Goal: Task Accomplishment & Management: Manage account settings

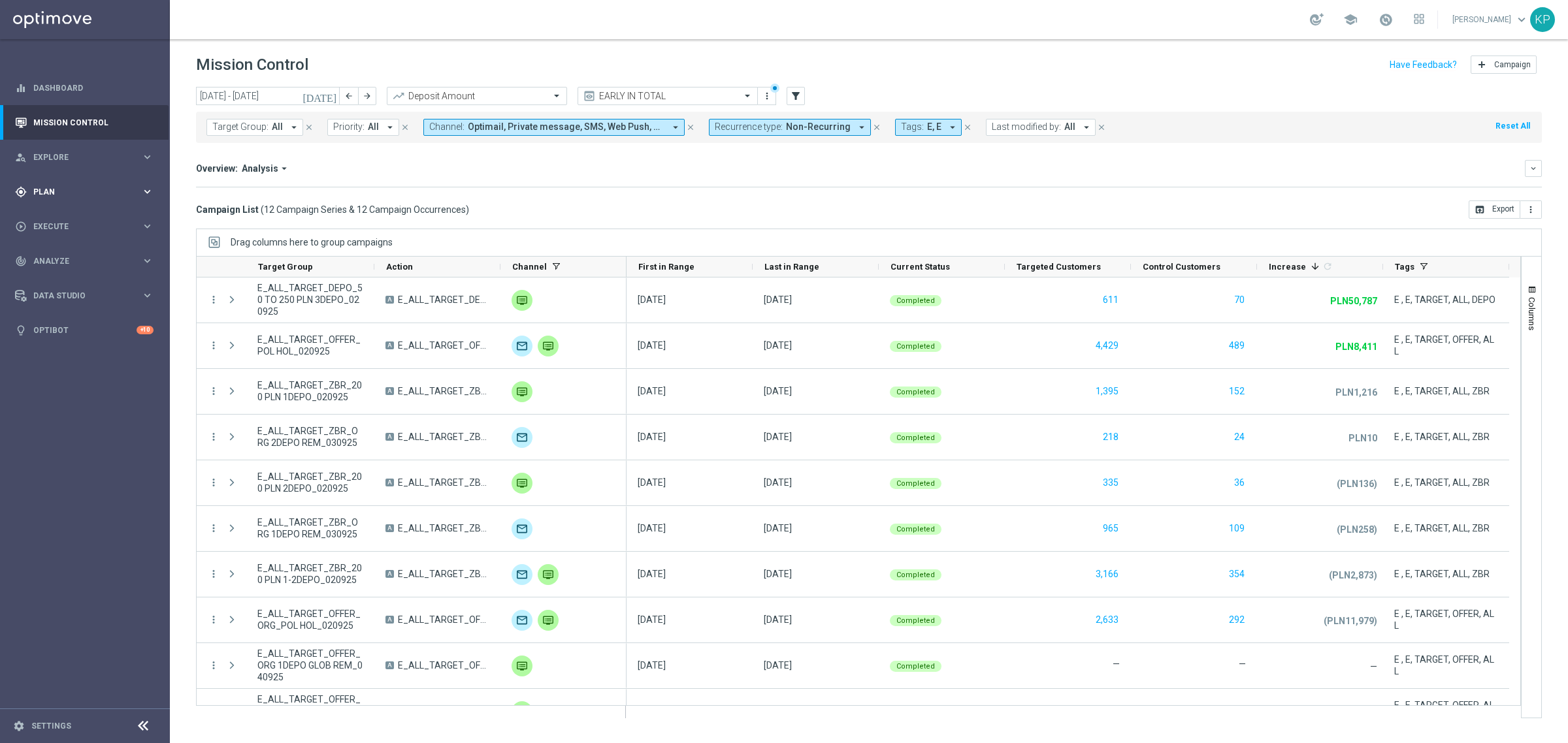
click at [128, 183] on div "gps_fixed Plan keyboard_arrow_right" at bounding box center [84, 192] width 168 height 34
click at [74, 256] on span "Templates" at bounding box center [81, 258] width 93 height 8
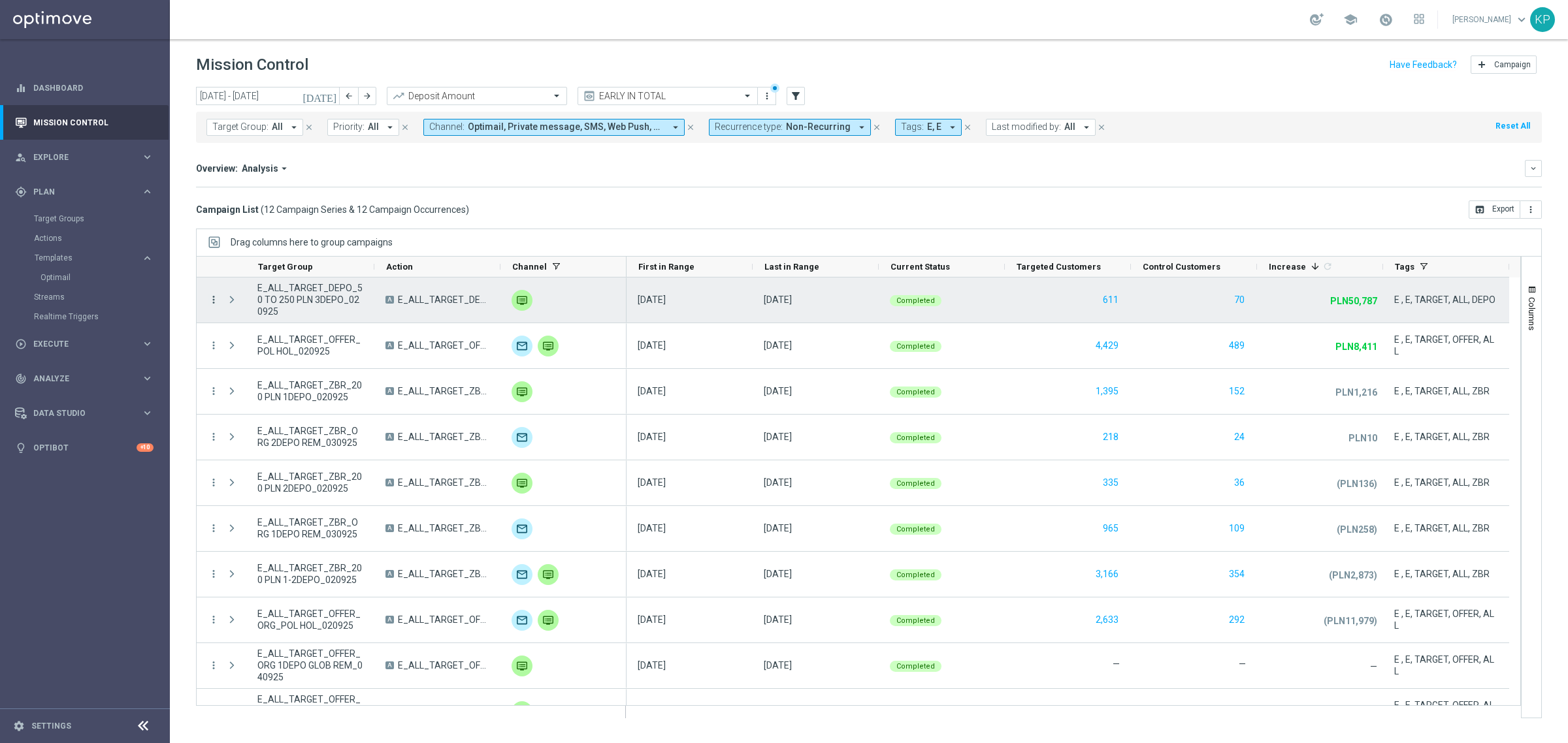
click at [214, 301] on icon "more_vert" at bounding box center [213, 299] width 12 height 12
click at [233, 310] on icon "list" at bounding box center [229, 309] width 9 height 9
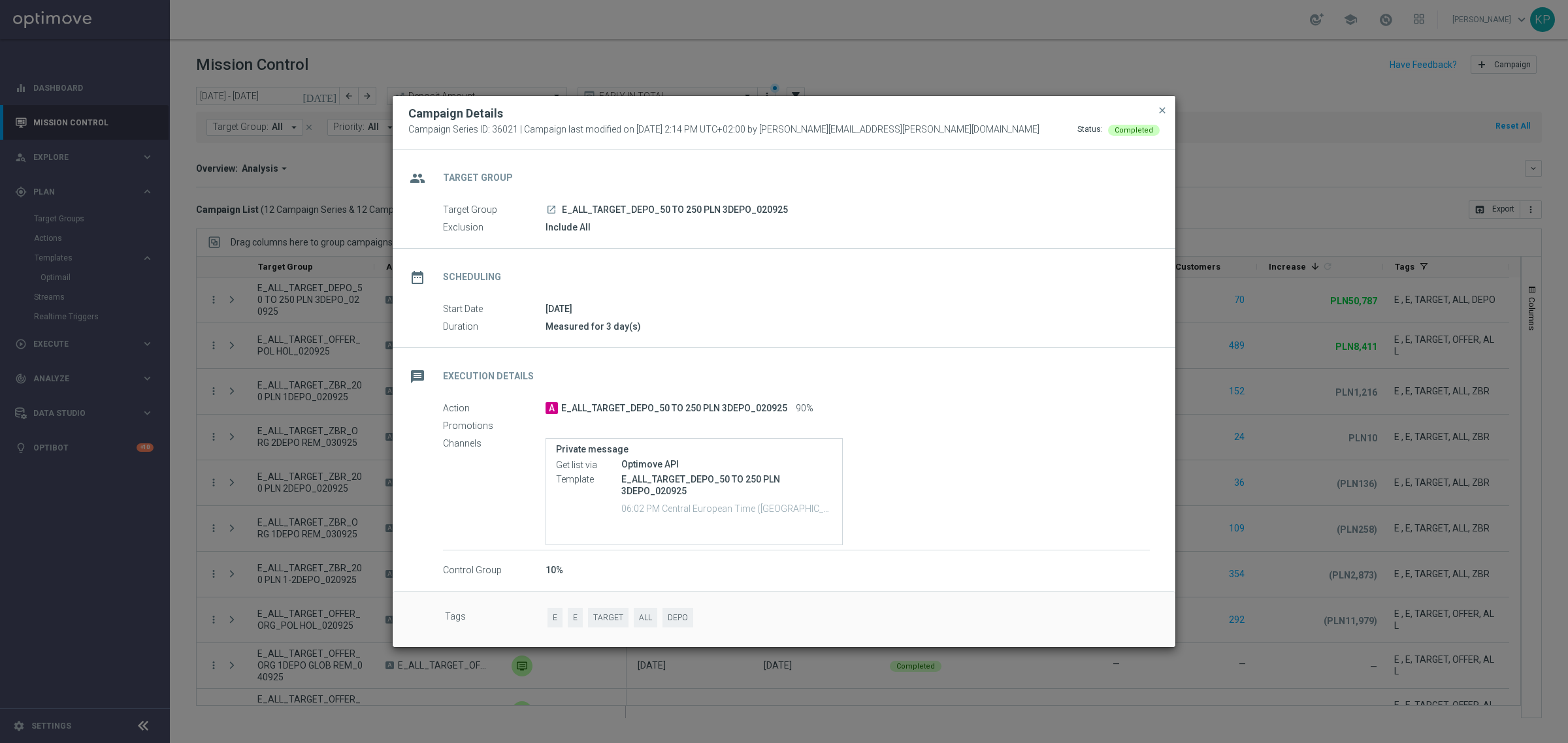
click at [1277, 308] on modal-container "Campaign Details Campaign Series ID: 36021 | Campaign last modified on [DATE] 2…" at bounding box center [784, 371] width 1568 height 743
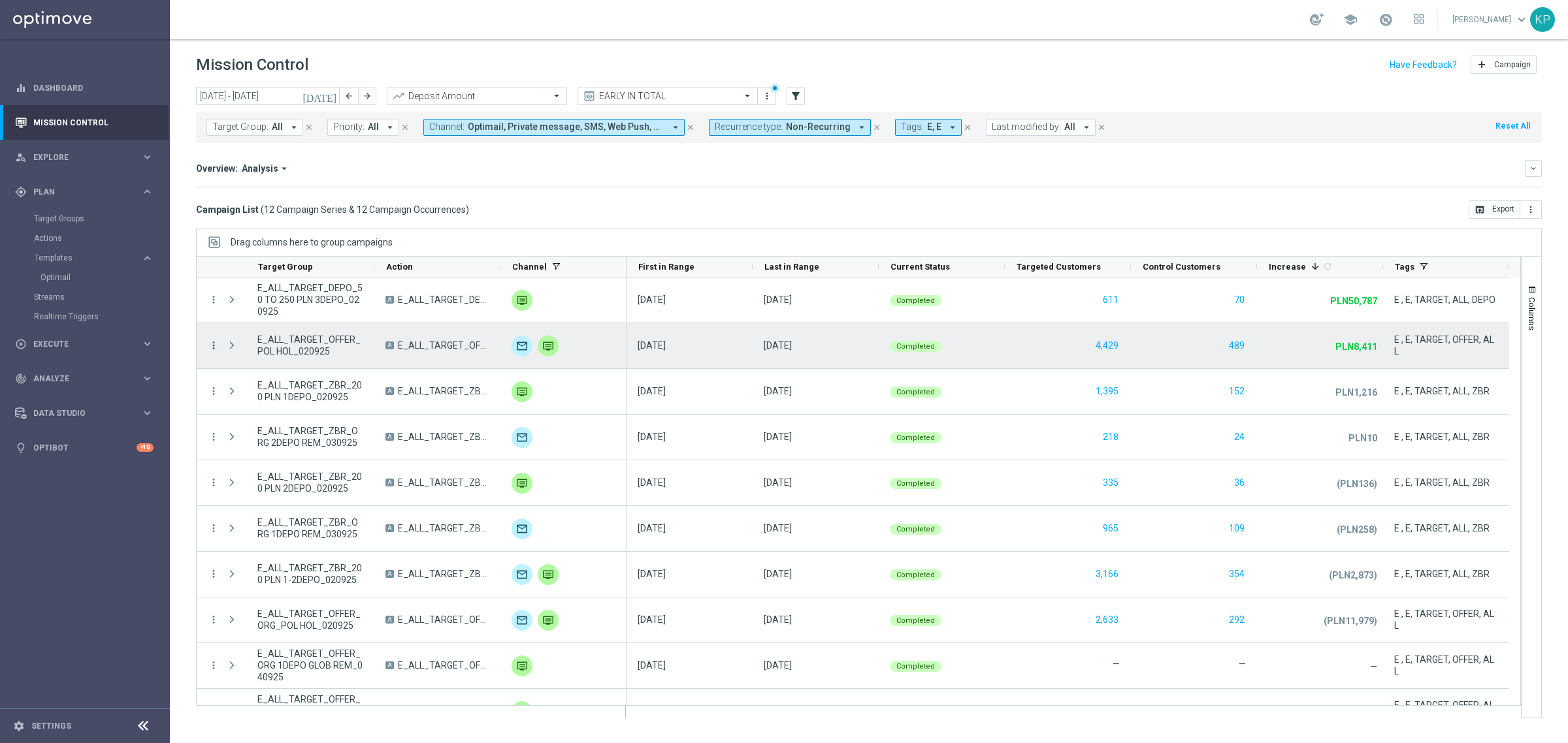
click at [211, 346] on icon "more_vert" at bounding box center [213, 345] width 12 height 12
click at [83, 273] on link "Optimail" at bounding box center [89, 277] width 96 height 10
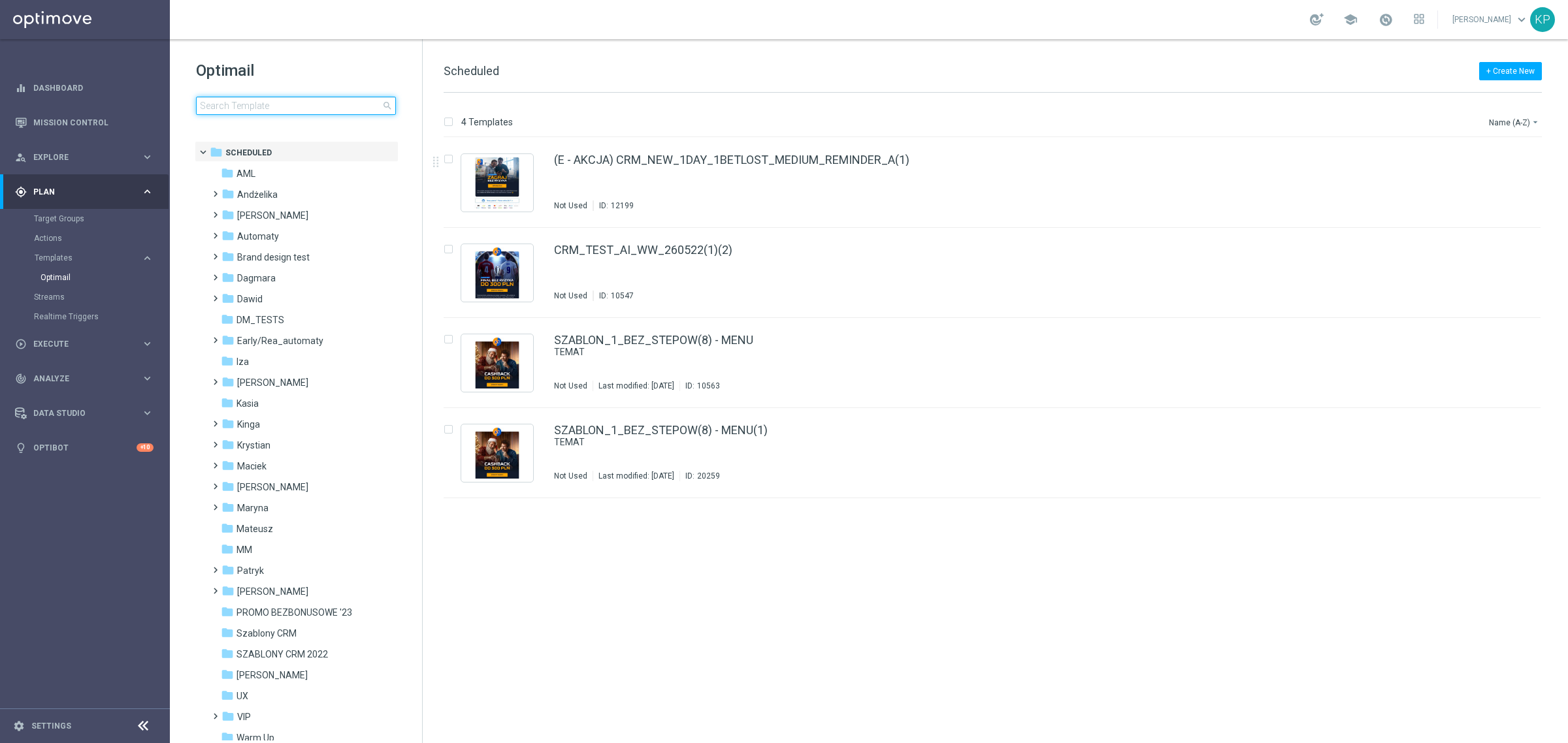
click at [320, 106] on input at bounding box center [295, 105] width 200 height 18
click at [280, 438] on div "folder Krystian" at bounding box center [297, 445] width 150 height 15
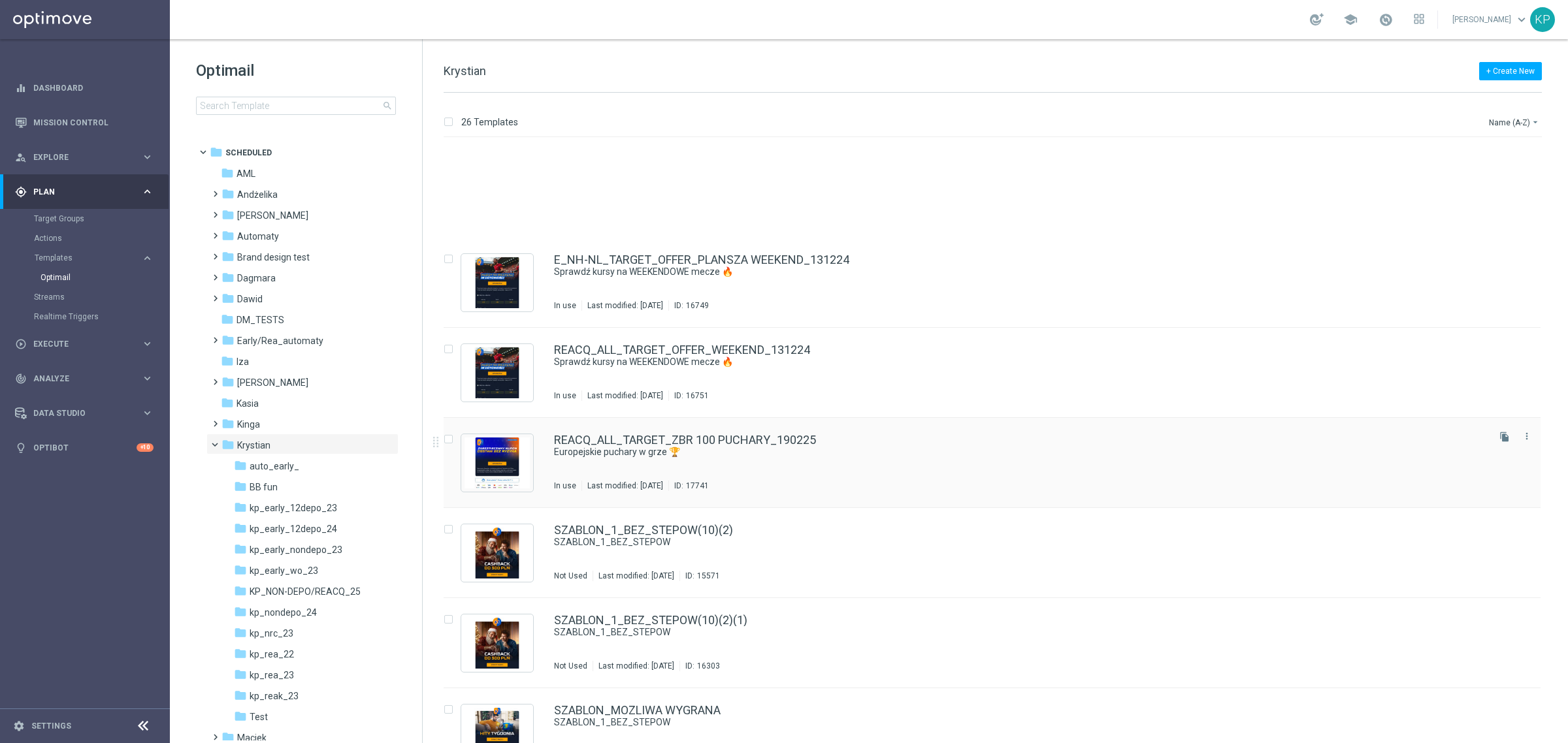
scroll to position [1225, 0]
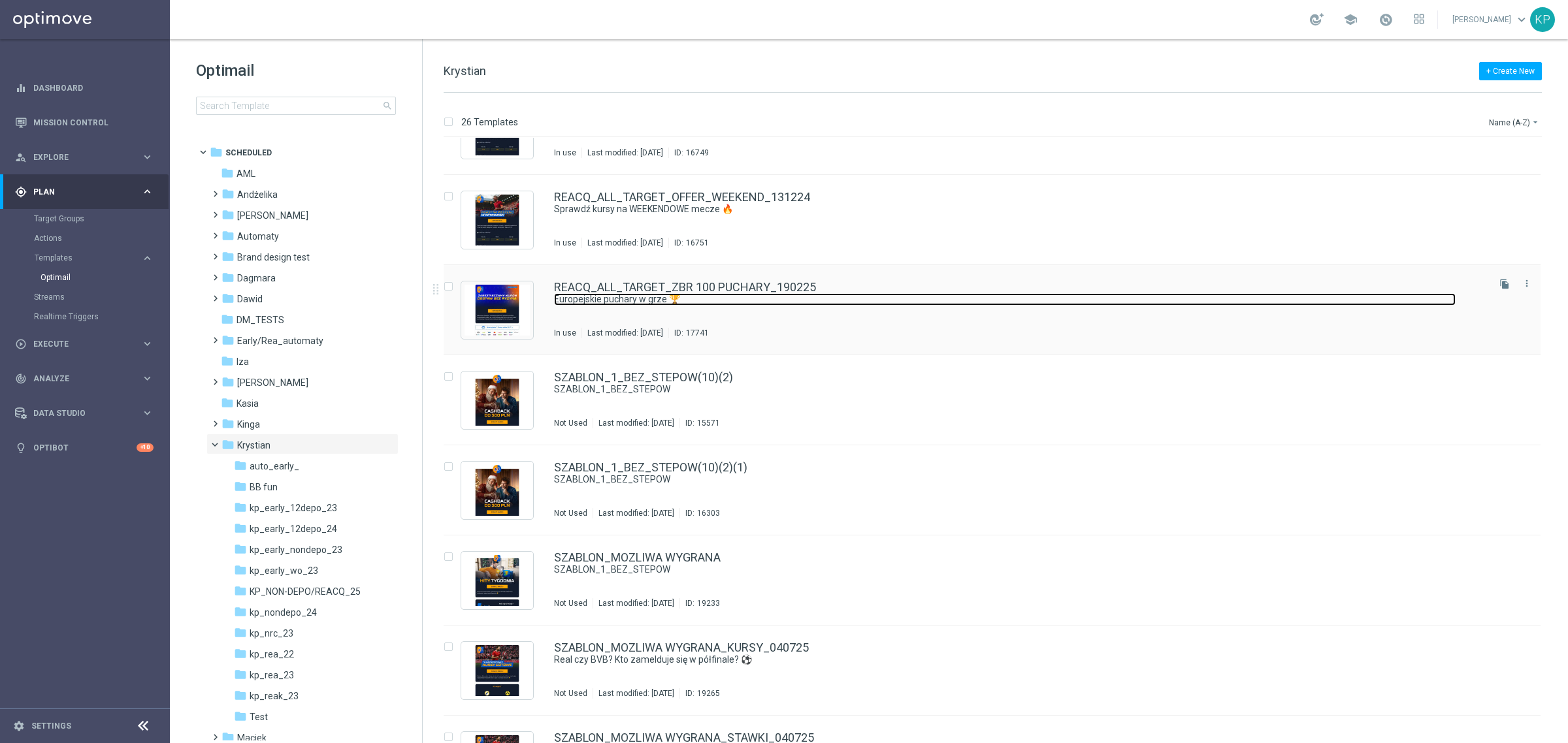
click at [840, 294] on link "Europejskie puchary w grze 🏆" at bounding box center [1004, 299] width 901 height 13
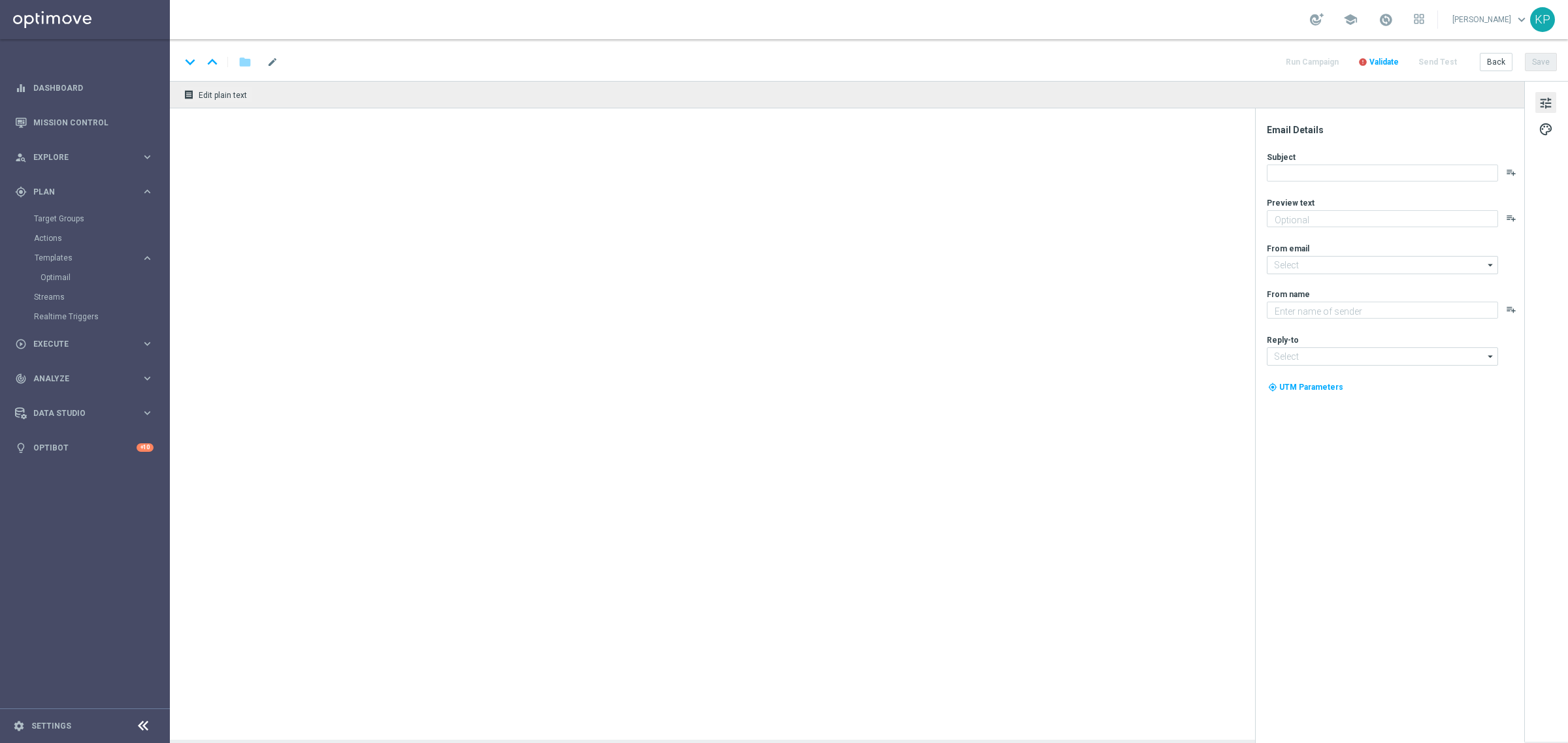
type textarea "Zagraj bez ryzyka do 100 zł 🛡️"
type input "[EMAIL_ADDRESS][DOMAIN_NAME]"
type textarea "STS"
type input "[EMAIL_ADDRESS][DOMAIN_NAME]"
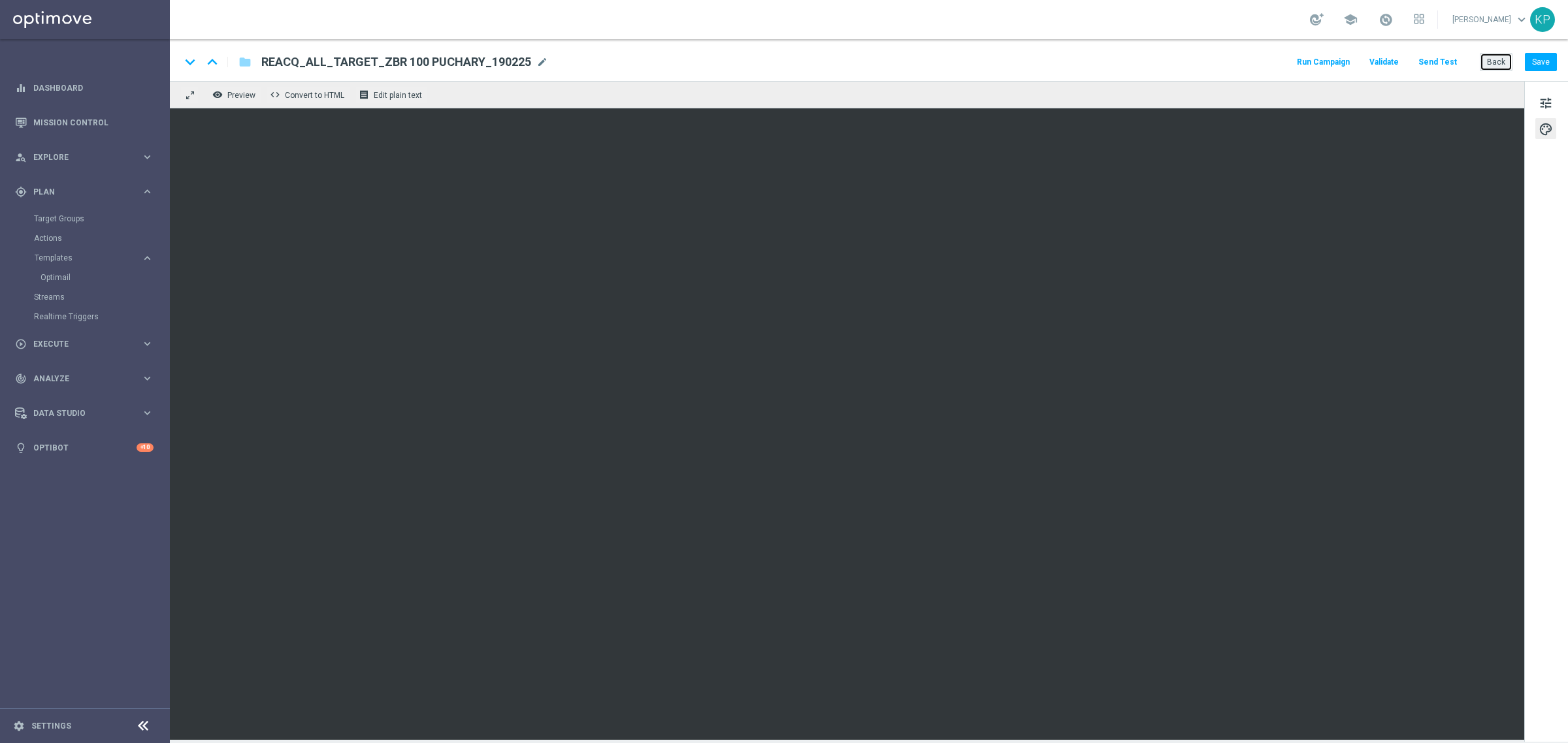
click at [1501, 63] on button "Back" at bounding box center [1496, 62] width 33 height 18
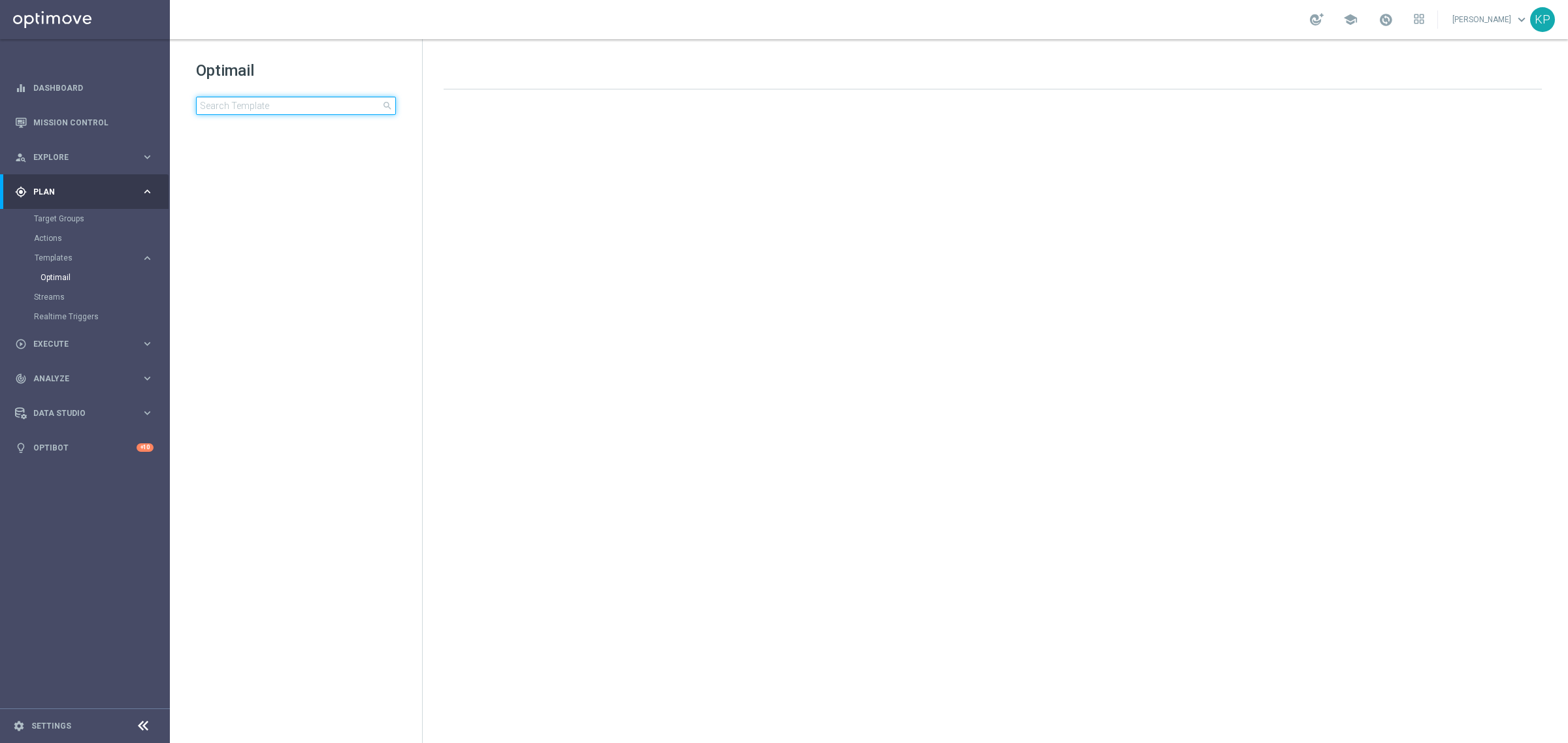
click at [341, 108] on input at bounding box center [295, 105] width 200 height 18
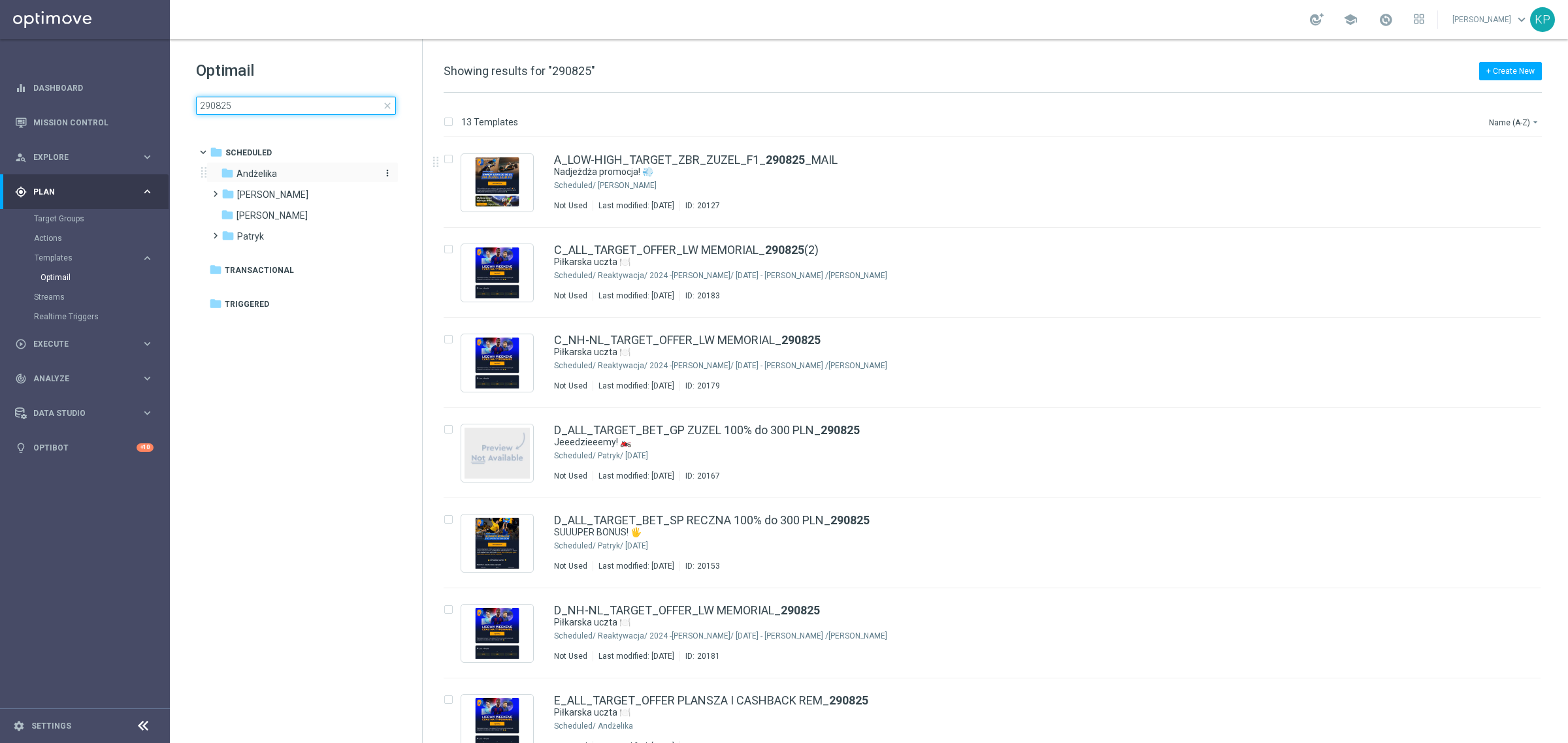
type input "290825"
click at [320, 175] on div "folder Andżelika" at bounding box center [296, 174] width 150 height 15
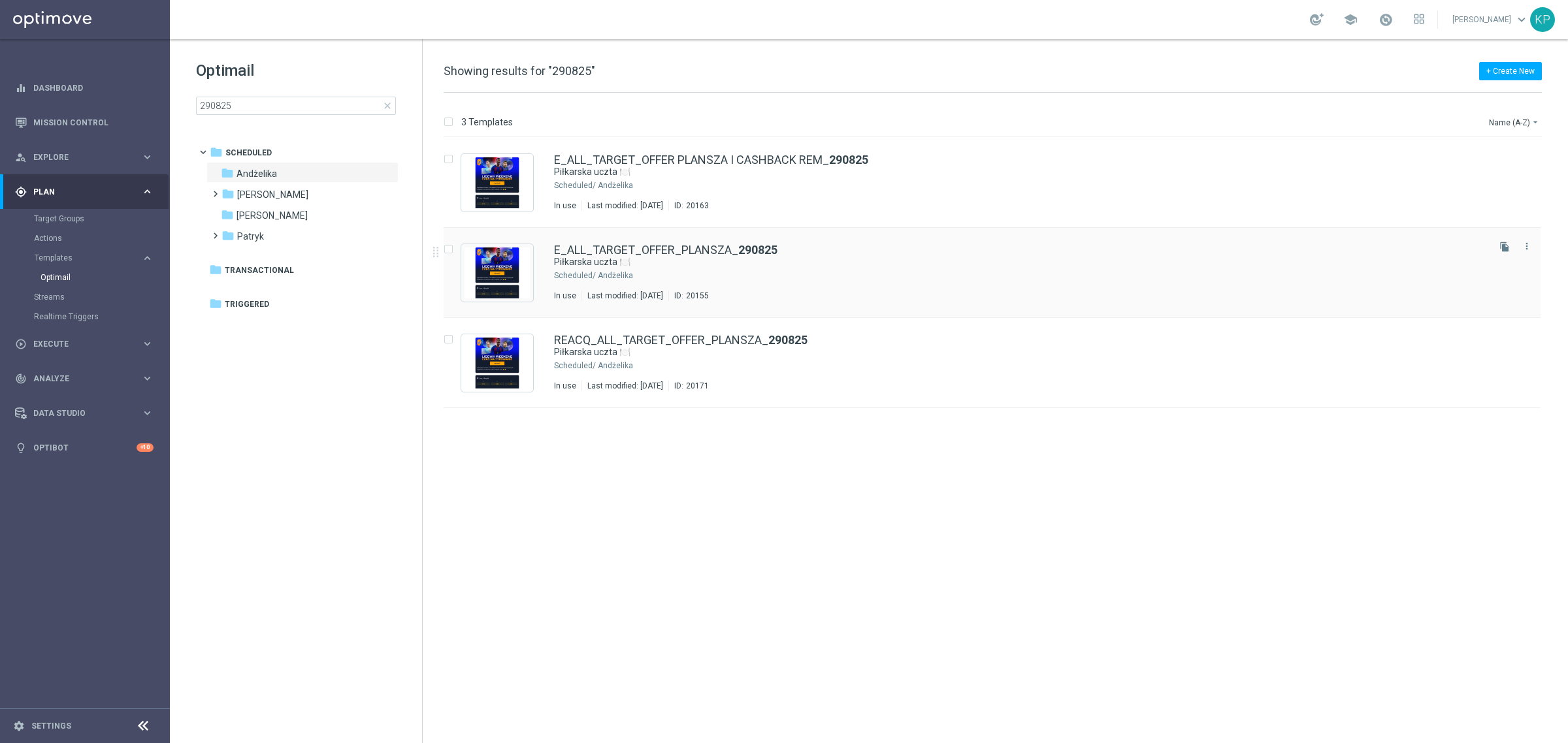
click at [784, 269] on div "E_ALL_TARGET_OFFER_PLANSZA_ 290825 Piłkarska uczta 🍽️ Scheduled/ Andżelika In u…" at bounding box center [1019, 272] width 931 height 57
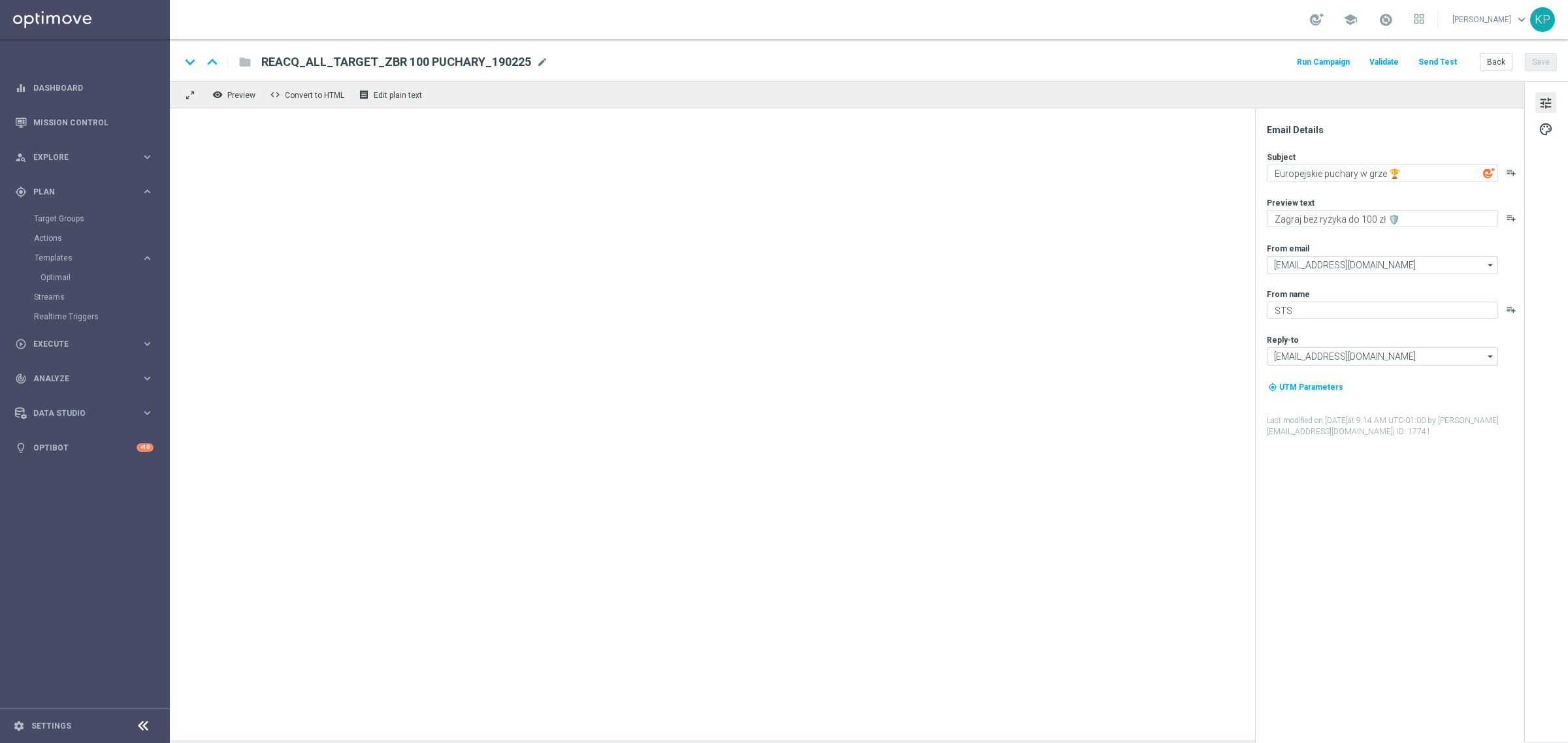
type textarea "Piłkarska uczta 🍽️"
type textarea "Czas zasiąść do kursów 😋"
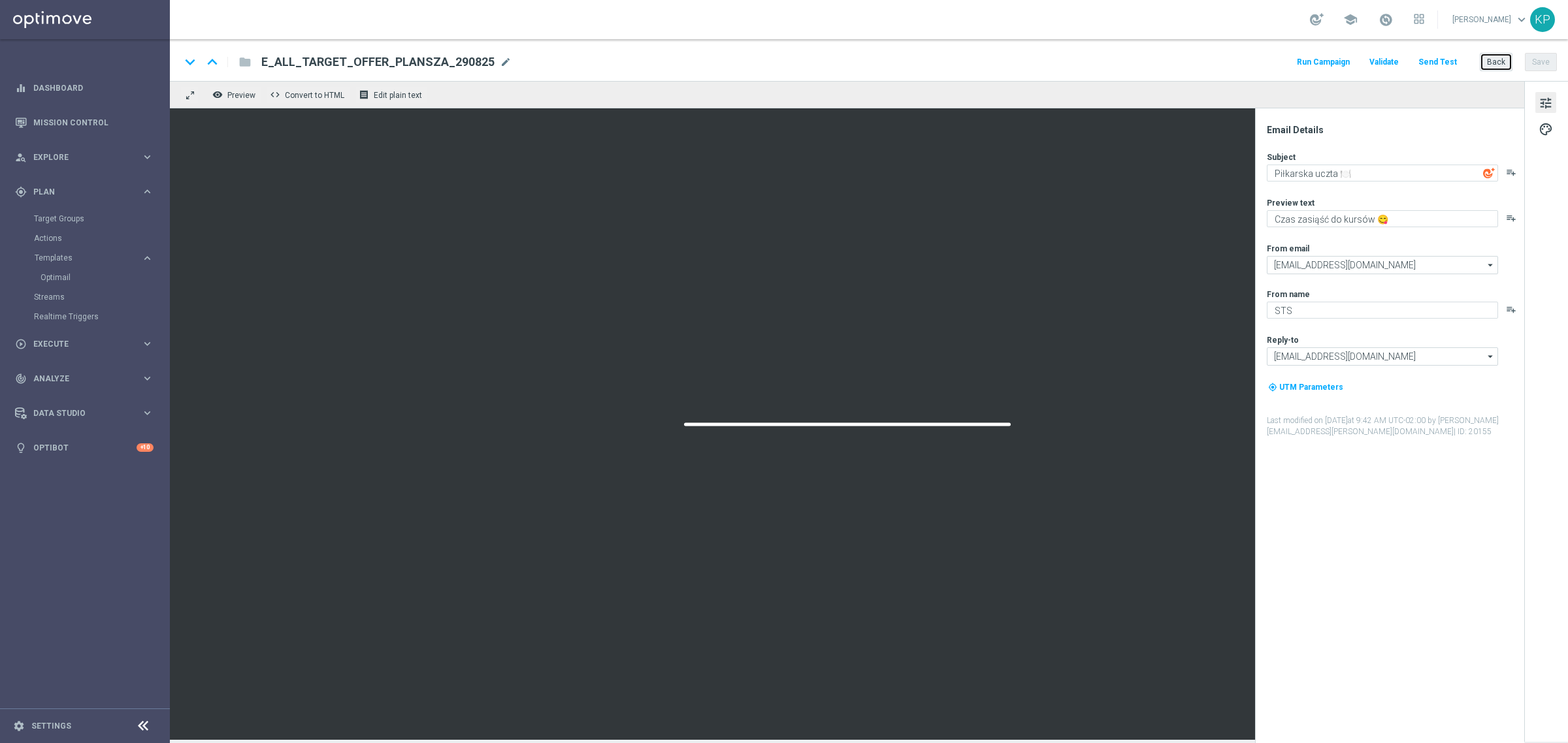
click at [1494, 60] on button "Back" at bounding box center [1496, 62] width 33 height 18
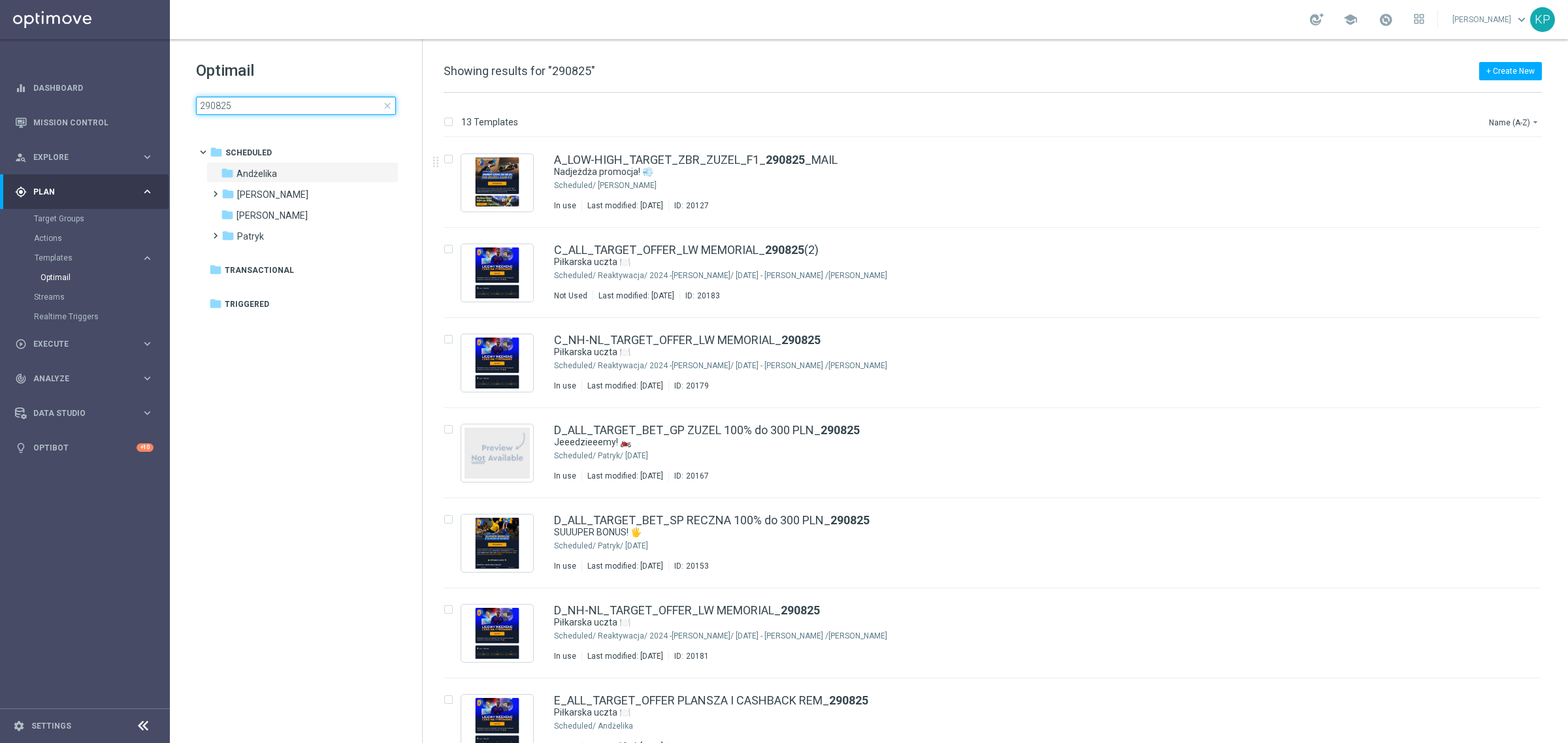
click at [252, 115] on div "Optimail 290825 close folder 1 Folder folder Scheduled more_vert folder Andżeli…" at bounding box center [296, 120] width 252 height 162
type input "E_ALL_TARGET_OFFER_PLANSZA_290825"
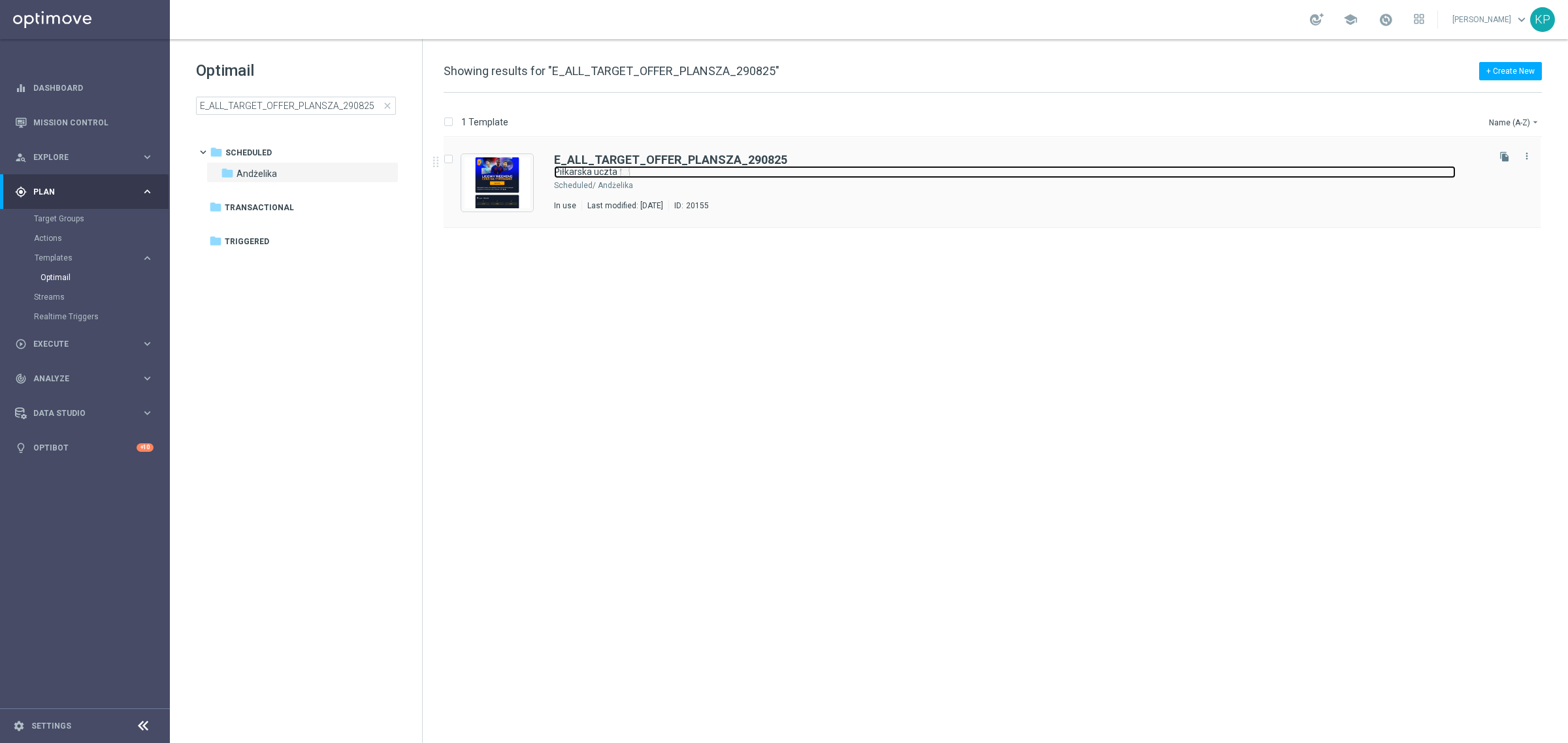
click at [759, 173] on link "Piłkarska uczta 🍽️" at bounding box center [1004, 172] width 901 height 13
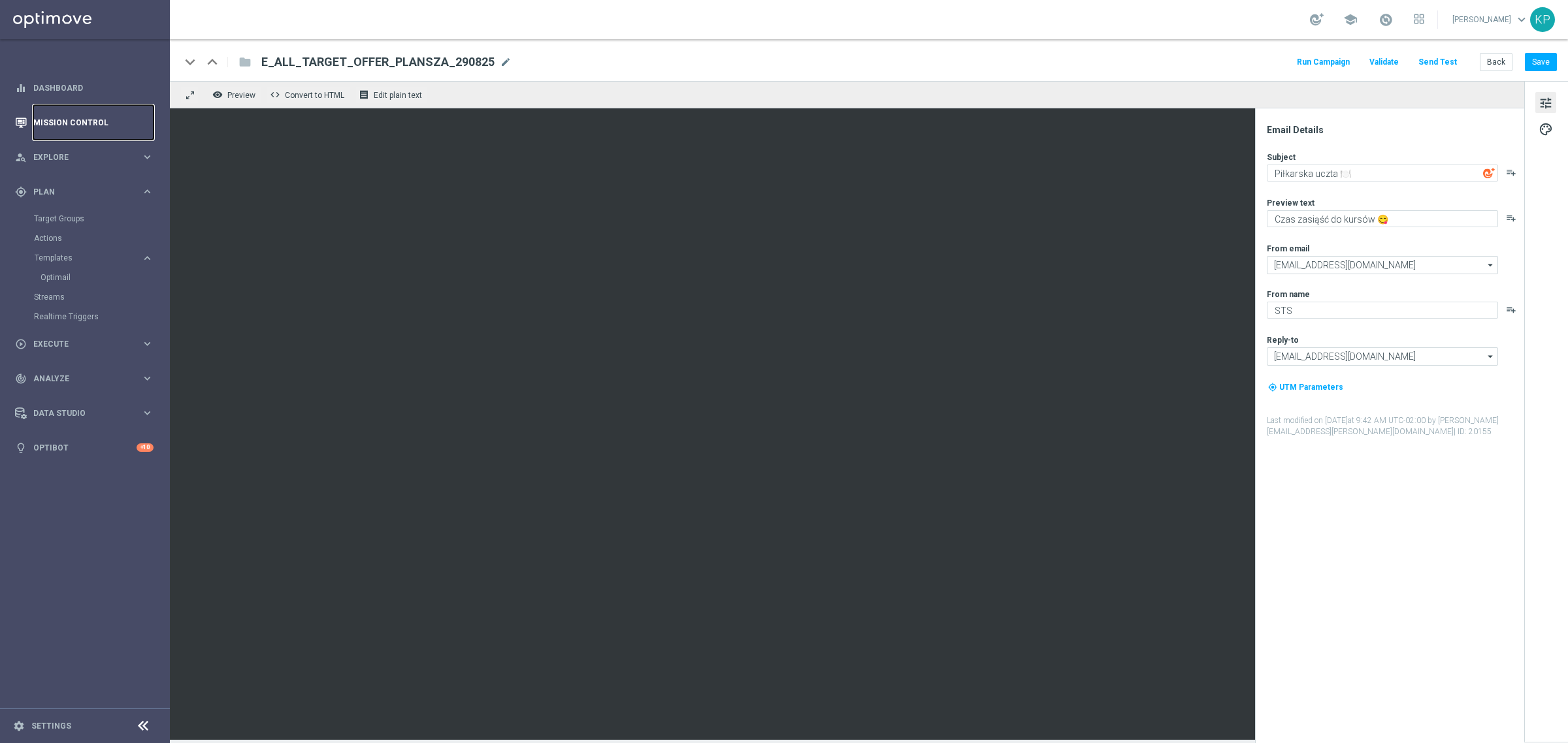
click at [81, 108] on link "Mission Control" at bounding box center [93, 122] width 120 height 34
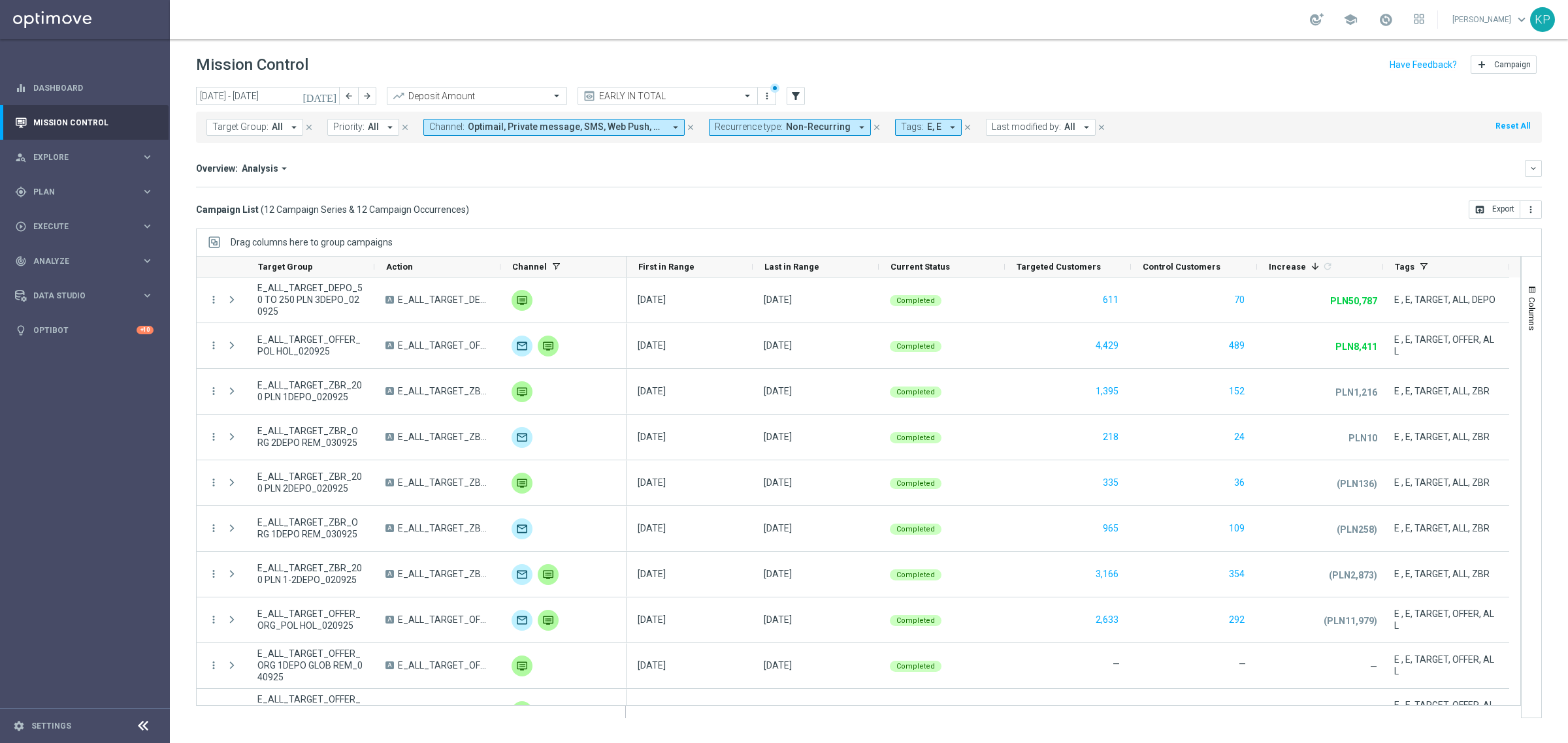
click at [329, 96] on icon "[DATE]" at bounding box center [320, 96] width 35 height 12
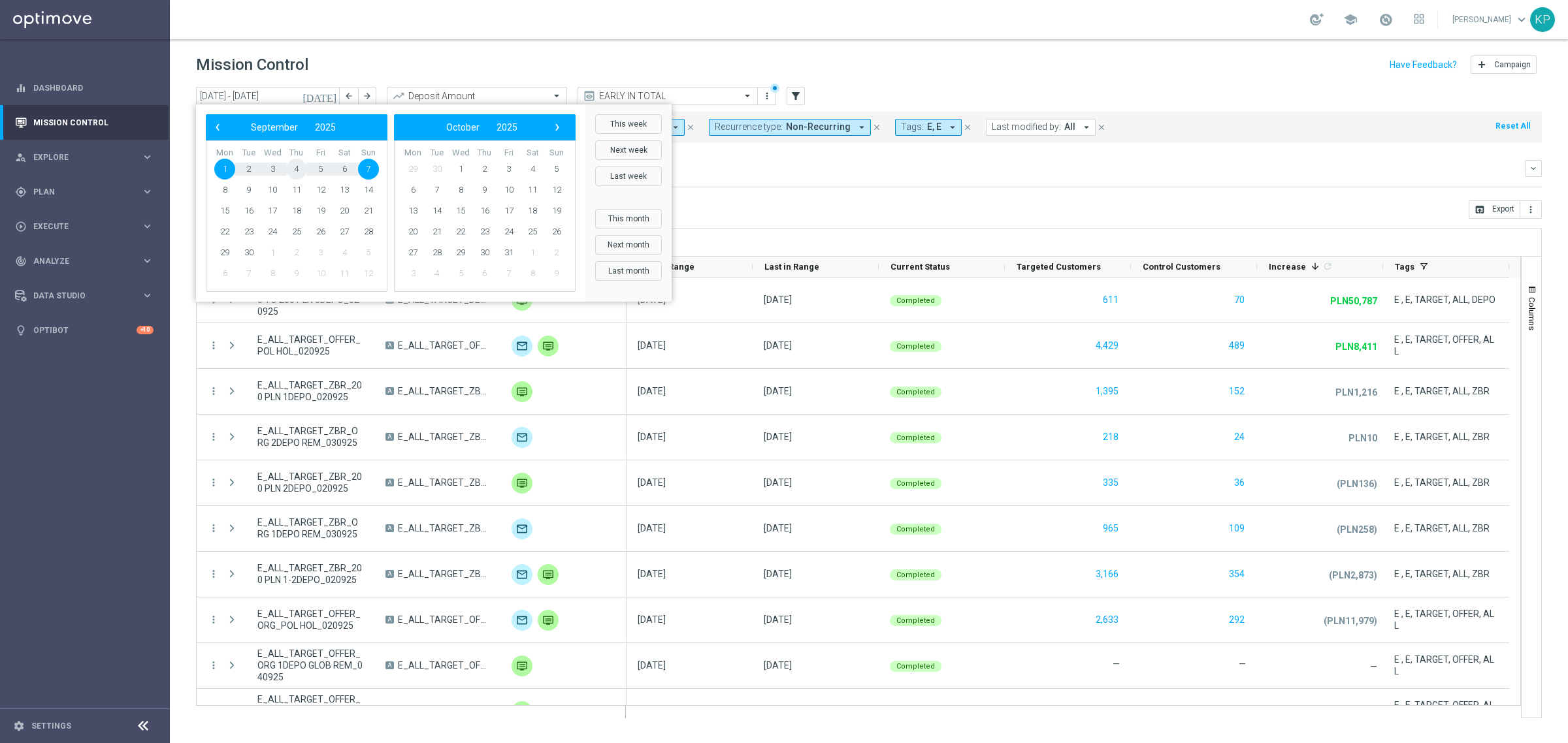
click at [295, 171] on span "4" at bounding box center [296, 169] width 21 height 21
click at [294, 171] on span "4" at bounding box center [296, 169] width 21 height 21
type input "[DATE] - [DATE]"
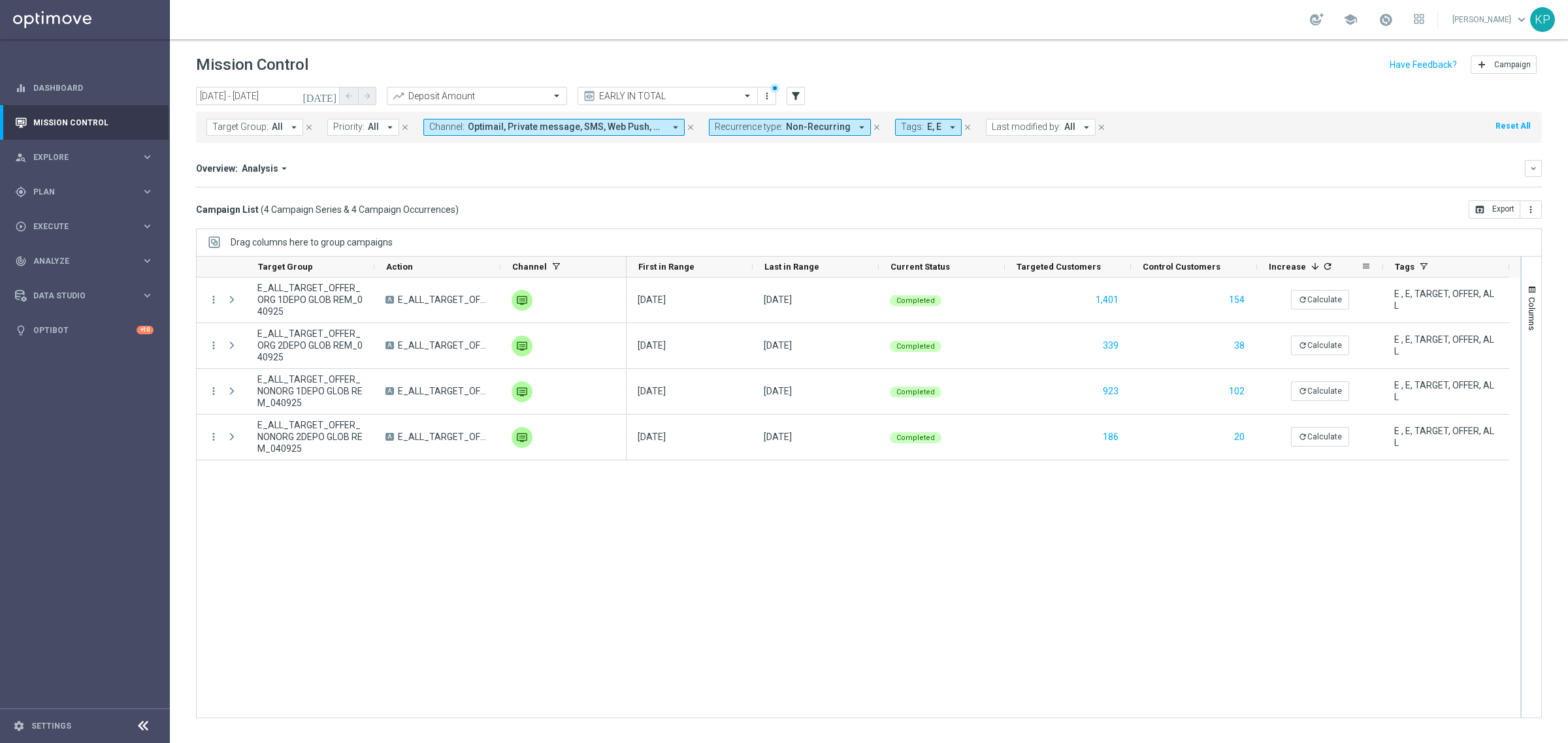
click at [1322, 266] on icon "refresh" at bounding box center [1327, 266] width 10 height 10
click at [1533, 281] on button "Columns" at bounding box center [1530, 308] width 20 height 70
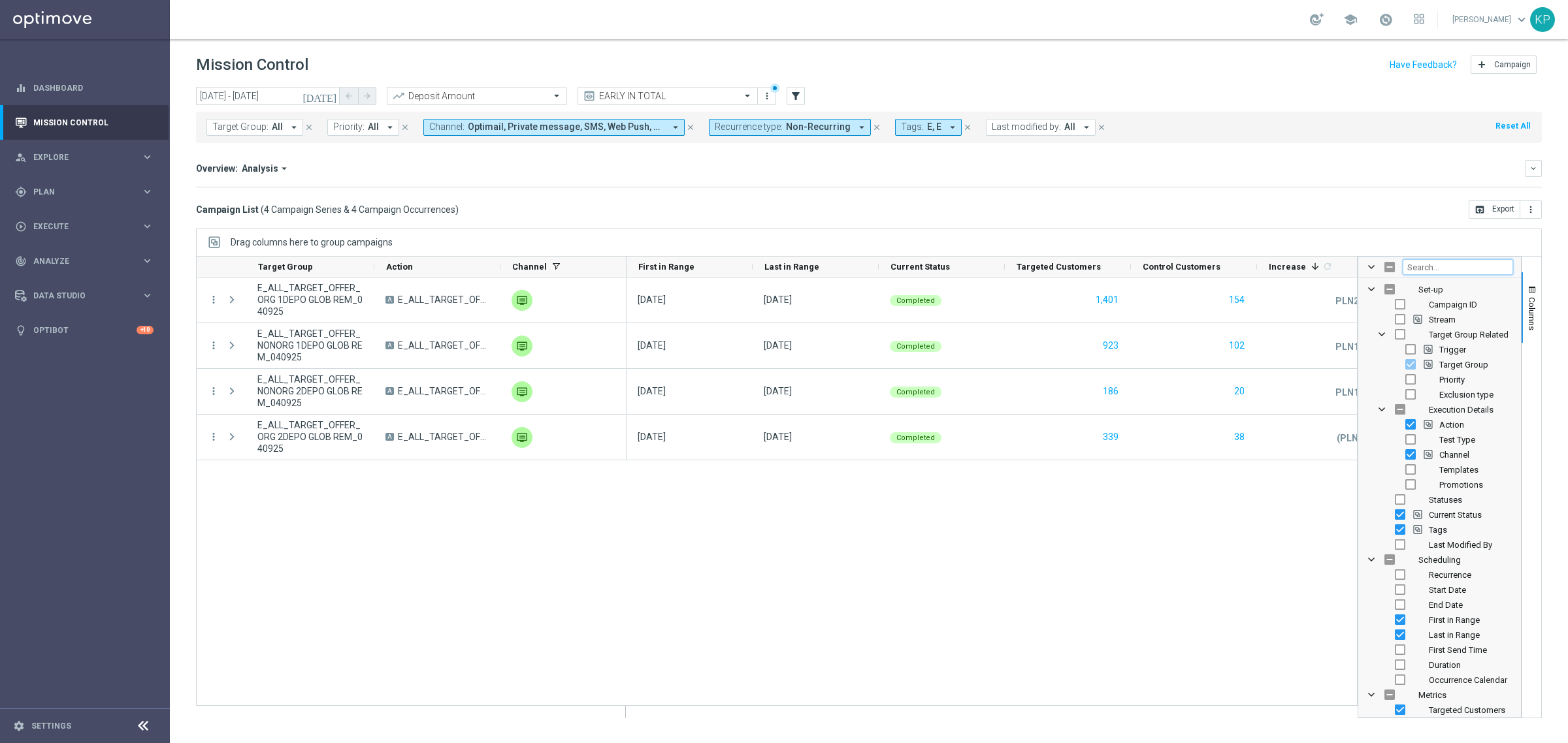
click at [1429, 261] on input "Filter Columns Input" at bounding box center [1458, 267] width 110 height 16
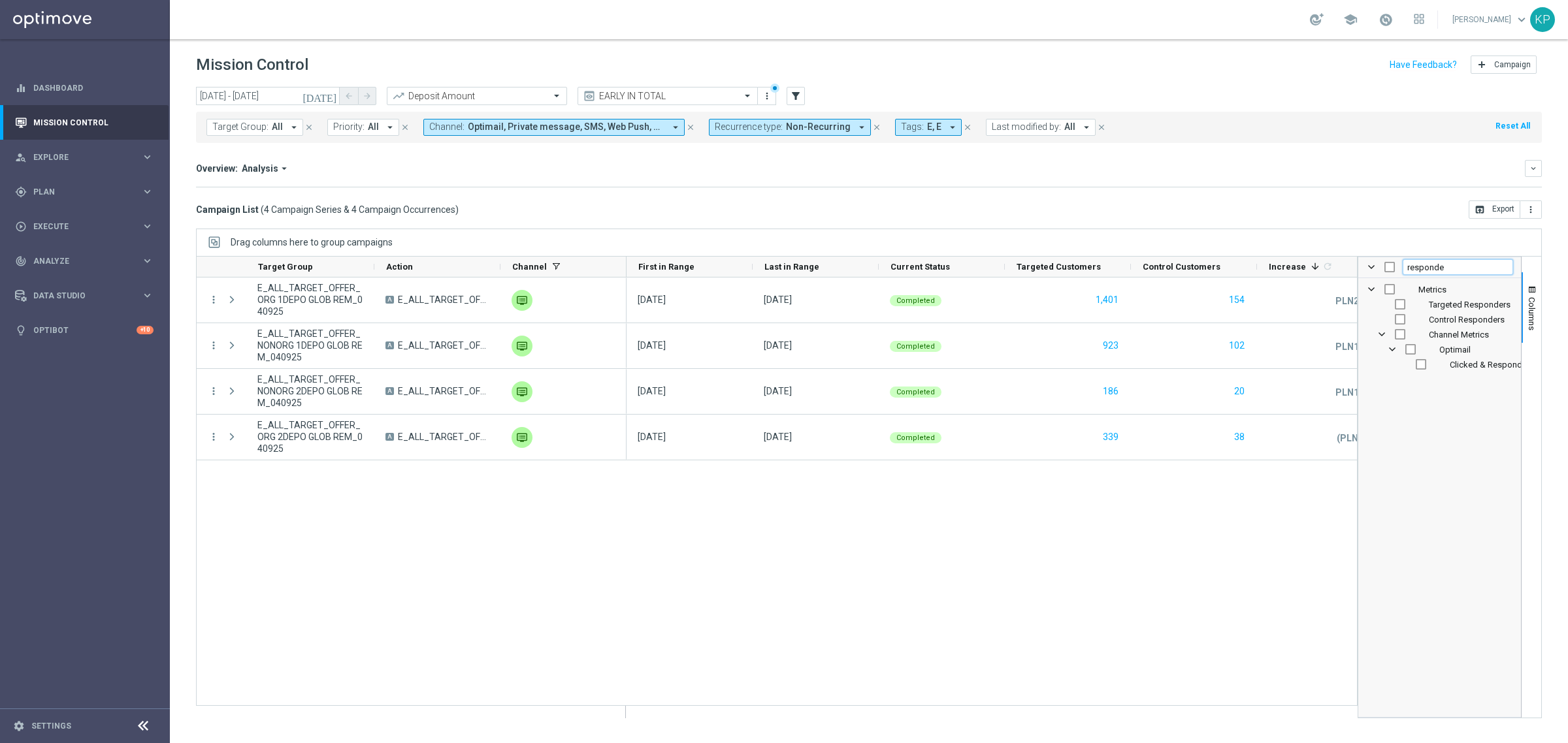
type input "responde"
click at [1403, 307] on input "Press SPACE to toggle visibility (hidden)" at bounding box center [1400, 304] width 10 height 10
checkbox input "true"
checkbox input "false"
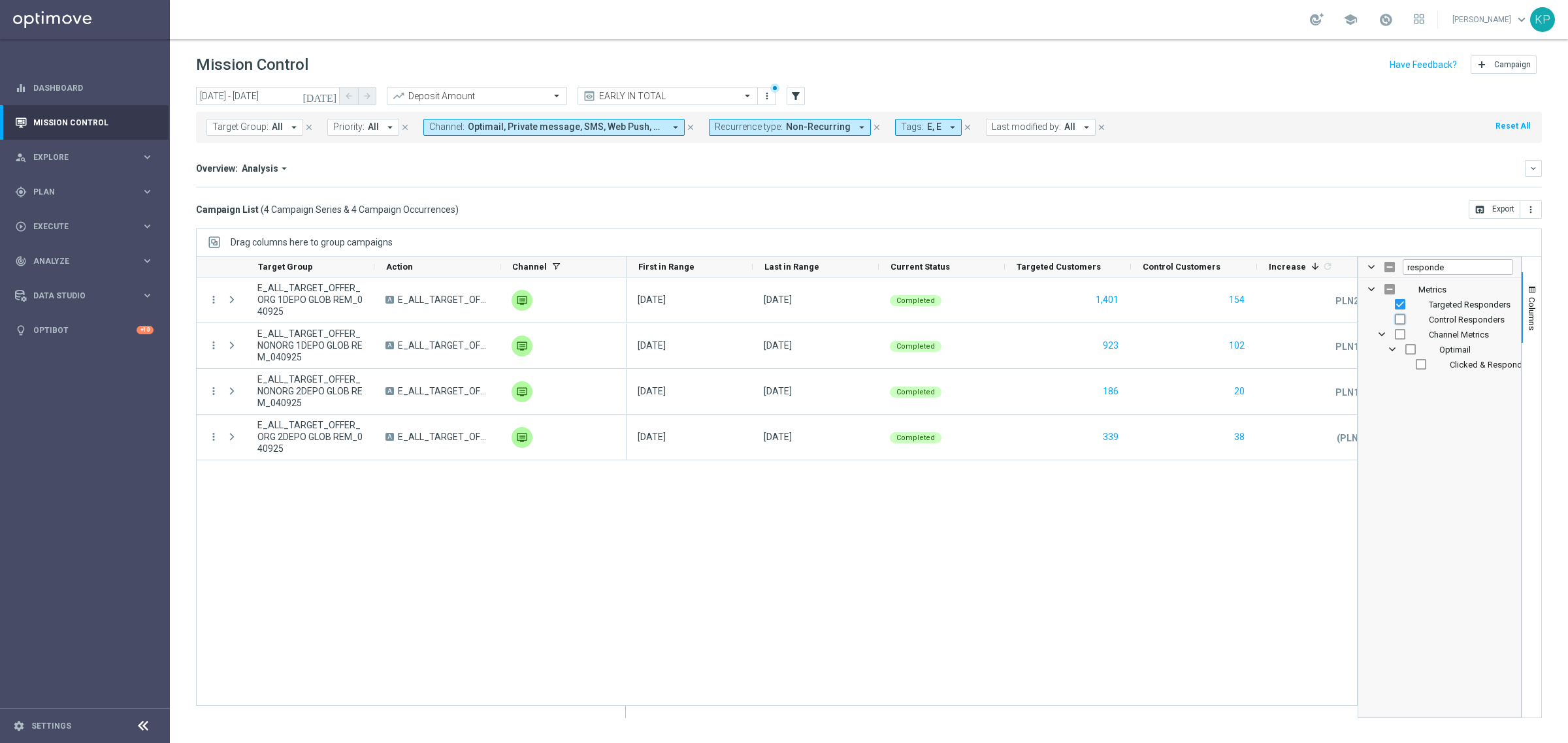
click at [1399, 318] on input "Press SPACE to toggle visibility (hidden)" at bounding box center [1400, 319] width 10 height 10
checkbox input "true"
drag, startPoint x: 1451, startPoint y: 272, endPoint x: 1371, endPoint y: 269, distance: 80.1
click at [1371, 269] on div "responde" at bounding box center [1440, 268] width 163 height 21
type input "respons"
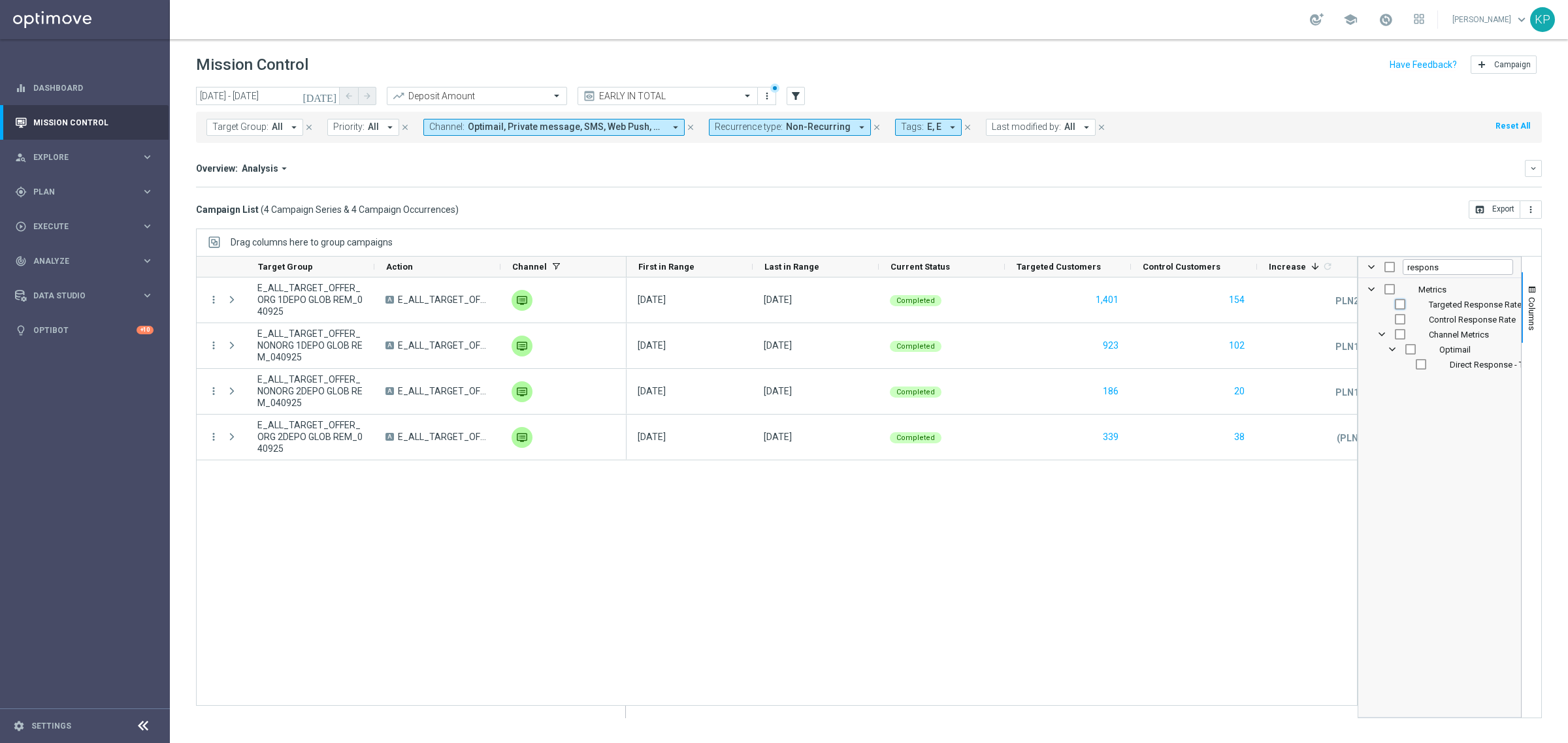
click at [1399, 308] on input "Press SPACE to toggle visibility (hidden)" at bounding box center [1400, 304] width 10 height 10
checkbox input "true"
checkbox input "false"
click at [1399, 314] on div "Metrics Targeted Response Rate Control Response Rate Channel Metrics Optimail" at bounding box center [1440, 326] width 163 height 90
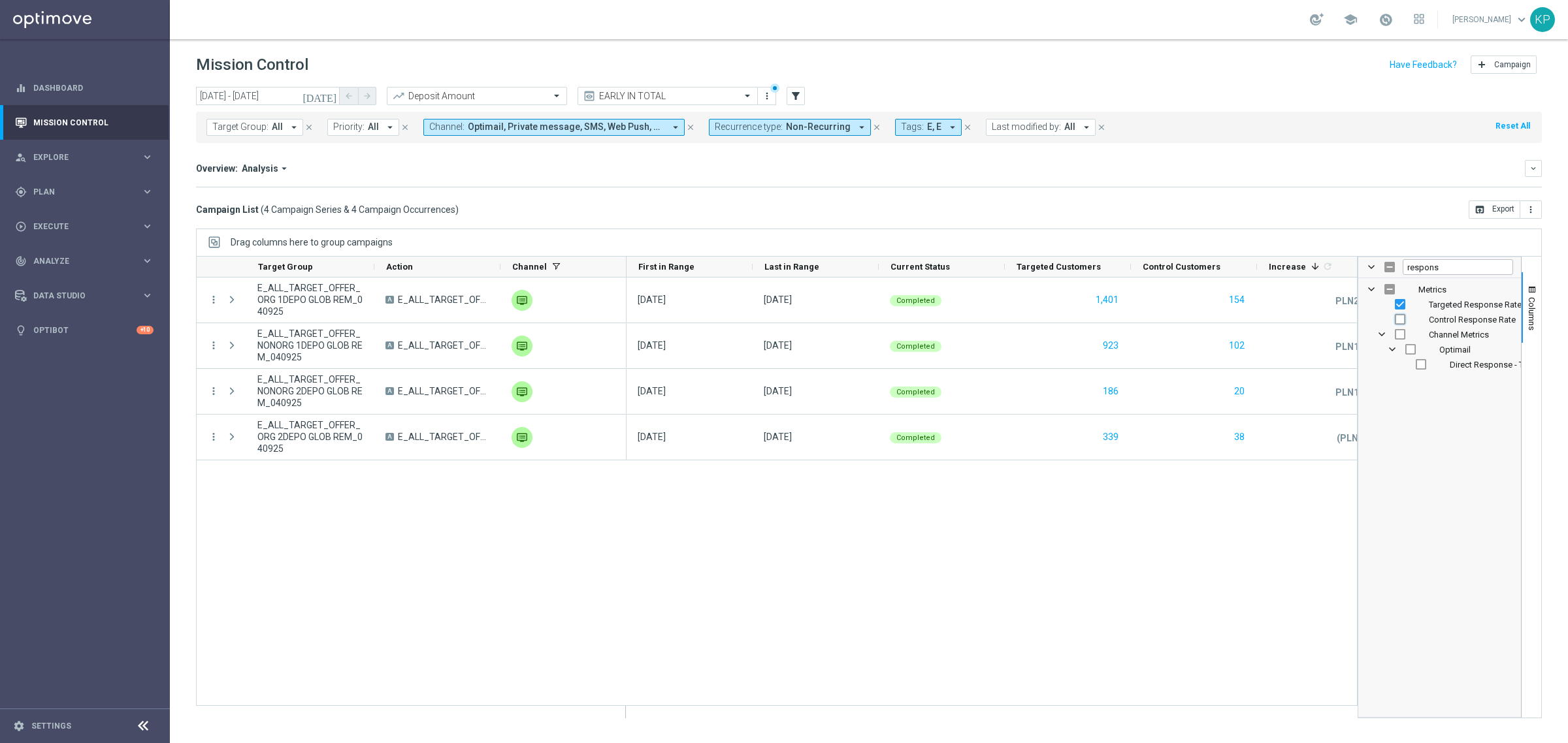
click at [1399, 317] on input "Press SPACE to toggle visibility (hidden)" at bounding box center [1400, 319] width 10 height 10
checkbox input "true"
click at [1533, 305] on span "Columns" at bounding box center [1531, 313] width 10 height 34
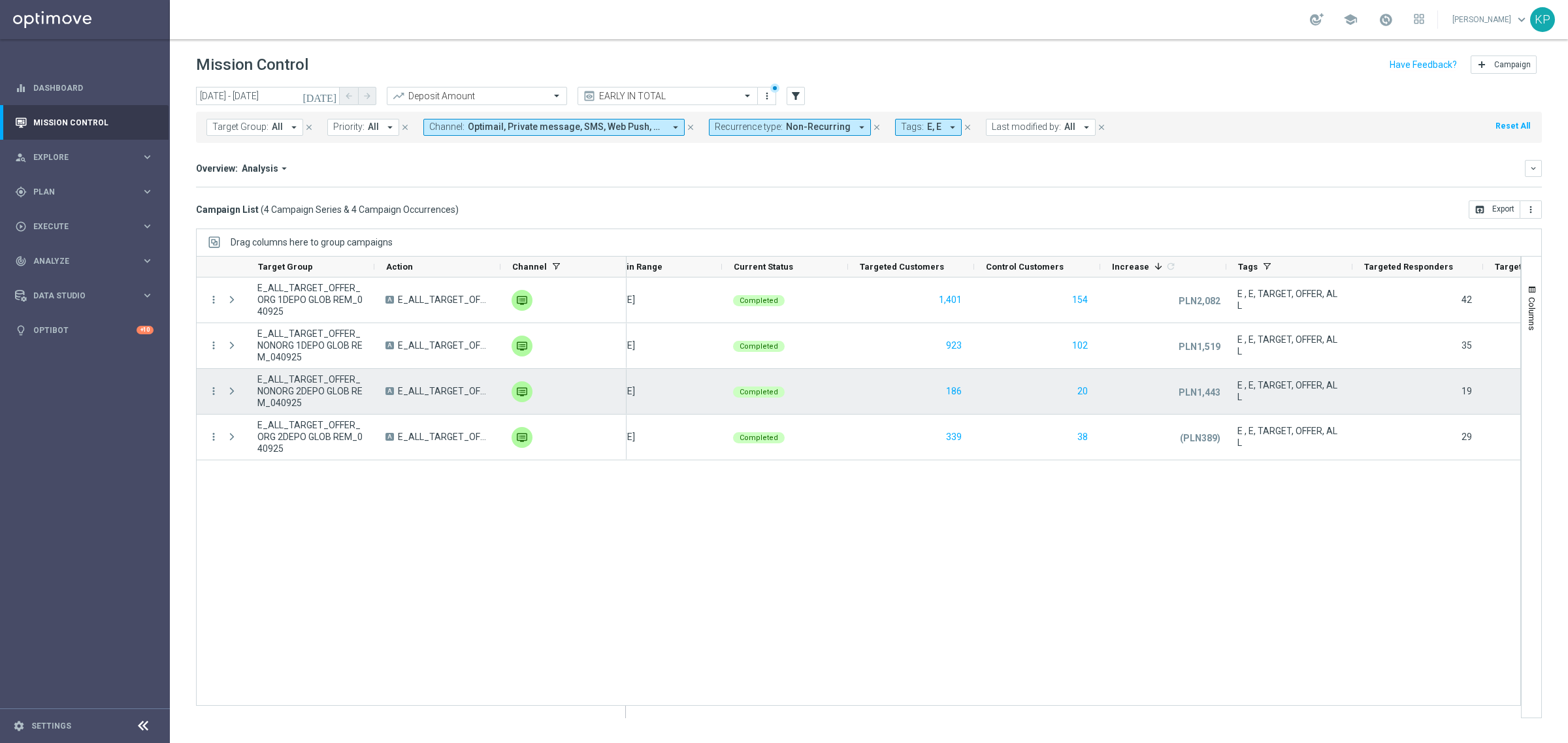
click at [223, 395] on div "Press SPACE to select this row." at bounding box center [233, 391] width 26 height 45
click at [214, 395] on icon "more_vert" at bounding box center [213, 391] width 12 height 12
click at [234, 402] on div "list" at bounding box center [229, 400] width 20 height 9
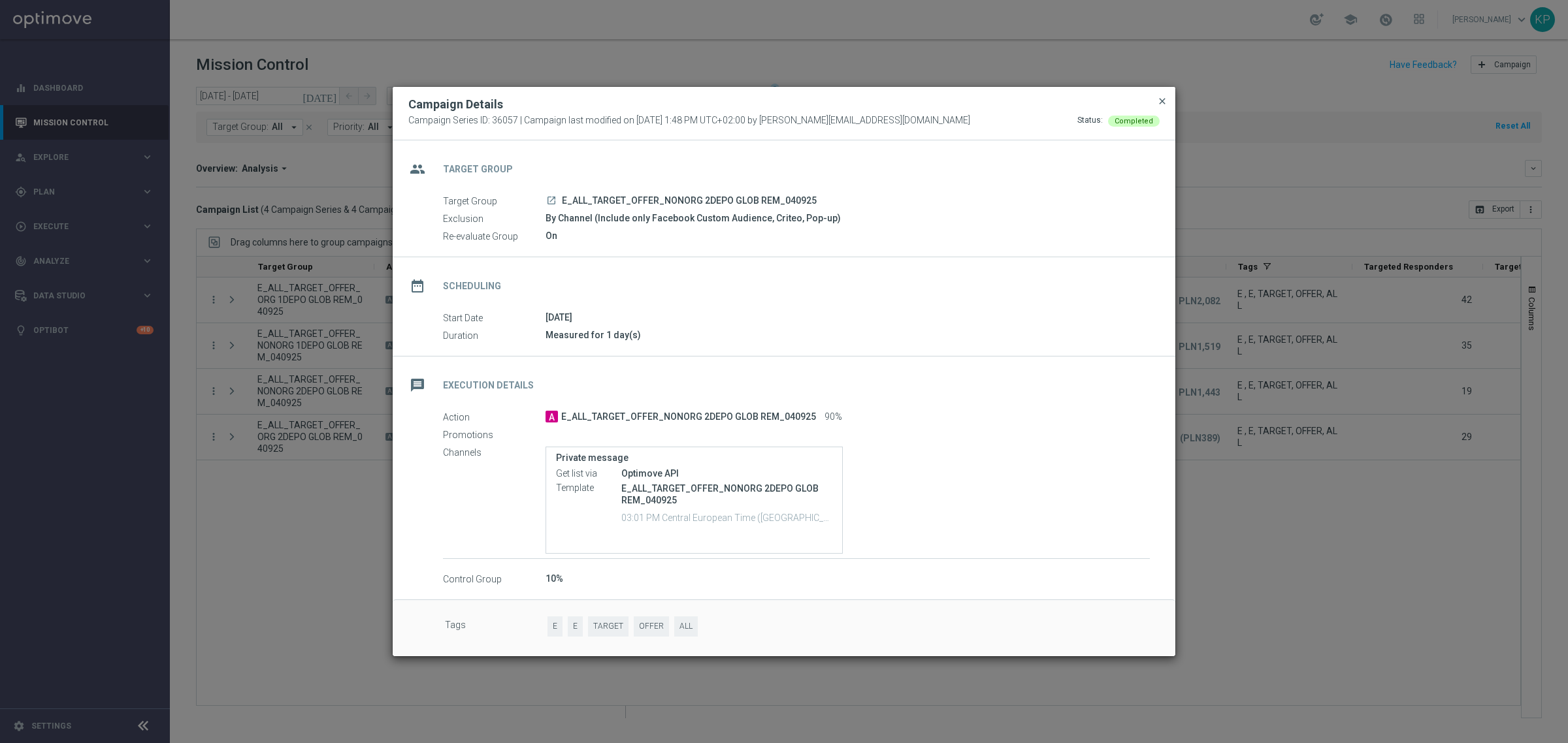
click at [1159, 101] on span "close" at bounding box center [1162, 101] width 10 height 10
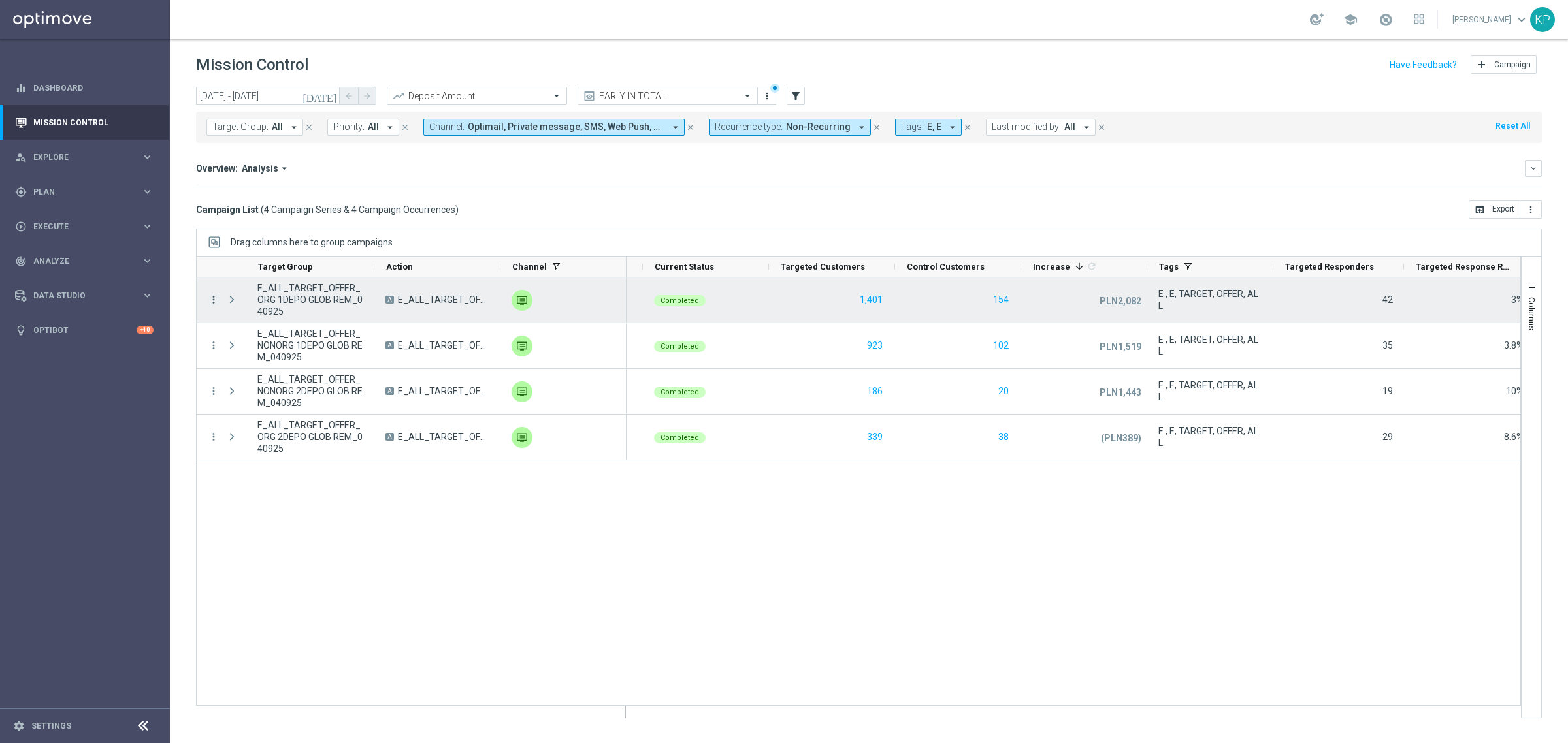
click at [208, 295] on icon "more_vert" at bounding box center [213, 299] width 12 height 12
click at [233, 308] on icon "list" at bounding box center [229, 309] width 9 height 9
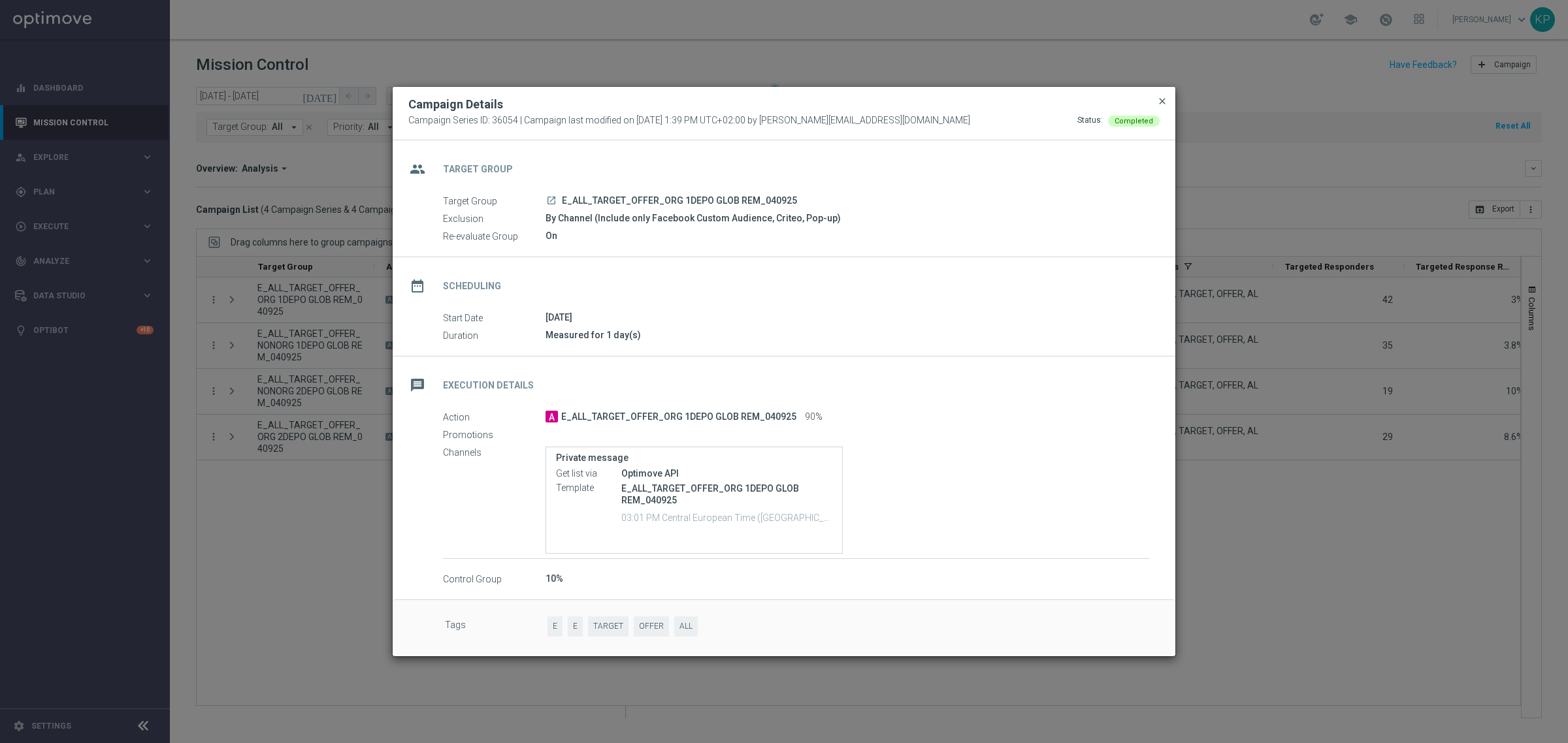
click at [1158, 104] on span "close" at bounding box center [1162, 101] width 10 height 10
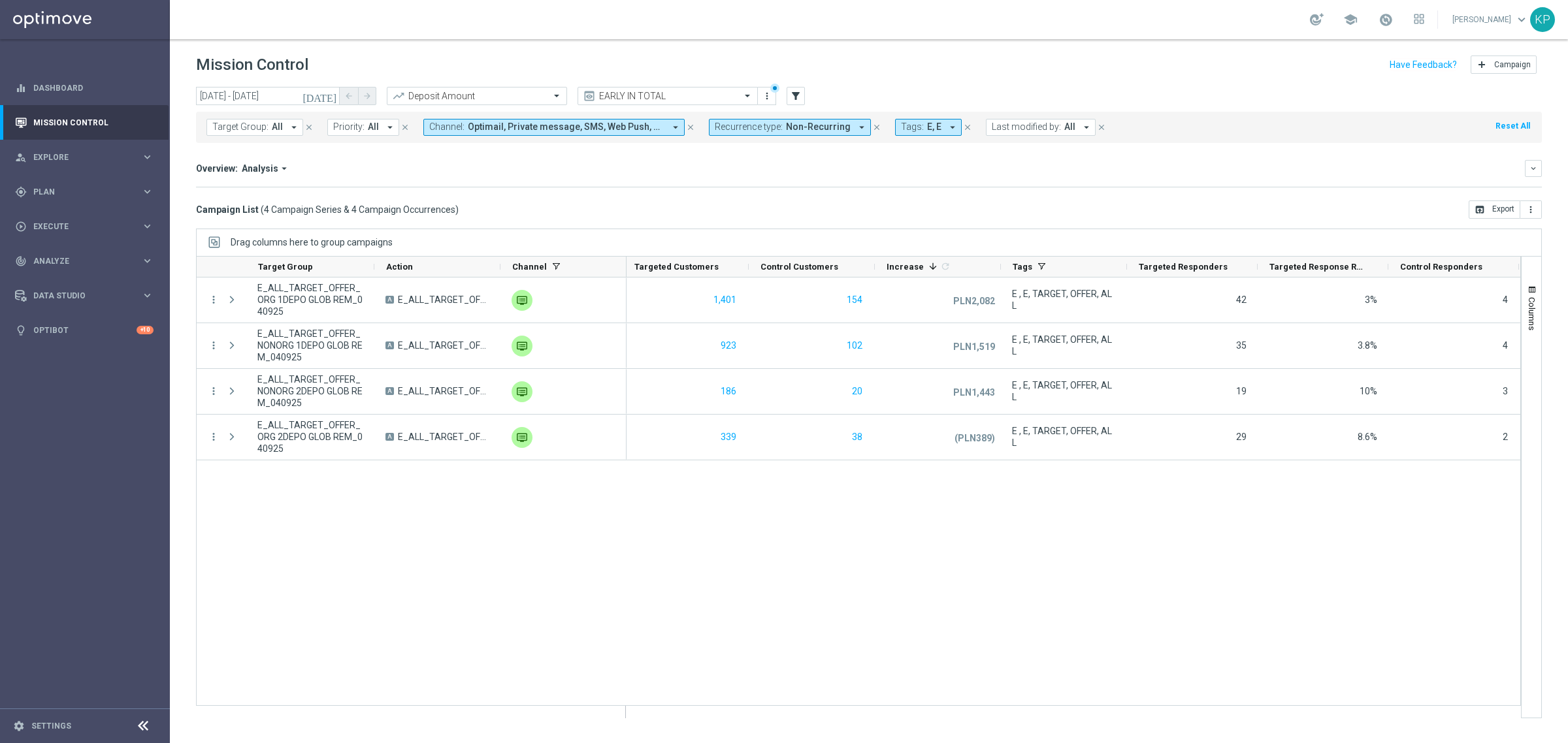
click at [615, 175] on div "Overview: Analysis arrow_drop_down keyboard_arrow_down" at bounding box center [869, 168] width 1346 height 17
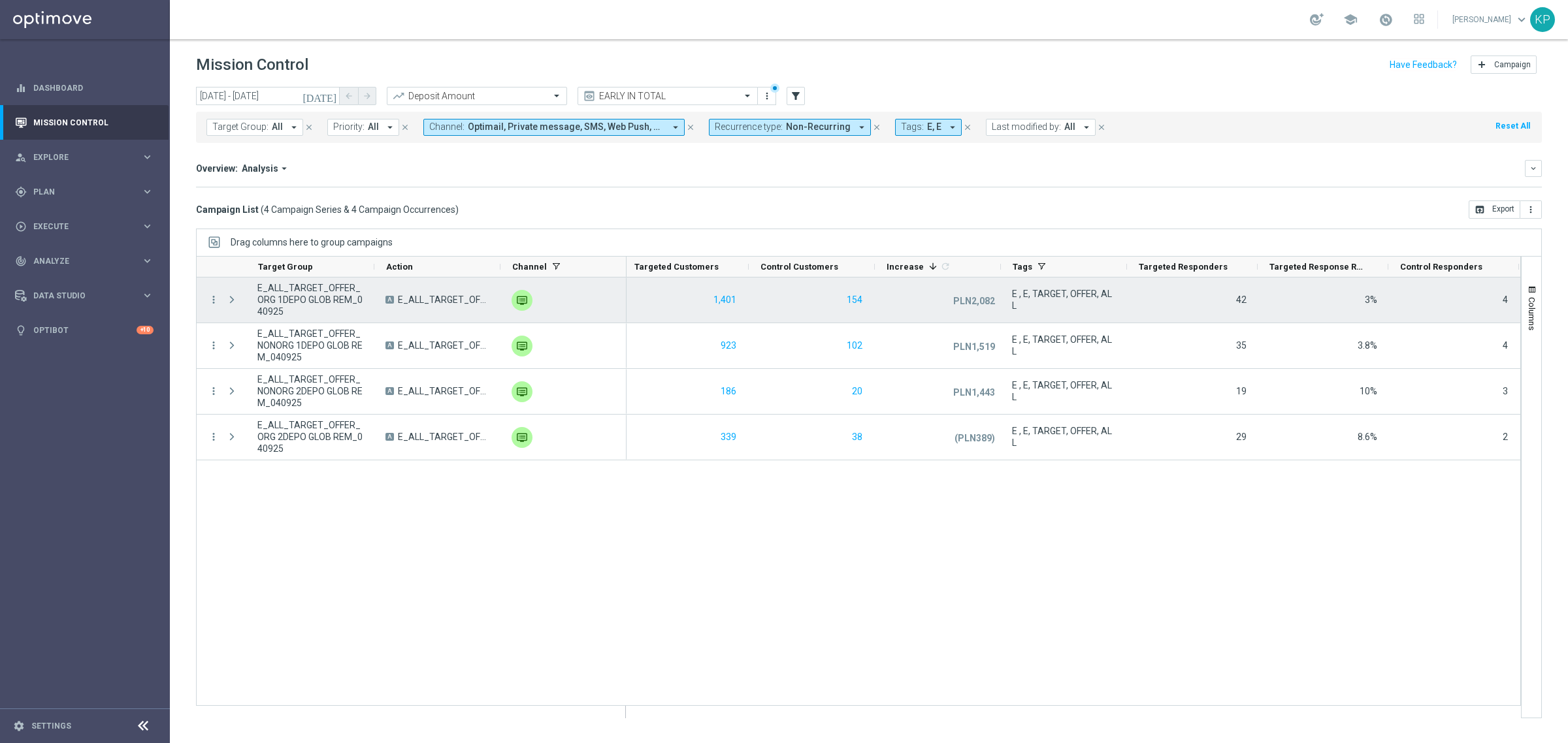
click at [302, 301] on span "E_ALL_TARGET_OFFER_ORG 1DEPO GLOB REM_040925" at bounding box center [310, 299] width 106 height 35
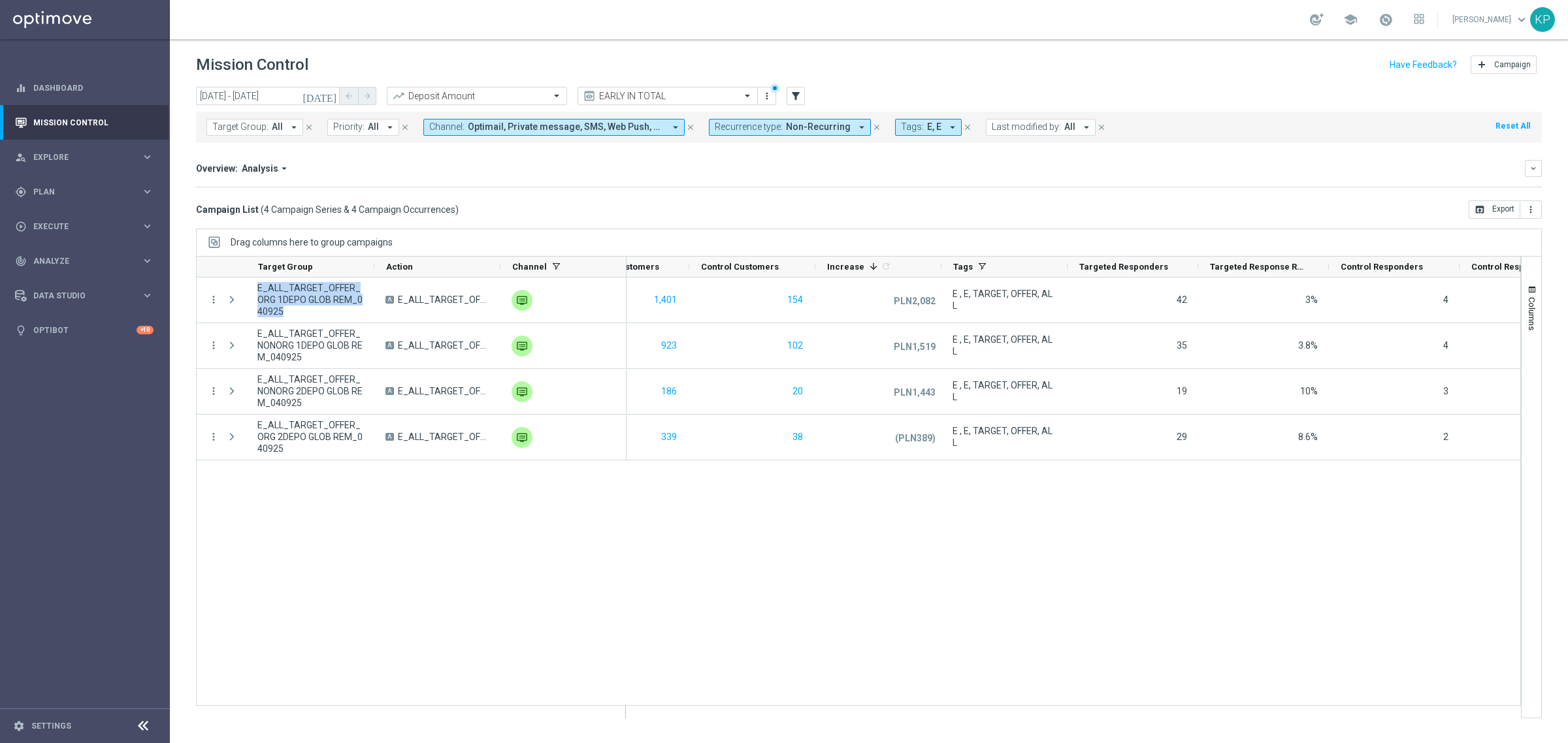
scroll to position [0, 449]
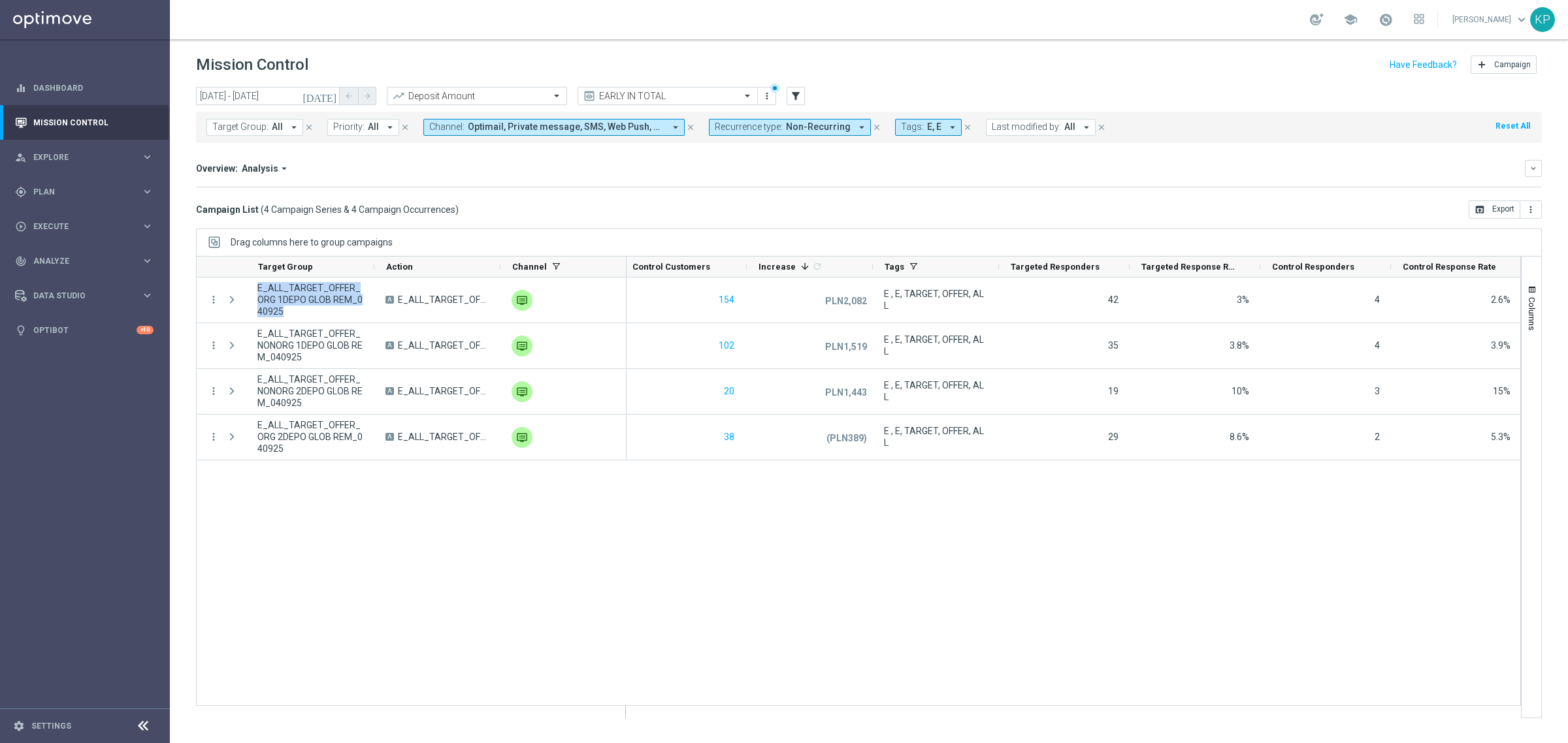
click at [1019, 10] on div "school [PERSON_NAME] keyboard_arrow_down KP" at bounding box center [869, 20] width 1398 height 39
click at [699, 176] on div "Overview: Analysis arrow_drop_down keyboard_arrow_down" at bounding box center [869, 168] width 1346 height 17
click at [67, 198] on div "gps_fixed Plan keyboard_arrow_right" at bounding box center [84, 192] width 168 height 34
click at [63, 218] on link "Target Groups" at bounding box center [85, 218] width 102 height 10
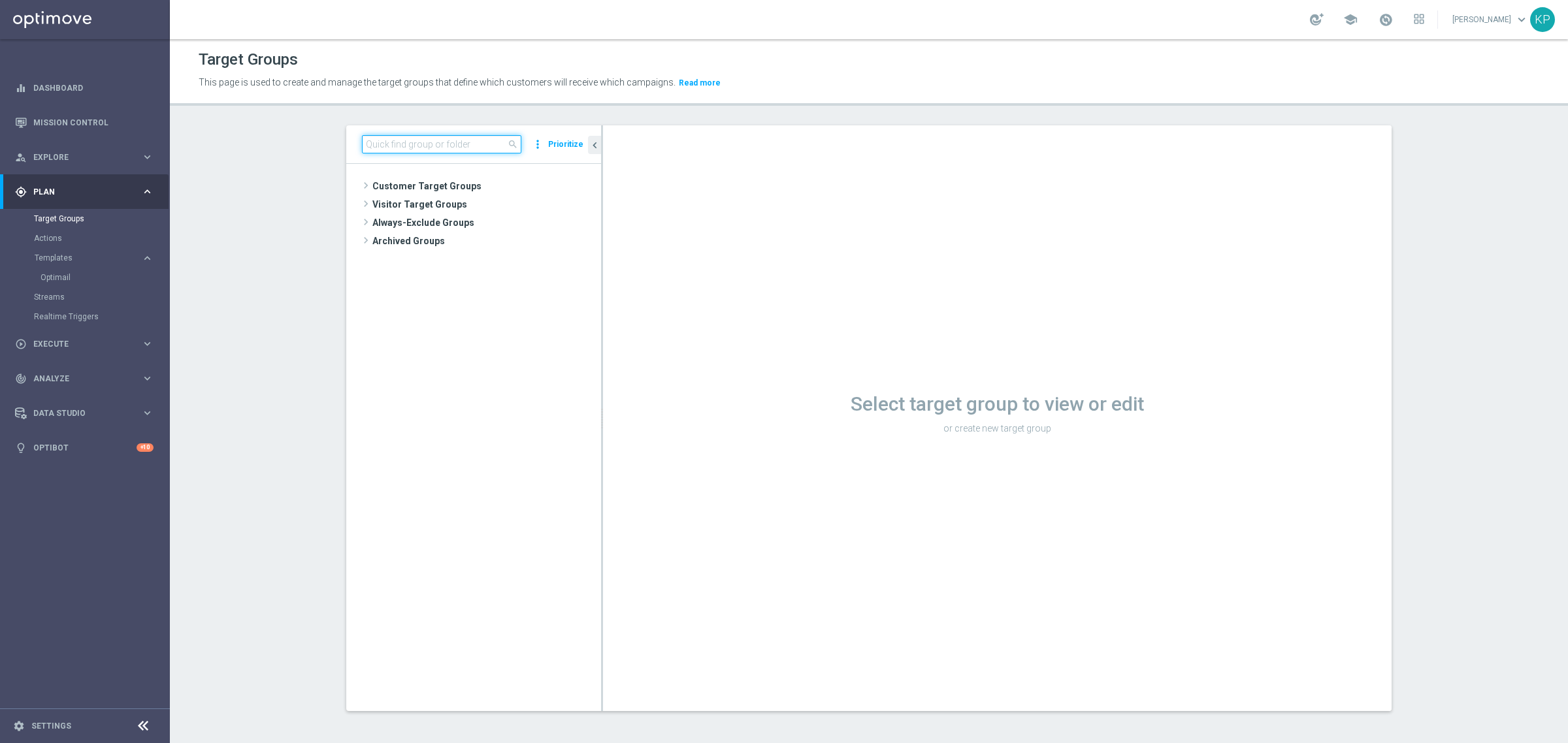
click at [467, 137] on input at bounding box center [441, 144] width 159 height 18
paste input "E_ALL_TARGET_BET_200 PLN_ORG_3DEPO_050925"
type input "E_ALL_TARGET_BET_200 PLN_ORG_3DEPO_050925"
click at [498, 226] on span "E_ALL_TARGET_BET_200 PLN_ORG_3DEPO_050925" at bounding box center [491, 224] width 159 height 11
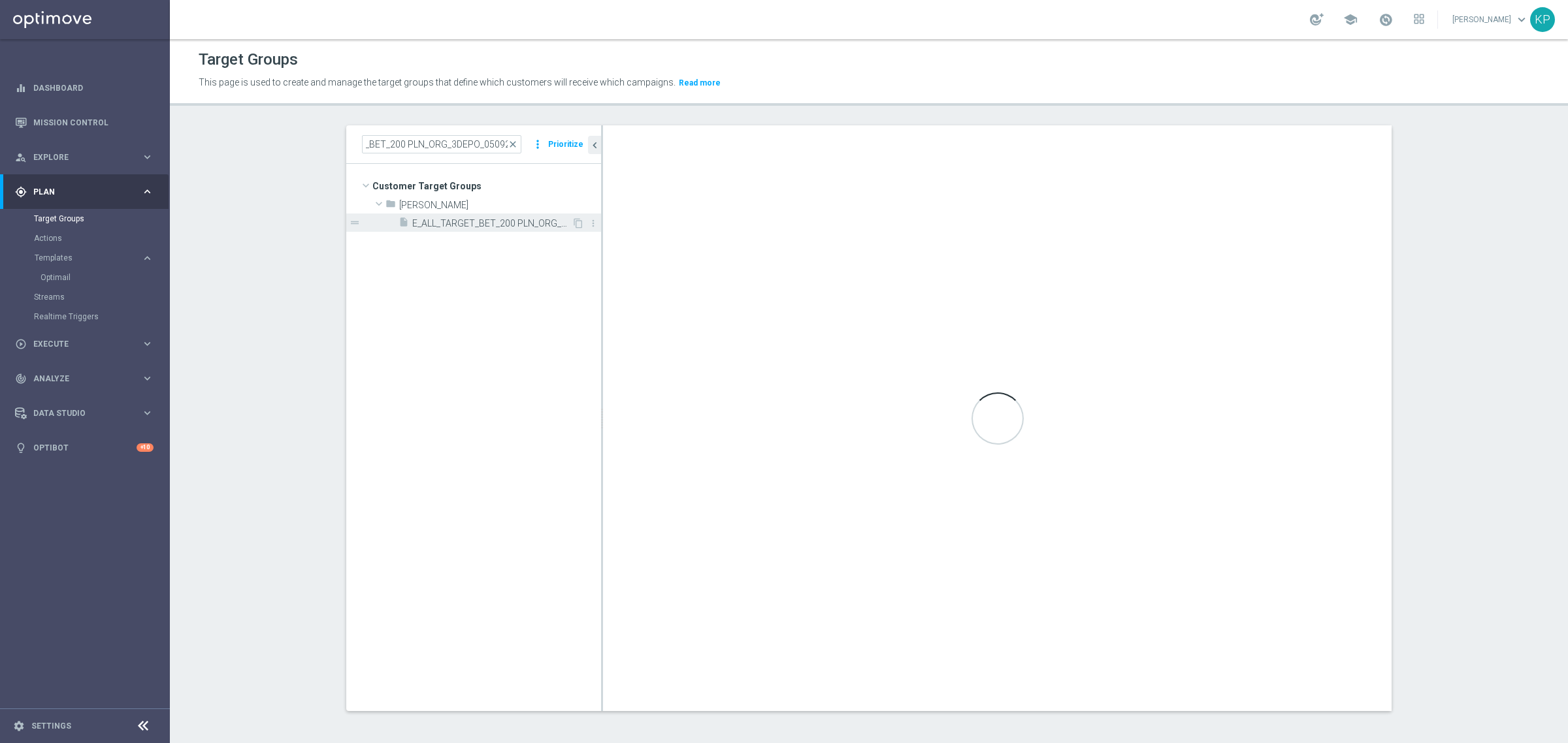
scroll to position [0, 0]
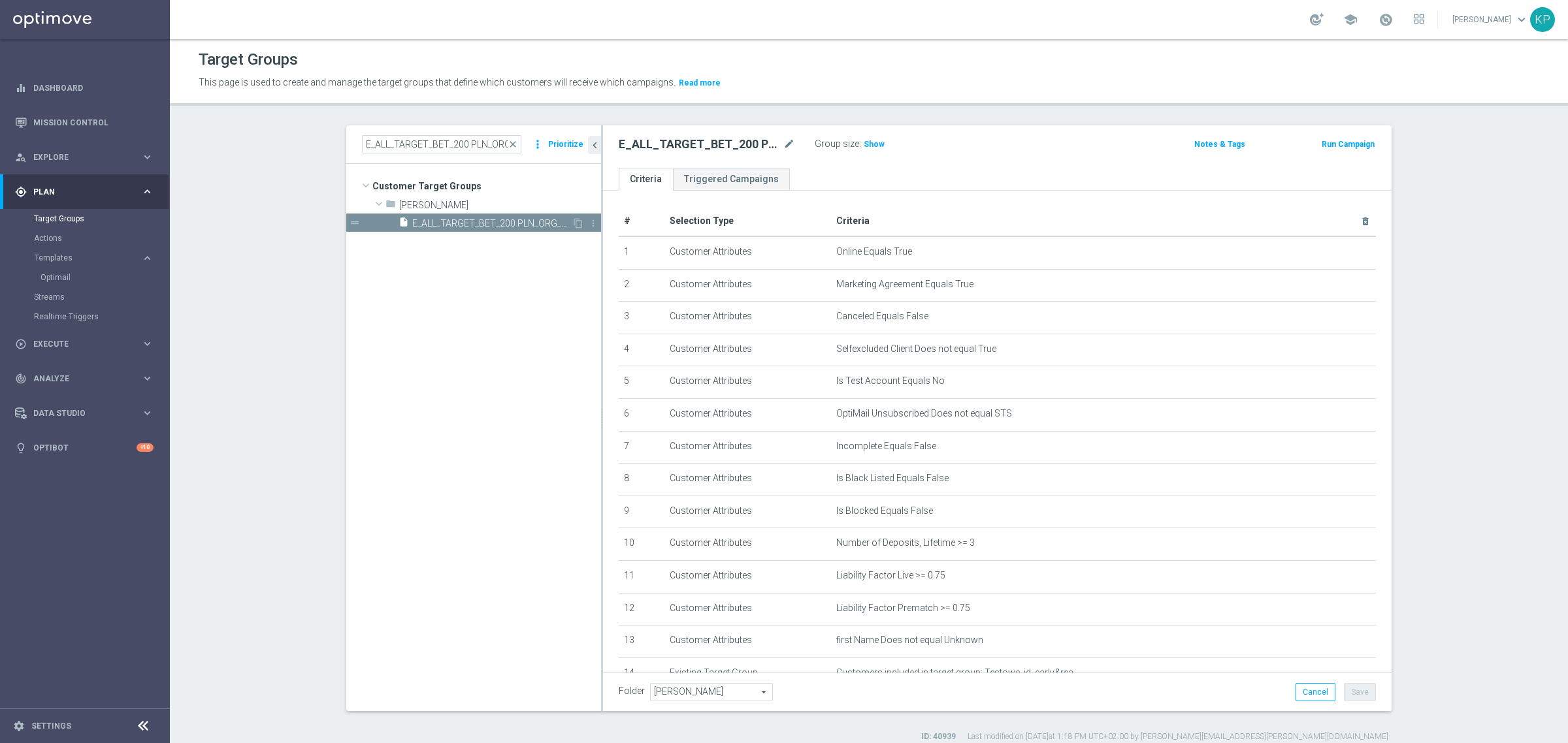
click at [569, 217] on div "drag_handle" at bounding box center [473, 222] width 255 height 18
click at [573, 224] on icon "content_copy" at bounding box center [577, 223] width 10 height 10
click at [783, 143] on icon "mode_edit" at bounding box center [789, 144] width 12 height 16
click at [676, 151] on input "Copy of E_ALL_TARGET_BET_200 PLN_ORG_3DEPO_050925" at bounding box center [706, 145] width 176 height 18
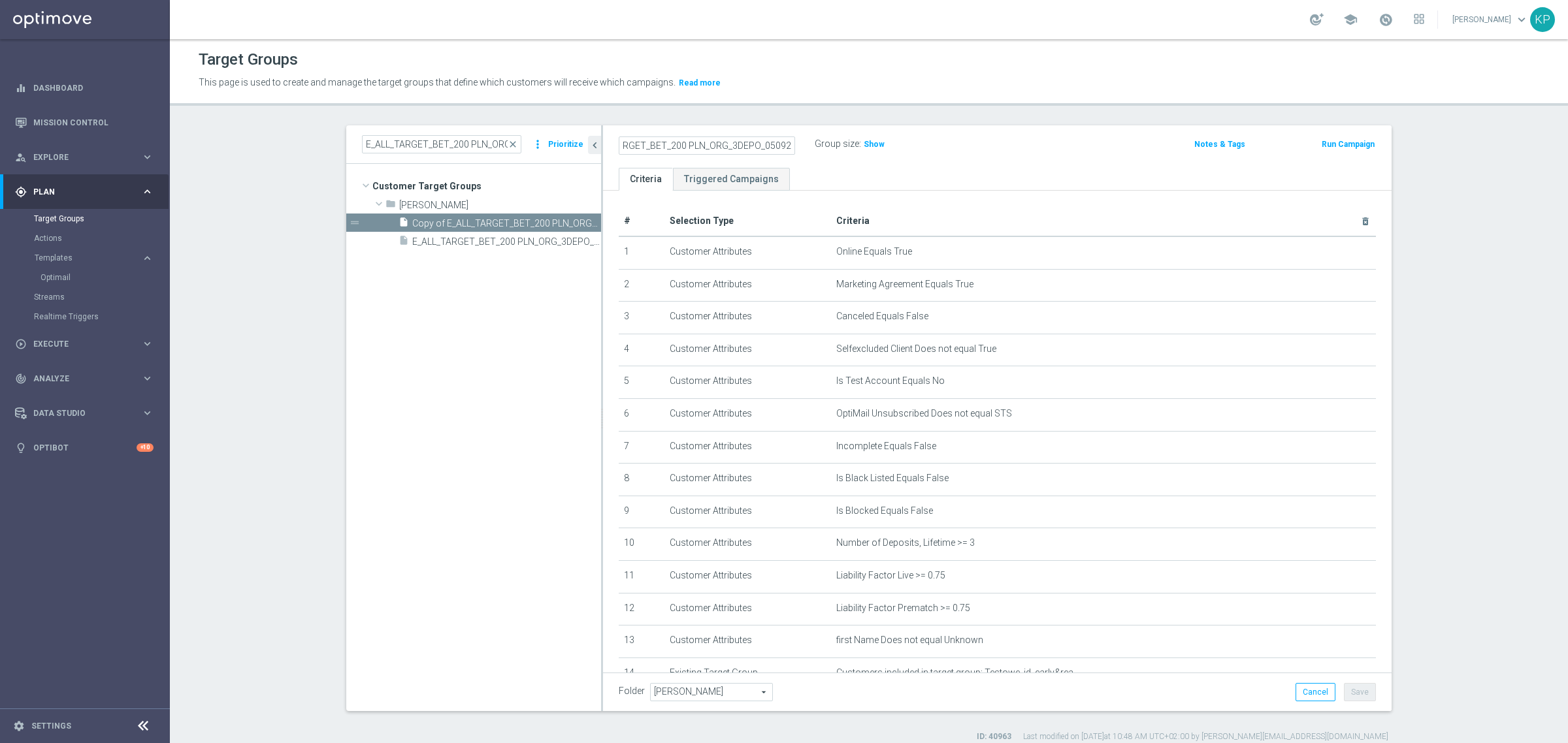
click at [698, 145] on input "Copy of E_ALL_TARGET_BET_200 PLN_ORG_3DEPO_050925" at bounding box center [706, 145] width 176 height 18
drag, startPoint x: 638, startPoint y: 139, endPoint x: 585, endPoint y: 141, distance: 53.0
click at [585, 141] on as-split "E_ALL_TARGET_BET_200 PLN_ORG_3DEPO_050925 close more_vert Prioritize Customer T…" at bounding box center [869, 418] width 1045 height 586
click at [631, 146] on input "Copy of E_ALL_TARGET_BET_200 PLN_NONORG_3DEPO_050925" at bounding box center [706, 145] width 176 height 18
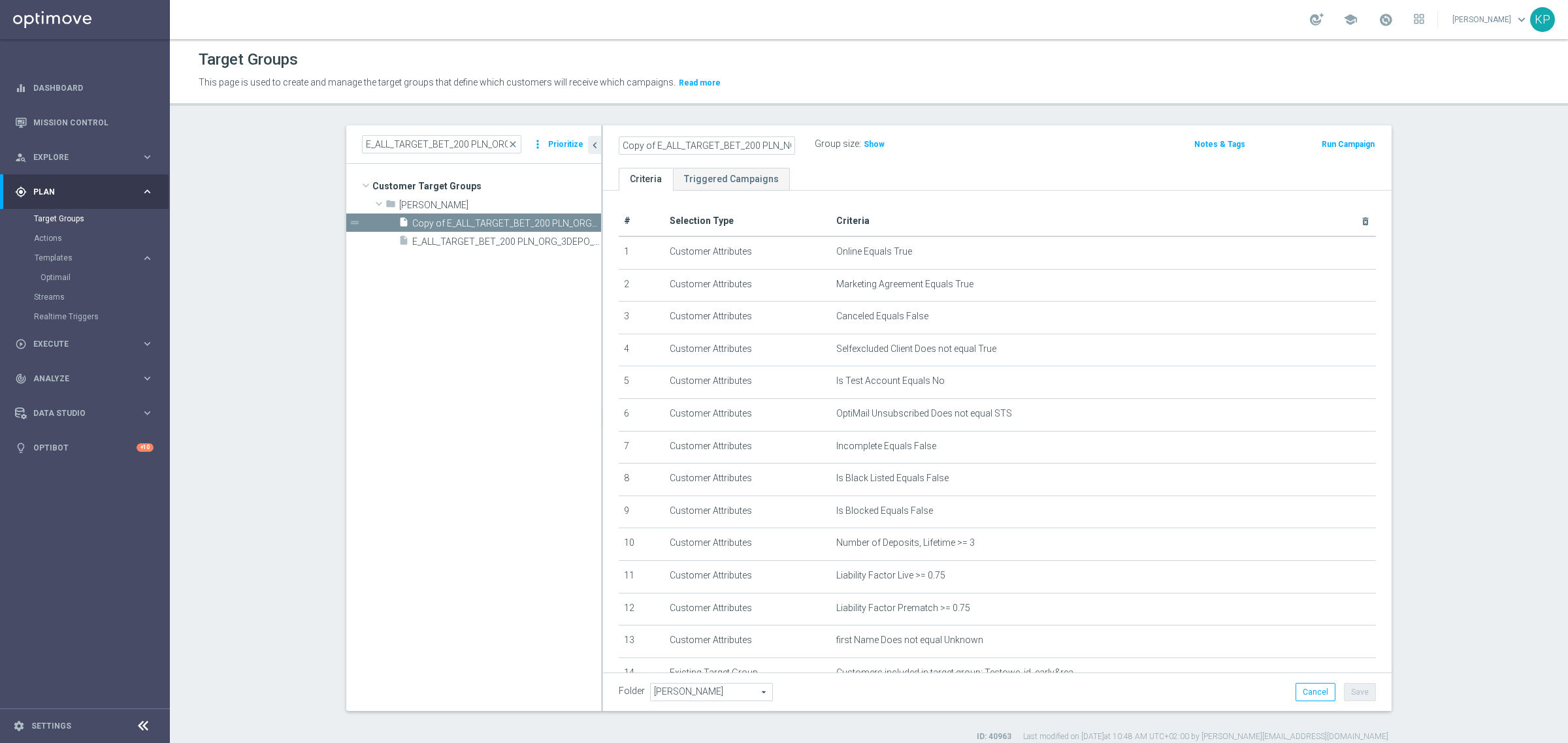
click at [650, 145] on input "Copy of E_ALL_TARGET_BET_200 PLN_NONORG_3DEPO_050925" at bounding box center [706, 145] width 176 height 18
drag, startPoint x: 706, startPoint y: 147, endPoint x: 850, endPoint y: 154, distance: 144.2
click at [850, 154] on div "E_ALL_TARGET_BET_200 PLN_NONORG_3DEPO_050925 Group size : Show" at bounding box center [867, 145] width 518 height 20
type input "E_ALL_TARGET_BET_200 PLN_NONORG_3DEPO_050925"
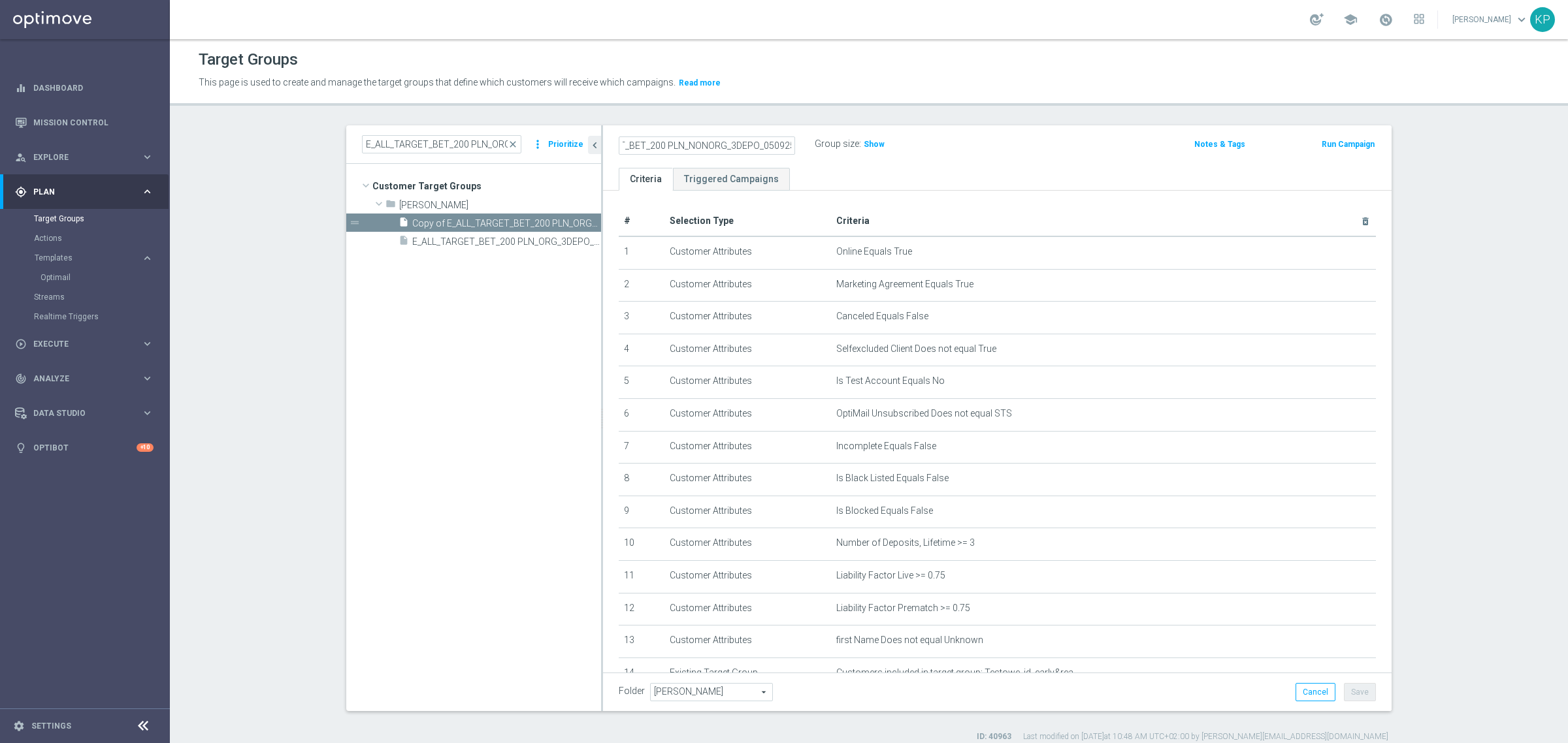
click at [807, 128] on div "E_ALL_TARGET_BET_200 PLN_NONORG_3DEPO_050925 Group size : Show Notes & Tags Run…" at bounding box center [997, 146] width 789 height 42
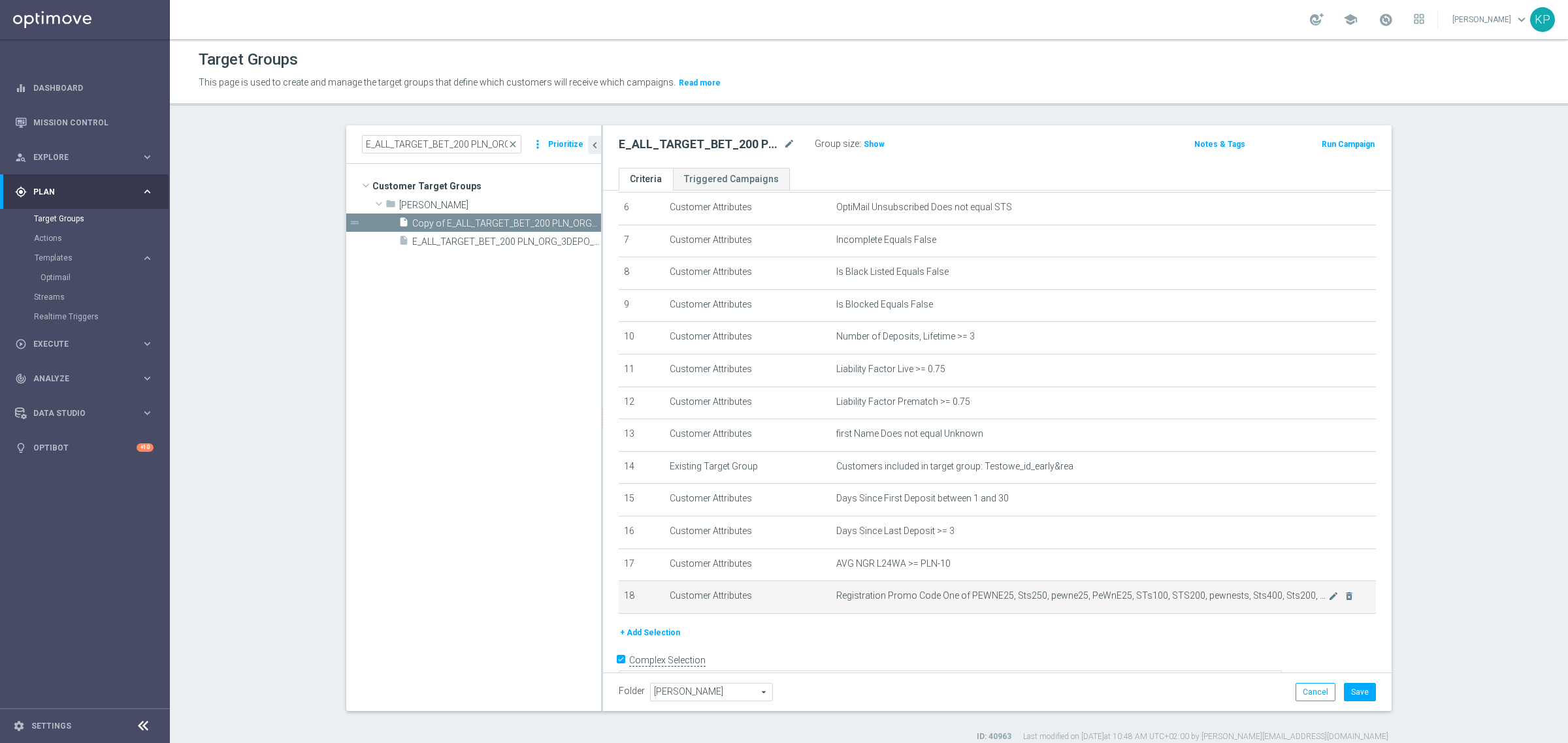
scroll to position [230, 0]
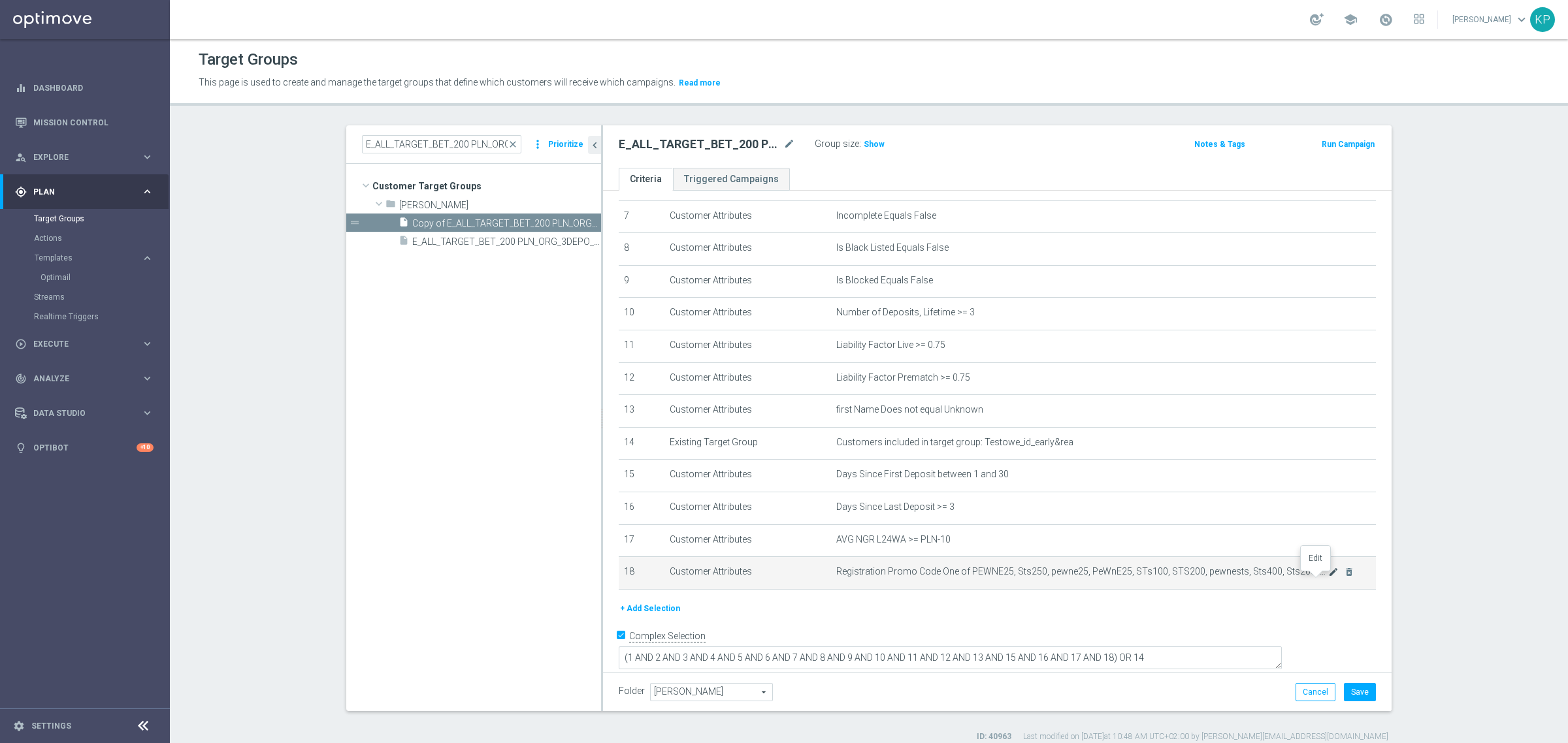
click at [1328, 577] on icon "mode_edit" at bounding box center [1333, 572] width 10 height 10
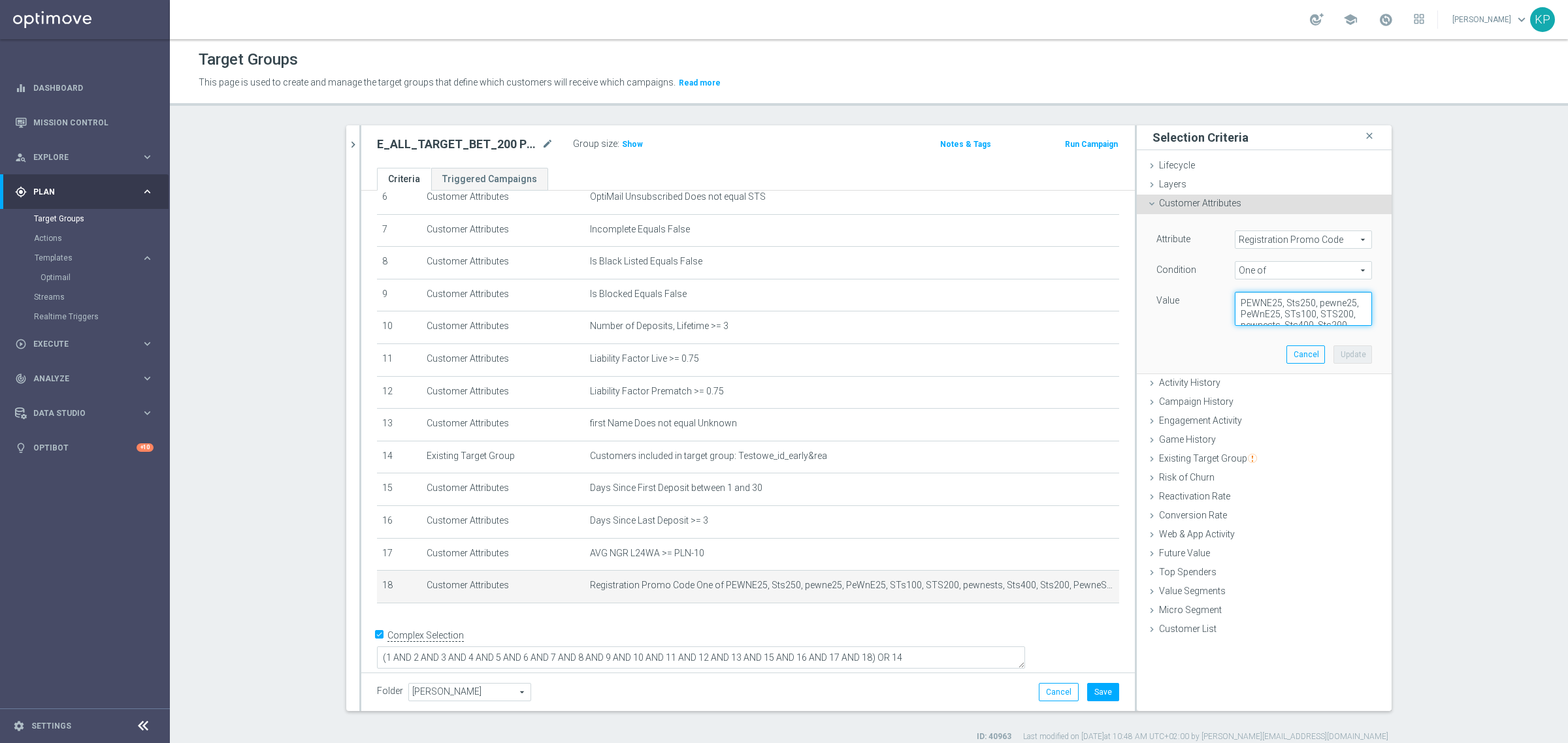
click at [1241, 313] on textarea "PEWNE25, Sts250, pewne25, PeWnE25, STs100, STS200, pewnests, Sts400, Sts200, Pe…" at bounding box center [1302, 308] width 137 height 34
click at [1268, 254] on div "Attribute Registration Promo Code Registration Promo Code arrow_drop_down searc…" at bounding box center [1263, 278] width 215 height 96
click at [1267, 266] on span "One of" at bounding box center [1302, 270] width 135 height 17
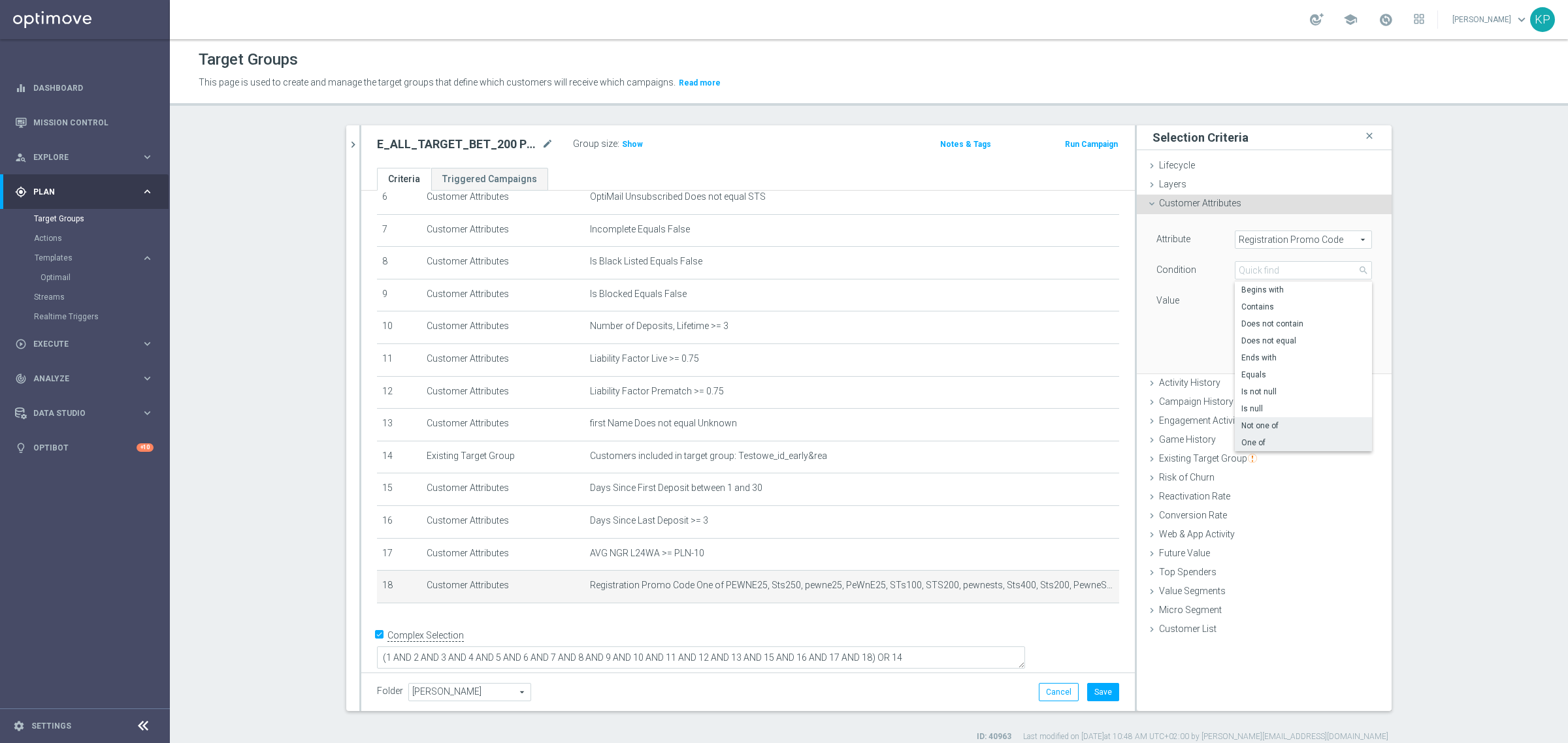
click at [1268, 425] on span "Not one of" at bounding box center [1303, 425] width 124 height 10
type input "Not one of"
click at [1356, 352] on button "Update" at bounding box center [1352, 354] width 38 height 18
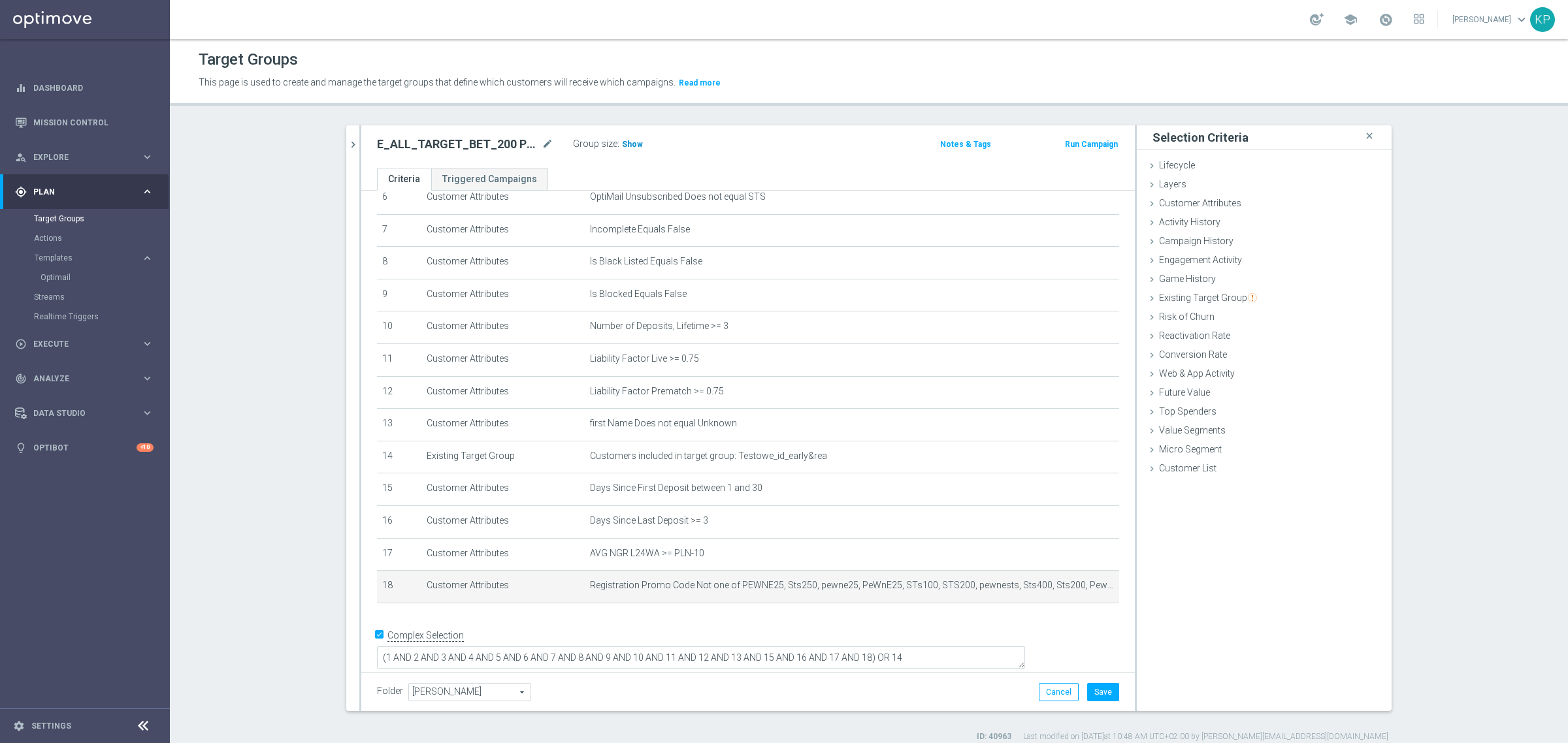
click at [628, 144] on span "Show" at bounding box center [632, 144] width 21 height 9
click at [654, 165] on div "E_ALL_TARGET_BET_200 PLN_NONORG_3DEPO_050925 mode_edit Group size : Show Calcul…" at bounding box center [747, 146] width 773 height 42
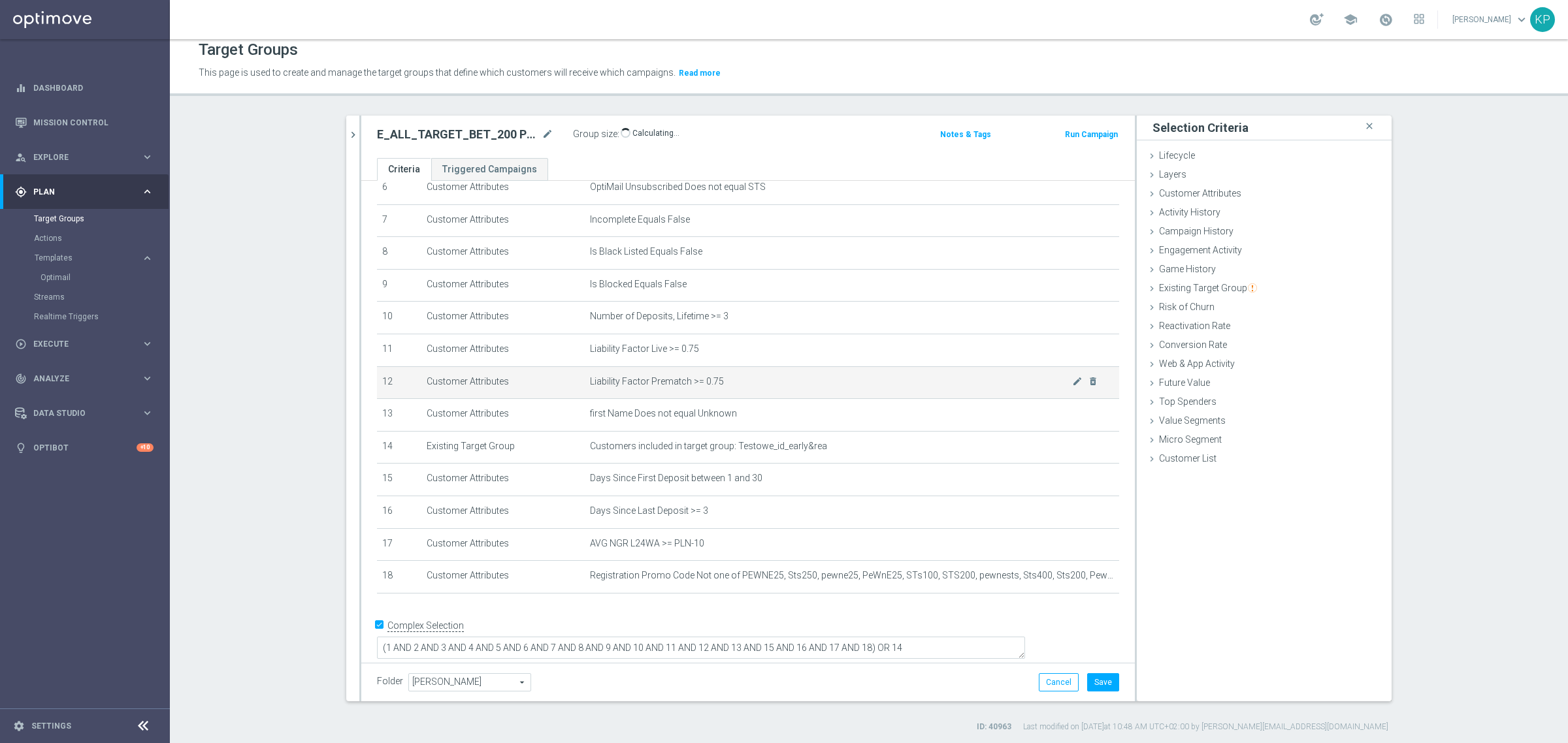
scroll to position [12, 0]
click at [482, 128] on h2 "E_ALL_TARGET_BET_200 PLN_NONORG_3DEPO_050925" at bounding box center [457, 132] width 162 height 16
copy div "E_ALL_TARGET_BET_200 PLN_NONORG_3DEPO_050925"
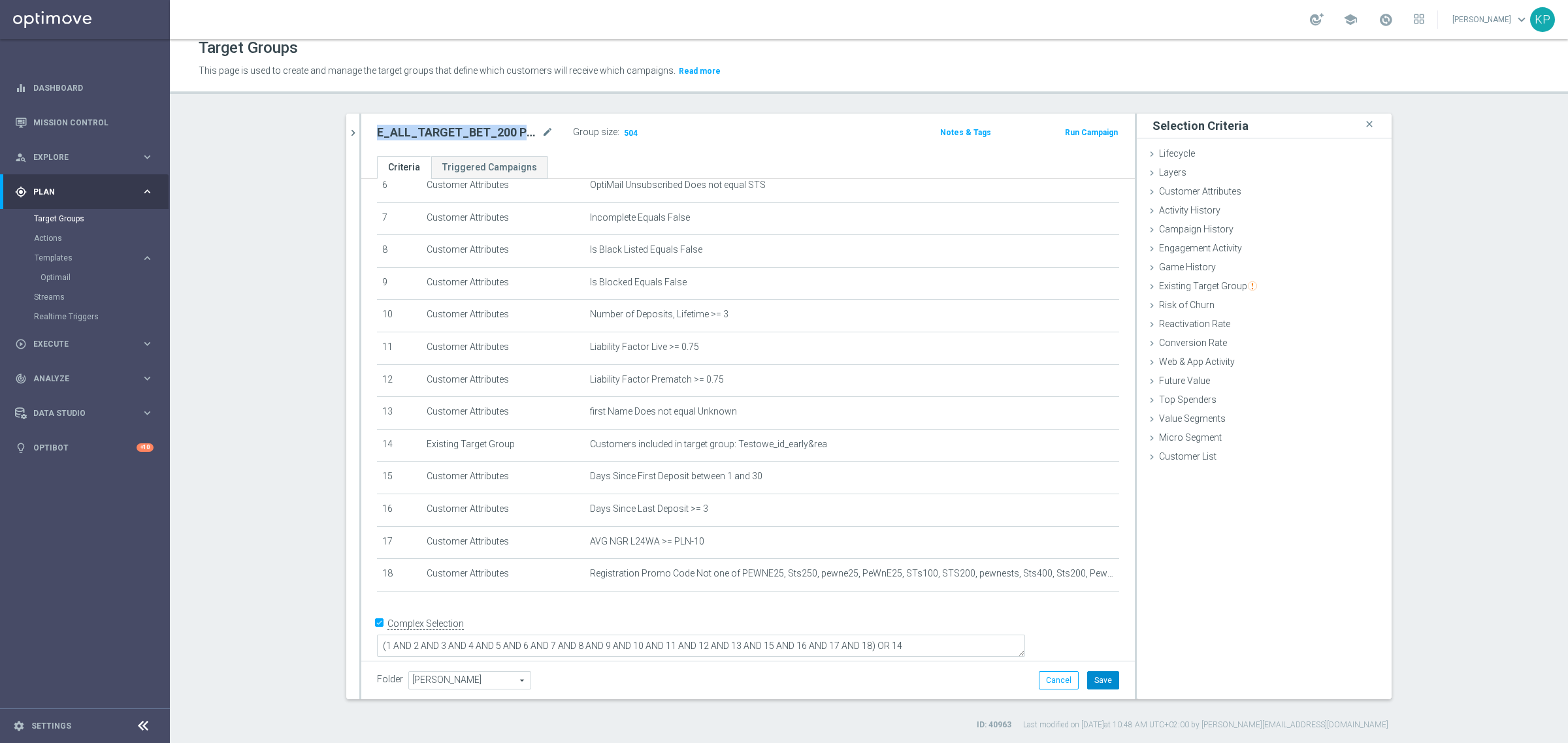
drag, startPoint x: 1101, startPoint y: 679, endPoint x: 1057, endPoint y: 651, distance: 52.2
click at [1101, 679] on button "Save" at bounding box center [1103, 680] width 32 height 18
click at [347, 129] on icon "chevron_right" at bounding box center [353, 133] width 13 height 13
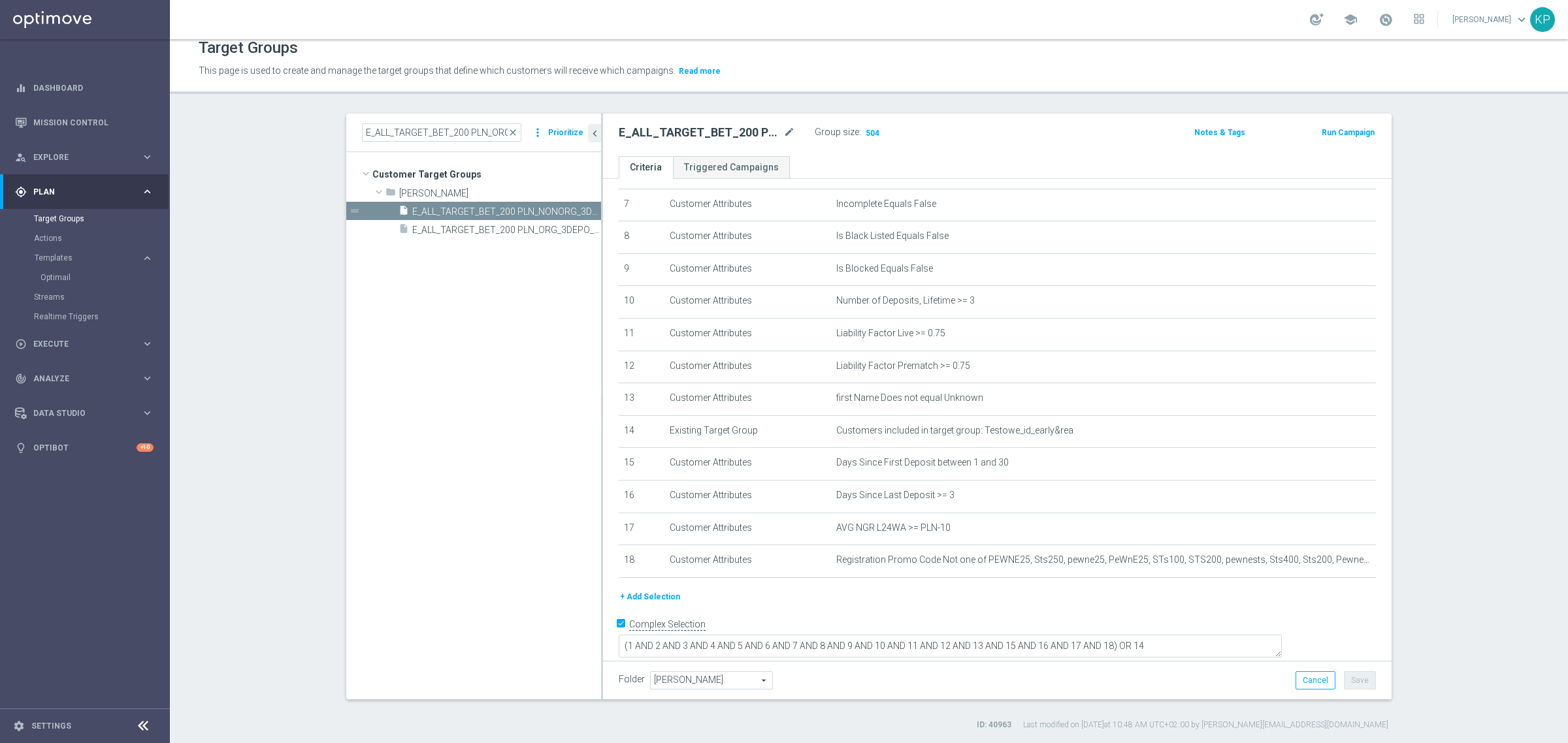
click at [724, 691] on div "Folder [PERSON_NAME] arrow_drop_down search Cancel Save Saving..." at bounding box center [997, 680] width 789 height 38
click at [723, 687] on span "[PERSON_NAME]" at bounding box center [711, 680] width 121 height 17
click at [723, 684] on input "search" at bounding box center [710, 680] width 121 height 18
type input "kp"
click at [713, 612] on span "KP_DEPO_25" at bounding box center [710, 611] width 108 height 10
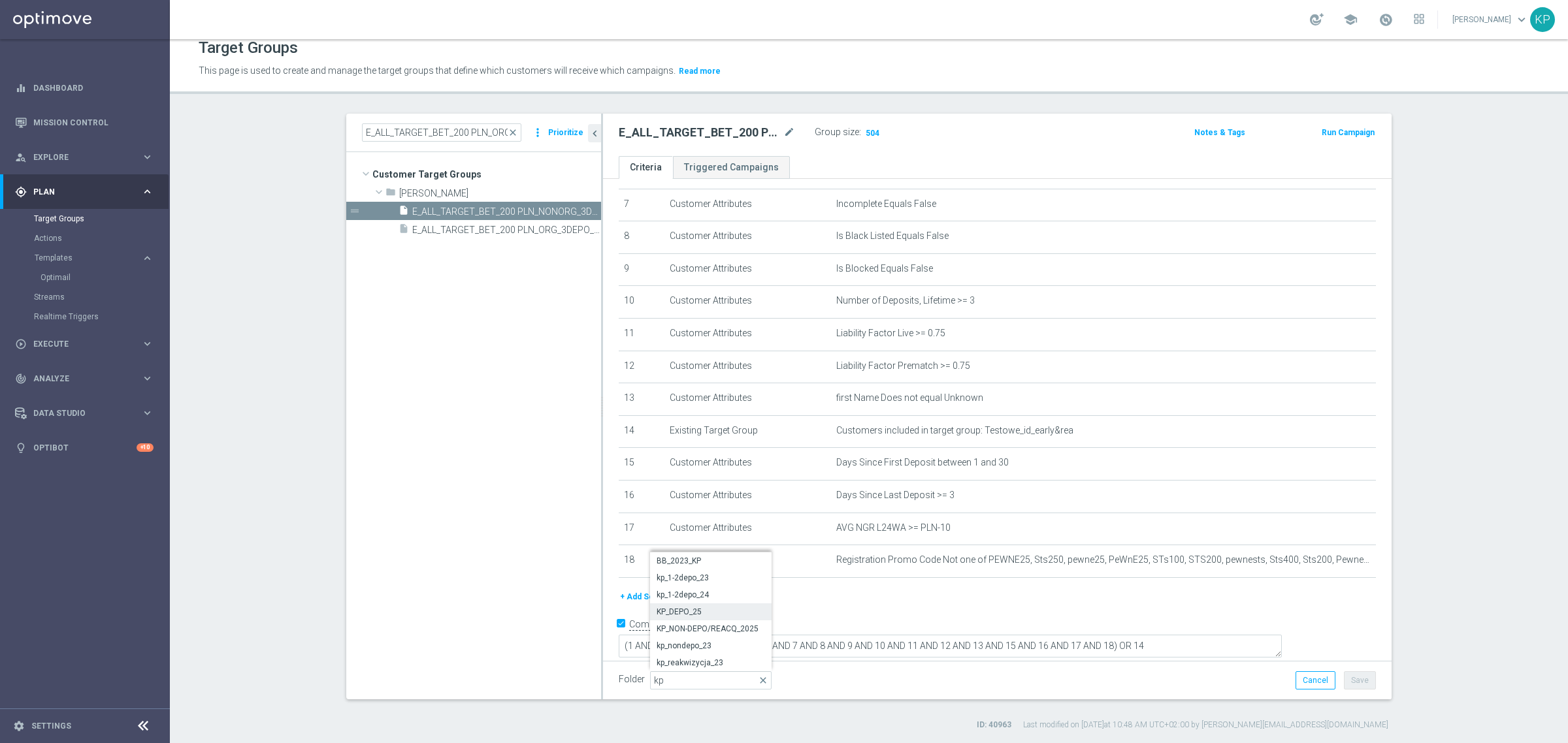
type input "KP_DEPO_25"
click at [1359, 676] on button "Save" at bounding box center [1360, 680] width 32 height 18
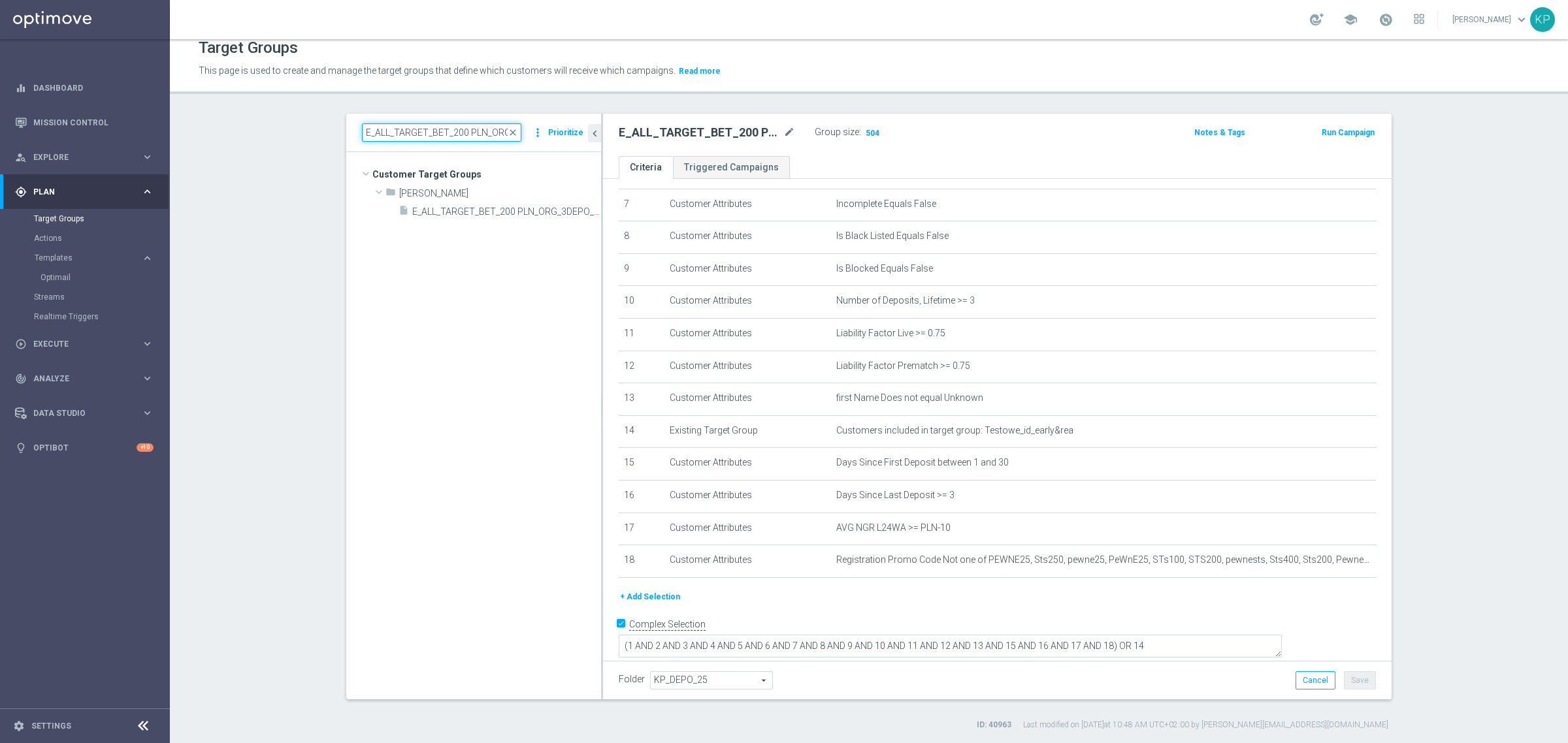
click at [439, 140] on input "E_ALL_TARGET_BET_200 PLN_ORG_3DEPO_050925" at bounding box center [441, 132] width 159 height 18
paste input "1"
type input "E_ALL_TARGET_BET_200 PLN_ORG_1DEPO_050925"
click at [491, 211] on span "E_ALL_TARGET_BET_200 PLN_ORG_1DEPO_050925" at bounding box center [491, 212] width 159 height 11
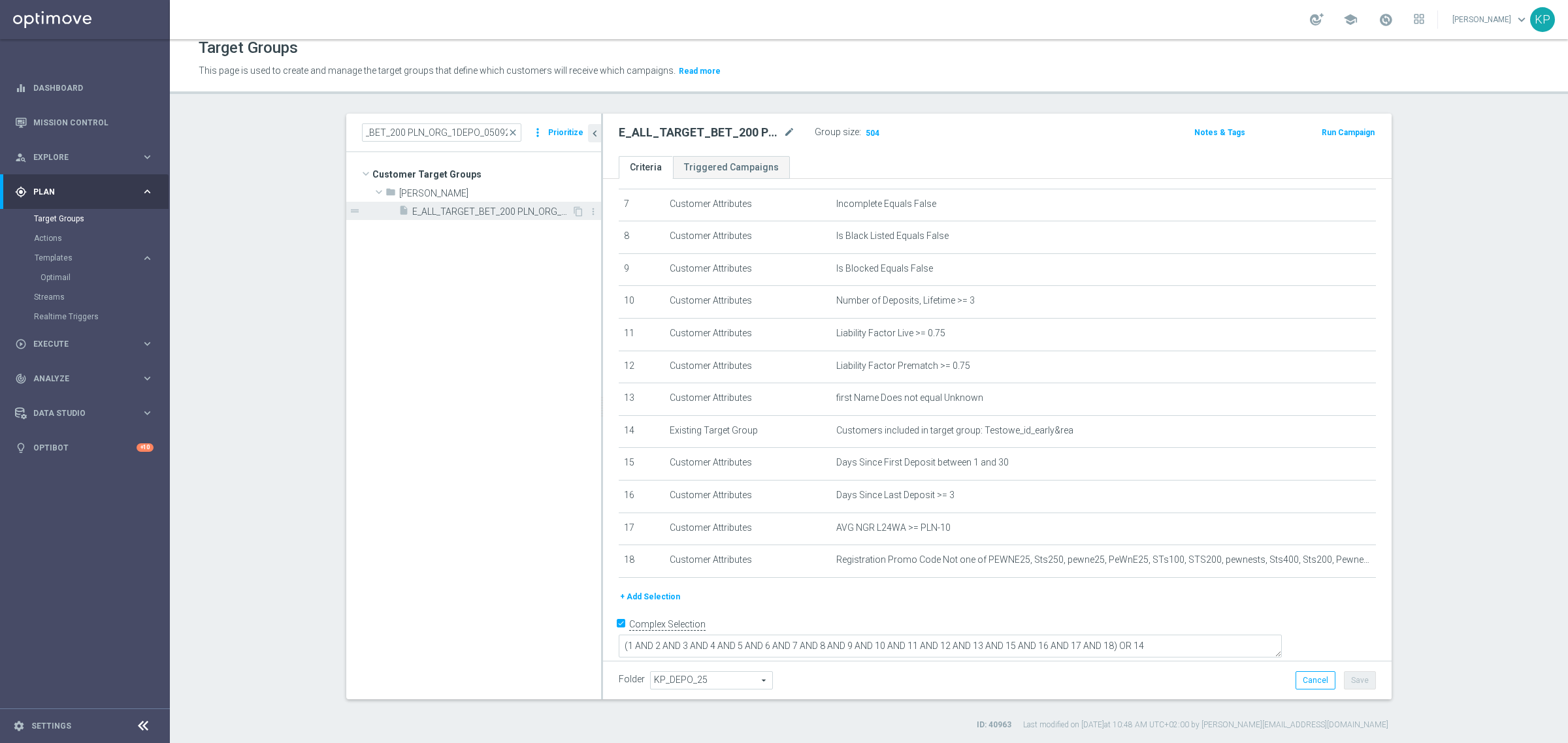
scroll to position [0, 0]
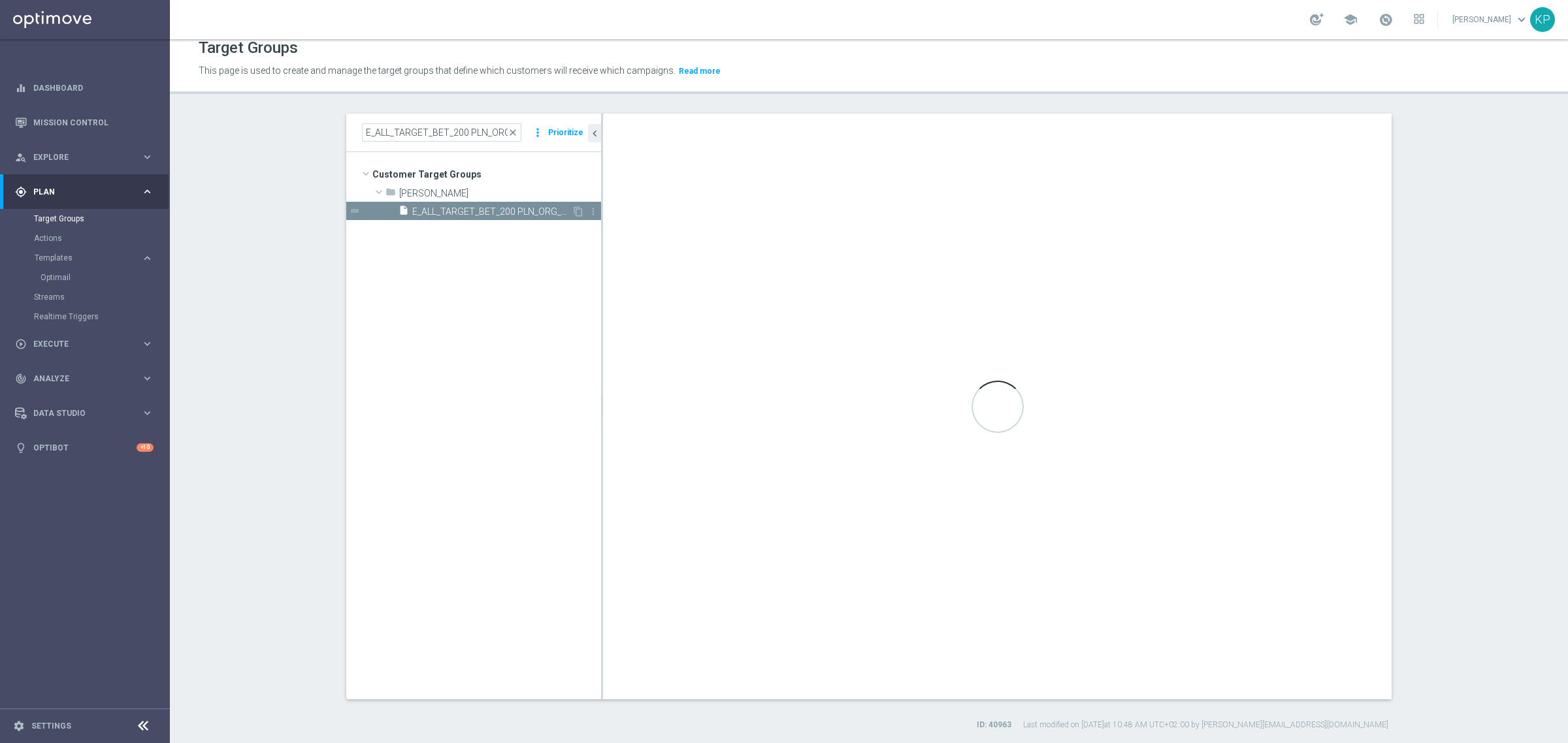
type input "[PERSON_NAME]"
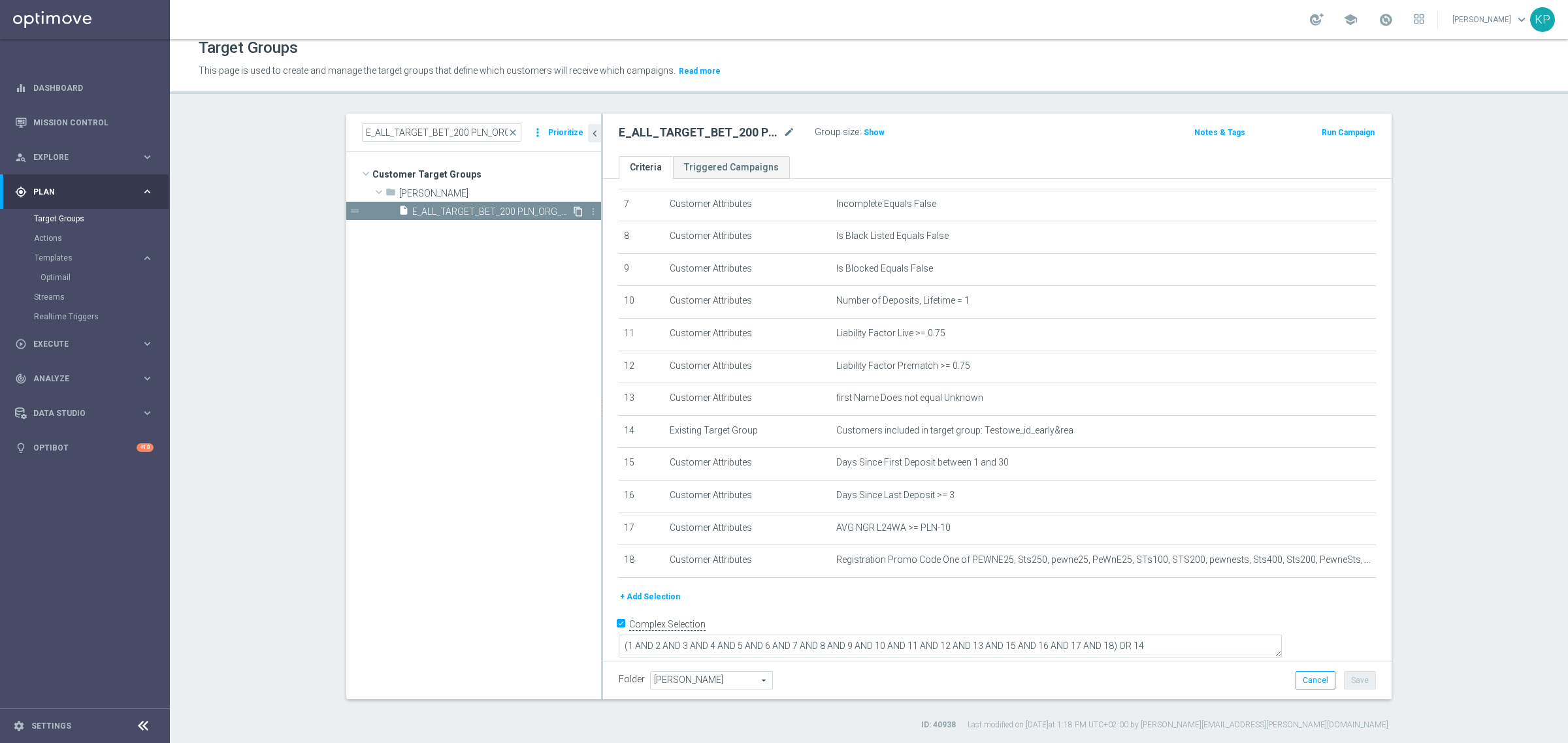
click at [573, 211] on icon "content_copy" at bounding box center [577, 211] width 10 height 10
click at [783, 128] on icon "mode_edit" at bounding box center [789, 132] width 12 height 16
drag, startPoint x: 703, startPoint y: 132, endPoint x: 716, endPoint y: 123, distance: 15.8
click at [703, 132] on input "Copy of E_ALL_TARGET_BET_200 PLN_ORG_1DEPO_050925" at bounding box center [706, 133] width 176 height 18
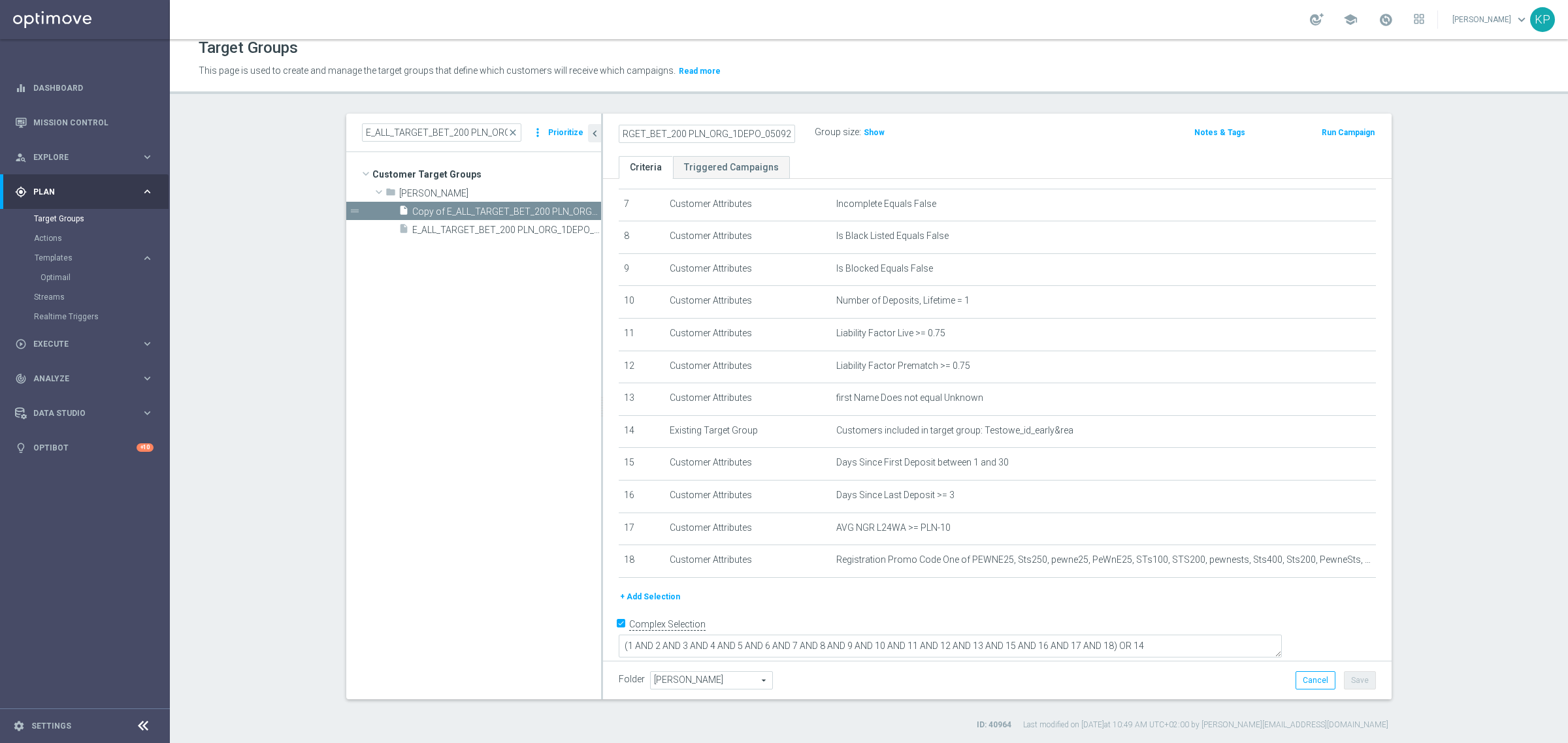
click at [703, 139] on input "Copy of E_ALL_TARGET_BET_200 PLN_ORG_1DEPO_050925" at bounding box center [706, 133] width 176 height 18
click at [698, 132] on input "Copy of E_ALL_TARGET_BET_200 PLN_ORG_1DEPO_050925" at bounding box center [706, 133] width 176 height 18
type input "E_ALL_TARGET_BET_200 PLN_NONORG_1DEPO_050925"
click at [740, 112] on div "Target Groups This page is used to create and manage the target groups that def…" at bounding box center [869, 391] width 1398 height 704
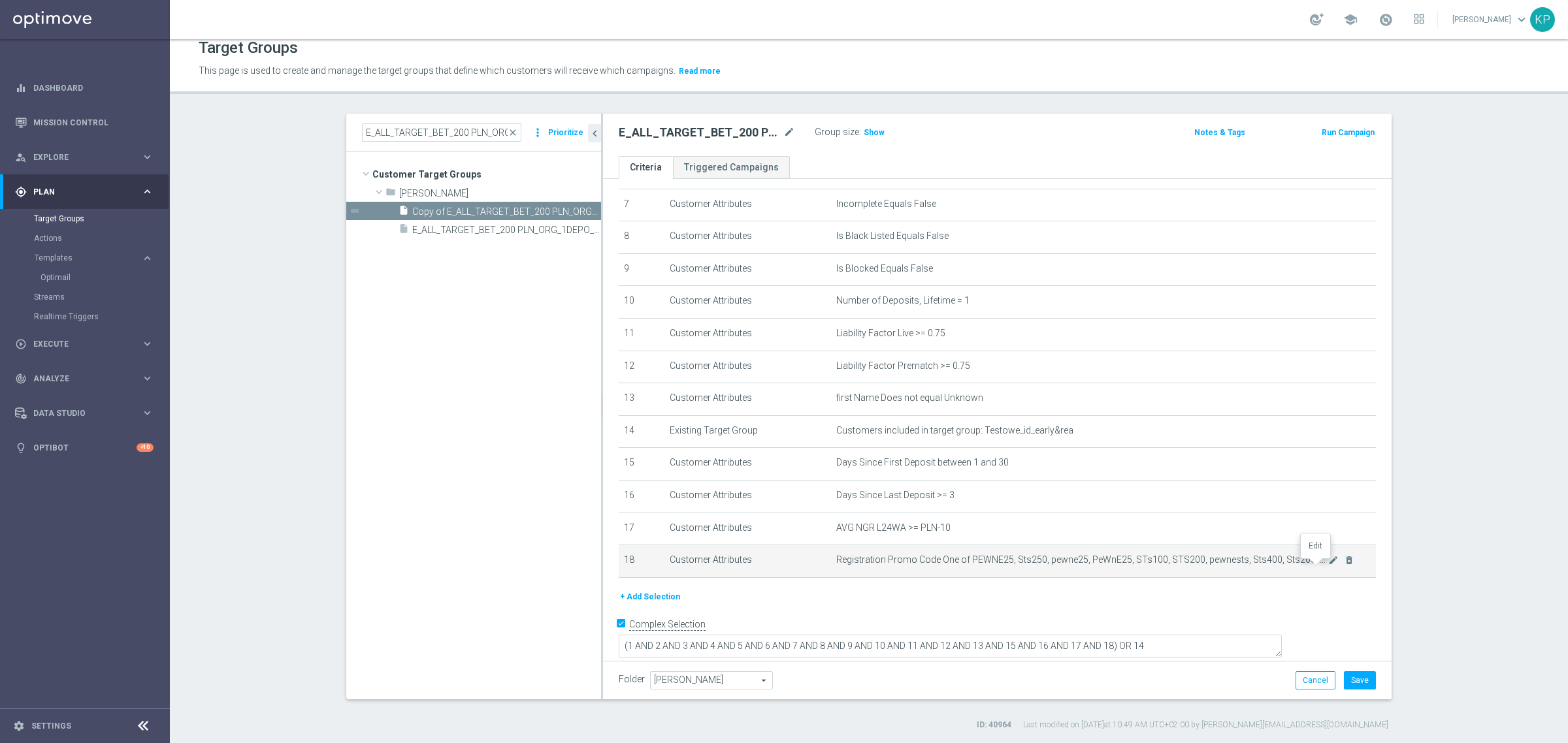
click at [1328, 565] on icon "mode_edit" at bounding box center [1333, 560] width 10 height 10
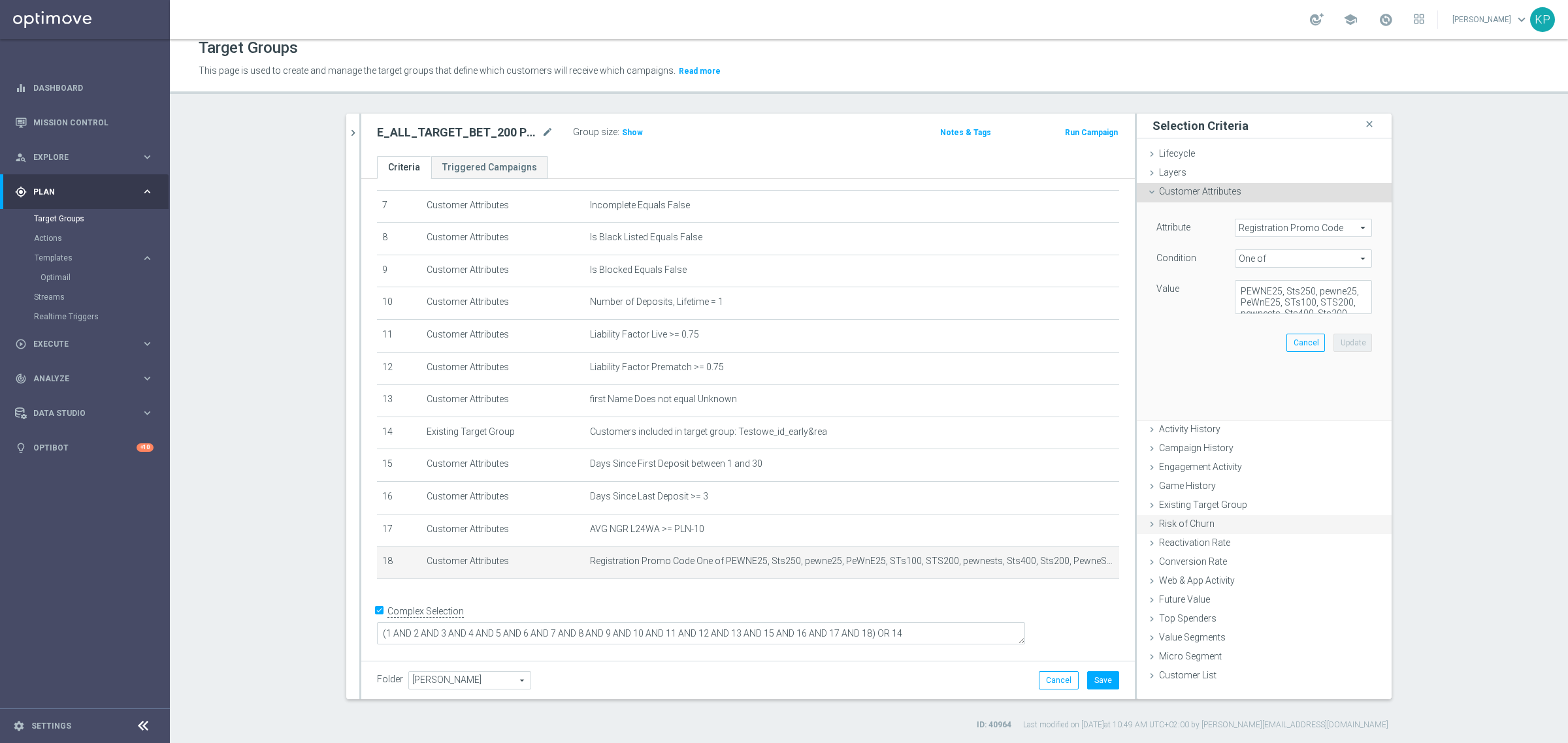
scroll to position [217, 0]
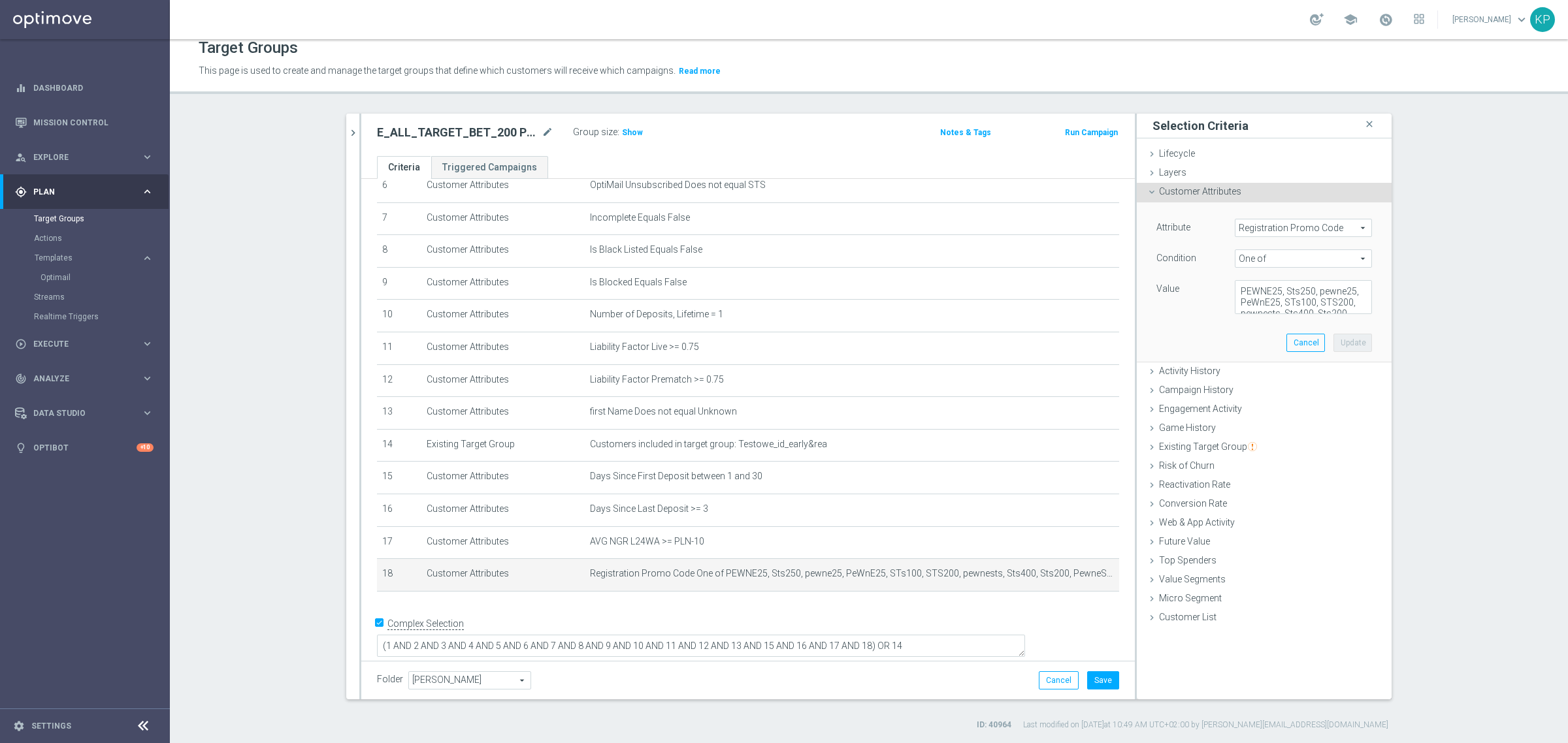
click at [1254, 258] on span "One of" at bounding box center [1302, 258] width 135 height 17
click at [1215, 258] on div "Condition" at bounding box center [1186, 260] width 78 height 21
click at [1263, 293] on textarea "PEWNE25, Sts250, pewne25, PeWnE25, STs100, STS200, pewnests, Sts400, Sts200, Pe…" at bounding box center [1302, 297] width 137 height 34
click at [1267, 260] on span "One of" at bounding box center [1302, 258] width 135 height 17
click at [1265, 419] on label "Not one of" at bounding box center [1302, 414] width 137 height 17
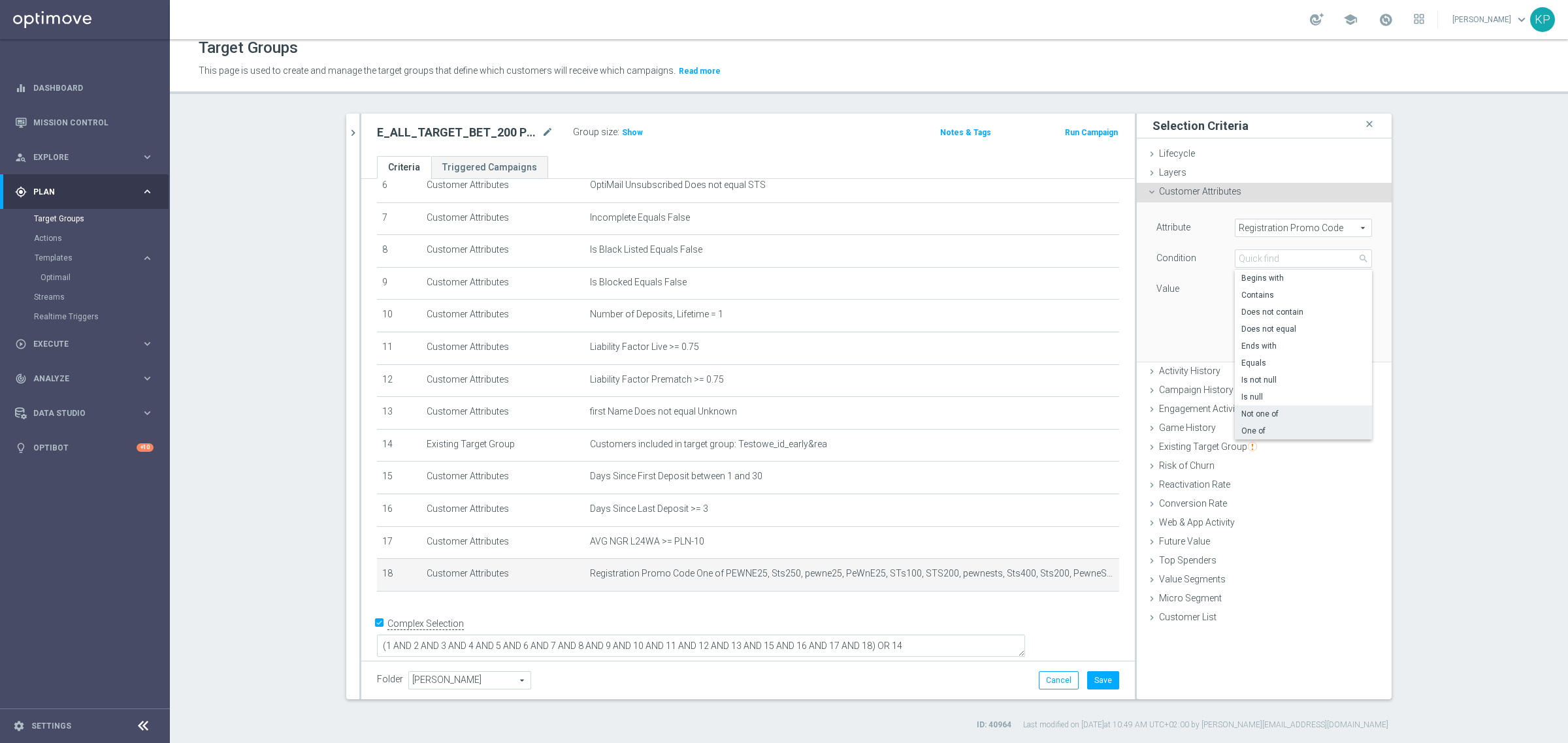
type input "Not one of"
click at [1344, 348] on button "Update" at bounding box center [1352, 342] width 38 height 18
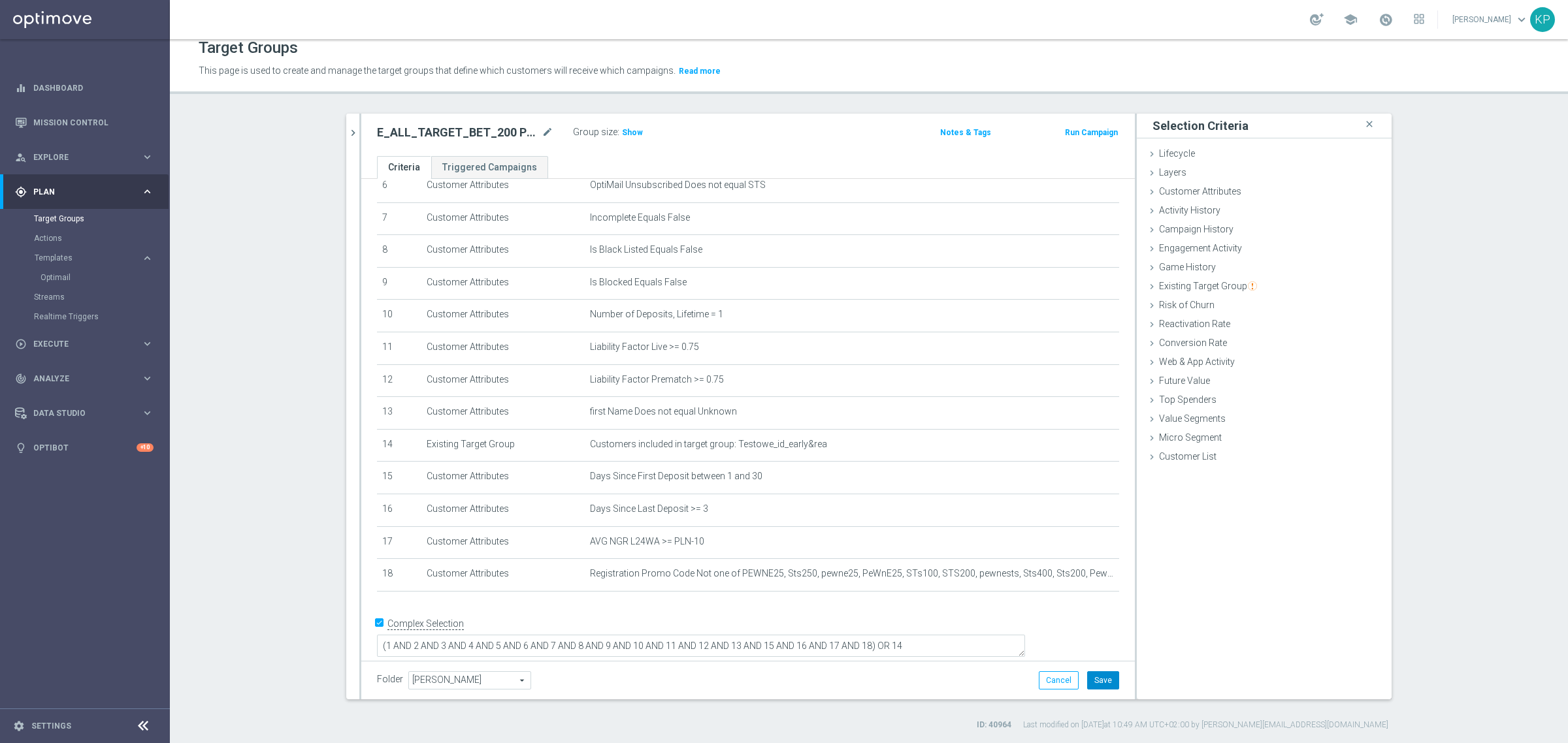
click at [1100, 673] on button "Save" at bounding box center [1103, 680] width 32 height 18
click at [628, 132] on span "Show" at bounding box center [632, 132] width 21 height 9
click at [504, 128] on h2 "E_ALL_TARGET_BET_200 PLN_NONORG_1DEPO_050925" at bounding box center [457, 132] width 162 height 16
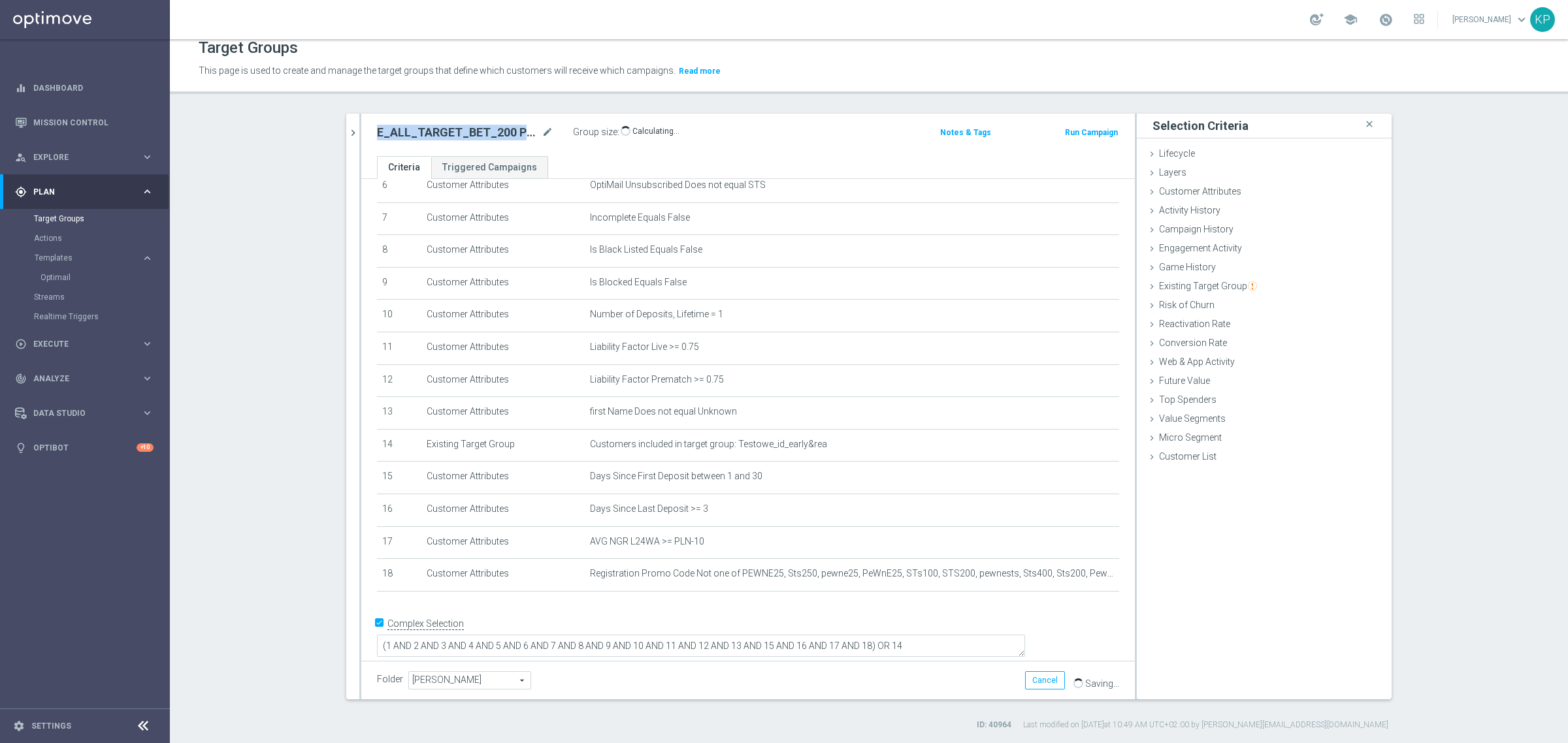
click at [504, 128] on h2 "E_ALL_TARGET_BET_200 PLN_NONORG_1DEPO_050925" at bounding box center [457, 132] width 162 height 16
copy div "E_ALL_TARGET_BET_200 PLN_NONORG_1DEPO_050925"
click at [359, 132] on div at bounding box center [360, 406] width 2 height 586
click at [449, 676] on span "[PERSON_NAME]" at bounding box center [469, 680] width 121 height 17
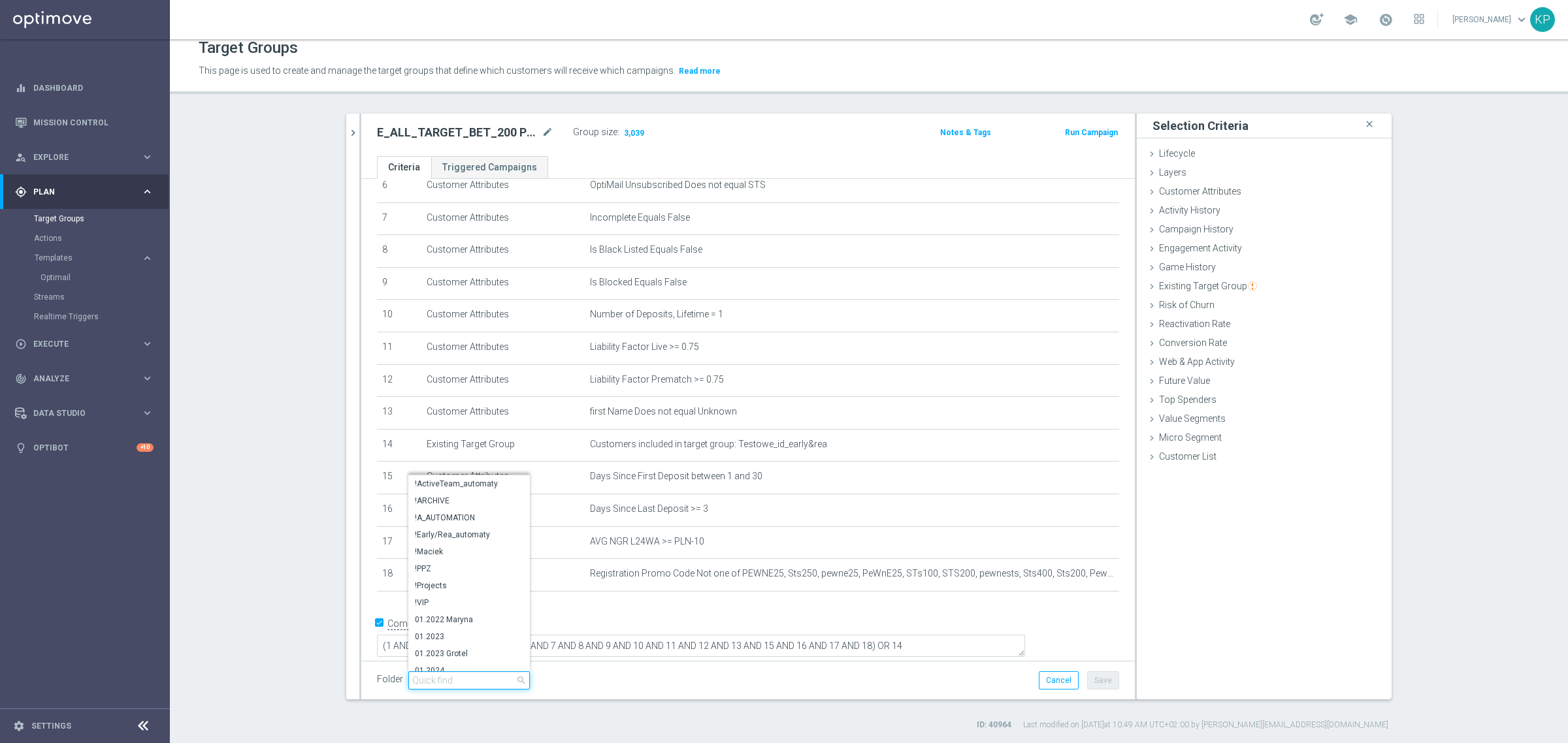
click at [449, 676] on input "search" at bounding box center [468, 680] width 121 height 18
type input "kp"
click at [442, 611] on span "KP_DEPO_25" at bounding box center [469, 611] width 108 height 10
type input "KP_DEPO_25"
click at [1112, 681] on div "Folder KP_DEPO_25 KP_DEPO_25 arrow_drop_down search Cancel Save Saving..." at bounding box center [747, 680] width 773 height 38
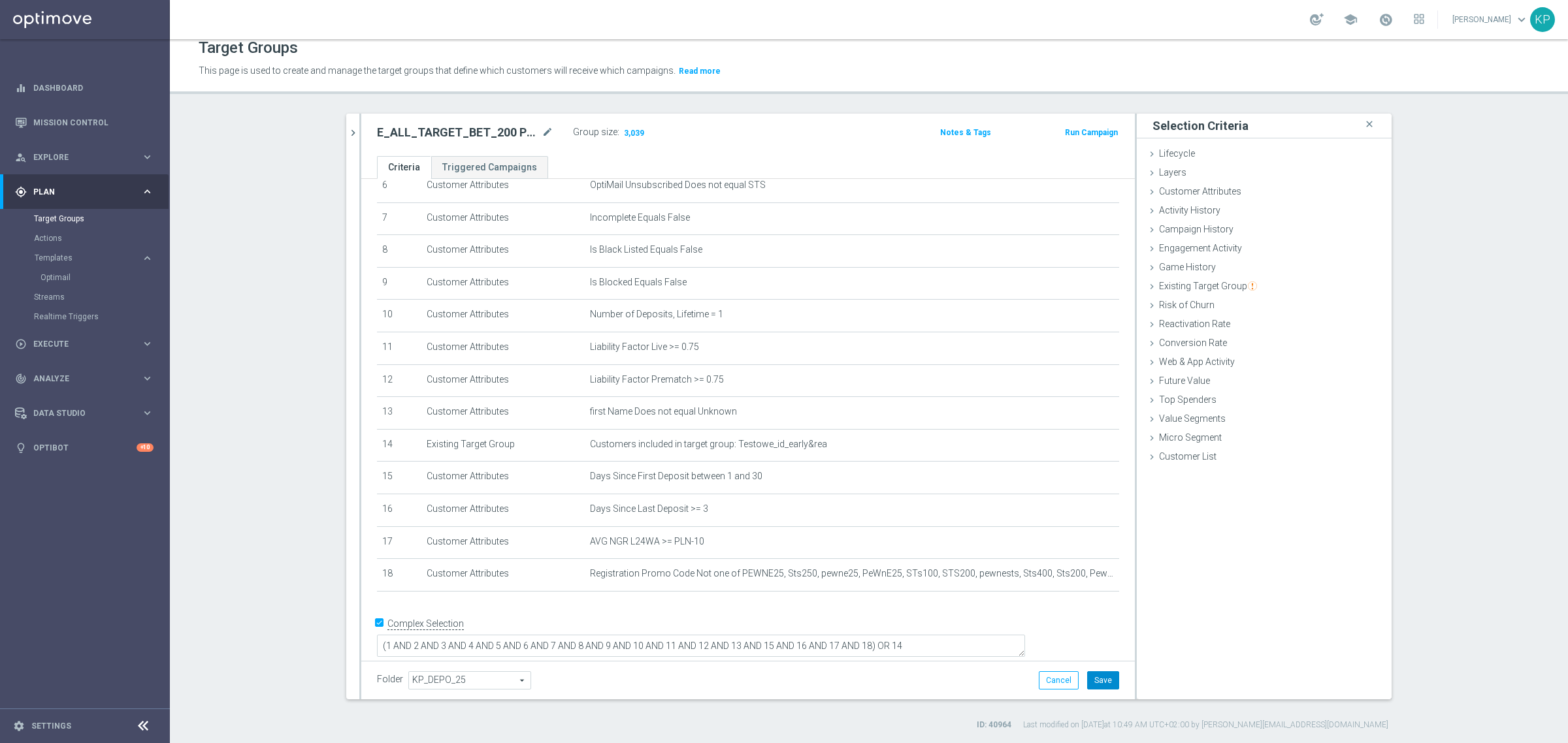
click at [1103, 679] on button "Save" at bounding box center [1103, 680] width 32 height 18
click at [348, 139] on icon "chevron_right" at bounding box center [353, 133] width 13 height 13
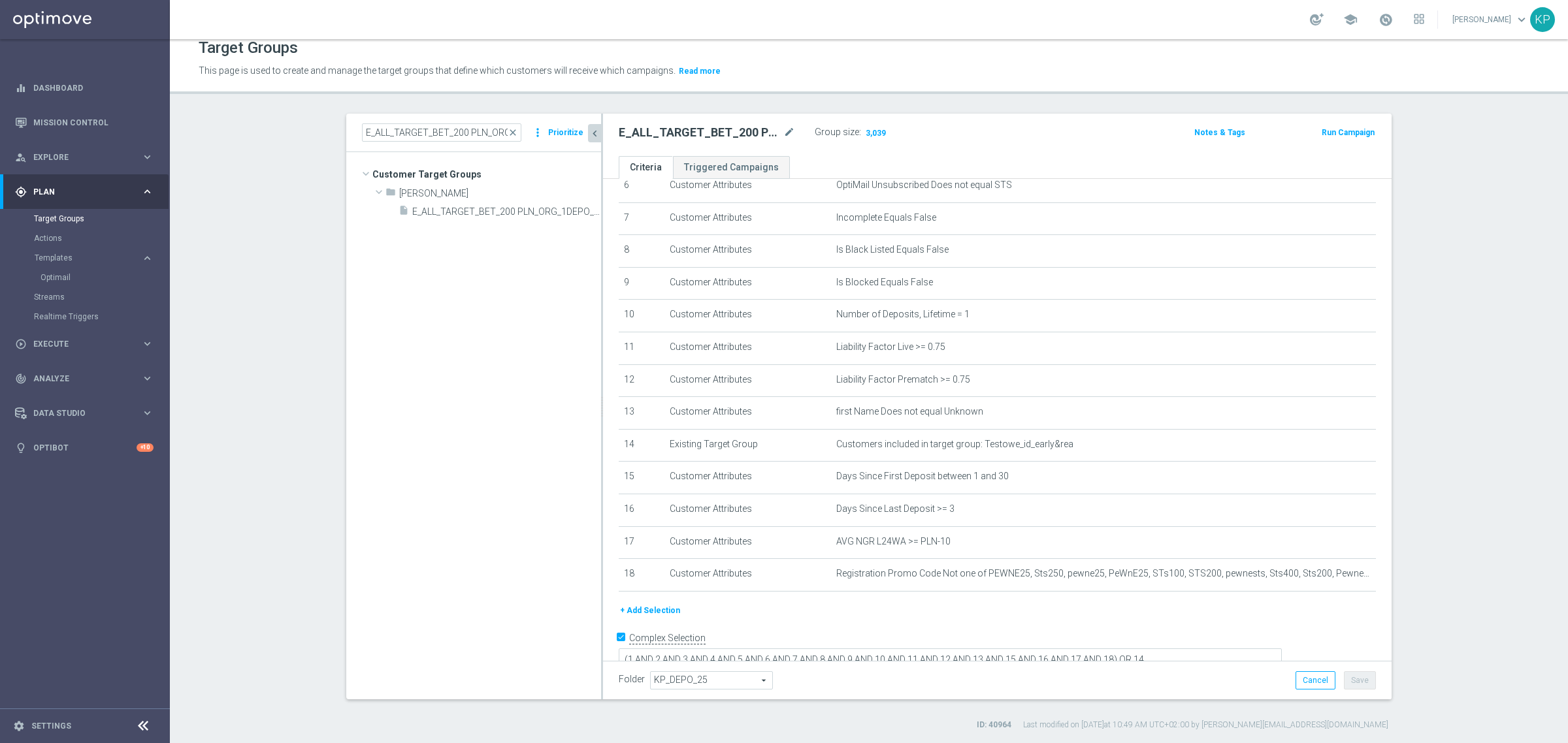
scroll to position [230, 0]
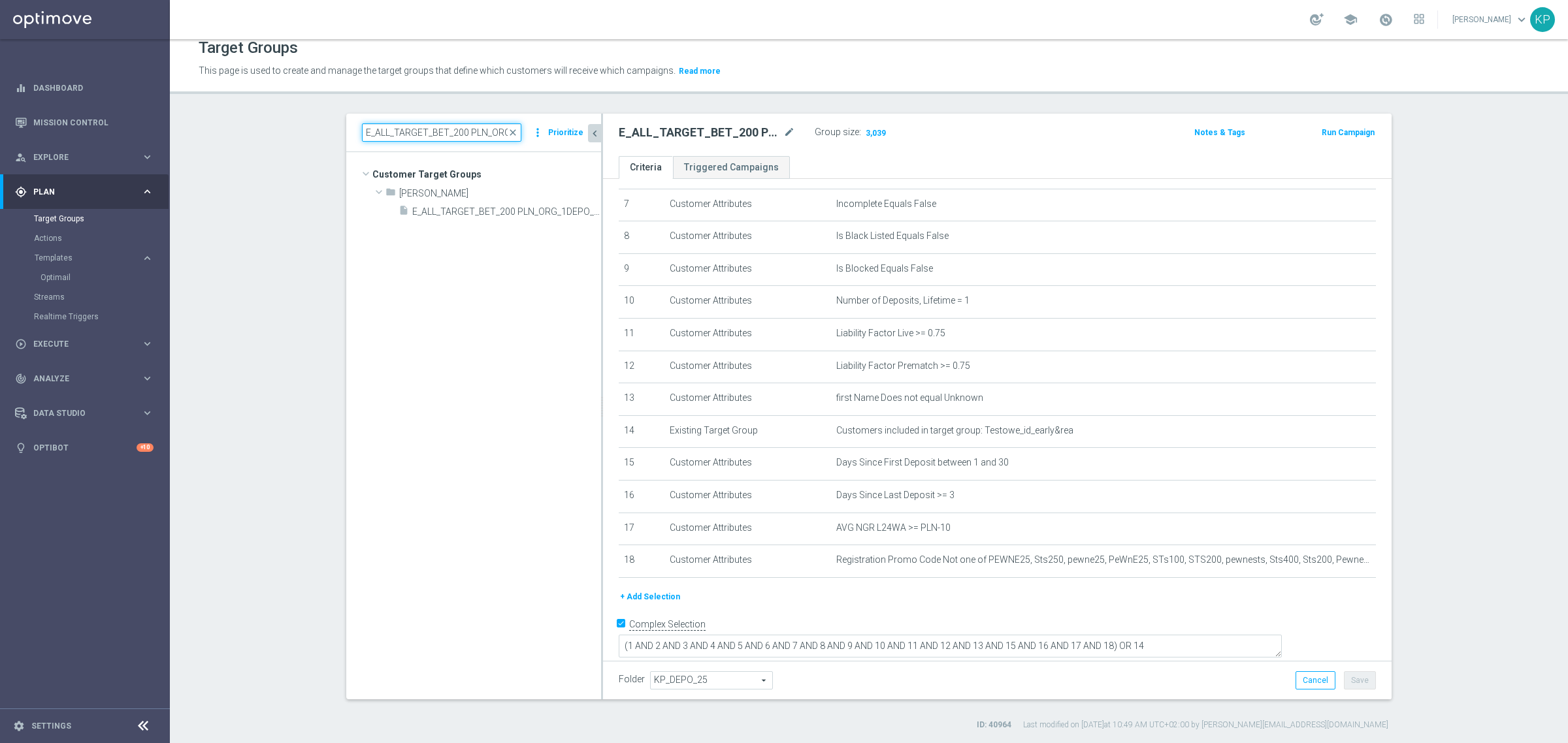
click at [409, 139] on input "E_ALL_TARGET_BET_200 PLN_ORG_1DEPO_050925" at bounding box center [441, 132] width 159 height 18
paste input "2"
type input "E_ALL_TARGET_BET_200 PLN_ORG_2DEPO_050925"
click at [471, 211] on span "E_ALL_TARGET_BET_200 PLN_ORG_2DEPO_050925" at bounding box center [491, 212] width 159 height 11
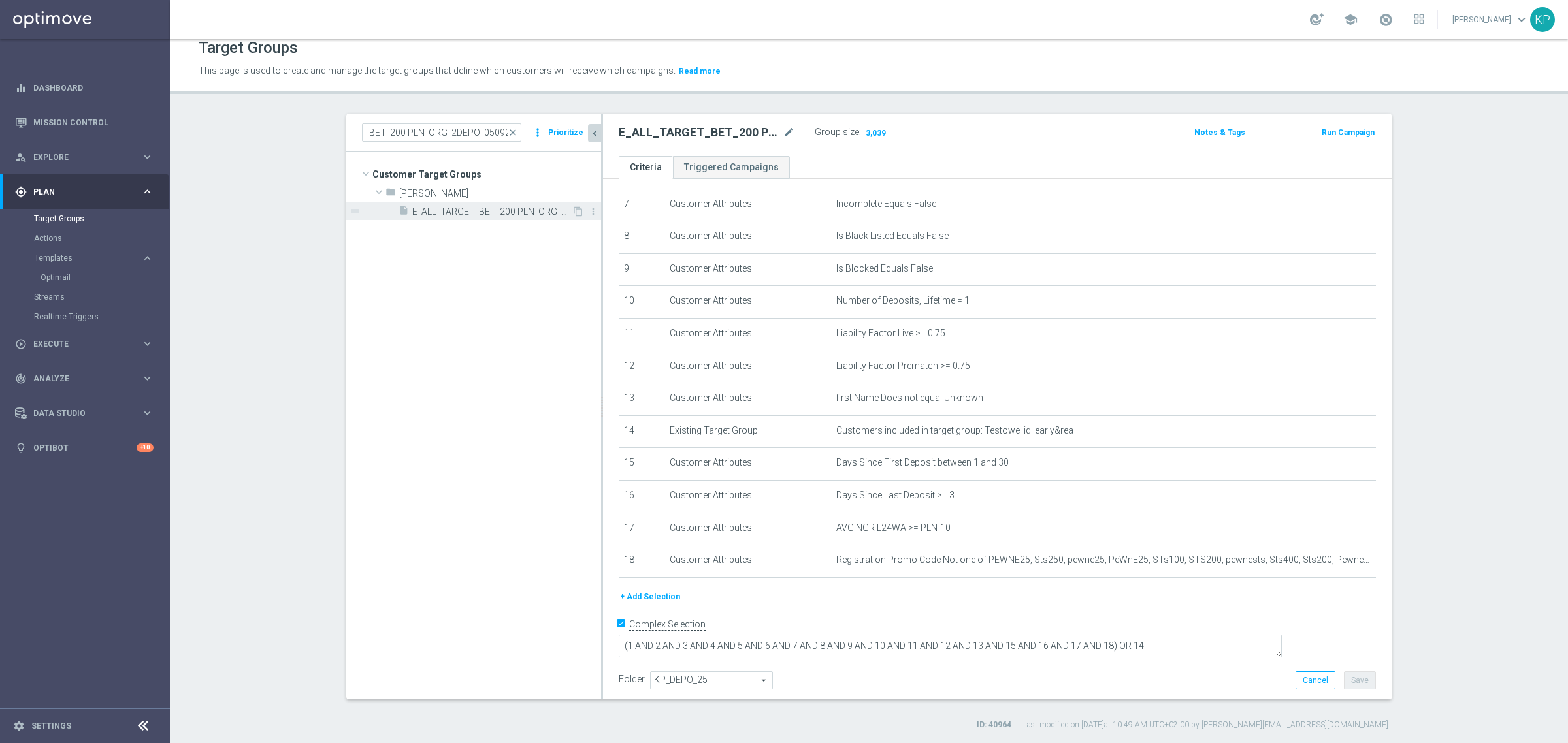
scroll to position [0, 0]
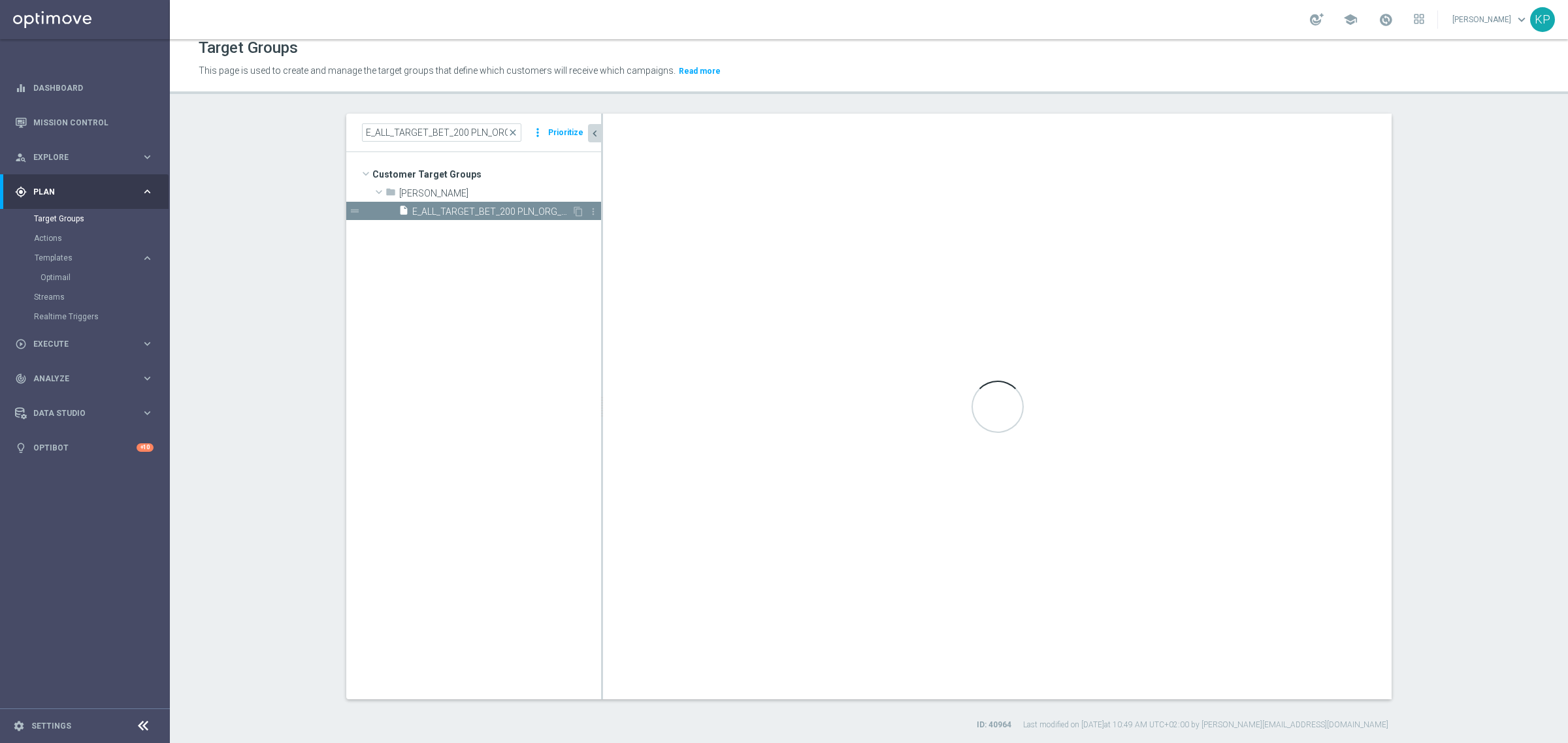
type input "[PERSON_NAME]"
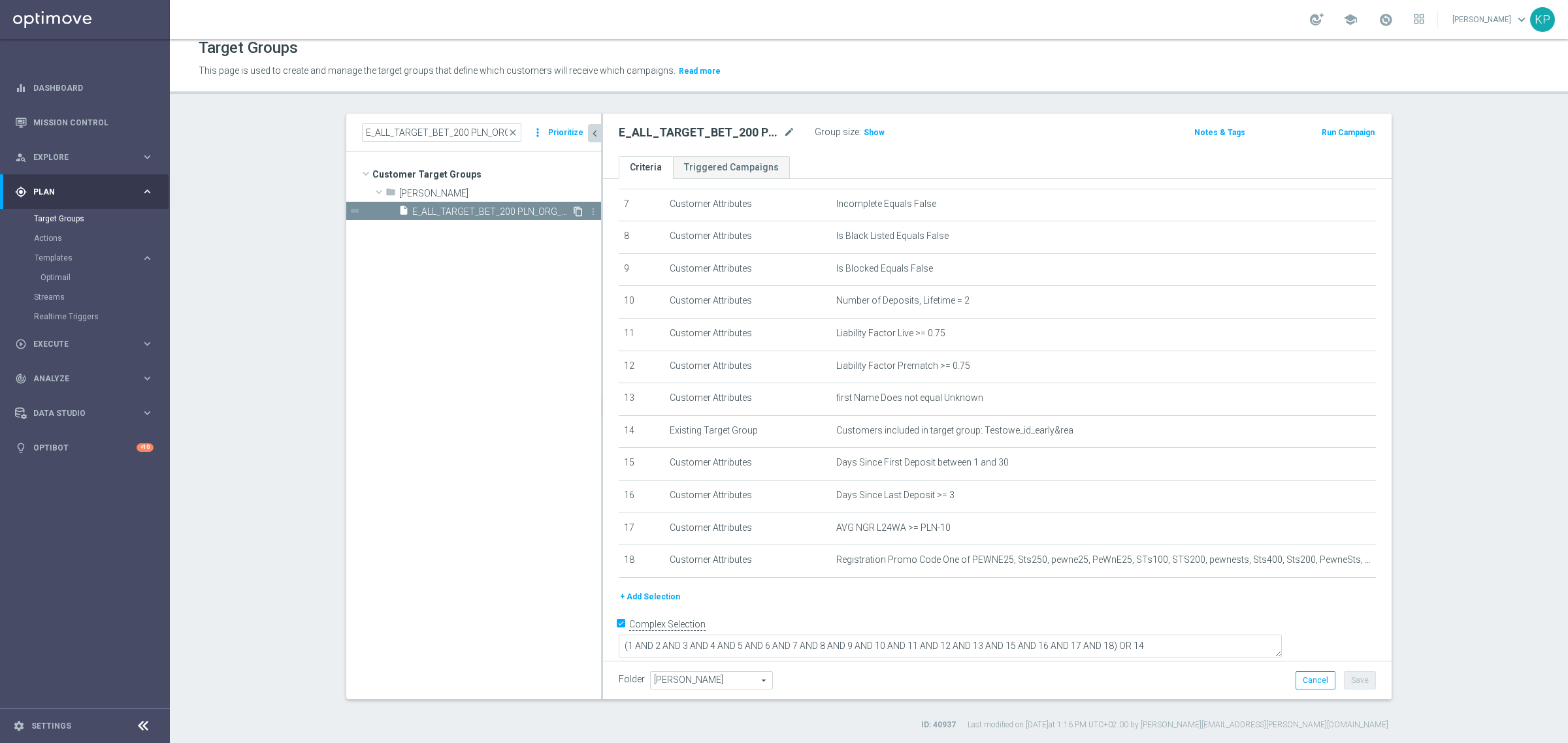
click at [573, 211] on icon "content_copy" at bounding box center [577, 211] width 10 height 10
click at [783, 134] on icon "mode_edit" at bounding box center [789, 132] width 12 height 16
click at [737, 135] on input "Copy of E_ALL_TARGET_BET_200 PLN_ORG_2DEPO_050925" at bounding box center [706, 133] width 176 height 18
drag, startPoint x: 726, startPoint y: 135, endPoint x: 651, endPoint y: 135, distance: 75.0
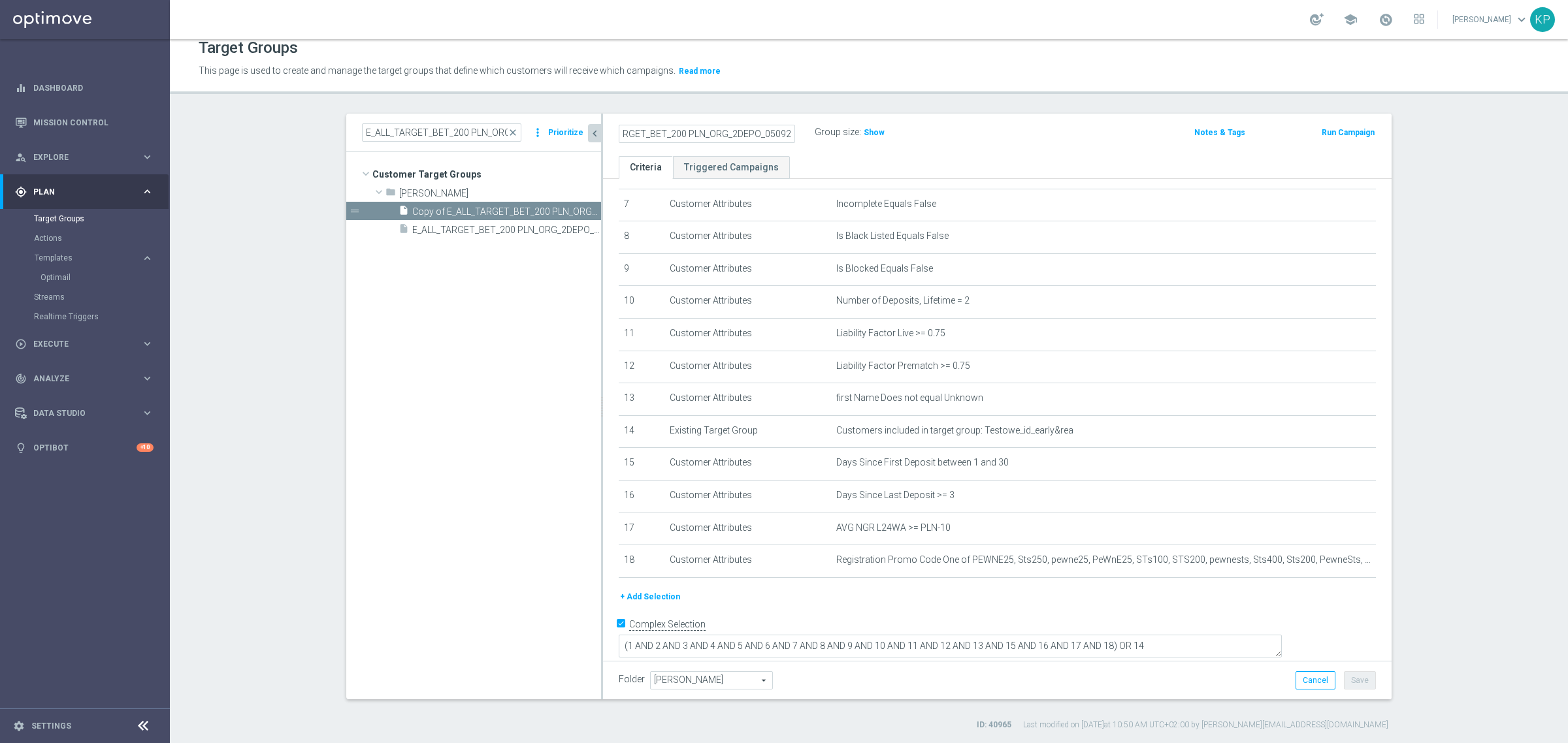
click at [648, 135] on input "Copy of E_ALL_TARGET_BET_200 PLN_ORG_2DEPO_050925" at bounding box center [706, 133] width 176 height 18
click at [701, 135] on input "Copy of E_ALL_TARGET_BET_200 PLN_ORG_2DEPO_050925" at bounding box center [706, 133] width 176 height 18
drag, startPoint x: 589, startPoint y: 135, endPoint x: 580, endPoint y: 132, distance: 9.5
click at [580, 132] on as-split "E_ALL_TARGET_BET_200 PLN_ORG_2DEPO_050925 close more_vert Prioritize Customer T…" at bounding box center [869, 406] width 1045 height 586
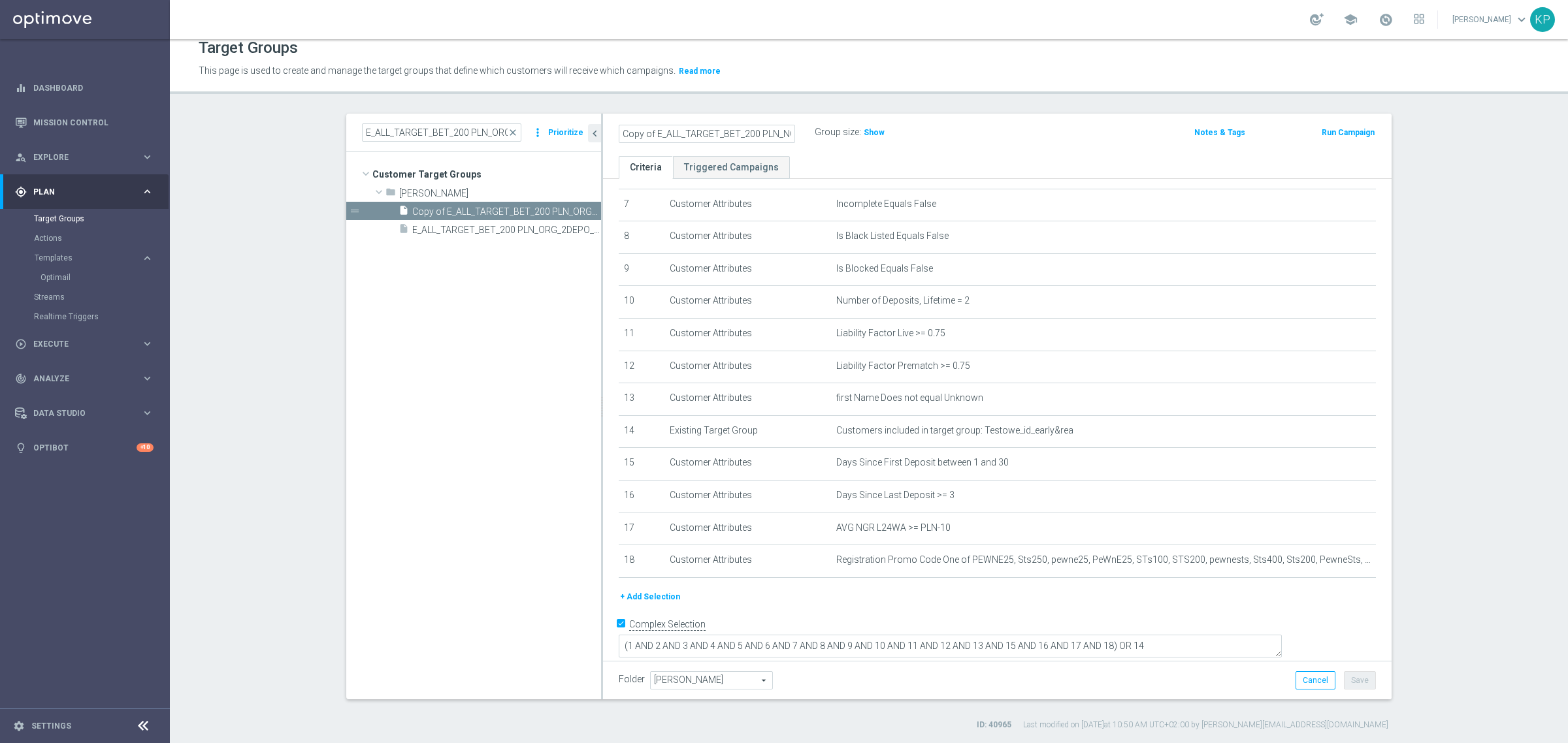
click at [627, 128] on input "Copy of E_ALL_TARGET_BET_200 PLN_NONORG_2DEPO_050925" at bounding box center [706, 133] width 176 height 18
click at [651, 129] on input "Copy of E_ALL_TARGET_BET_200 PLN_NONORG_2DEPO_050925" at bounding box center [706, 133] width 176 height 18
type input "E_ALL_TARGET_BET_200 PLN_NONORG_2DEPO_050925"
click at [799, 114] on div "E_ALL_TARGET_BET_200 PLN_NONORG_2DEPO_050925 Group size : Show Notes & Tags Run…" at bounding box center [997, 135] width 789 height 42
click at [1328, 565] on icon "mode_edit" at bounding box center [1333, 560] width 10 height 10
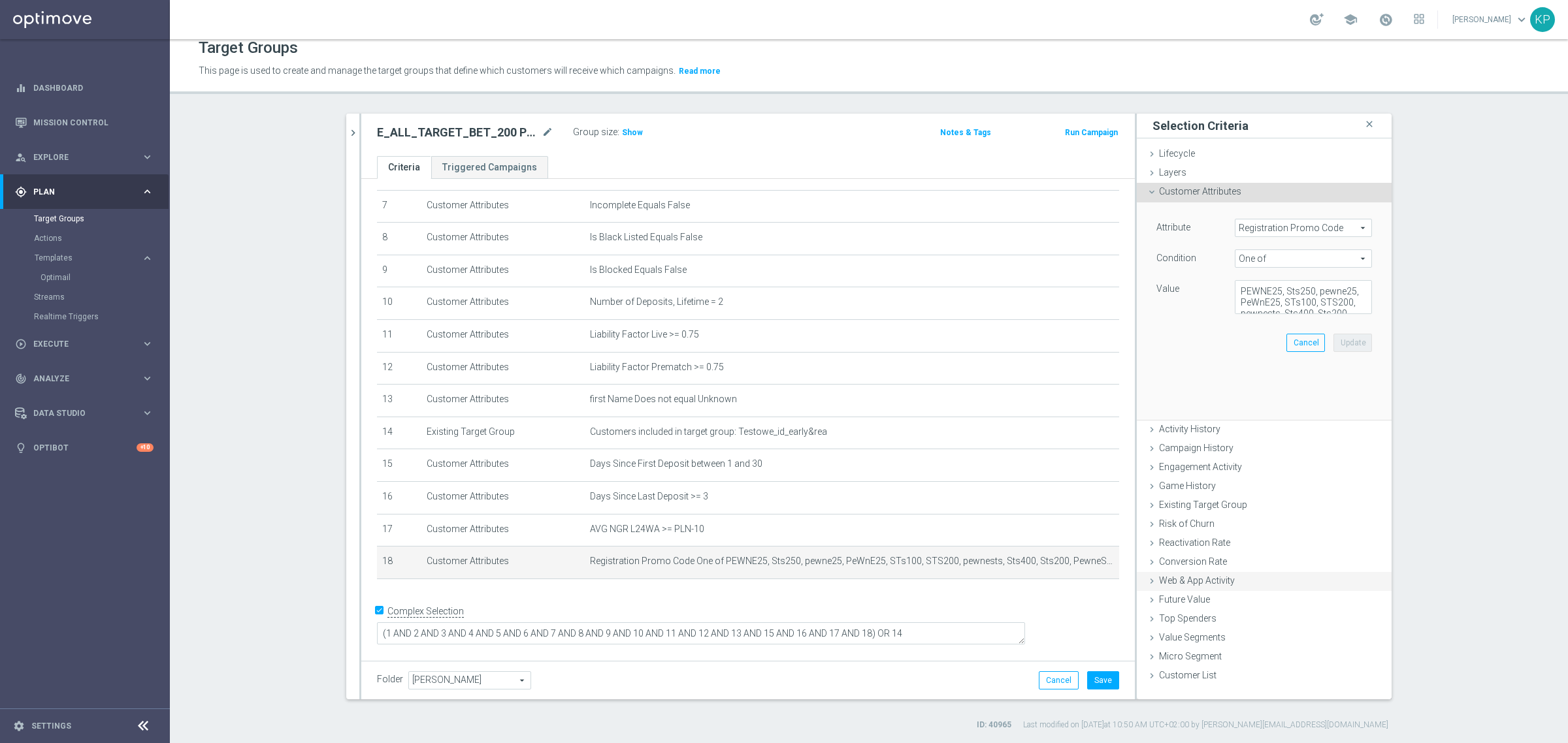
scroll to position [217, 0]
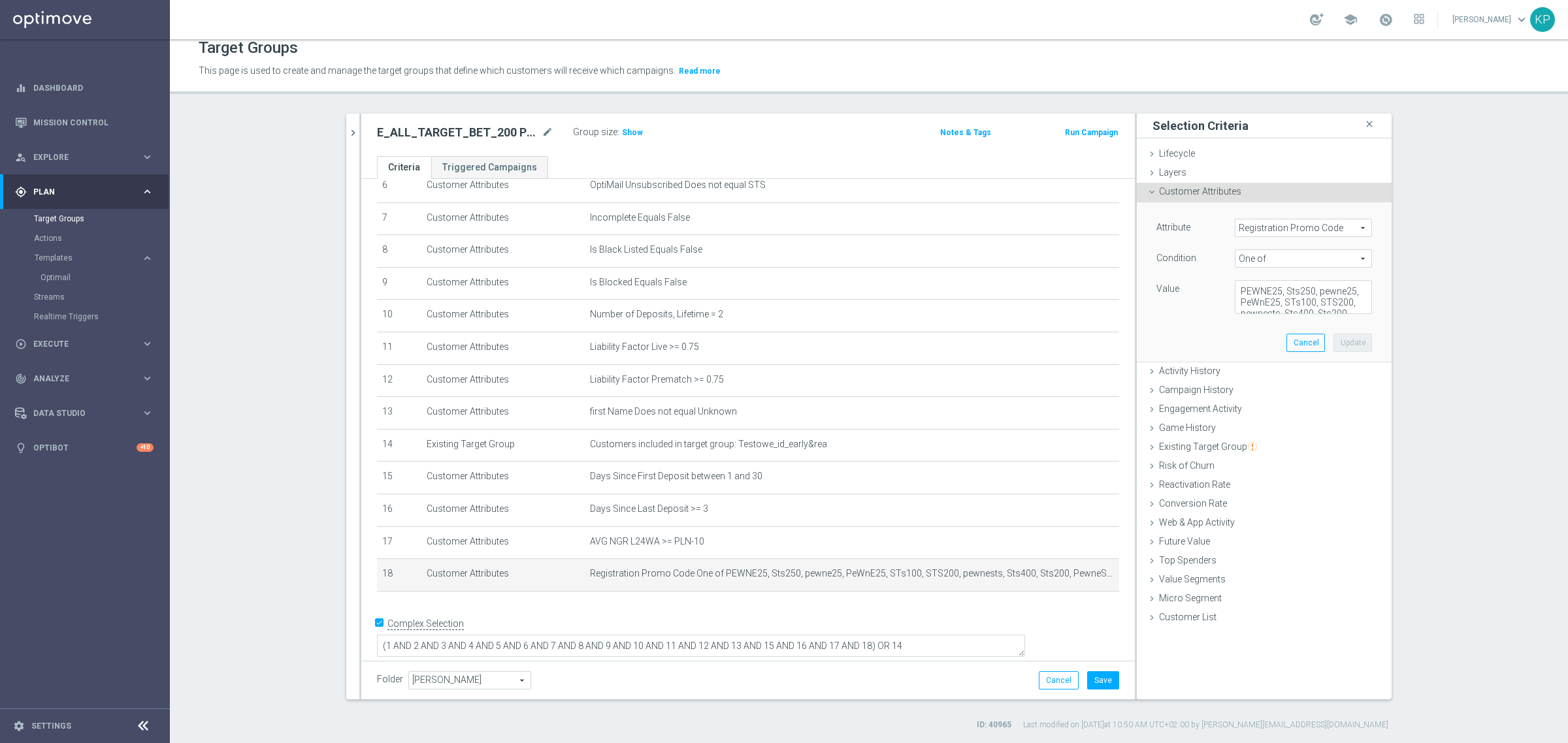
click at [1265, 262] on span "One of" at bounding box center [1302, 258] width 135 height 17
click at [1255, 406] on label "Not one of" at bounding box center [1302, 414] width 137 height 17
type input "Not one of"
click at [1346, 341] on button "Update" at bounding box center [1352, 342] width 38 height 18
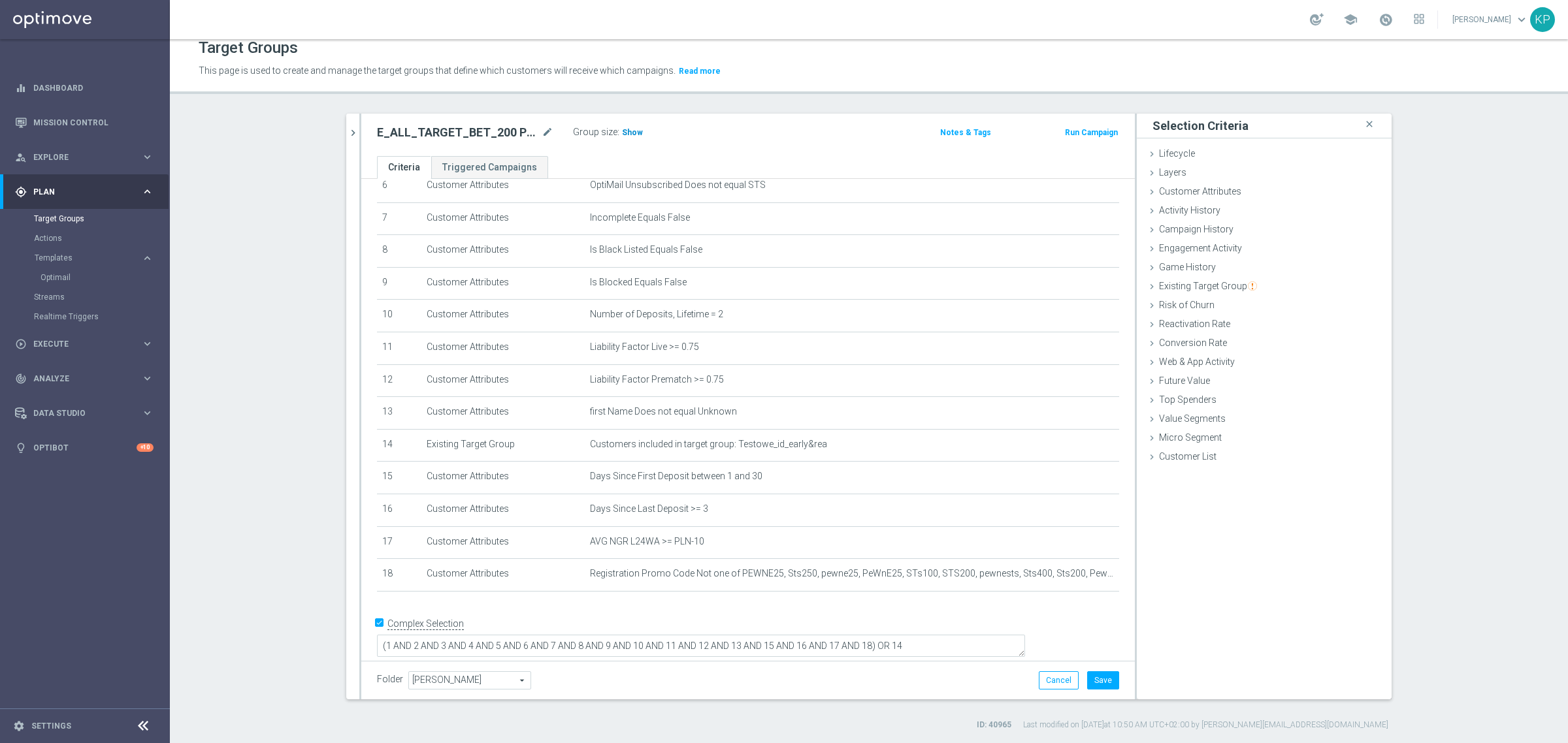
click at [622, 131] on span "Show" at bounding box center [632, 132] width 21 height 9
click at [1100, 677] on button "Save" at bounding box center [1103, 680] width 32 height 18
click at [485, 132] on h2 "E_ALL_TARGET_BET_200 PLN_NONORG_2DEPO_050925" at bounding box center [457, 132] width 162 height 16
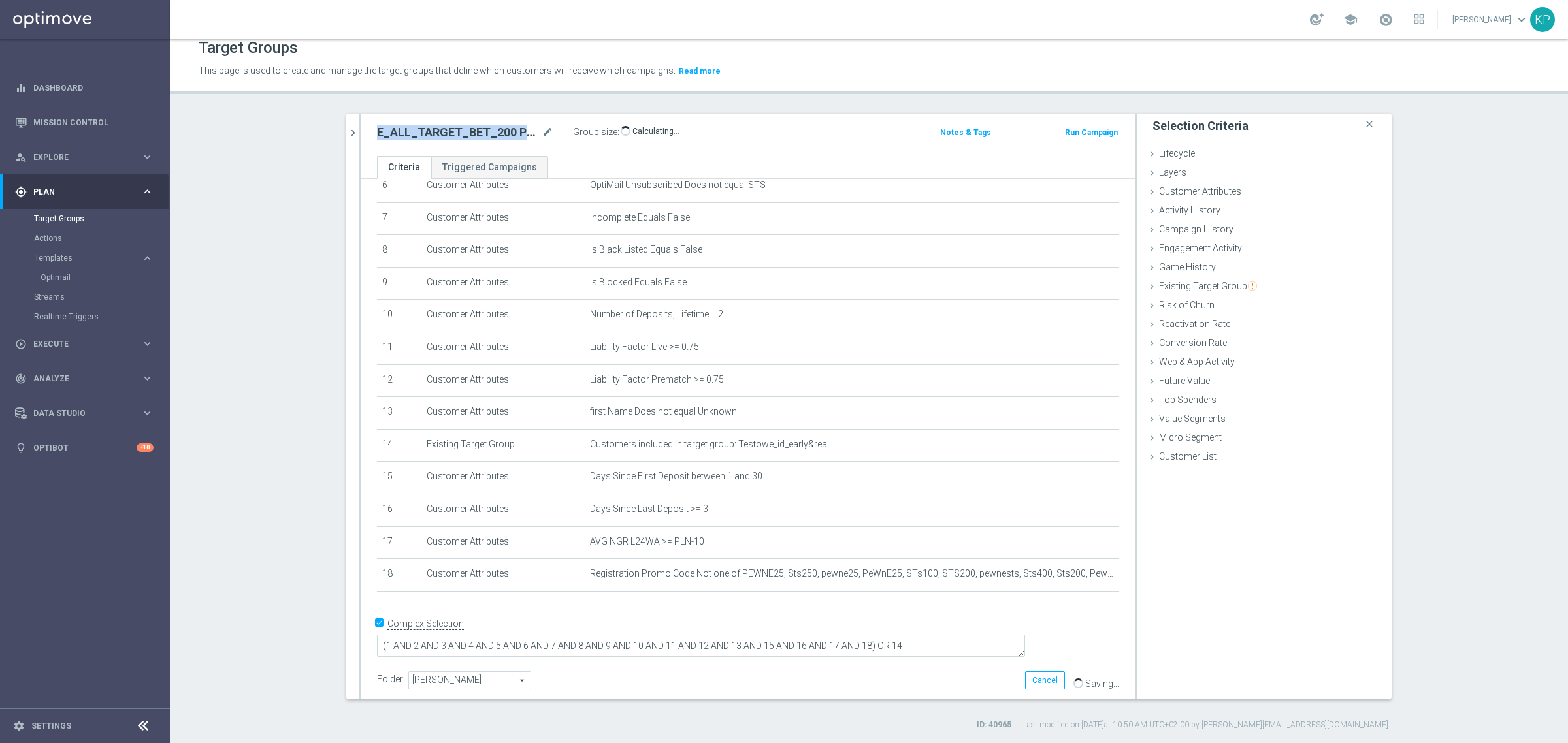
copy div "E_ALL_TARGET_BET_200 PLN_NONORG_2DEPO_050925"
click at [494, 690] on div "Folder [PERSON_NAME] arrow_drop_down search Cancel Save Saving..." at bounding box center [747, 680] width 773 height 38
click at [487, 681] on span "[PERSON_NAME]" at bounding box center [469, 680] width 121 height 17
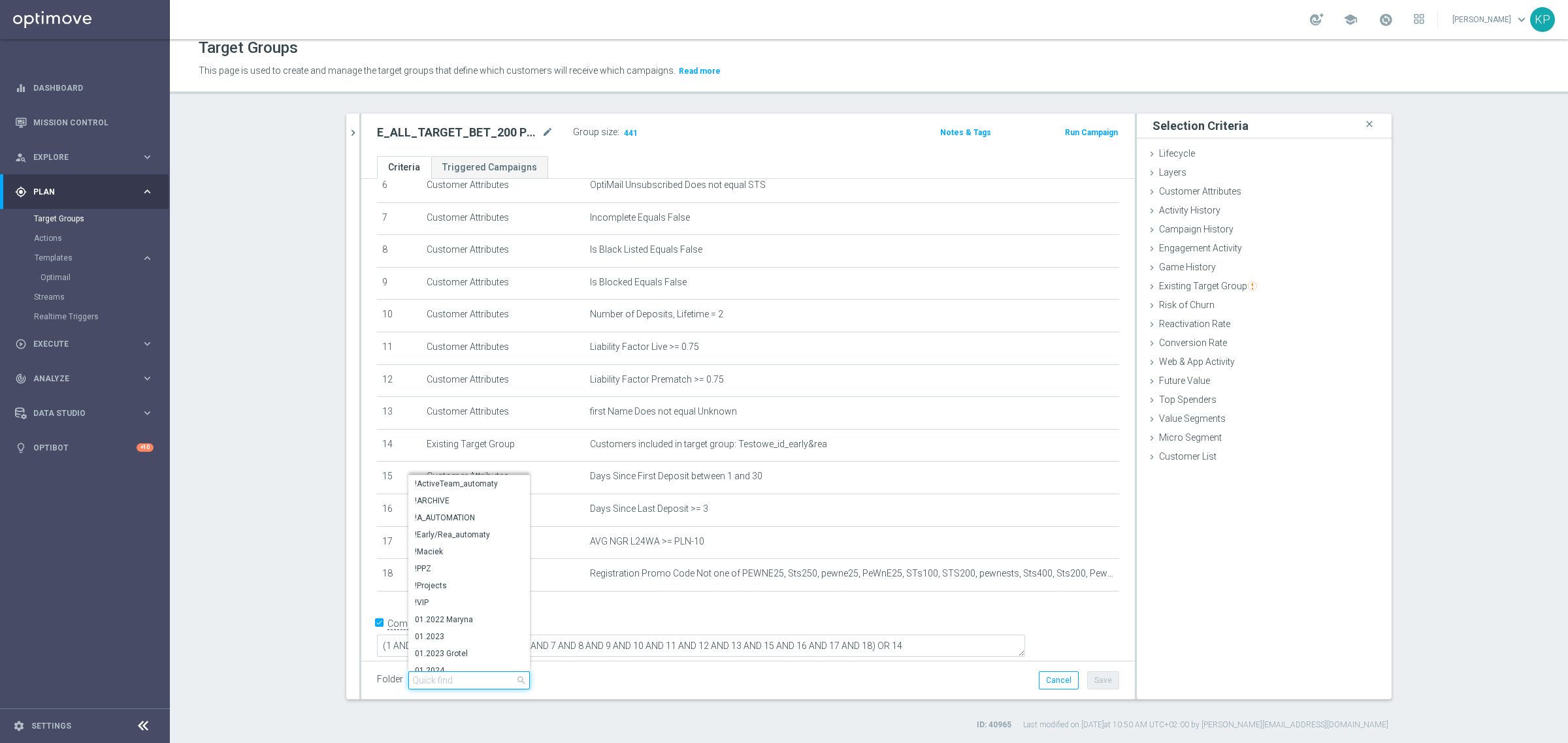
click at [486, 680] on input "search" at bounding box center [468, 680] width 121 height 18
type input "kp"
click at [470, 611] on span "KP_DEPO_25" at bounding box center [469, 611] width 108 height 10
type input "KP_DEPO_25"
click at [1097, 681] on button "Save" at bounding box center [1103, 680] width 32 height 18
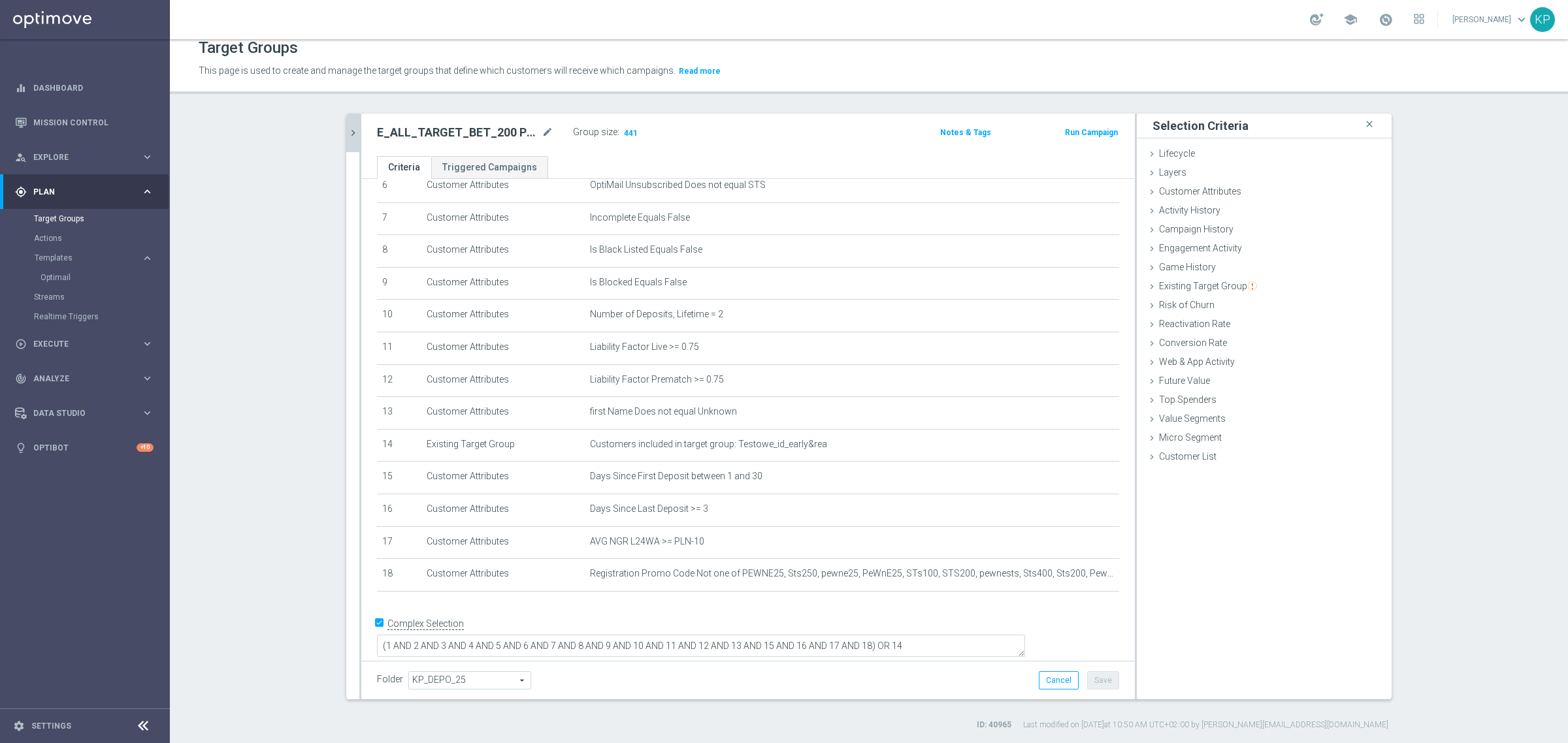
click at [348, 124] on button "chevron_right" at bounding box center [352, 132] width 13 height 38
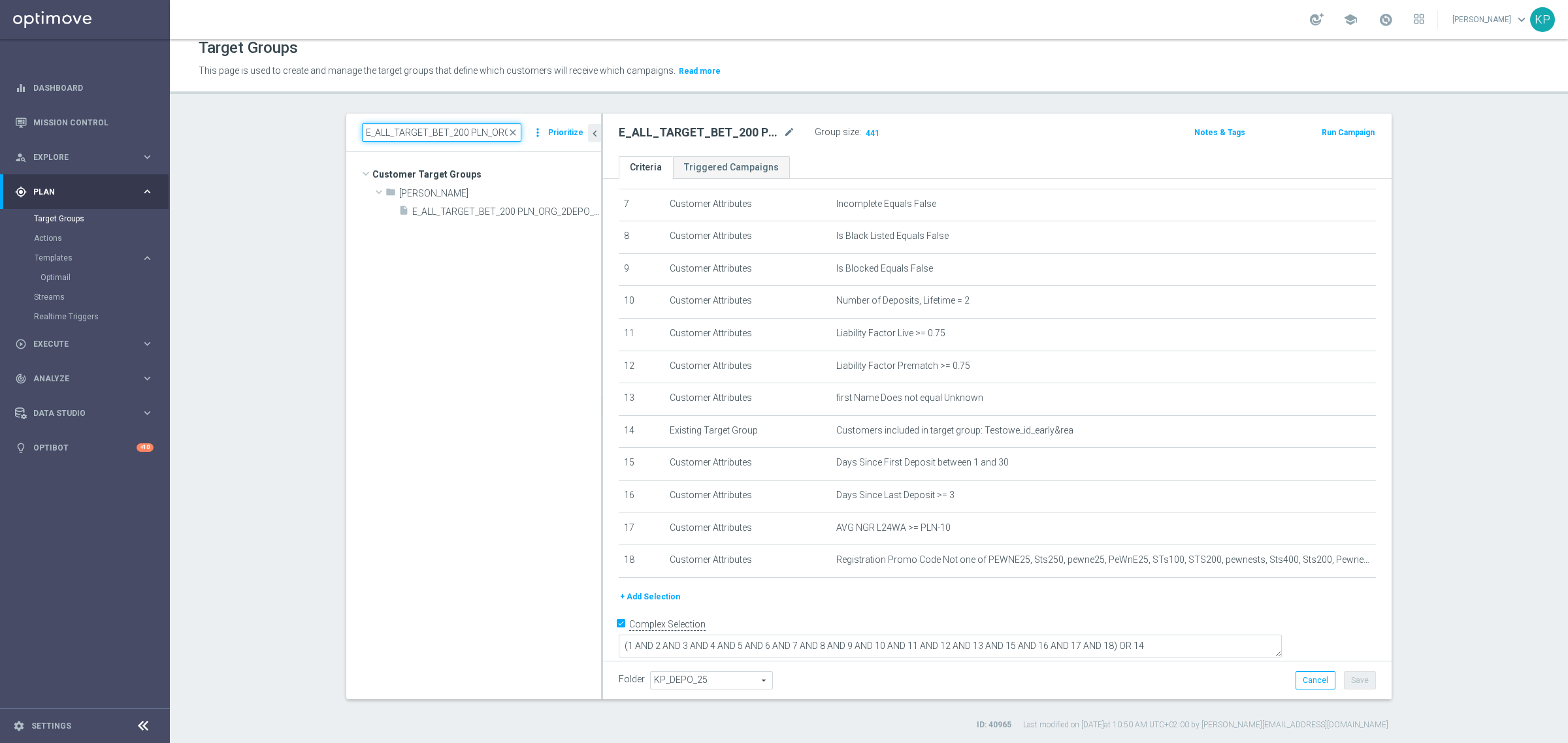
click at [399, 135] on input "E_ALL_TARGET_BET_200 PLN_ORG_2DEPO_050925" at bounding box center [441, 132] width 159 height 18
paste input "NONORG_3"
click at [491, 284] on span "E_ALL_TARGET_BET_200 PLN_NONORG_3DEPO_050925" at bounding box center [518, 285] width 107 height 11
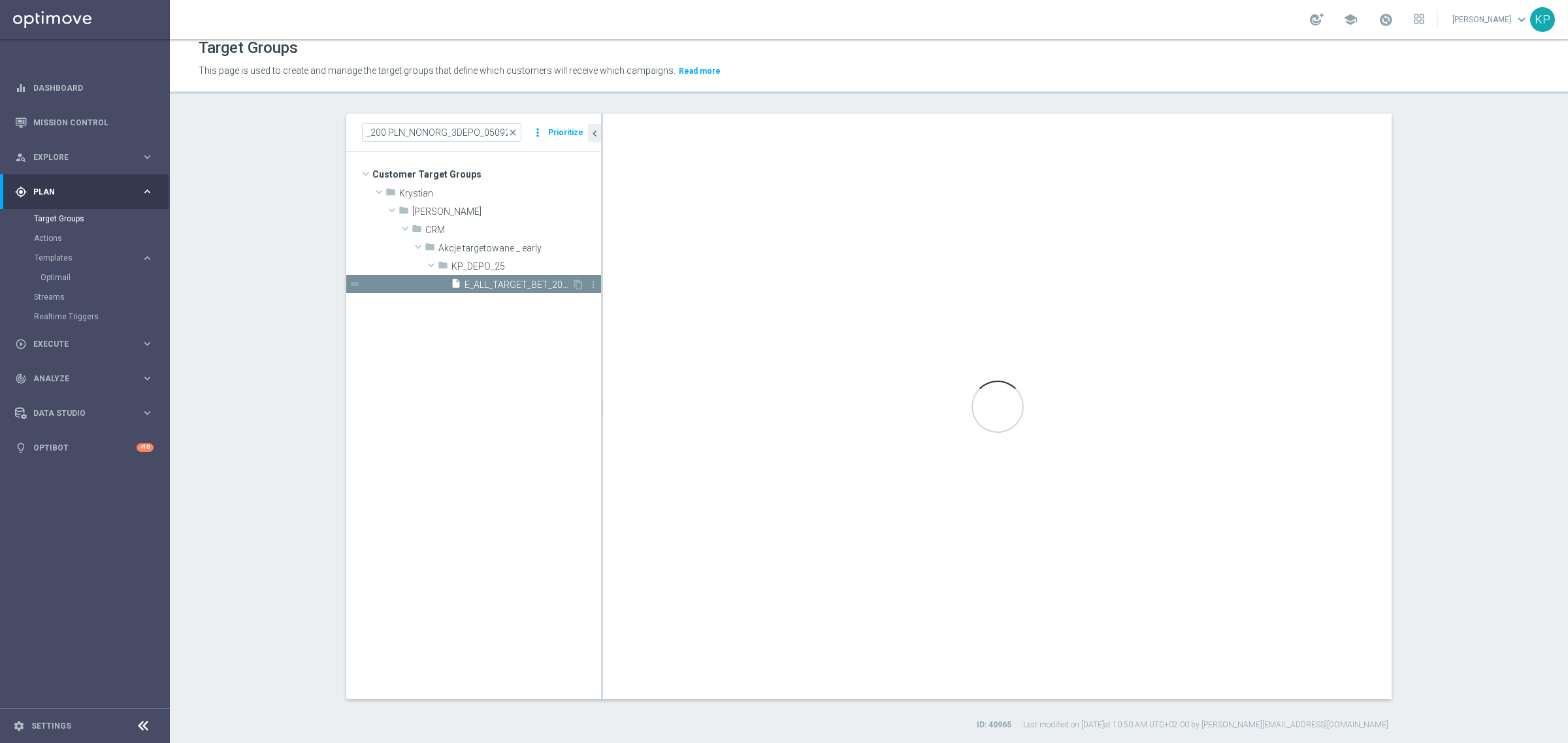
scroll to position [0, 0]
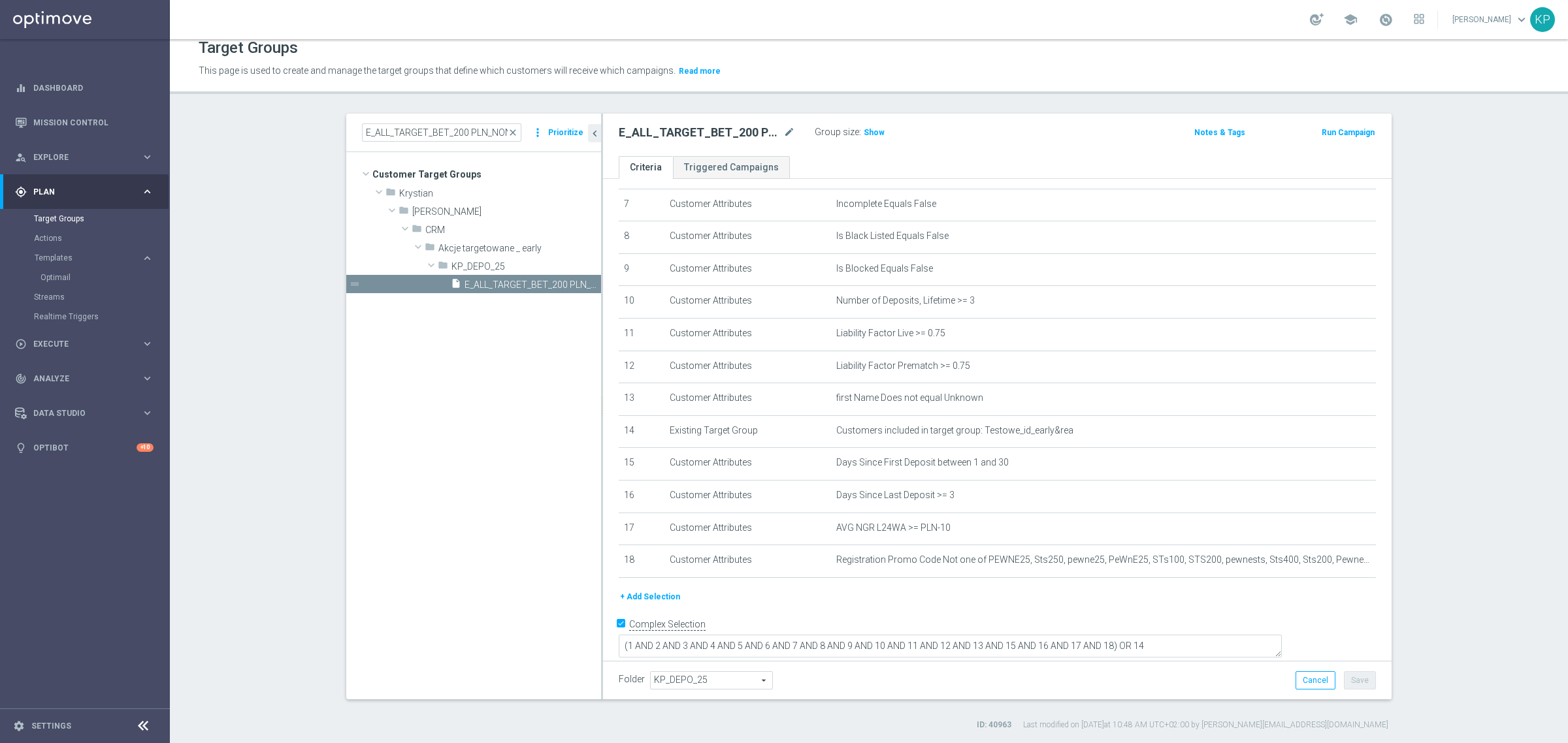
click at [260, 249] on section "E_ALL_TARGET_BET_200 PLN_NONORG_3DEPO_050925 close more_vert Prioritize Custome…" at bounding box center [869, 422] width 1398 height 617
click at [379, 121] on div "E_ALL_TARGET_BET_200 PLN_NONORG_3DEPO_050925 close more_vert Prioritize" at bounding box center [473, 132] width 255 height 38
click at [380, 124] on input "E_ALL_TARGET_BET_200 PLN_NONORG_3DEPO_050925" at bounding box center [441, 132] width 159 height 18
drag, startPoint x: 484, startPoint y: 284, endPoint x: 46, endPoint y: 285, distance: 438.0
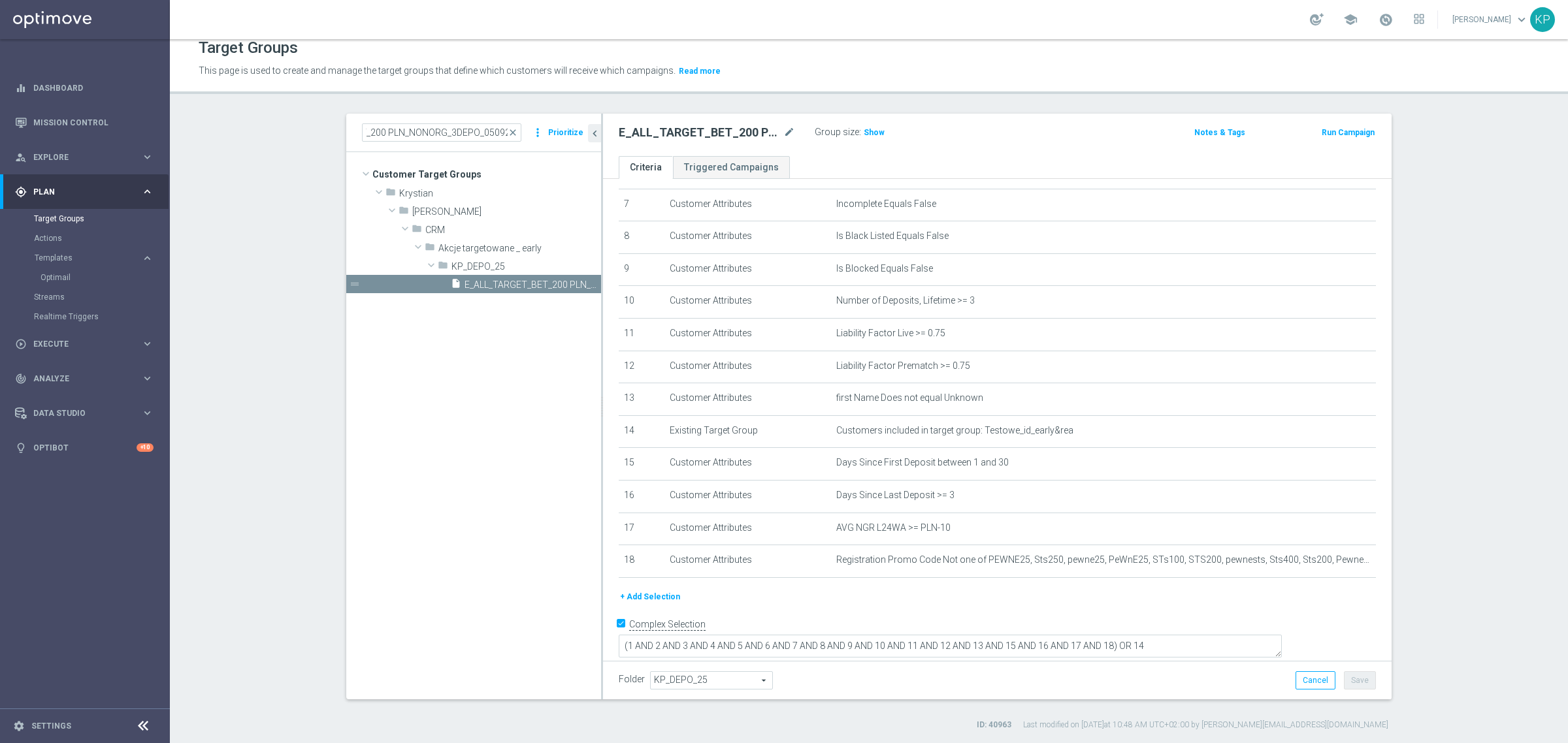
click at [484, 284] on span "E_ALL_TARGET_BET_200 PLN_NONORG_3DEPO_050925" at bounding box center [533, 285] width 136 height 11
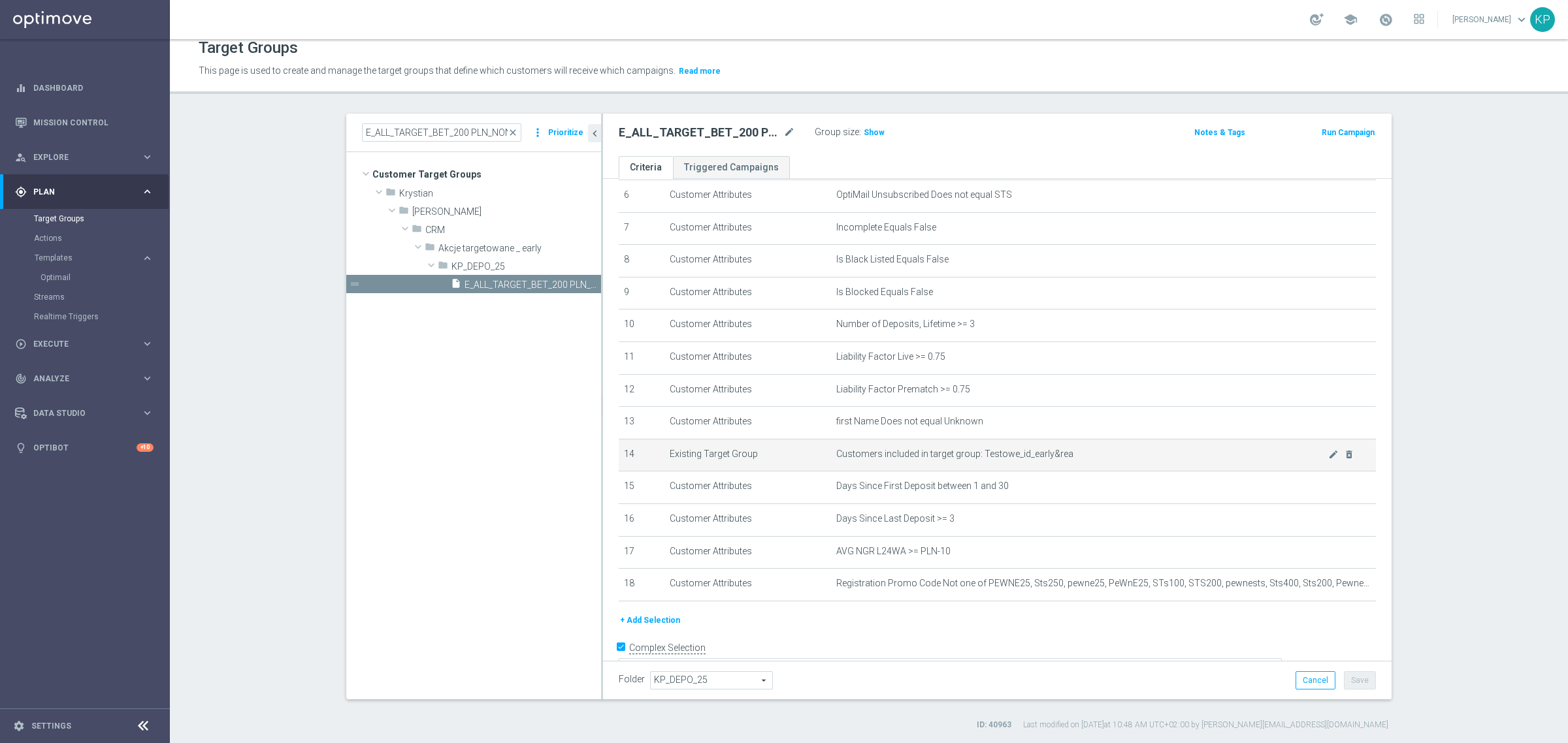
scroll to position [230, 0]
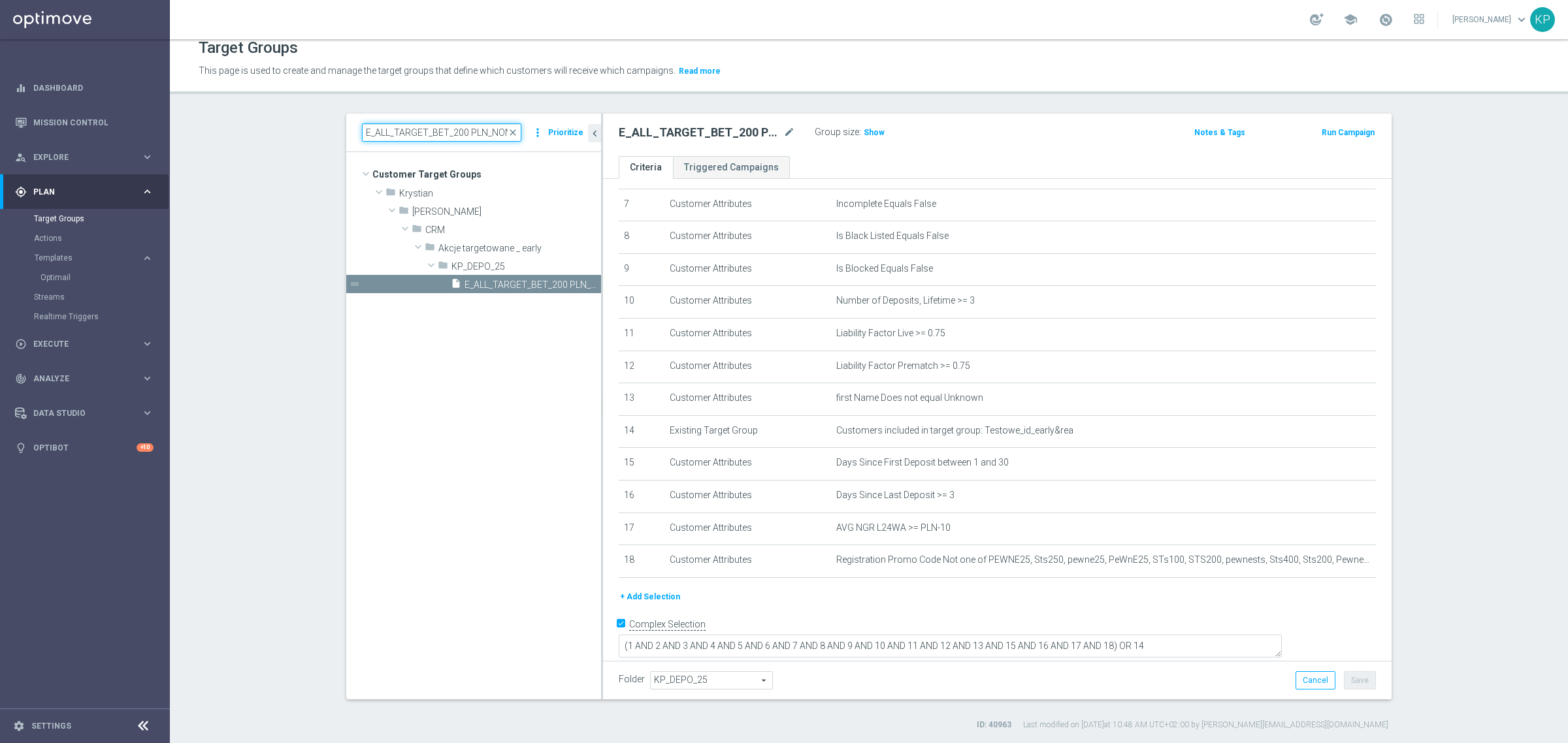
click at [452, 124] on input "E_ALL_TARGET_BET_200 PLN_NONORG_3DEPO_050925" at bounding box center [441, 132] width 159 height 18
paste input "1"
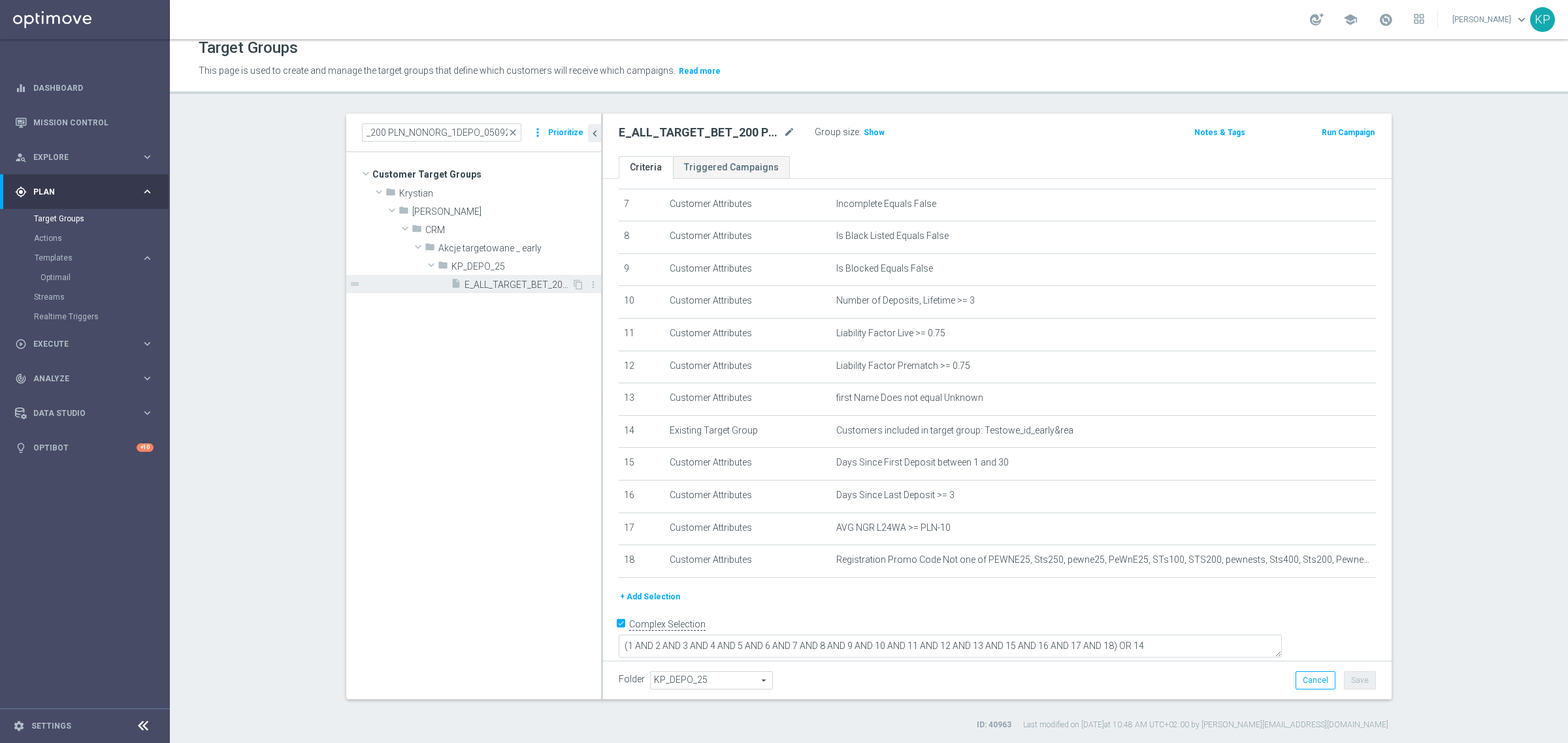
click at [481, 282] on span "E_ALL_TARGET_BET_200 PLN_NONORG_1DEPO_050925" at bounding box center [518, 285] width 107 height 11
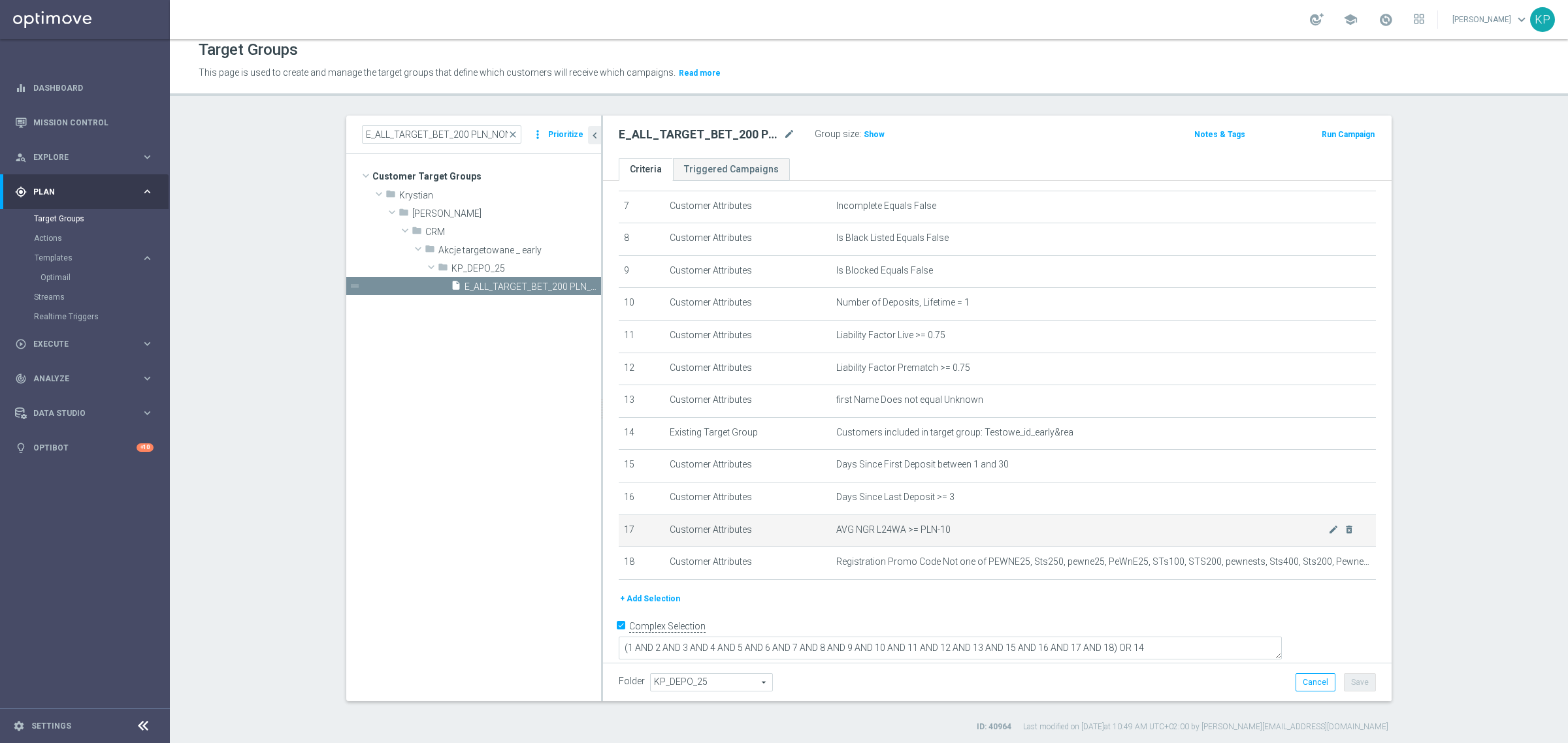
scroll to position [12, 0]
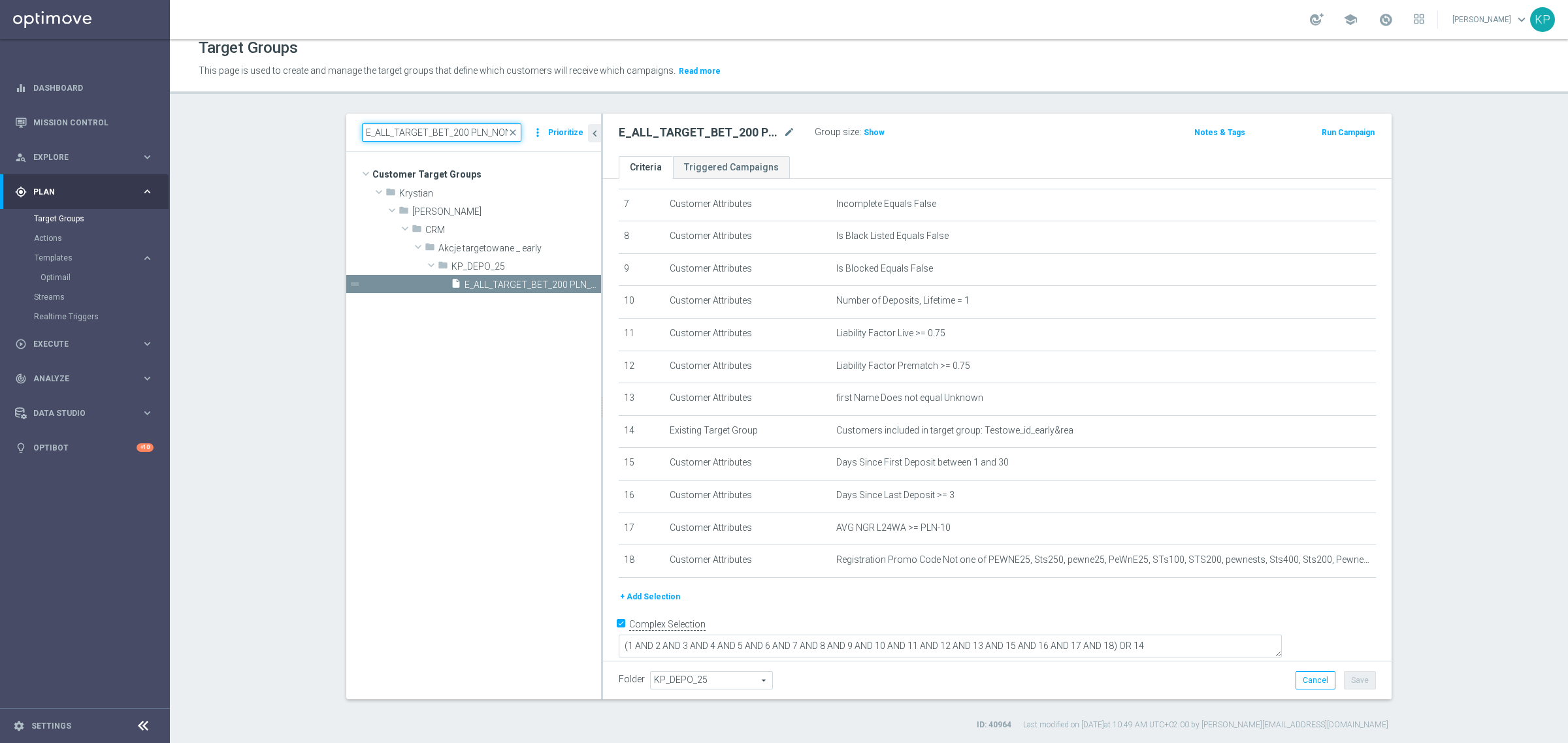
click at [461, 134] on input "E_ALL_TARGET_BET_200 PLN_NONORG_1DEPO_050925" at bounding box center [441, 132] width 159 height 18
paste input "2"
type input "E_ALL_TARGET_BET_200 PLN_NONORG_2DEPO_050925"
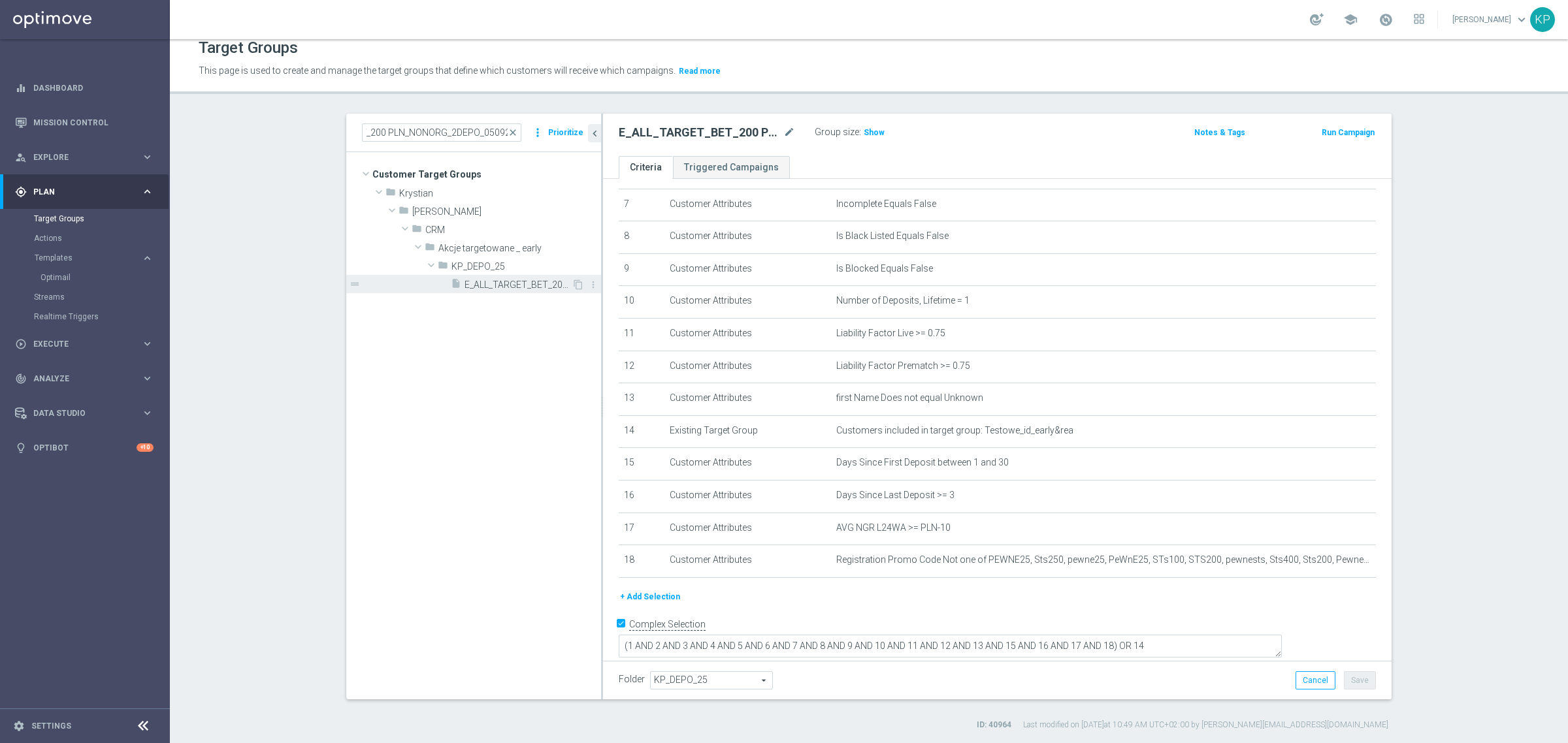
click at [520, 286] on span "E_ALL_TARGET_BET_200 PLN_NONORG_2DEPO_050925" at bounding box center [518, 285] width 107 height 11
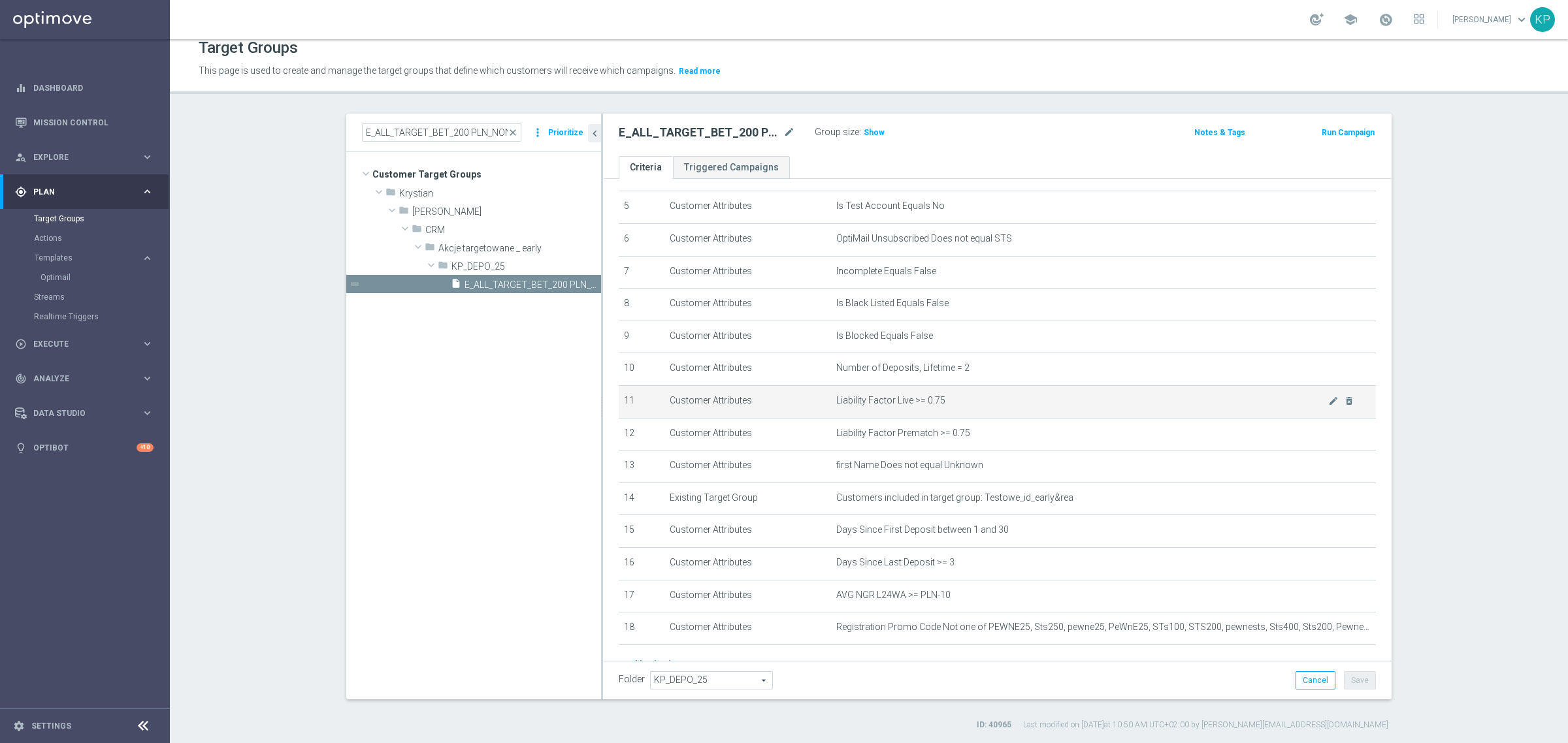
scroll to position [230, 0]
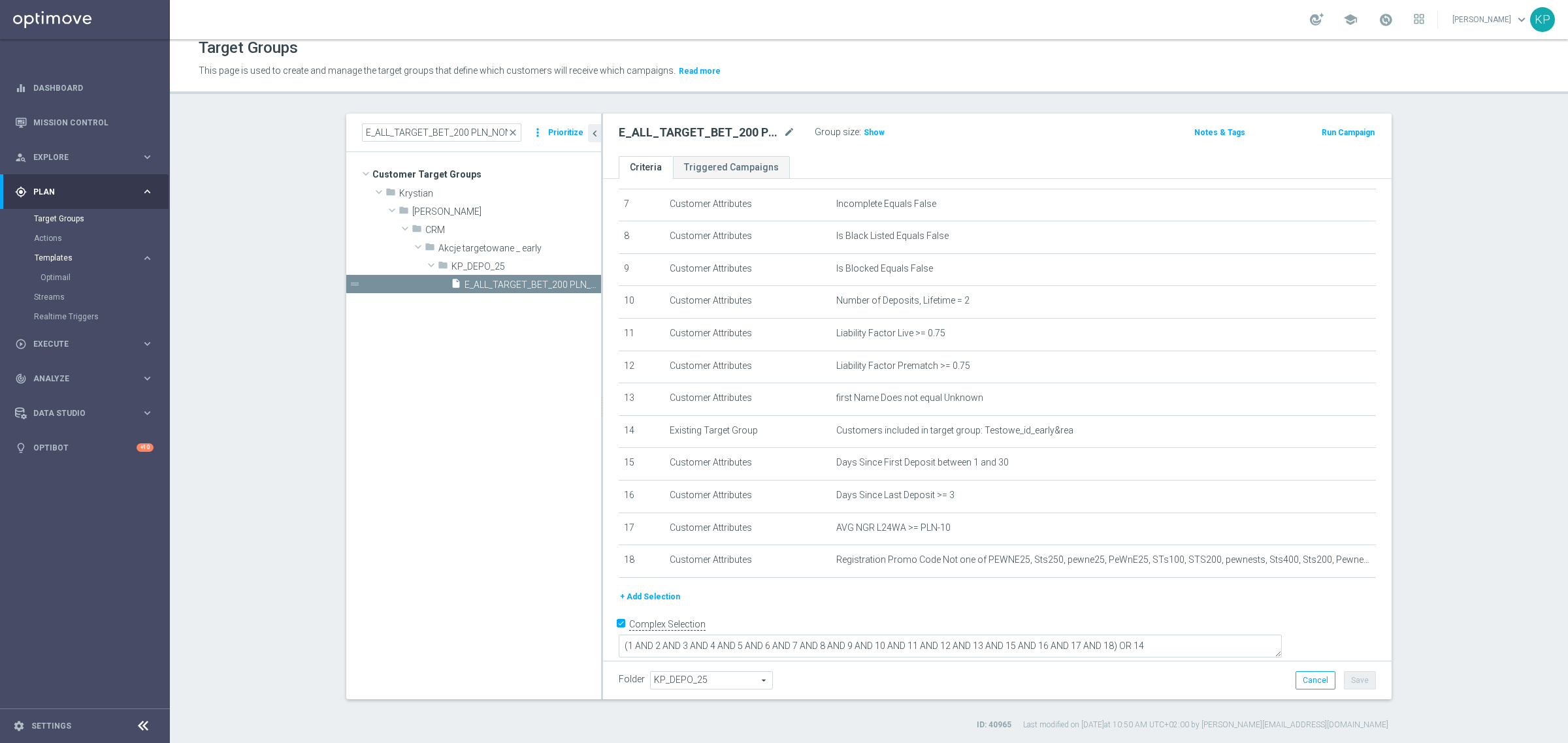
click at [86, 256] on span "Templates" at bounding box center [81, 258] width 93 height 8
click at [73, 253] on button "Templates keyboard_arrow_right" at bounding box center [93, 258] width 120 height 10
click at [60, 272] on link "Optimail" at bounding box center [89, 277] width 96 height 10
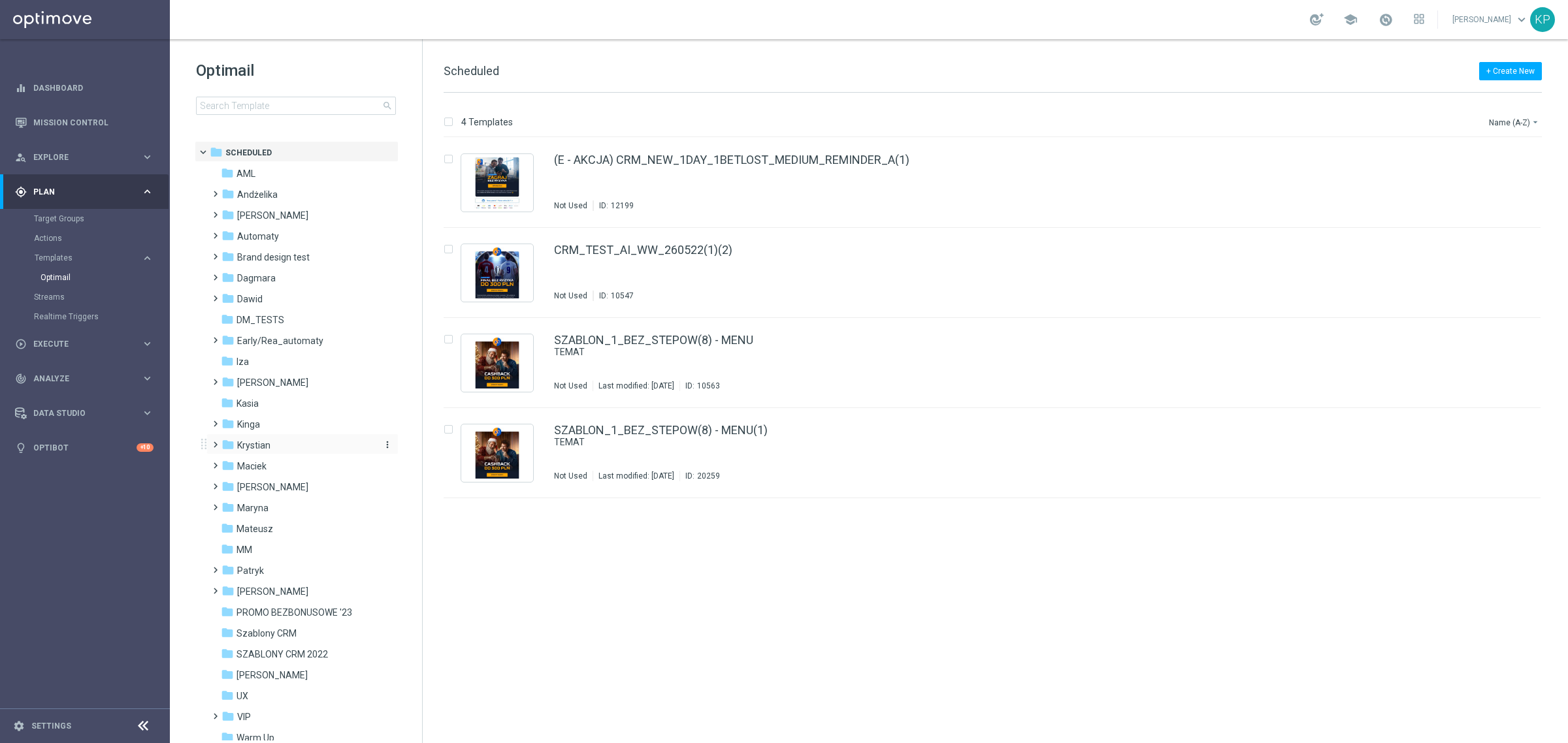
click at [275, 445] on div "folder Krystian" at bounding box center [297, 445] width 150 height 15
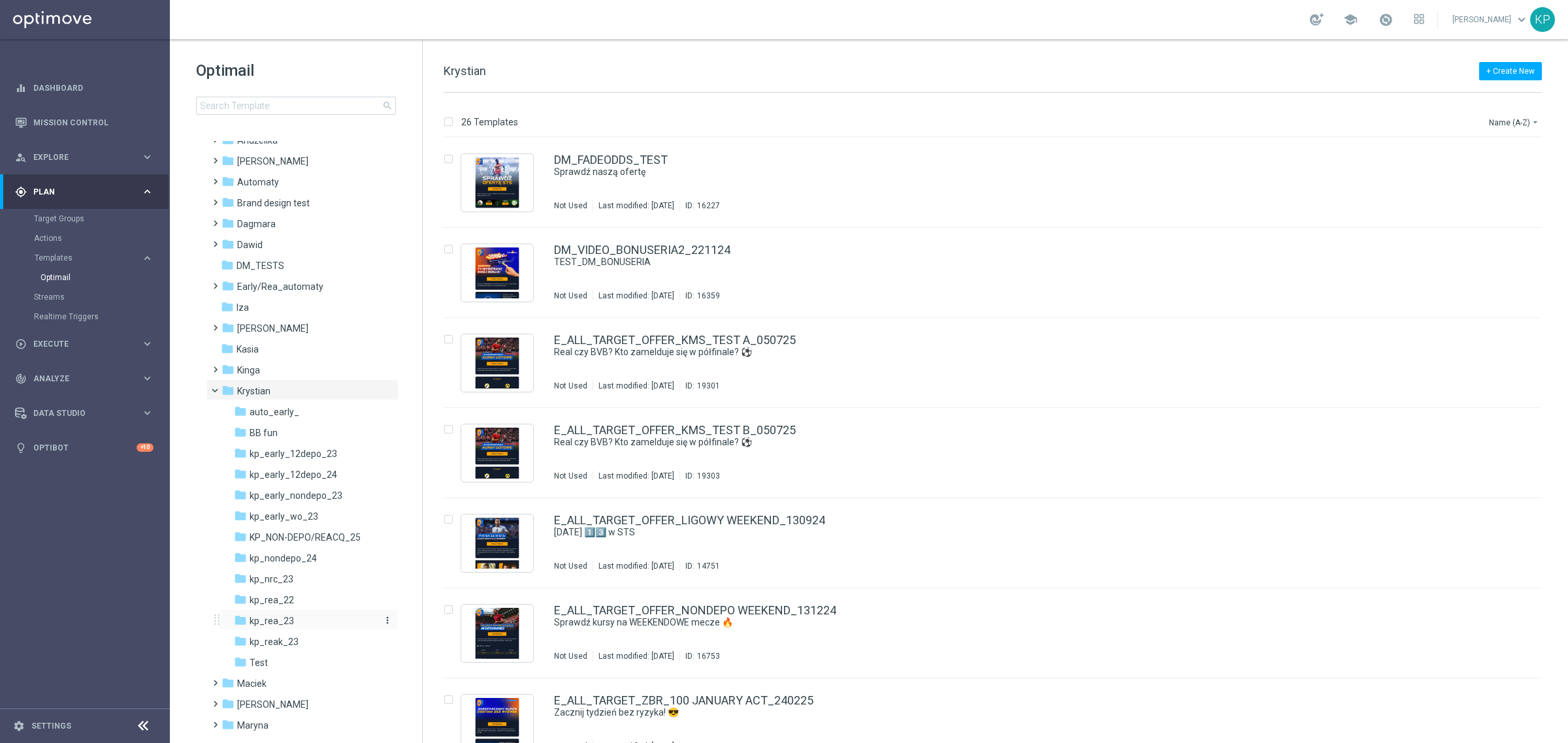
scroll to position [81, 0]
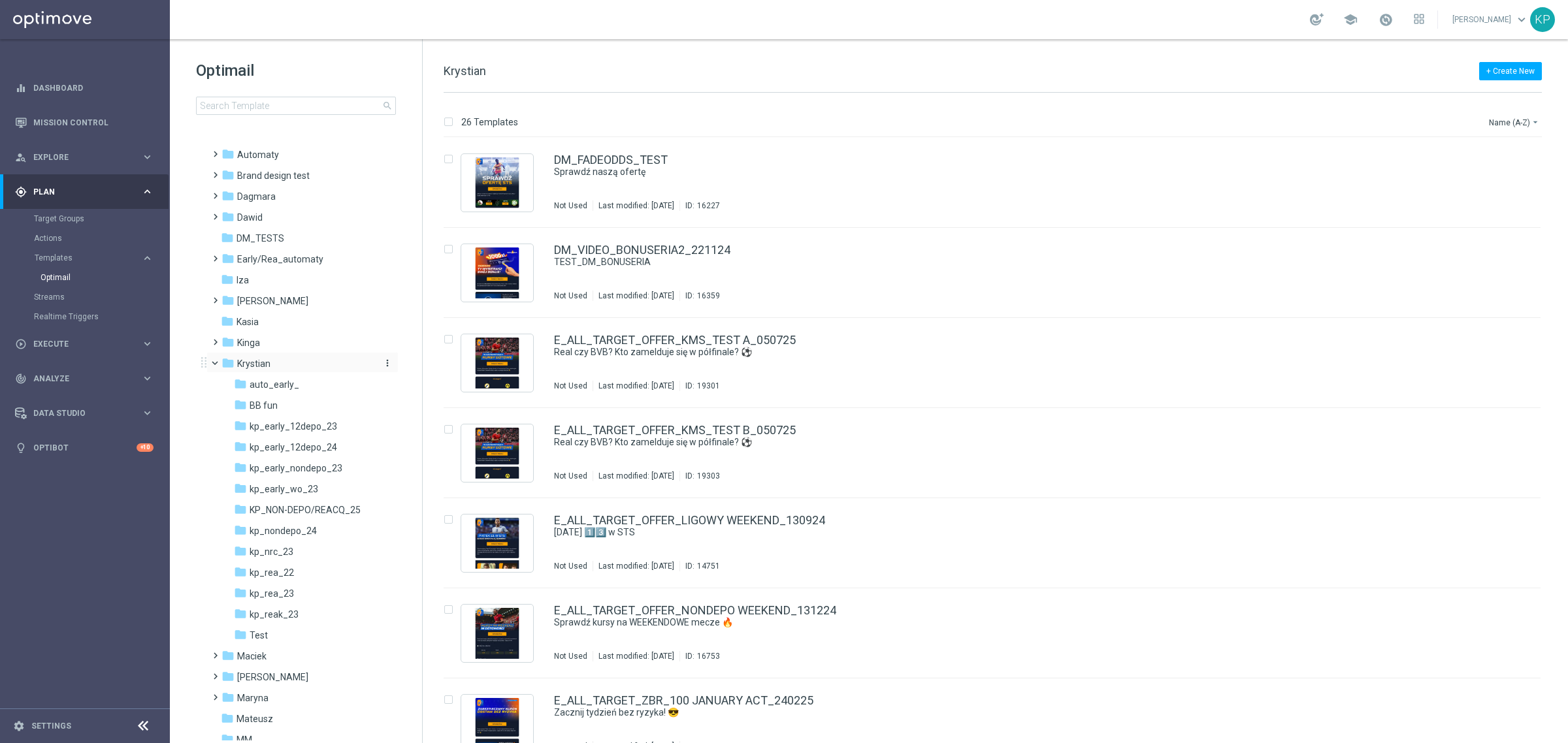
click at [383, 360] on icon "more_vert" at bounding box center [387, 362] width 10 height 10
click at [433, 348] on span "New Folder" at bounding box center [439, 348] width 40 height 10
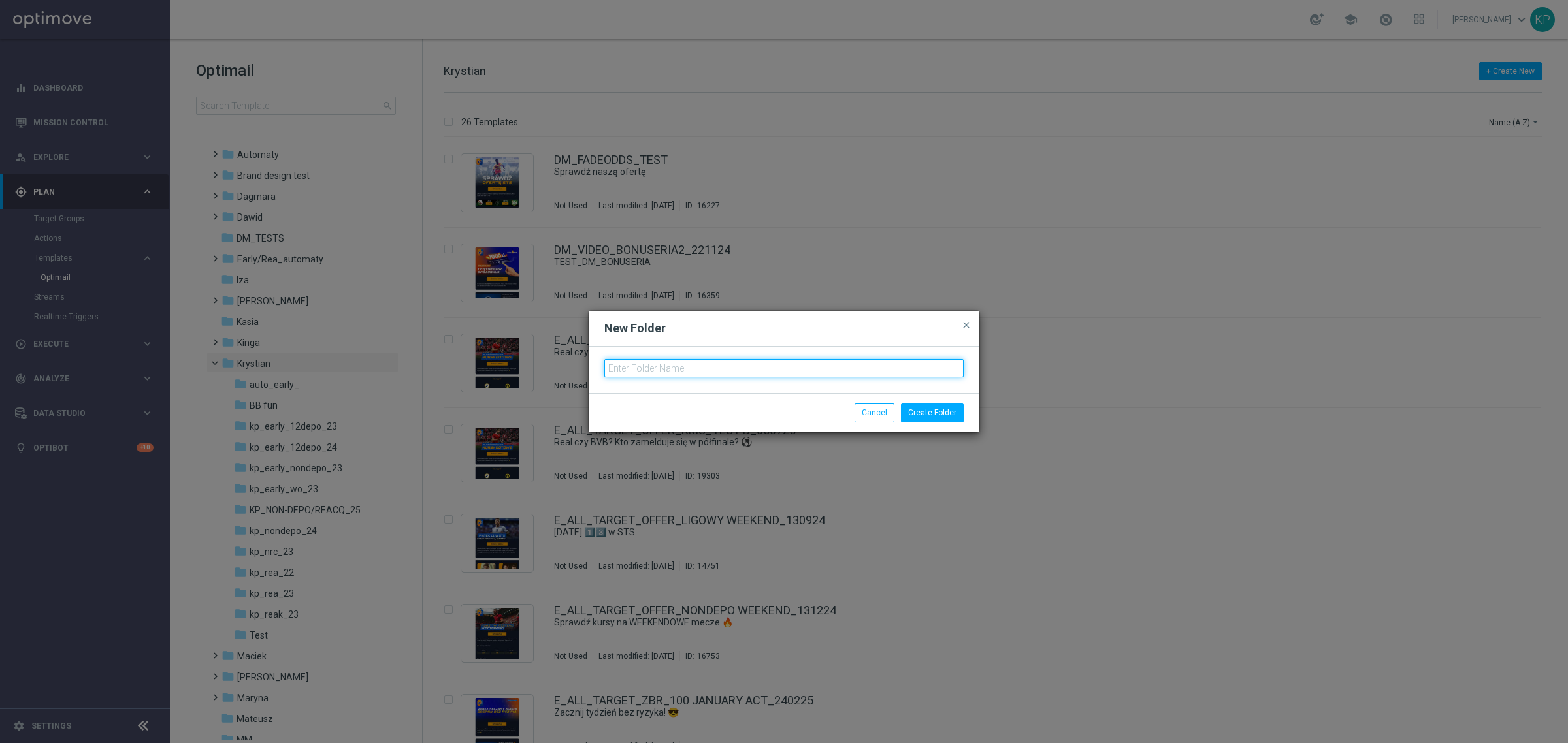
click at [623, 361] on input "text" at bounding box center [783, 368] width 359 height 18
type input "KP_DEPO25"
click at [935, 408] on button "Create Folder" at bounding box center [932, 412] width 63 height 18
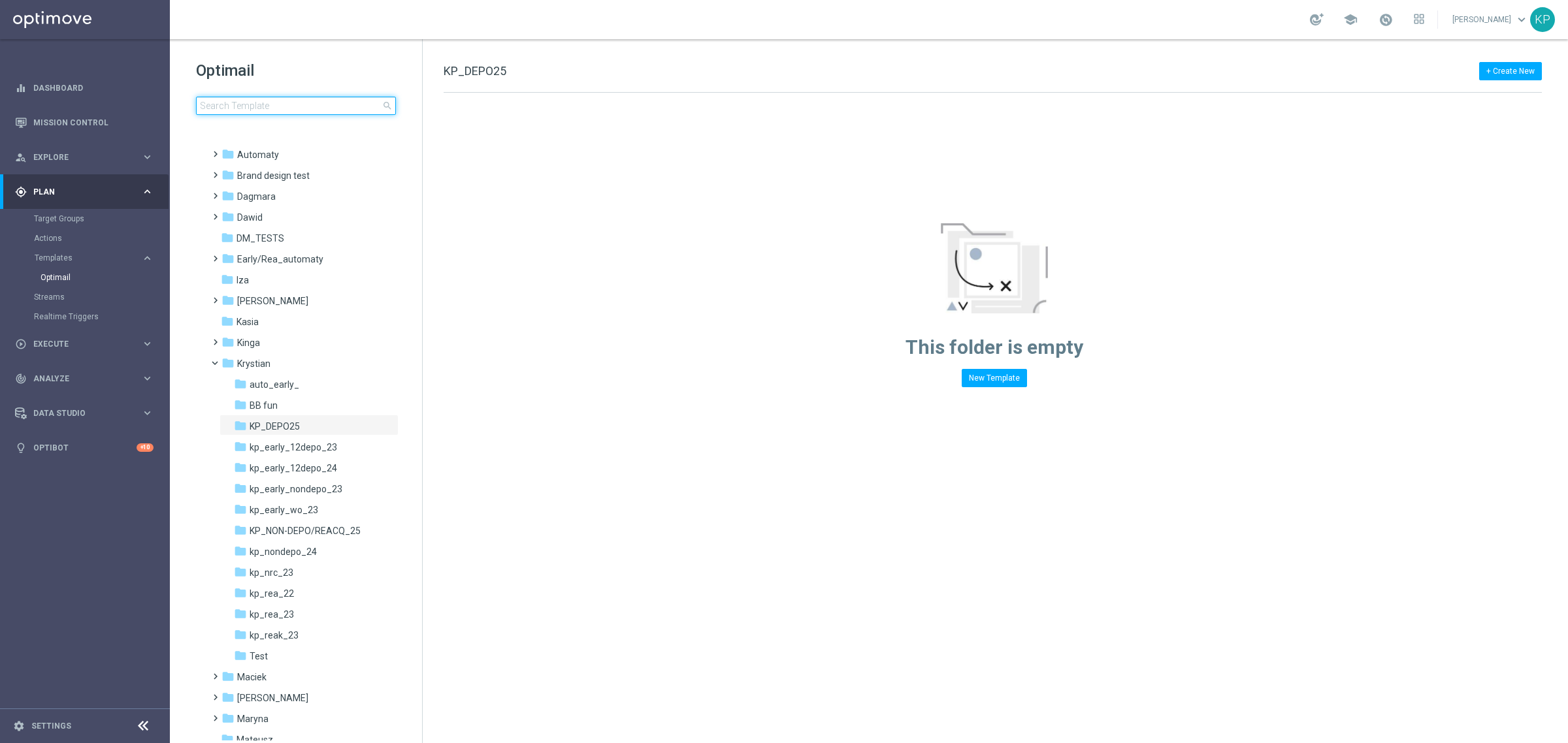
click at [243, 109] on input at bounding box center [295, 105] width 200 height 18
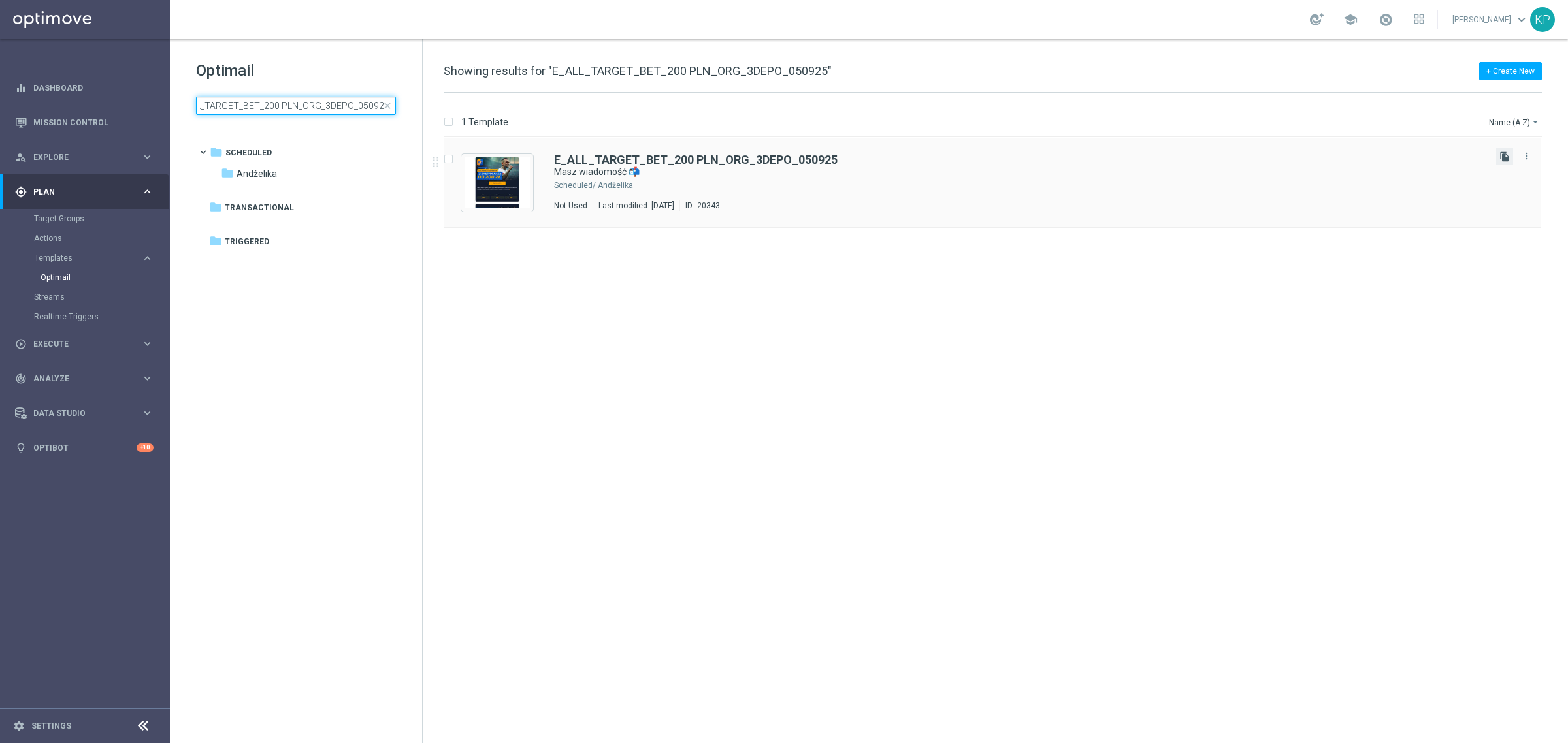
type input "E_ALL_TARGET_BET_200 PLN_ORG_3DEPO_050925"
click at [1501, 157] on icon "file_copy" at bounding box center [1504, 156] width 10 height 10
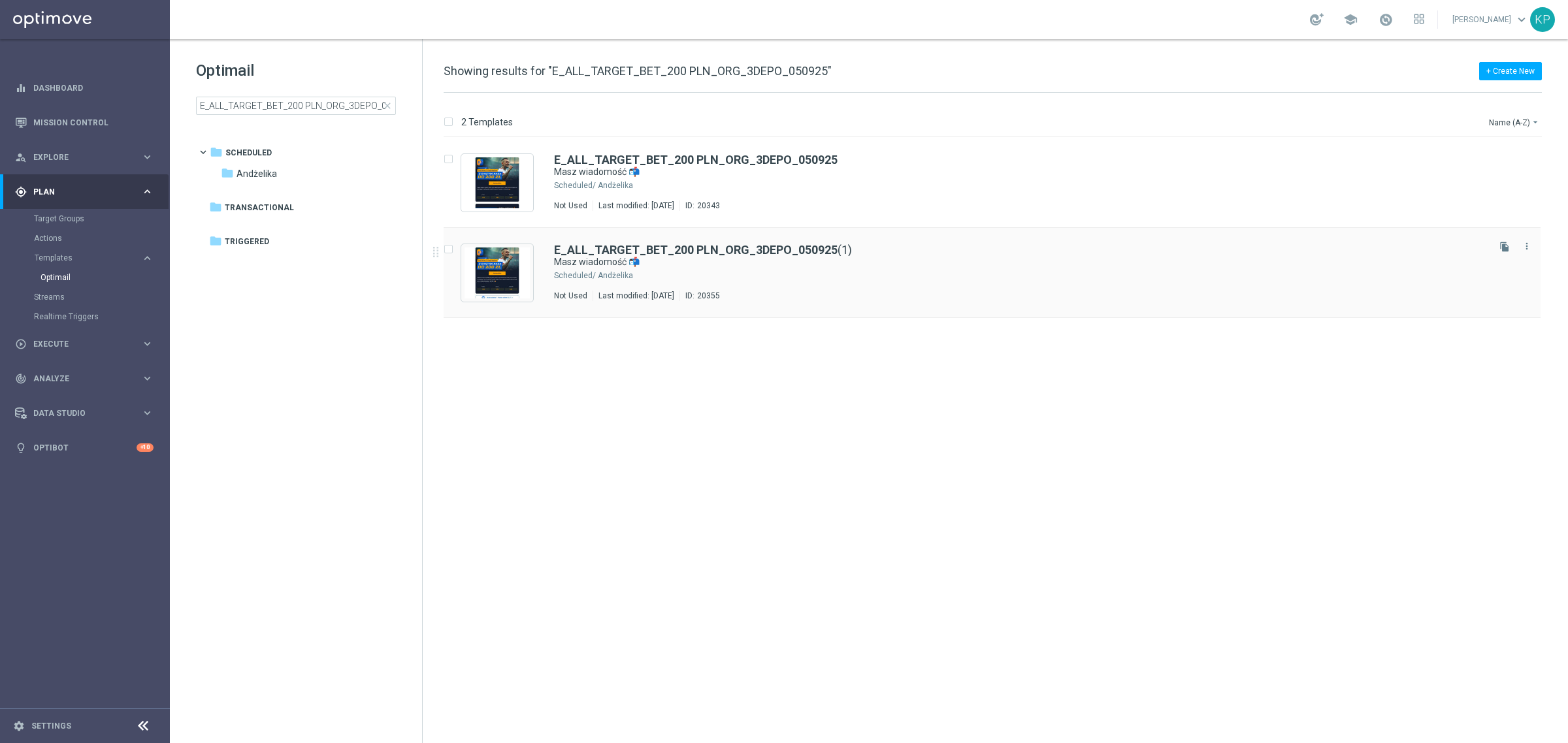
click at [906, 253] on div "E_ALL_TARGET_BET_200 PLN_ORG_3DEPO_050925 (1)" at bounding box center [1019, 250] width 931 height 12
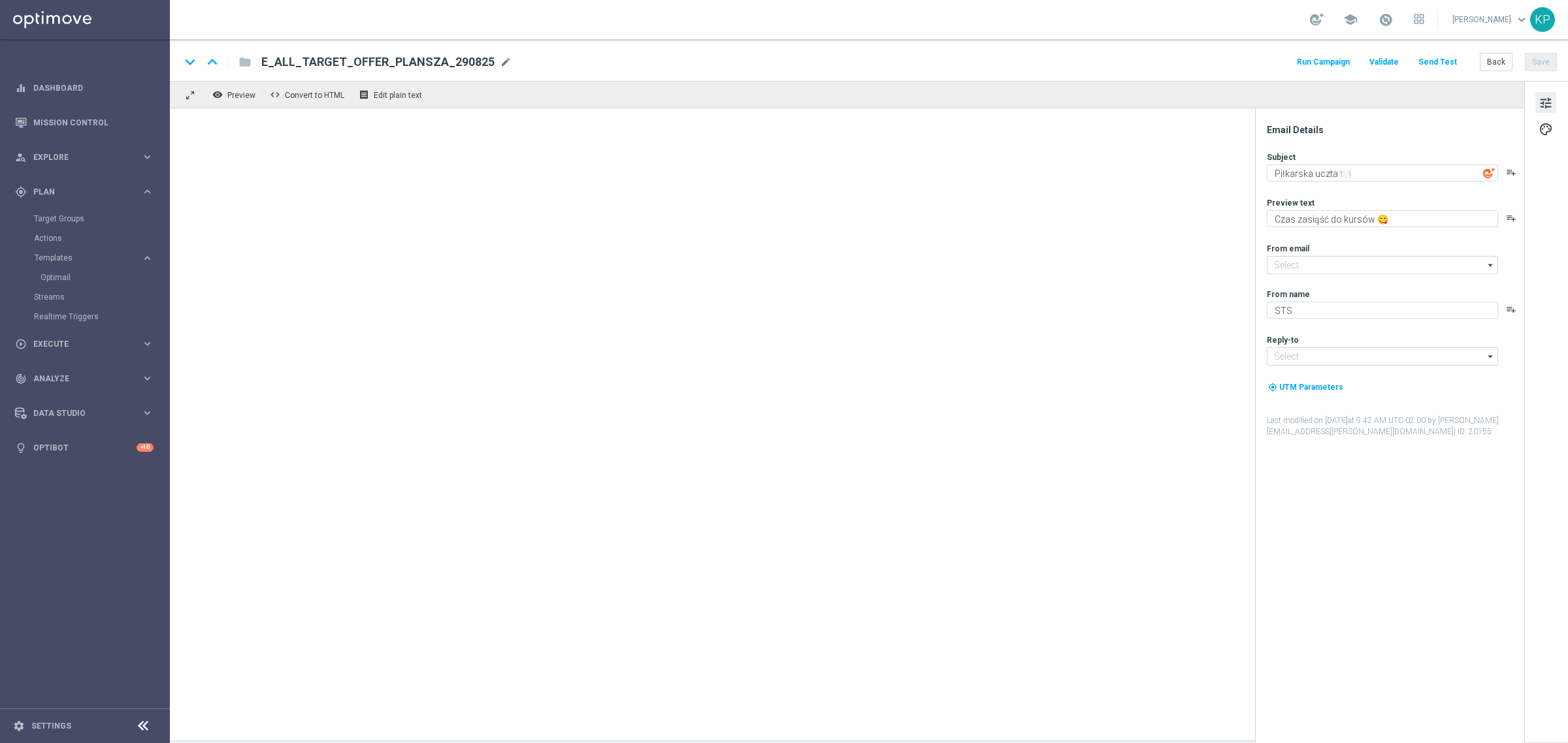
type input "[EMAIL_ADDRESS][DOMAIN_NAME]"
type textarea "Masz wiadomość 📬"
type textarea "[DATE] z [GEOGRAPHIC_DATA] 💪 Nawet 200 zł bonusu za kupon 🤩"
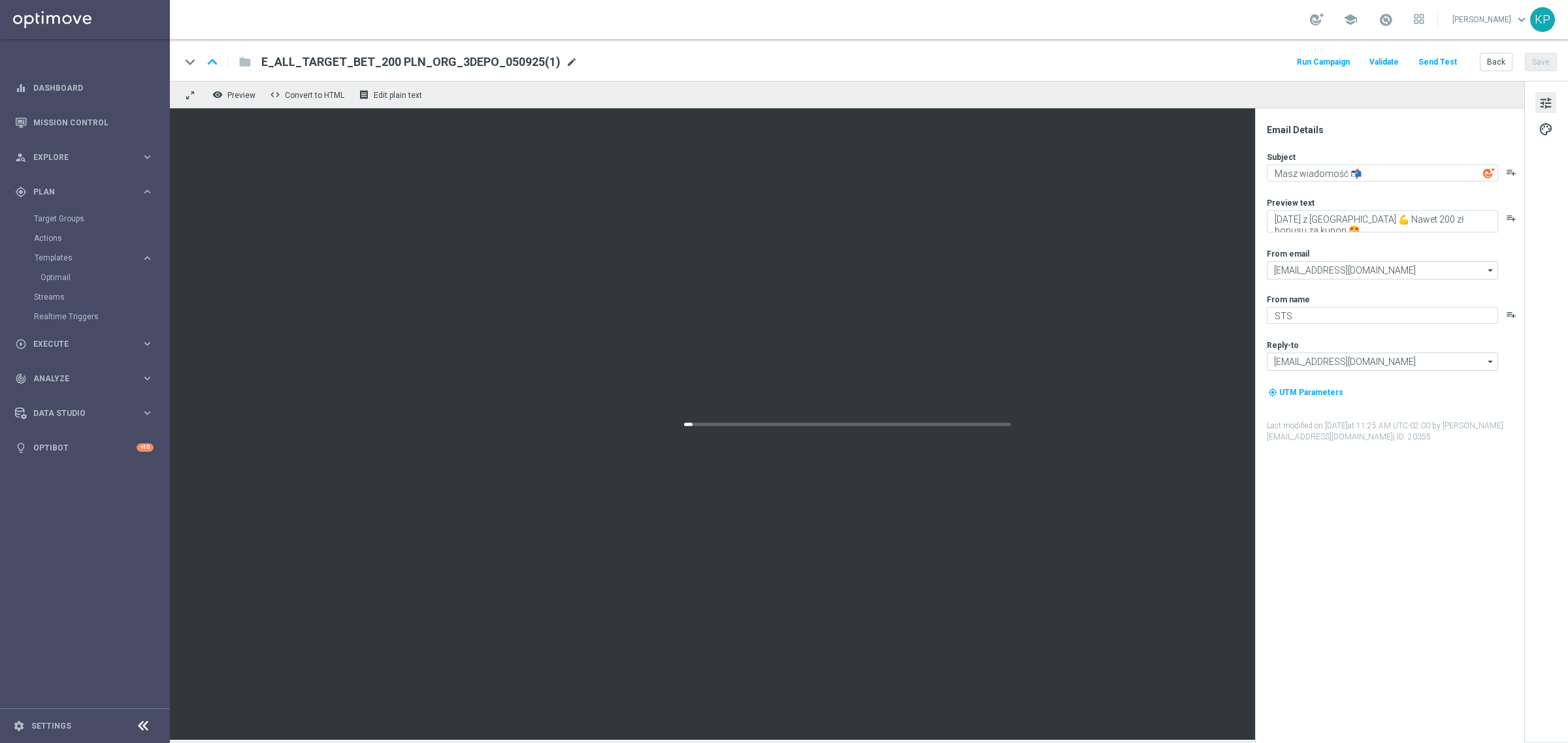
click at [565, 61] on span "mode_edit" at bounding box center [571, 62] width 12 height 12
paste input "NONORG_3DEPO_050925"
type input "E_ALL_TARGET_BET_200 PLN_NONORG_3DEPO_050925"
click at [635, 31] on div "school [PERSON_NAME] keyboard_arrow_down KP" at bounding box center [869, 20] width 1398 height 39
click at [757, 44] on div "keyboard_arrow_down keyboard_arrow_up folder E_ALL_TARGET_BET_200 PLN_NONORG_3D…" at bounding box center [869, 60] width 1398 height 41
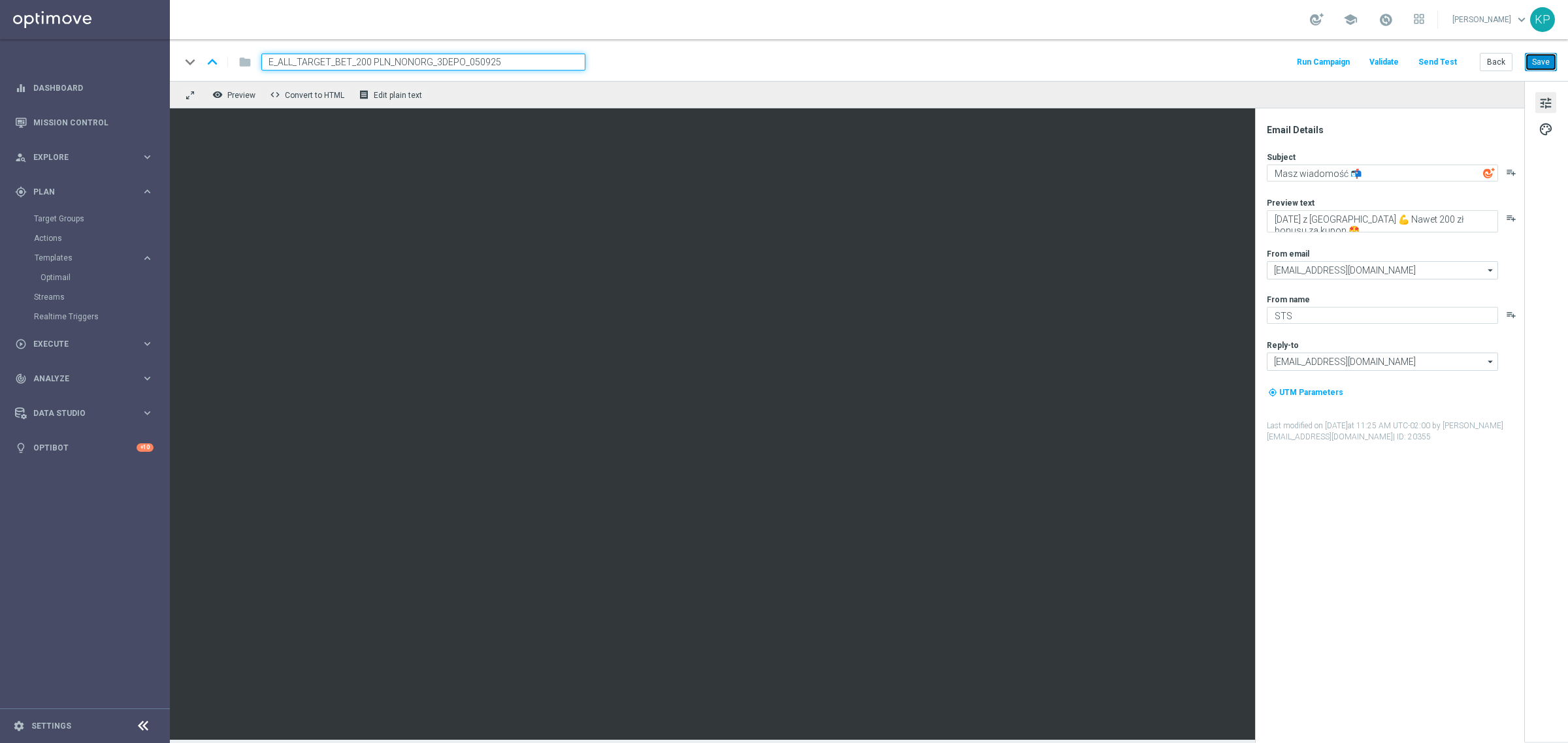
click at [1544, 60] on button "Save" at bounding box center [1541, 62] width 32 height 18
click at [1497, 62] on button "Back" at bounding box center [1496, 62] width 33 height 18
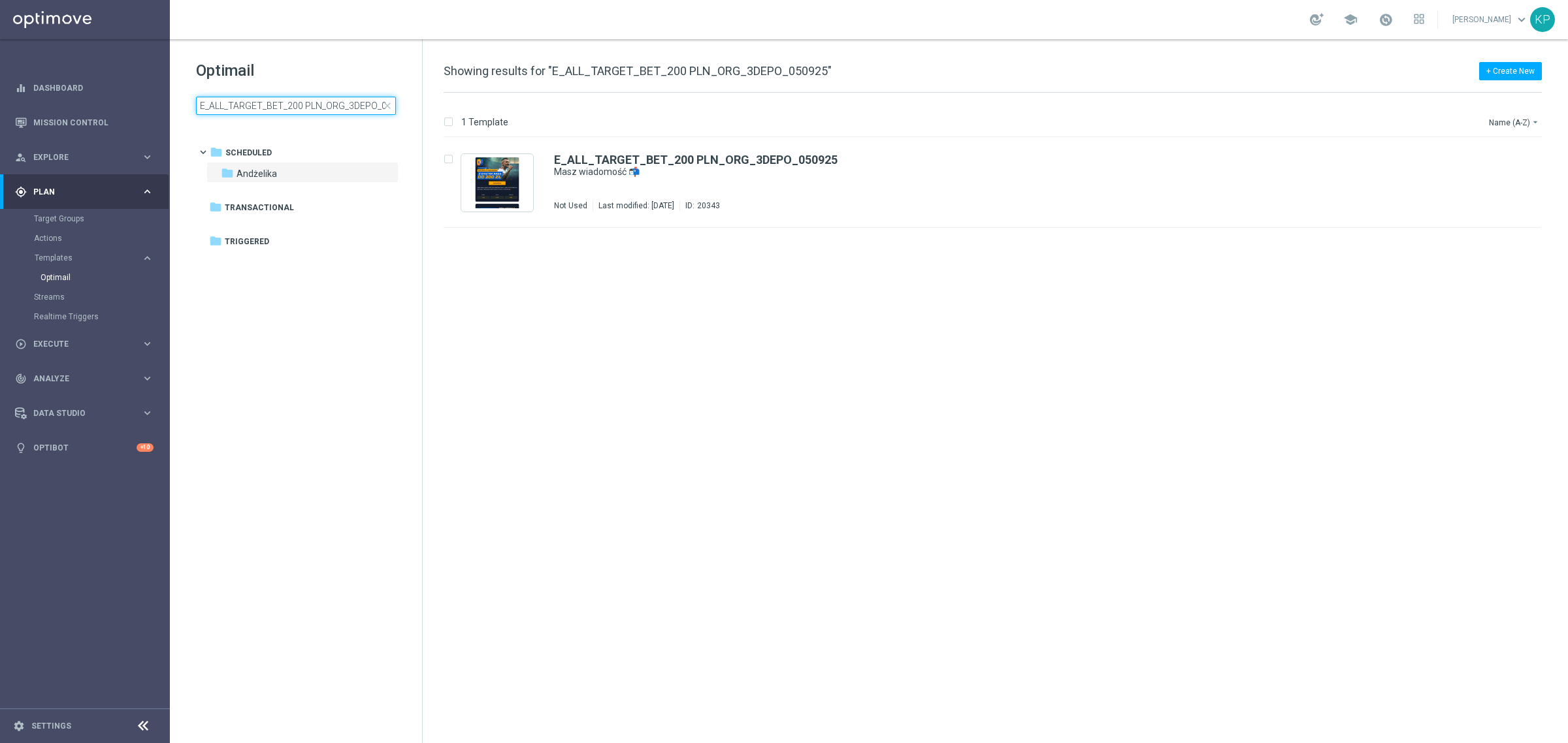
click at [316, 110] on input "E_ALL_TARGET_BET_200 PLN_ORG_3DEPO_050925" at bounding box center [295, 105] width 200 height 18
type input "E_ALL_TARGET_BET_200 PLN_NONORG_3DEPO_050925"
click at [1527, 157] on icon "more_vert" at bounding box center [1526, 156] width 10 height 10
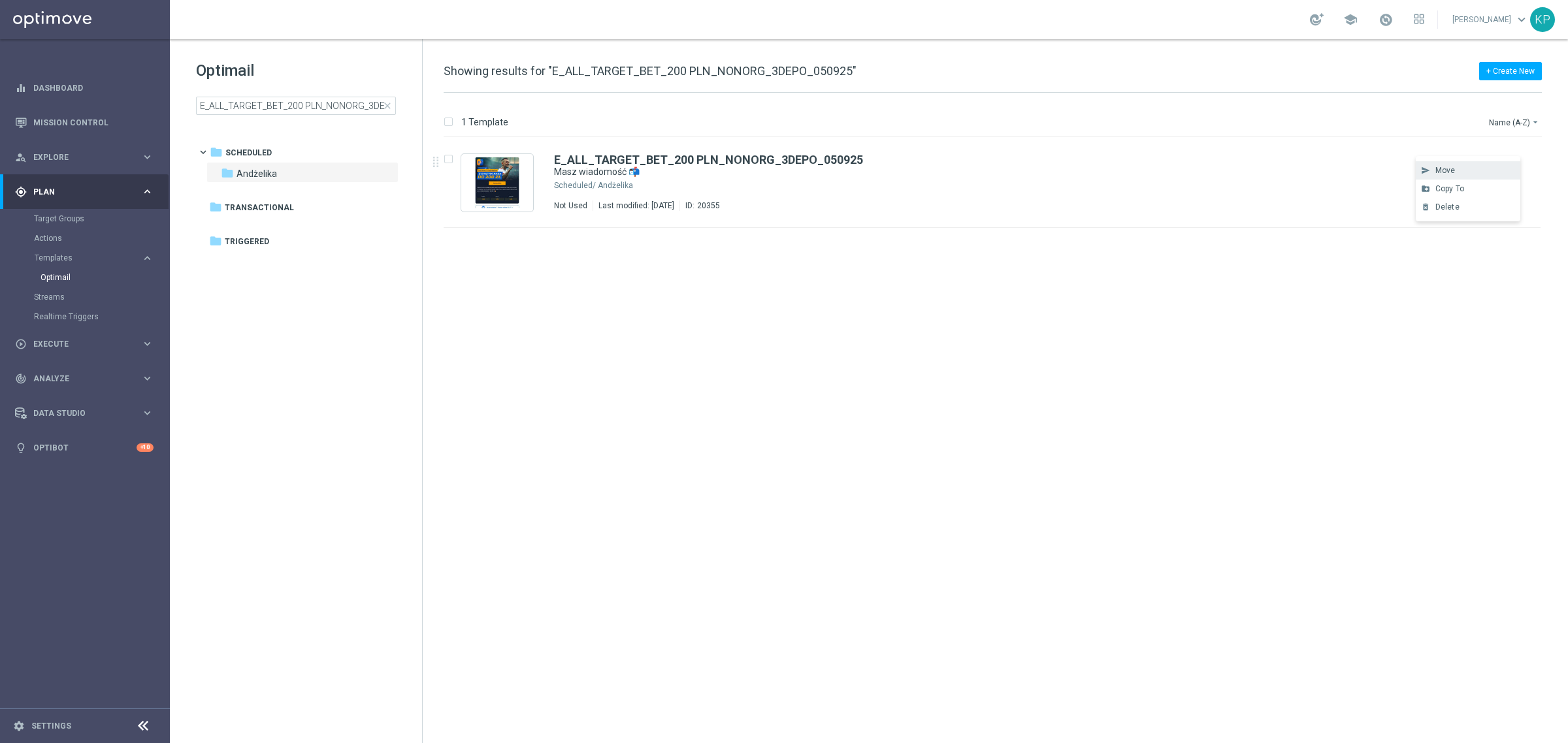
click at [1486, 168] on div "Move" at bounding box center [1474, 171] width 79 height 9
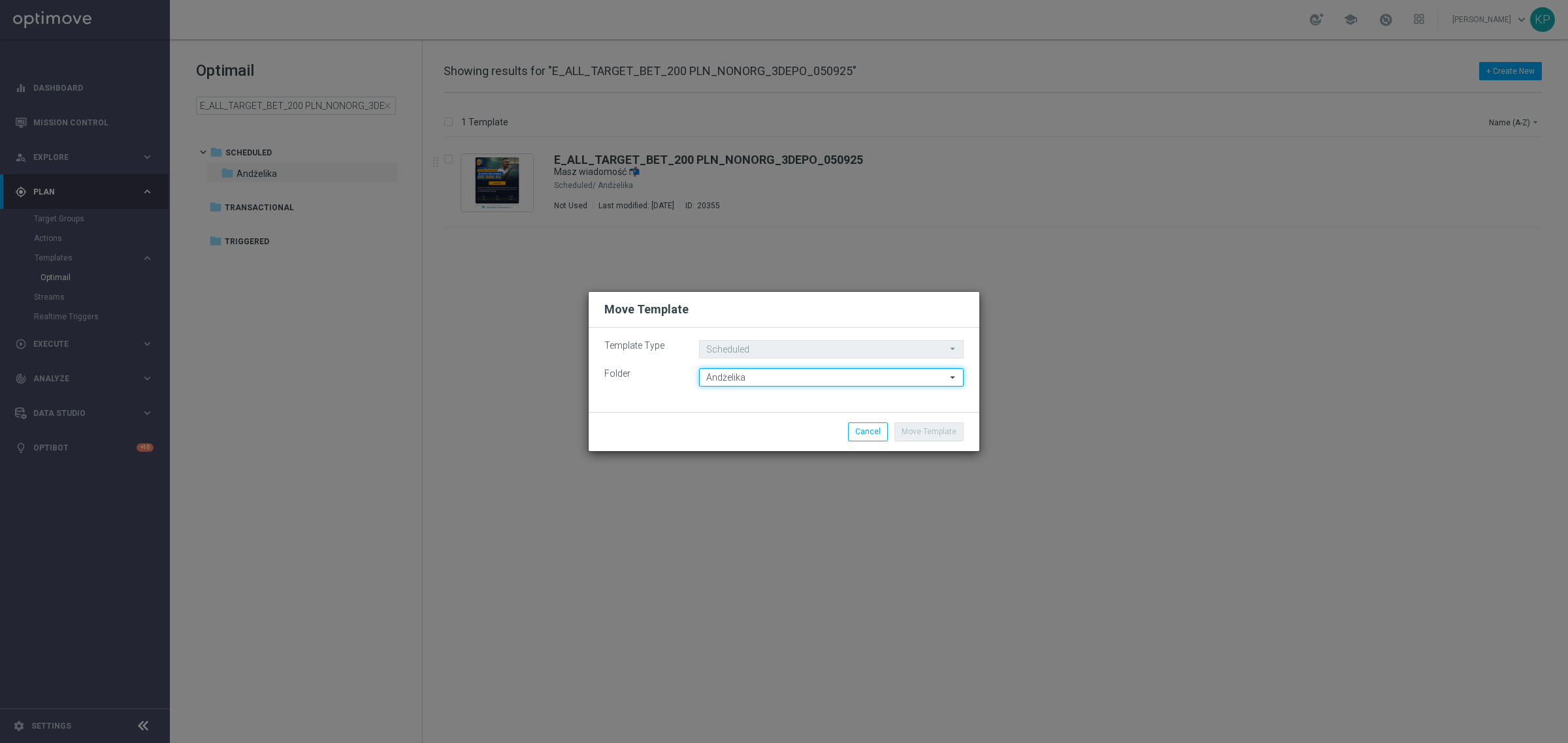
click at [799, 371] on input "Andżelika" at bounding box center [831, 377] width 265 height 18
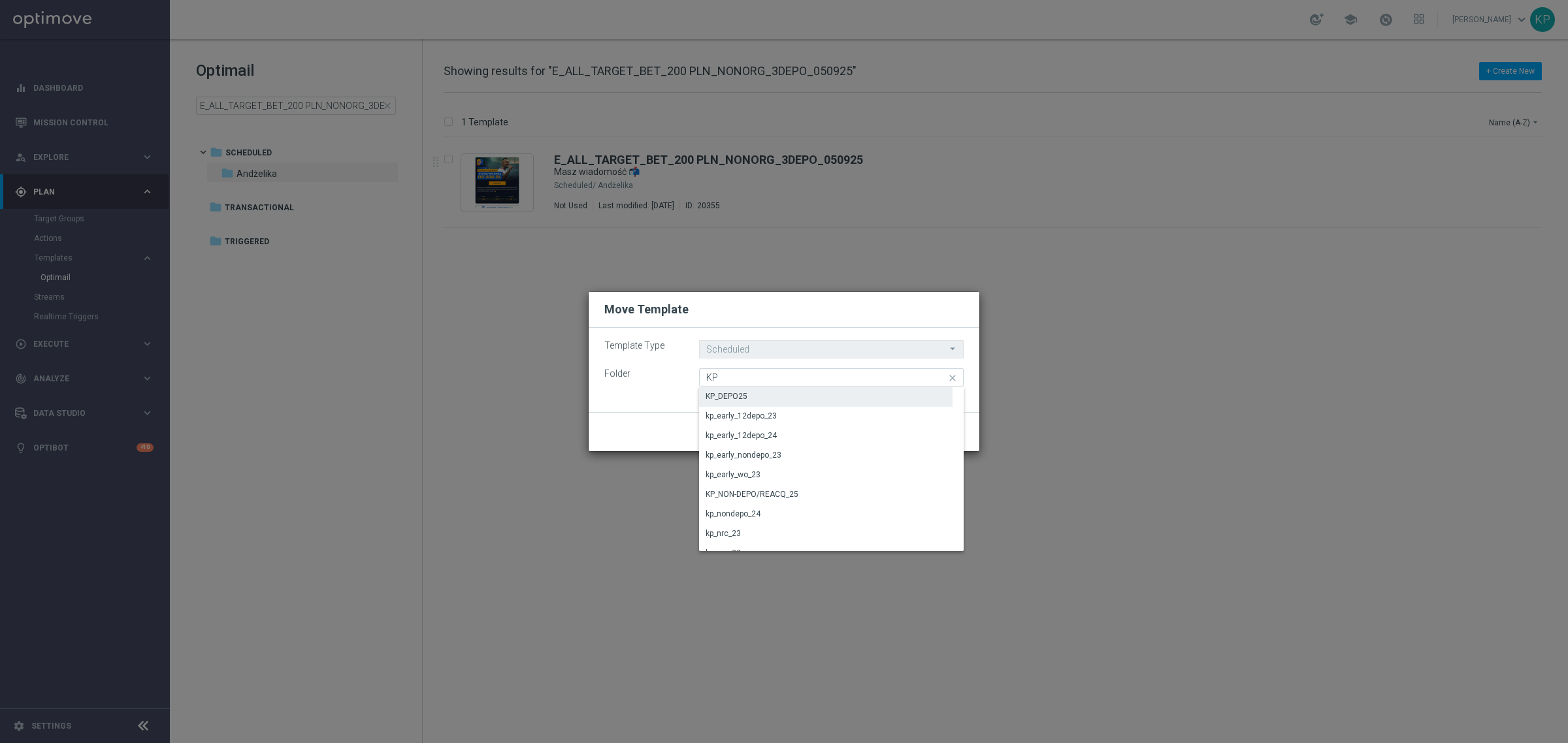
click at [765, 400] on div "KP_DEPO25" at bounding box center [826, 396] width 254 height 18
type input "KP_DEPO25"
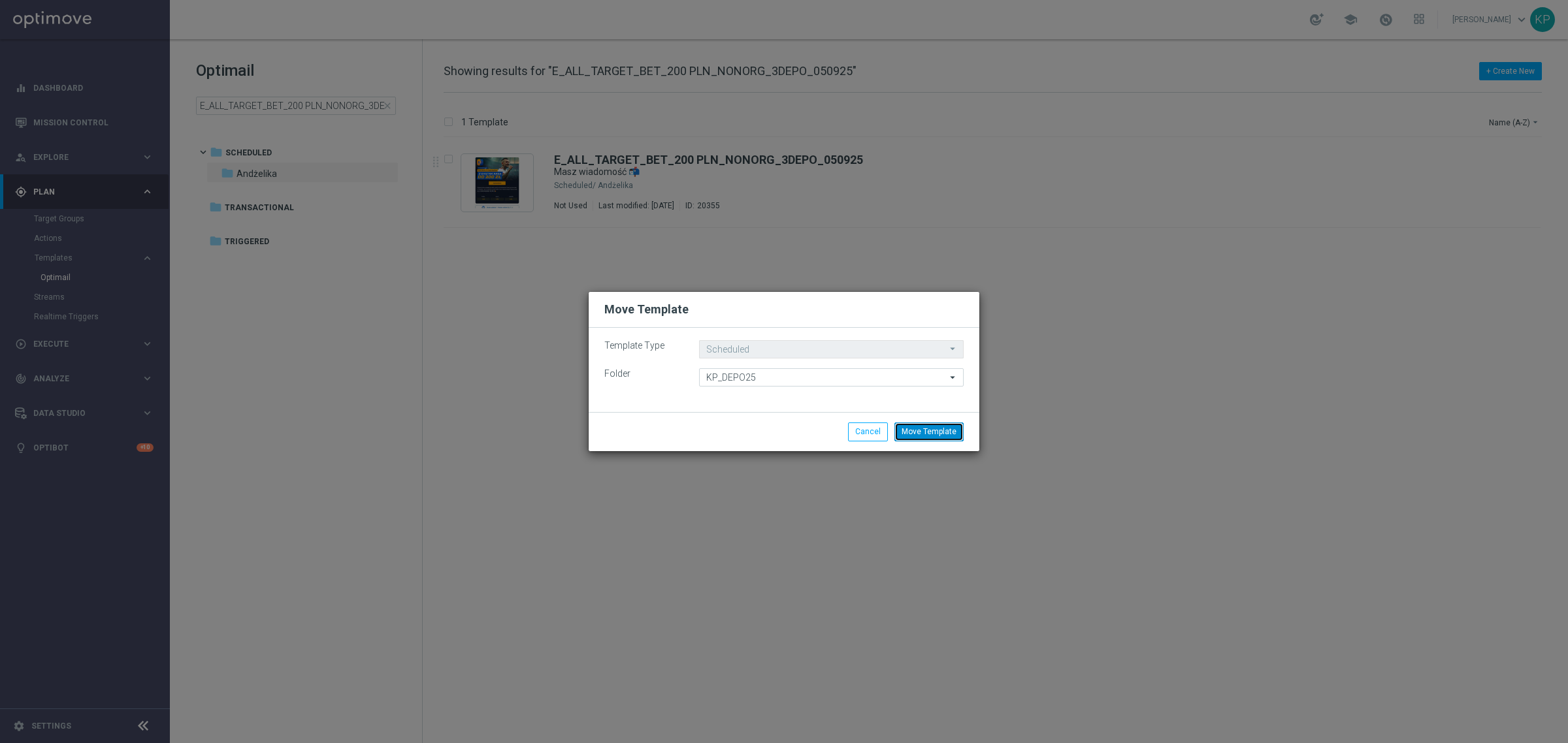
click at [916, 426] on button "Move Template" at bounding box center [929, 431] width 69 height 18
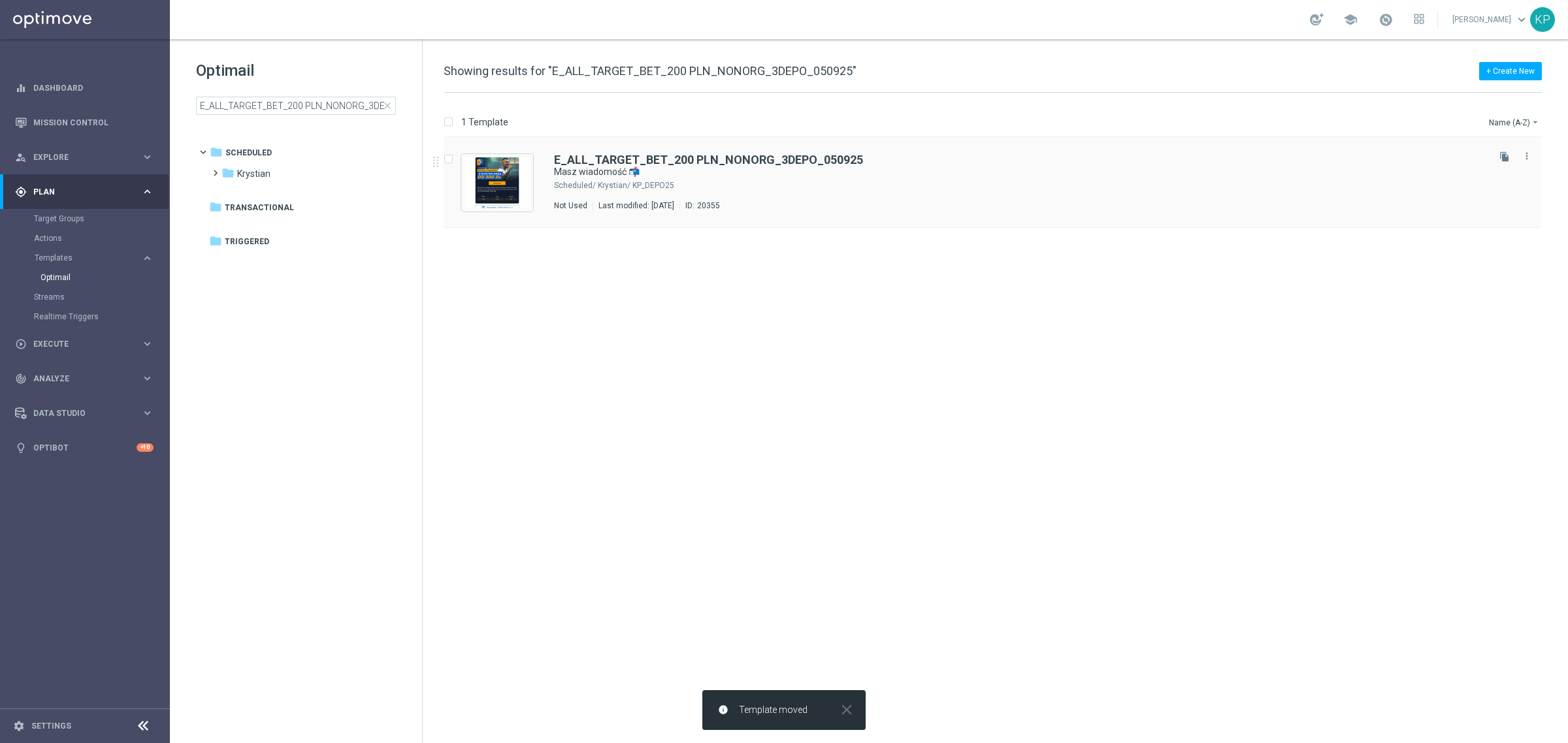
click at [719, 182] on div "Krystian/ KP_DEPO25" at bounding box center [1041, 185] width 887 height 10
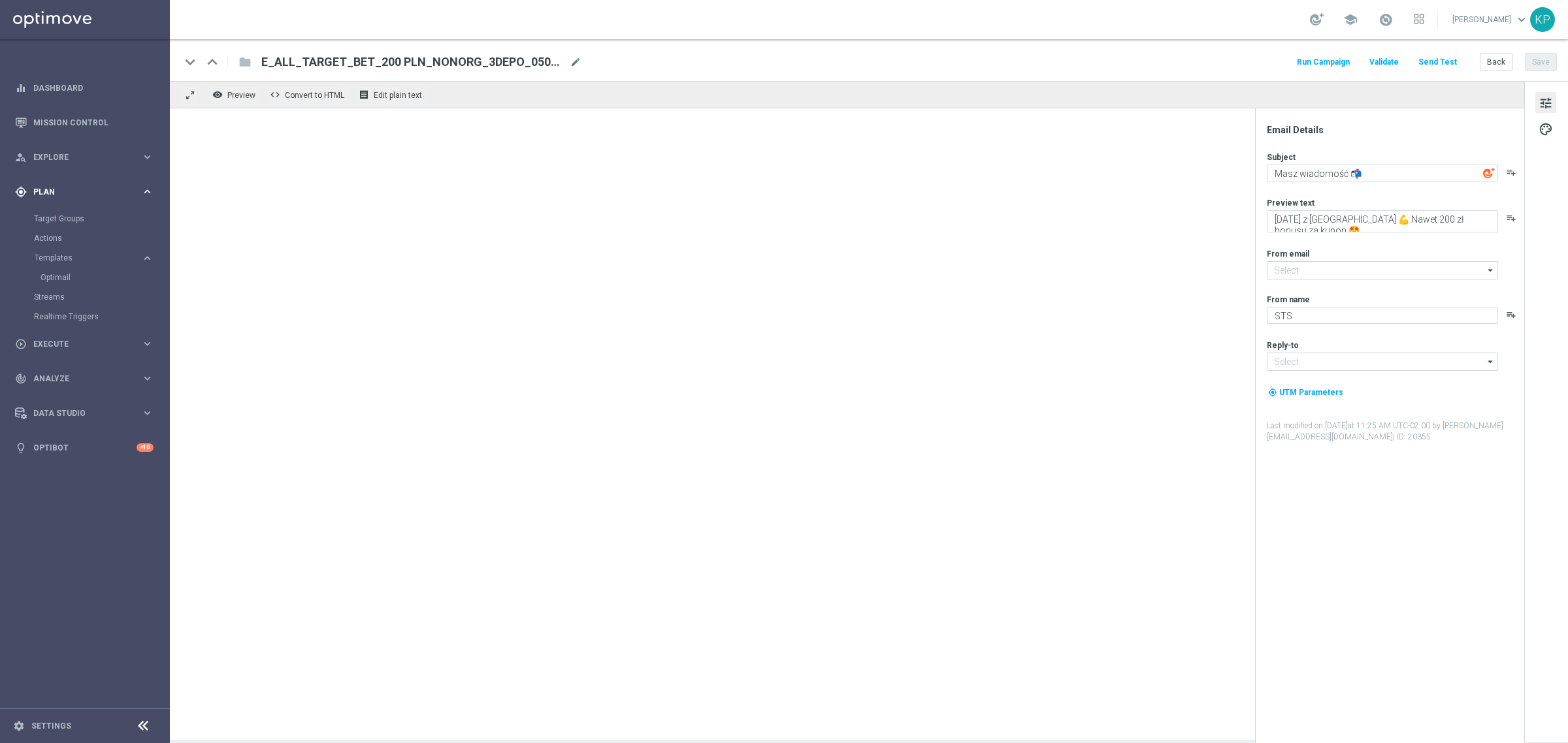
type input "[EMAIL_ADDRESS][DOMAIN_NAME]"
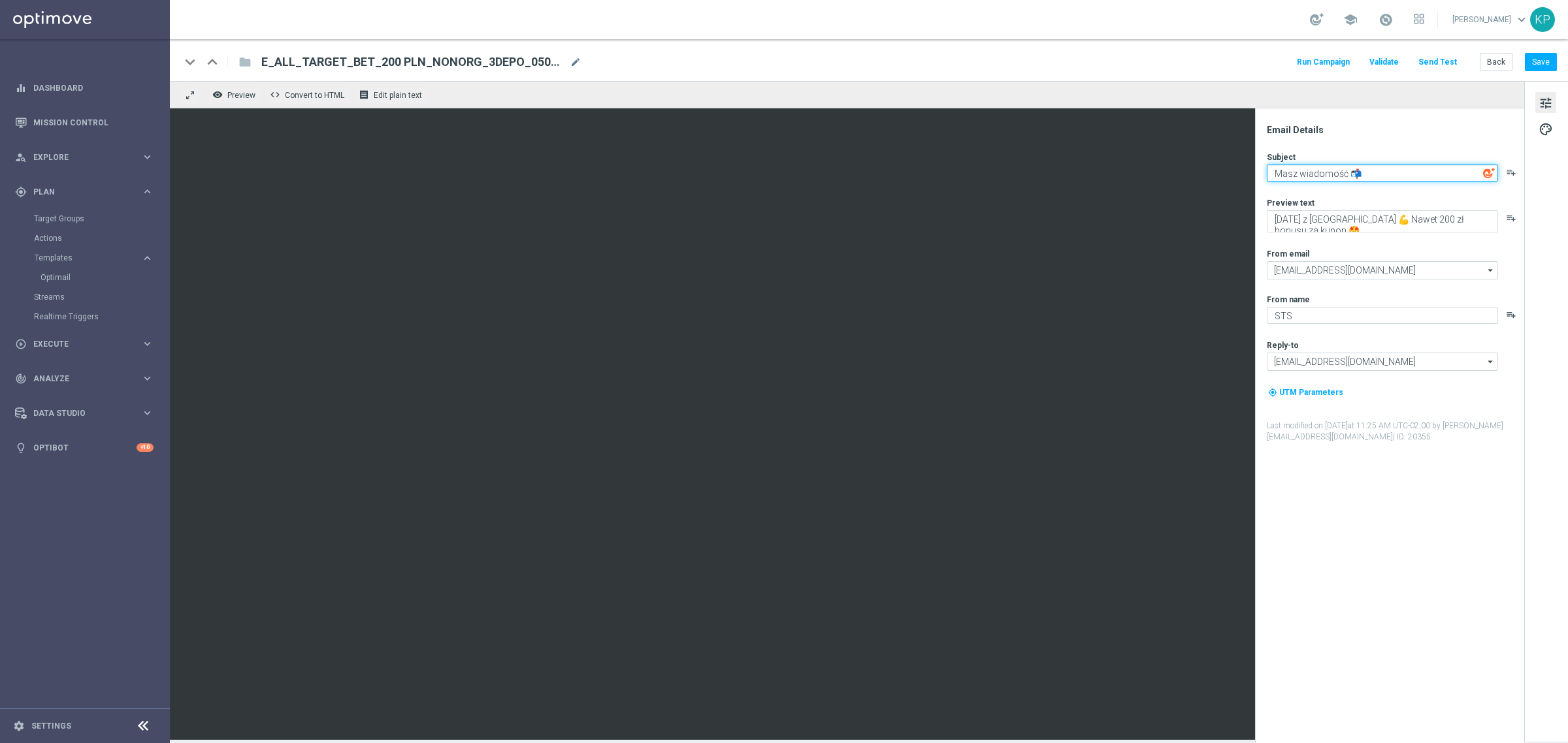
click at [1318, 170] on textarea "Masz wiadomość 📬" at bounding box center [1382, 173] width 231 height 17
click at [1360, 174] on textarea "[GEOGRAPHIC_DATA] - [GEOGRAPHIC_DATA]" at bounding box center [1382, 173] width 231 height 17
paste textarea "🔥"
type textarea "Polska - [GEOGRAPHIC_DATA] 🔥"
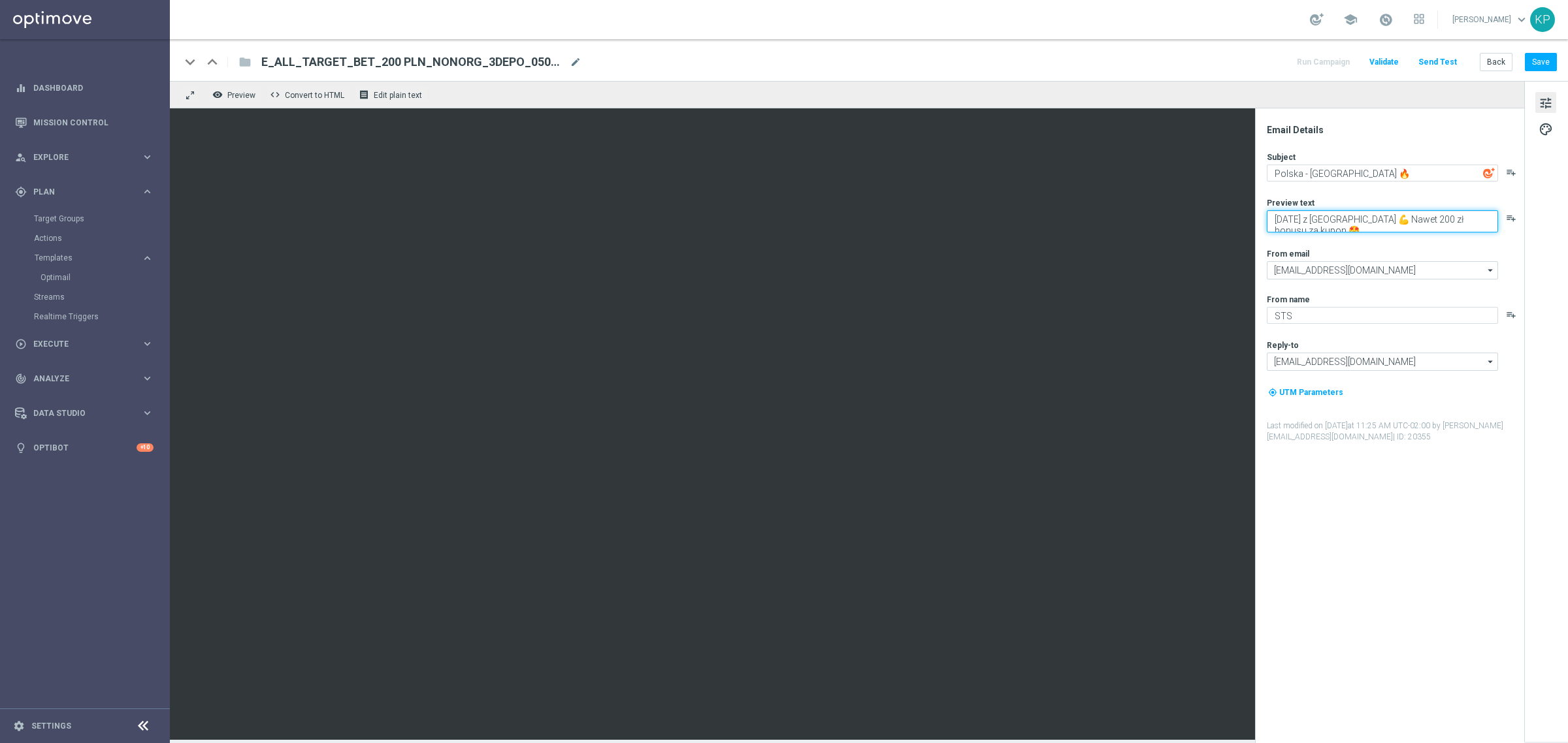
drag, startPoint x: 1342, startPoint y: 226, endPoint x: 1255, endPoint y: 211, distance: 88.3
click at [1255, 211] on div "Email Details Subject [GEOGRAPHIC_DATA] - [GEOGRAPHIC_DATA] 🔥 playlist_add Prev…" at bounding box center [1389, 425] width 269 height 635
paste textarea "3️⃣"
type textarea "[DATE] walczymy o 3️⃣punkty!"
click at [1382, 221] on textarea "[DATE] walczymy o 3️⃣punkty!" at bounding box center [1382, 219] width 231 height 17
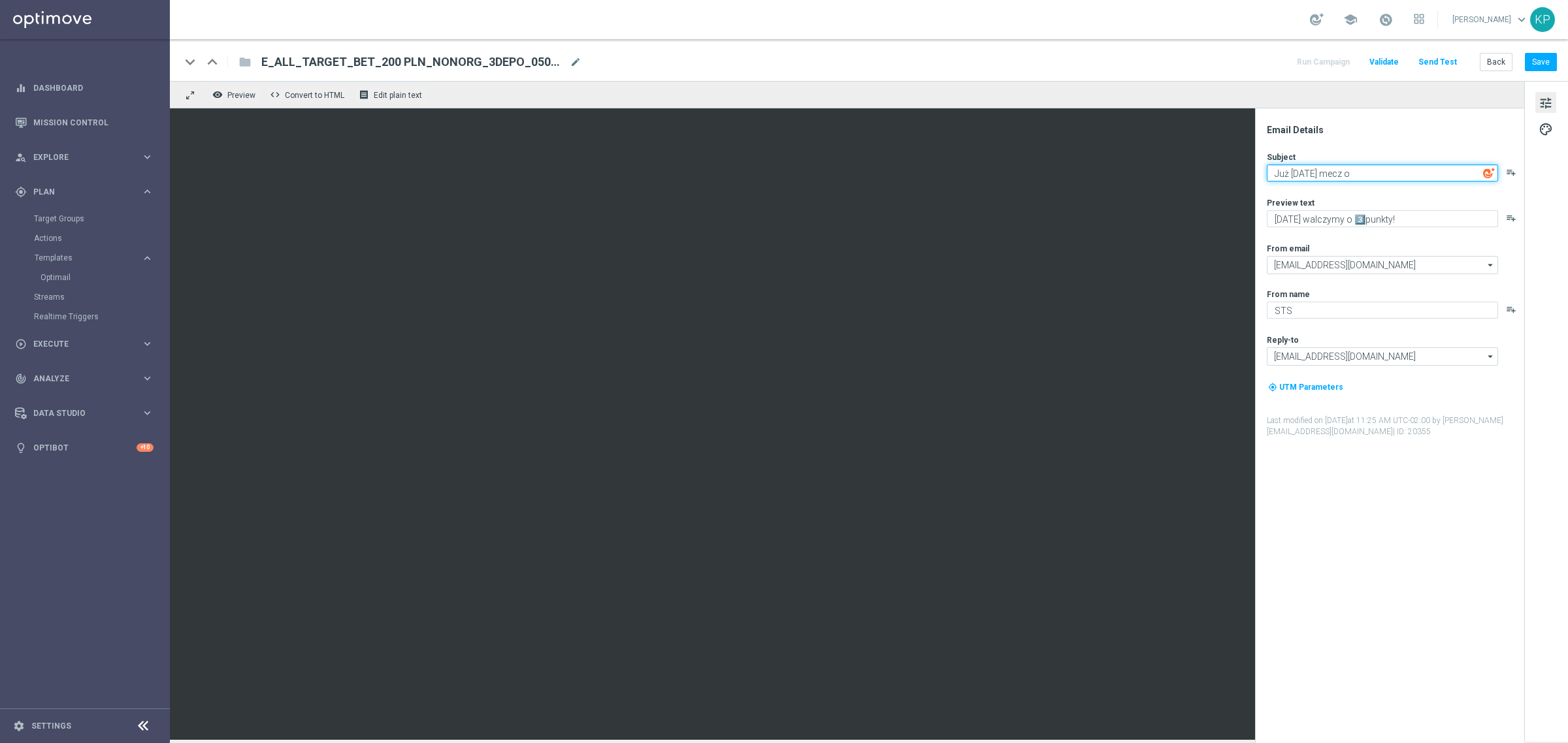
click at [1378, 175] on textarea "Już [DATE] mecz o" at bounding box center [1382, 173] width 231 height 17
paste textarea "3️⃣"
click at [1382, 175] on textarea "Już [DATE] mecz o 3️⃣punkty!" at bounding box center [1382, 173] width 231 height 17
type textarea "Już w niedzielę mecz o 3️⃣ punkty!"
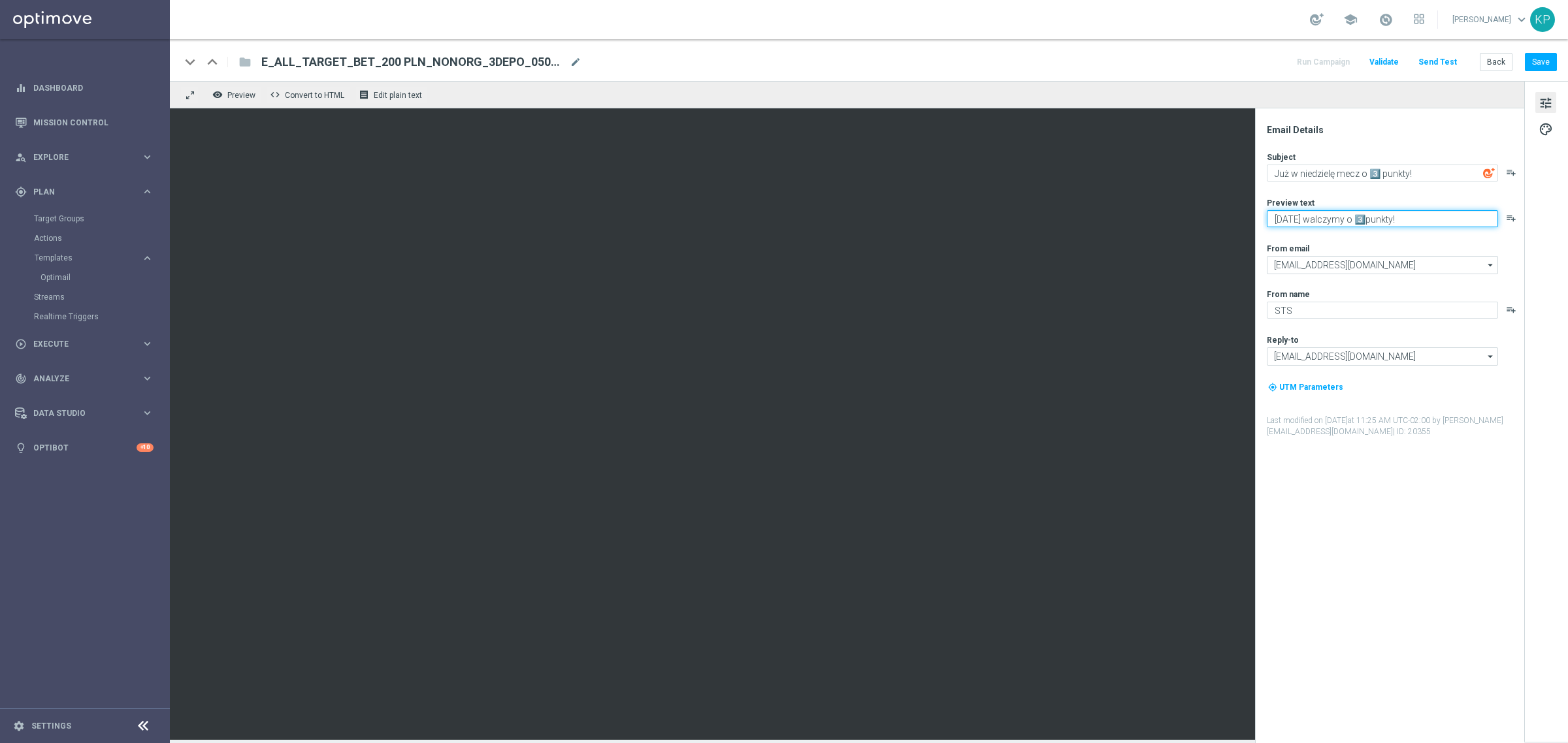
click at [1360, 218] on textarea "[DATE] walczymy o 3️⃣punkty!" at bounding box center [1382, 219] width 231 height 17
click at [1299, 218] on textarea "Typuj [GEOGRAPHIC_DATA] - [GEOGRAPHIC_DATA]" at bounding box center [1382, 219] width 231 height 17
click at [1434, 222] on textarea "Typuj mecz Polska - [GEOGRAPHIC_DATA]" at bounding box center [1382, 219] width 231 height 17
click at [1484, 215] on textarea "Typuj mecz Polska - Finlandia z bonusem do 200 zł!" at bounding box center [1382, 219] width 231 height 17
paste textarea "🔥"
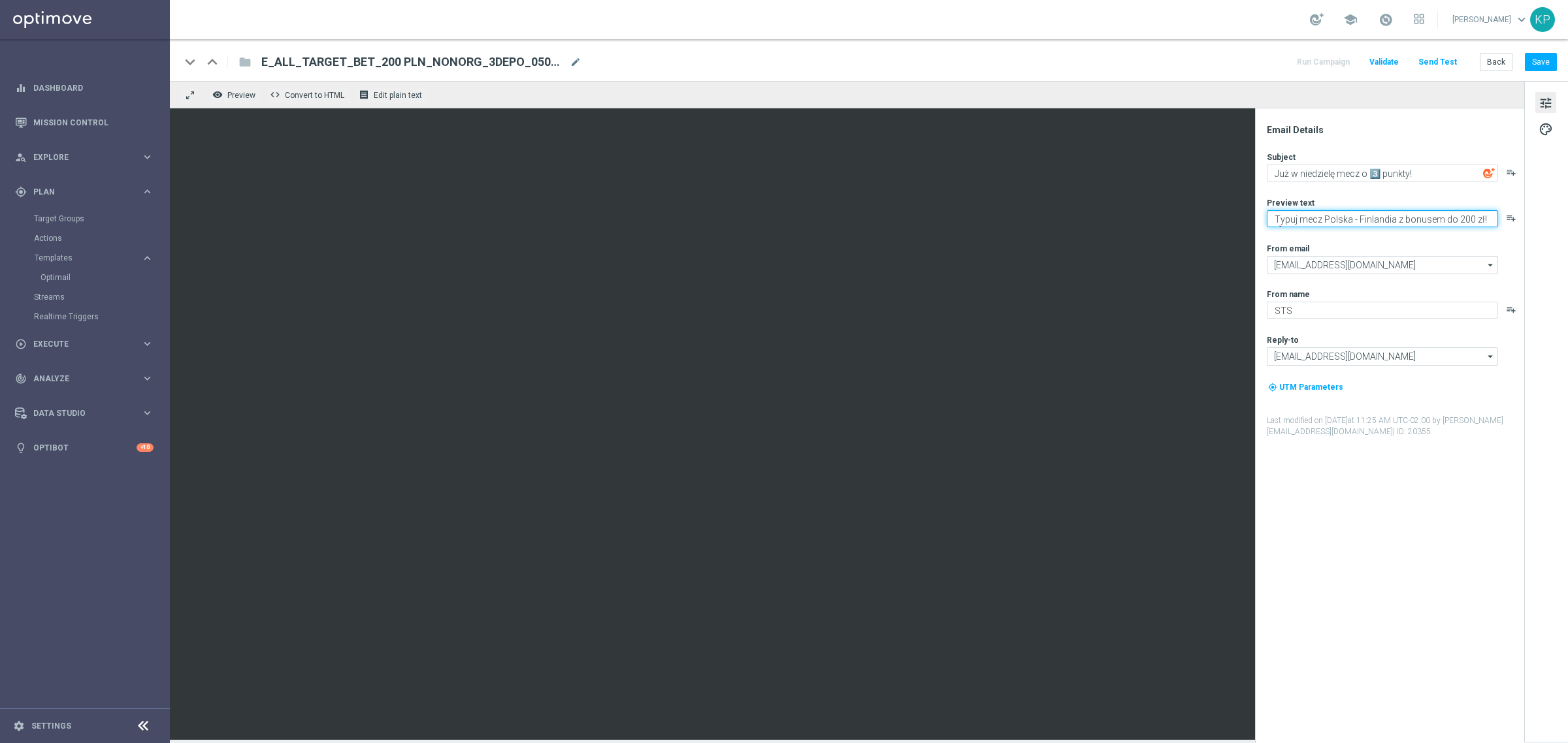
click at [1483, 220] on textarea "Typuj mecz Polska - Finlandia z bonusem do 200 zł! 🔥" at bounding box center [1382, 219] width 231 height 17
type textarea "Typuj mecz Polska - Finlandia z bonusem do 200 zł!🔥"
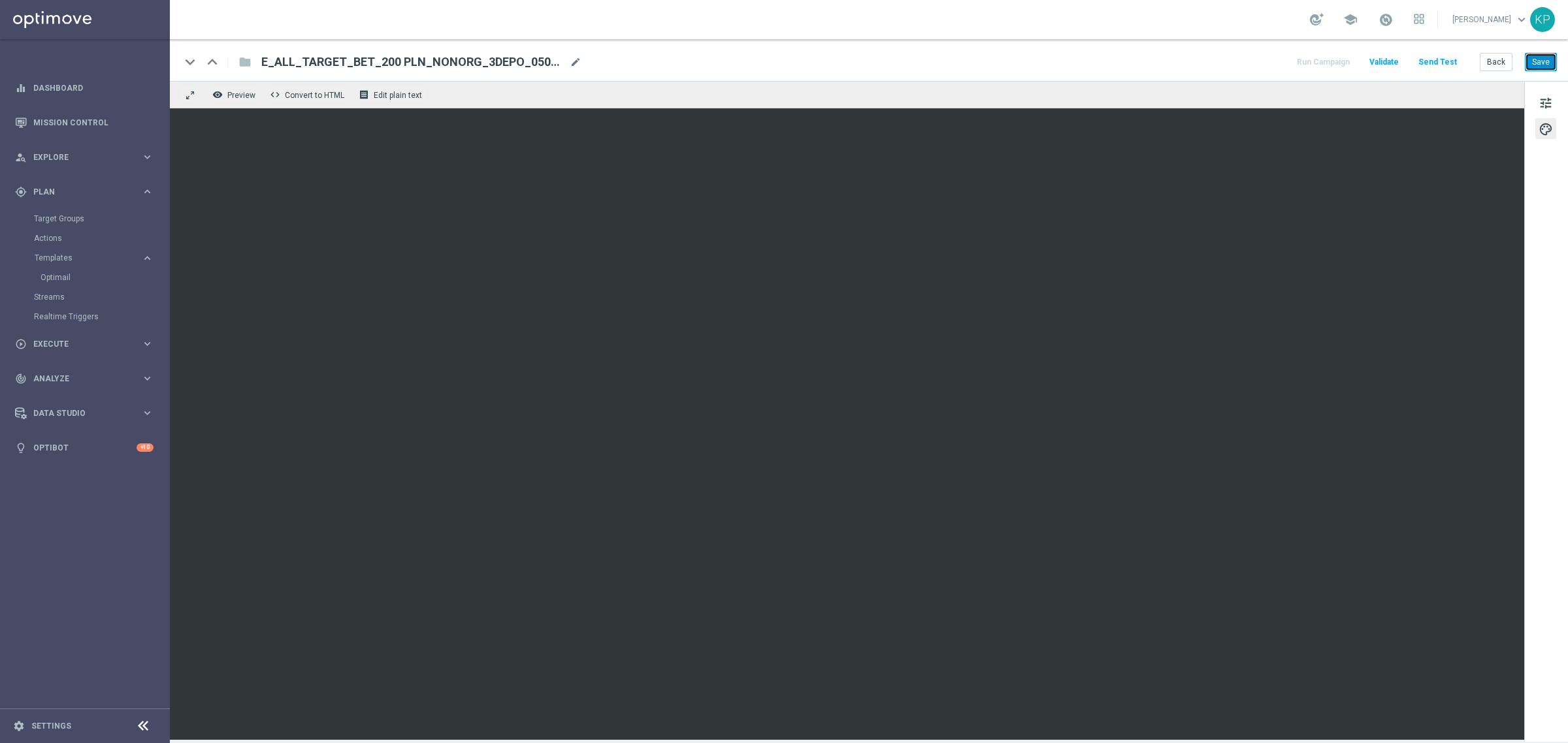
click at [1544, 64] on button "Save" at bounding box center [1541, 62] width 32 height 18
click at [240, 88] on button "remove_red_eye Preview" at bounding box center [235, 95] width 52 height 17
click at [224, 92] on button "remove_red_eye Preview" at bounding box center [235, 95] width 52 height 17
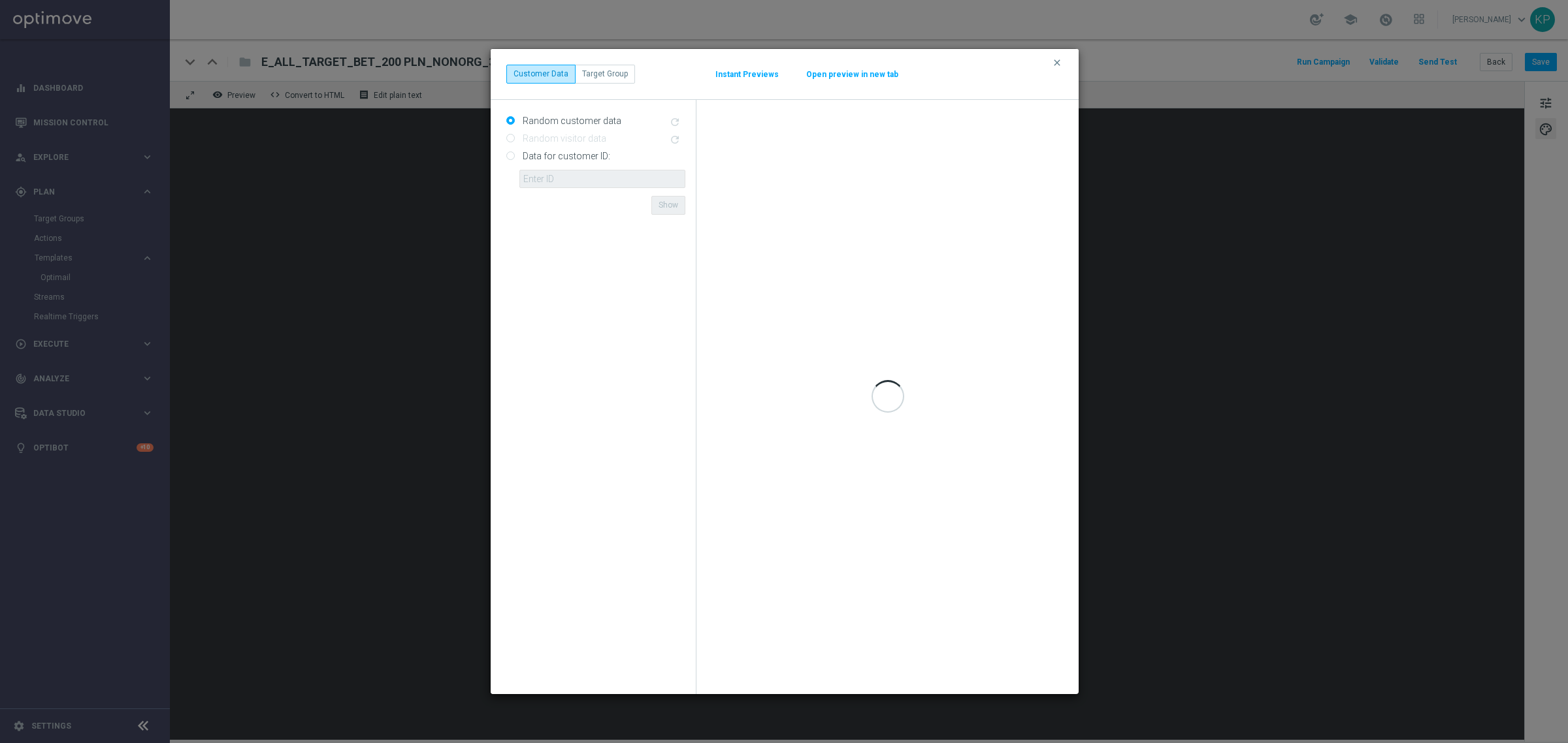
click at [829, 81] on div "clear Customer Data Target Group Instant Previews Open preview in new tab" at bounding box center [784, 74] width 557 height 18
click at [829, 78] on button "Open preview in new tab" at bounding box center [851, 74] width 93 height 10
click at [1059, 60] on icon "clear" at bounding box center [1057, 62] width 10 height 10
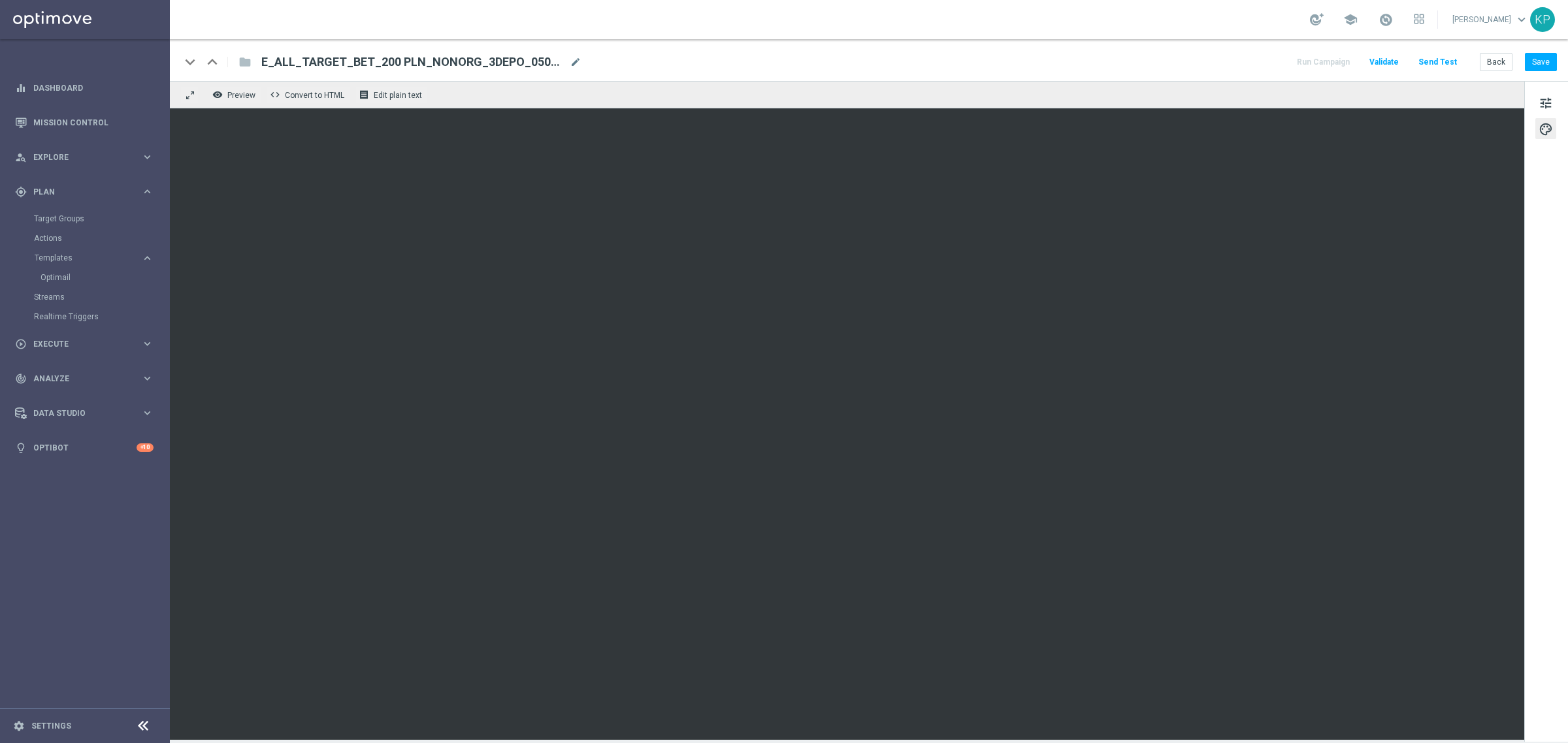
click at [1028, 65] on div "keyboard_arrow_down keyboard_arrow_up folder E_ALL_TARGET_BET_200 PLN_NONORG_3D…" at bounding box center [868, 62] width 1376 height 17
drag, startPoint x: 1541, startPoint y: 99, endPoint x: 1535, endPoint y: 109, distance: 11.7
click at [1541, 99] on span "tune" at bounding box center [1545, 103] width 14 height 17
click at [990, 98] on div "remove_red_eye Preview code Convert to HTML receipt Edit plain text" at bounding box center [847, 94] width 1354 height 27
click at [1542, 61] on button "Save" at bounding box center [1541, 62] width 32 height 18
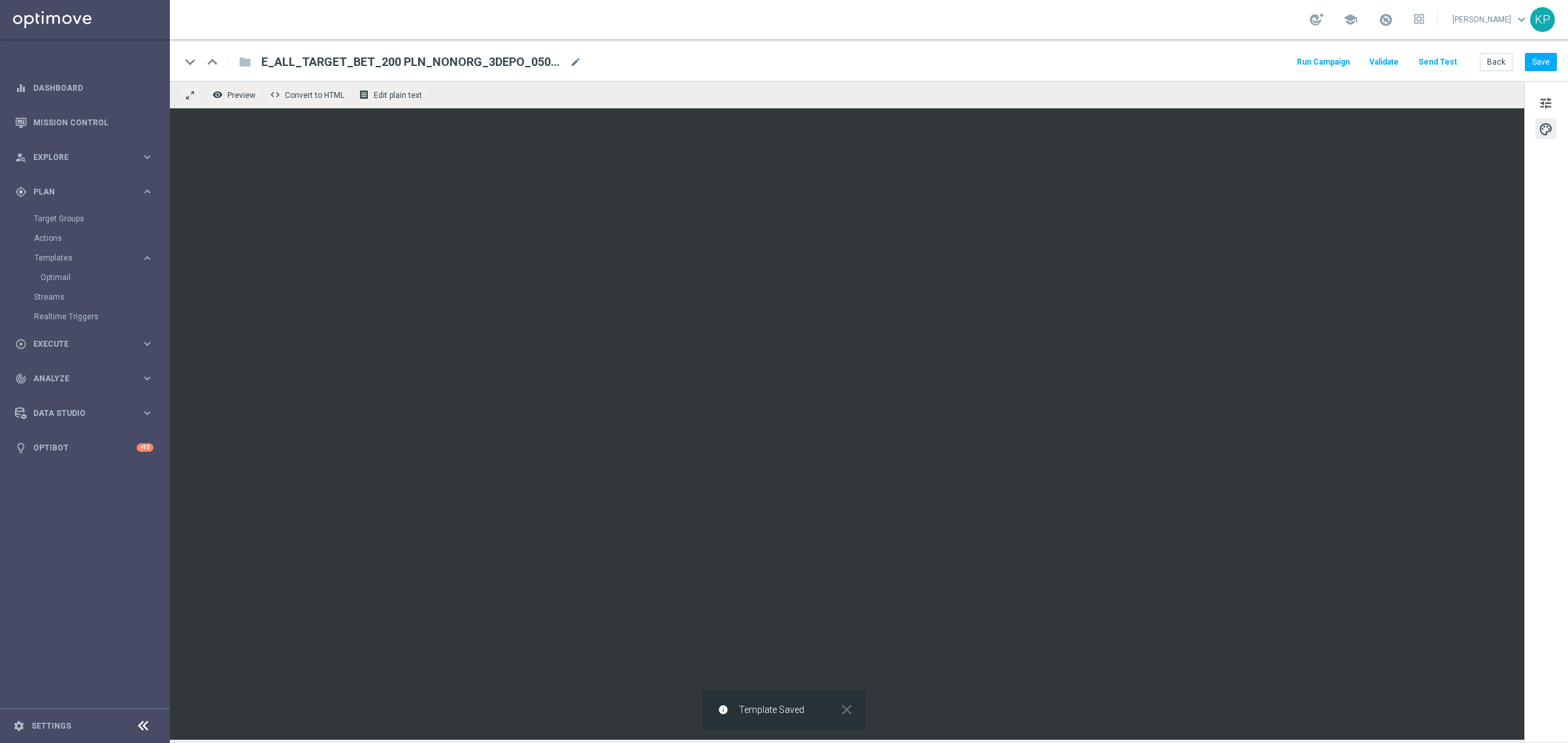
click at [1534, 92] on div "tune palette" at bounding box center [1546, 411] width 44 height 661
click at [1537, 92] on button "tune" at bounding box center [1545, 103] width 21 height 21
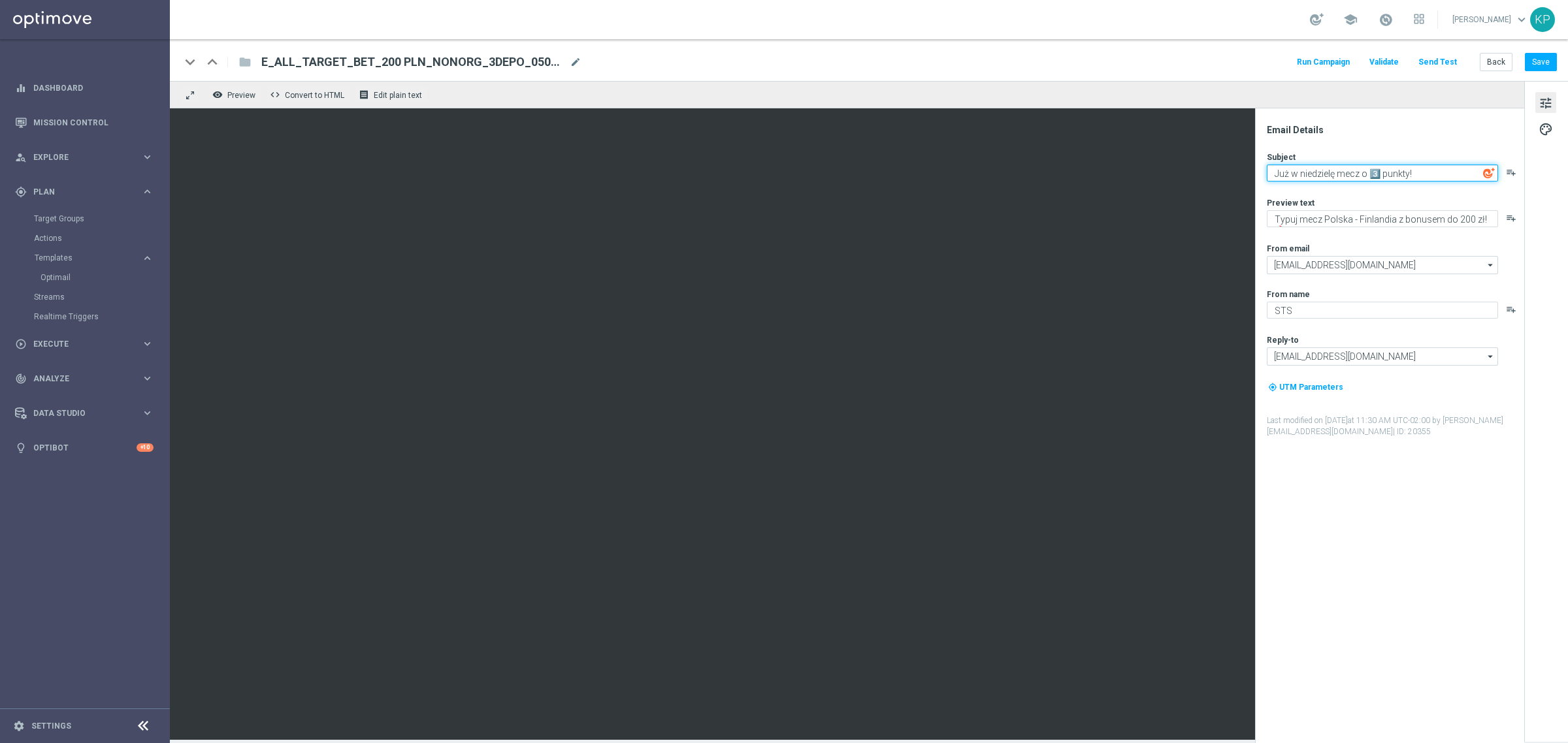
click at [1380, 168] on textarea "Już w niedzielę mecz o 3️⃣ punkty!" at bounding box center [1382, 173] width 231 height 17
click at [1172, 57] on div "keyboard_arrow_down keyboard_arrow_up folder E_ALL_TARGET_BET_200 PLN_NONORG_3D…" at bounding box center [868, 62] width 1376 height 17
click at [80, 124] on link "Mission Control" at bounding box center [93, 122] width 120 height 34
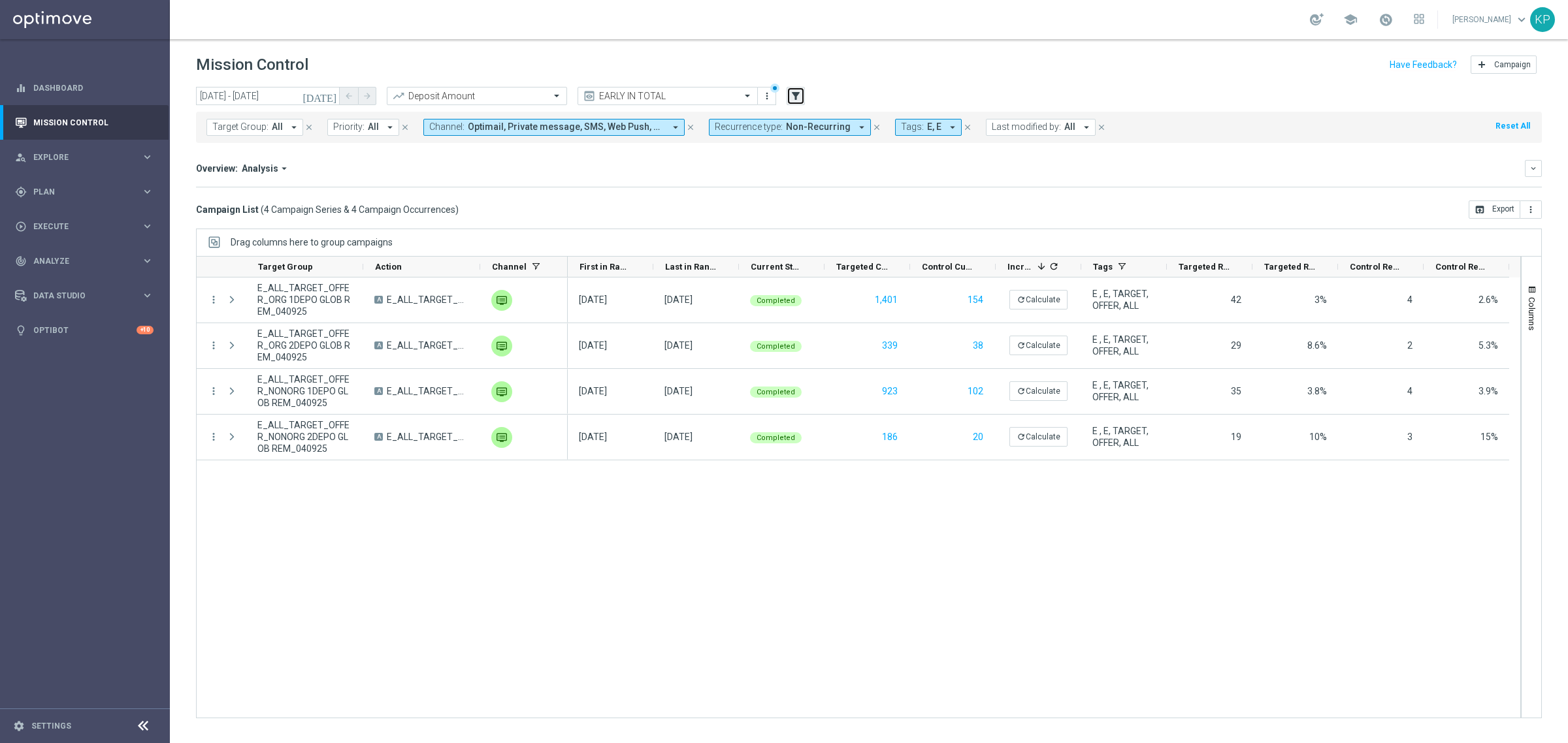
click at [786, 100] on button "filter_alt" at bounding box center [795, 96] width 18 height 18
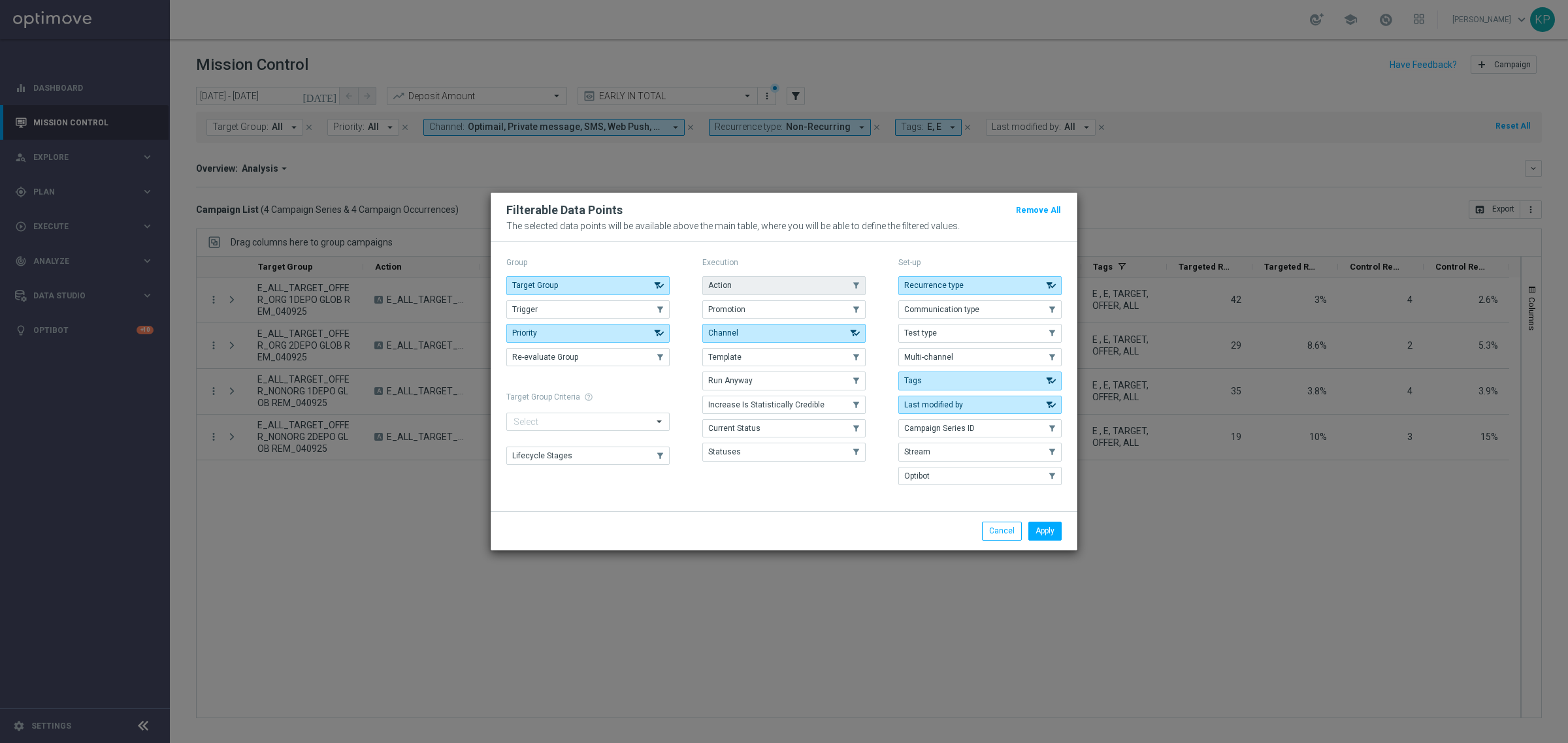
click at [797, 276] on button "Action" at bounding box center [784, 285] width 163 height 18
click at [1058, 536] on button "Apply" at bounding box center [1045, 530] width 34 height 18
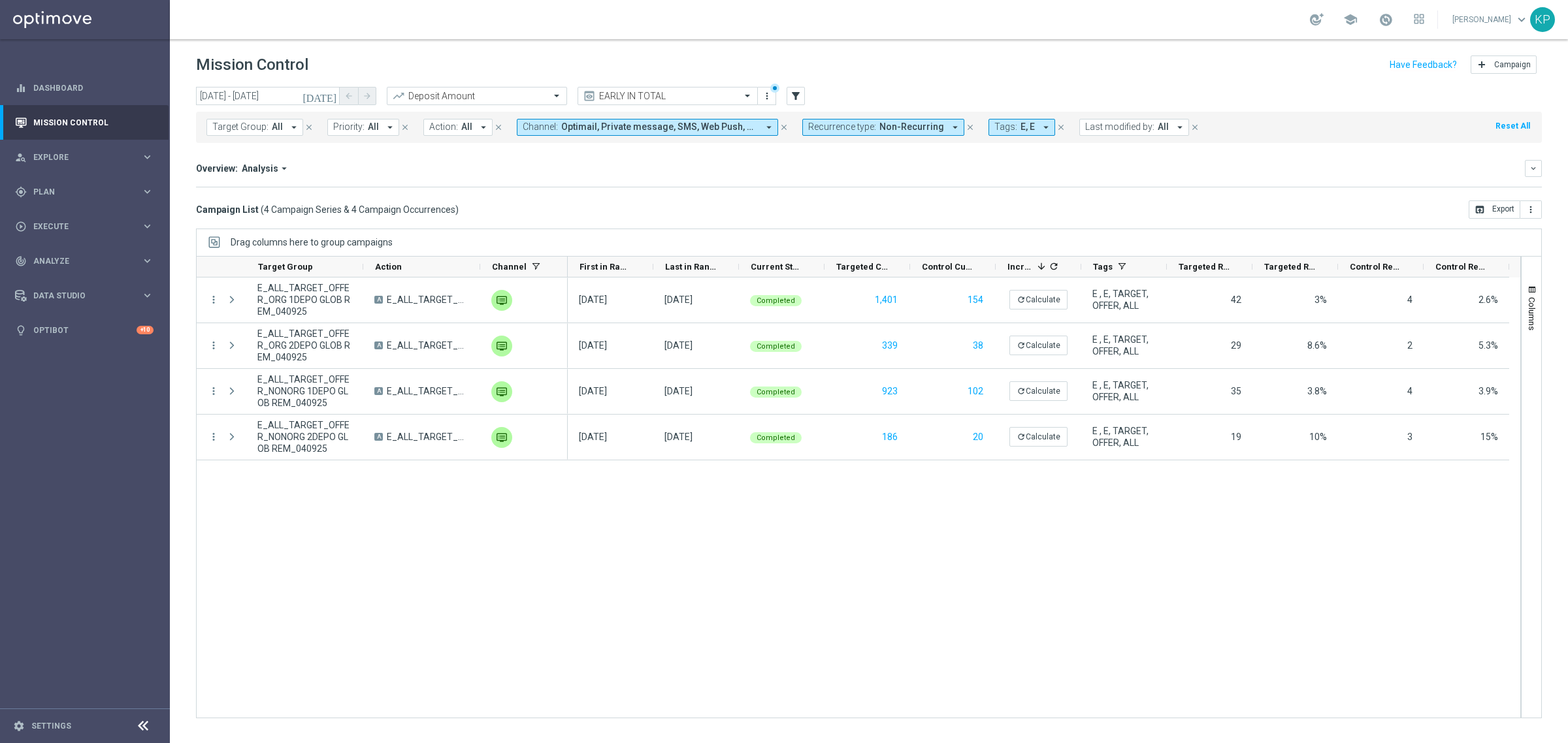
click at [470, 128] on button "Action: All arrow_drop_down" at bounding box center [457, 128] width 69 height 17
type input "E_ALL_TARGET_BET_200 PLN_ORG_1DEPO_050925"
click at [714, 175] on div "Overview: Analysis arrow_drop_down keyboard_arrow_down" at bounding box center [869, 168] width 1346 height 17
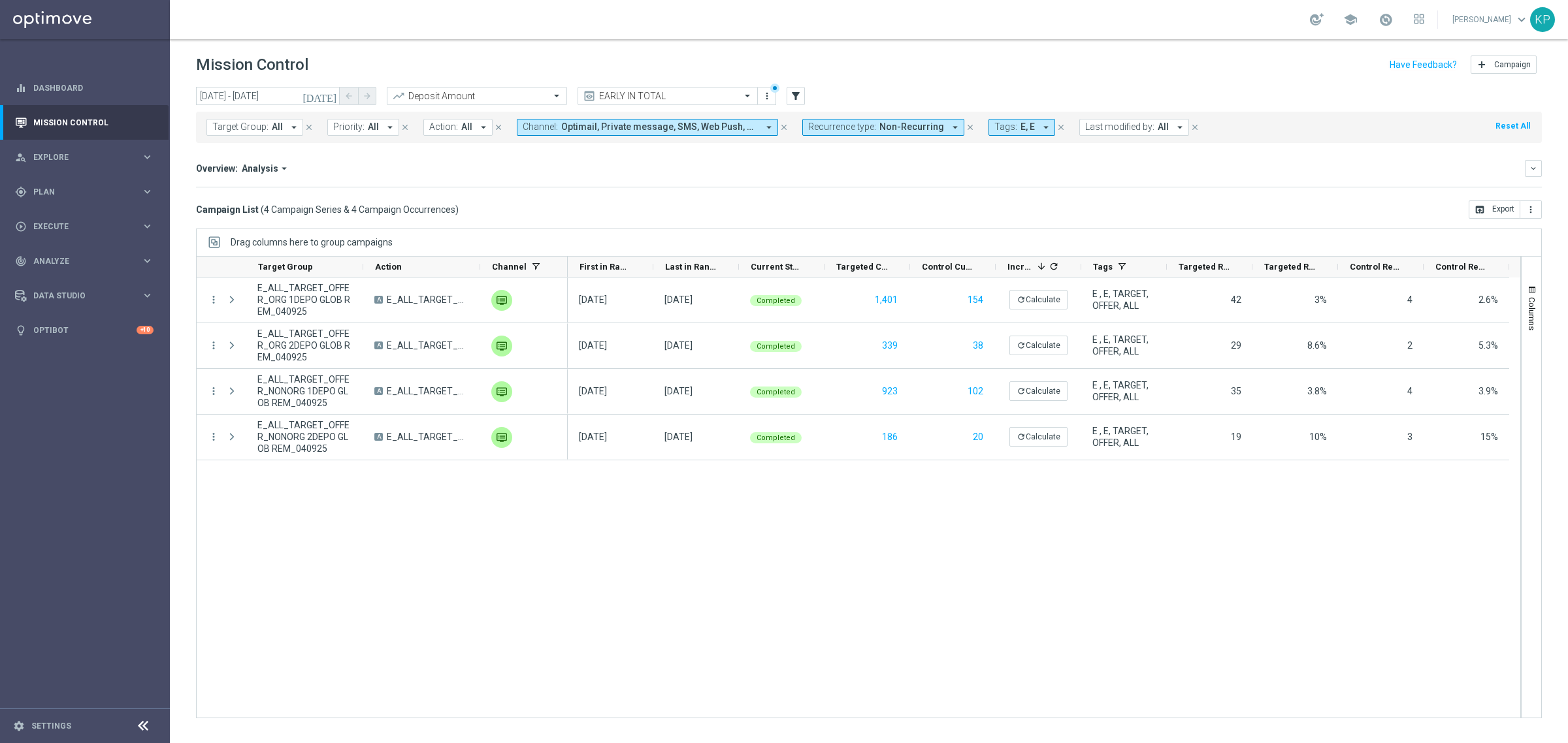
click at [331, 92] on icon "[DATE]" at bounding box center [320, 96] width 35 height 12
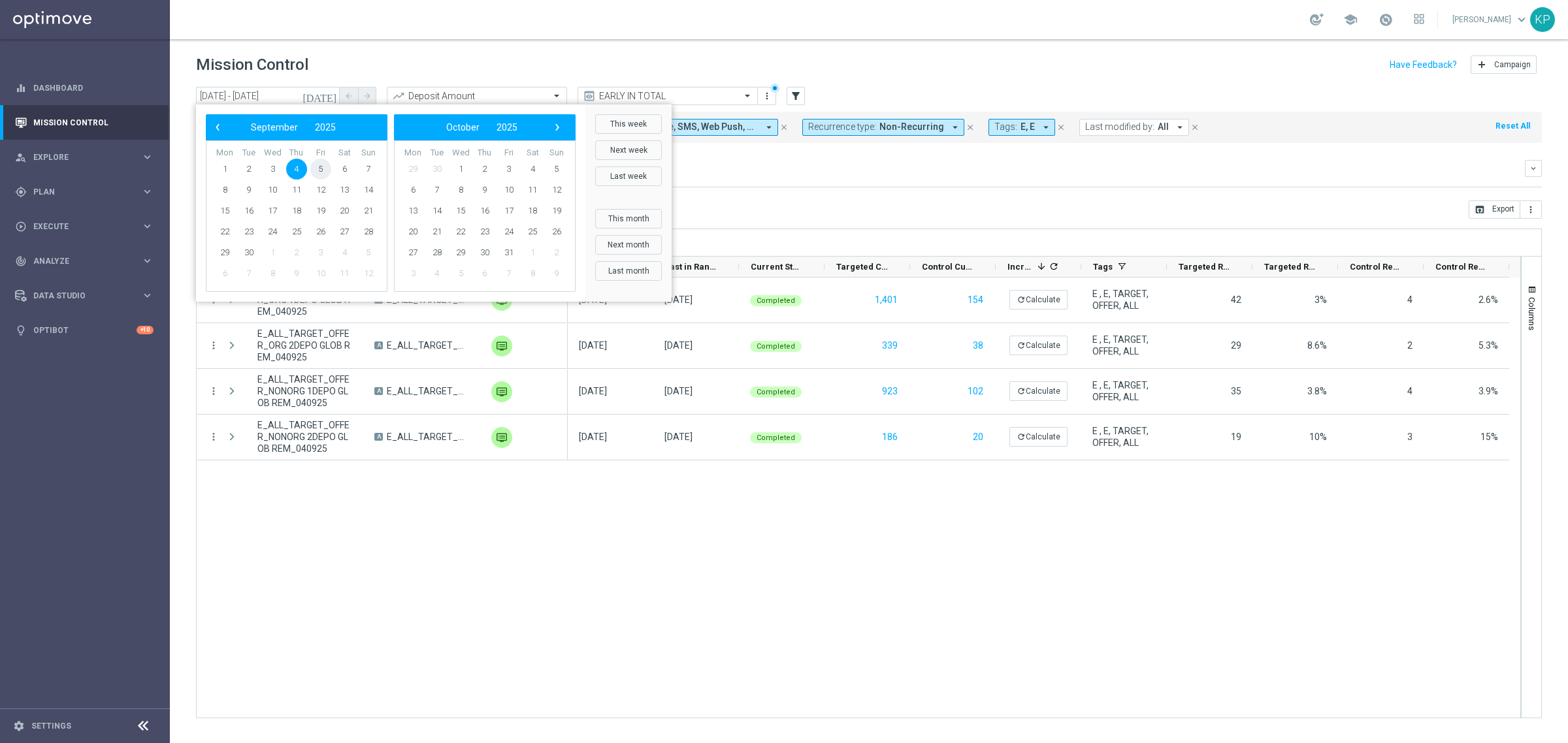
click at [322, 168] on span "5" at bounding box center [320, 169] width 21 height 21
type input "[DATE] - [DATE]"
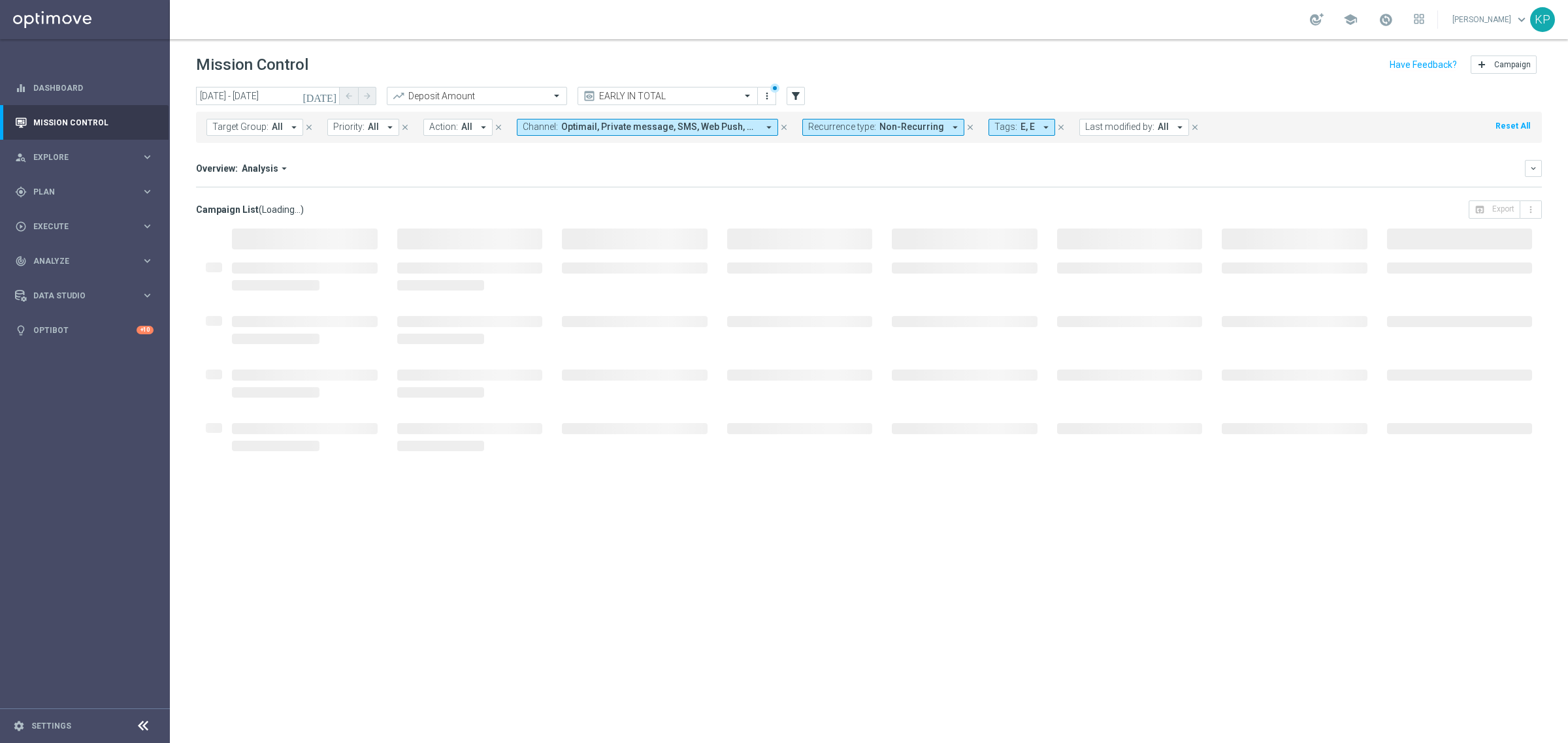
click at [283, 125] on button "Target Group: All arrow_drop_down" at bounding box center [255, 128] width 96 height 17
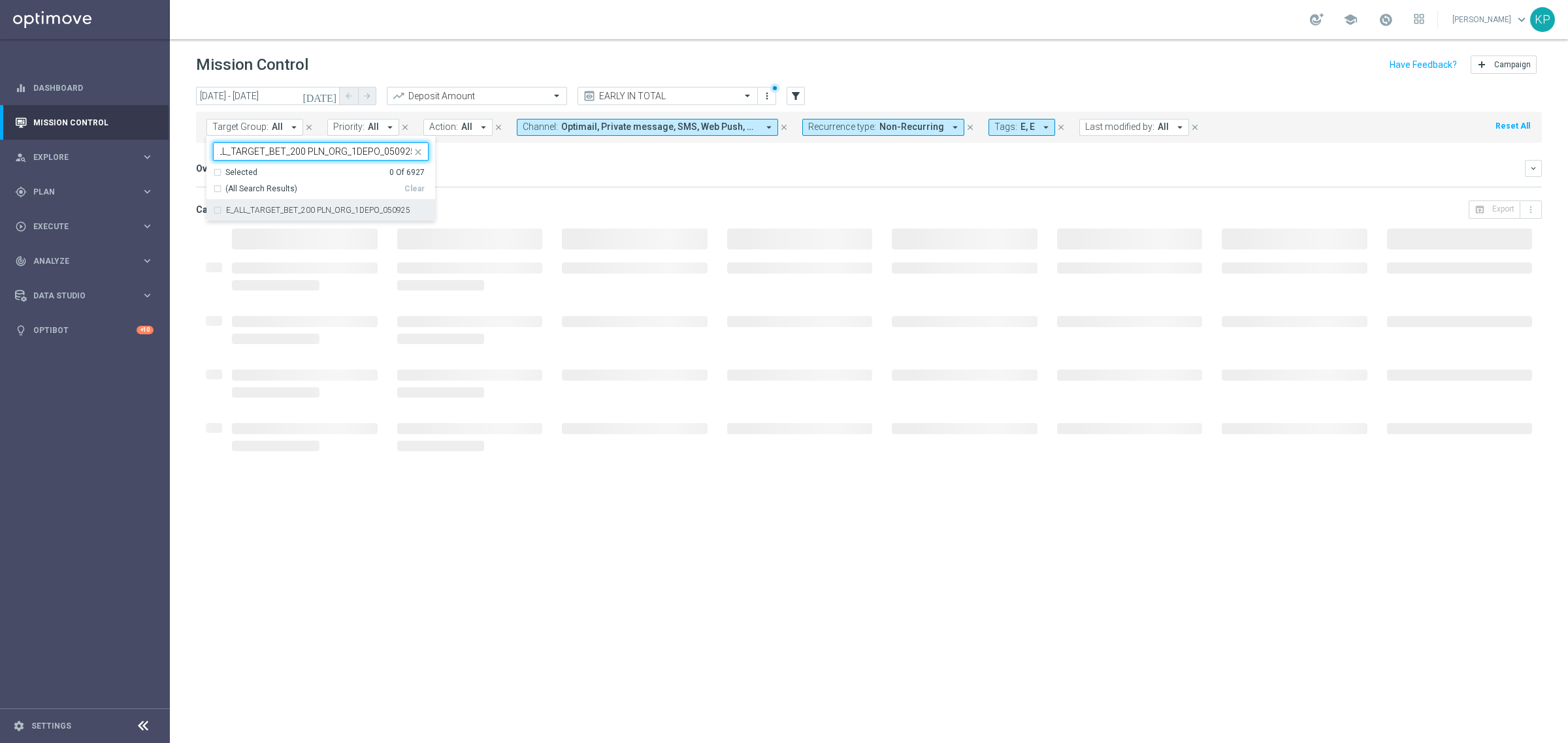
click at [281, 204] on div "E_ALL_TARGET_BET_200 PLN_ORG_1DEPO_050925" at bounding box center [320, 210] width 215 height 21
type input "E_ALL_TARGET_BET_200 PLN_ORG_1DEPO_050925"
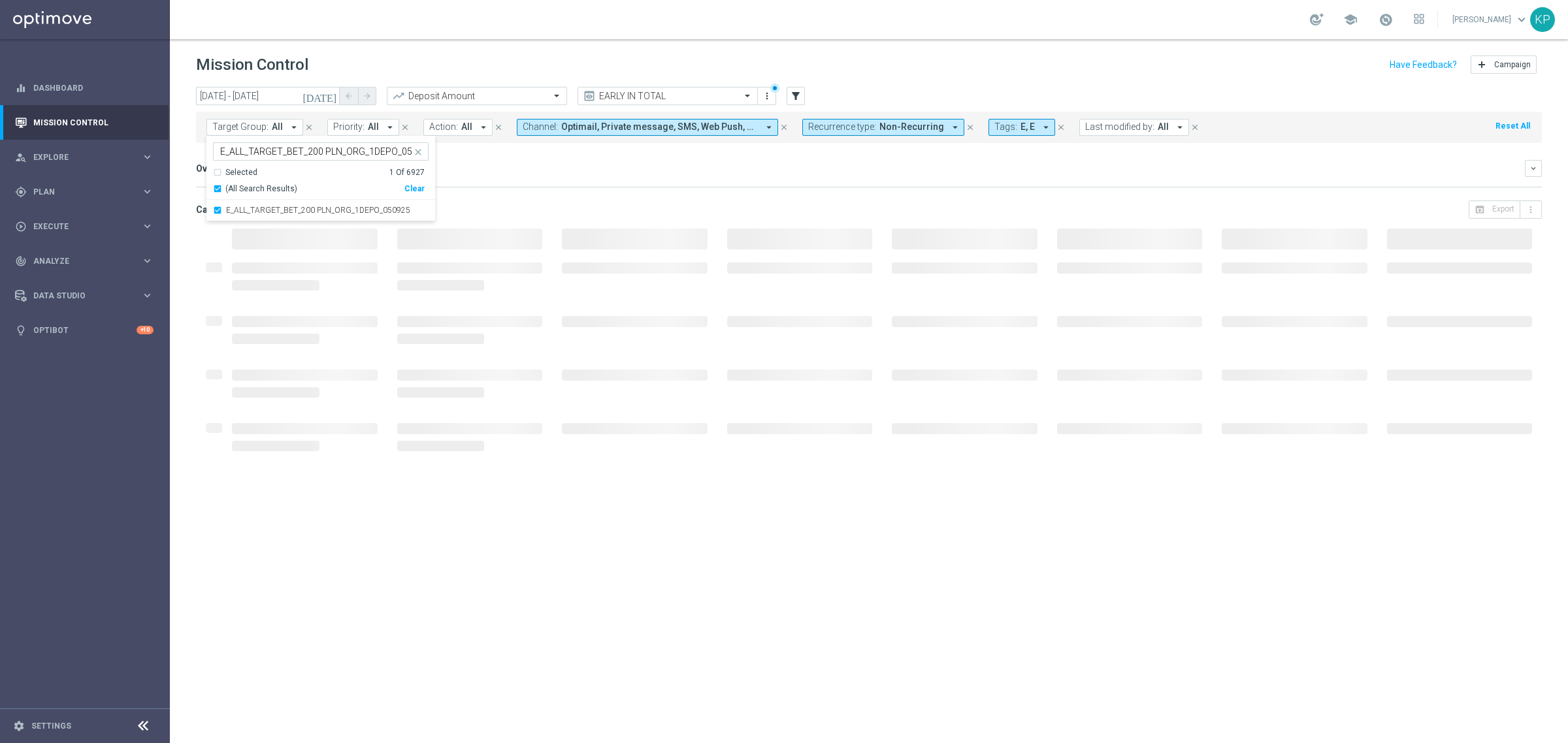
click at [520, 181] on div "Overview: Analysis arrow_drop_down keyboard_arrow_down Increase In Deposit Amou…" at bounding box center [869, 173] width 1346 height 27
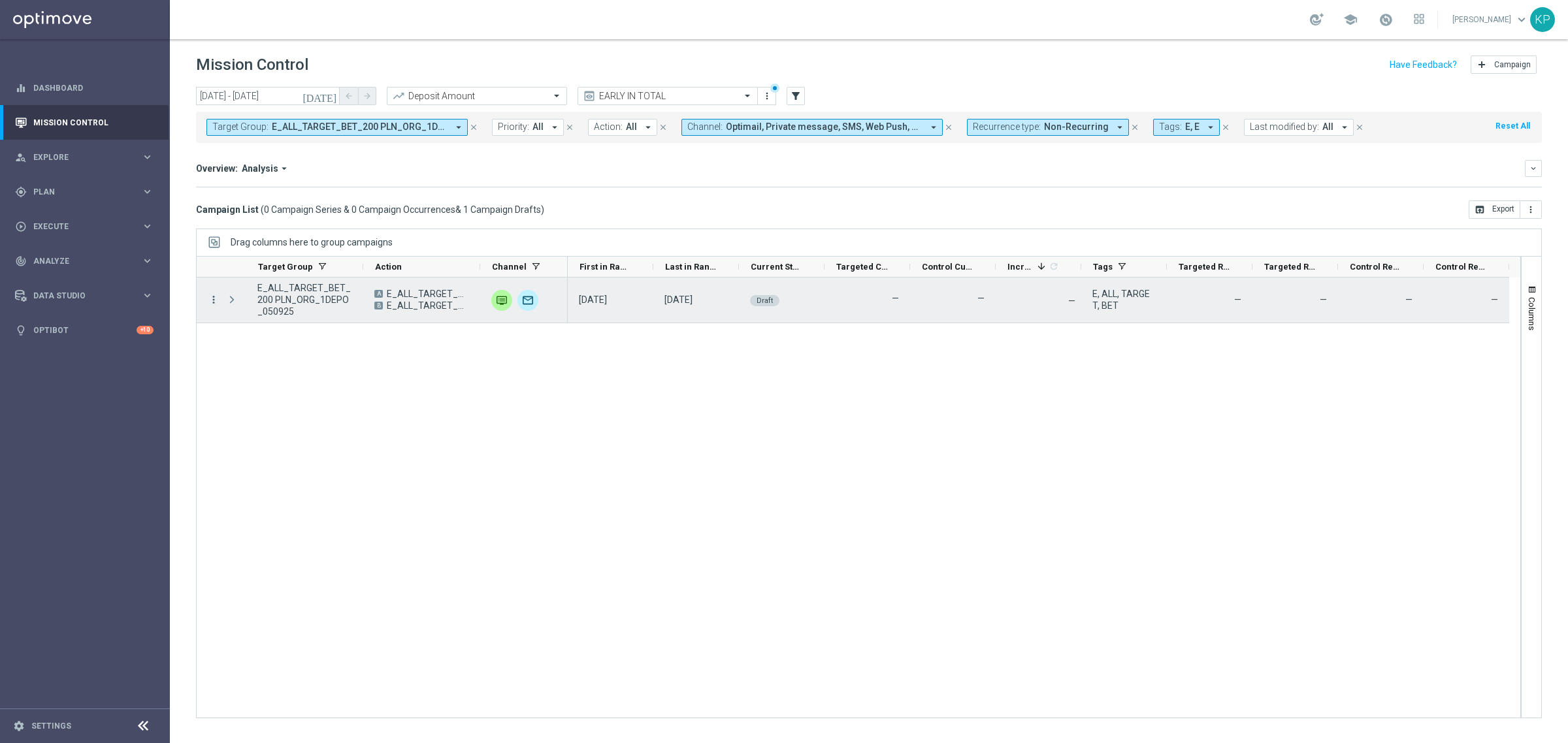
click at [211, 301] on icon "more_vert" at bounding box center [213, 299] width 12 height 12
click at [239, 311] on span "Campaign Details" at bounding box center [272, 309] width 66 height 9
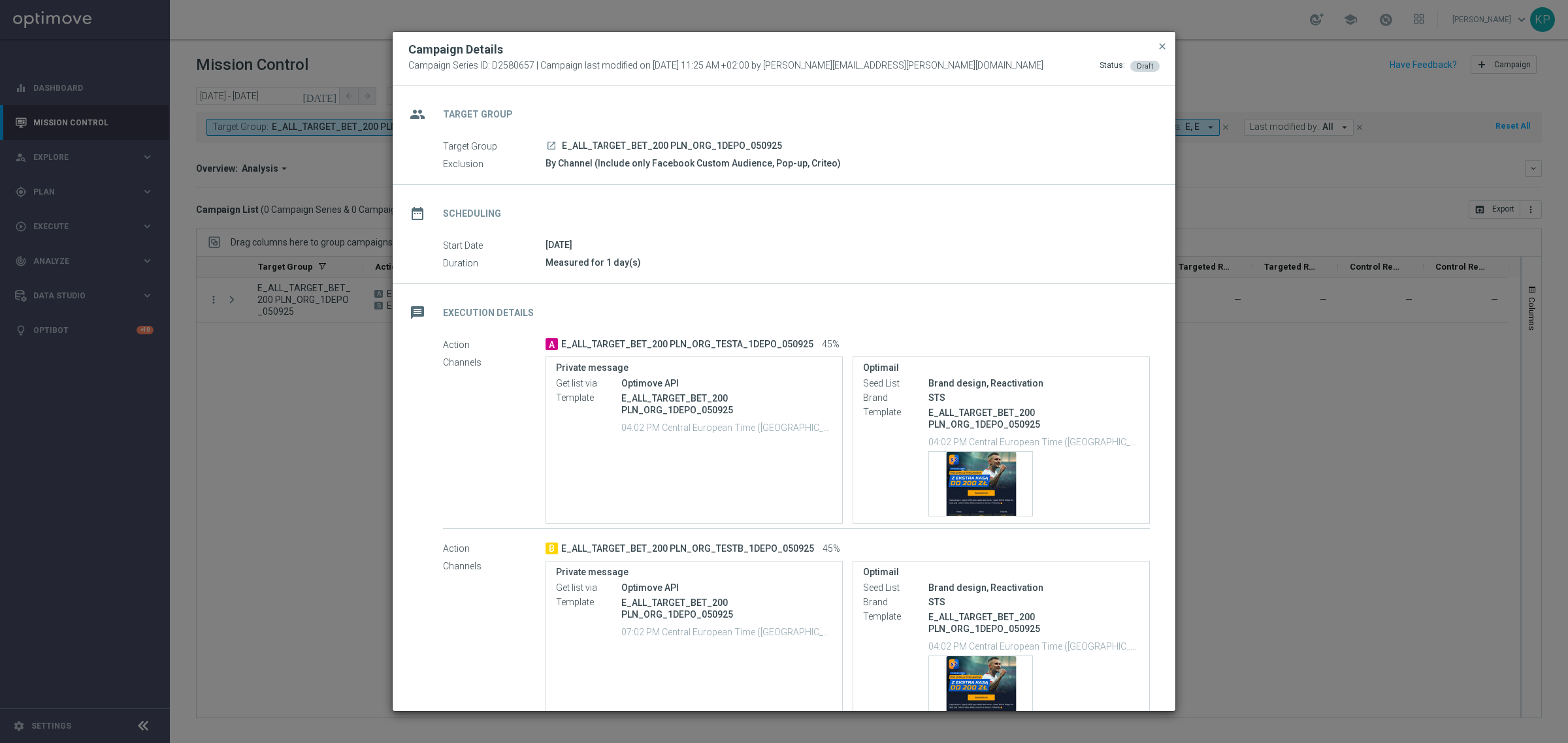
click at [694, 261] on div "Measured for 1 day(s)" at bounding box center [847, 262] width 604 height 13
click at [1164, 41] on span "close" at bounding box center [1162, 46] width 10 height 10
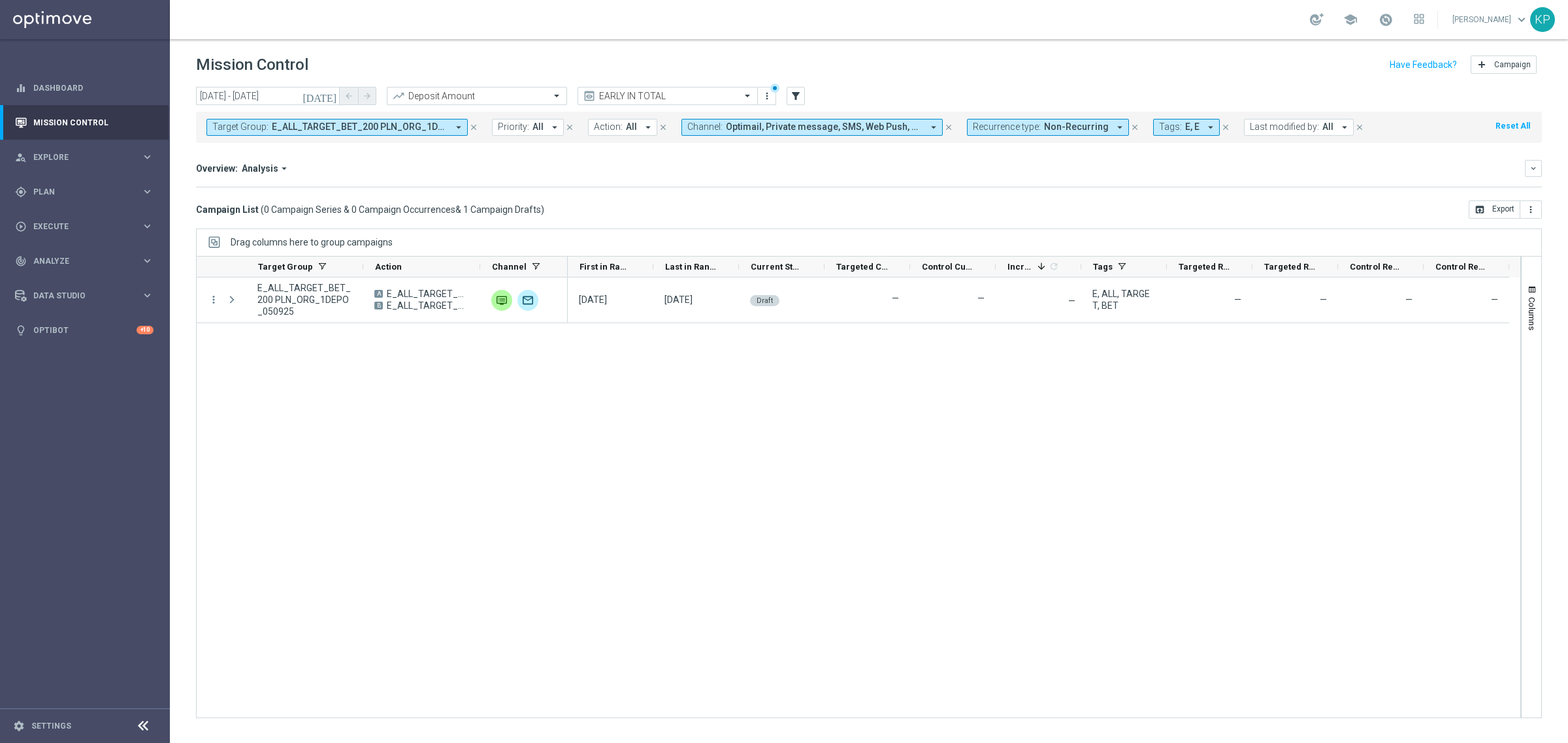
click at [307, 131] on span "E_ALL_TARGET_BET_200 PLN_ORG_1DEPO_050925" at bounding box center [359, 127] width 175 height 11
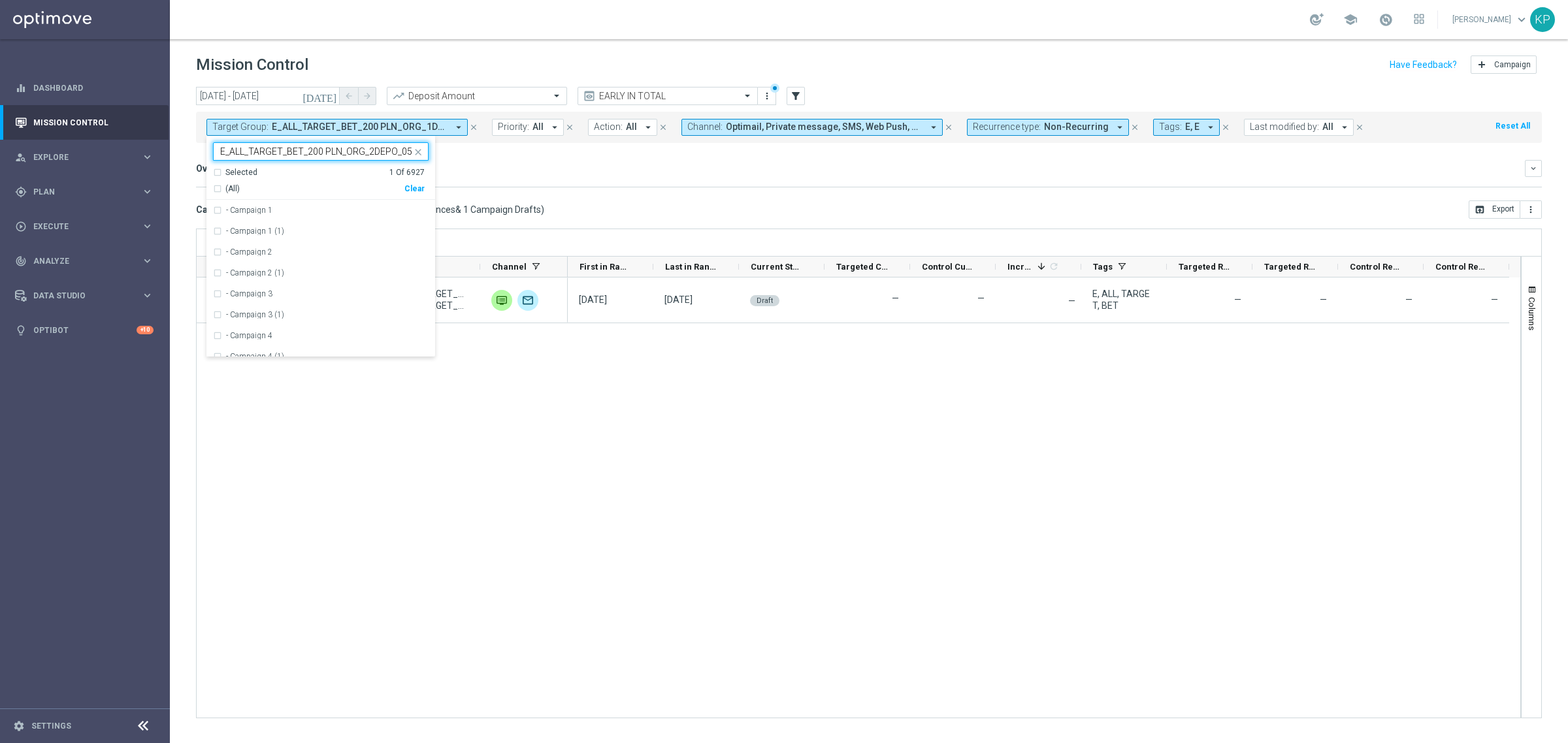
scroll to position [0, 18]
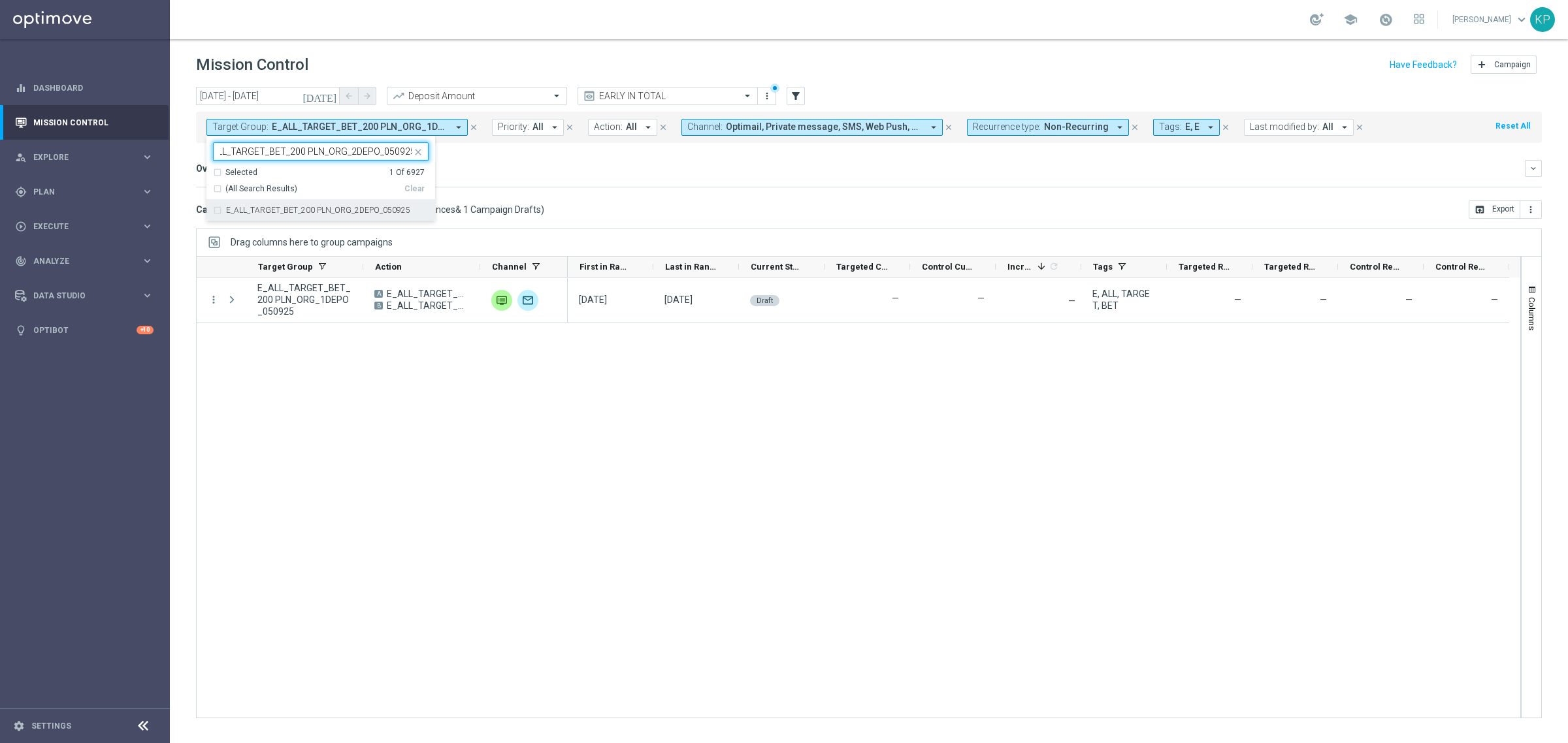
click at [298, 207] on label "E_ALL_TARGET_BET_200 PLN_ORG_2DEPO_050925" at bounding box center [318, 211] width 184 height 8
type input "E_ALL_TARGET_BET_200 PLN_ORG_2DEPO_050925"
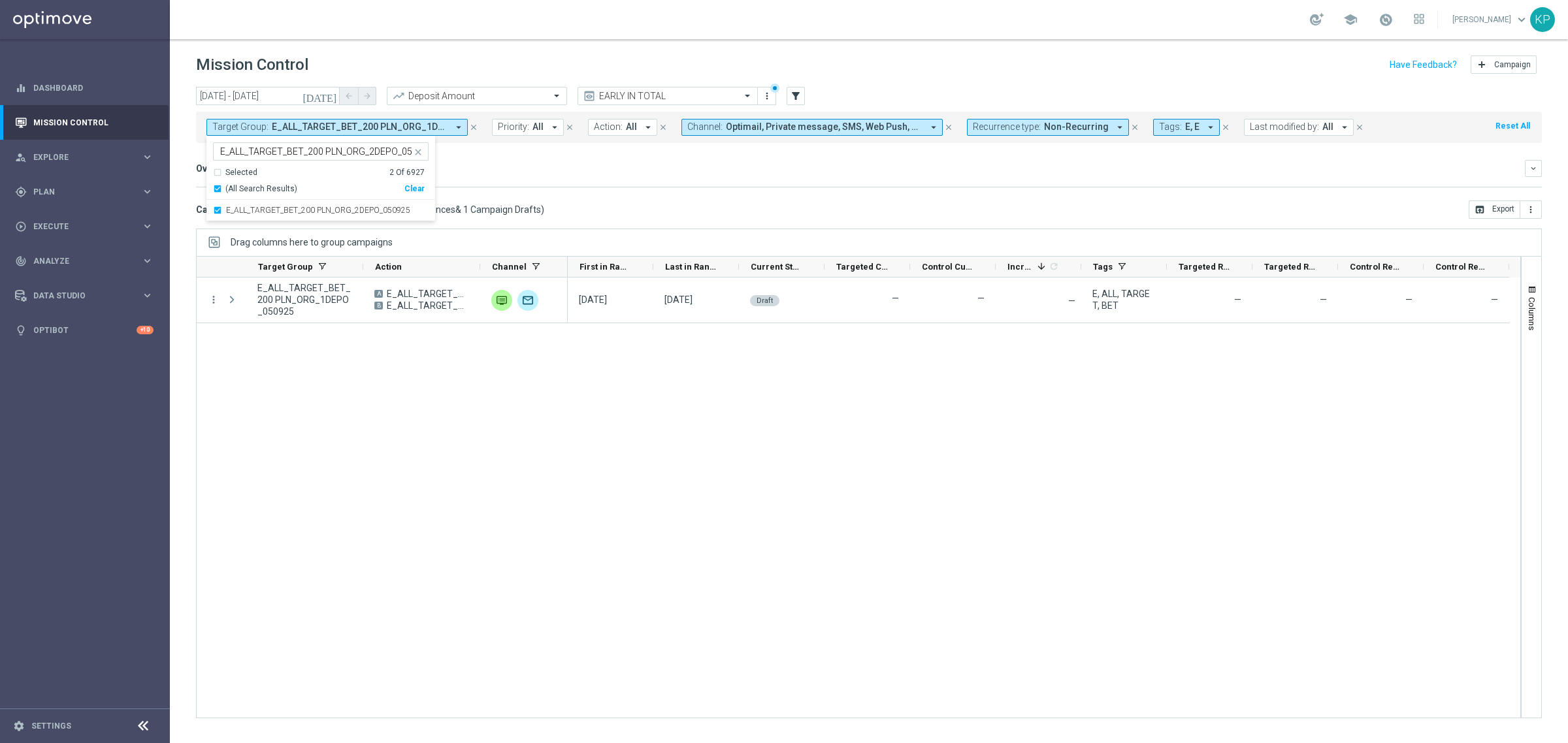
click at [598, 193] on mini-dashboard "Overview: Analysis arrow_drop_down keyboard_arrow_down Increase In Deposit Amou…" at bounding box center [869, 171] width 1346 height 57
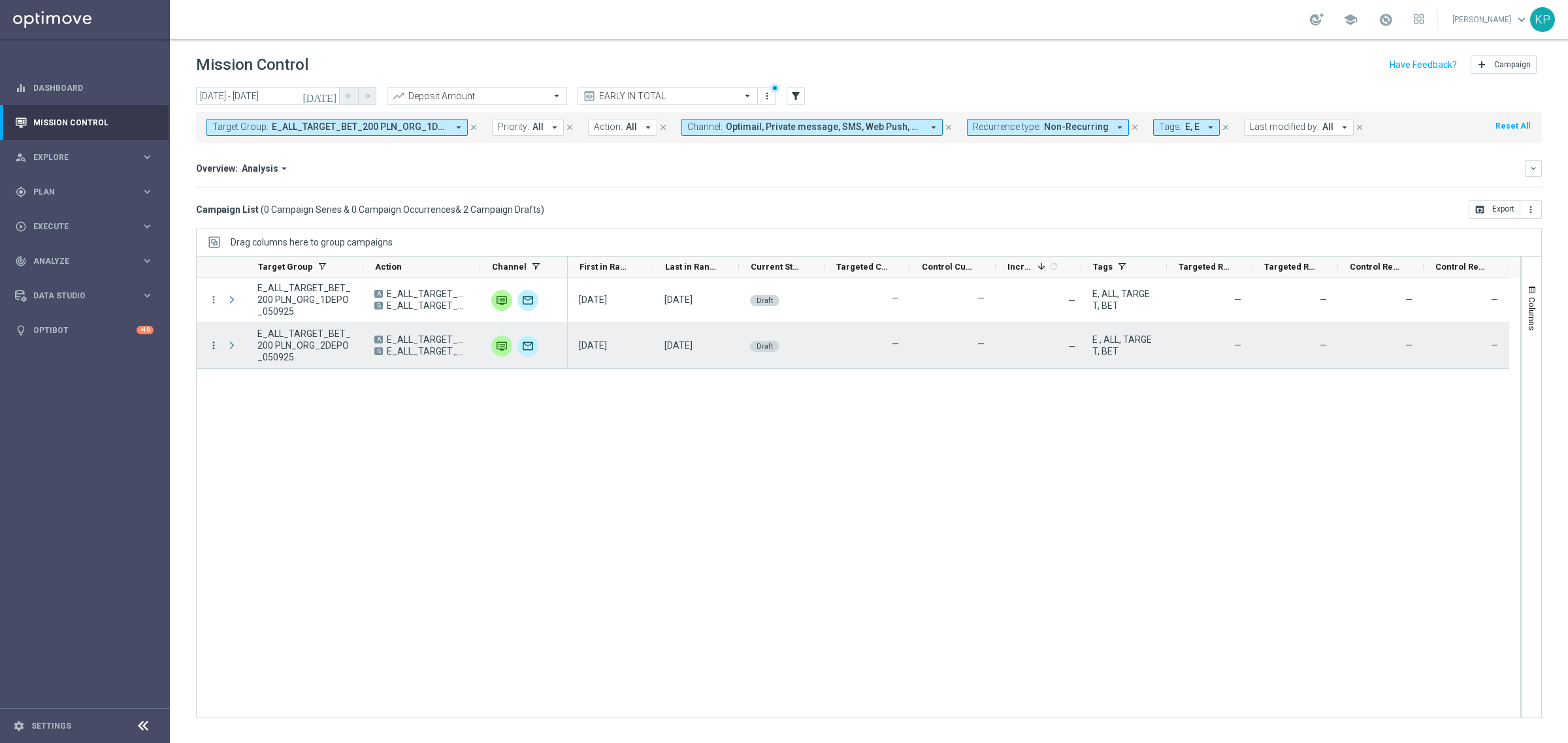
click at [212, 344] on icon "more_vert" at bounding box center [213, 345] width 12 height 12
drag, startPoint x: 216, startPoint y: 344, endPoint x: 248, endPoint y: 348, distance: 32.2
click at [248, 348] on div "list Campaign Details" at bounding box center [293, 354] width 147 height 18
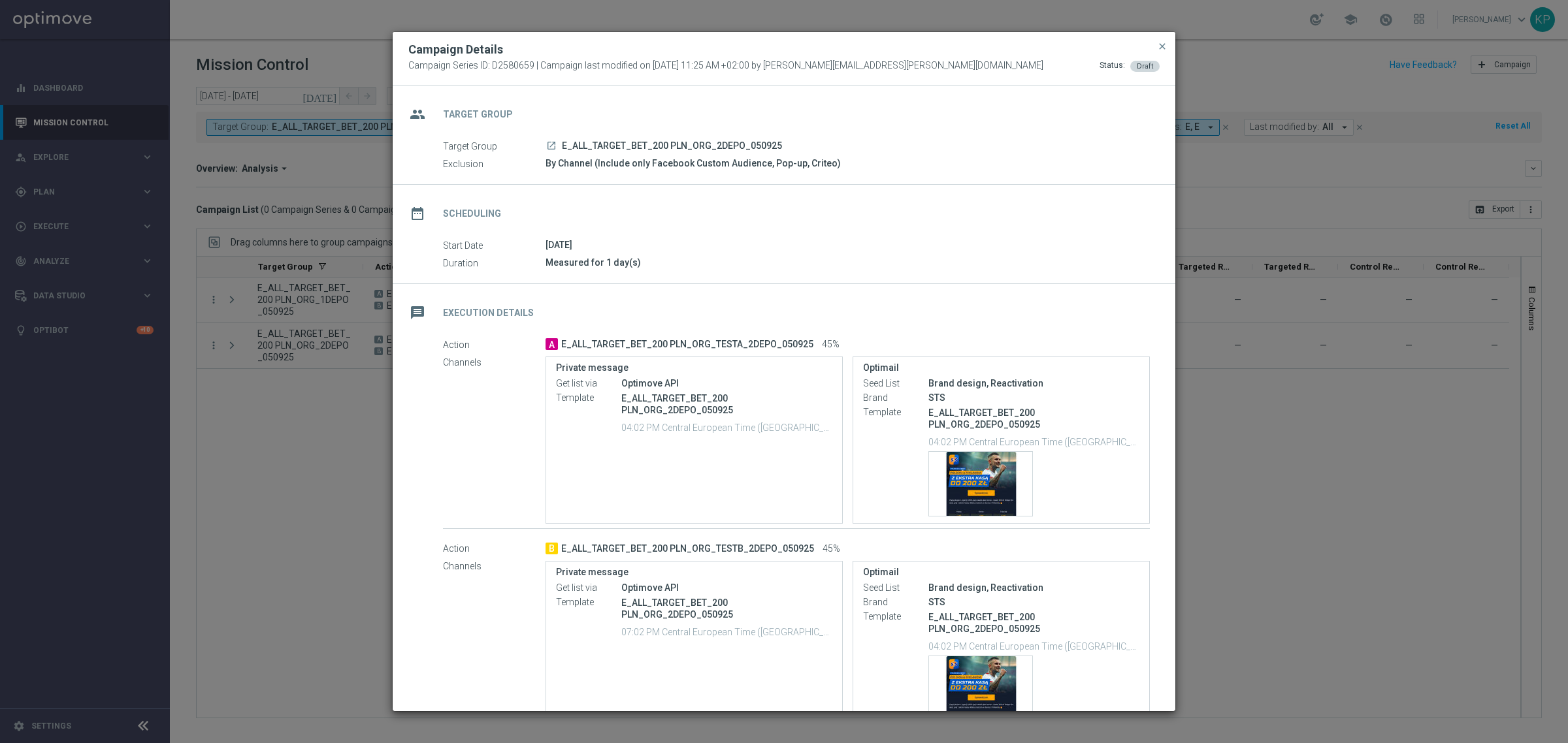
click at [757, 301] on div "message Execution Details" at bounding box center [783, 311] width 782 height 53
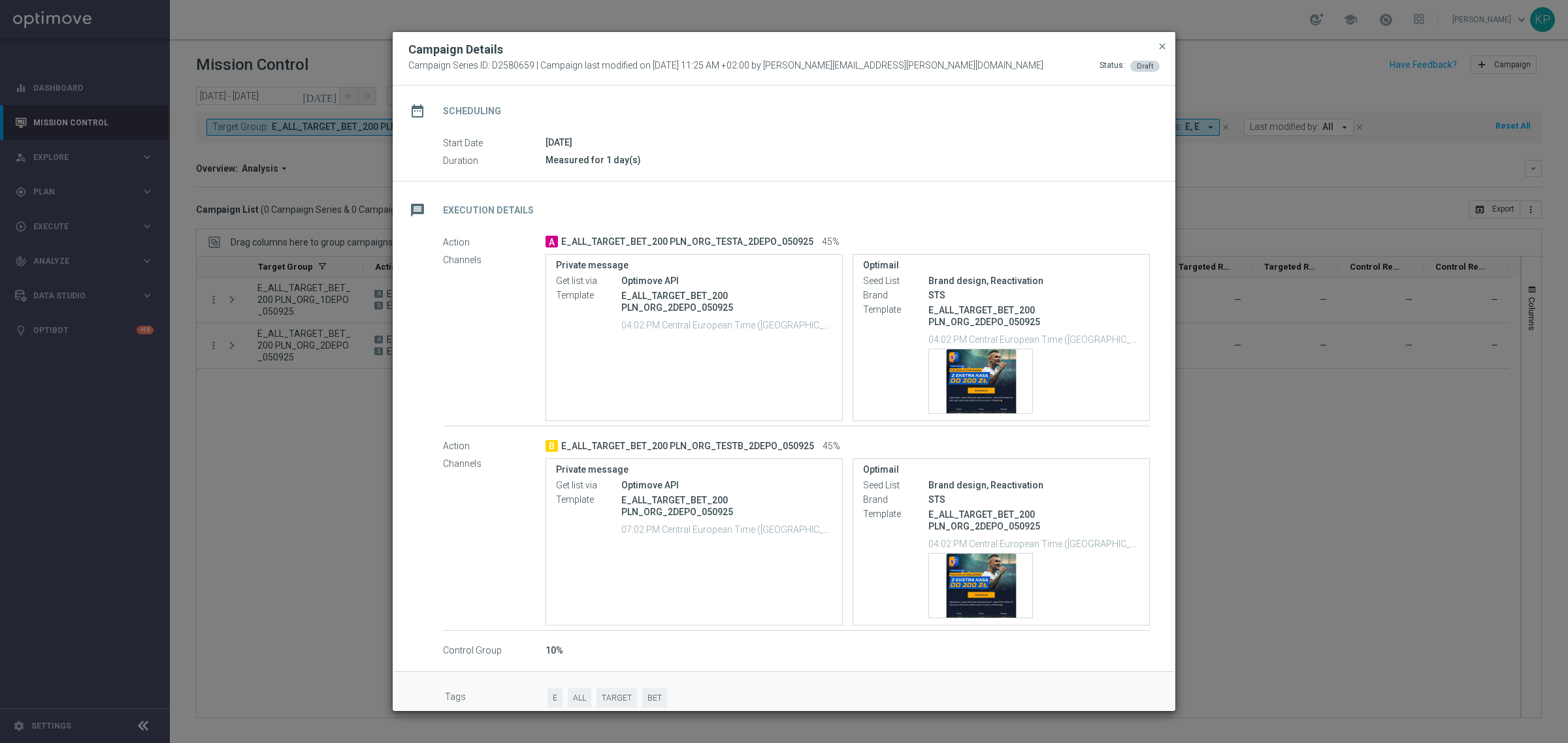
scroll to position [119, 0]
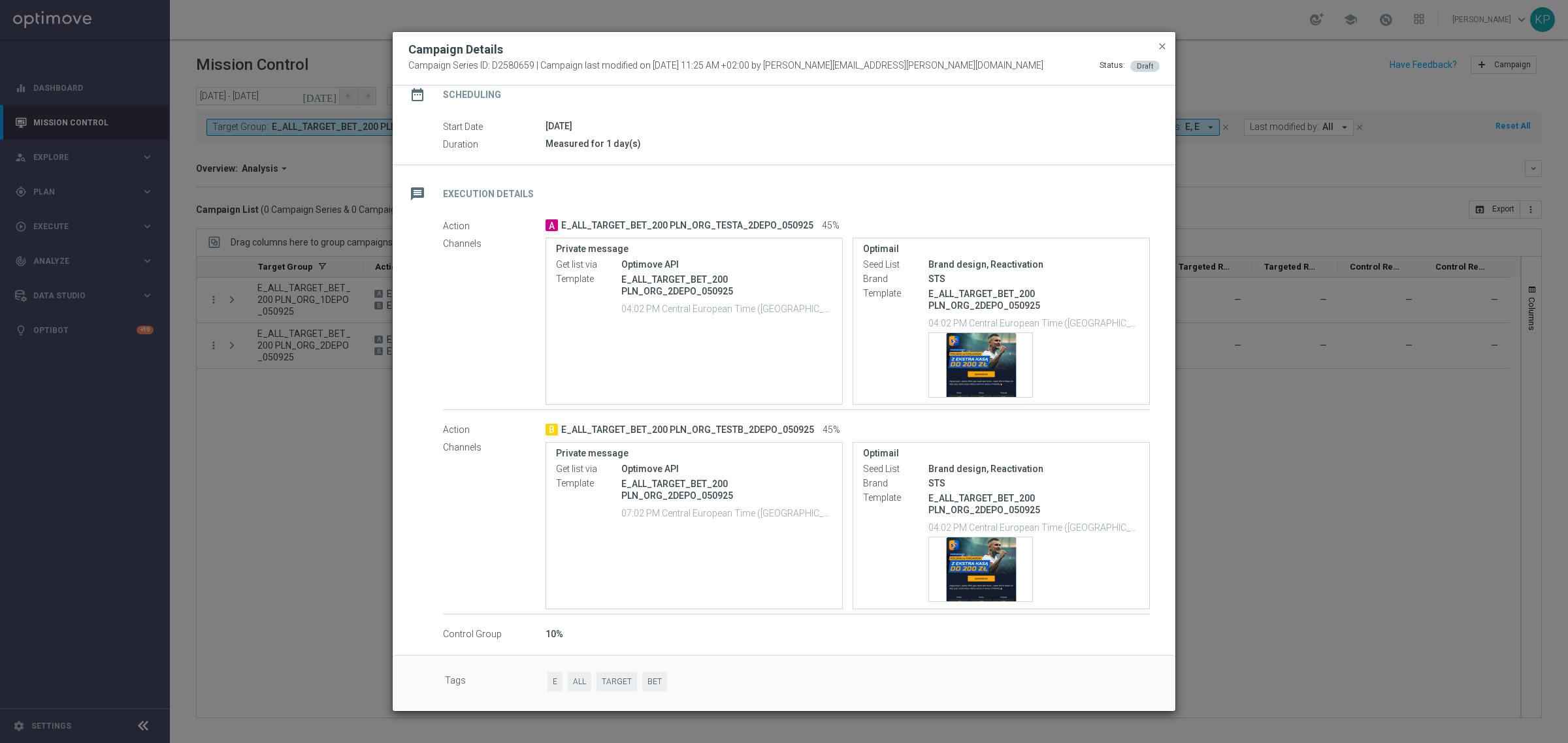
click at [1300, 510] on modal-container "Campaign Details Campaign Series ID: D2580659 | Campaign last modified on [DATE…" at bounding box center [784, 371] width 1568 height 743
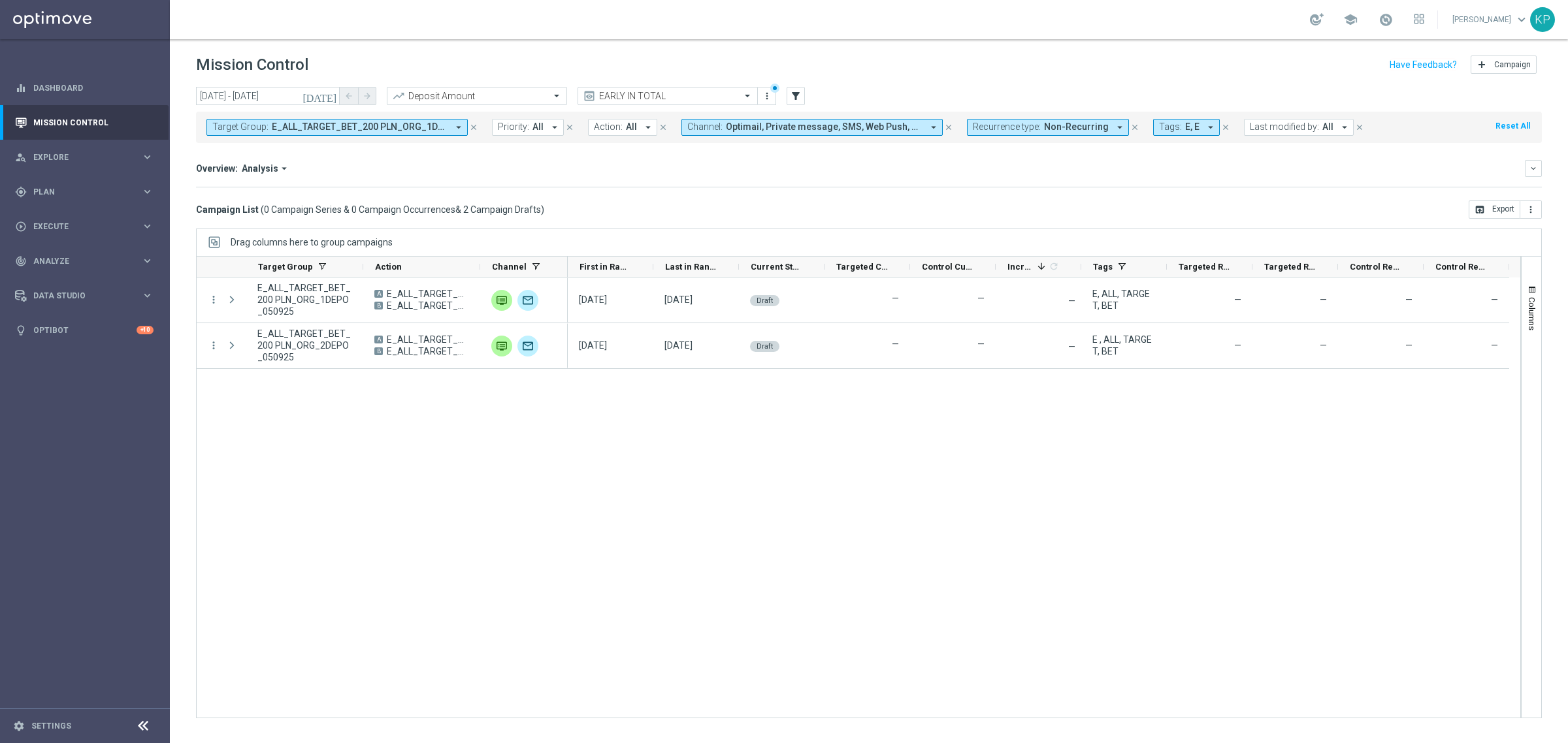
click at [358, 120] on button "Target Group: E_ALL_TARGET_BET_200 PLN_ORG_1DEPO_050925, E_ALL_TARGET_BET_200 P…" at bounding box center [338, 128] width 262 height 17
click at [321, 215] on label "E_ALL_TARGET_BET_200 PLN_ORG_3DEPO_050925" at bounding box center [318, 211] width 184 height 8
type input "E_ALL_TARGET_BET_200 PLN_ORG_3DEPO_050925"
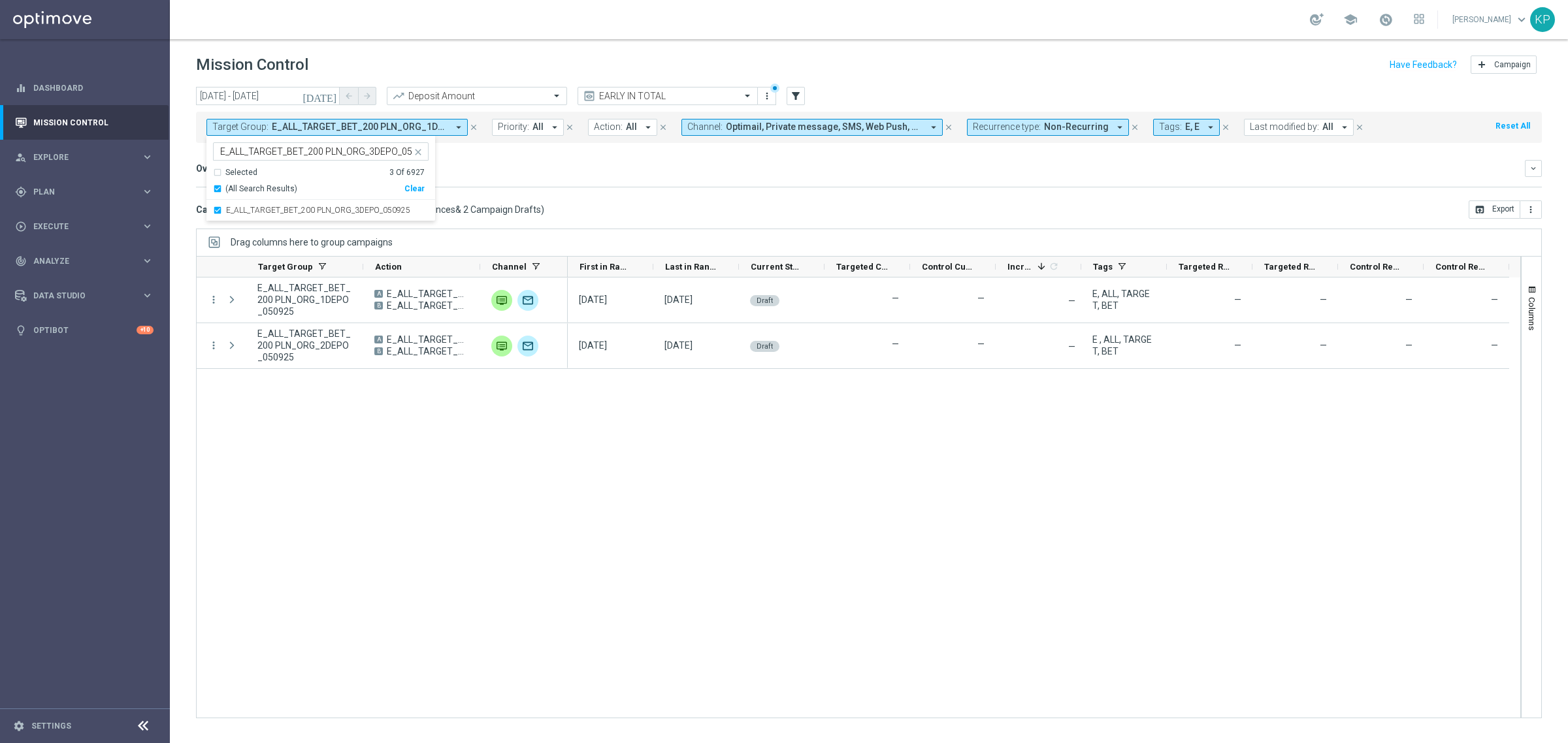
click at [555, 191] on mini-dashboard "Overview: Analysis arrow_drop_down keyboard_arrow_down Increase In Deposit Amou…" at bounding box center [869, 171] width 1346 height 57
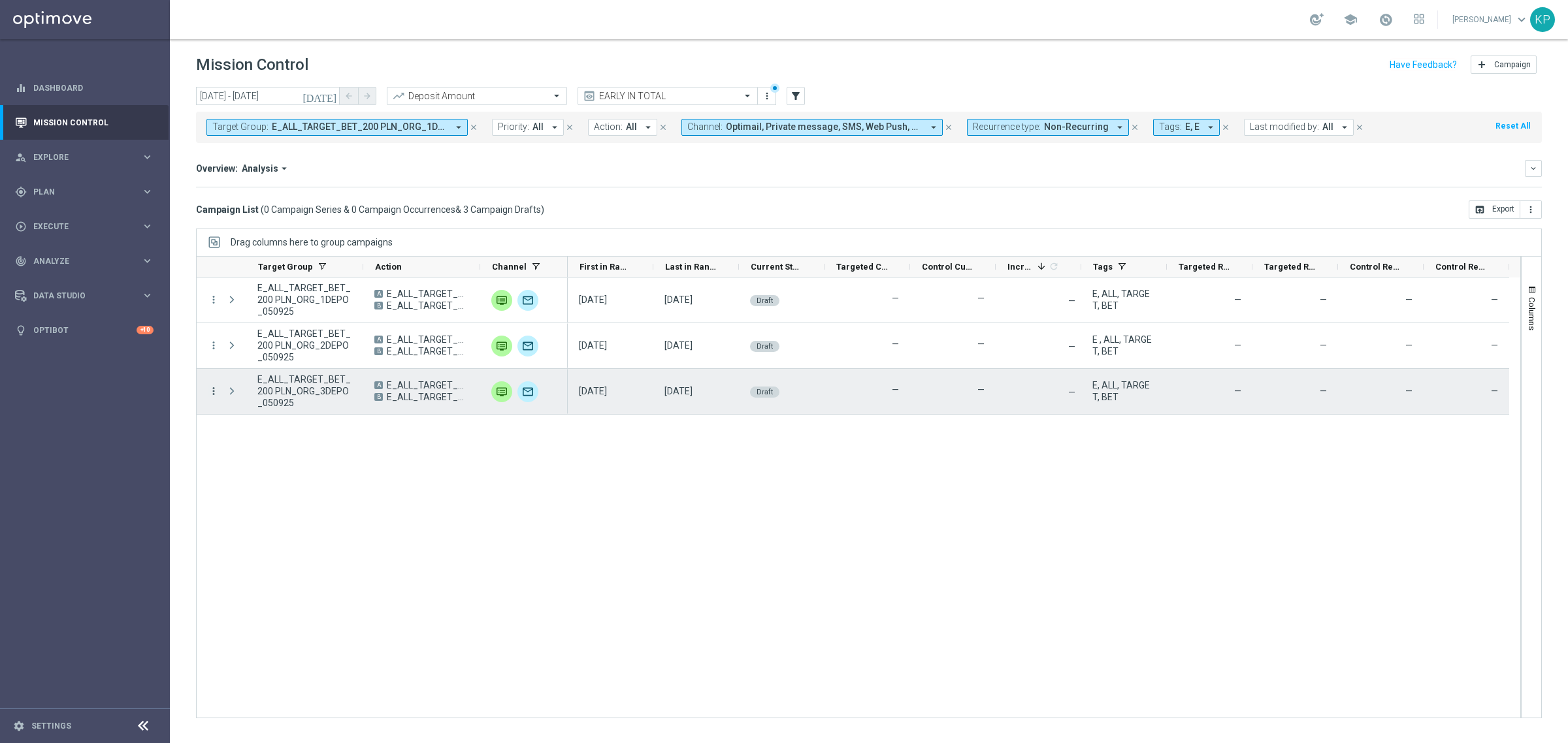
click at [208, 393] on icon "more_vert" at bounding box center [213, 391] width 12 height 12
click at [236, 399] on div "list" at bounding box center [229, 400] width 20 height 9
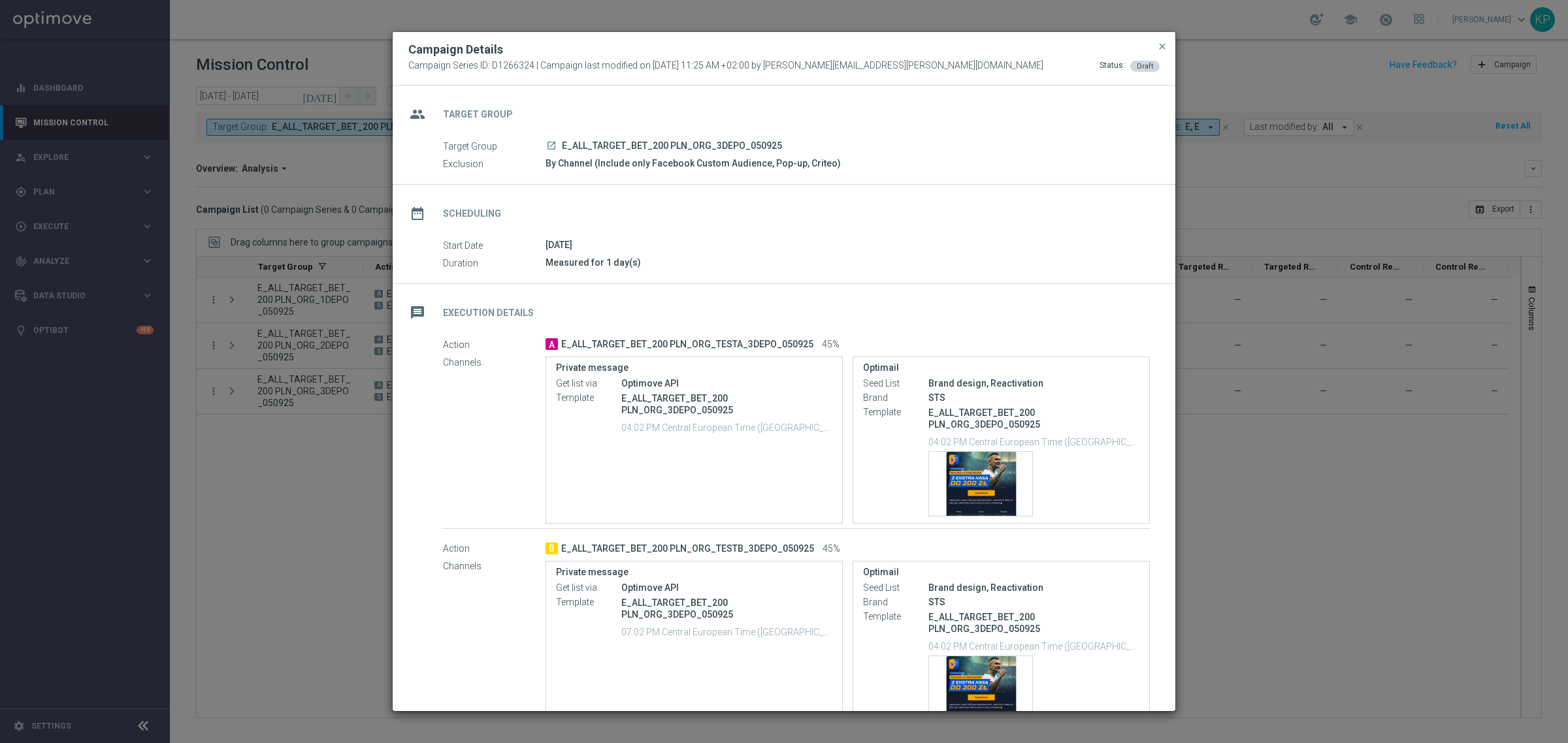
click at [739, 275] on div "date_range Scheduling Start Date [DATE] Duration Measured for 1 day(s)" at bounding box center [783, 234] width 782 height 99
click at [1158, 44] on span "close" at bounding box center [1162, 46] width 10 height 10
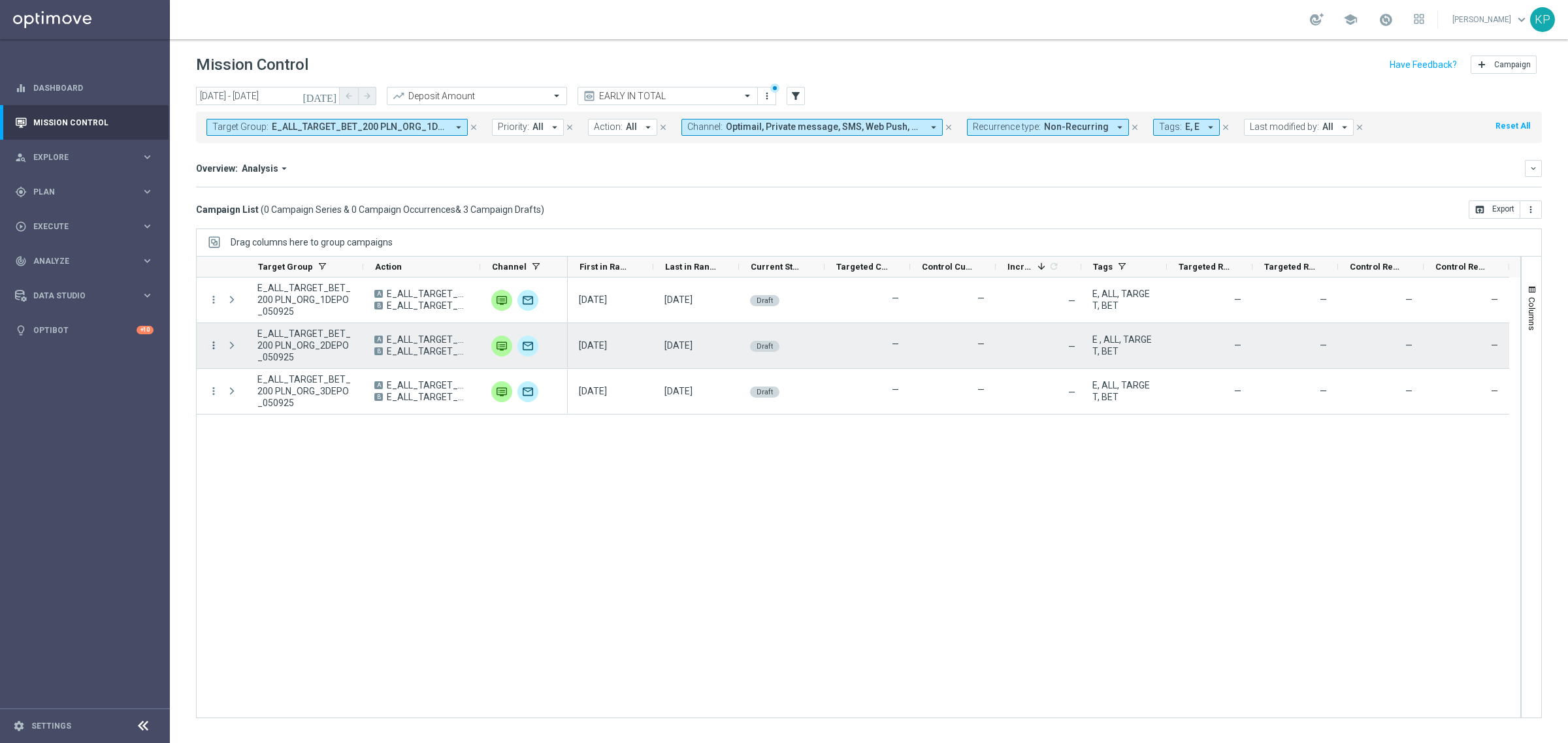
click at [216, 344] on icon "more_vert" at bounding box center [213, 345] width 12 height 12
click at [230, 351] on icon "list" at bounding box center [229, 355] width 9 height 9
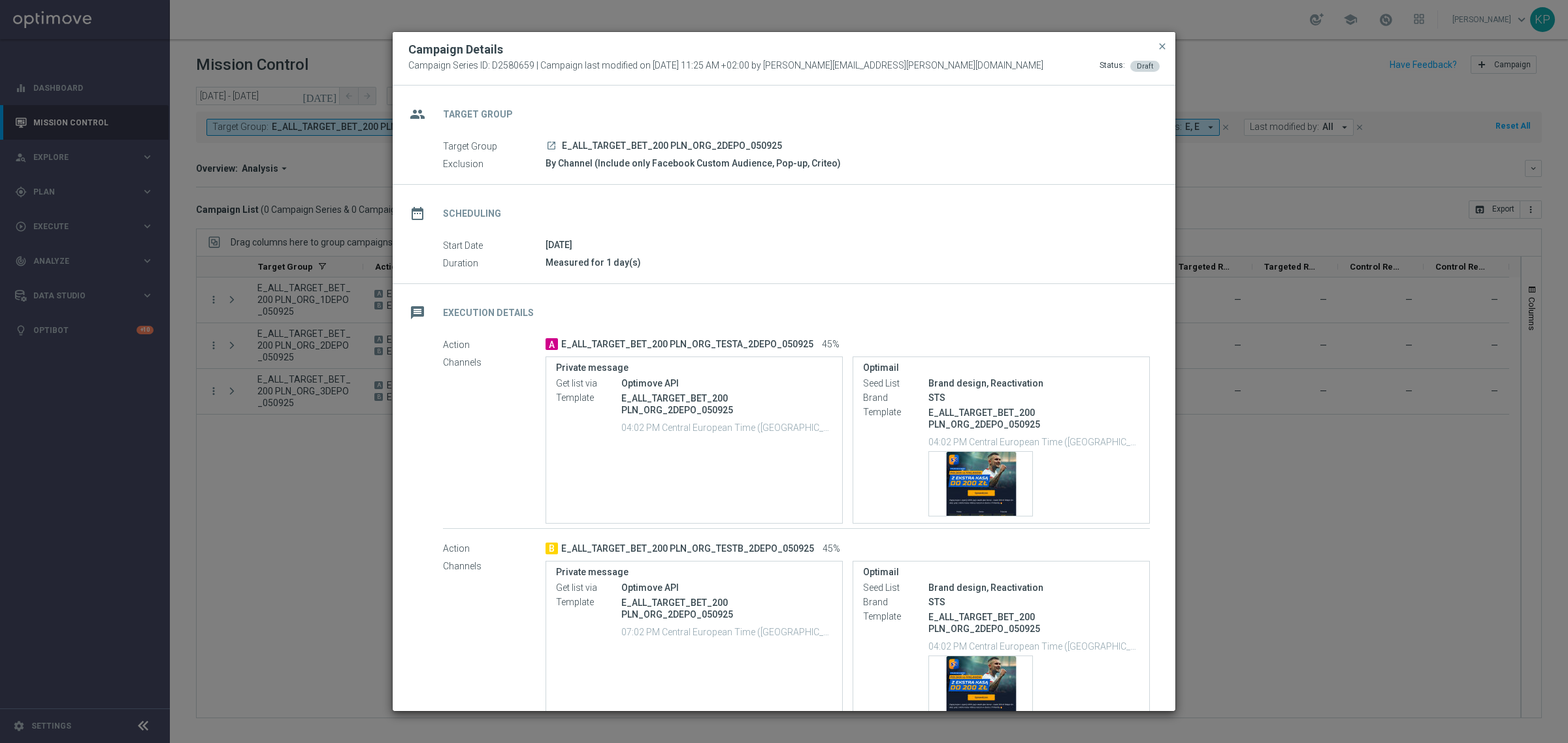
click at [289, 485] on modal-container "Campaign Details Campaign Series ID: D2580659 | Campaign last modified on [DATE…" at bounding box center [784, 371] width 1568 height 743
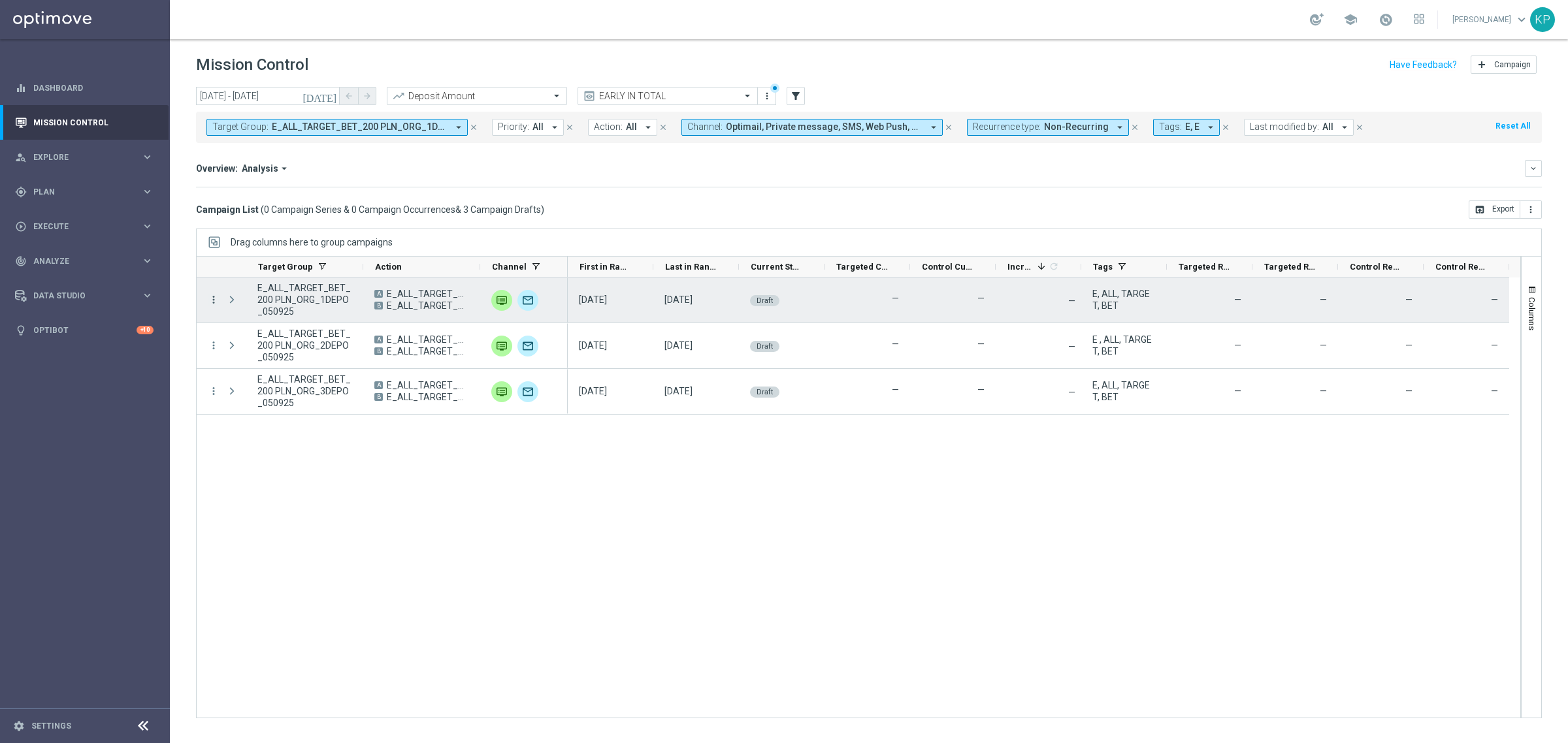
click at [215, 301] on icon "more_vert" at bounding box center [213, 299] width 12 height 12
click at [226, 305] on icon "list" at bounding box center [229, 309] width 9 height 9
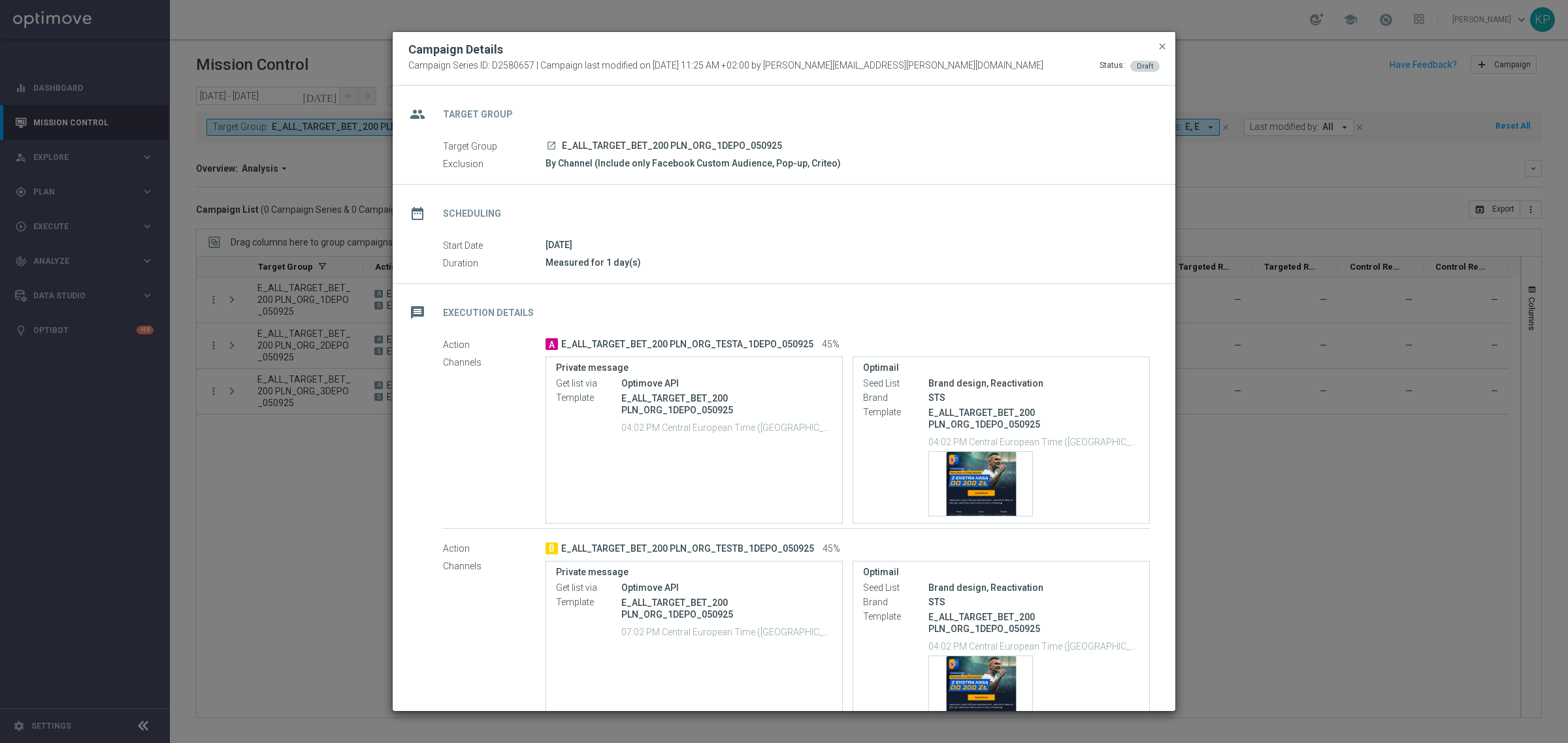
click at [354, 505] on modal-container "Campaign Details Campaign Series ID: D2580657 | Campaign last modified on [DATE…" at bounding box center [784, 371] width 1568 height 743
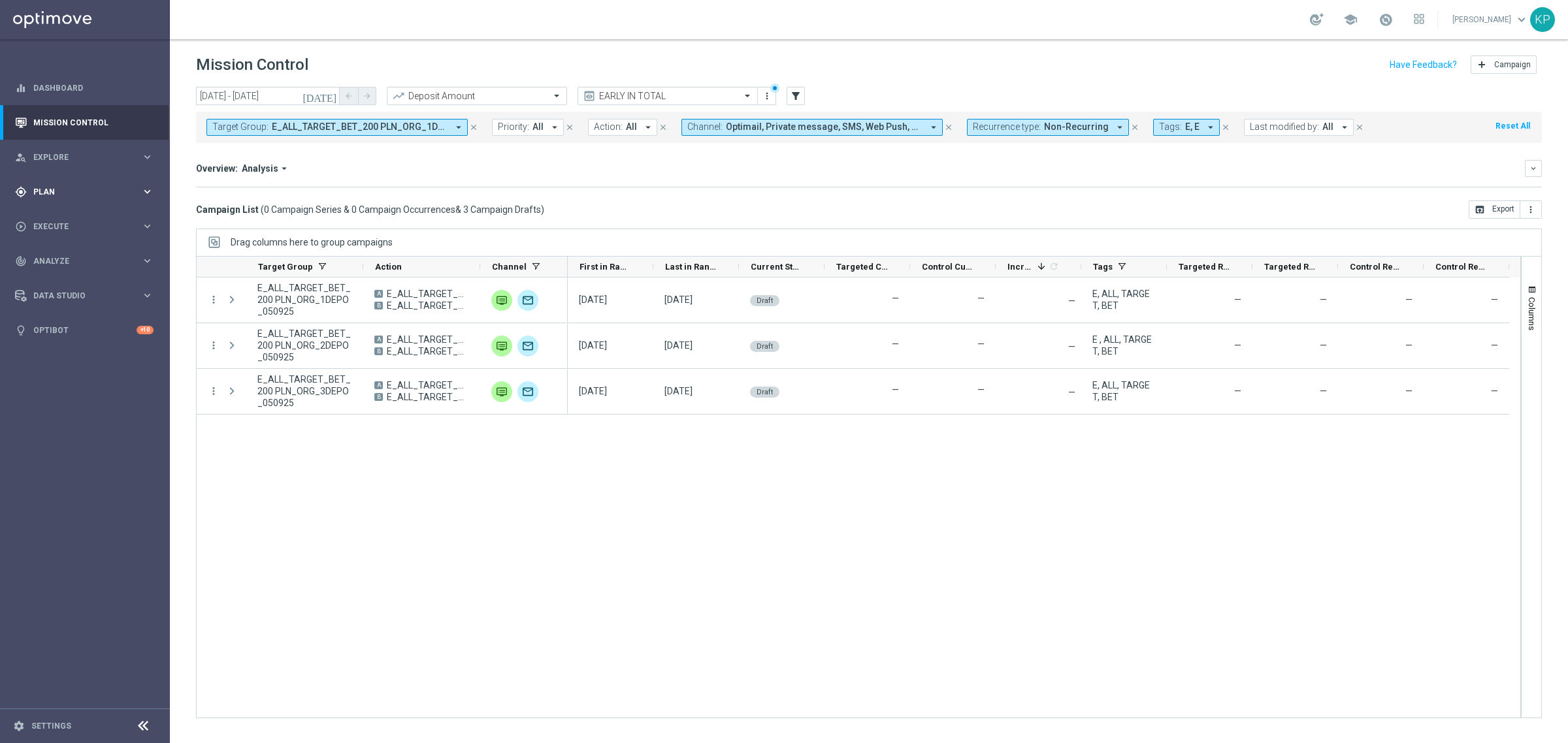
click at [123, 198] on div "gps_fixed Plan keyboard_arrow_right" at bounding box center [84, 192] width 168 height 34
click at [69, 274] on link "Optimail" at bounding box center [89, 277] width 96 height 10
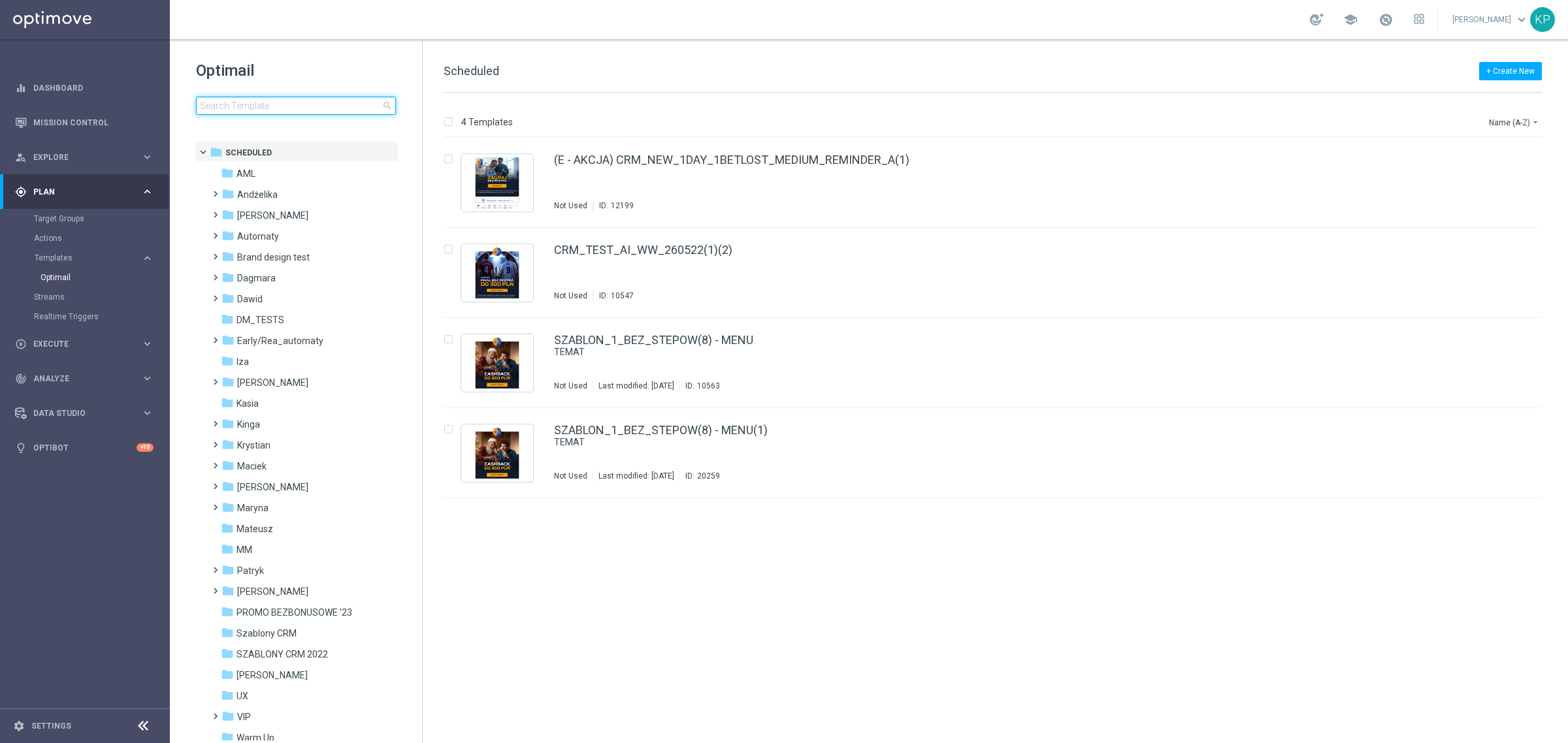
click at [215, 105] on input at bounding box center [295, 105] width 200 height 18
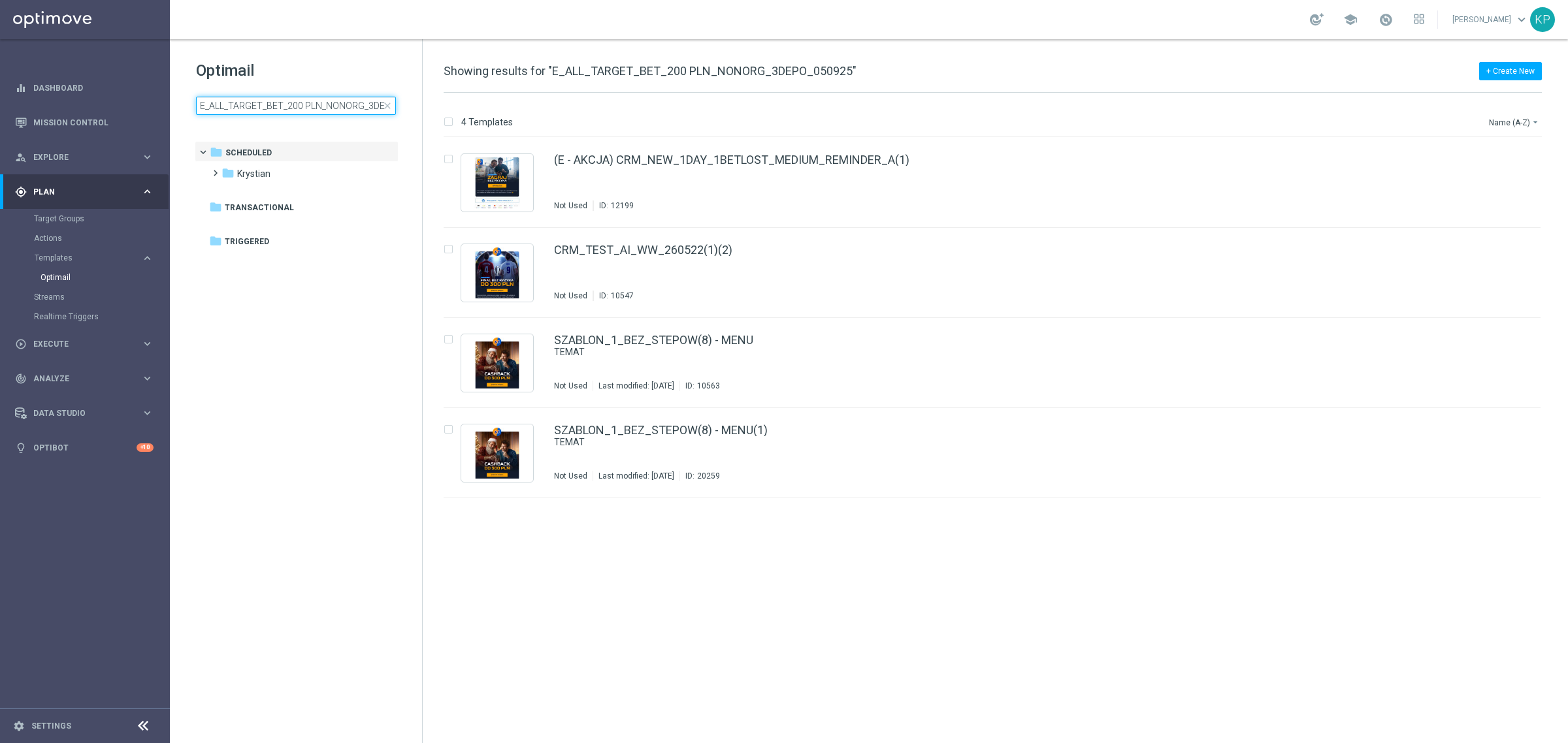
scroll to position [0, 42]
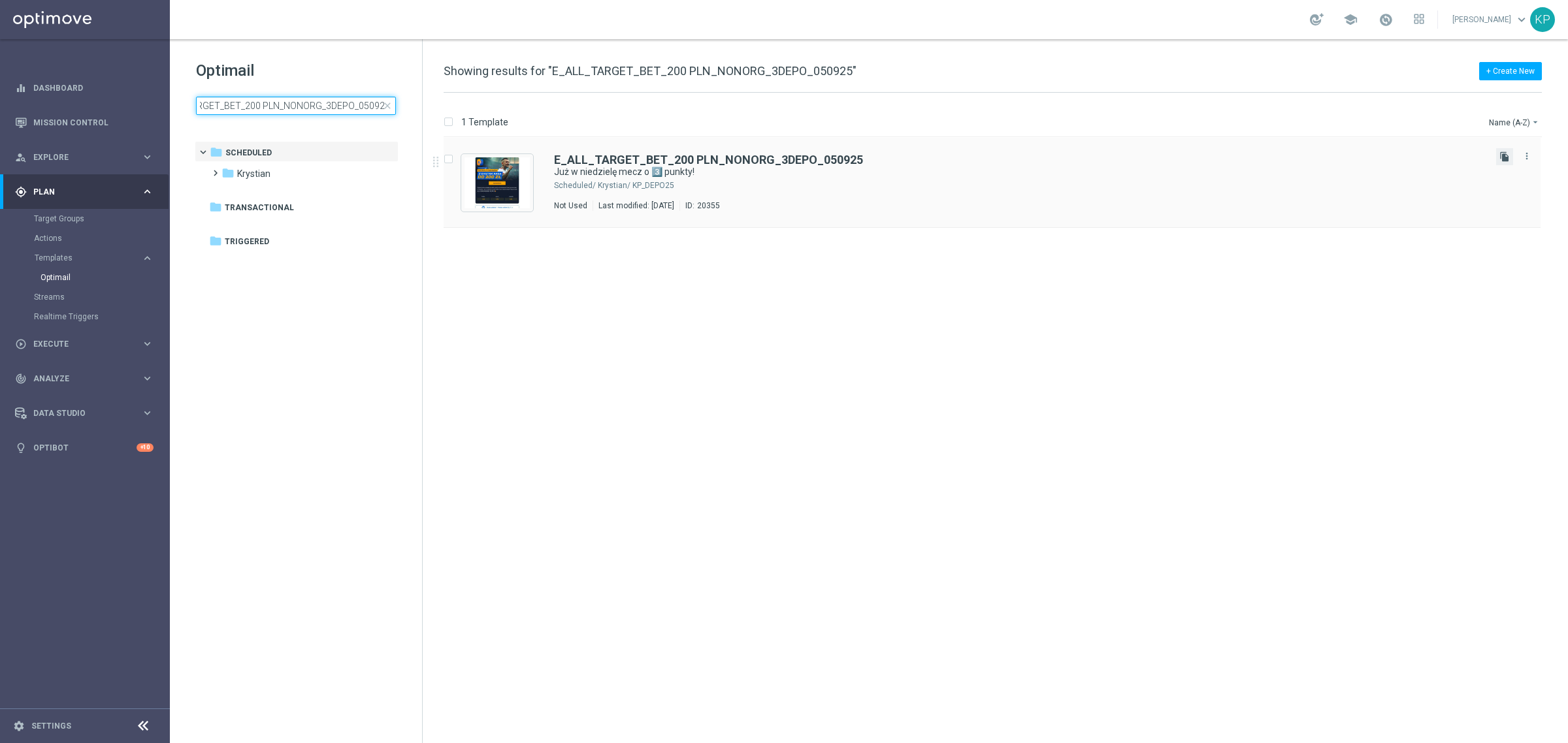
type input "E_ALL_TARGET_BET_200 PLN_NONORG_3DEPO_050925"
click at [1500, 151] on icon "file_copy" at bounding box center [1504, 156] width 10 height 10
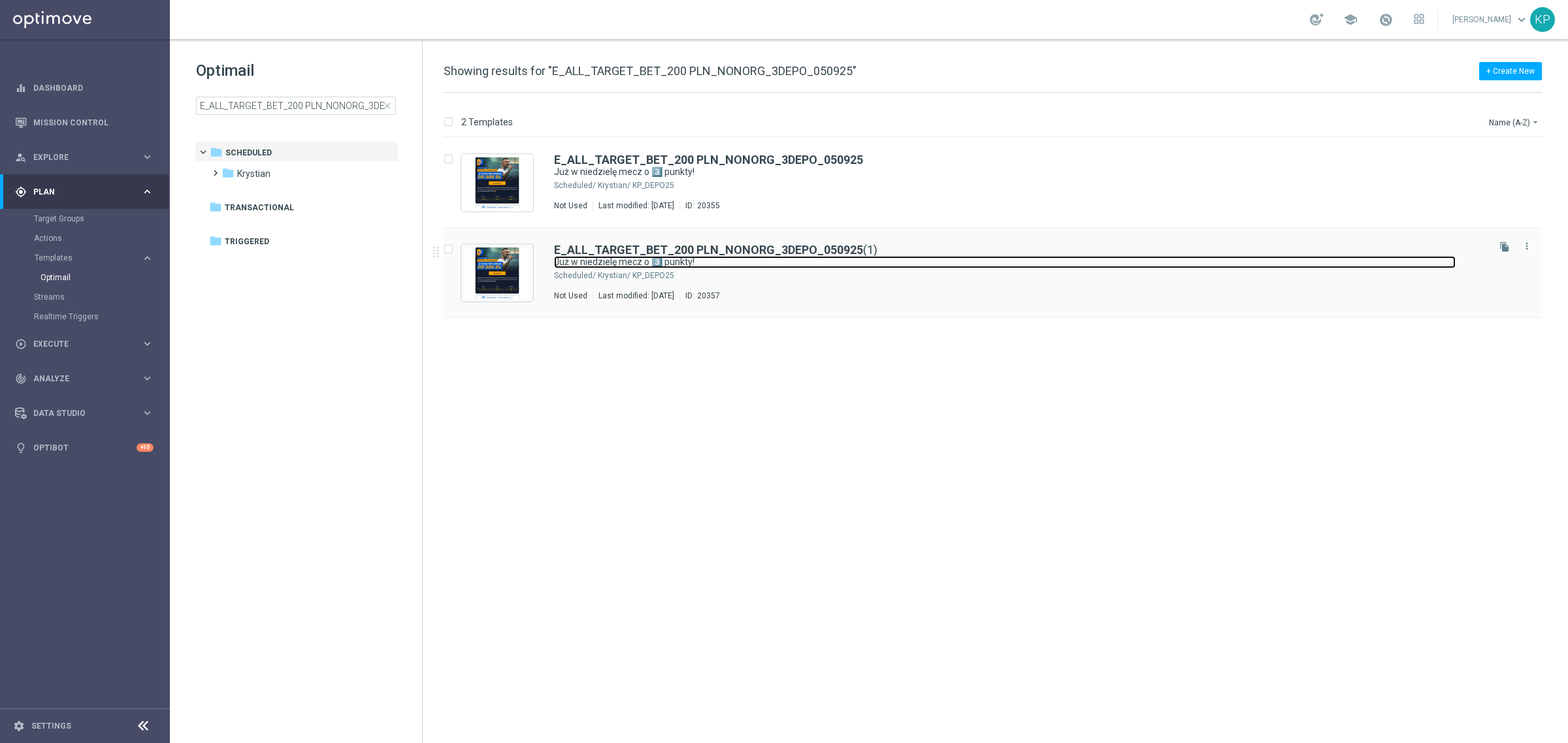
click at [836, 257] on link "Już w niedzielę mecz o 3️⃣ punkty!" at bounding box center [1004, 262] width 901 height 13
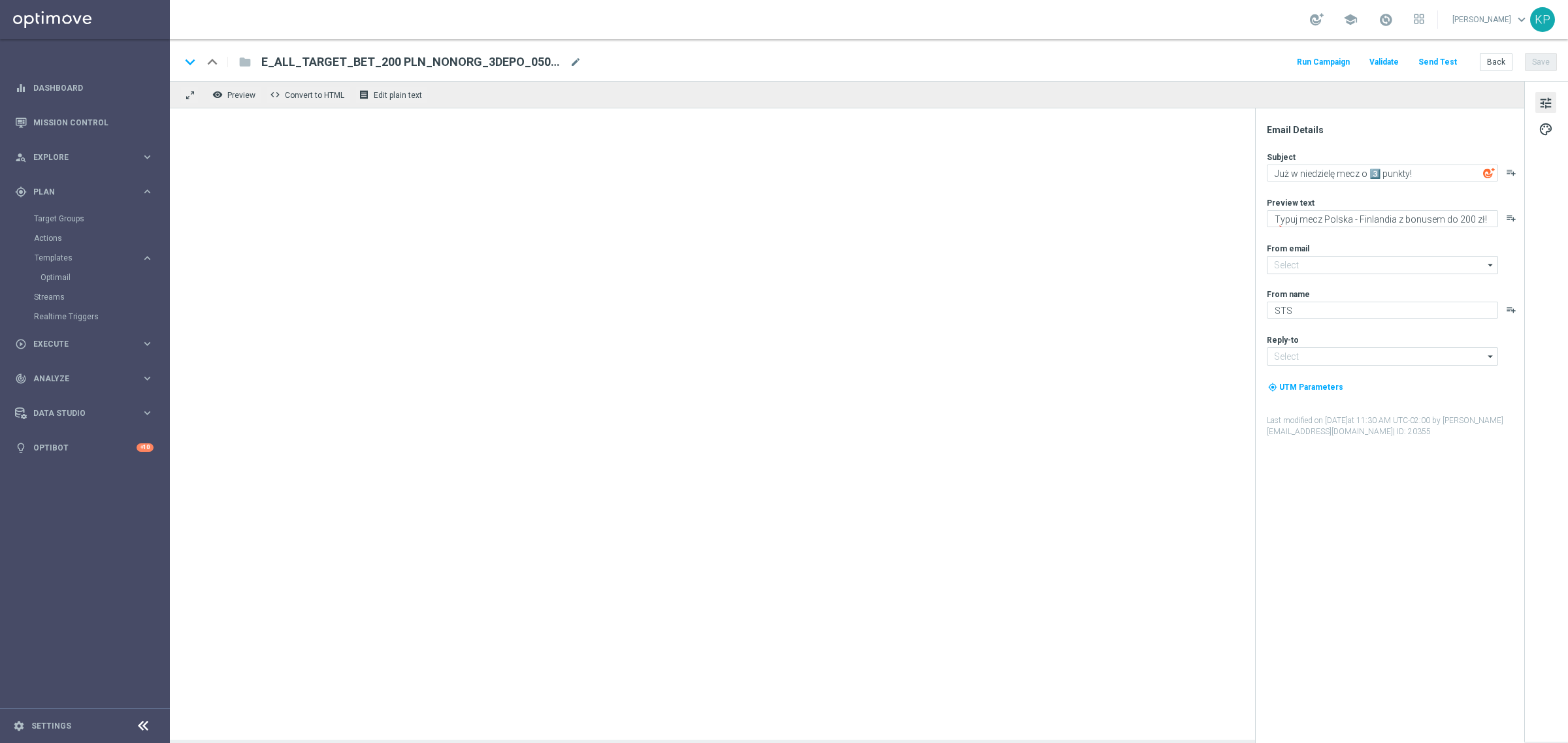
type input "[EMAIL_ADDRESS][DOMAIN_NAME]"
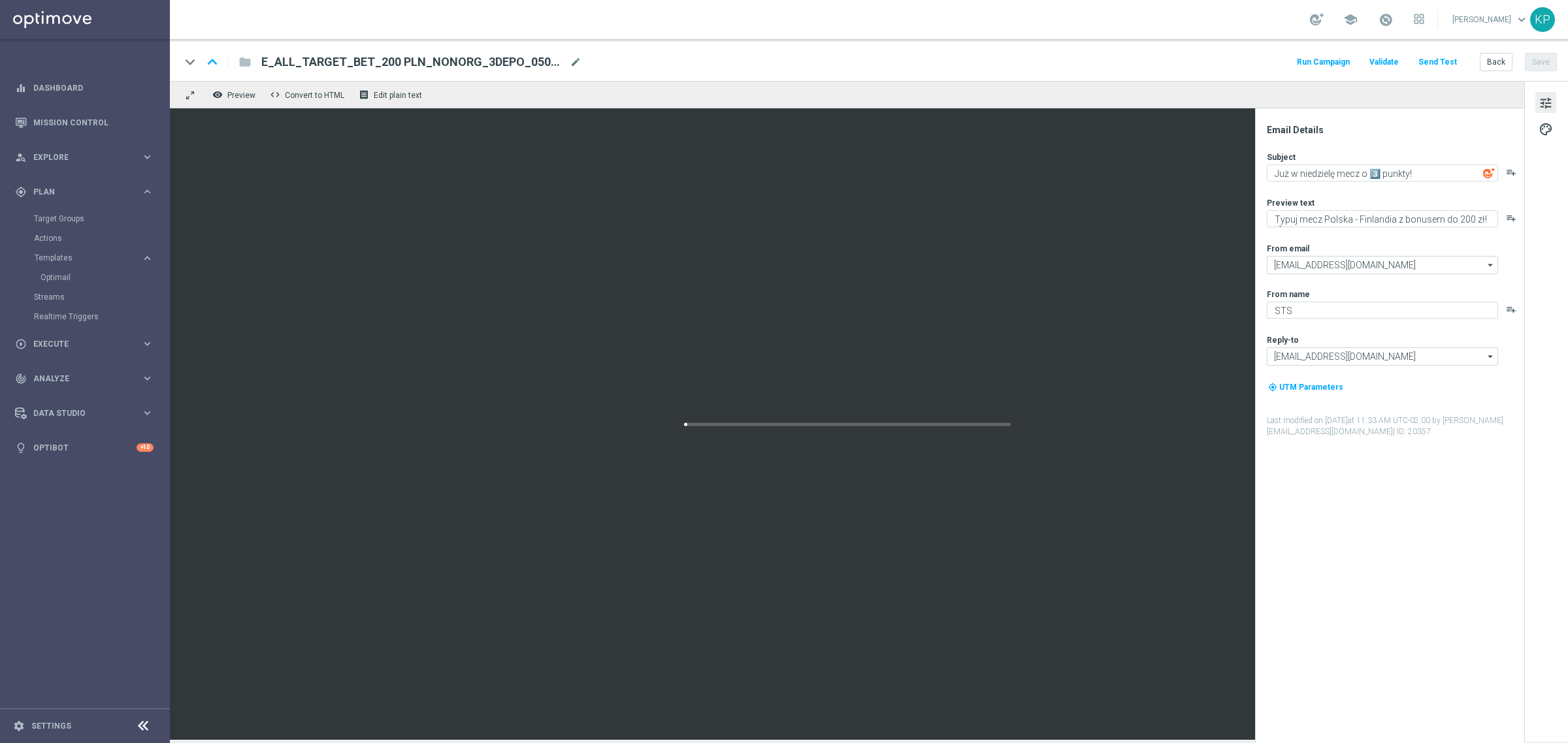
click at [581, 53] on div "keyboard_arrow_down keyboard_arrow_up folder E_ALL_TARGET_BET_200 PLN_NONORG_3D…" at bounding box center [868, 62] width 1376 height 17
click at [578, 57] on span "mode_edit" at bounding box center [575, 62] width 12 height 12
paste input "1DEPO_050925"
type input "E_ALL_TARGET_BET_200 PLN_NONORG_1DEPO_050925"
click at [795, 47] on div "keyboard_arrow_down keyboard_arrow_up folder E_ALL_TARGET_BET_200 PLN_NONORG_1D…" at bounding box center [869, 60] width 1398 height 41
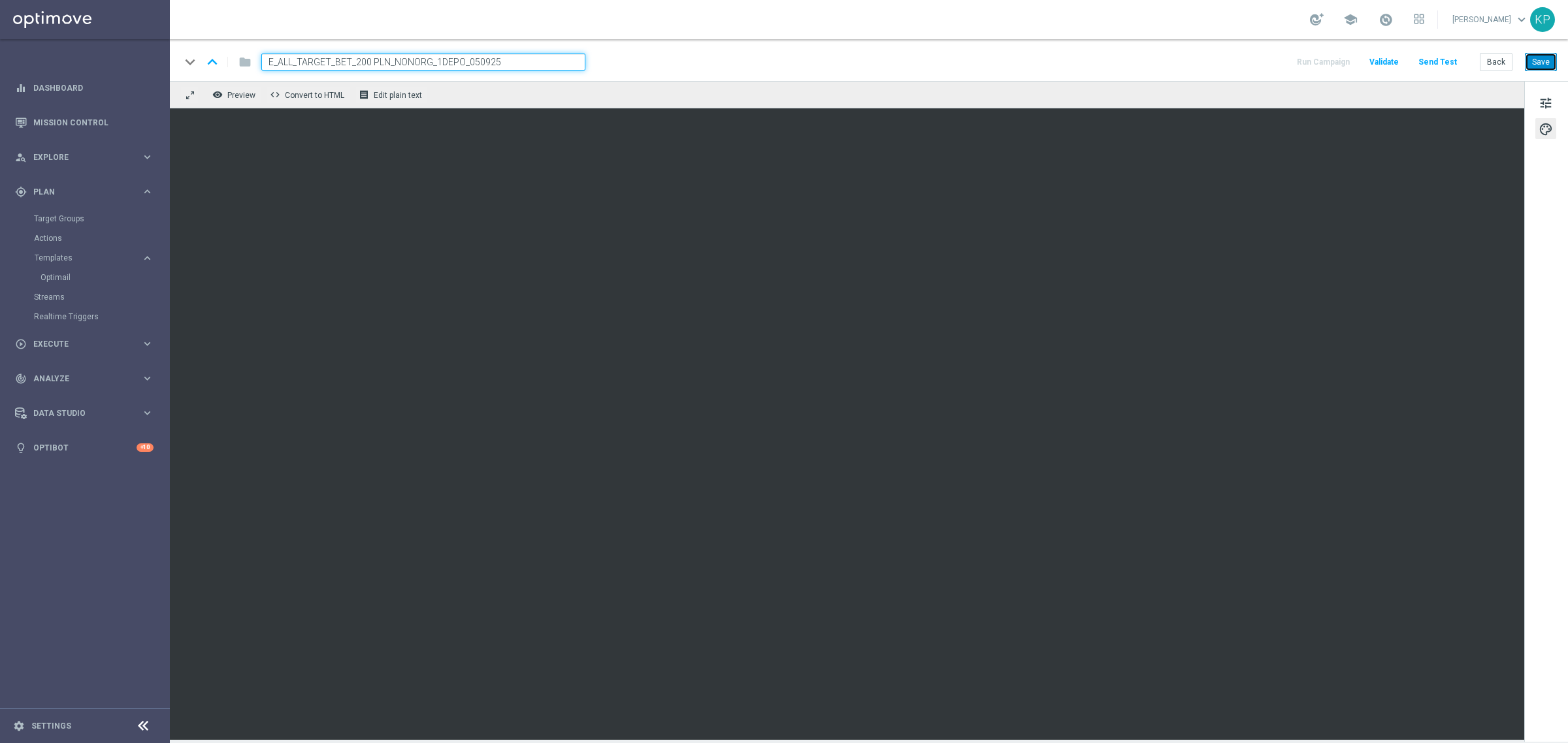
click at [1545, 61] on button "Save" at bounding box center [1541, 62] width 32 height 18
click at [1503, 57] on button "Back" at bounding box center [1496, 62] width 33 height 18
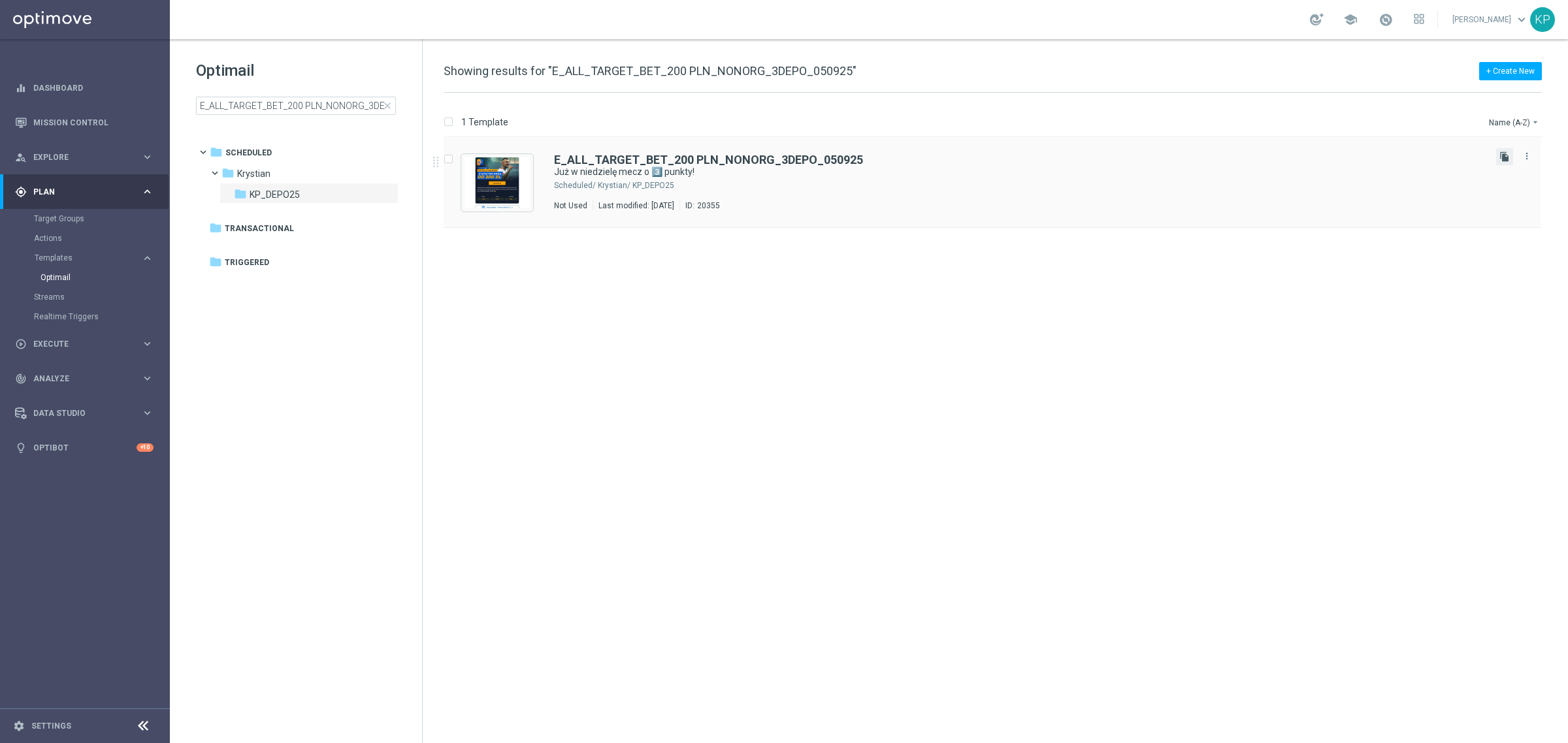
click at [1505, 158] on icon "file_copy" at bounding box center [1504, 156] width 10 height 10
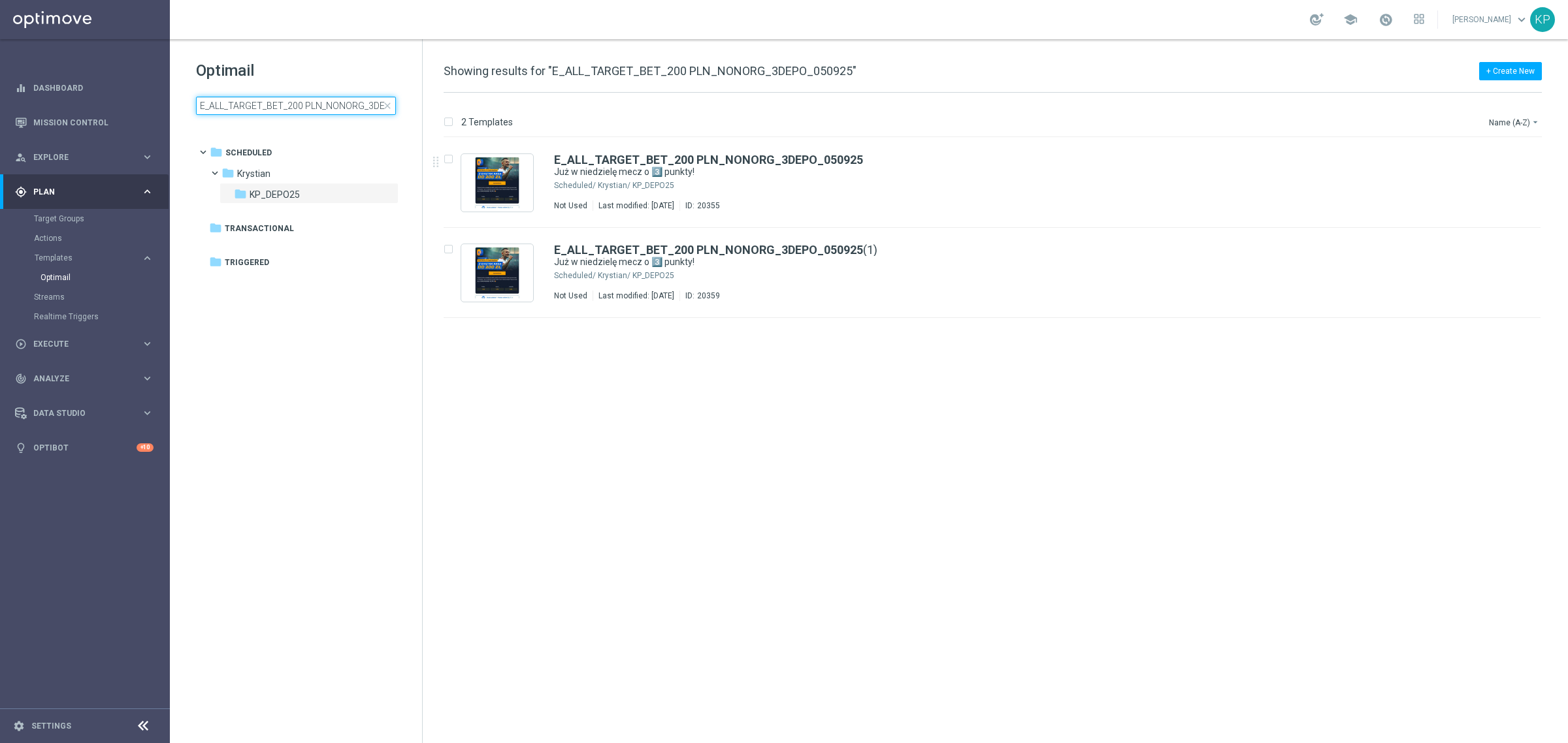
click at [313, 103] on input "E_ALL_TARGET_BET_200 PLN_NONORG_3DEPO_050925" at bounding box center [295, 105] width 200 height 18
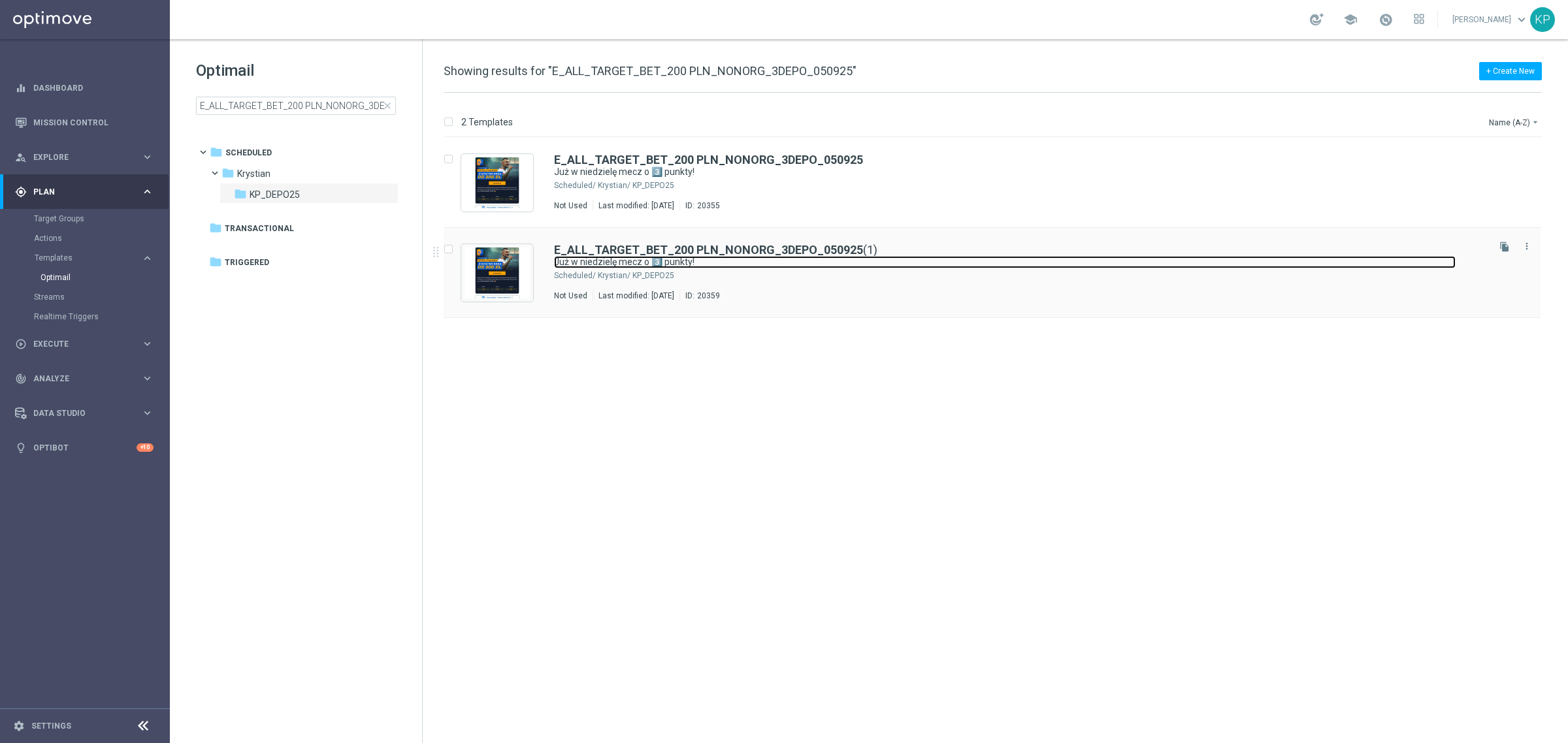
click at [910, 258] on link "Już w niedzielę mecz o 3️⃣ punkty!" at bounding box center [1004, 262] width 901 height 13
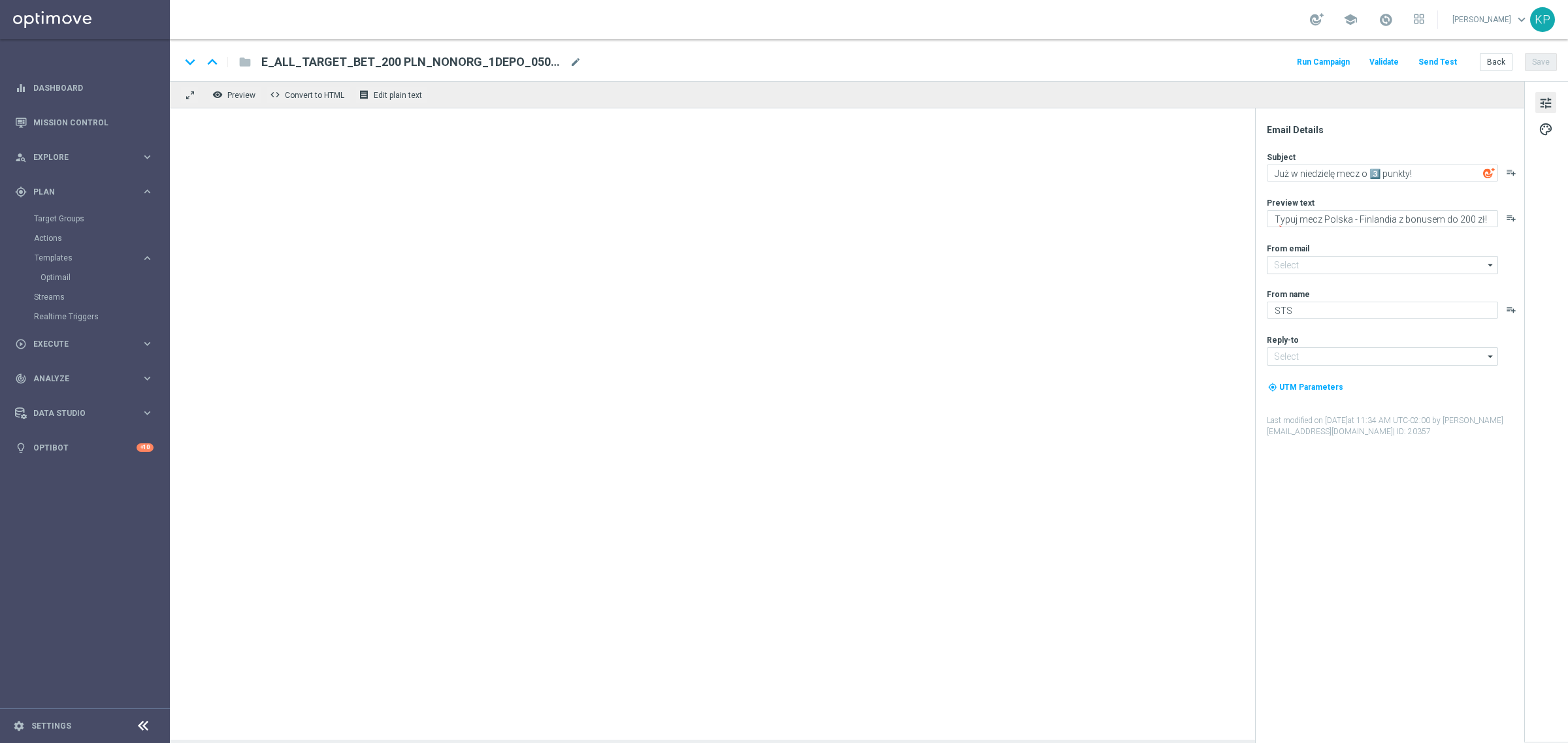
type input "[EMAIL_ADDRESS][DOMAIN_NAME]"
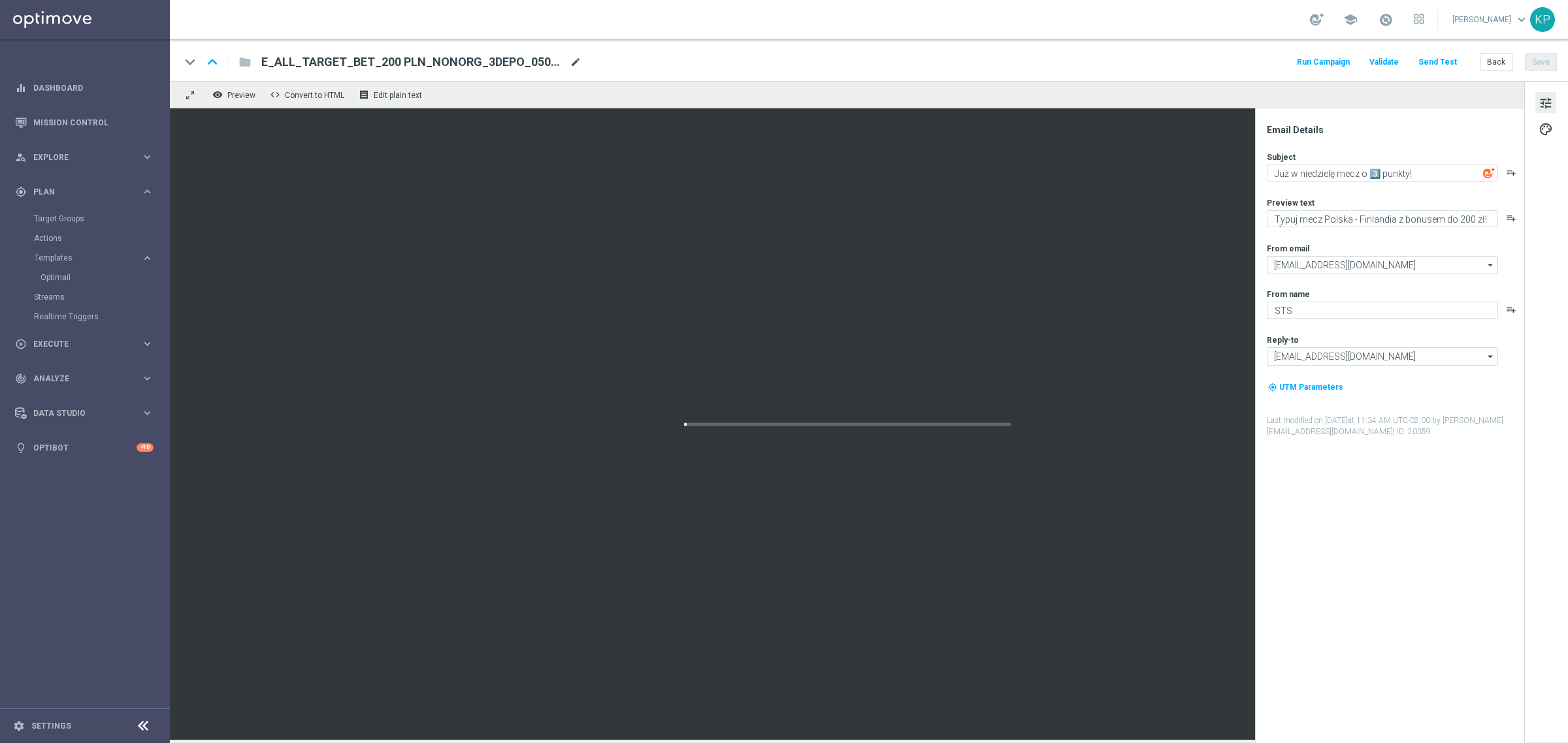
click at [580, 59] on span "mode_edit" at bounding box center [575, 62] width 12 height 12
paste input "2DEPO_050925"
type input "E_ALL_TARGET_BET_200 PLN_NONORG_2DEPO_050925"
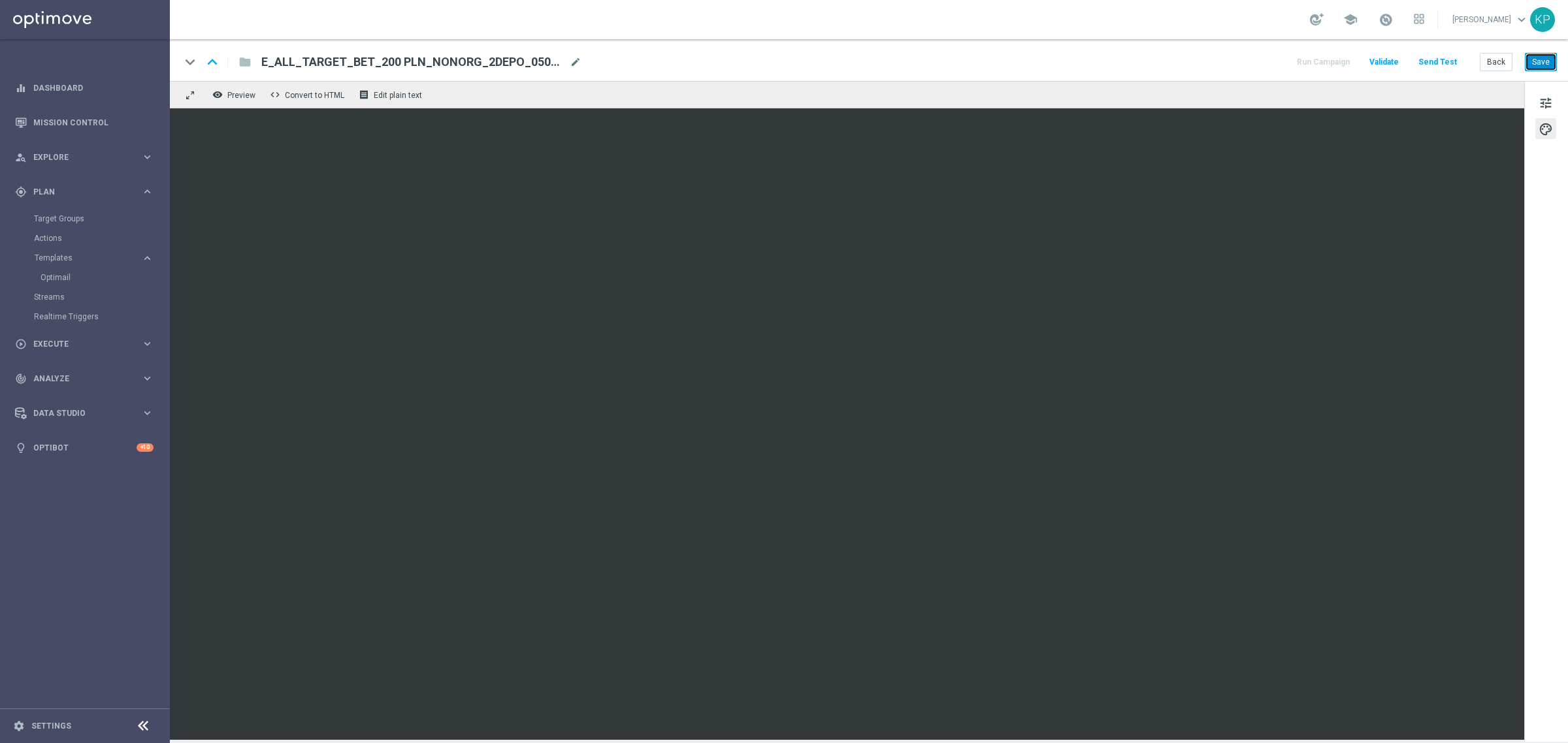
click at [1548, 60] on button "Save" at bounding box center [1541, 62] width 32 height 18
click at [1111, 57] on div "keyboard_arrow_down keyboard_arrow_up folder E_ALL_TARGET_BET_200 PLN_NONORG_2D…" at bounding box center [868, 62] width 1376 height 17
click at [1496, 69] on button "Back" at bounding box center [1496, 62] width 33 height 18
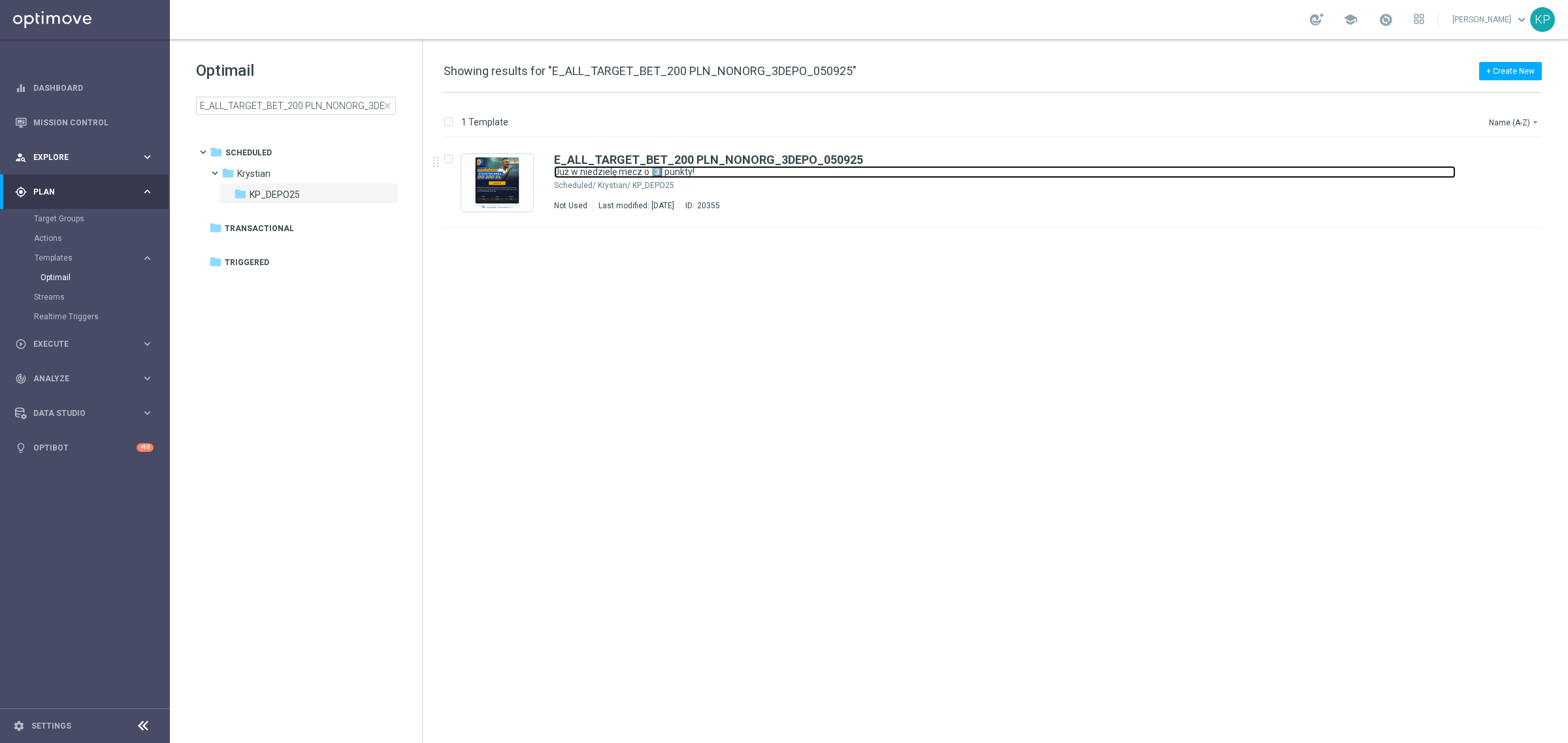
drag, startPoint x: 814, startPoint y: 171, endPoint x: 69, endPoint y: 147, distance: 745.4
click at [814, 171] on link "Już w niedzielę mecz o 3️⃣ punkty!" at bounding box center [1004, 172] width 901 height 13
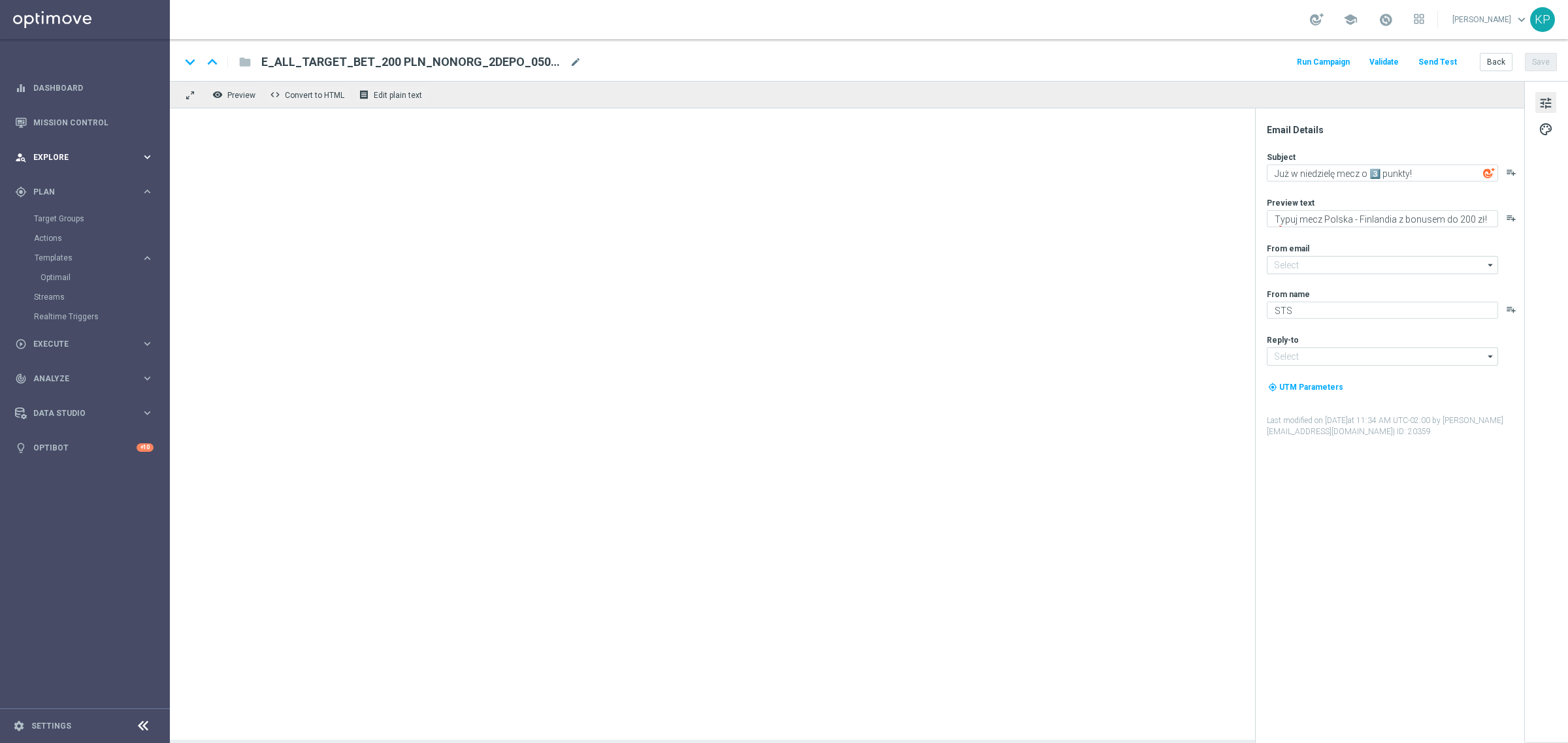
type input "[EMAIL_ADDRESS][DOMAIN_NAME]"
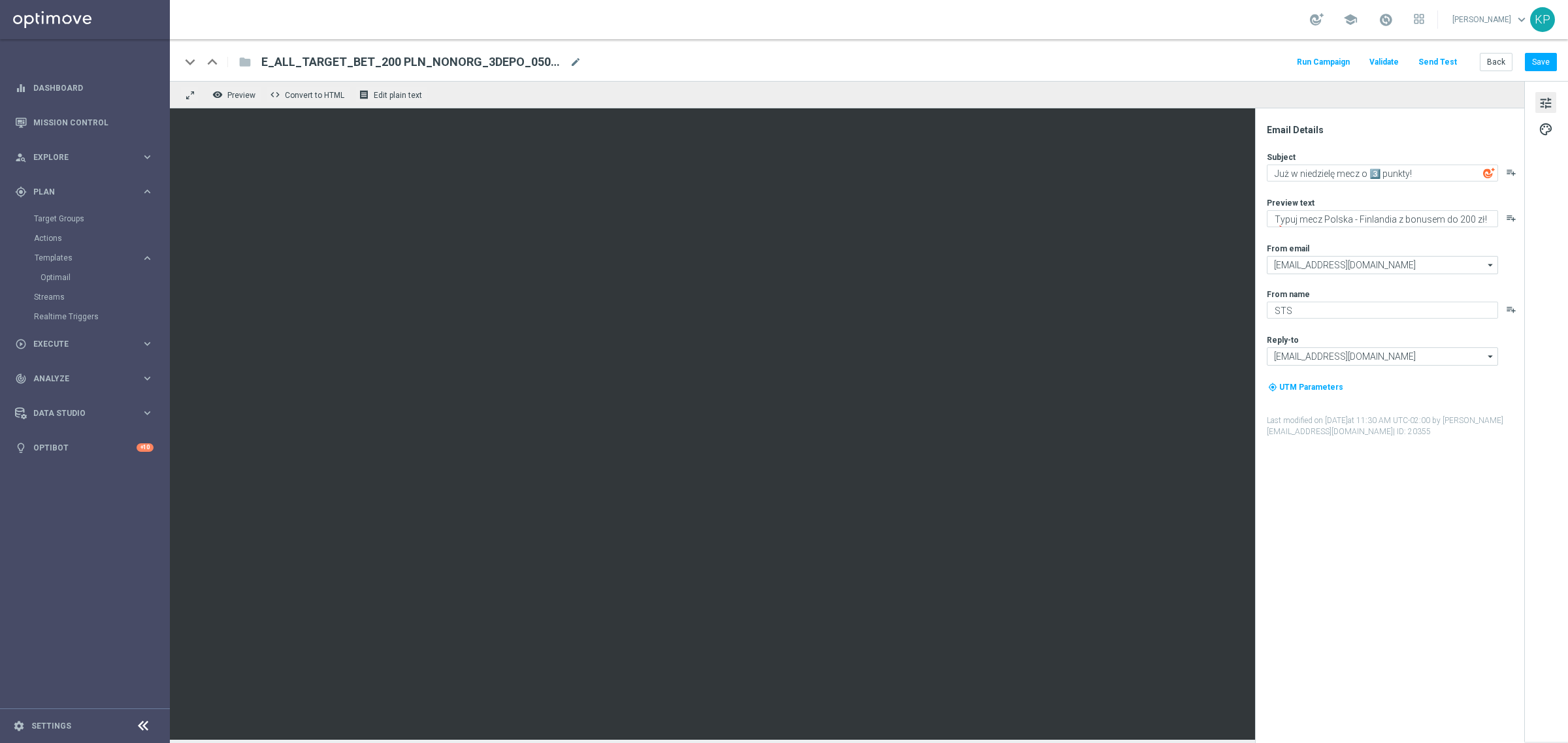
click at [1452, 62] on button "Send Test" at bounding box center [1437, 62] width 42 height 18
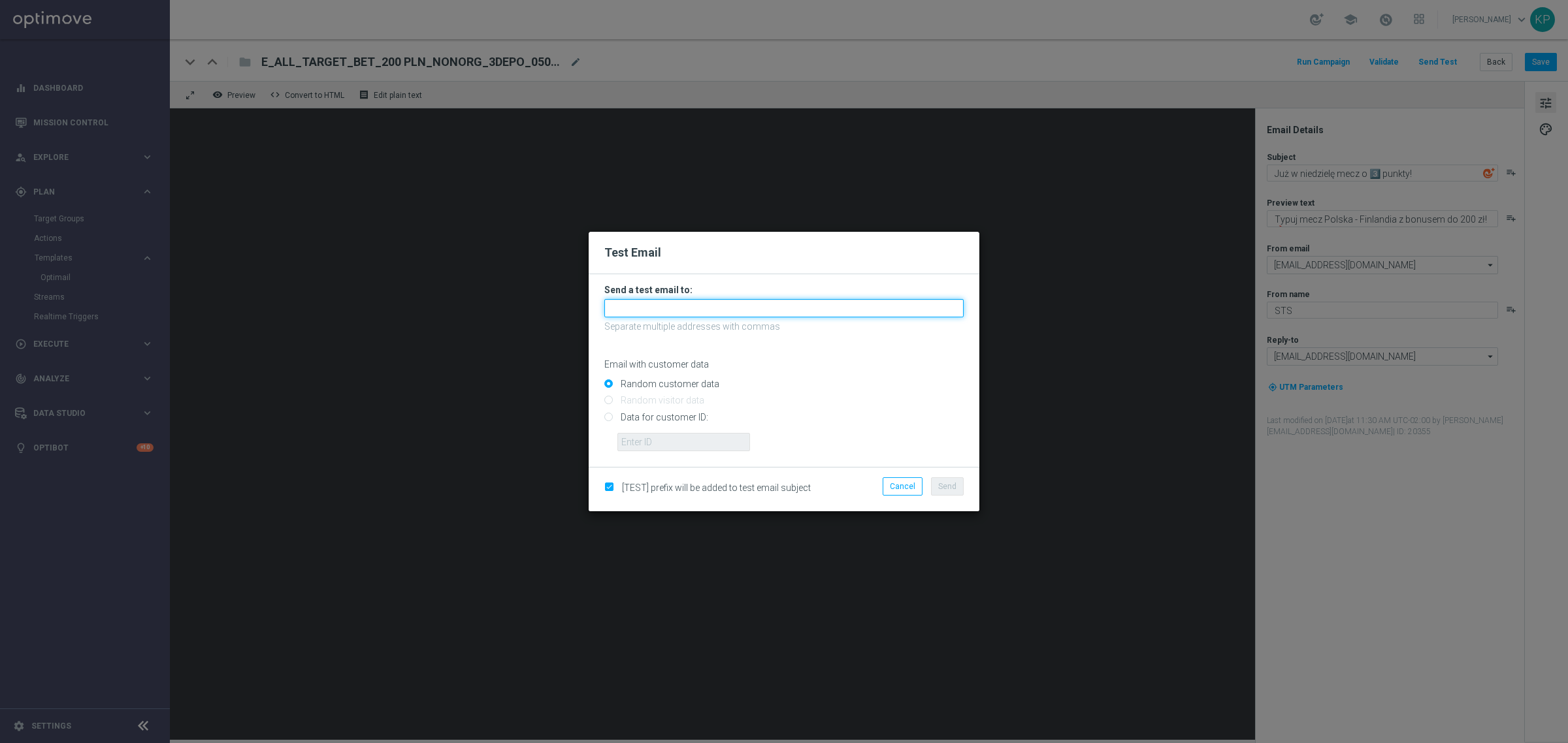
click at [685, 312] on input "text" at bounding box center [783, 308] width 359 height 18
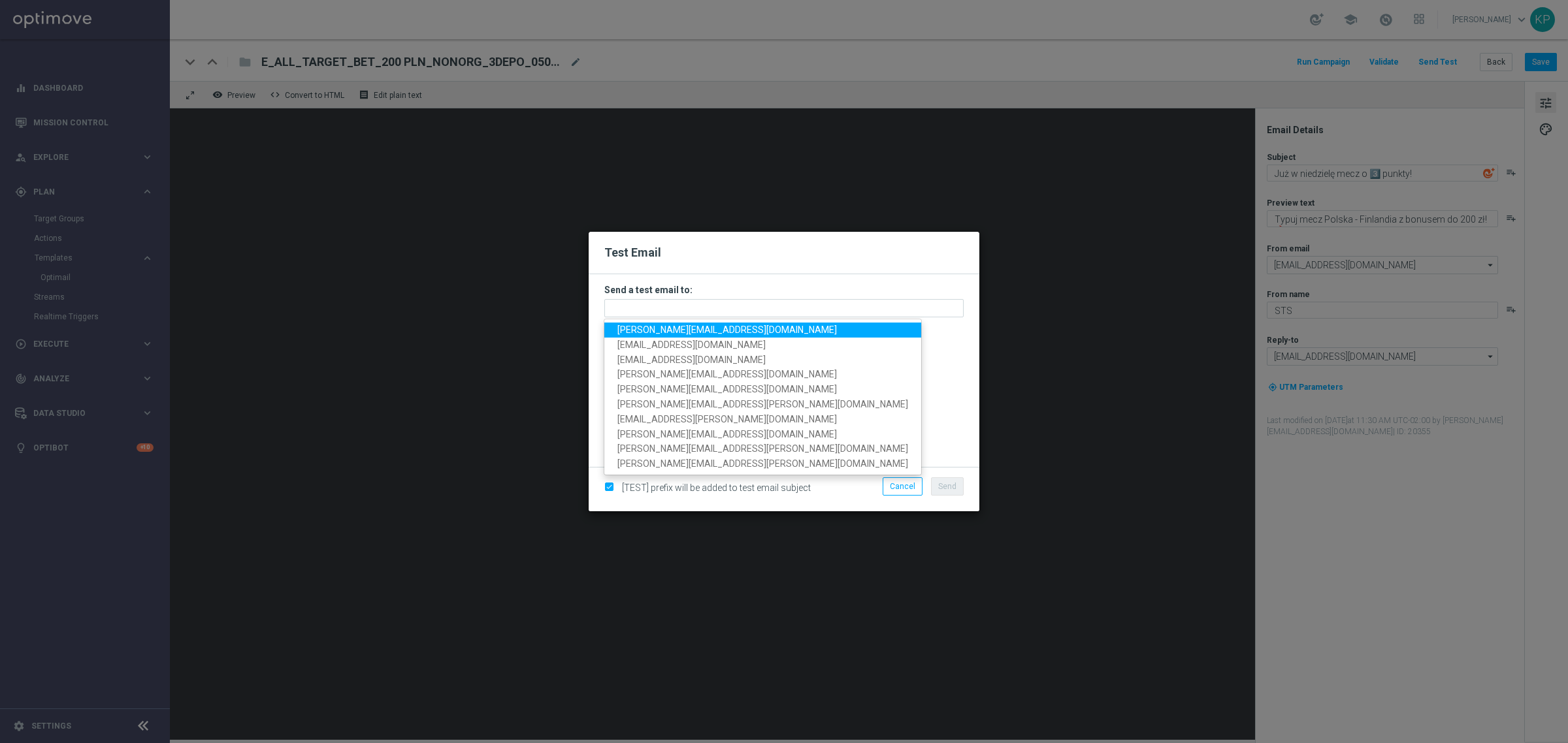
click at [665, 329] on span "[PERSON_NAME][EMAIL_ADDRESS][DOMAIN_NAME]" at bounding box center [727, 329] width 219 height 10
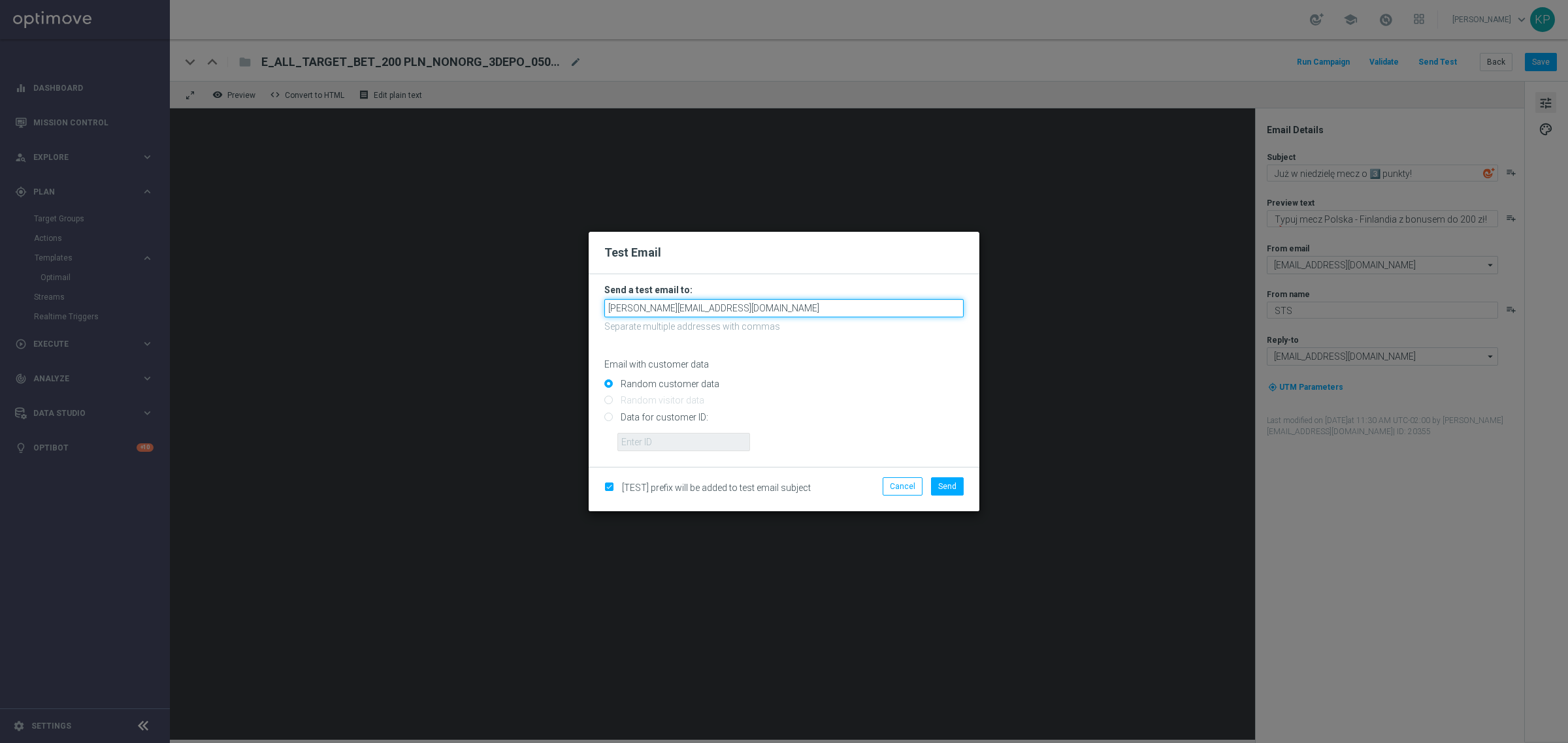
click at [710, 310] on input "[PERSON_NAME][EMAIL_ADDRESS][DOMAIN_NAME]" at bounding box center [783, 308] width 359 height 18
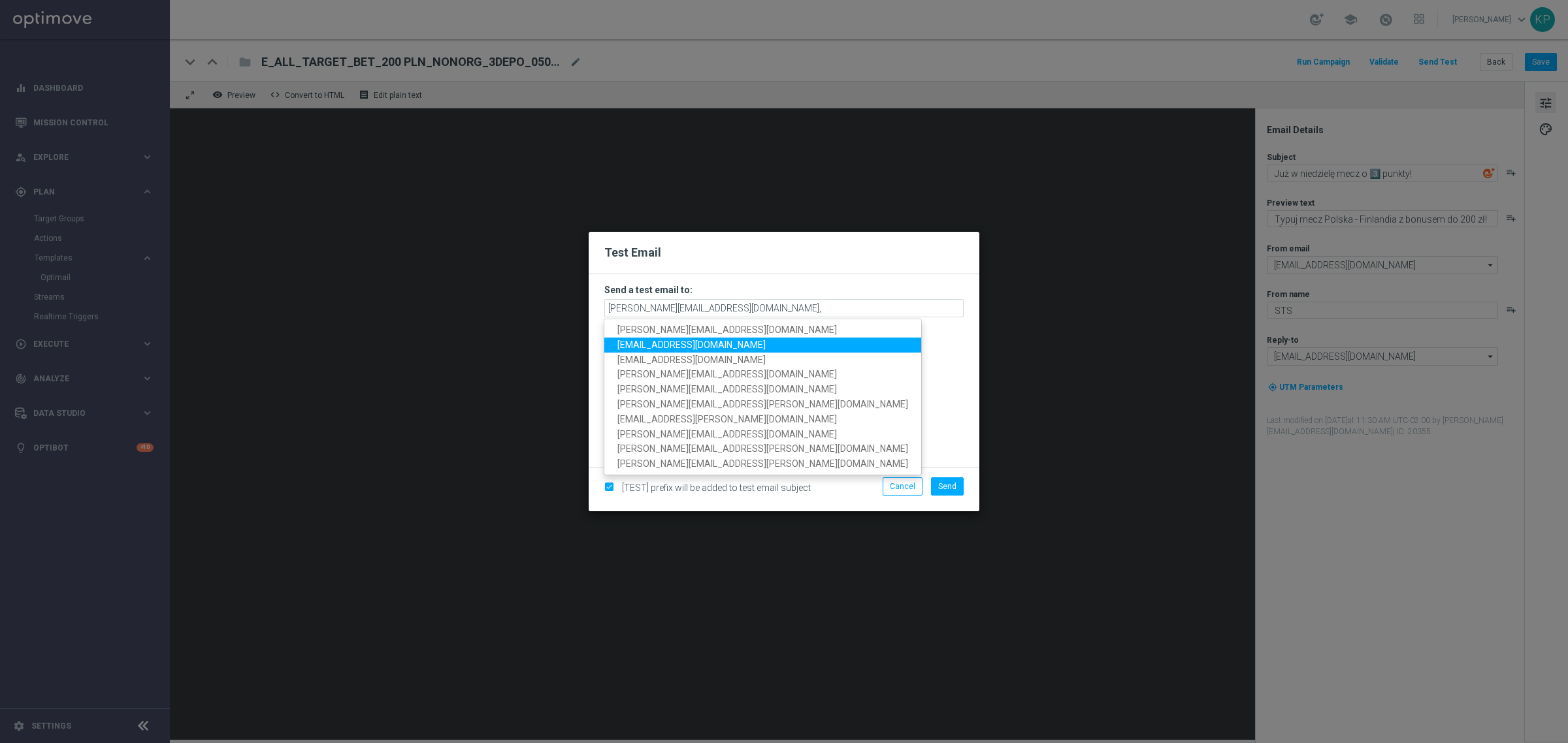
click at [721, 338] on link "[EMAIL_ADDRESS][DOMAIN_NAME]" at bounding box center [762, 344] width 316 height 15
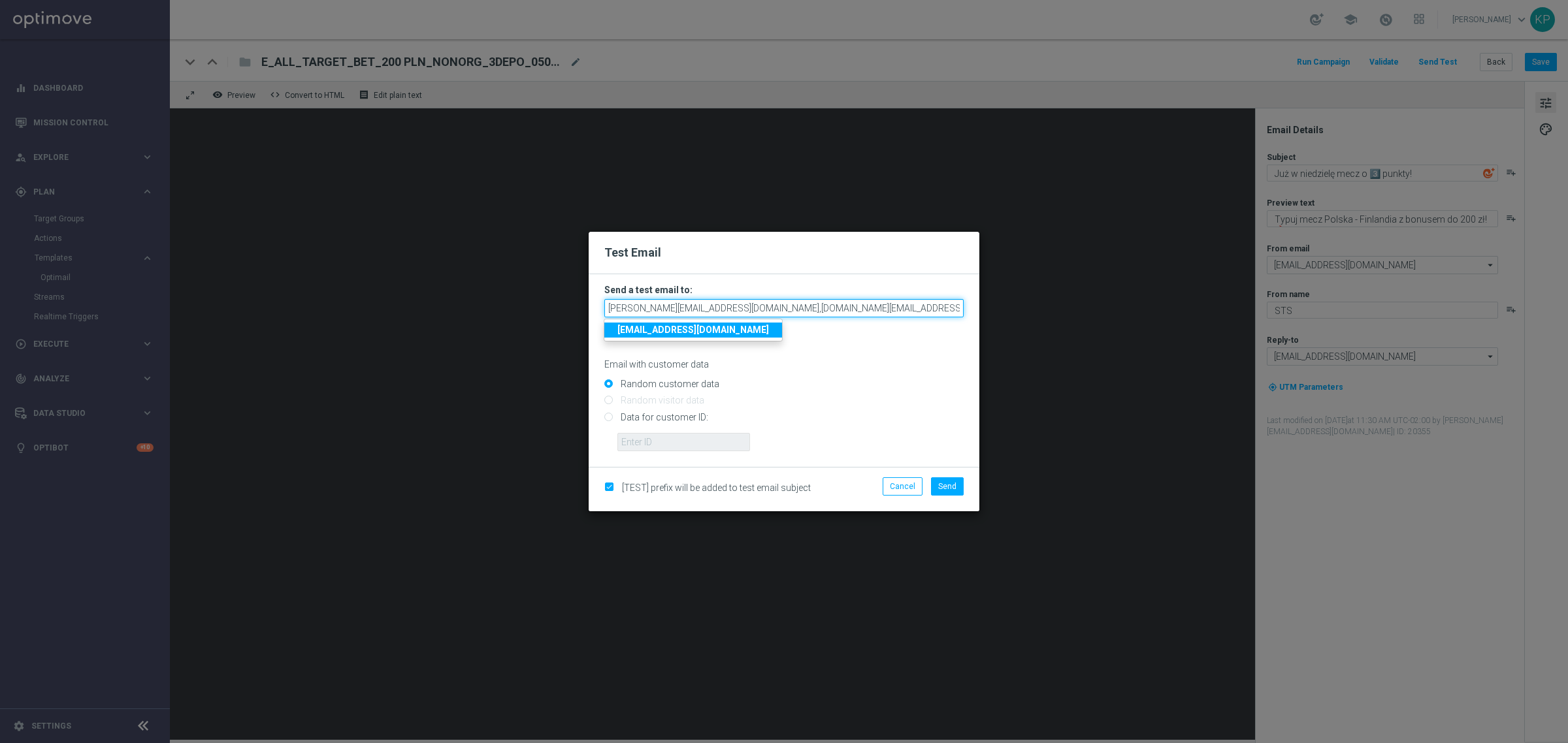
click at [826, 312] on input "[PERSON_NAME][EMAIL_ADDRESS][DOMAIN_NAME],[DOMAIN_NAME][EMAIL_ADDRESS][DOMAIN_N…" at bounding box center [783, 308] width 359 height 18
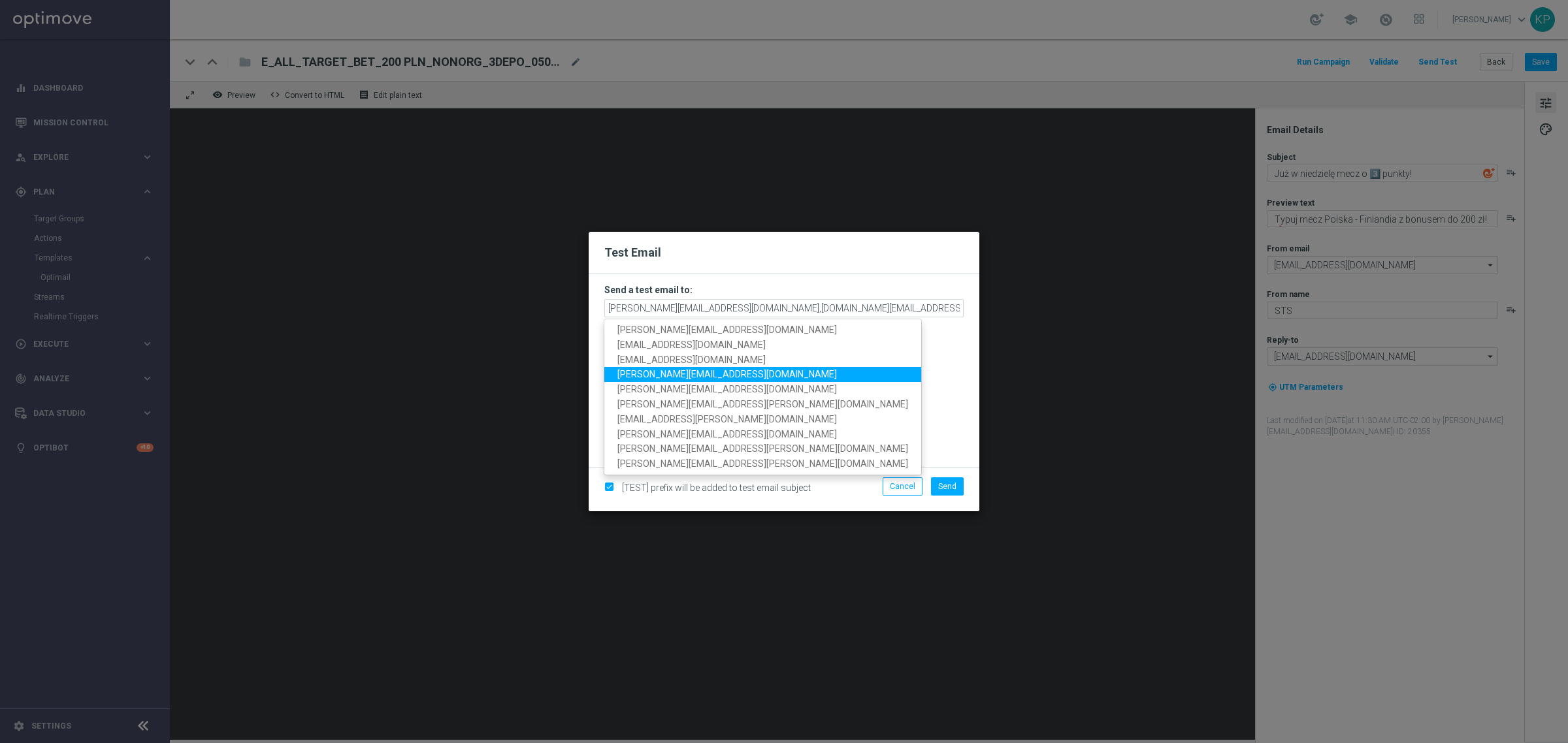
click at [712, 370] on link "[PERSON_NAME][EMAIL_ADDRESS][DOMAIN_NAME]" at bounding box center [762, 374] width 316 height 15
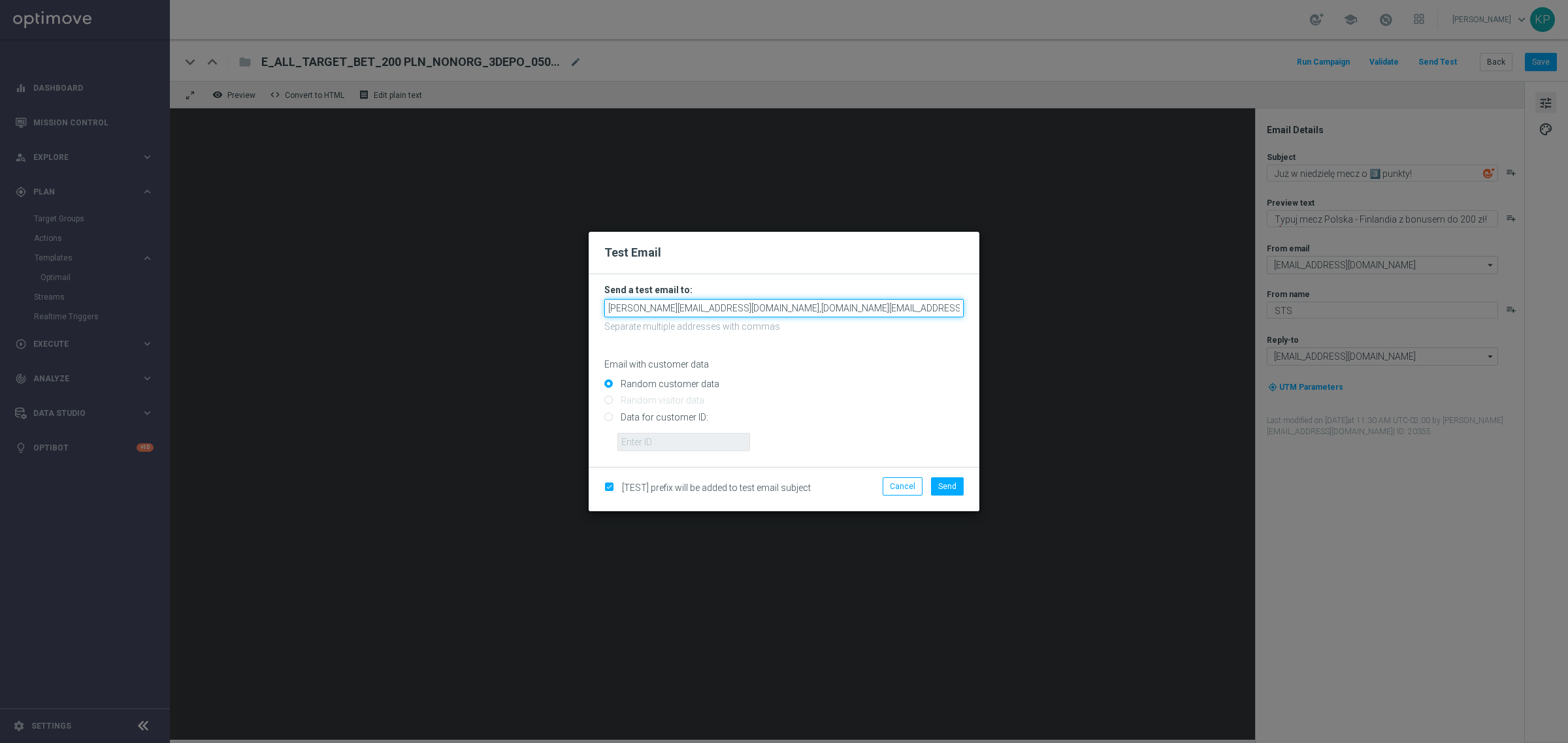
click at [911, 315] on input "[PERSON_NAME][EMAIL_ADDRESS][DOMAIN_NAME],[DOMAIN_NAME][EMAIL_ADDRESS][DOMAIN_N…" at bounding box center [783, 308] width 359 height 18
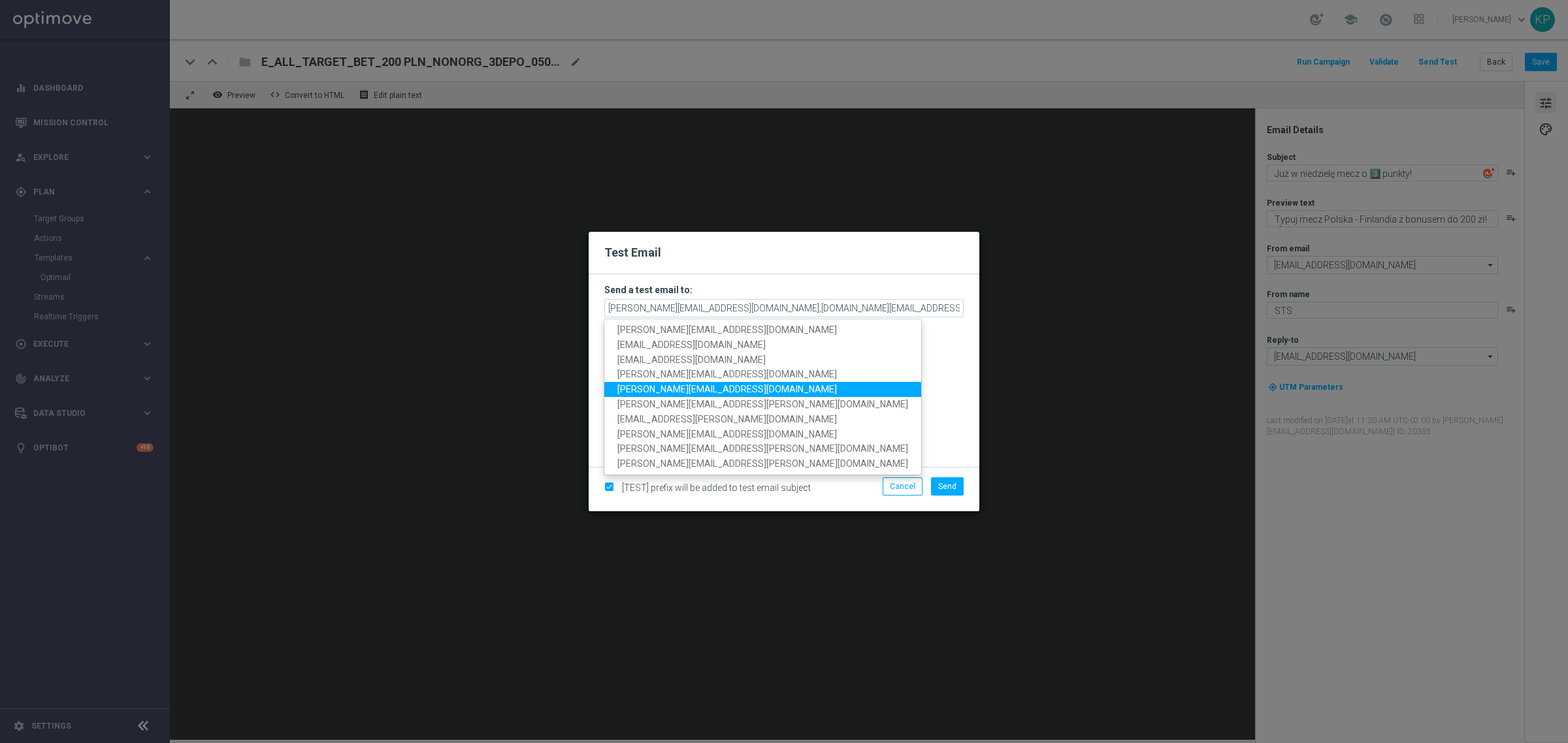
click at [734, 385] on link "[PERSON_NAME][EMAIL_ADDRESS][DOMAIN_NAME]" at bounding box center [762, 389] width 316 height 15
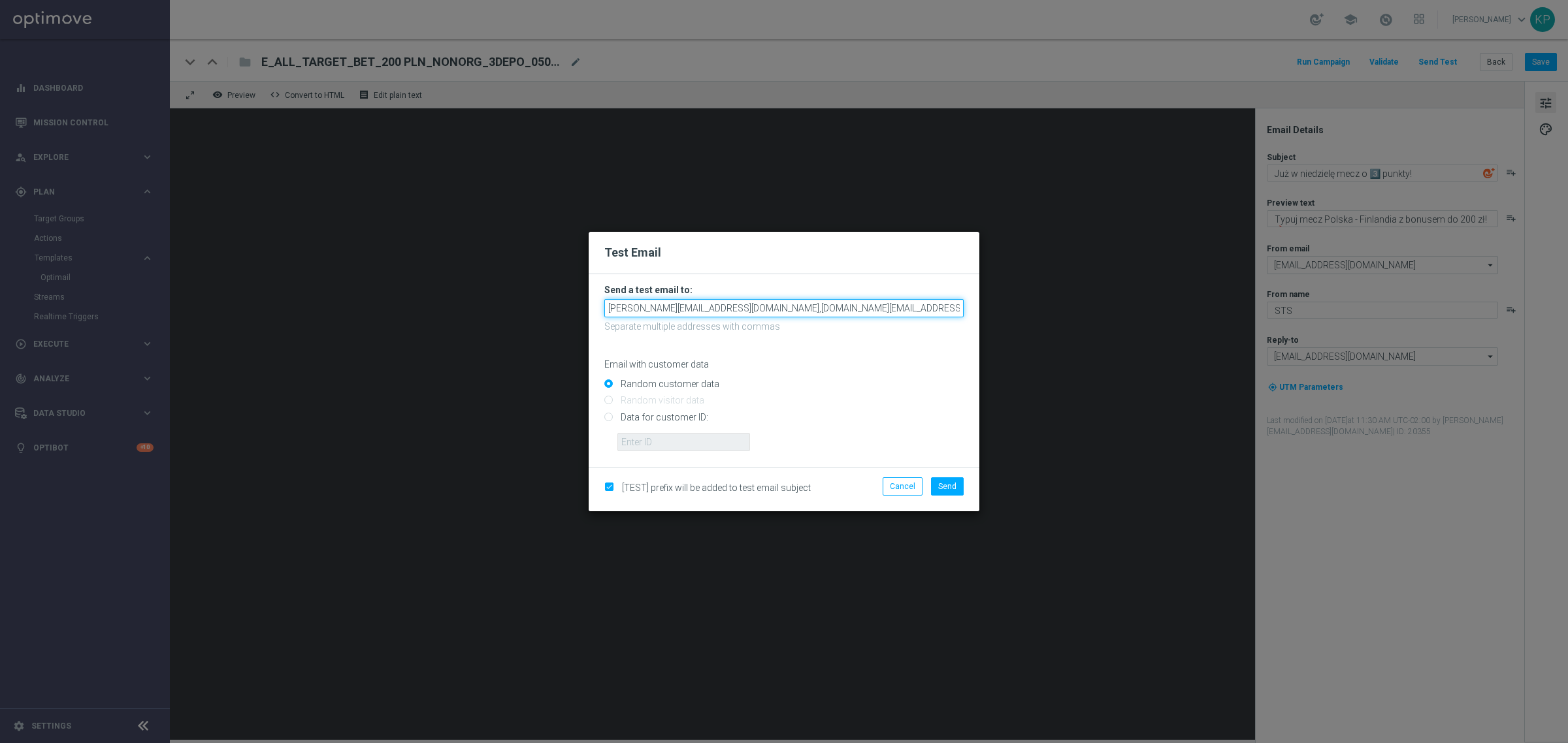
scroll to position [0, 42]
drag, startPoint x: 903, startPoint y: 301, endPoint x: 1095, endPoint y: 308, distance: 192.1
click at [1095, 308] on modal-container "Test Email Send a test email to: [PERSON_NAME][EMAIL_ADDRESS][DOMAIN_NAME],[DOM…" at bounding box center [784, 371] width 1568 height 743
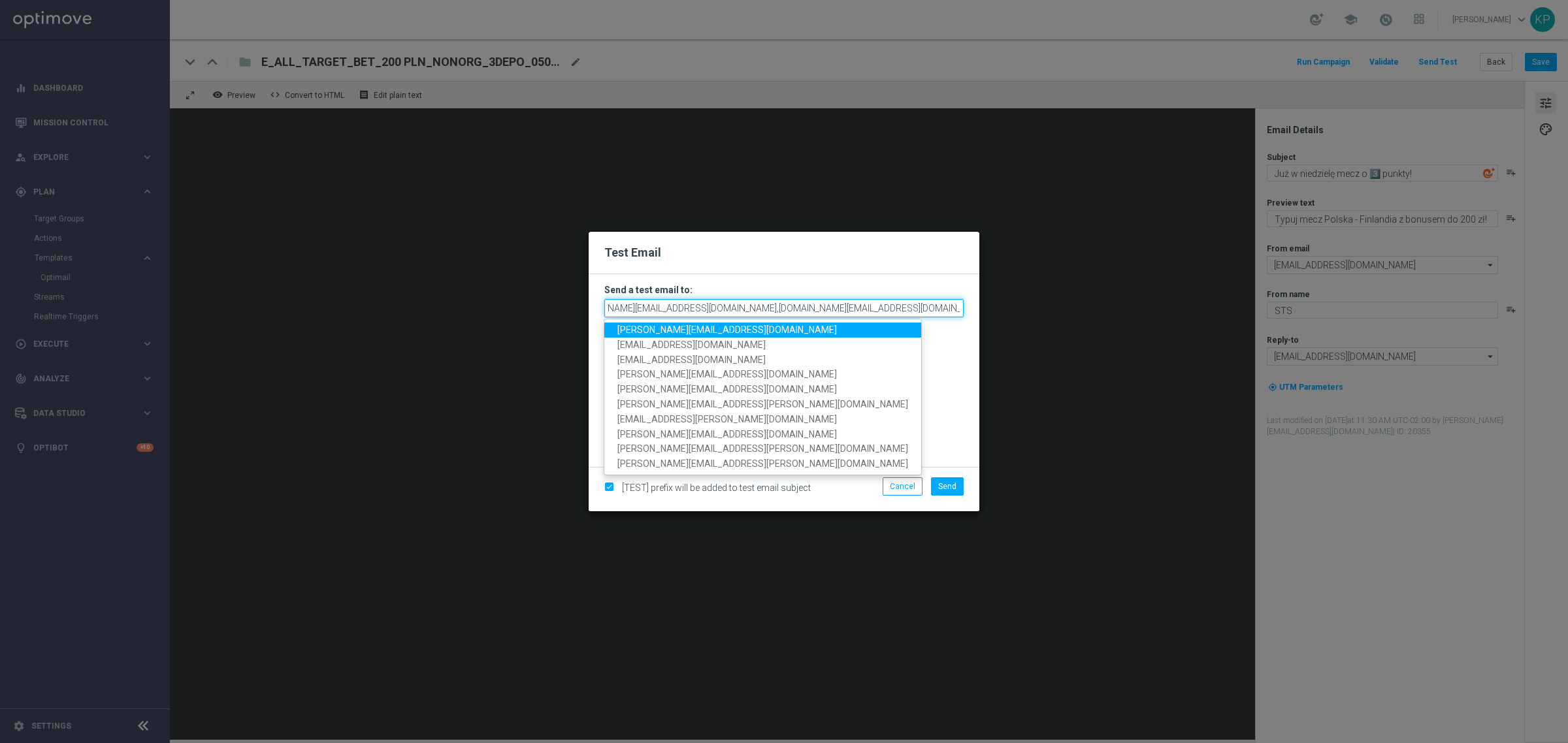
scroll to position [0, 44]
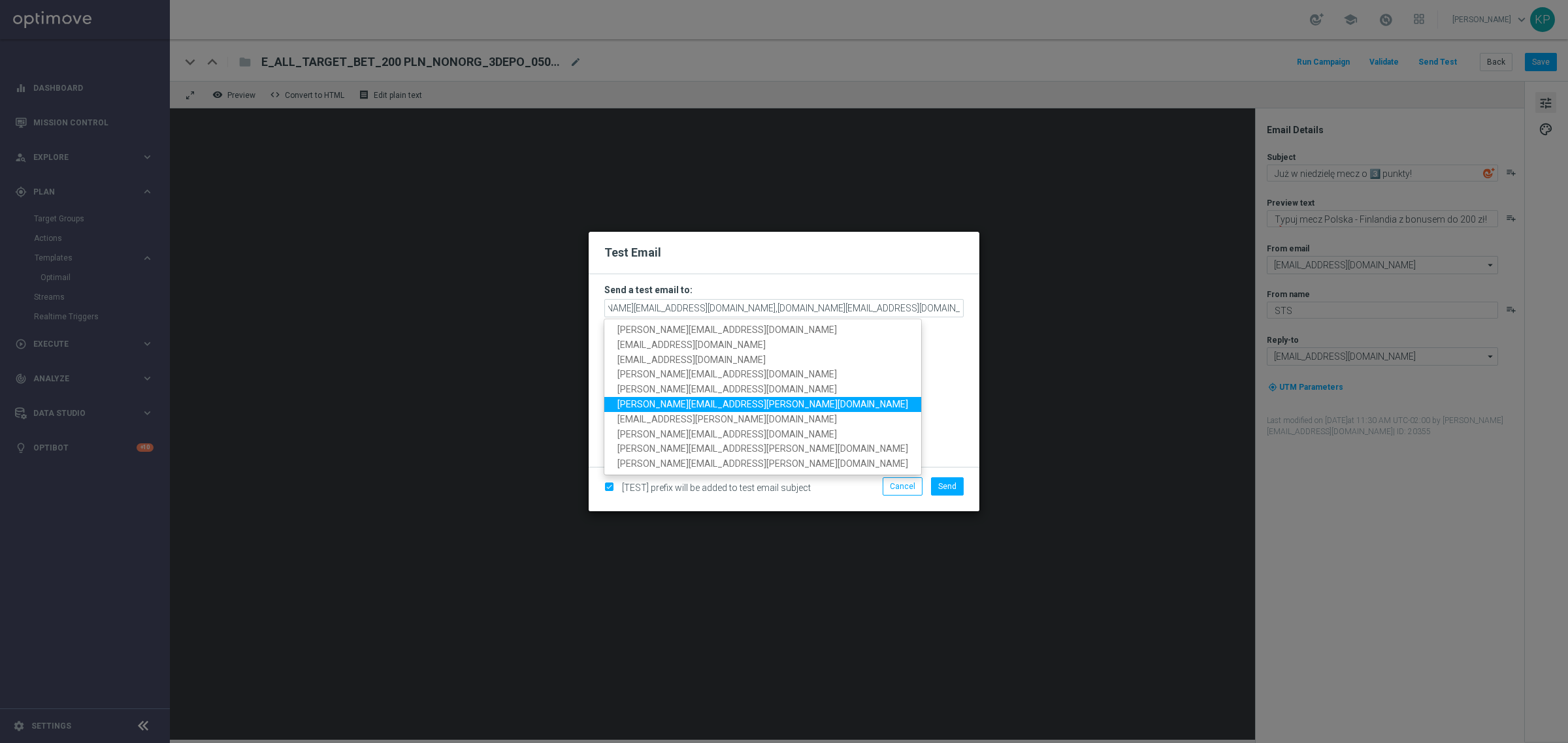
click at [730, 407] on link "[PERSON_NAME][EMAIL_ADDRESS][PERSON_NAME][DOMAIN_NAME]" at bounding box center [762, 404] width 316 height 15
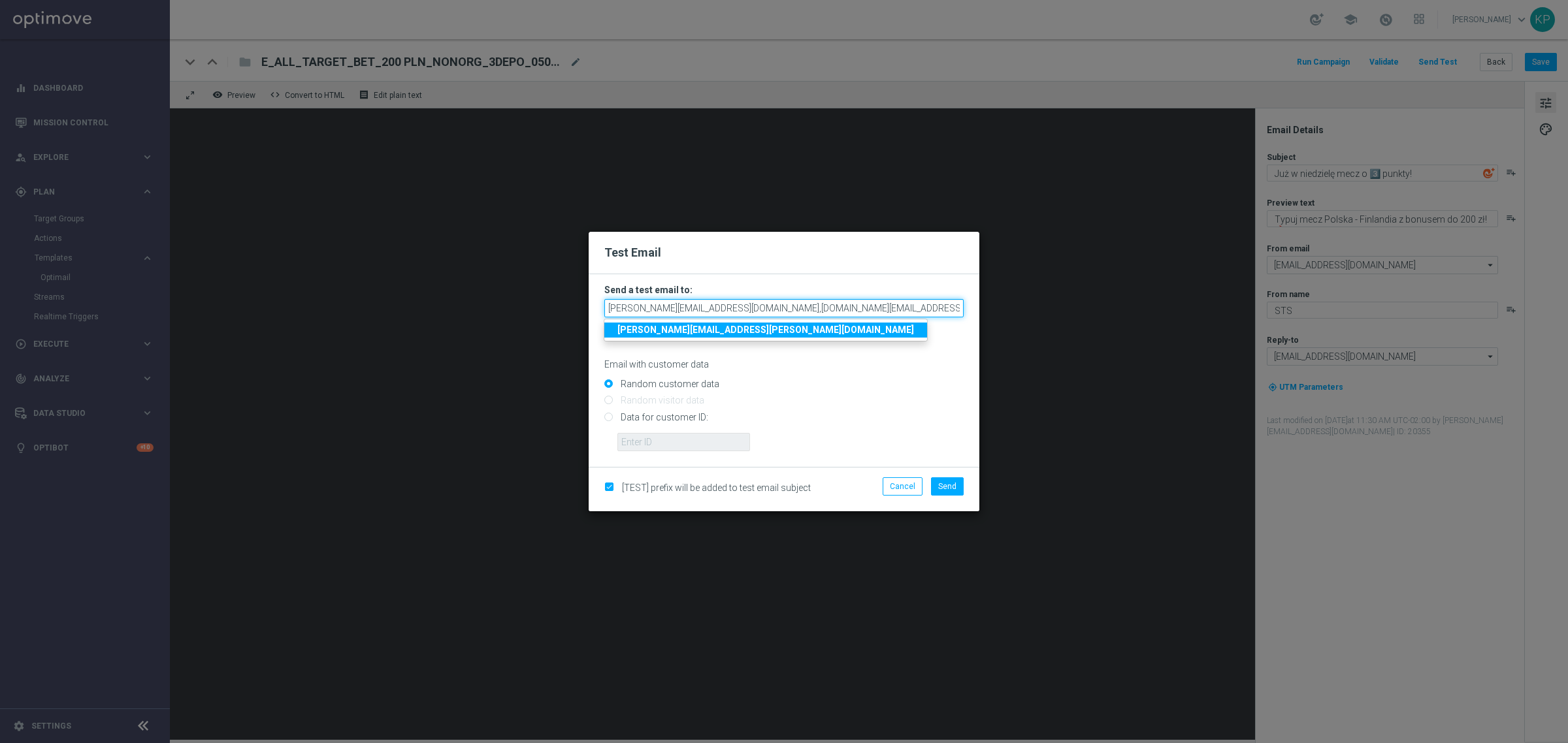
scroll to position [0, 147]
drag, startPoint x: 923, startPoint y: 308, endPoint x: 1099, endPoint y: 308, distance: 176.0
click at [1099, 308] on modal-container "Test Email Send a test email to: [PERSON_NAME][EMAIL_ADDRESS][DOMAIN_NAME],[DOM…" at bounding box center [784, 371] width 1568 height 743
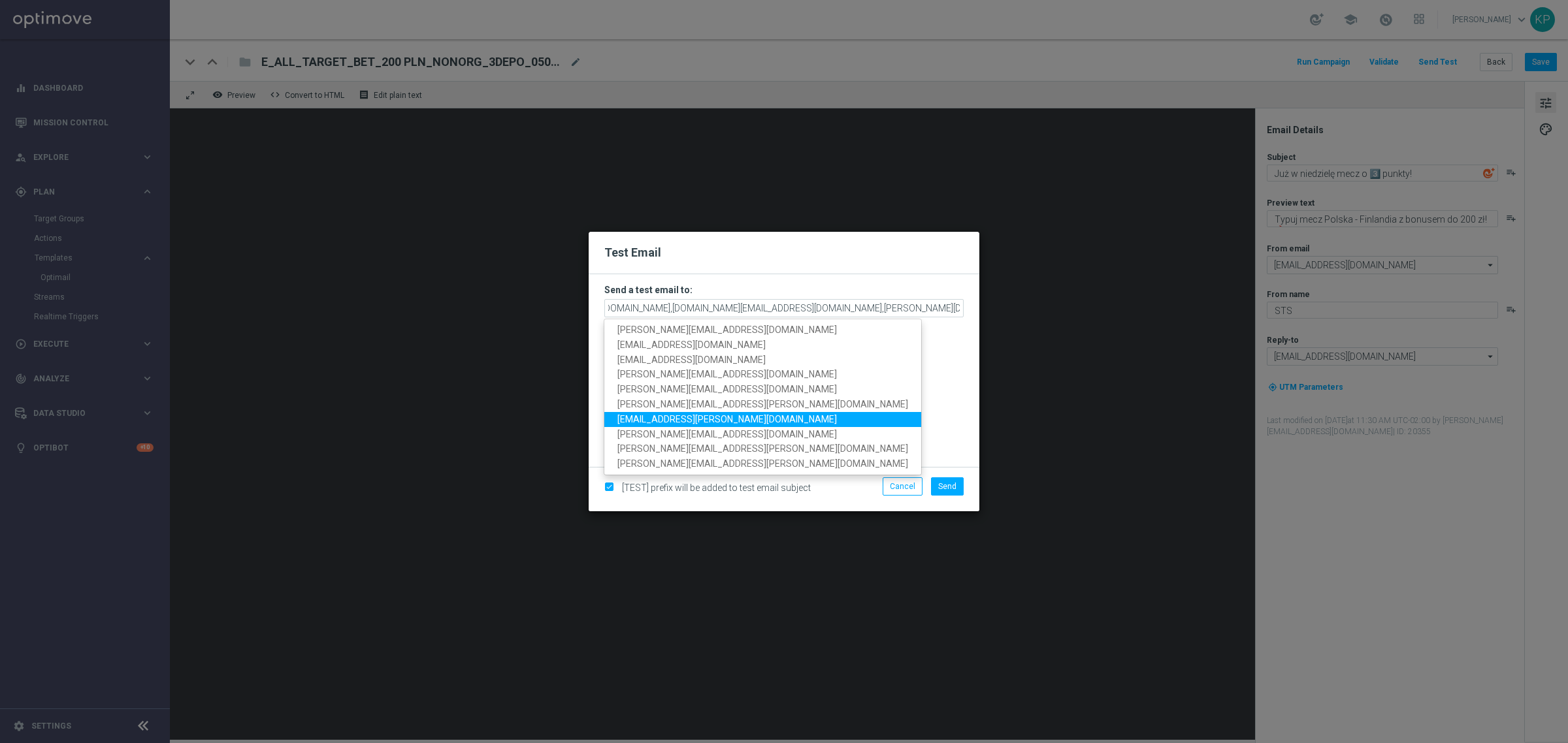
click at [661, 422] on span "[EMAIL_ADDRESS][PERSON_NAME][DOMAIN_NAME]" at bounding box center [727, 419] width 219 height 10
type input "[PERSON_NAME][EMAIL_ADDRESS][DOMAIN_NAME],[DOMAIN_NAME][EMAIL_ADDRESS][DOMAIN_N…"
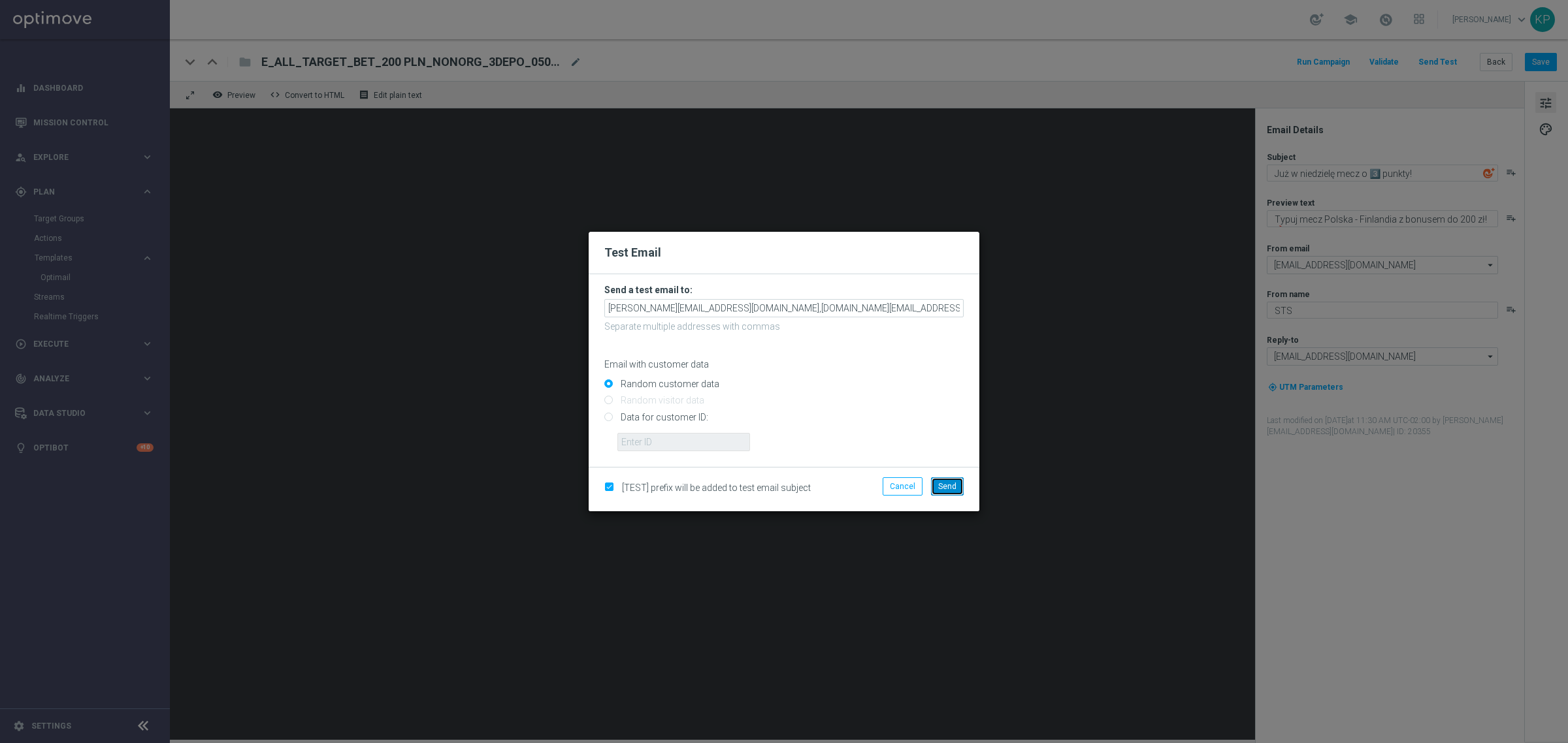
click at [944, 488] on span "Send" at bounding box center [947, 486] width 18 height 9
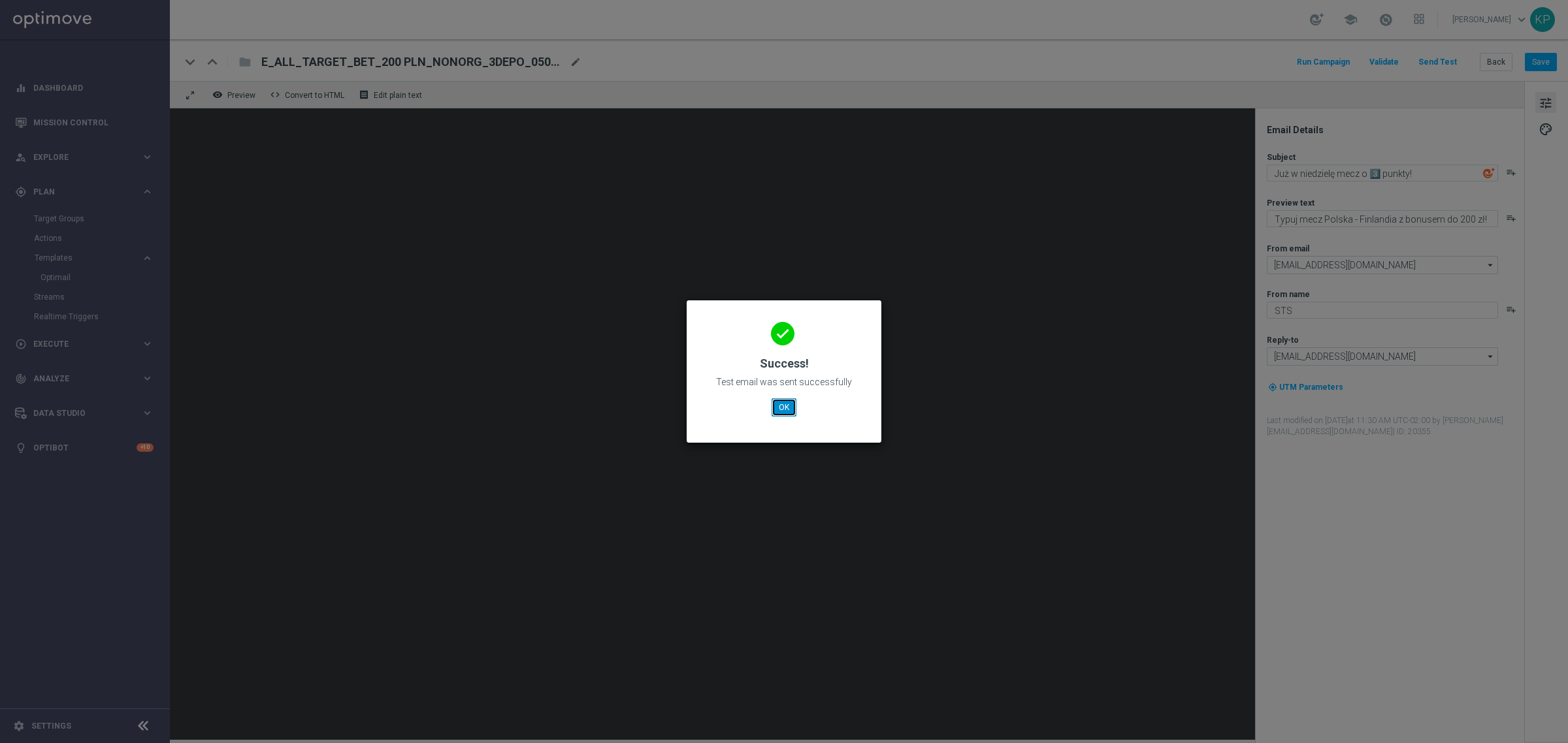
drag, startPoint x: 774, startPoint y: 410, endPoint x: 752, endPoint y: 409, distance: 22.0
click at [774, 410] on button "OK" at bounding box center [784, 407] width 25 height 18
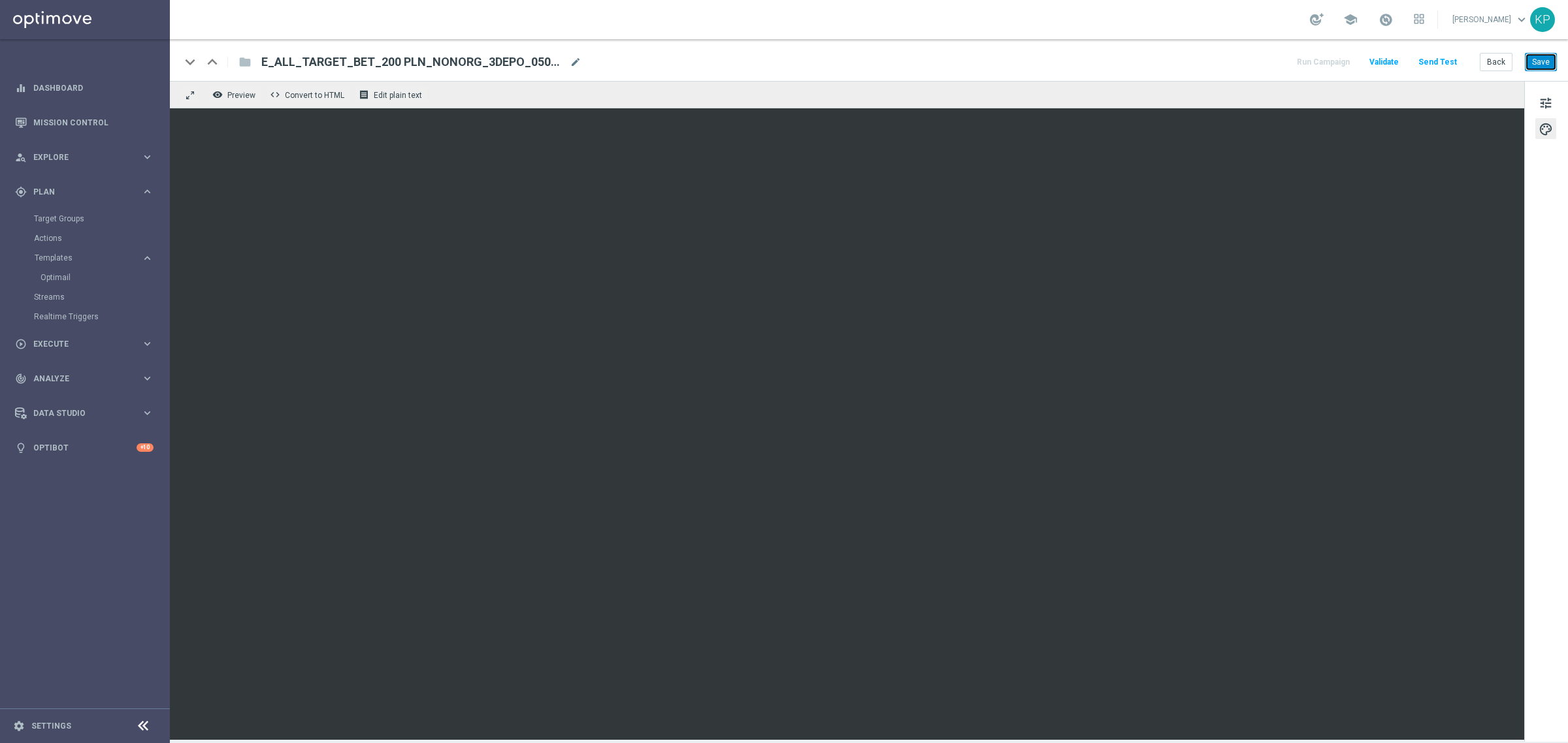
click at [1537, 60] on button "Save" at bounding box center [1541, 62] width 32 height 18
click at [1483, 66] on button "Back" at bounding box center [1496, 62] width 33 height 18
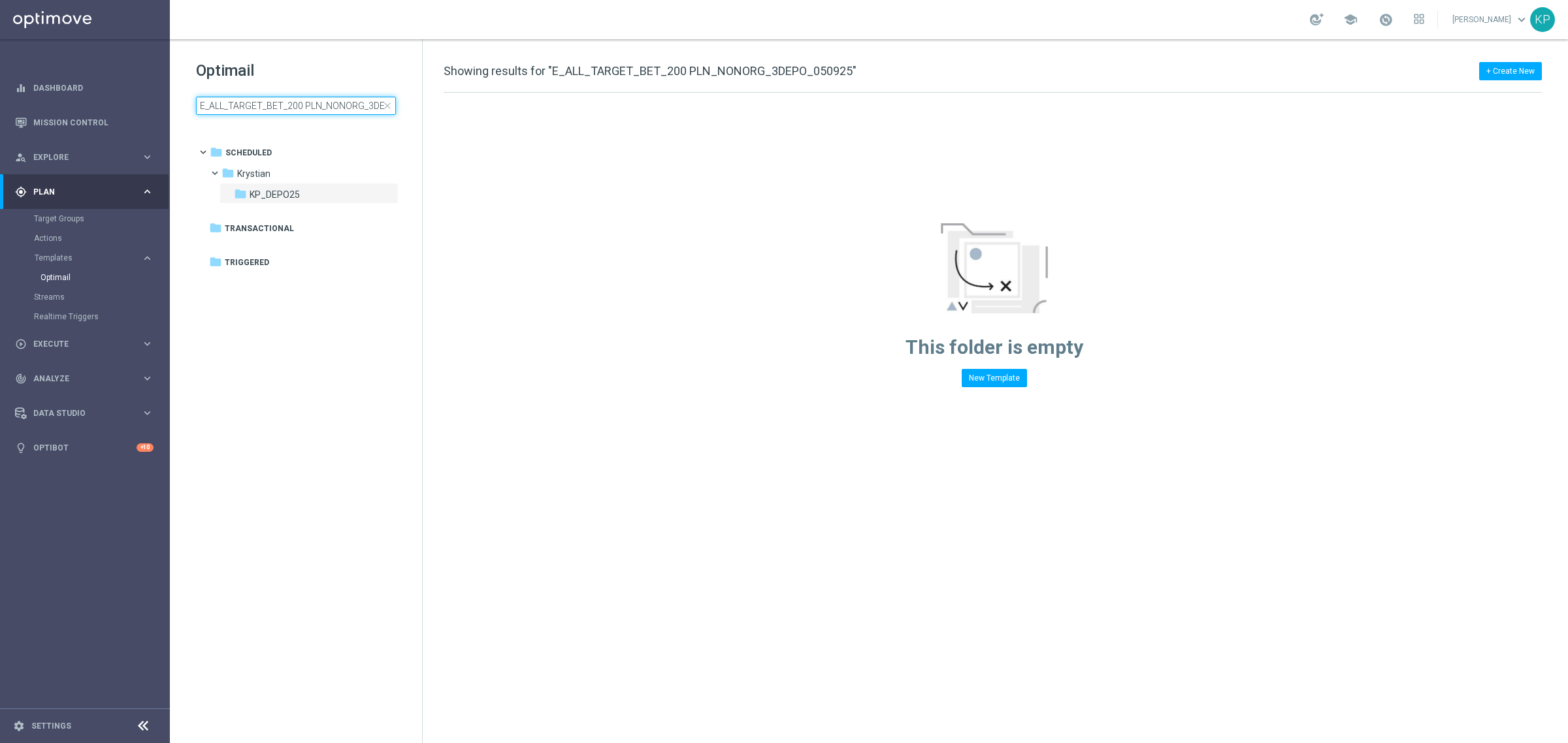
click at [302, 106] on input "E_ALL_TARGET_BET_200 PLN_NONORG_3DEPO_050925" at bounding box center [295, 105] width 200 height 18
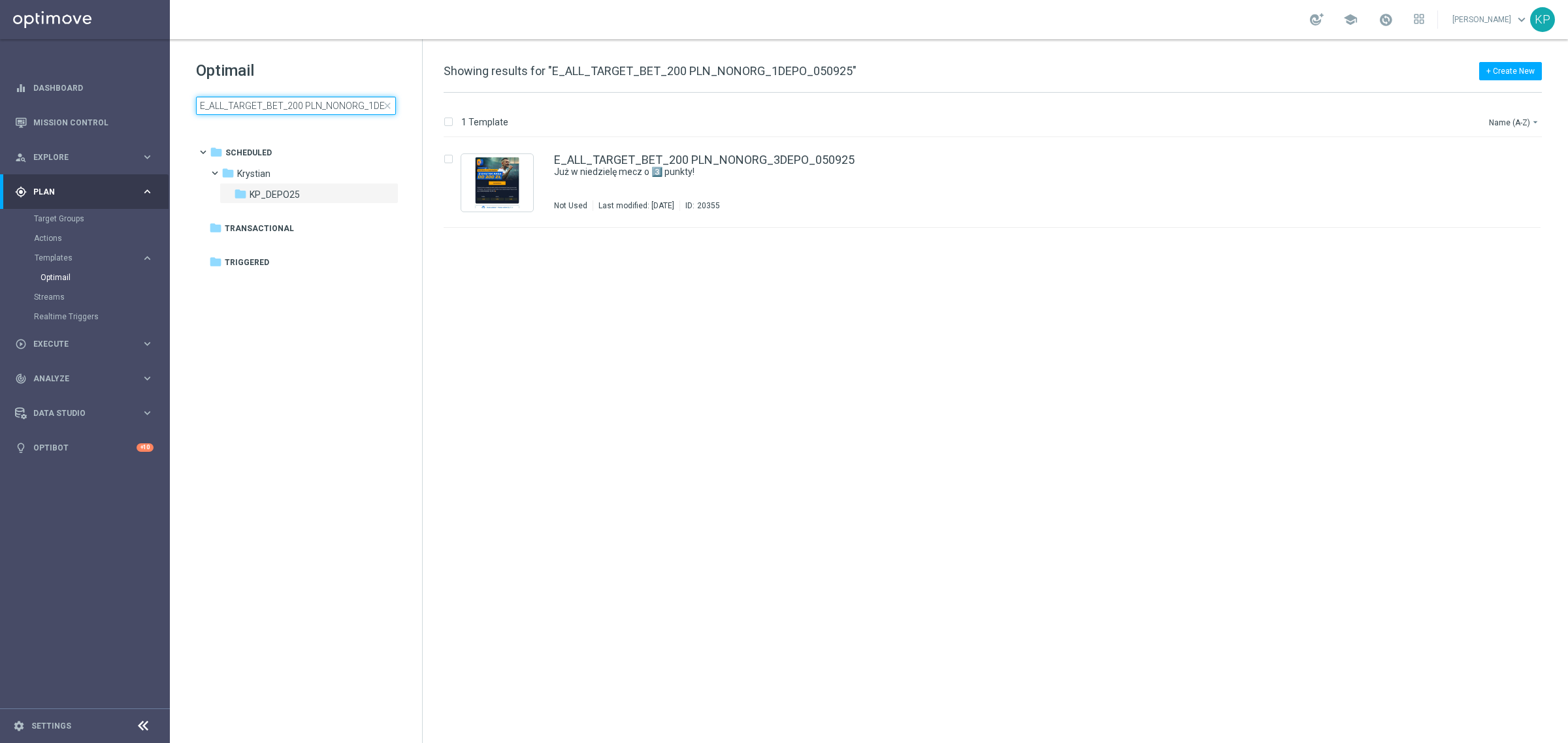
scroll to position [0, 42]
type input "E_ALL_TARGET_BET_200 PLN_NONORG_1DEPO_050925"
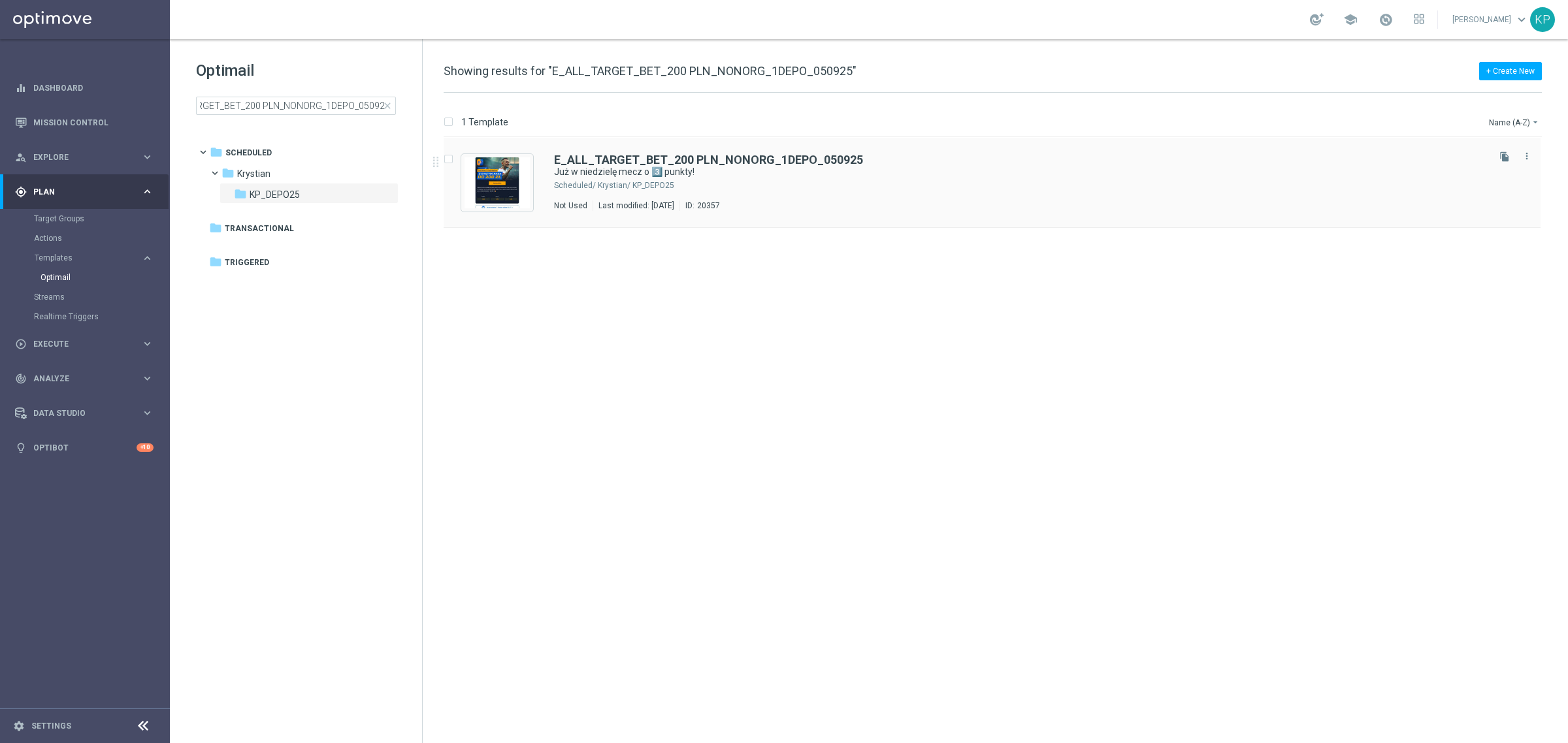
click at [815, 180] on div "Krystian/ KP_DEPO25" at bounding box center [1041, 185] width 887 height 10
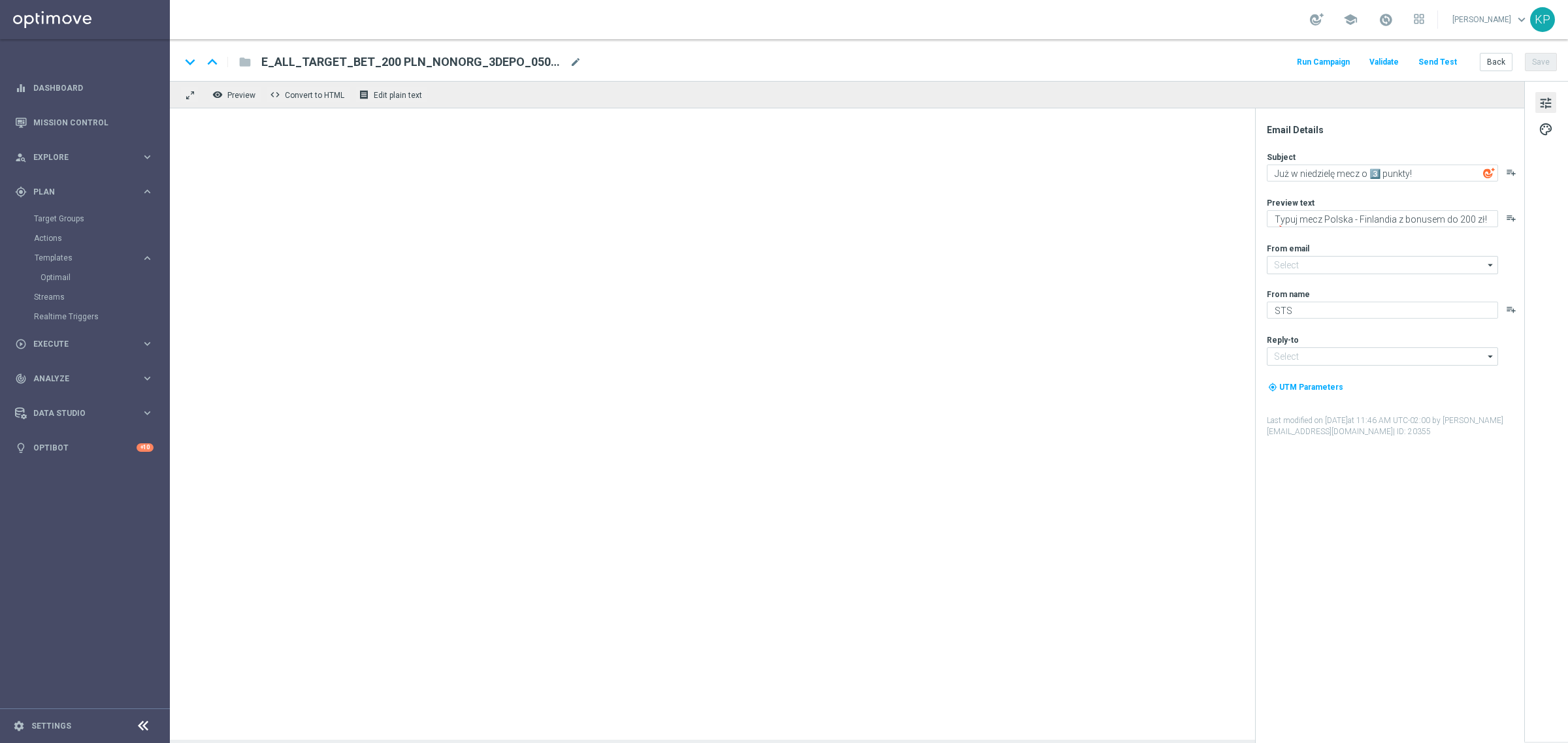
type input "[EMAIL_ADDRESS][DOMAIN_NAME]"
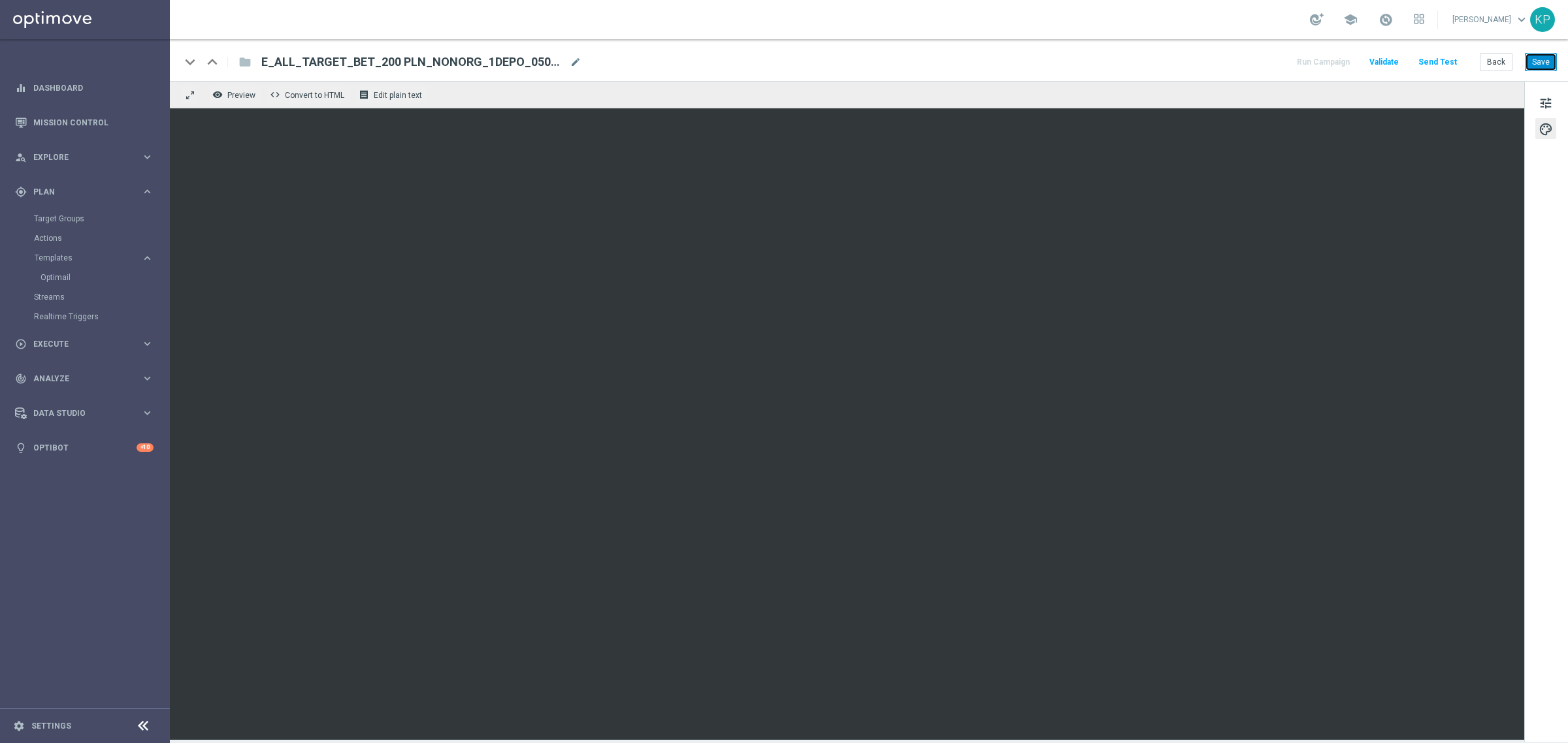
click at [1533, 59] on button "Save" at bounding box center [1541, 62] width 32 height 18
click at [1487, 70] on button "Back" at bounding box center [1496, 62] width 33 height 18
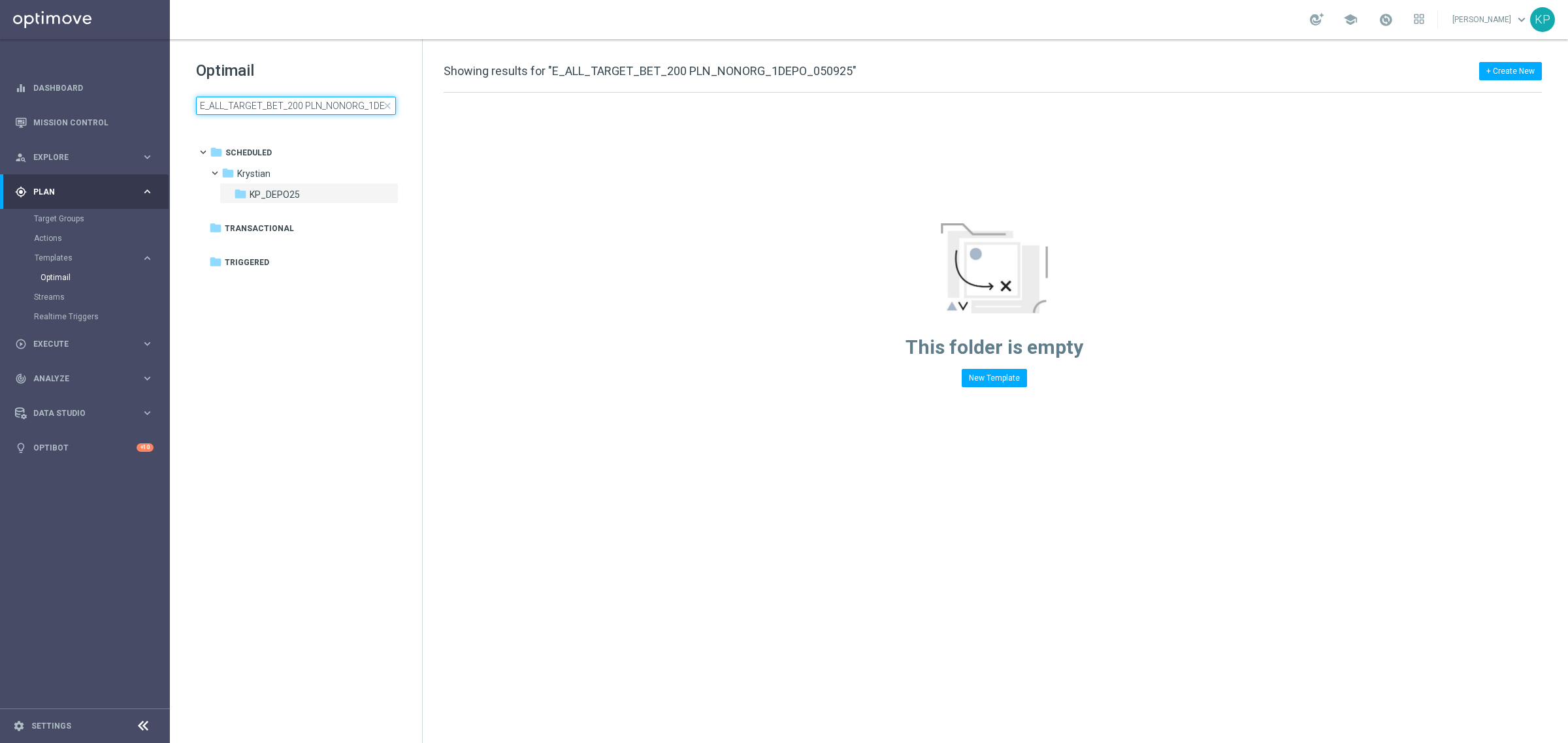
click at [314, 99] on input "E_ALL_TARGET_BET_200 PLN_NONORG_1DEPO_050925" at bounding box center [295, 105] width 200 height 18
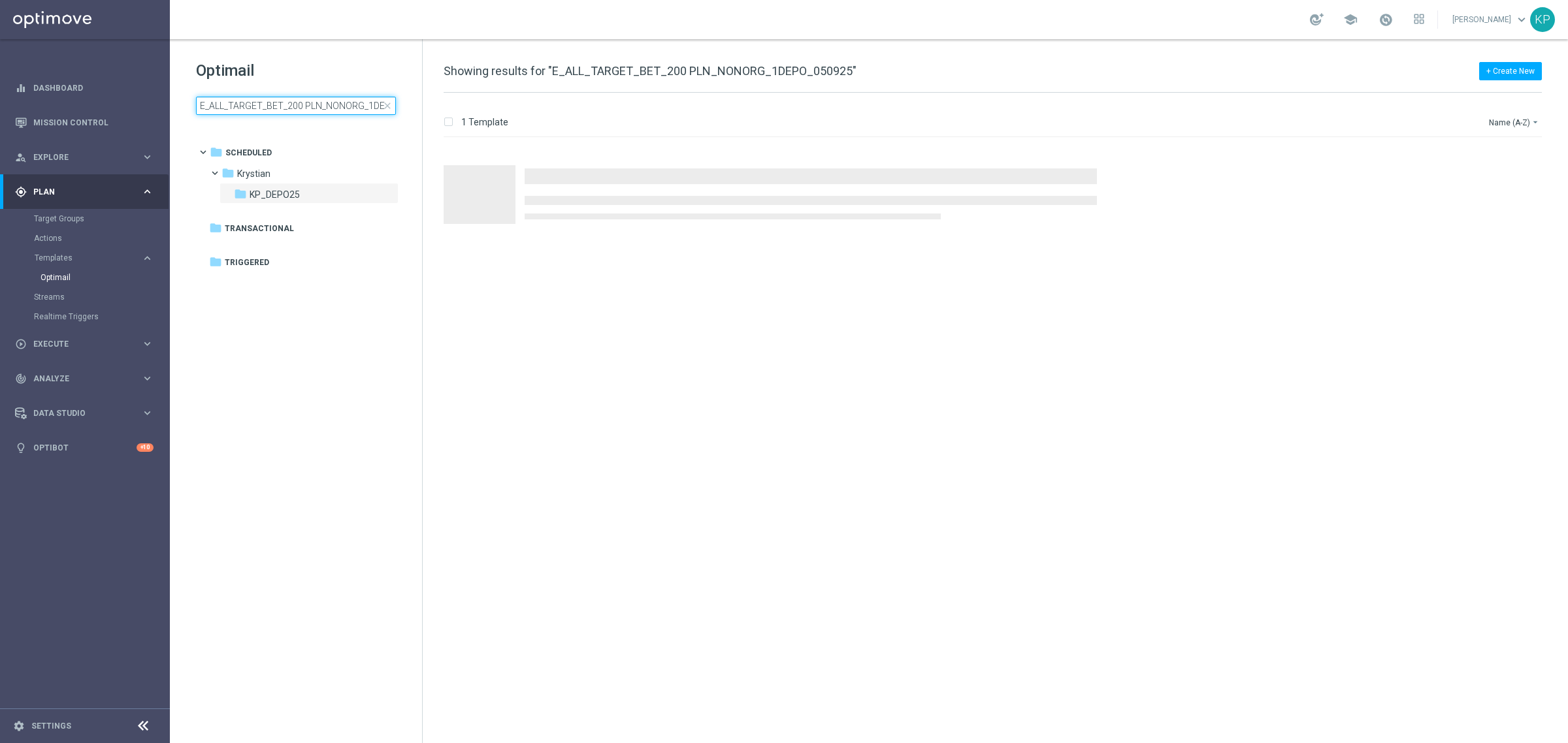
type input "E_ALL_TARGET_BET_200 PLN_NONORG_2DEPO_050925"
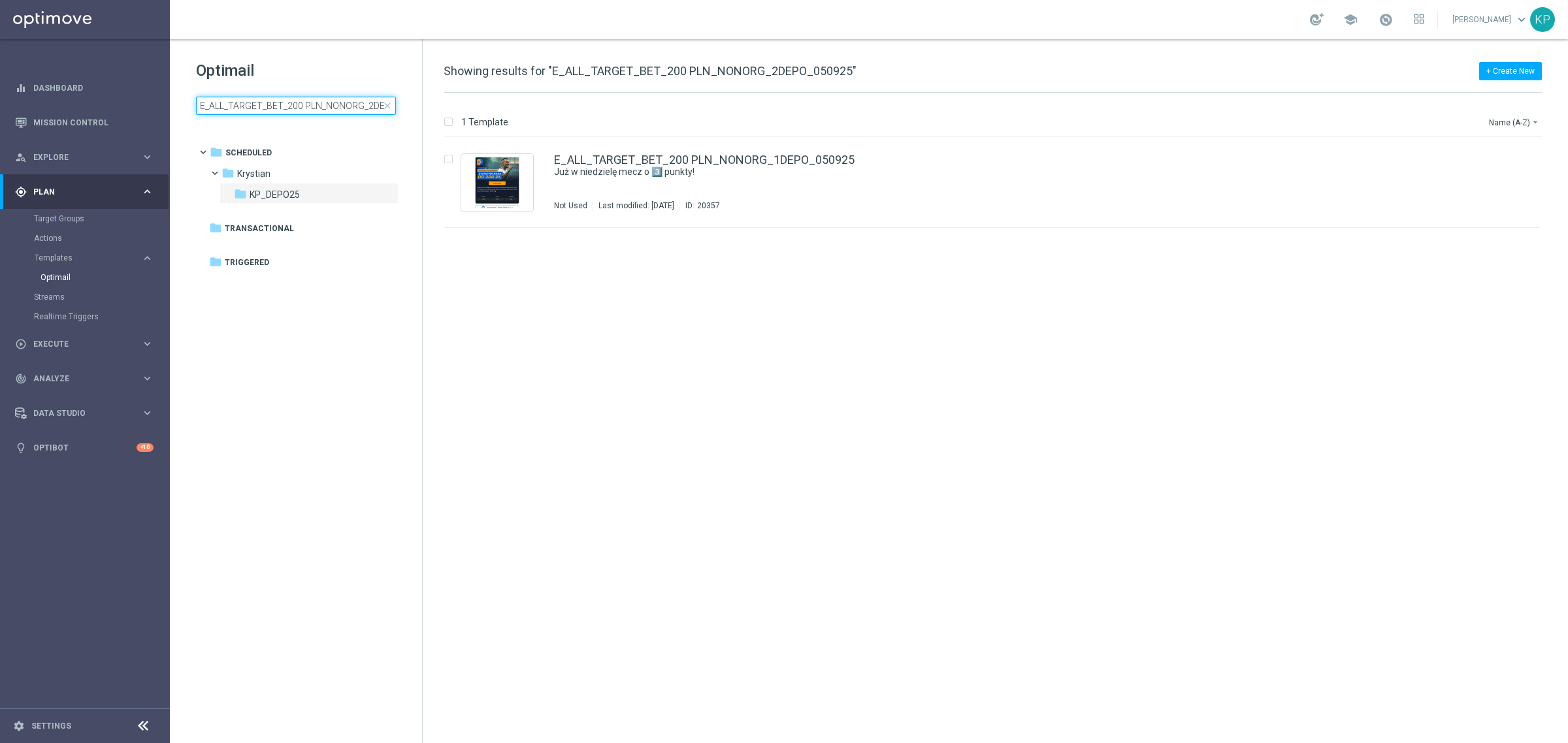
scroll to position [0, 42]
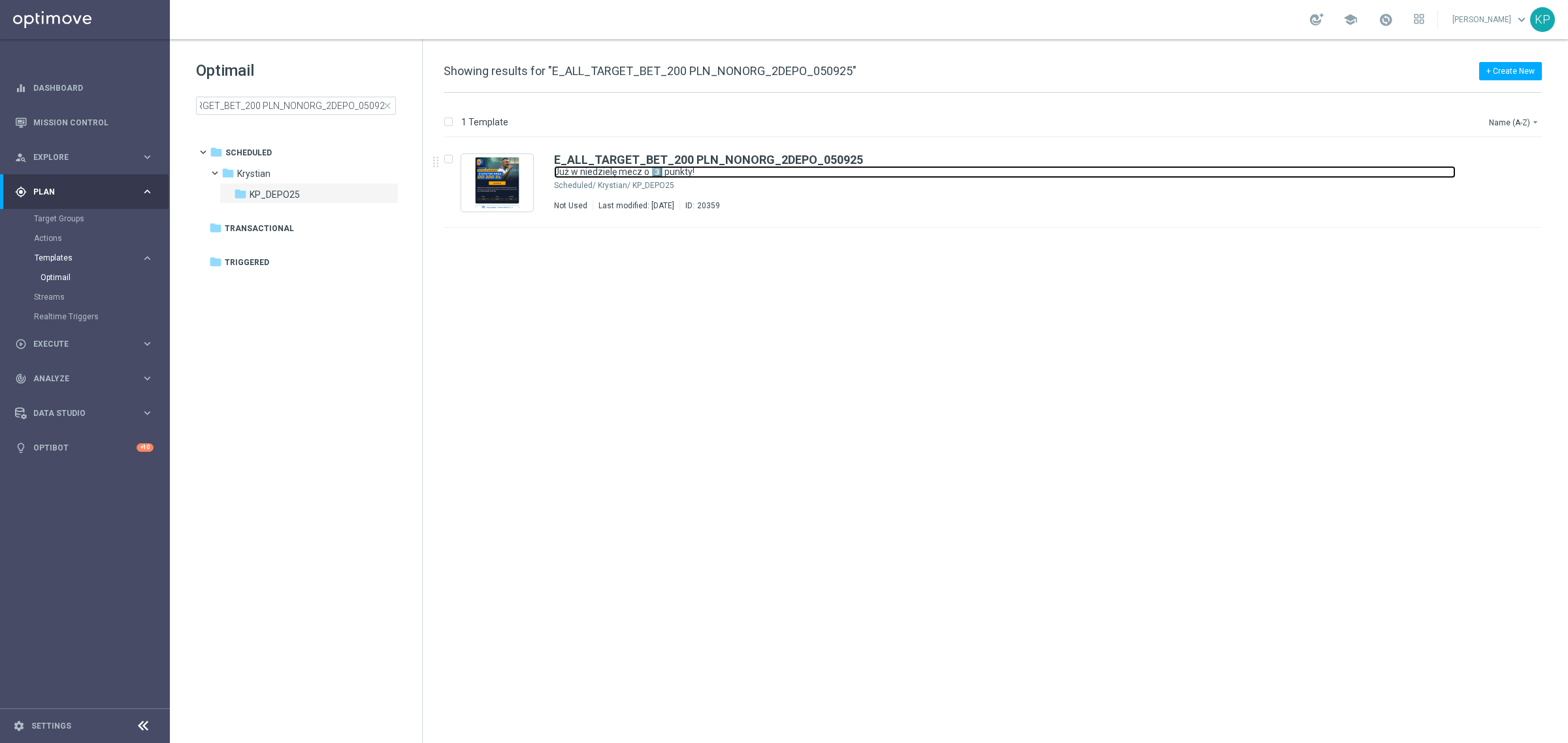
drag, startPoint x: 623, startPoint y: 171, endPoint x: 104, endPoint y: 257, distance: 526.1
click at [623, 171] on link "Już w niedzielę mecz o 3️⃣ punkty!" at bounding box center [1004, 172] width 901 height 13
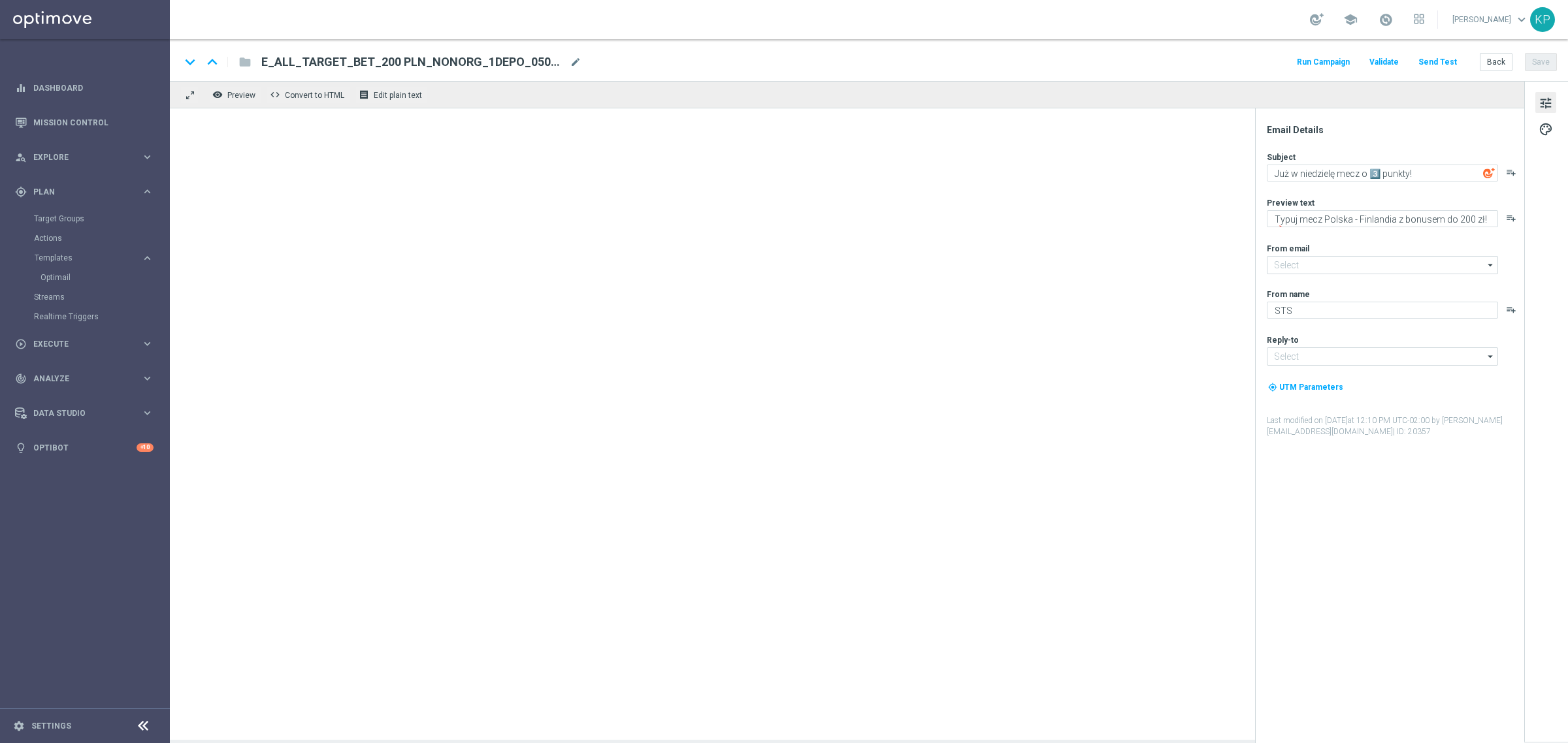
type input "[EMAIL_ADDRESS][DOMAIN_NAME]"
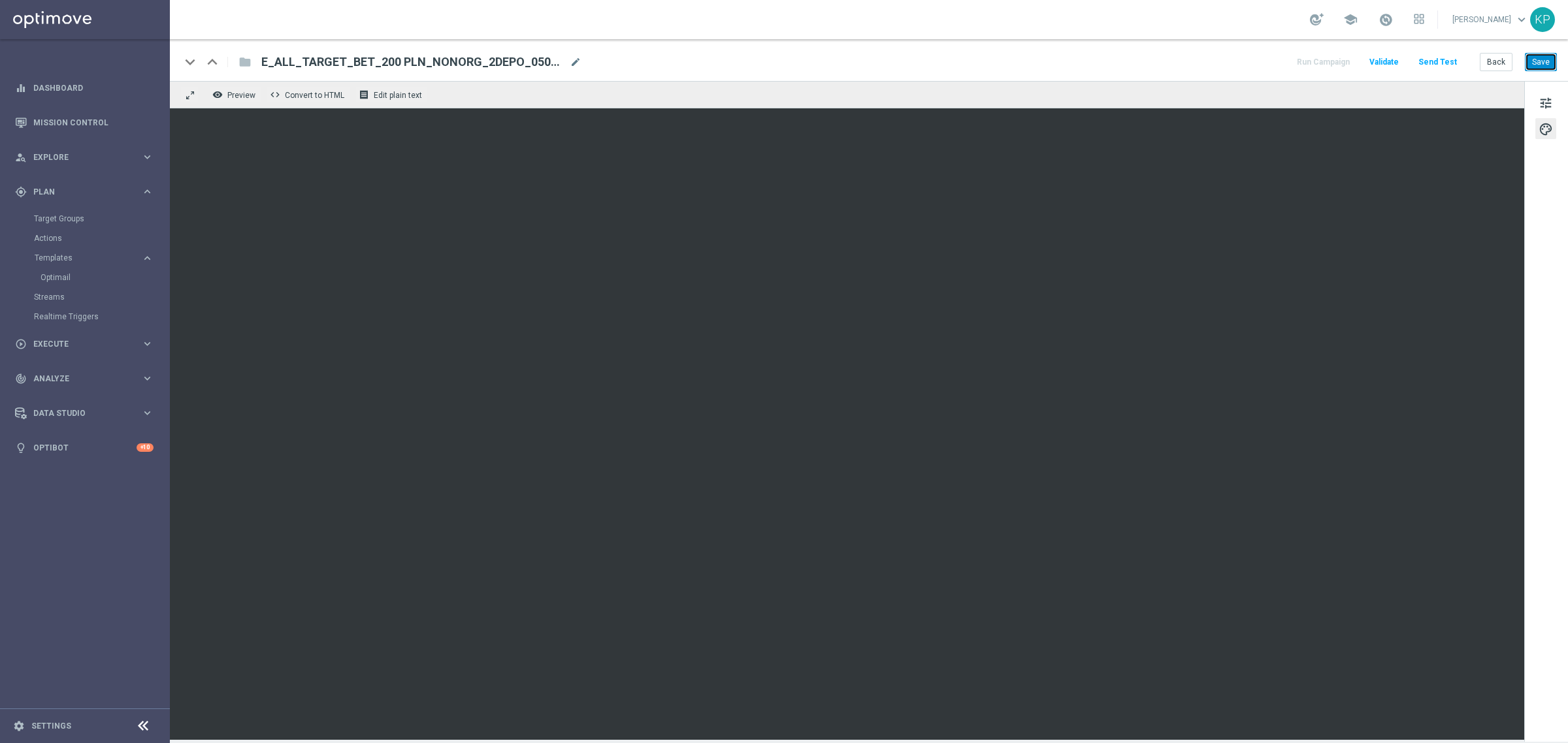
click at [1530, 54] on button "Save" at bounding box center [1541, 62] width 32 height 18
click at [1552, 61] on button "Save" at bounding box center [1541, 62] width 32 height 18
click at [1491, 61] on button "Back" at bounding box center [1496, 62] width 33 height 18
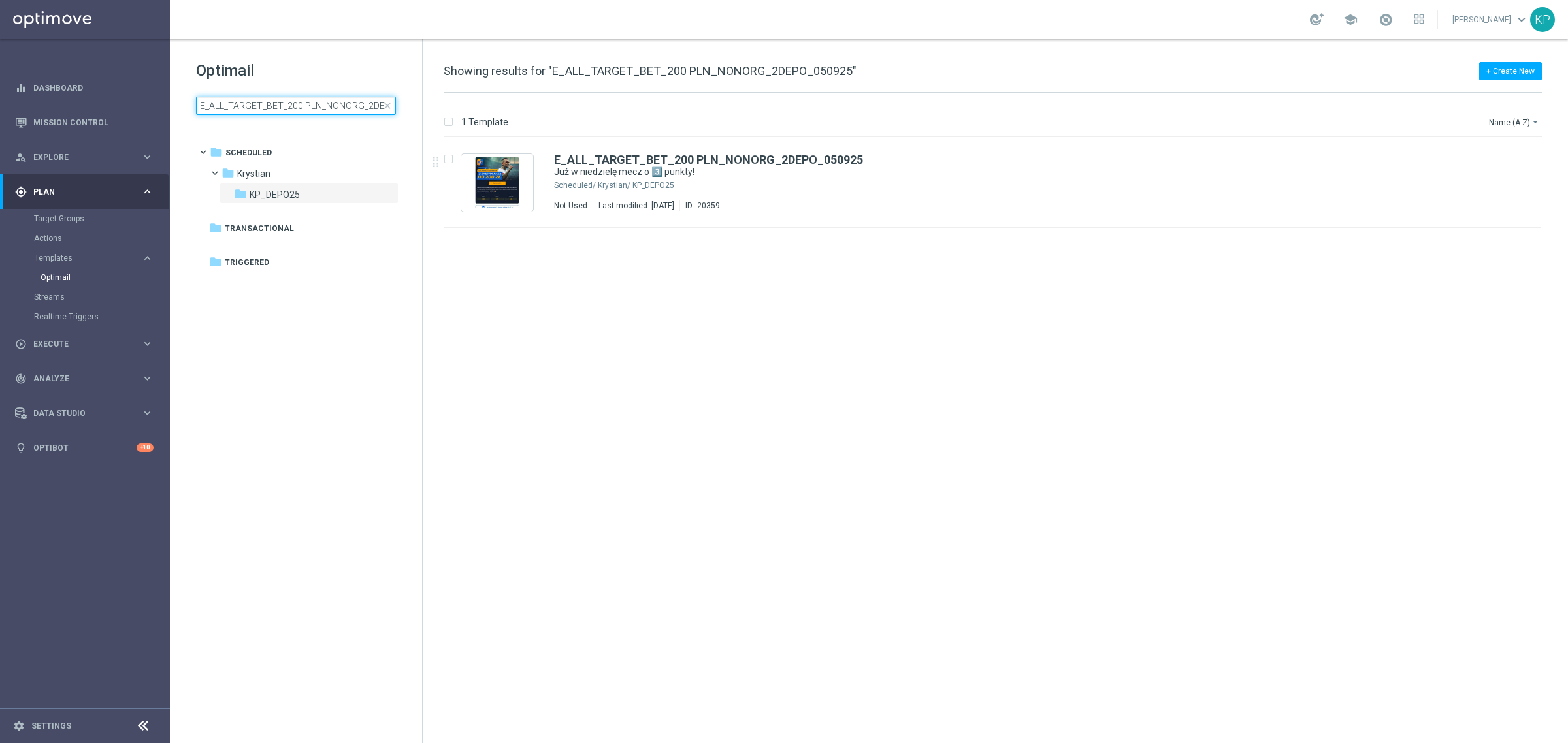
click at [331, 103] on input "E_ALL_TARGET_BET_200 PLN_NONORG_2DEPO_050925" at bounding box center [295, 105] width 200 height 18
type input "E_ALL_TARGET_BET_200 PLN_NONORG_3DEPO_050925"
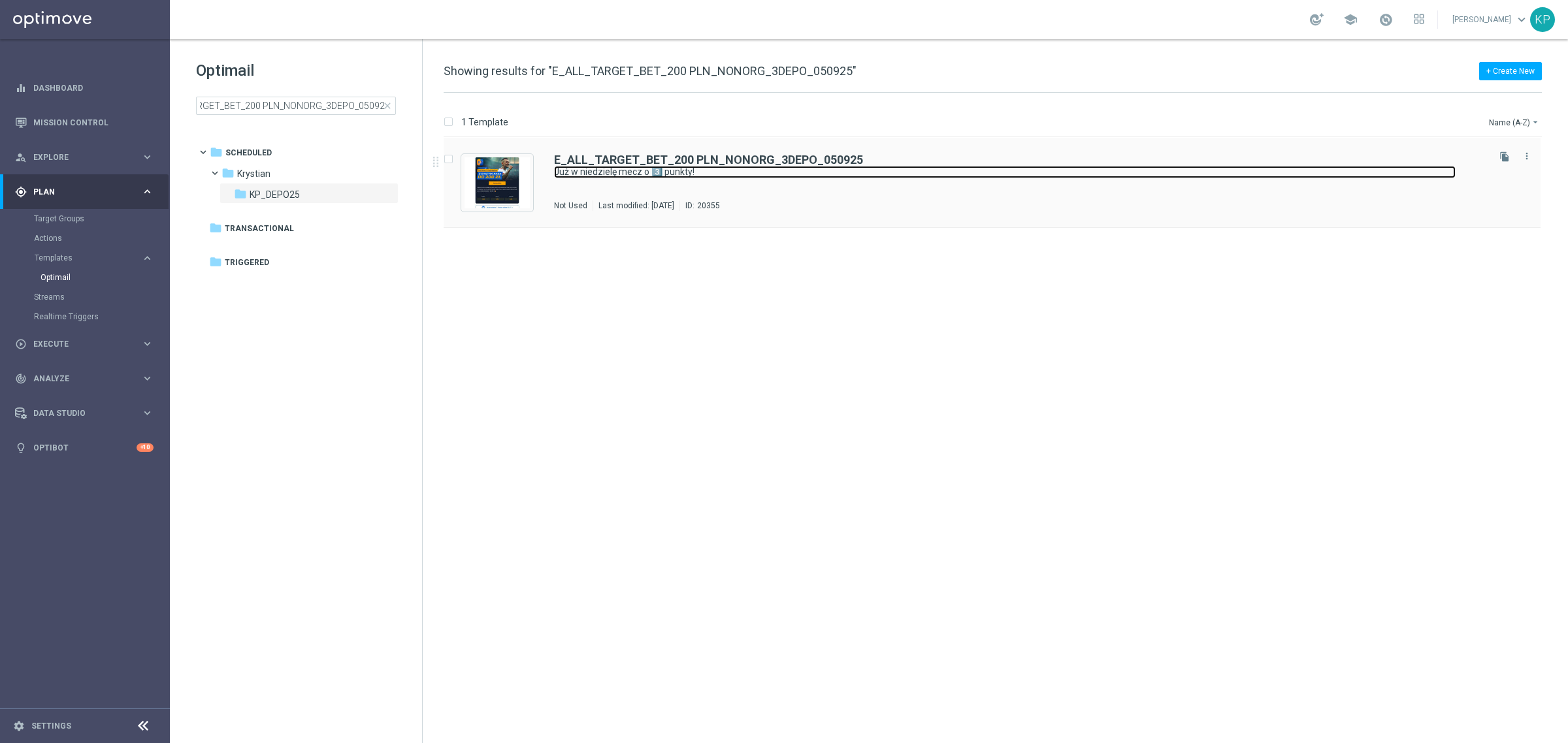
click at [844, 175] on link "Już w niedzielę mecz o 3️⃣ punkty!" at bounding box center [1004, 172] width 901 height 13
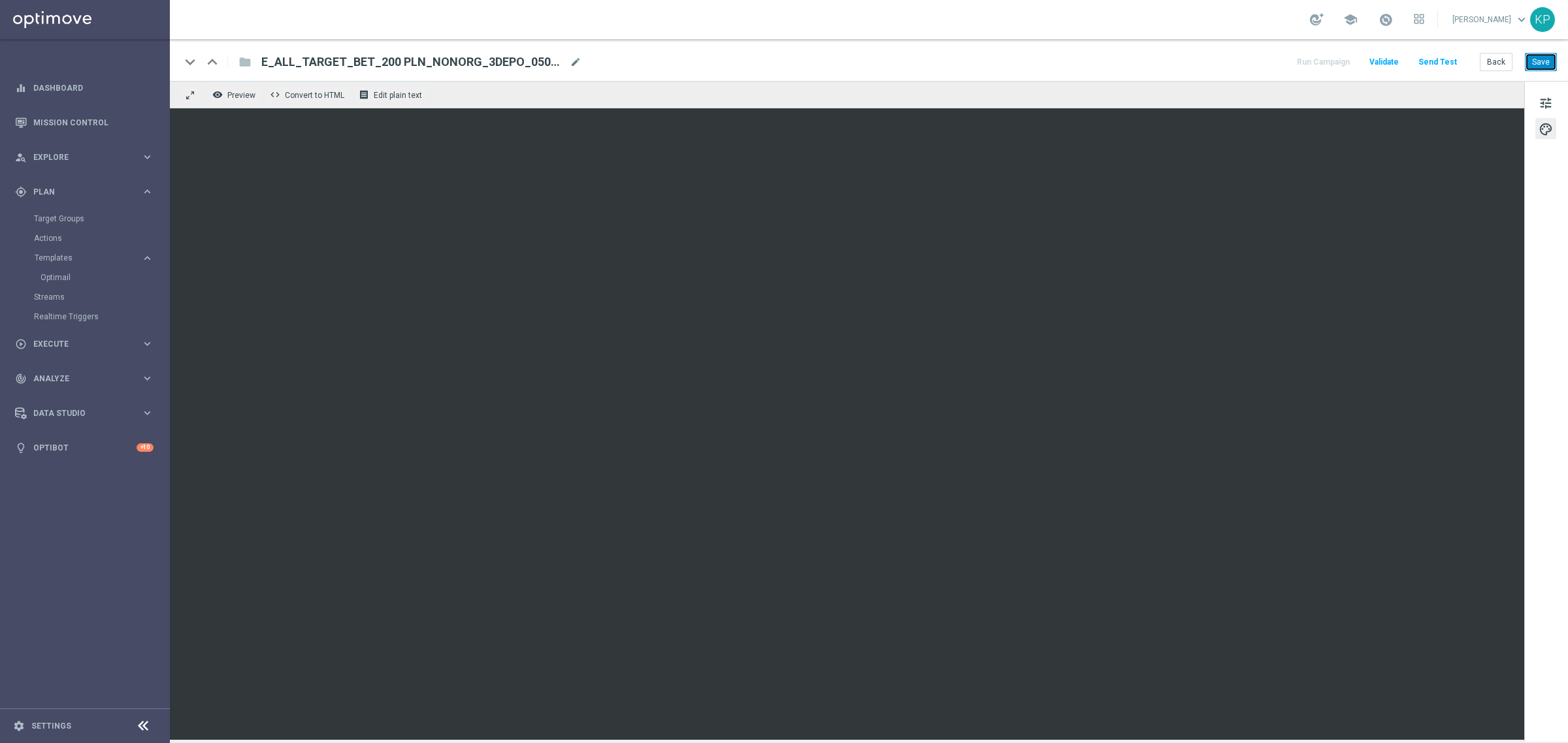
click at [1535, 57] on button "Save" at bounding box center [1541, 62] width 32 height 18
click at [1504, 57] on button "Back" at bounding box center [1496, 62] width 33 height 18
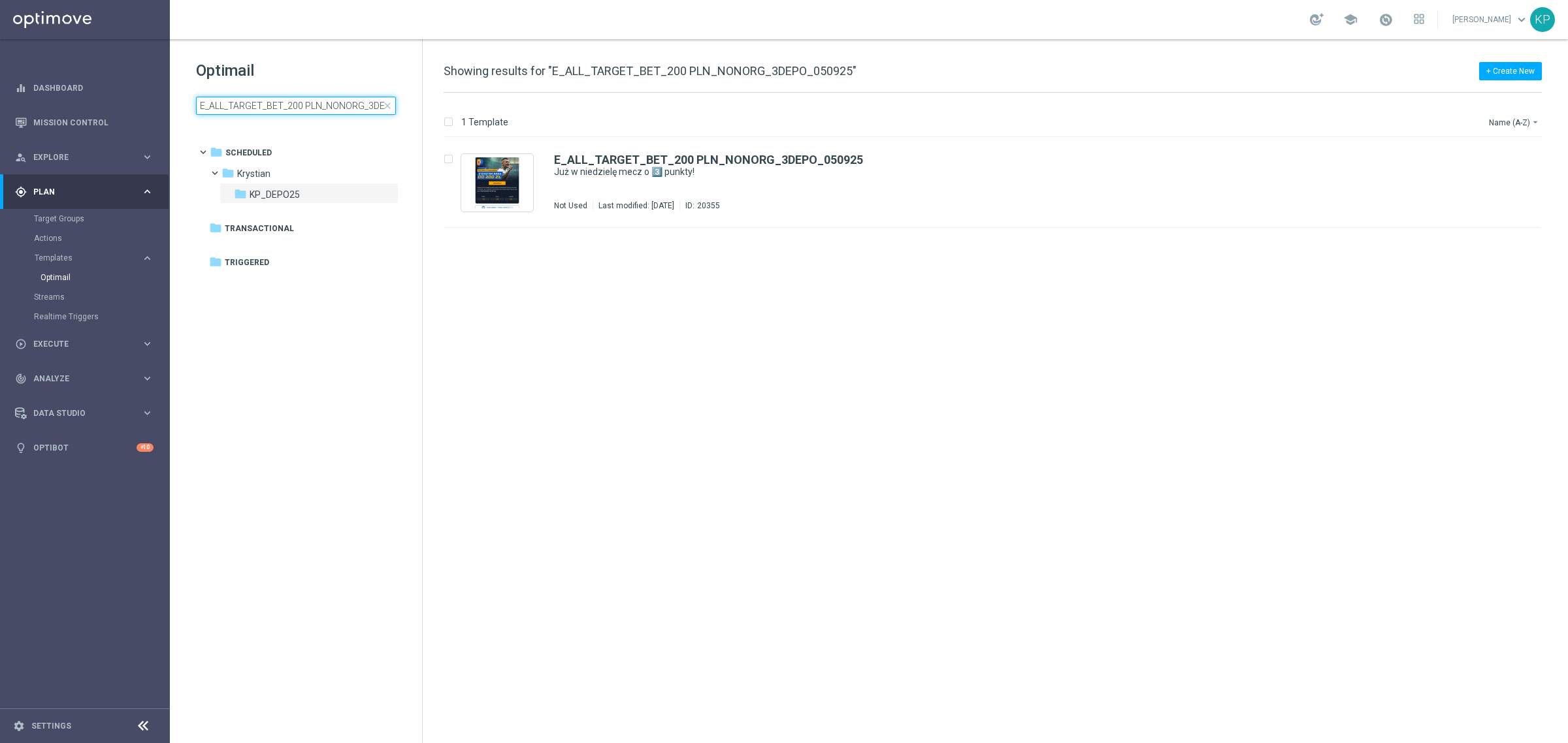
click at [309, 106] on input "E_ALL_TARGET_BET_200 PLN_NONORG_3DEPO_050925" at bounding box center [295, 105] width 200 height 18
type input "E_ALL_TARGET_BET_200 PLN_NONORG_1DEPO_050925"
click at [849, 188] on div "Krystian/ KP_DEPO25" at bounding box center [1041, 185] width 887 height 10
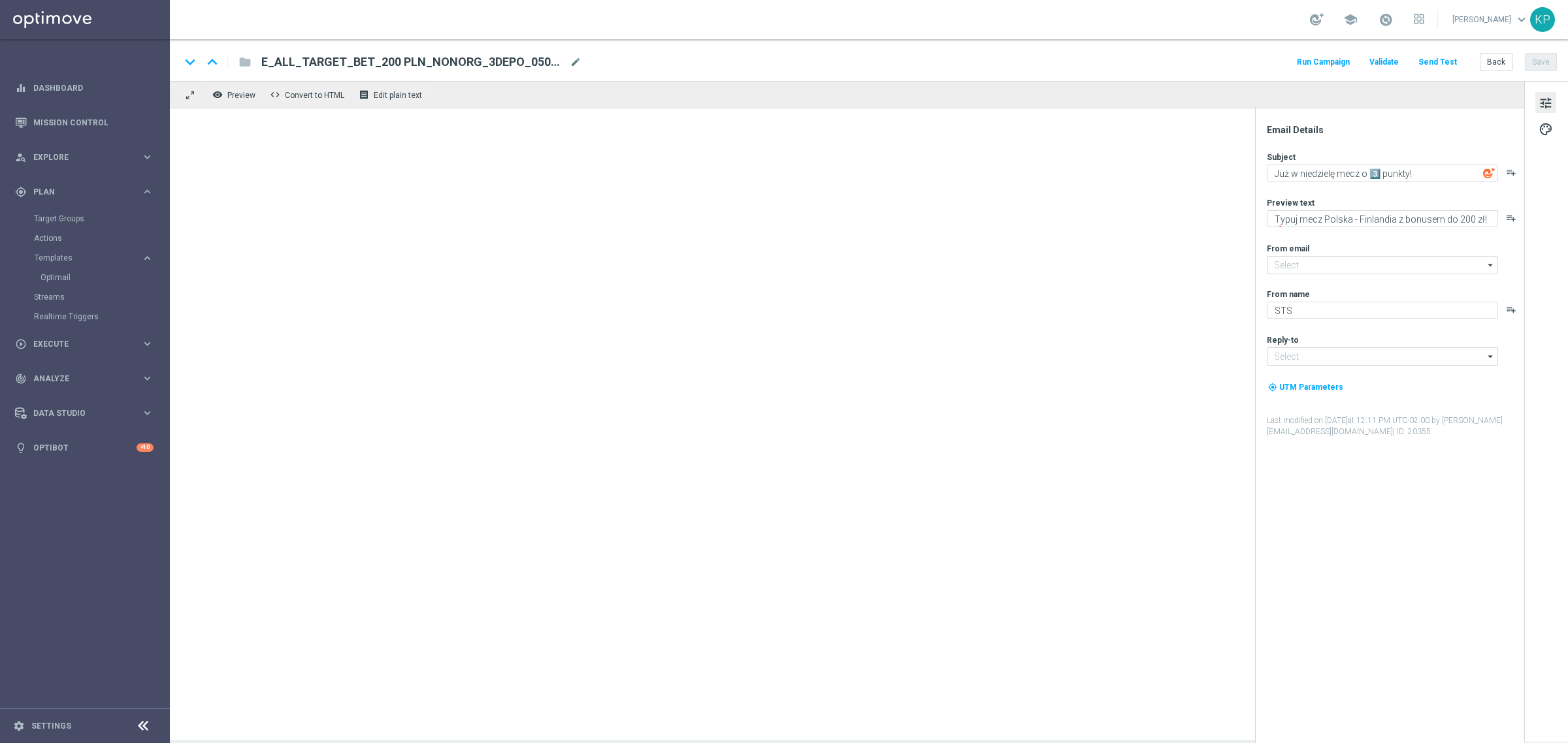
type input "[EMAIL_ADDRESS][DOMAIN_NAME]"
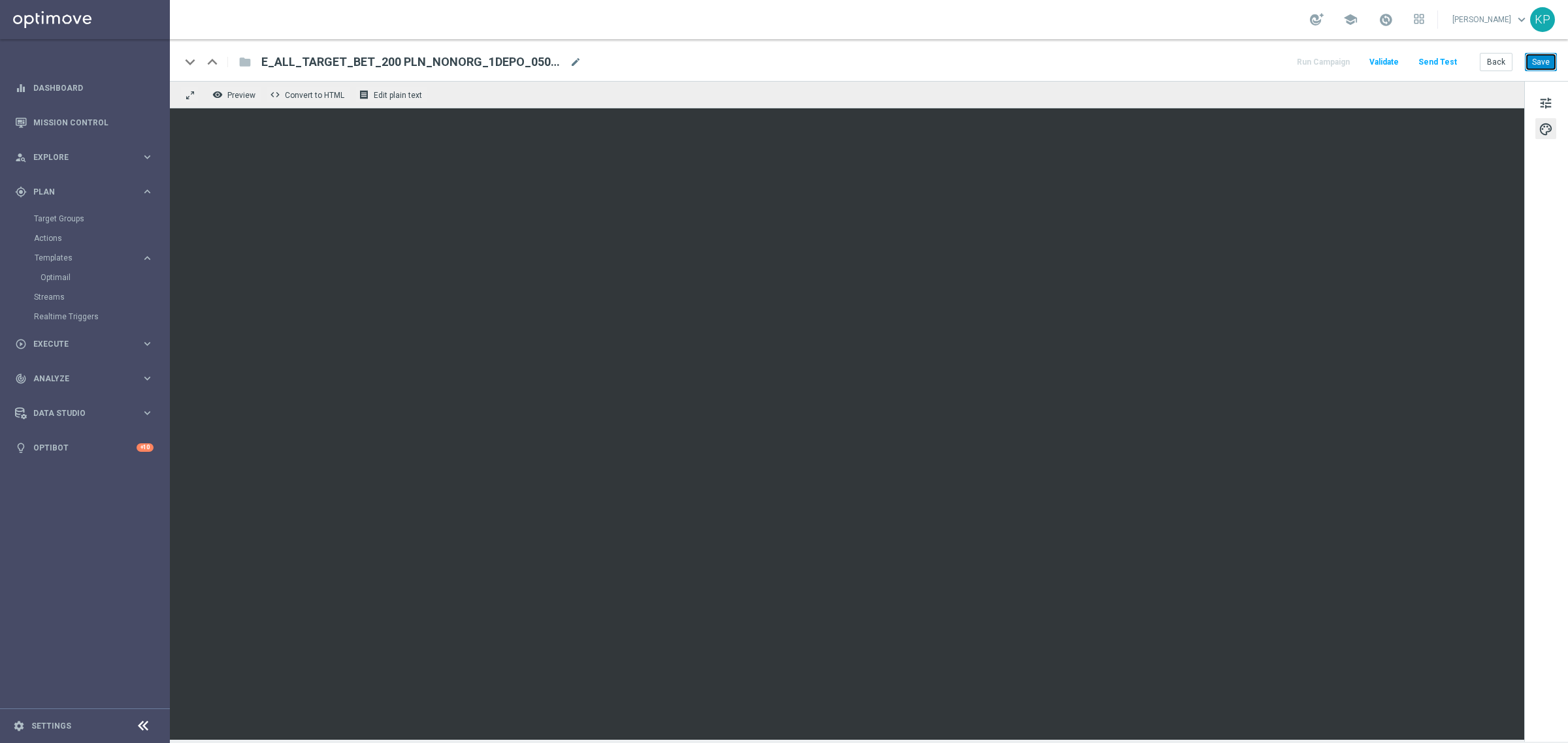
click at [1533, 53] on button "Save" at bounding box center [1541, 62] width 32 height 18
click at [1487, 56] on button "Back" at bounding box center [1496, 62] width 33 height 18
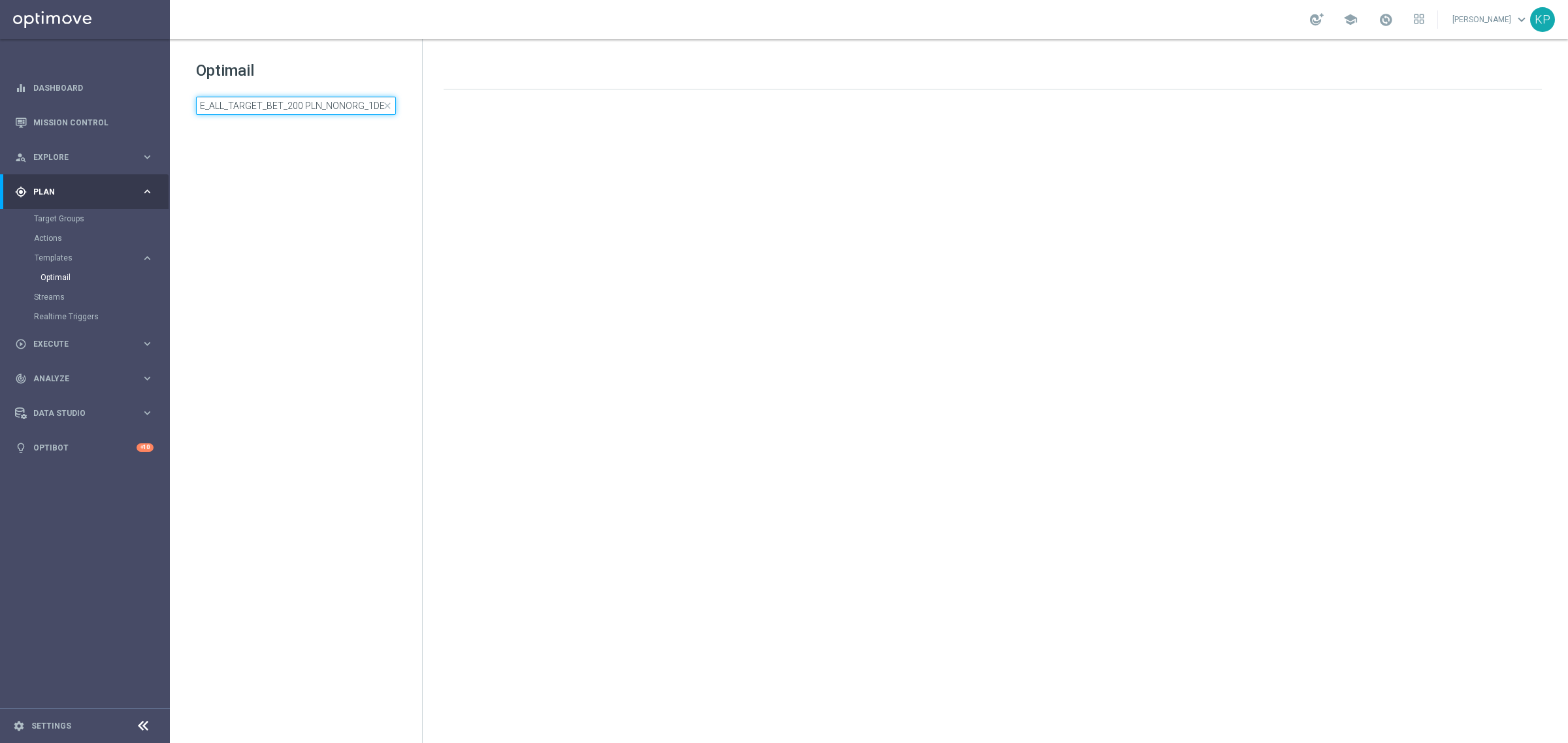
click at [334, 106] on input "E_ALL_TARGET_BET_200 PLN_NONORG_1DEPO_050925" at bounding box center [295, 105] width 200 height 18
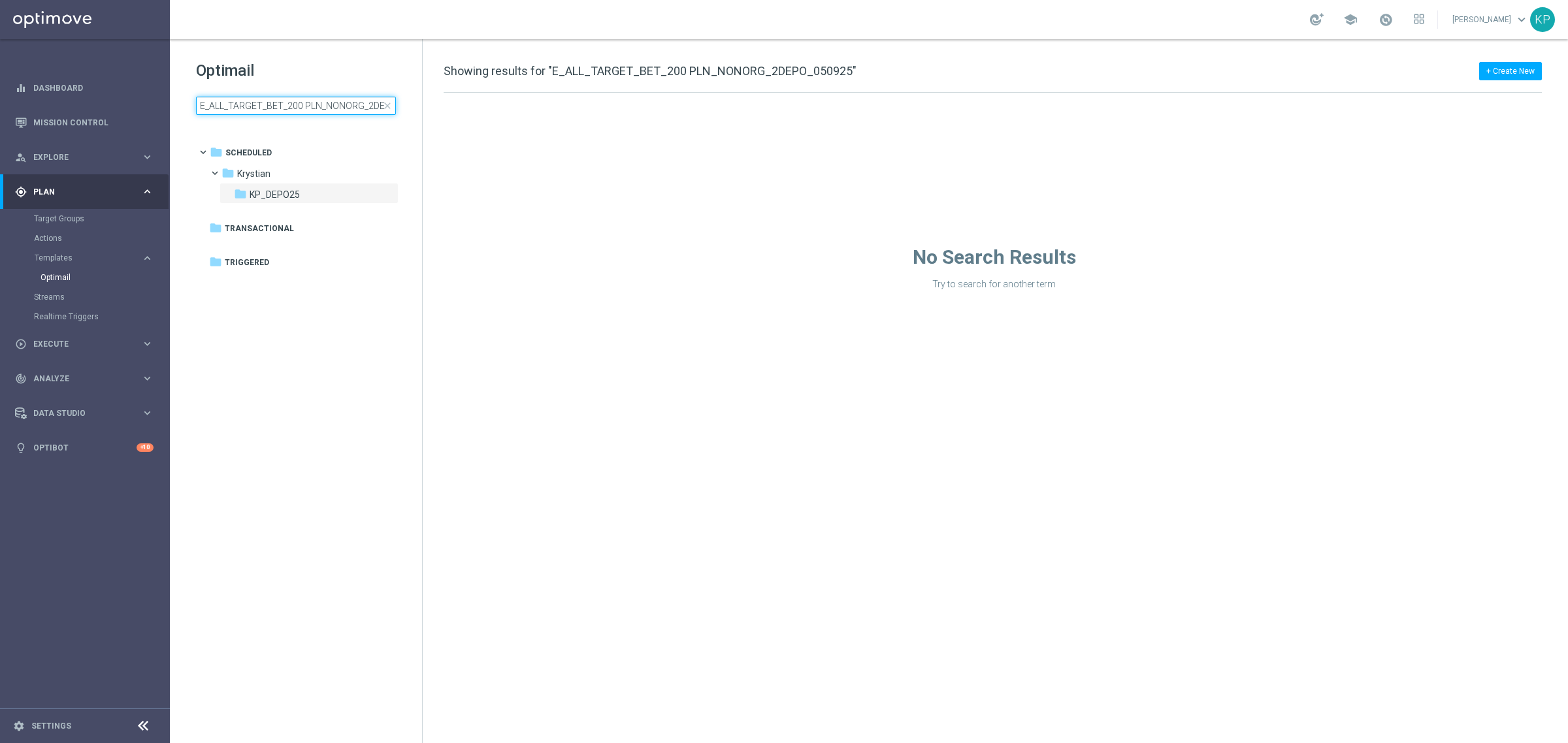
scroll to position [0, 42]
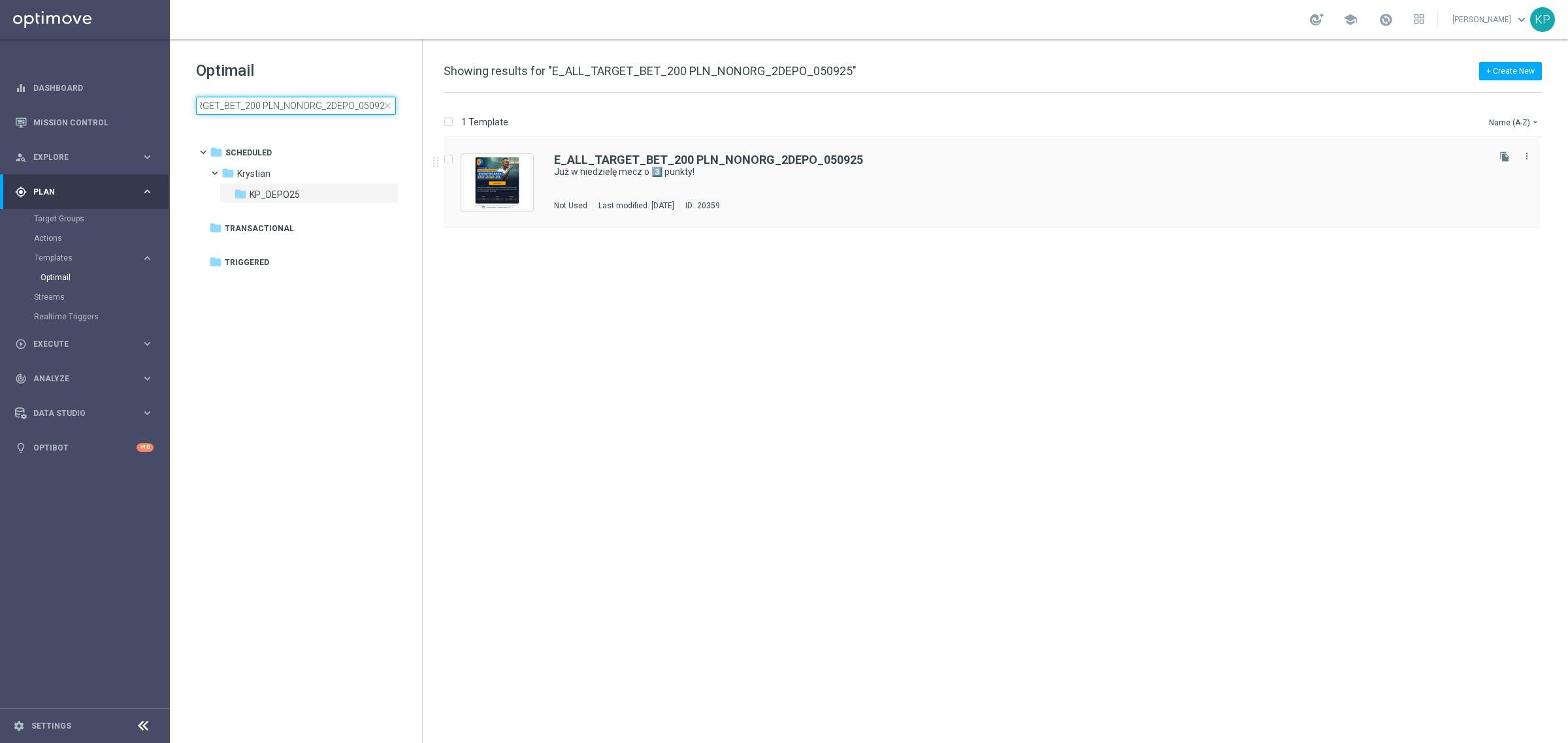
type input "E_ALL_TARGET_BET_200 PLN_NONORG_2DEPO_050925"
click at [663, 189] on div "E_ALL_TARGET_BET_200 PLN_NONORG_2DEPO_050925 Już [DATE] mecz o 3️⃣ punkty! Not …" at bounding box center [1019, 182] width 931 height 57
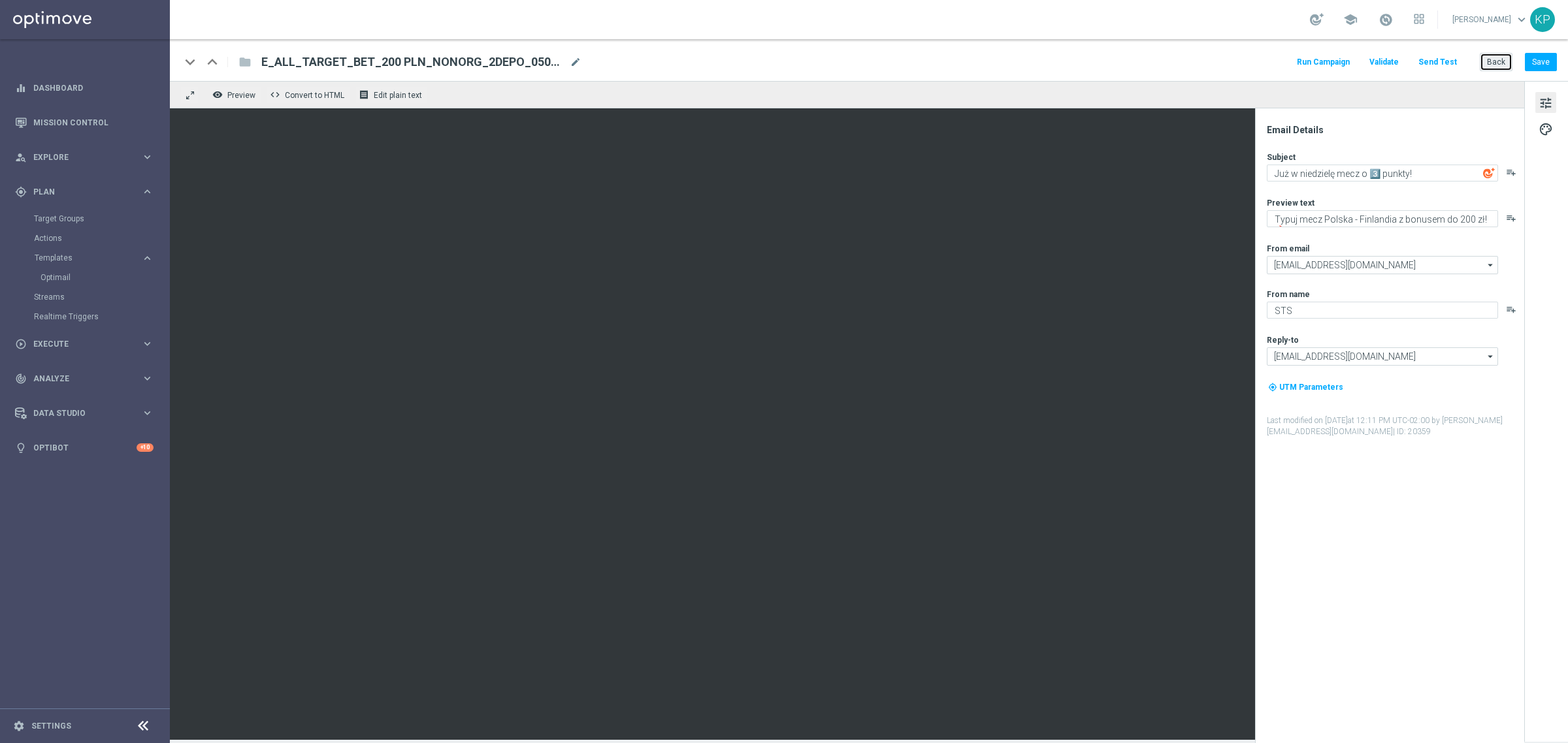
click at [1498, 57] on button "Back" at bounding box center [1496, 62] width 33 height 18
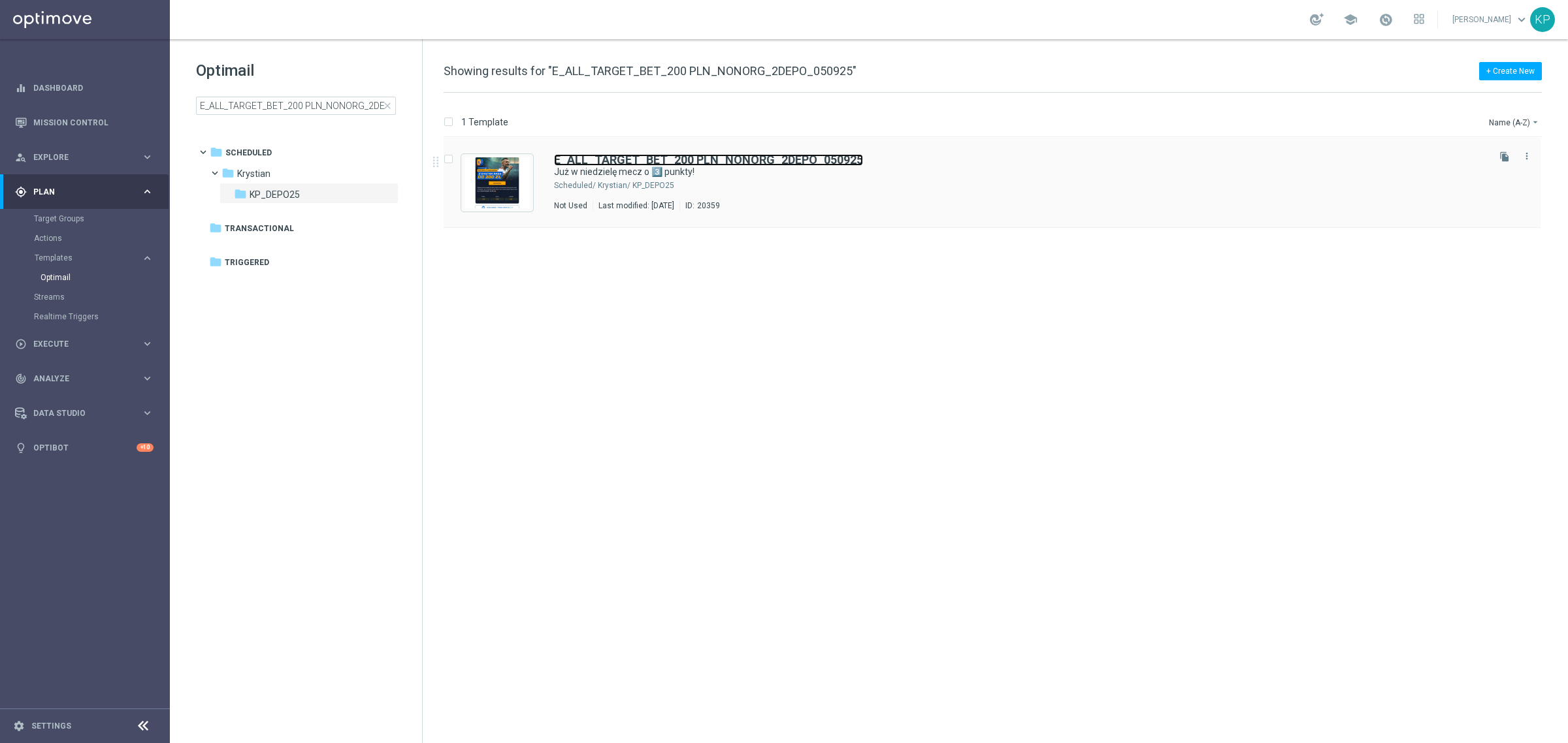
click at [742, 154] on b "E_ALL_TARGET_BET_200 PLN_NONORG_2DEPO_050925" at bounding box center [708, 160] width 309 height 14
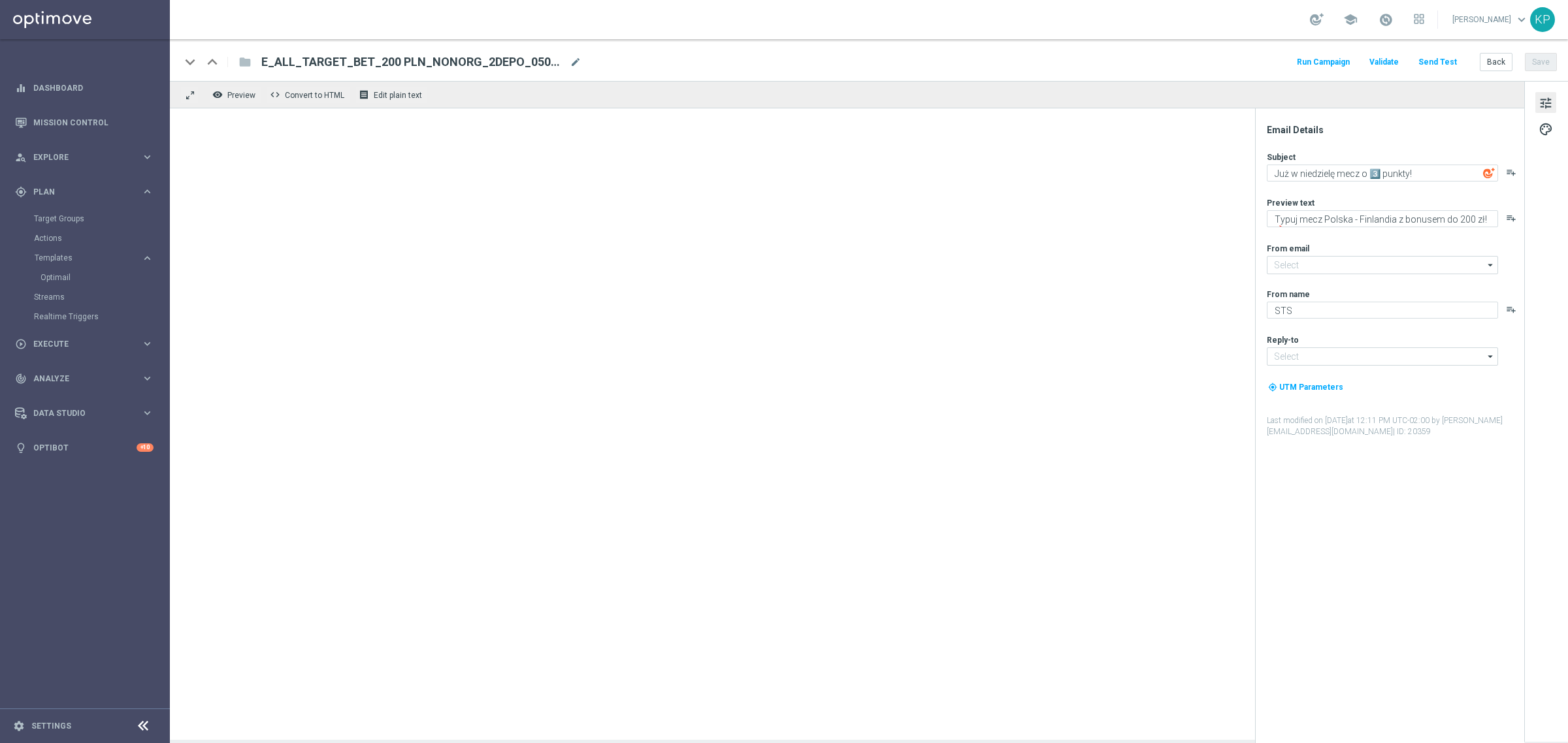
type input "[EMAIL_ADDRESS][DOMAIN_NAME]"
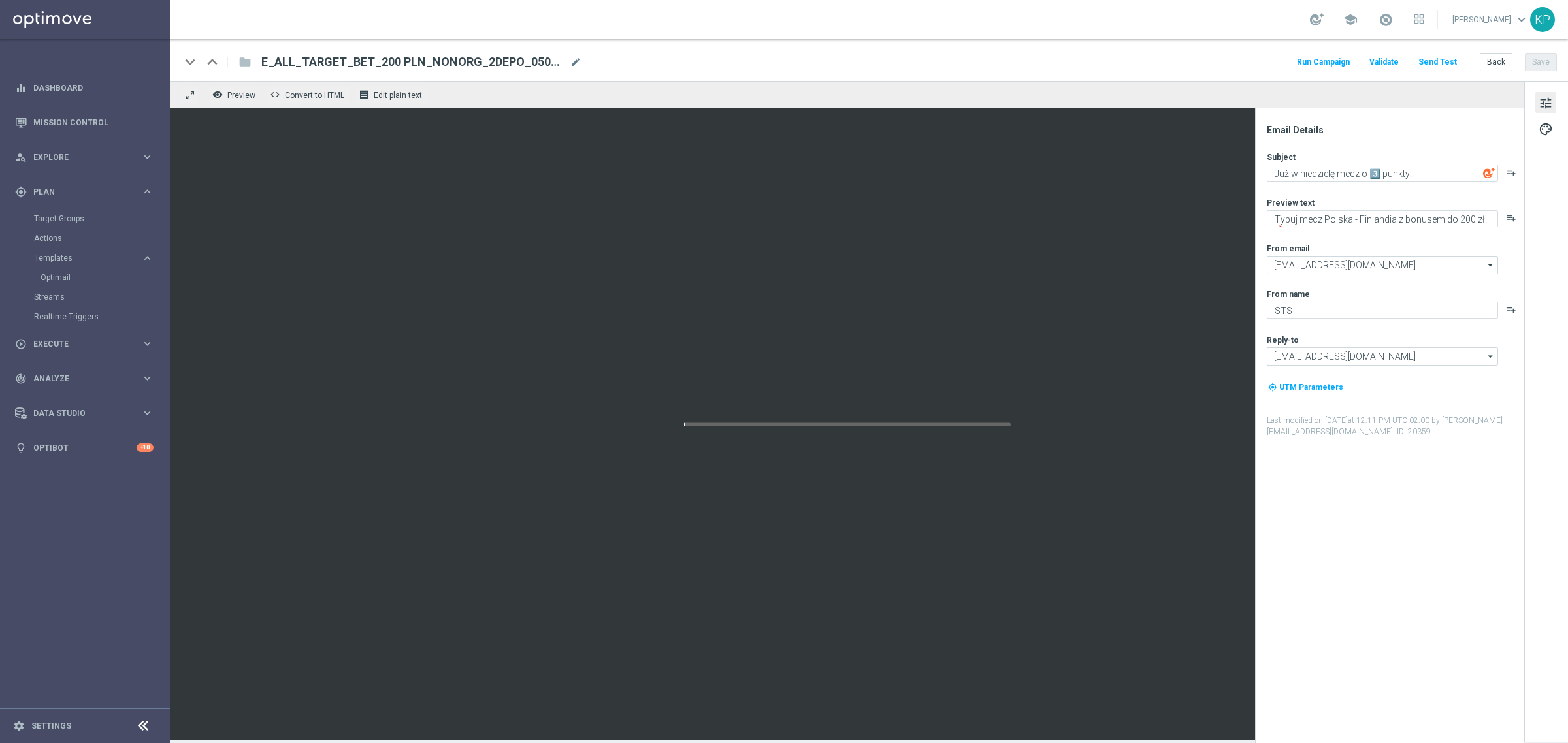
click at [534, 62] on span "E_ALL_TARGET_BET_200 PLN_NONORG_2DEPO_050925" at bounding box center [413, 62] width 303 height 16
click at [655, 34] on div "school [PERSON_NAME] keyboard_arrow_down KP" at bounding box center [869, 20] width 1398 height 39
click at [1497, 61] on button "Back" at bounding box center [1496, 62] width 33 height 18
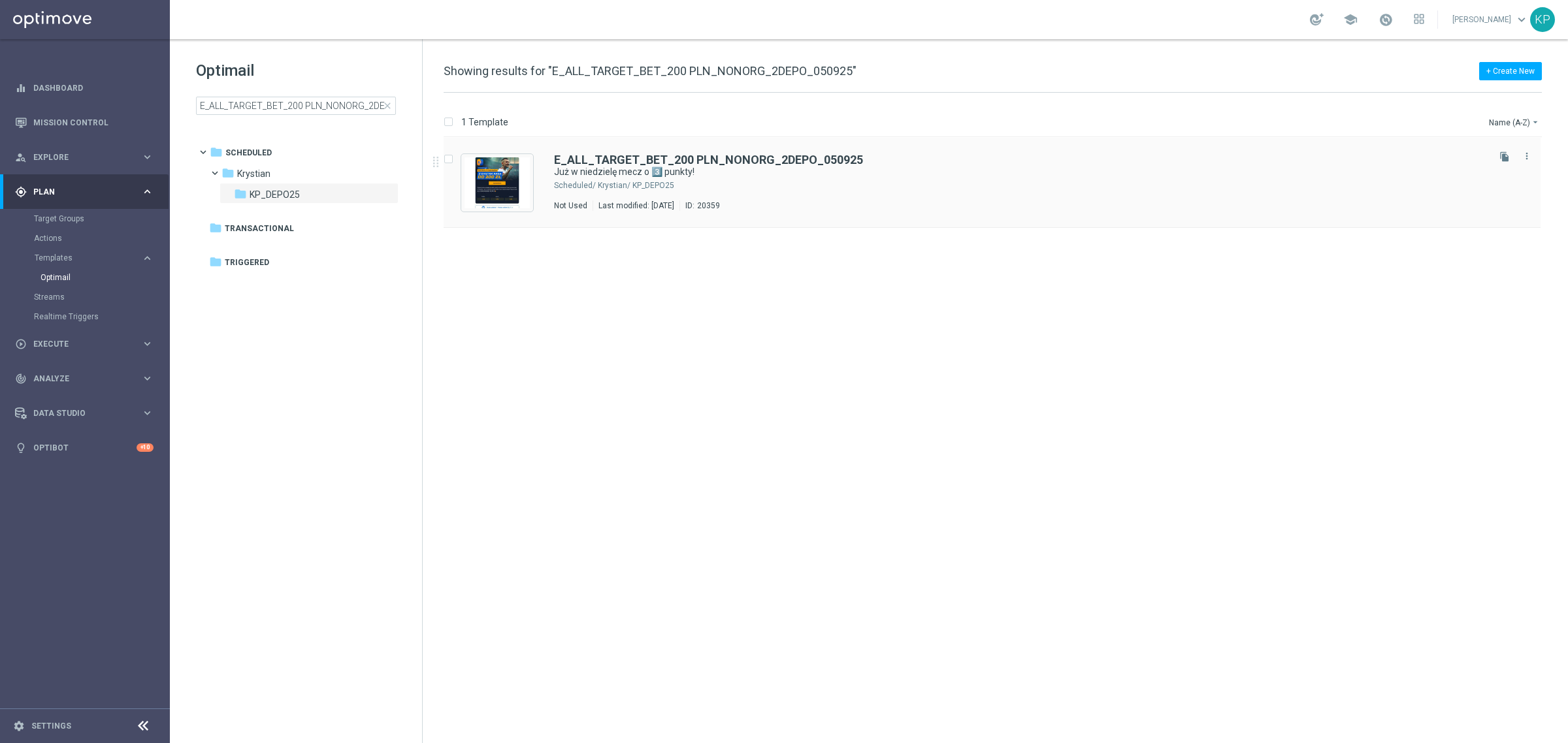
drag, startPoint x: 1501, startPoint y: 151, endPoint x: 1484, endPoint y: 158, distance: 18.4
click at [1501, 151] on icon "file_copy" at bounding box center [1504, 156] width 10 height 10
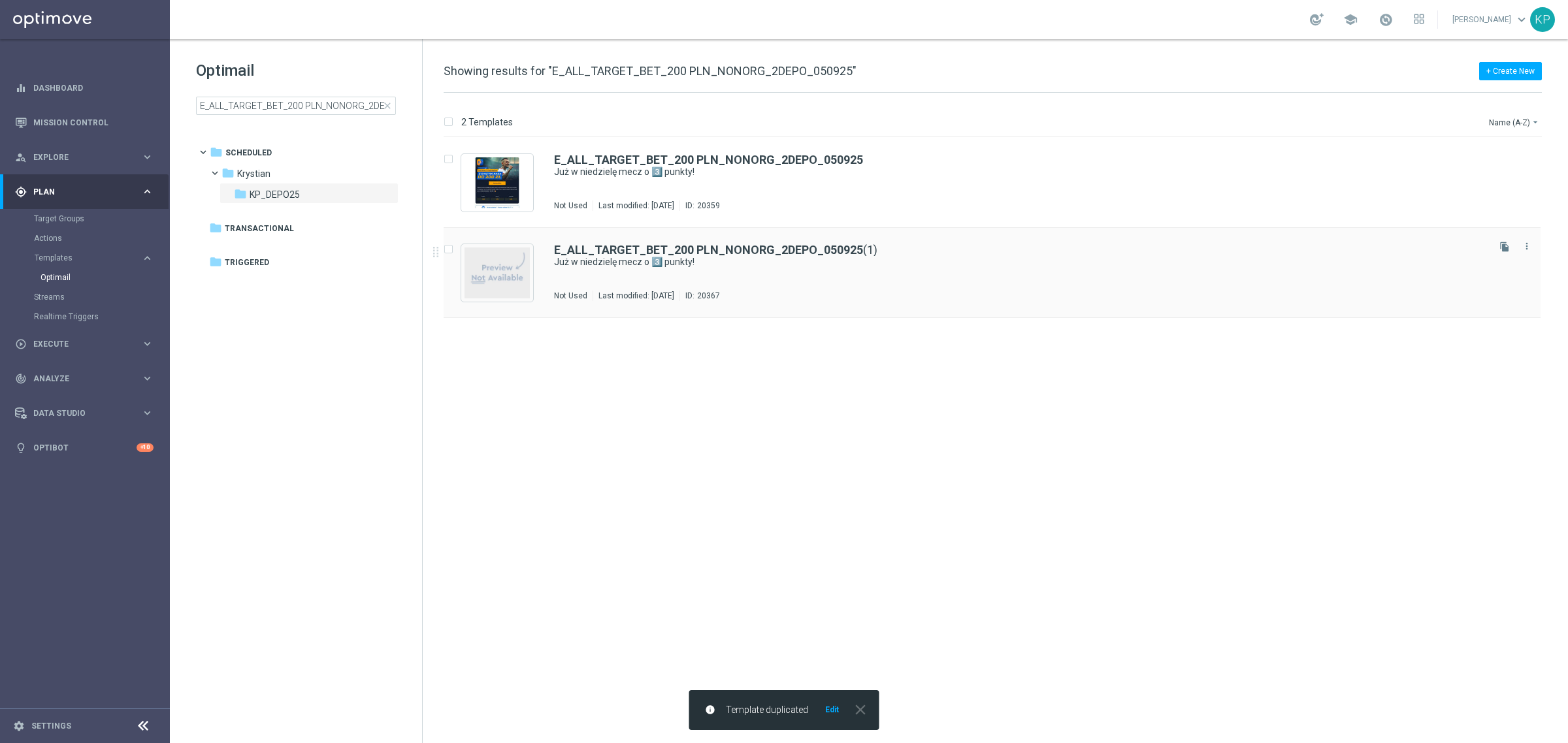
click at [812, 273] on div "E_ALL_TARGET_BET_200 PLN_NONORG_2DEPO_050925 (1) Już [DATE] mecz o 3️⃣ punkty! …" at bounding box center [1019, 272] width 931 height 57
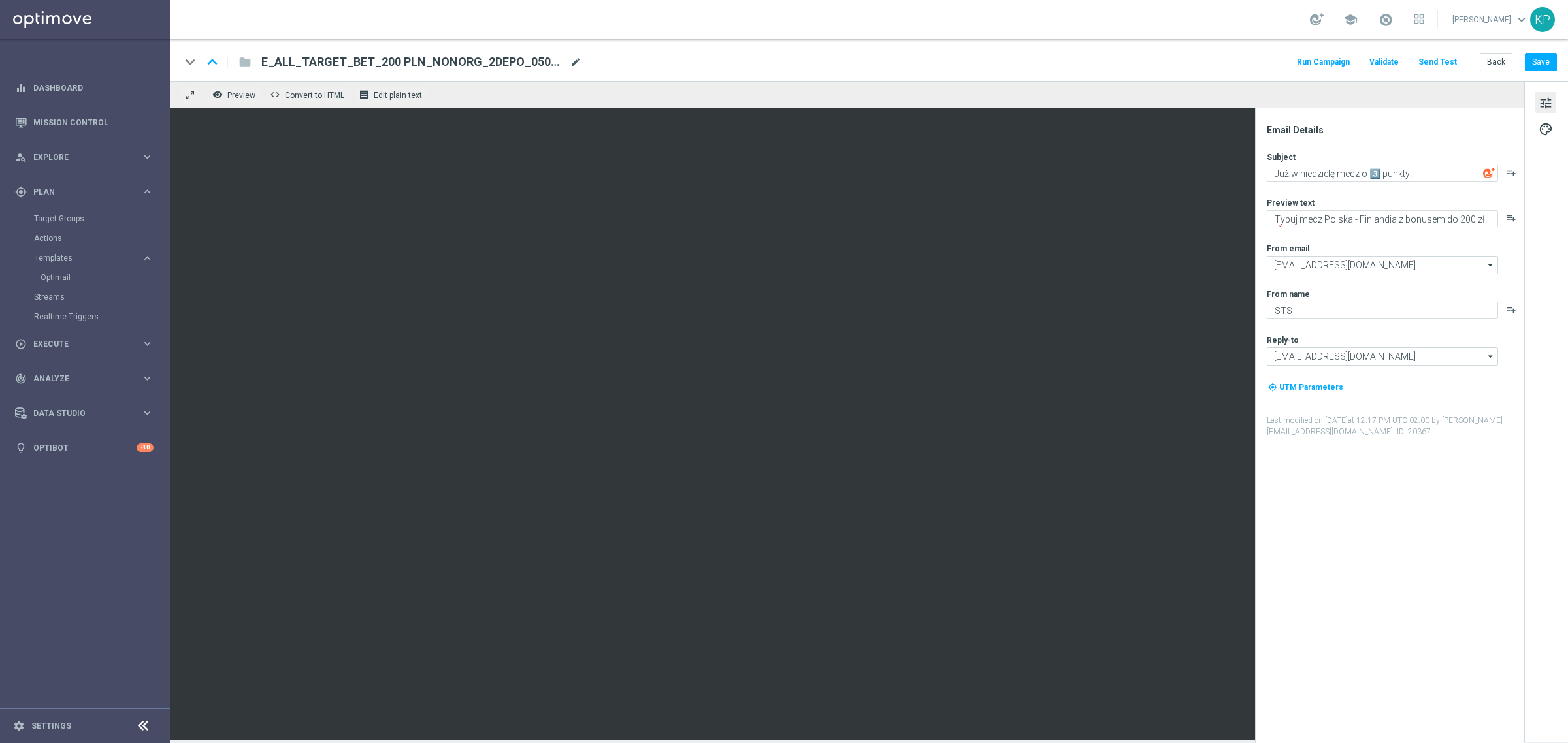
click at [576, 63] on span "mode_edit" at bounding box center [575, 62] width 12 height 12
paste input "REACQ_ALL_TARGET_BET_100 DO 200ZL_050925"
type input "REACQ_ALL_TARGET_BET_100 DO 200ZL_050925"
click at [655, 38] on div "school [PERSON_NAME] keyboard_arrow_down KP" at bounding box center [869, 20] width 1398 height 39
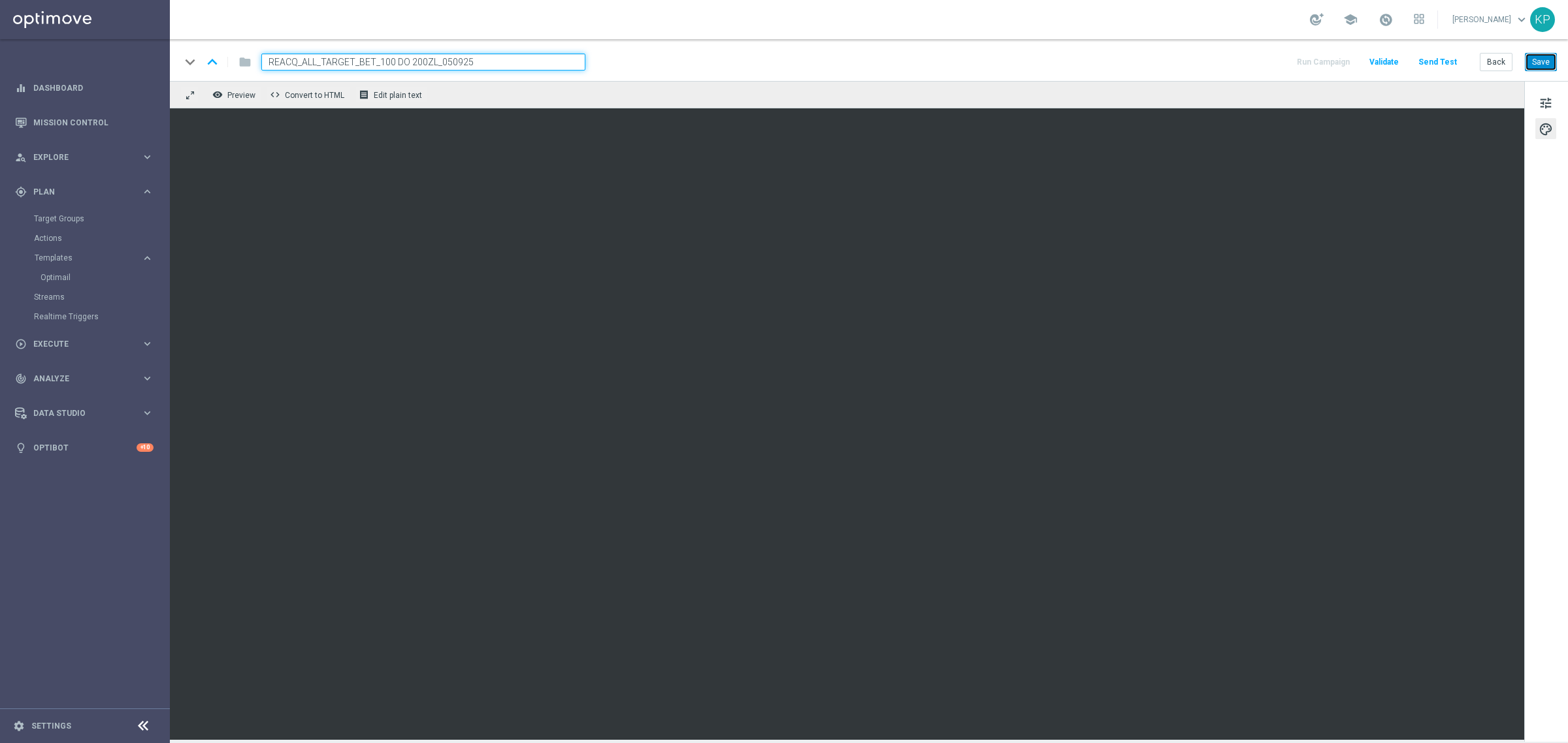
click at [1552, 57] on button "Save" at bounding box center [1541, 62] width 32 height 18
click at [1505, 57] on button "Back" at bounding box center [1496, 62] width 33 height 18
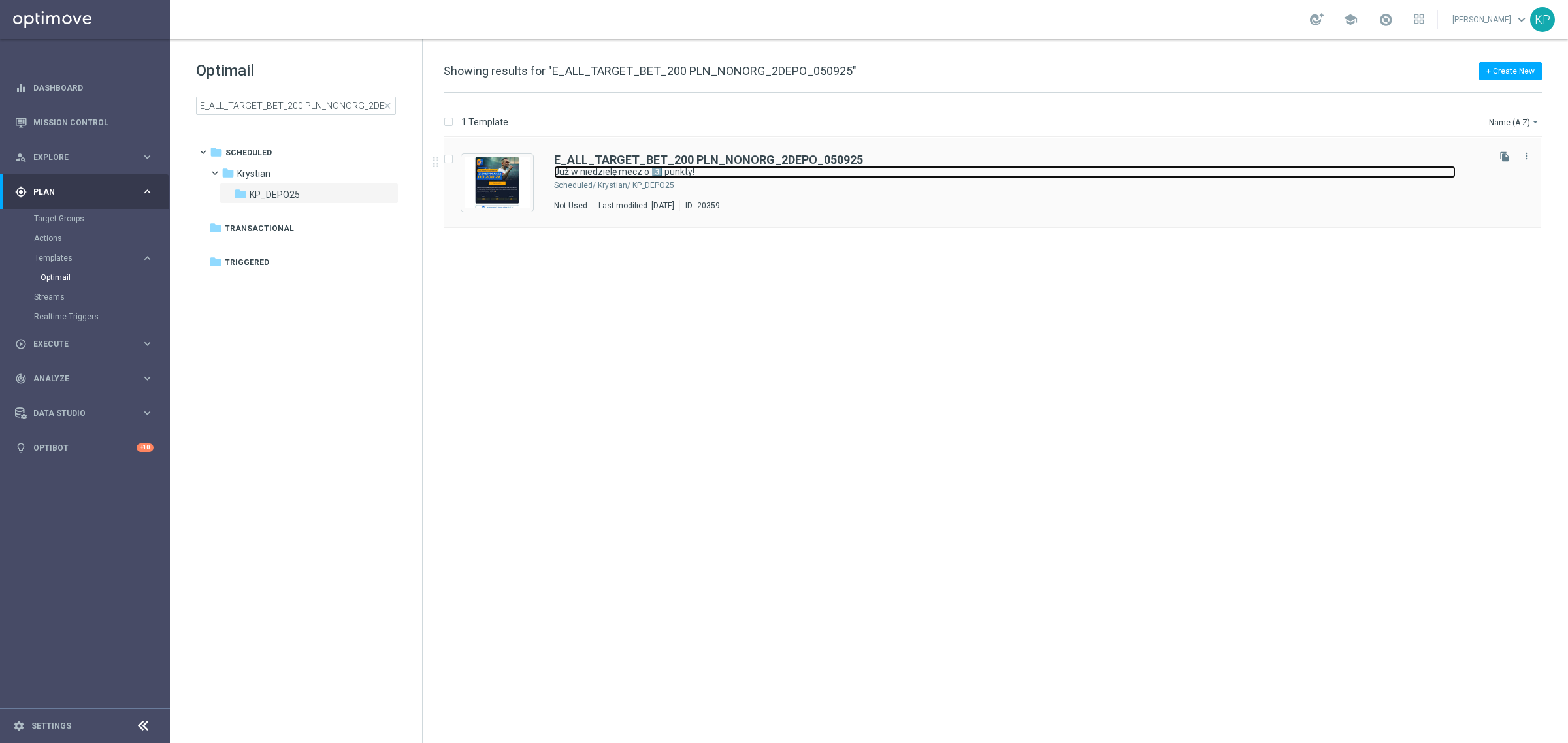
click at [735, 168] on link "Już w niedzielę mecz o 3️⃣ punkty!" at bounding box center [1004, 172] width 901 height 13
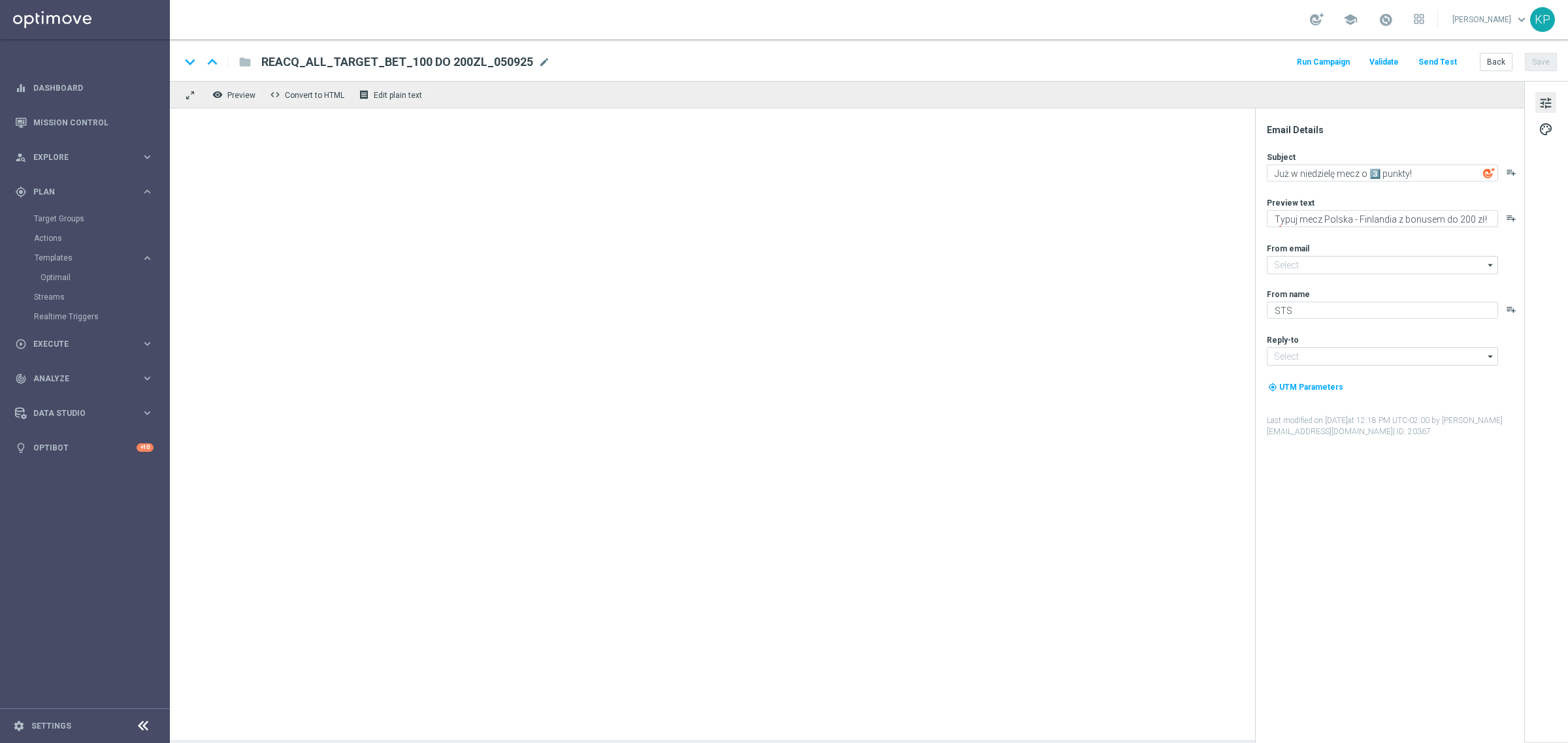
type input "[EMAIL_ADDRESS][DOMAIN_NAME]"
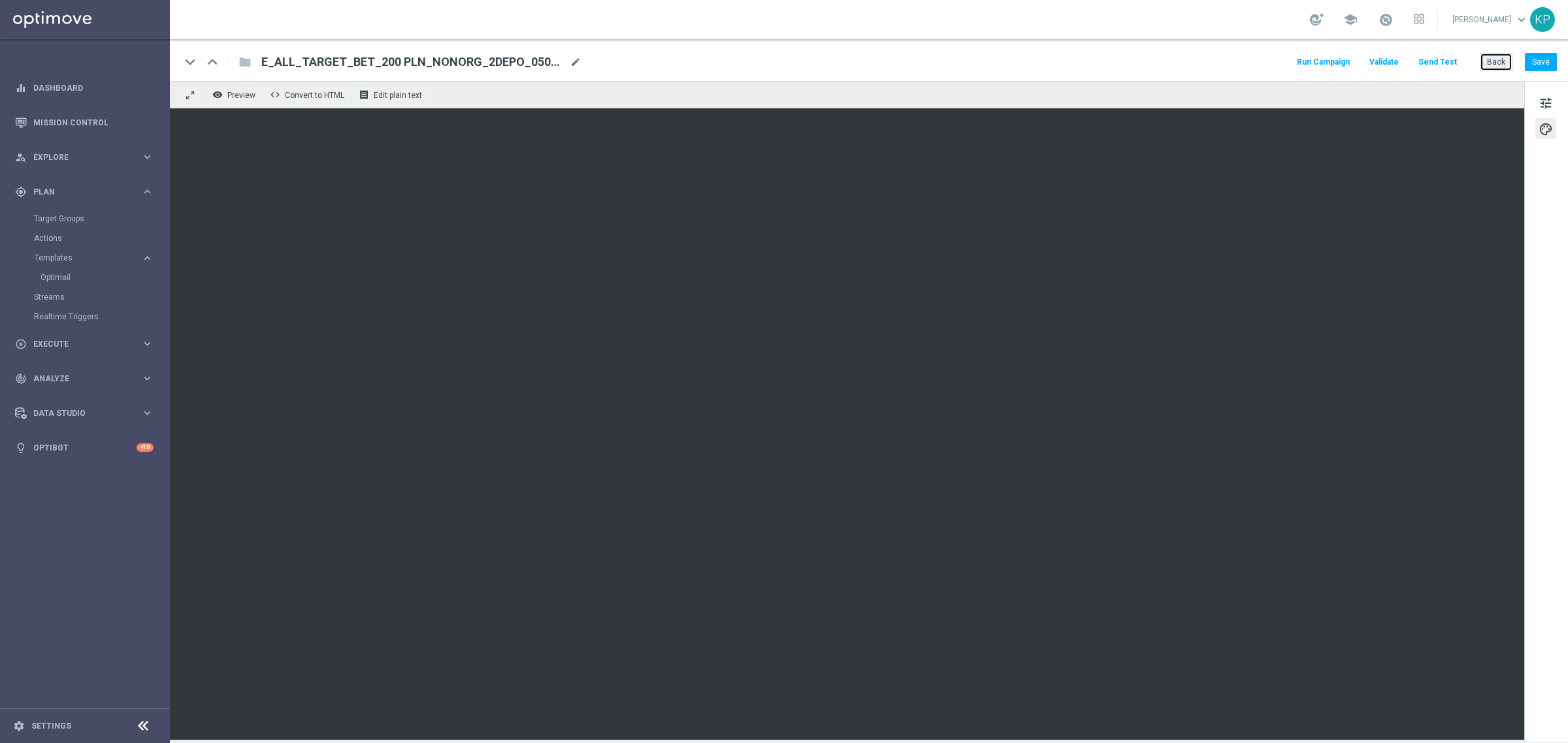
click at [1490, 56] on button "Back" at bounding box center [1496, 62] width 33 height 18
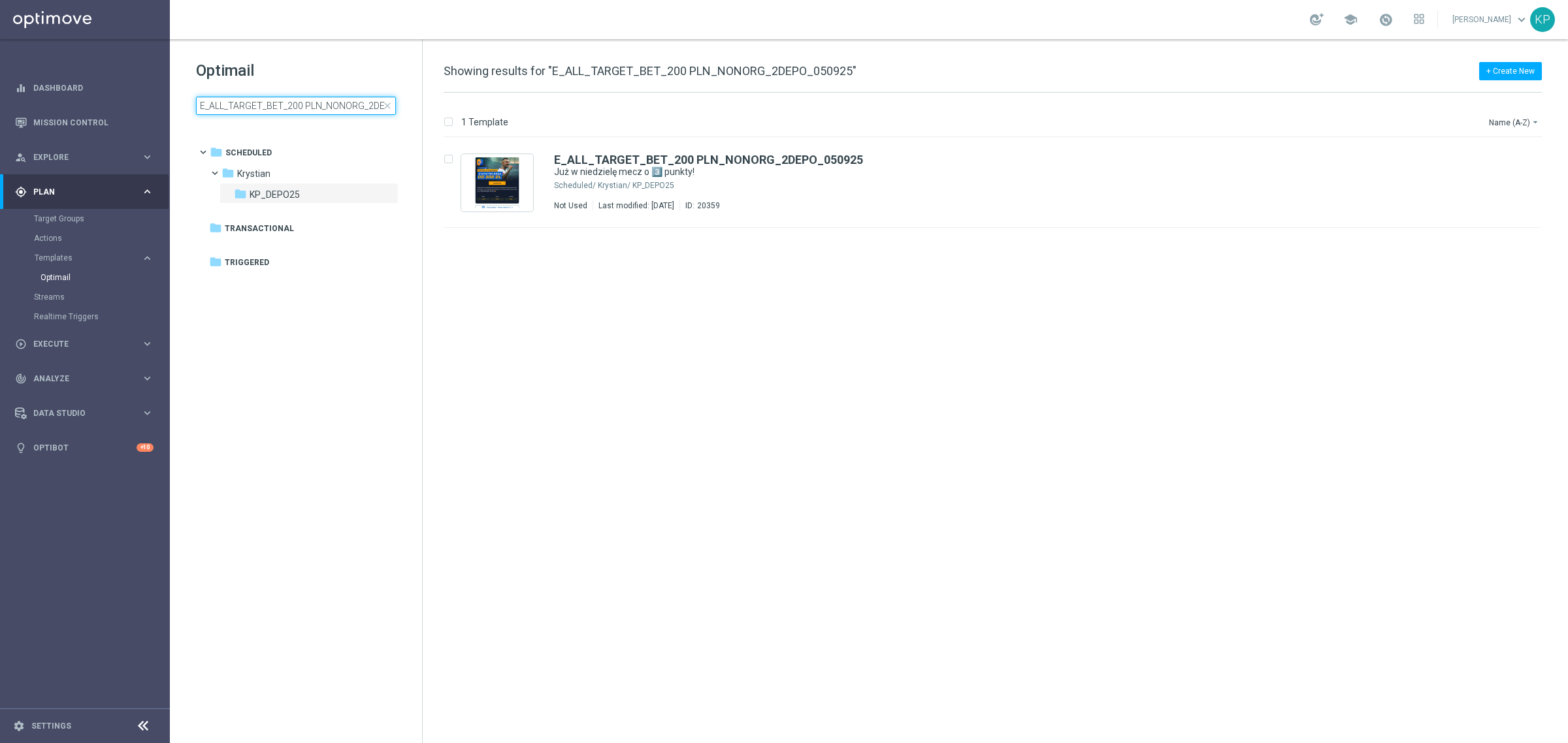
click at [302, 106] on input "E_ALL_TARGET_BET_200 PLN_NONORG_2DEPO_050925" at bounding box center [295, 105] width 200 height 18
type input "REACQ_ALL_TARGET_BET_100 DO 200ZL_050925"
click at [125, 121] on link "Mission Control" at bounding box center [93, 122] width 120 height 34
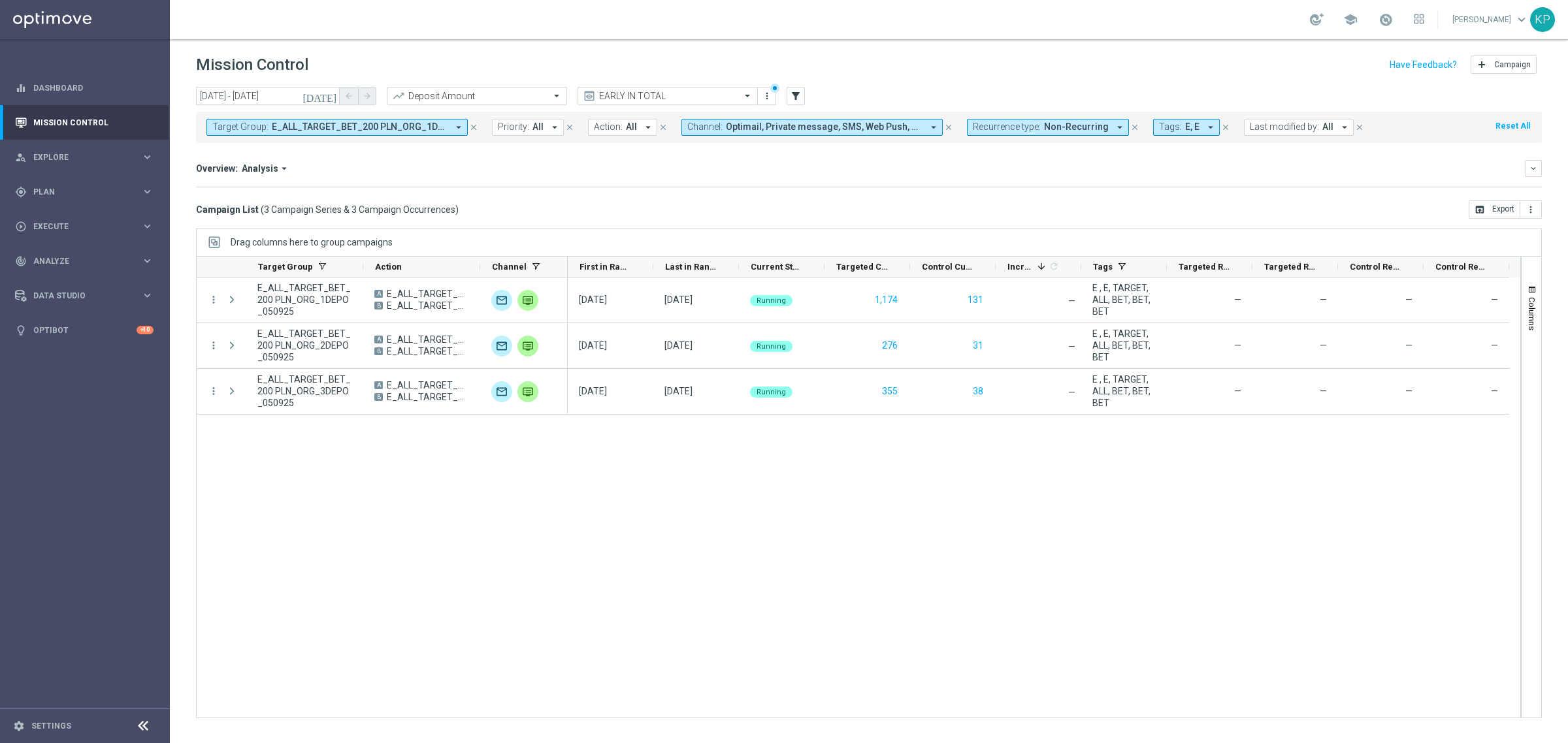
click at [1089, 196] on mini-dashboard "Overview: Analysis arrow_drop_down keyboard_arrow_down Increase In Deposit Amou…" at bounding box center [869, 171] width 1346 height 57
click at [334, 92] on icon "[DATE]" at bounding box center [320, 96] width 35 height 12
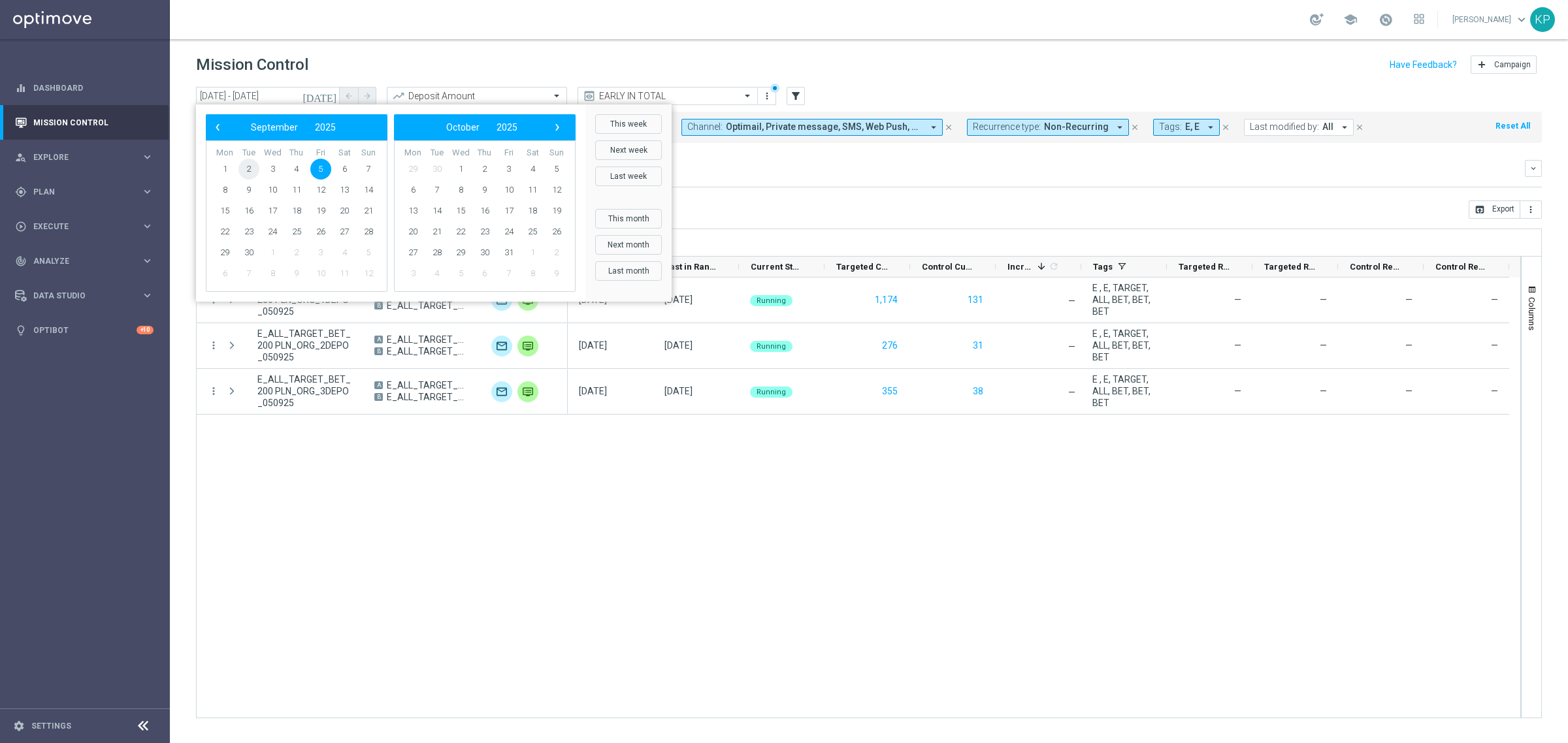
click at [242, 170] on span "2" at bounding box center [248, 169] width 21 height 21
type input "[DATE] - [DATE]"
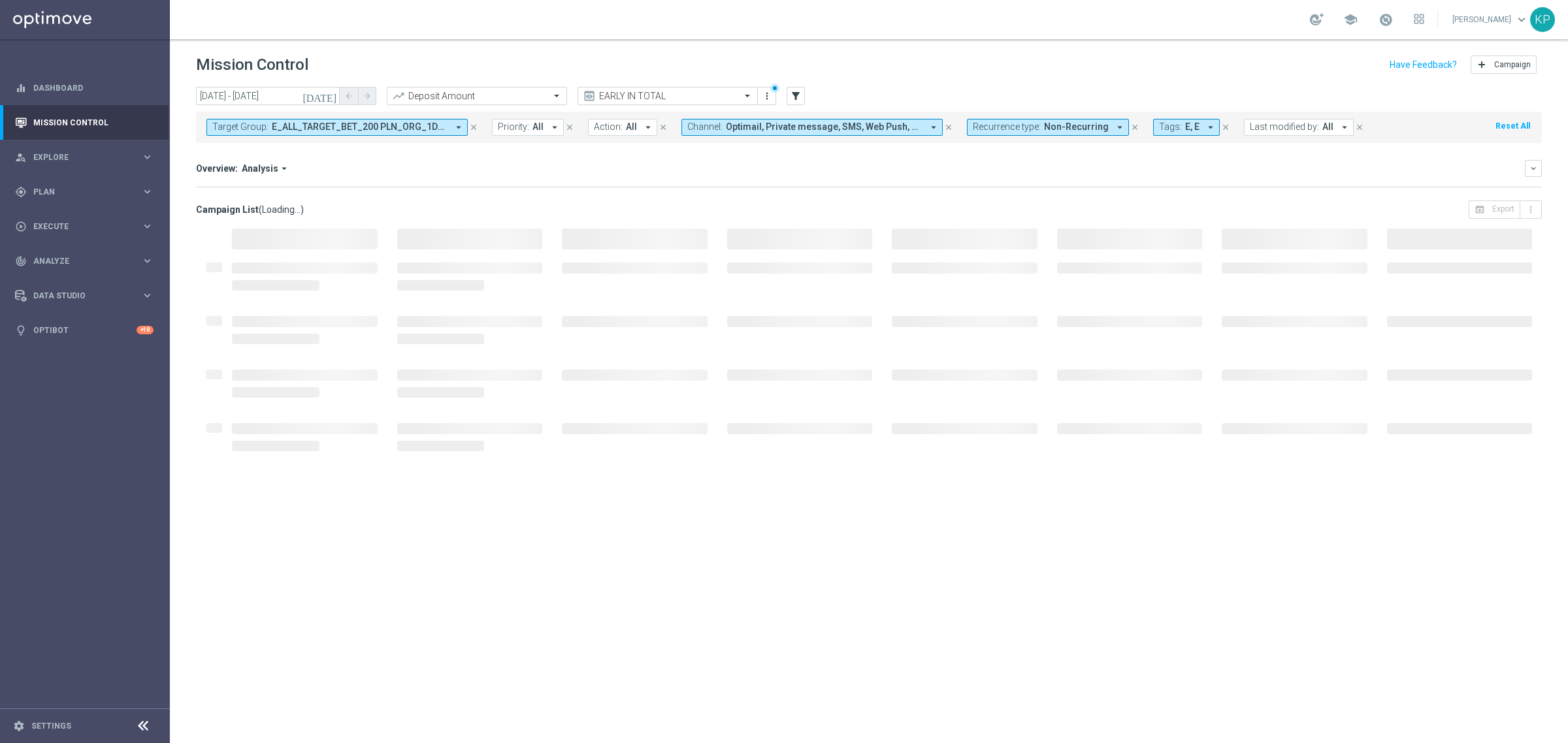
click at [417, 171] on div "Overview: Analysis arrow_drop_down" at bounding box center [860, 168] width 1328 height 12
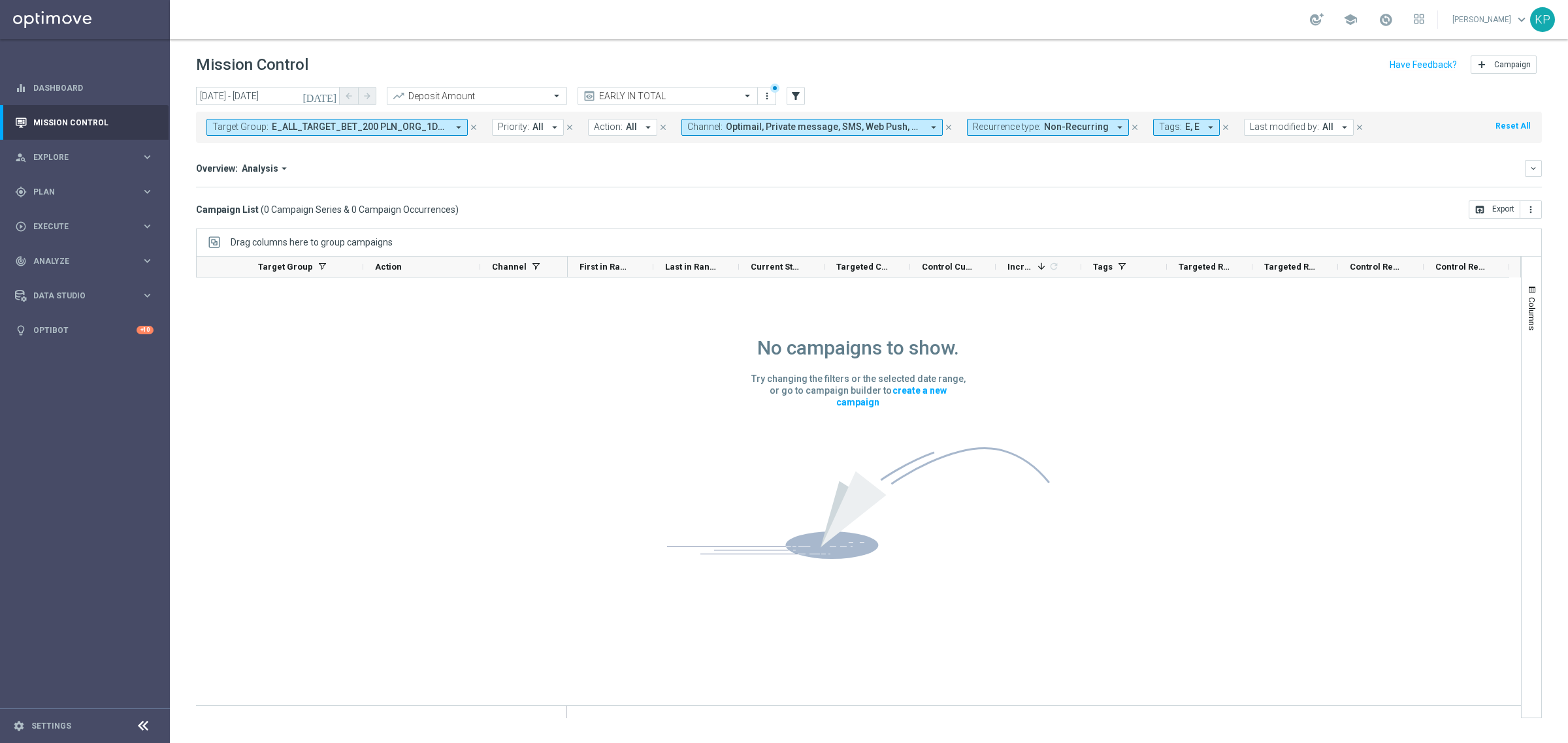
click at [330, 154] on mini-dashboard "Overview: Analysis arrow_drop_down keyboard_arrow_down Increase In Deposit Amou…" at bounding box center [869, 171] width 1346 height 57
click at [433, 124] on span "E_ALL_TARGET_BET_200 PLN_ORG_1DEPO_050925, E_ALL_TARGET_BET_200 PLN_ORG_2DEPO_0…" at bounding box center [359, 127] width 175 height 11
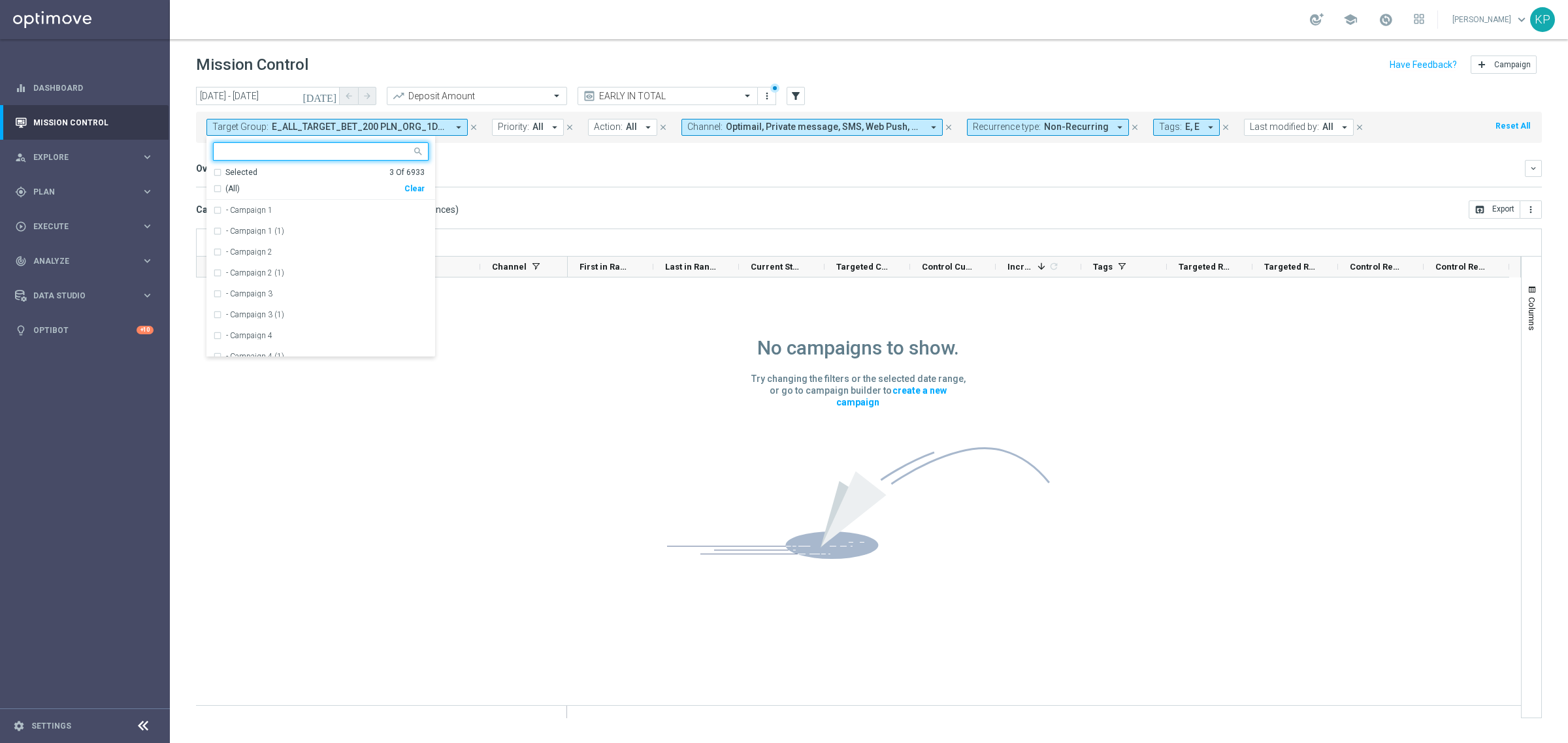
click at [242, 170] on div "Selected" at bounding box center [241, 173] width 32 height 11
click at [237, 189] on span "(All Search Results)" at bounding box center [262, 189] width 72 height 11
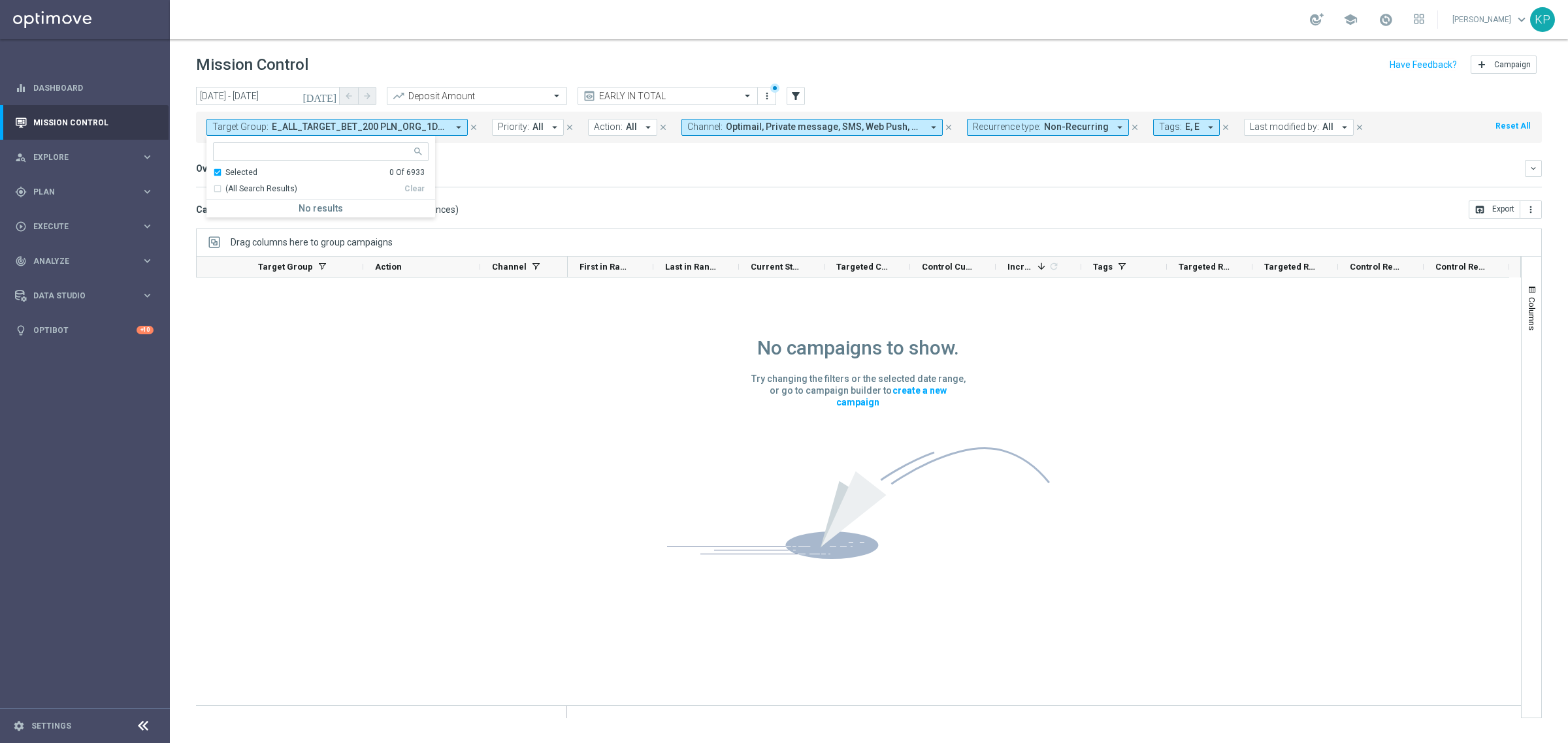
click at [561, 185] on div "Overview: Analysis arrow_drop_down keyboard_arrow_down Increase In Deposit Amou…" at bounding box center [869, 173] width 1346 height 27
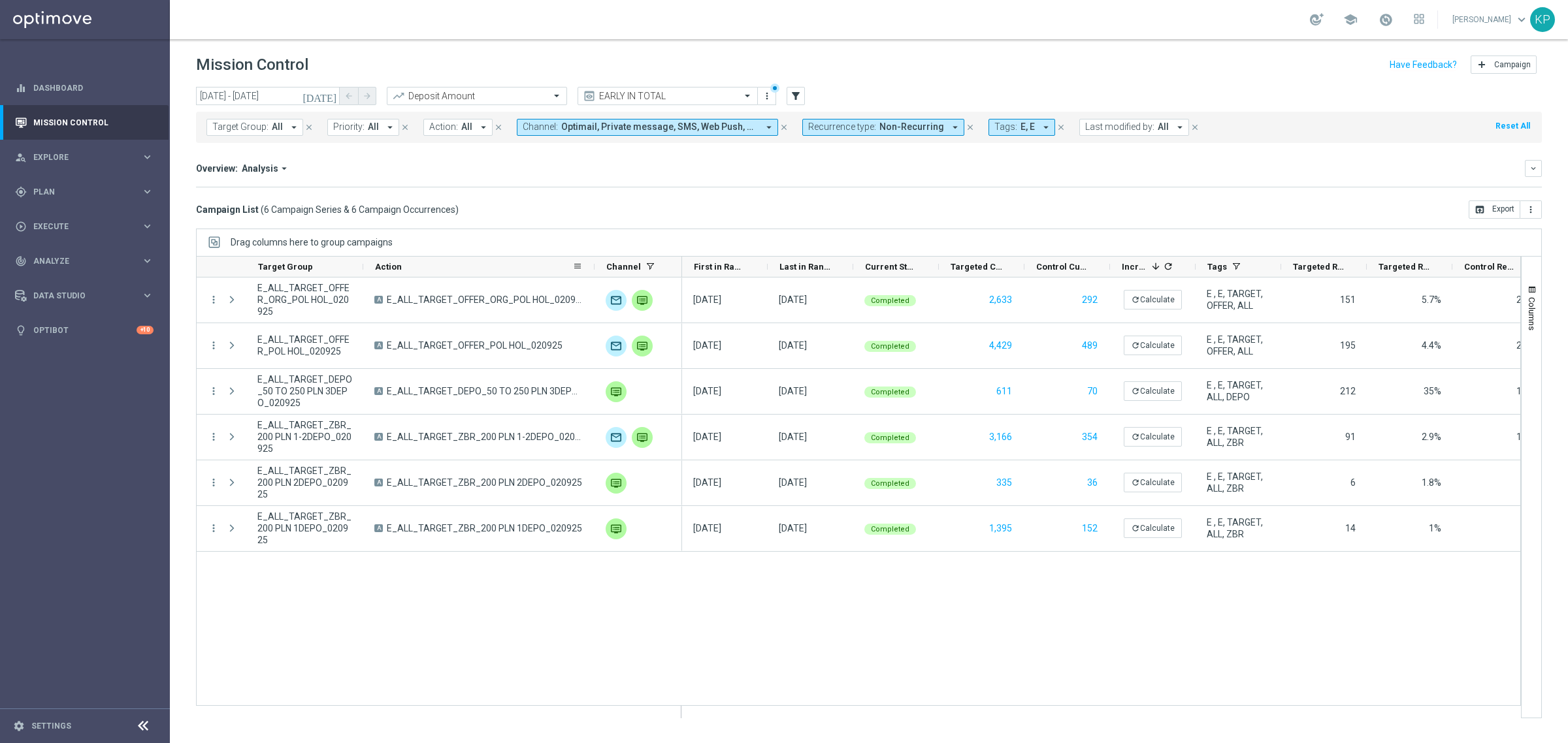
drag, startPoint x: 478, startPoint y: 263, endPoint x: 612, endPoint y: 260, distance: 134.0
click at [597, 260] on div at bounding box center [594, 267] width 5 height 20
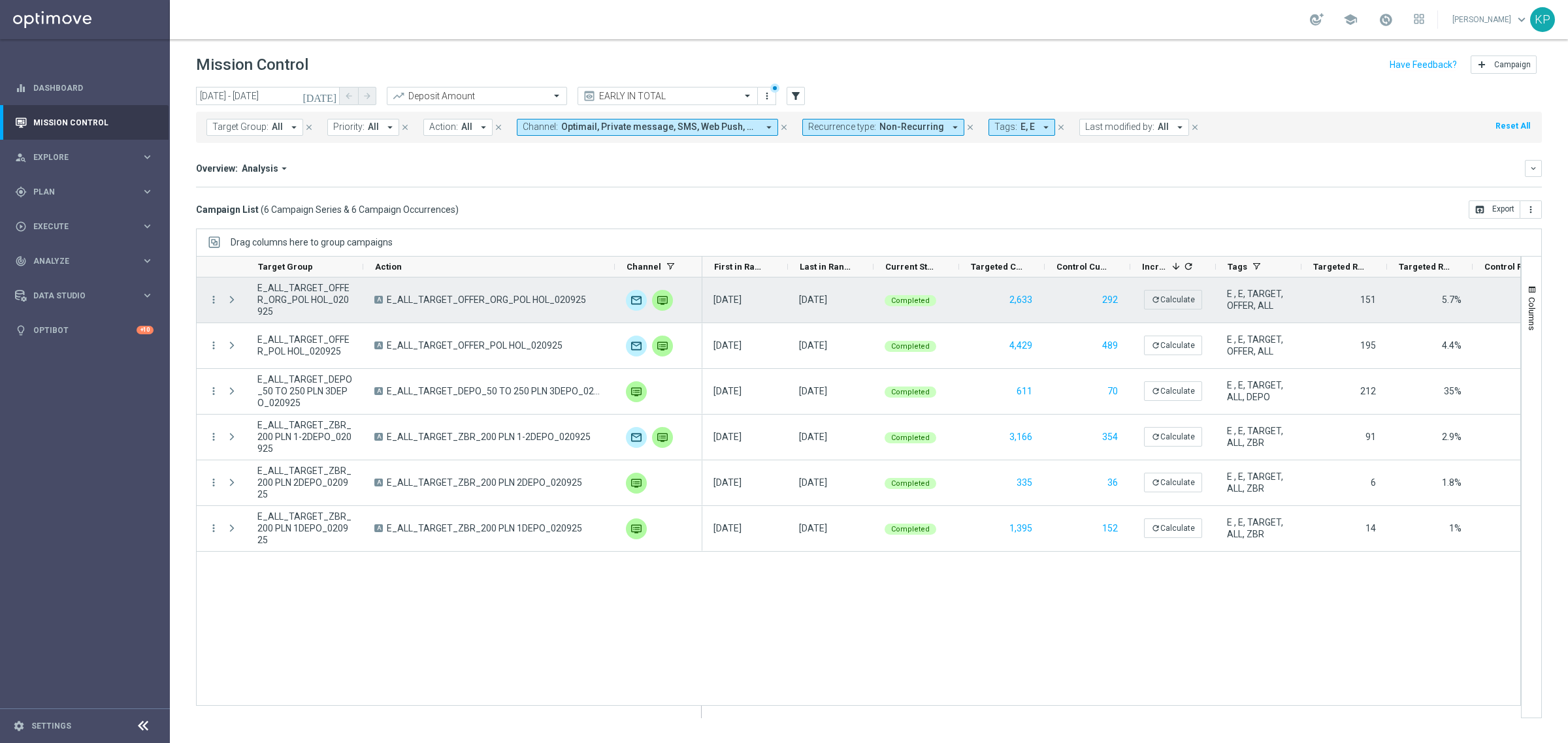
click at [324, 285] on span "E_ALL_TARGET_OFFER_ORG_POL HOL_020925" at bounding box center [305, 299] width 95 height 35
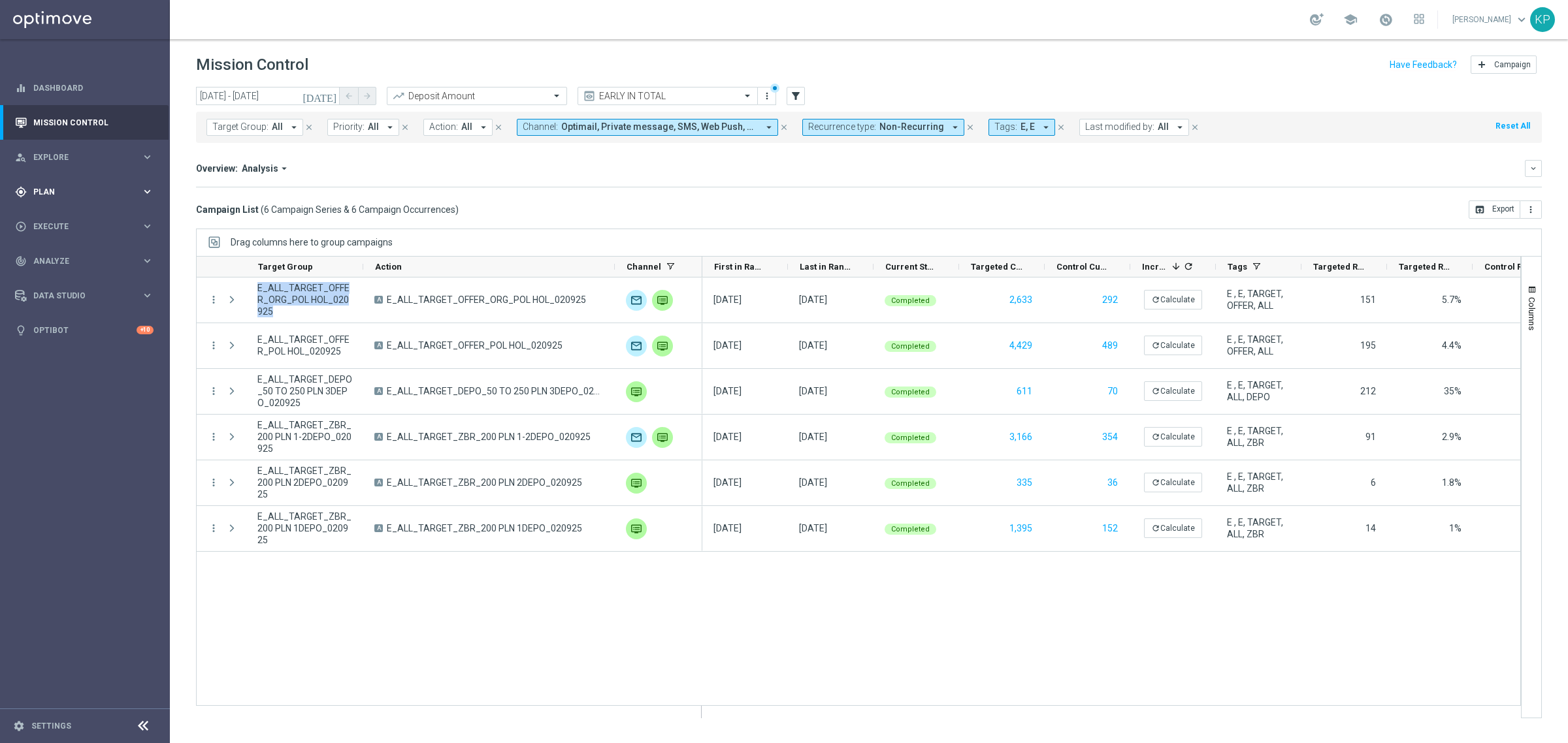
click at [69, 204] on div "gps_fixed Plan keyboard_arrow_right" at bounding box center [84, 192] width 168 height 34
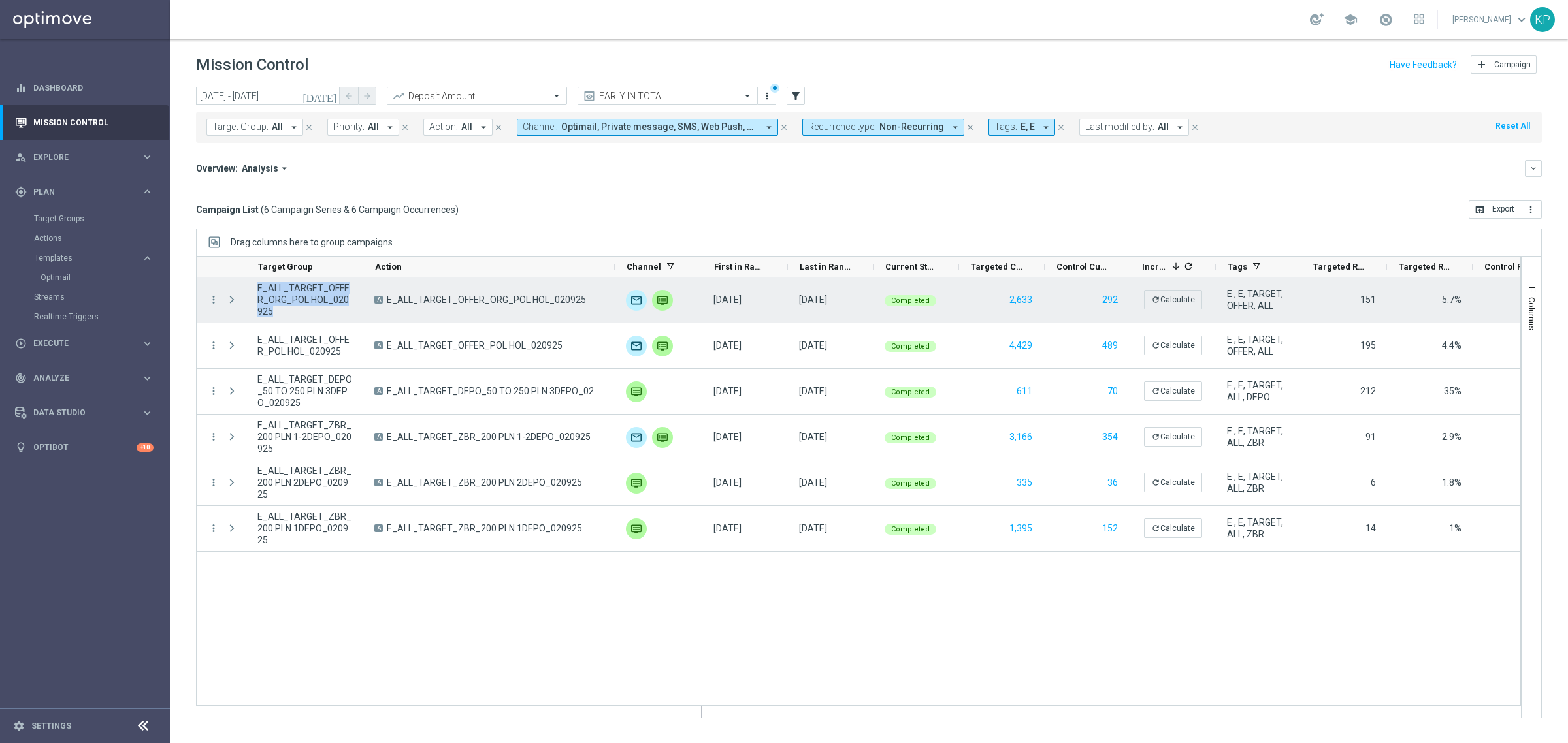
click at [302, 289] on span "E_ALL_TARGET_OFFER_ORG_POL HOL_020925" at bounding box center [305, 299] width 95 height 35
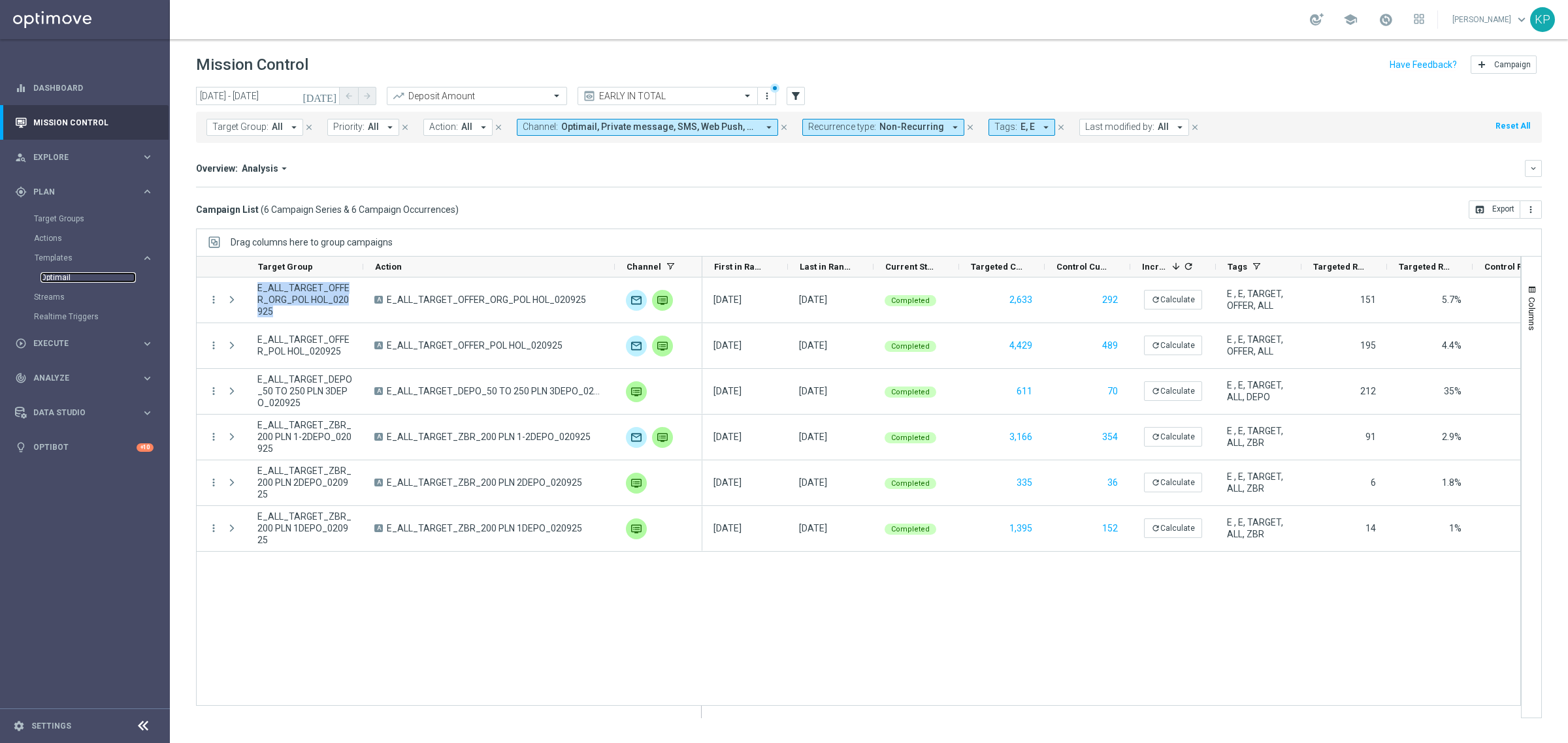
click at [64, 273] on link "Optimail" at bounding box center [89, 277] width 96 height 10
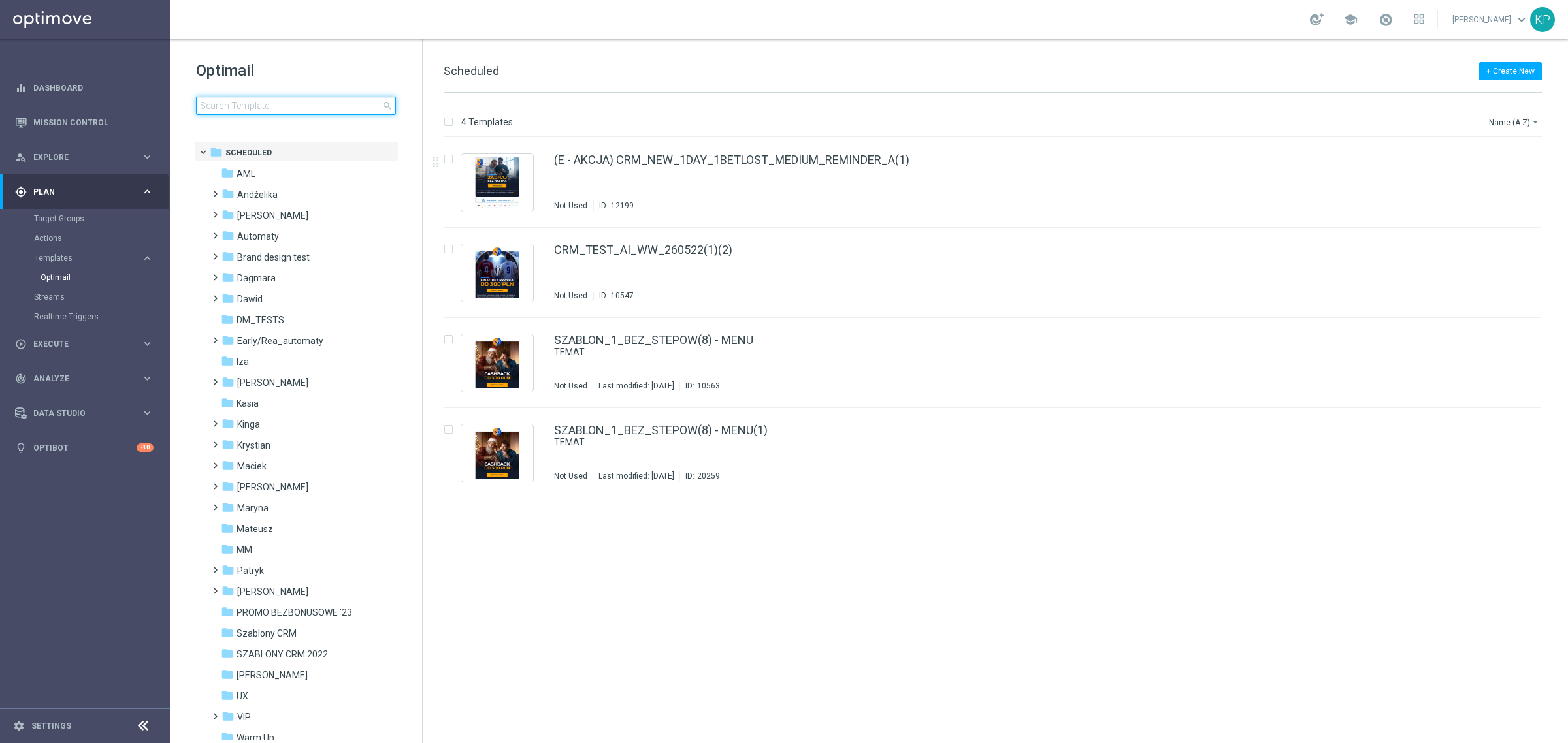
click at [226, 110] on input at bounding box center [295, 105] width 200 height 18
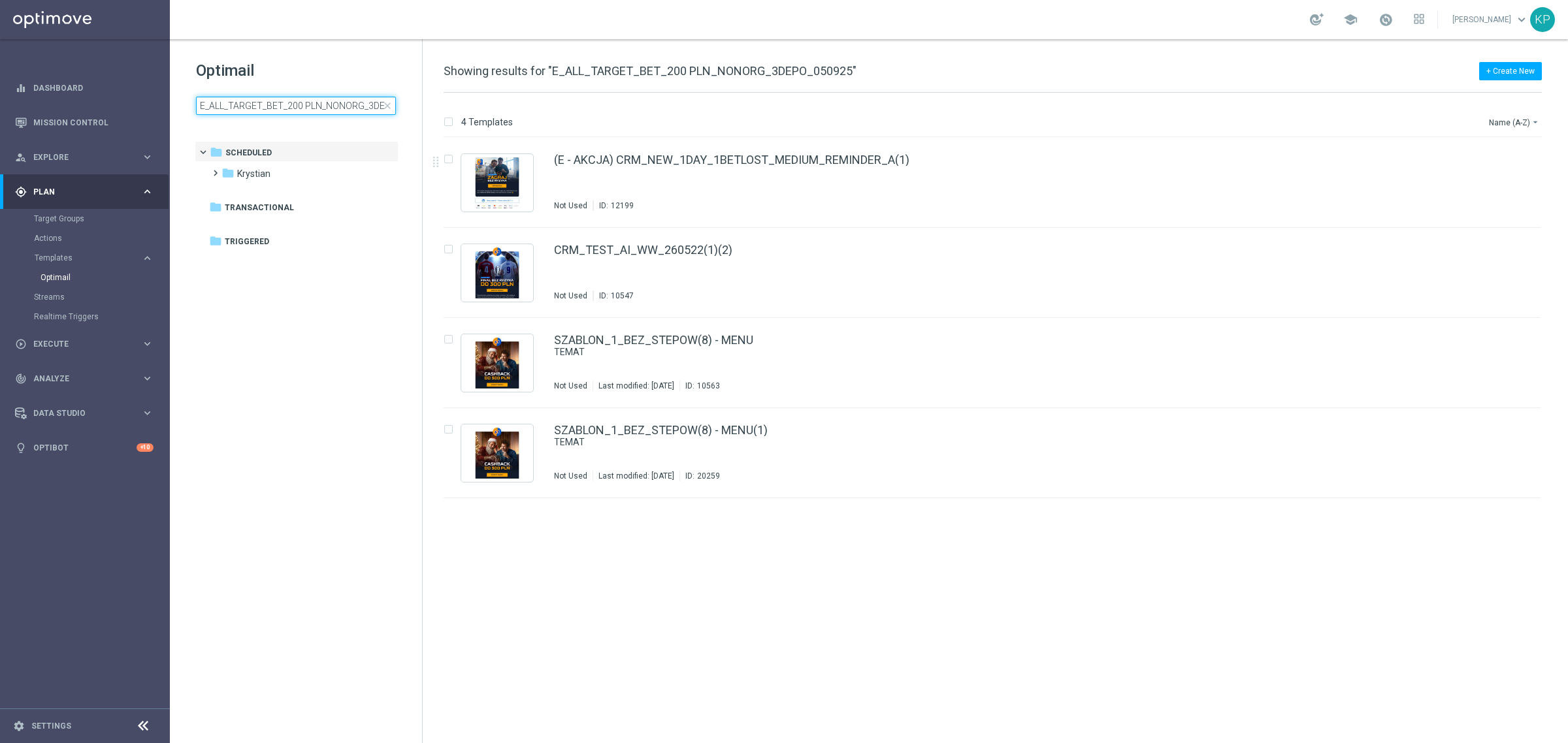
scroll to position [0, 42]
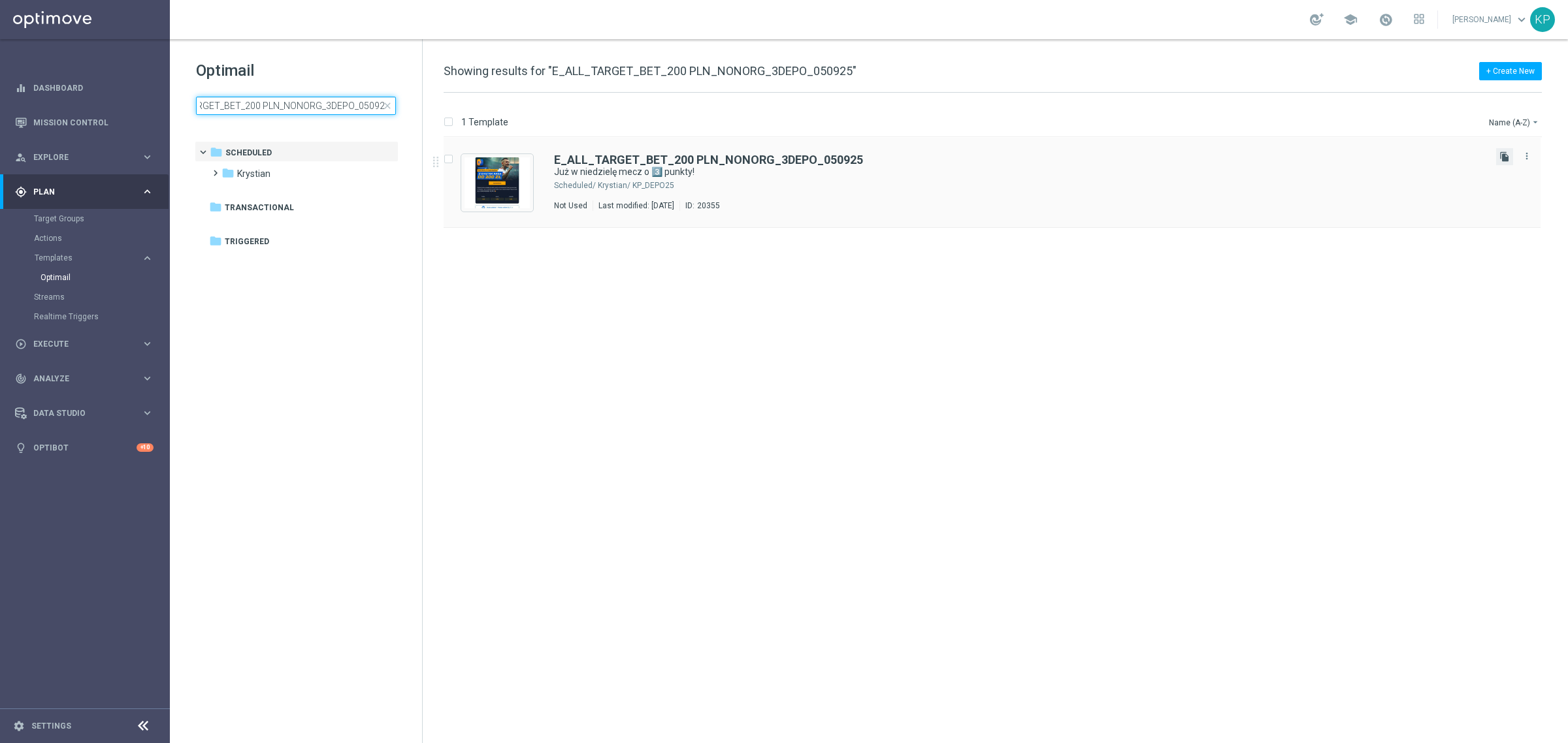
type input "E_ALL_TARGET_BET_200 PLN_NONORG_3DEPO_050925"
click at [1501, 157] on icon "file_copy" at bounding box center [1504, 156] width 10 height 10
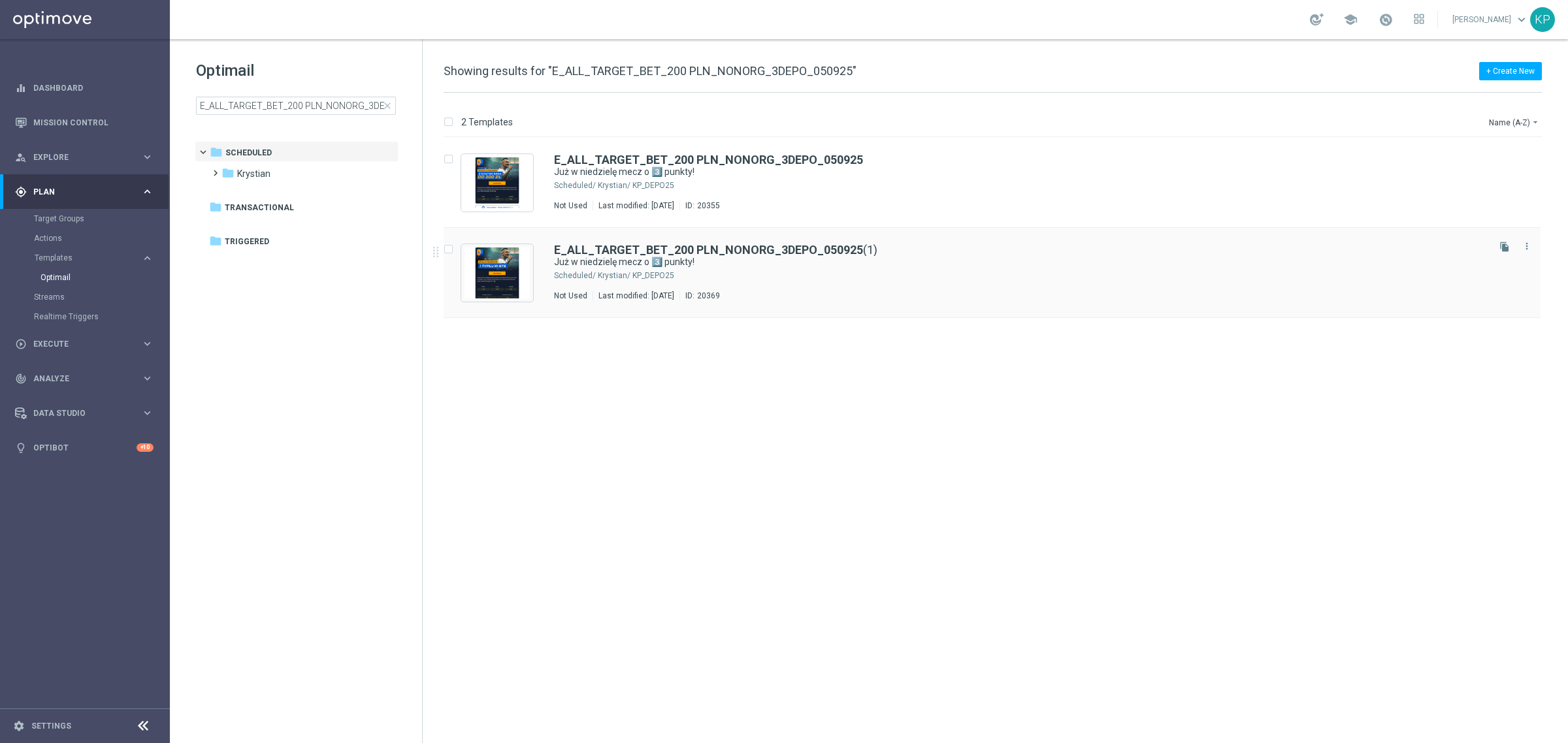
click at [1242, 246] on div "E_ALL_TARGET_BET_200 PLN_NONORG_3DEPO_050925 (1)" at bounding box center [1019, 250] width 931 height 12
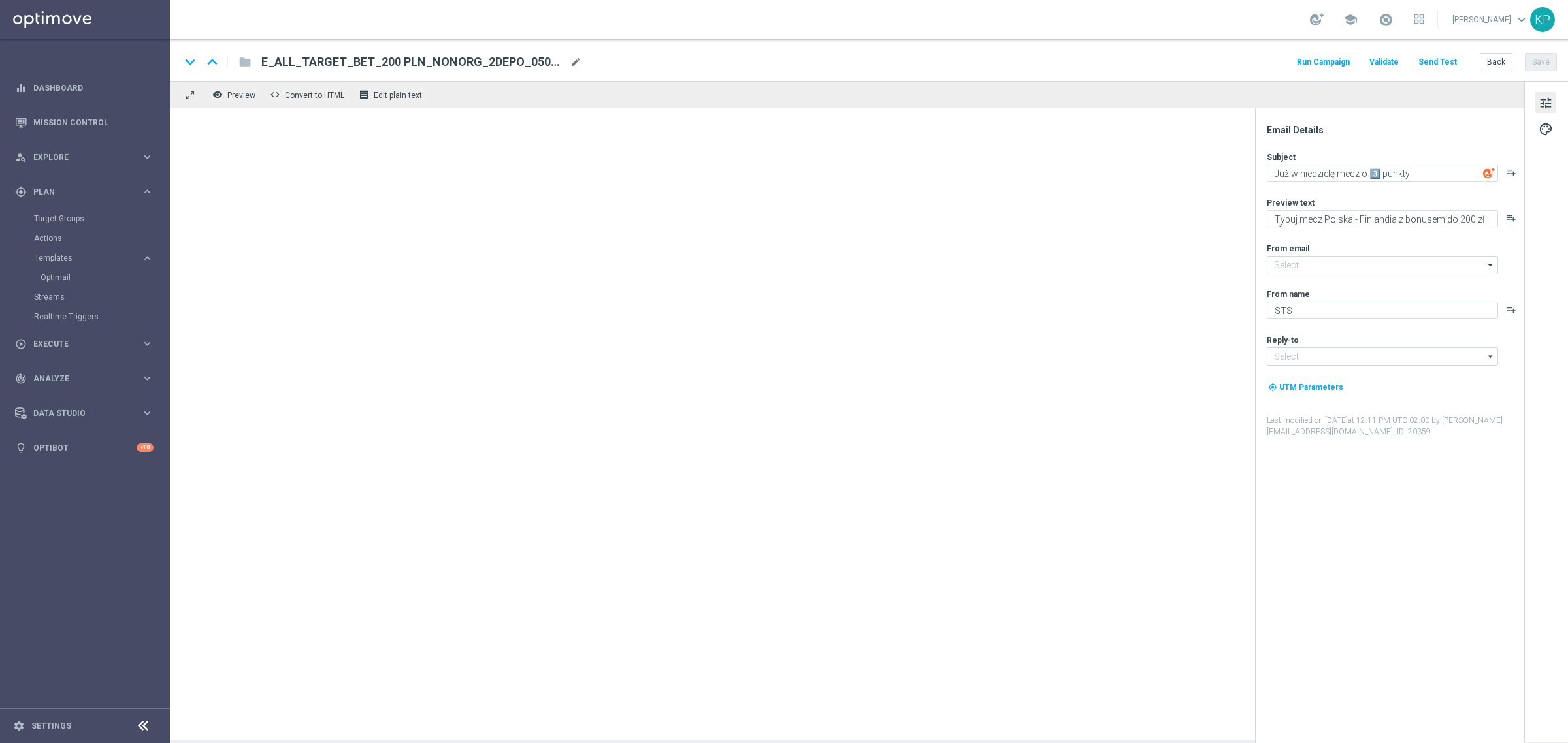
type input "[EMAIL_ADDRESS][DOMAIN_NAME]"
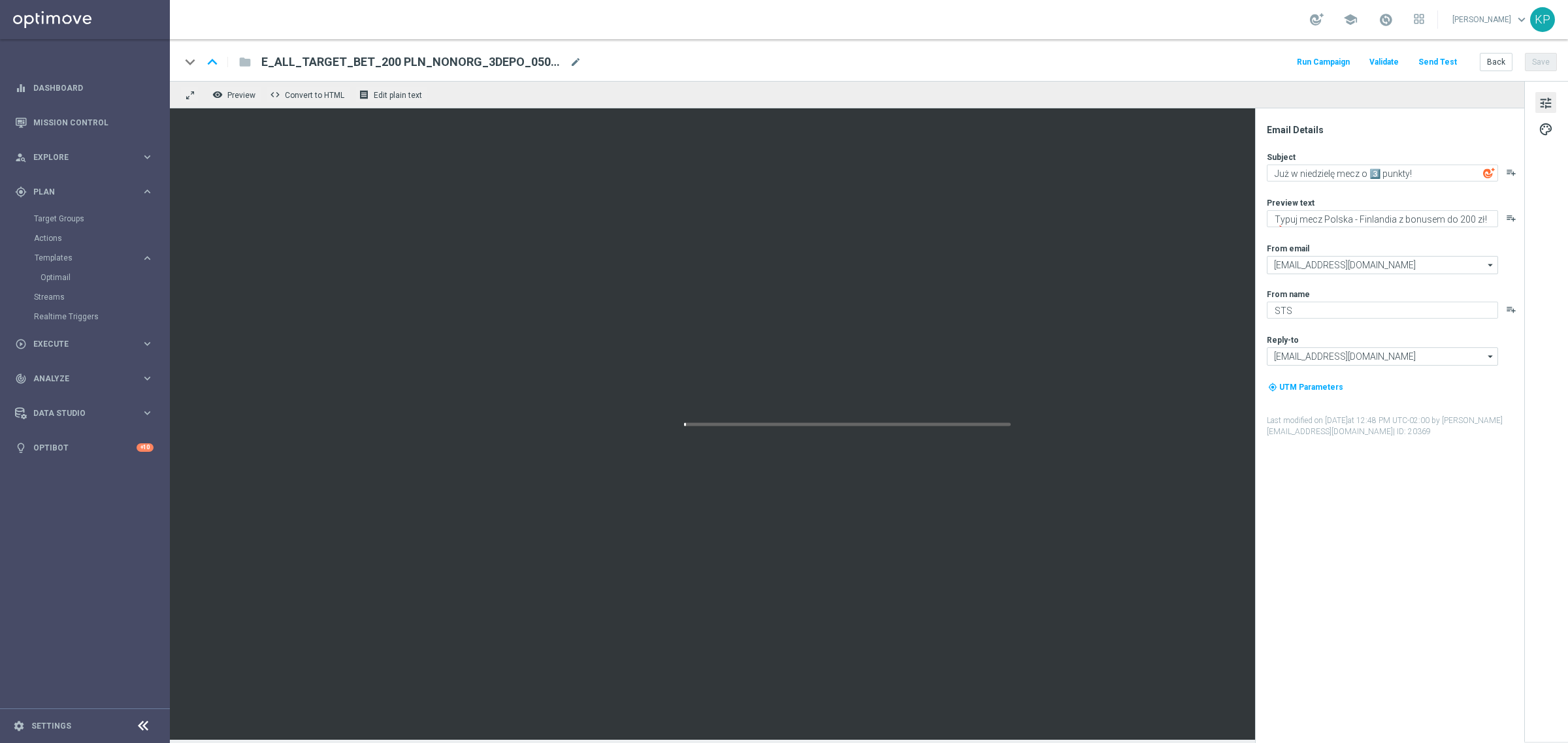
click at [573, 60] on span "mode_edit" at bounding box center [575, 62] width 12 height 12
paste input "OFFER_ORG_POL FIN_070925"
type input "E_ALL_TARGET_OFFER_ORG_POL FIN_070925"
click at [671, 46] on div "keyboard_arrow_down keyboard_arrow_up folder E_ALL_TARGET_OFFER_ORG_POL FIN_070…" at bounding box center [869, 60] width 1398 height 41
click at [462, 65] on input "E_ALL_TARGET_OFFER_ORG_POL FIN_070925" at bounding box center [424, 62] width 324 height 17
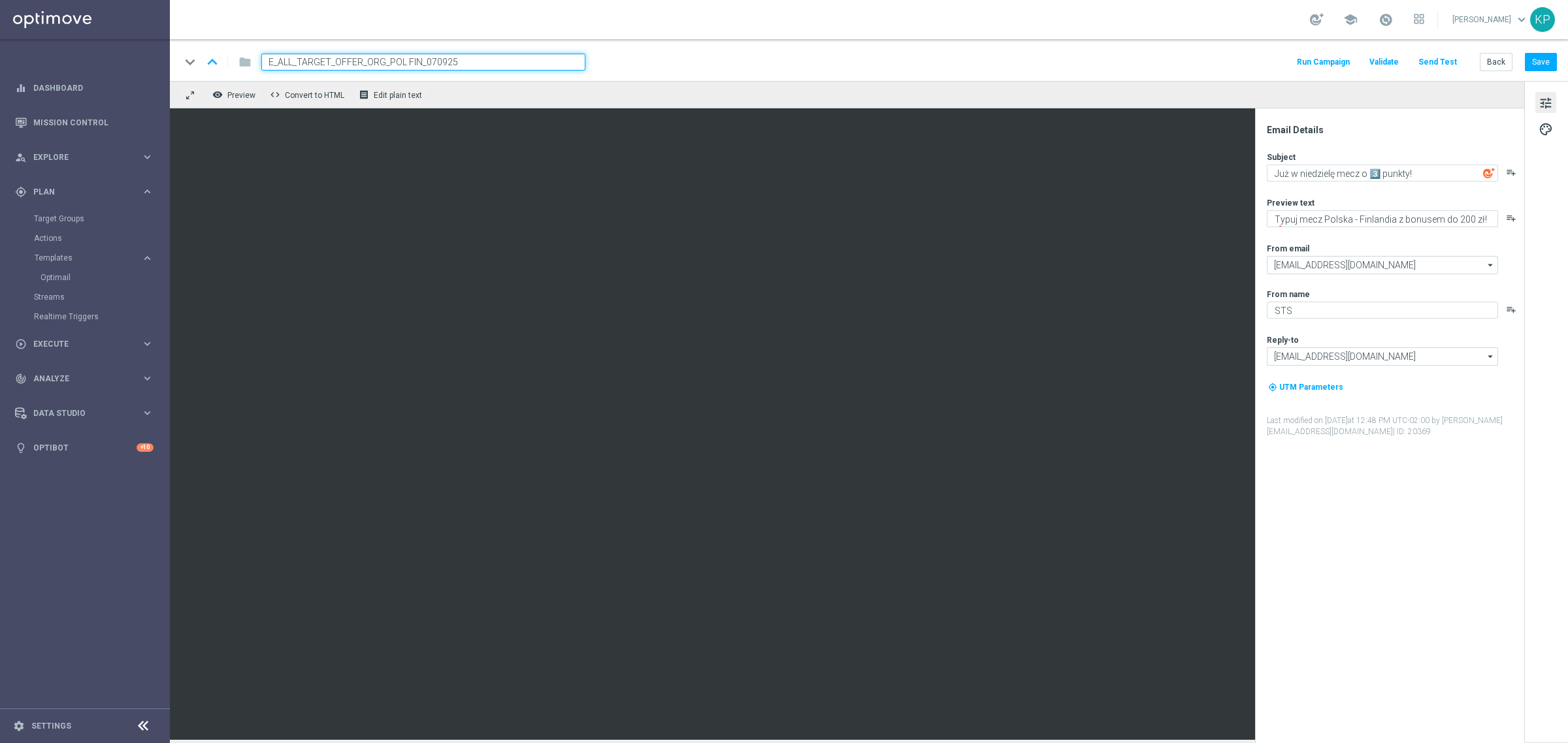
click at [561, 30] on div "school [PERSON_NAME] keyboard_arrow_down KP" at bounding box center [869, 20] width 1398 height 39
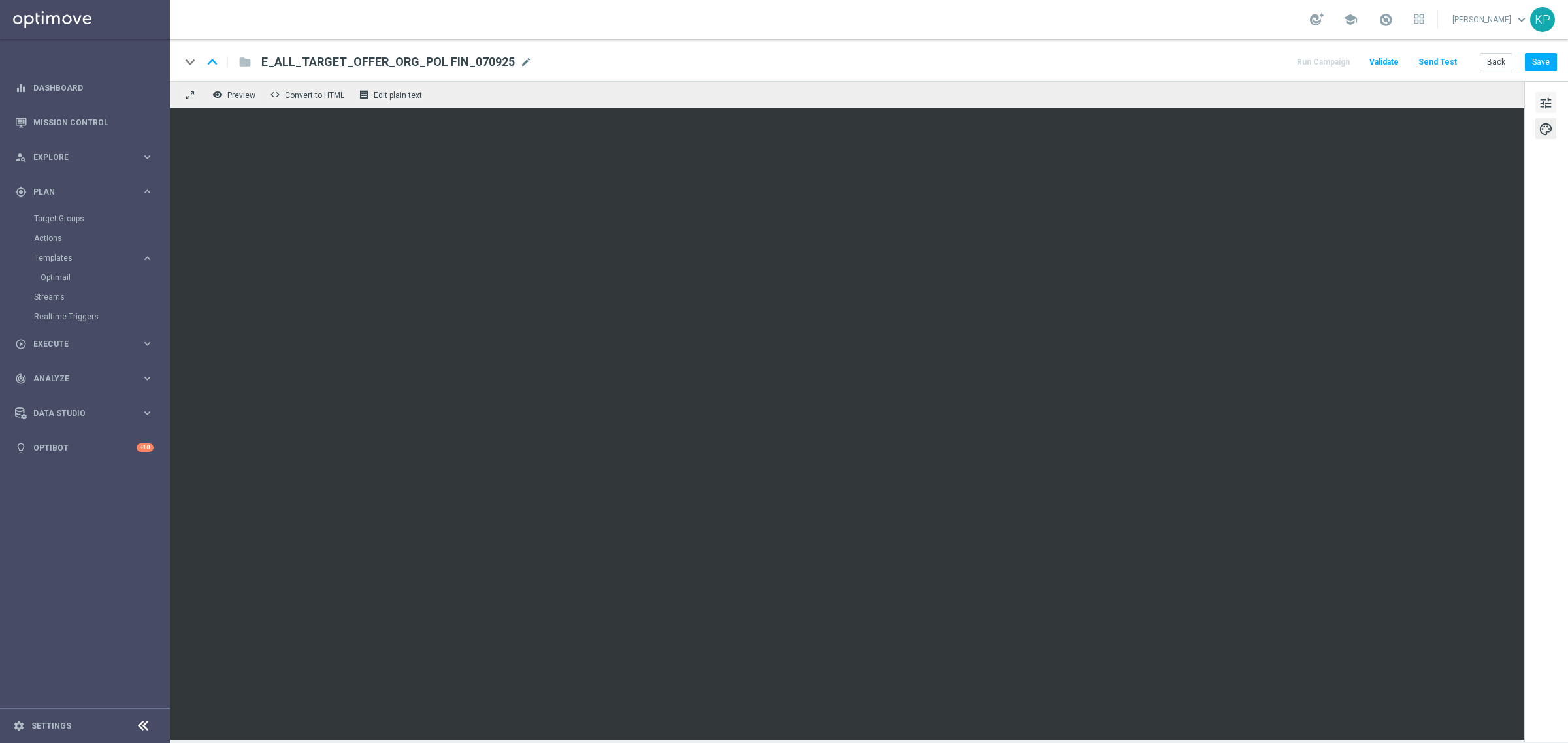
click at [1546, 101] on span "tune" at bounding box center [1545, 103] width 14 height 17
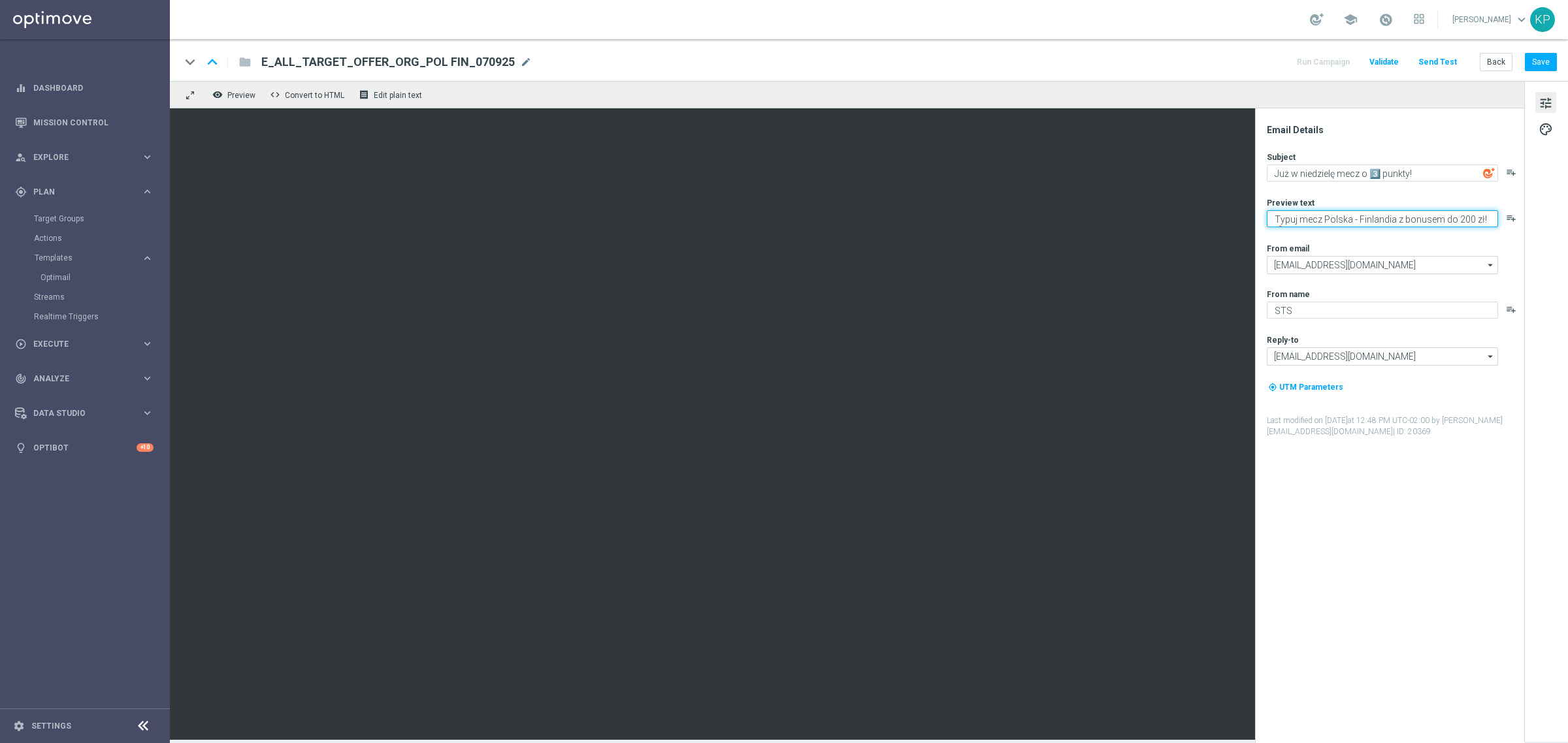
drag, startPoint x: 1481, startPoint y: 218, endPoint x: 1324, endPoint y: 215, distance: 157.0
click at [1324, 215] on textarea "Typuj mecz Polska - Finlandia z bonusem do 200 zł!🔥" at bounding box center [1382, 219] width 231 height 17
click at [1341, 222] on textarea "Typuj mecz Polska - Finlandia z bonusem do 200 zł!🔥" at bounding box center [1382, 219] width 231 height 17
click at [1275, 216] on textarea "Typuj mecz Polska - Finlandia z bonusem do 200 zł!🔥" at bounding box center [1382, 219] width 231 height 17
click at [1354, 224] on textarea "Sprawdź kurs i typuj mecz Polska - Finlandia z bonusem do 200 zł!🔥" at bounding box center [1382, 222] width 231 height 22
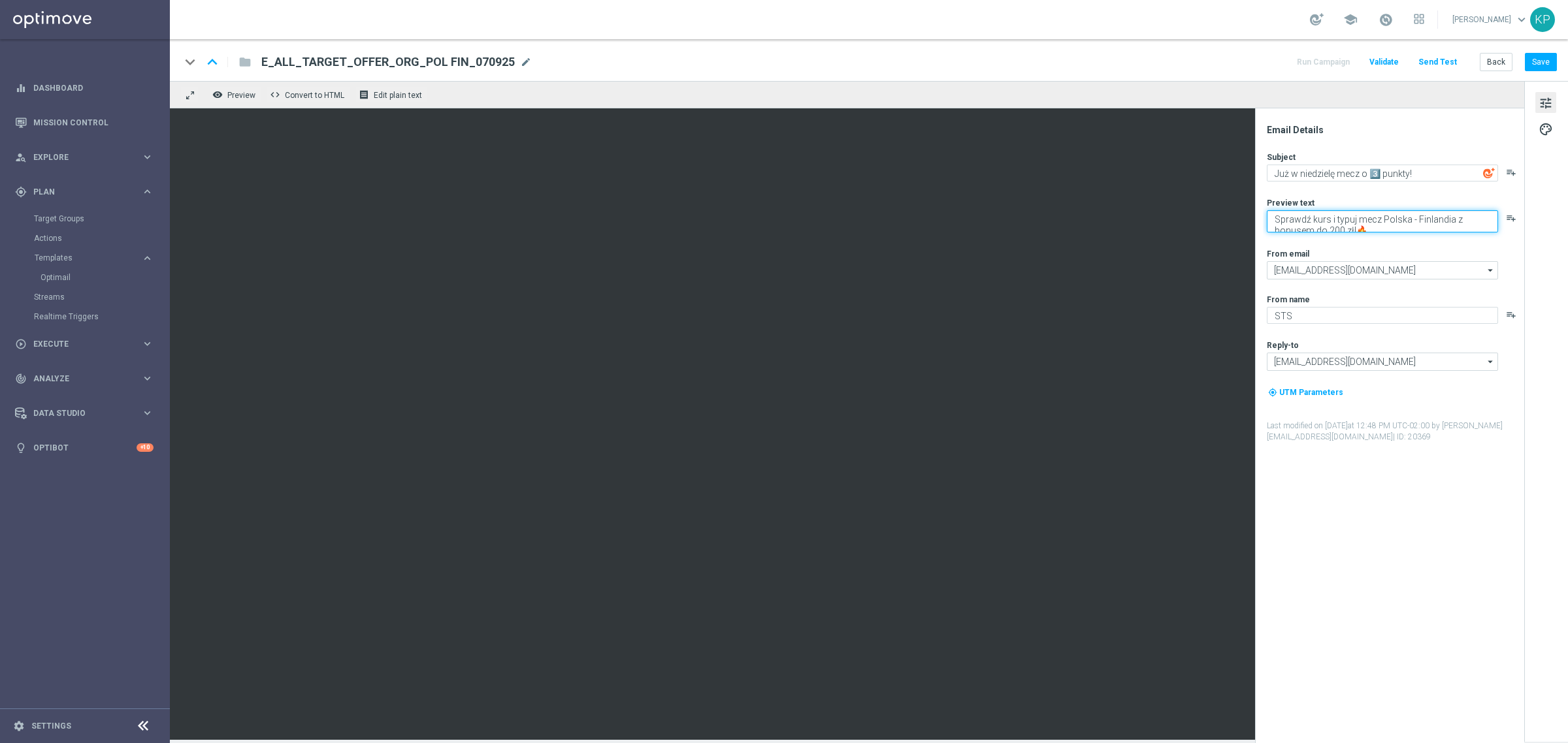
click at [1354, 229] on textarea "Sprawdź kurs i typuj mecz Polska - Finlandia z bonusem do 200 zł!🔥" at bounding box center [1382, 222] width 231 height 22
type textarea "Sprawdź kurs i typuj mecz Polska - Finlandia!🔥"
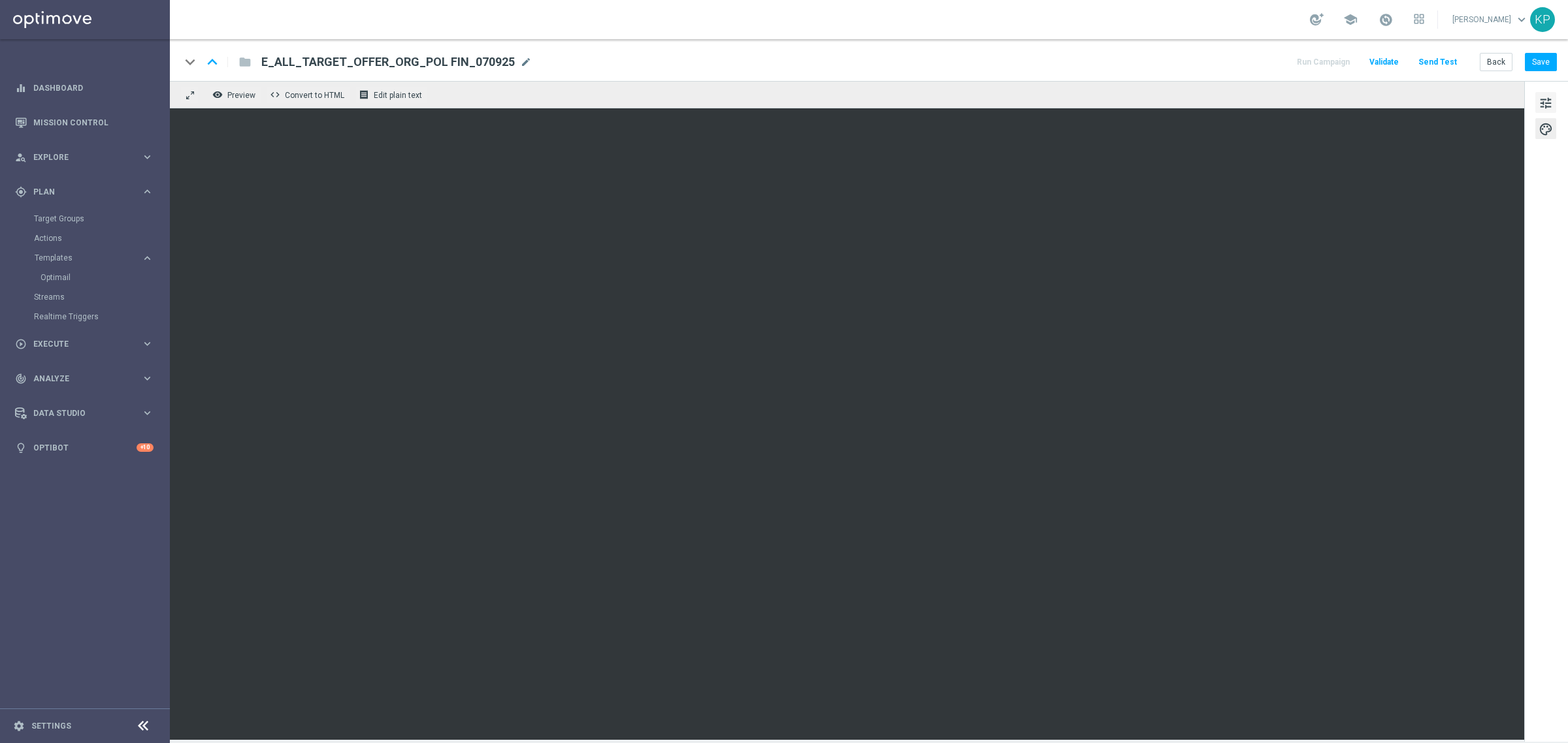
click at [1539, 96] on span "tune" at bounding box center [1545, 103] width 14 height 17
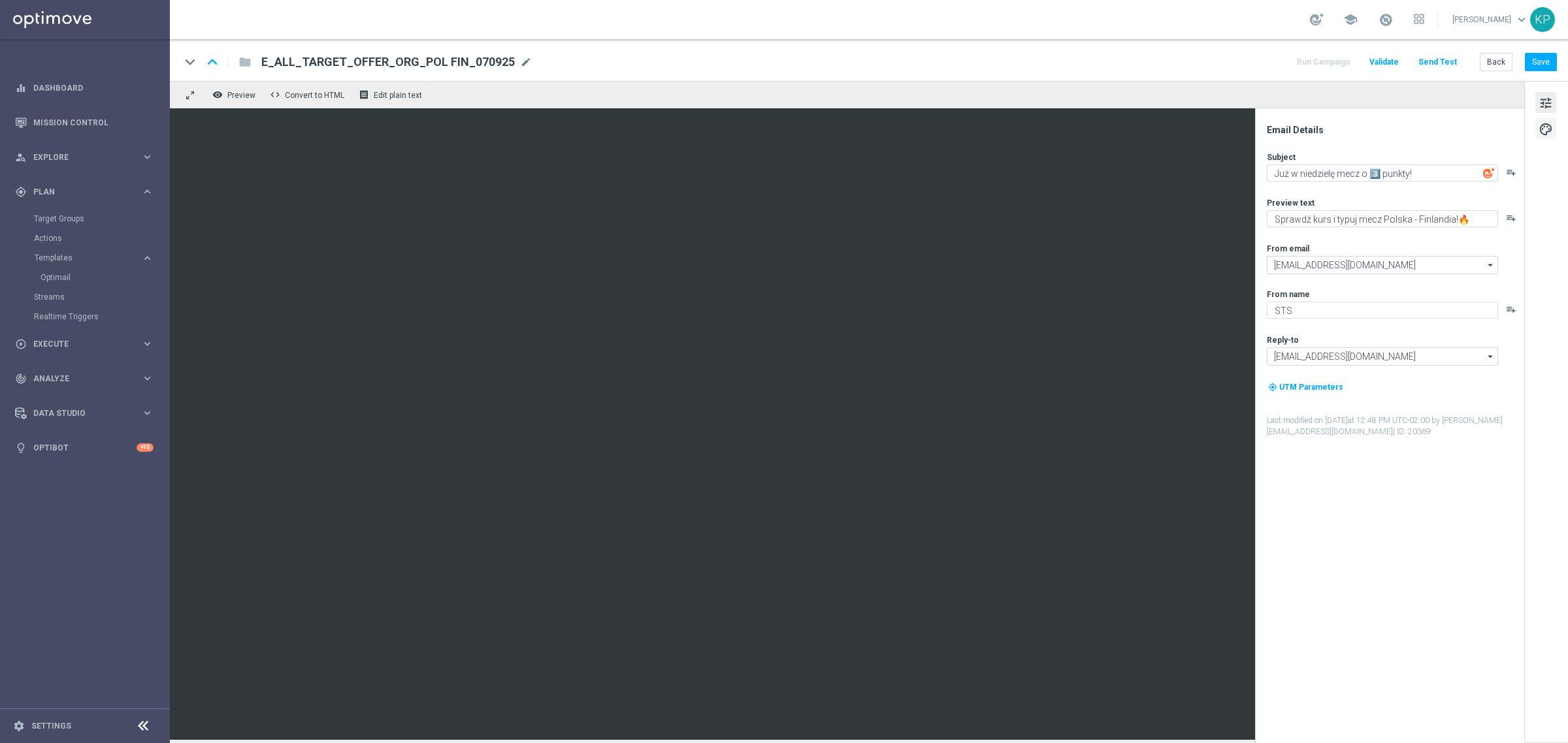
click at [1548, 128] on span "palette" at bounding box center [1545, 129] width 14 height 17
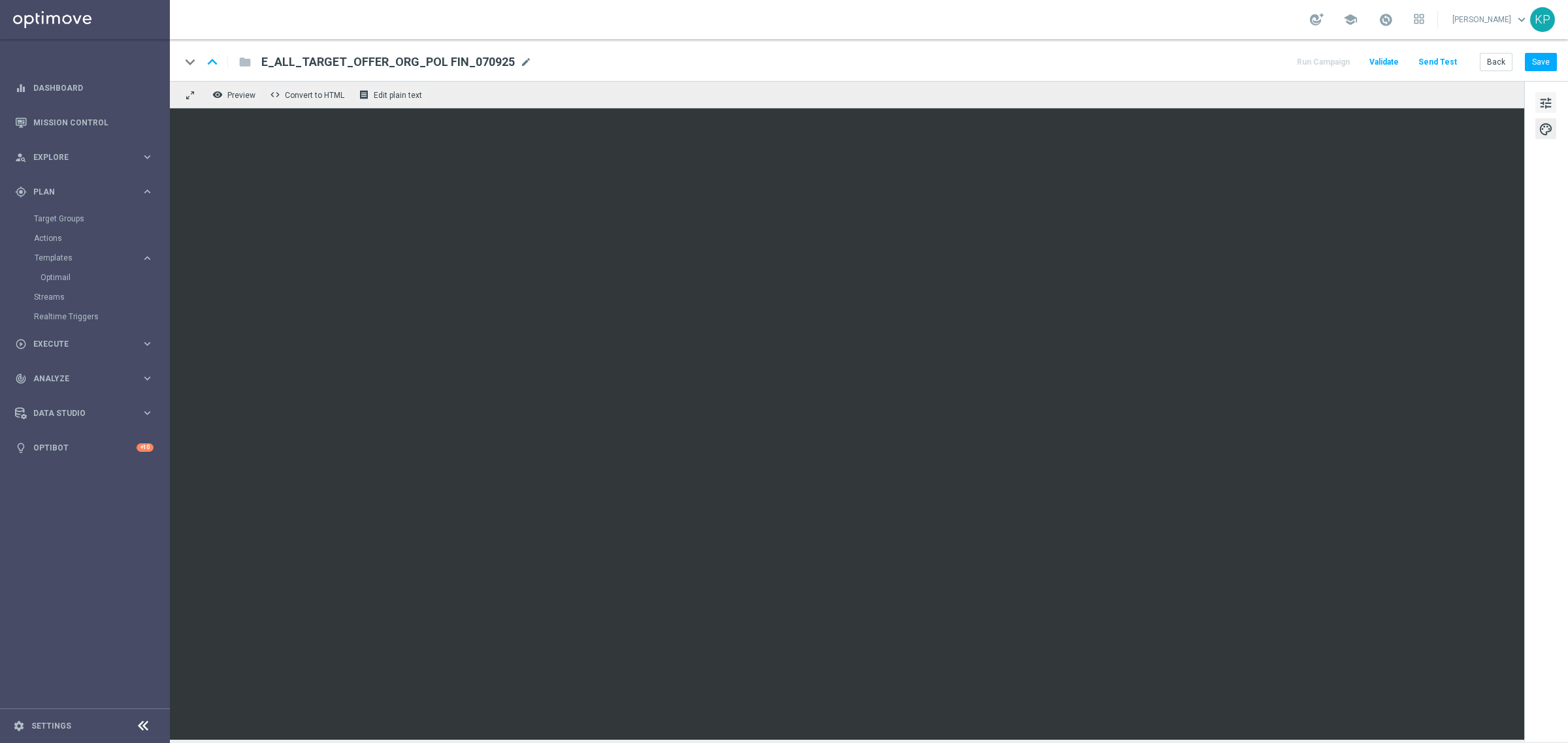
click at [1545, 102] on span "tune" at bounding box center [1545, 103] width 14 height 17
click at [1173, 60] on div "keyboard_arrow_down keyboard_arrow_up folder E_ALL_TARGET_OFFER_ORG_POL FIN_070…" at bounding box center [868, 62] width 1376 height 17
click at [1535, 63] on button "Save" at bounding box center [1541, 62] width 32 height 18
click at [1538, 98] on span "tune" at bounding box center [1545, 103] width 14 height 17
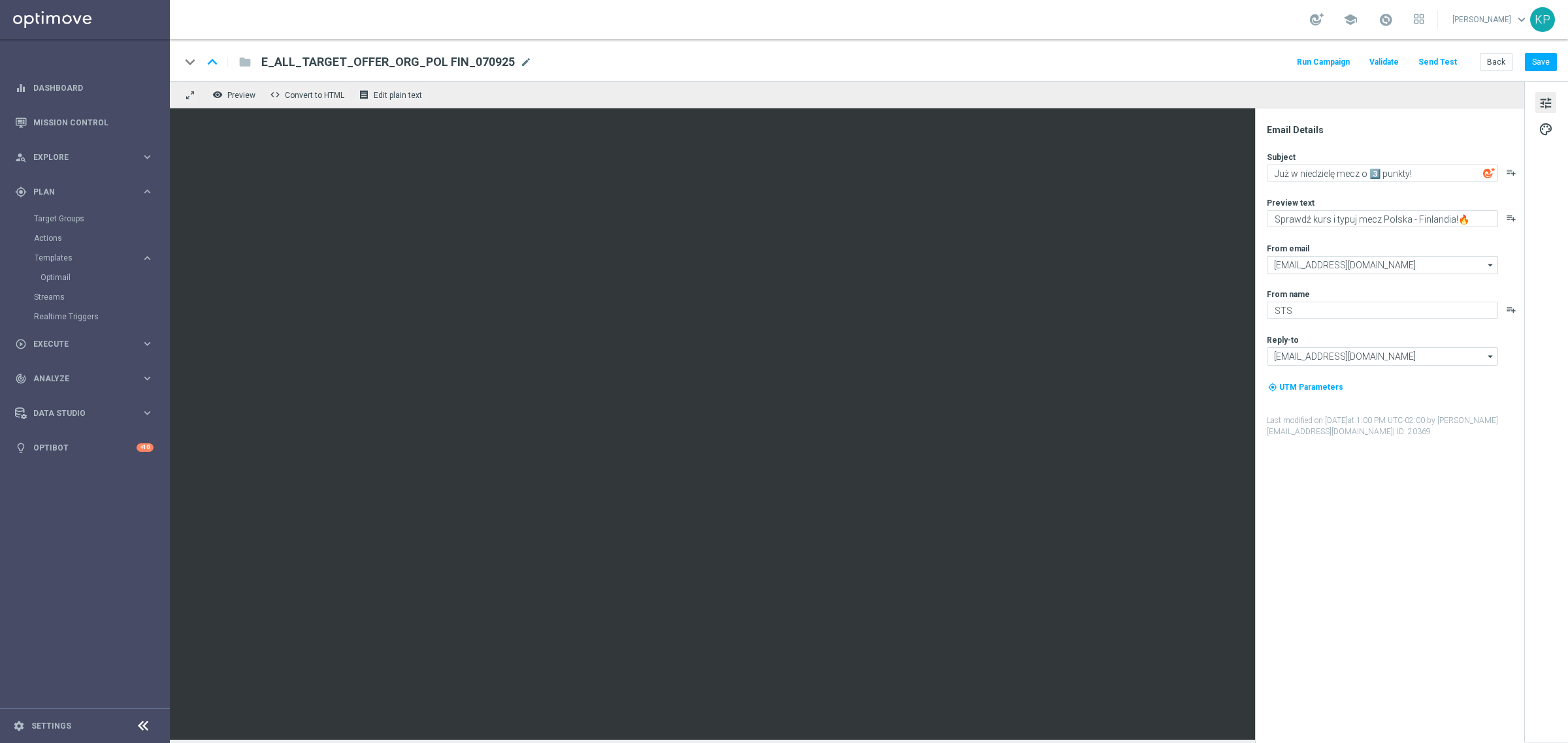
click at [1444, 60] on button "Send Test" at bounding box center [1437, 62] width 42 height 18
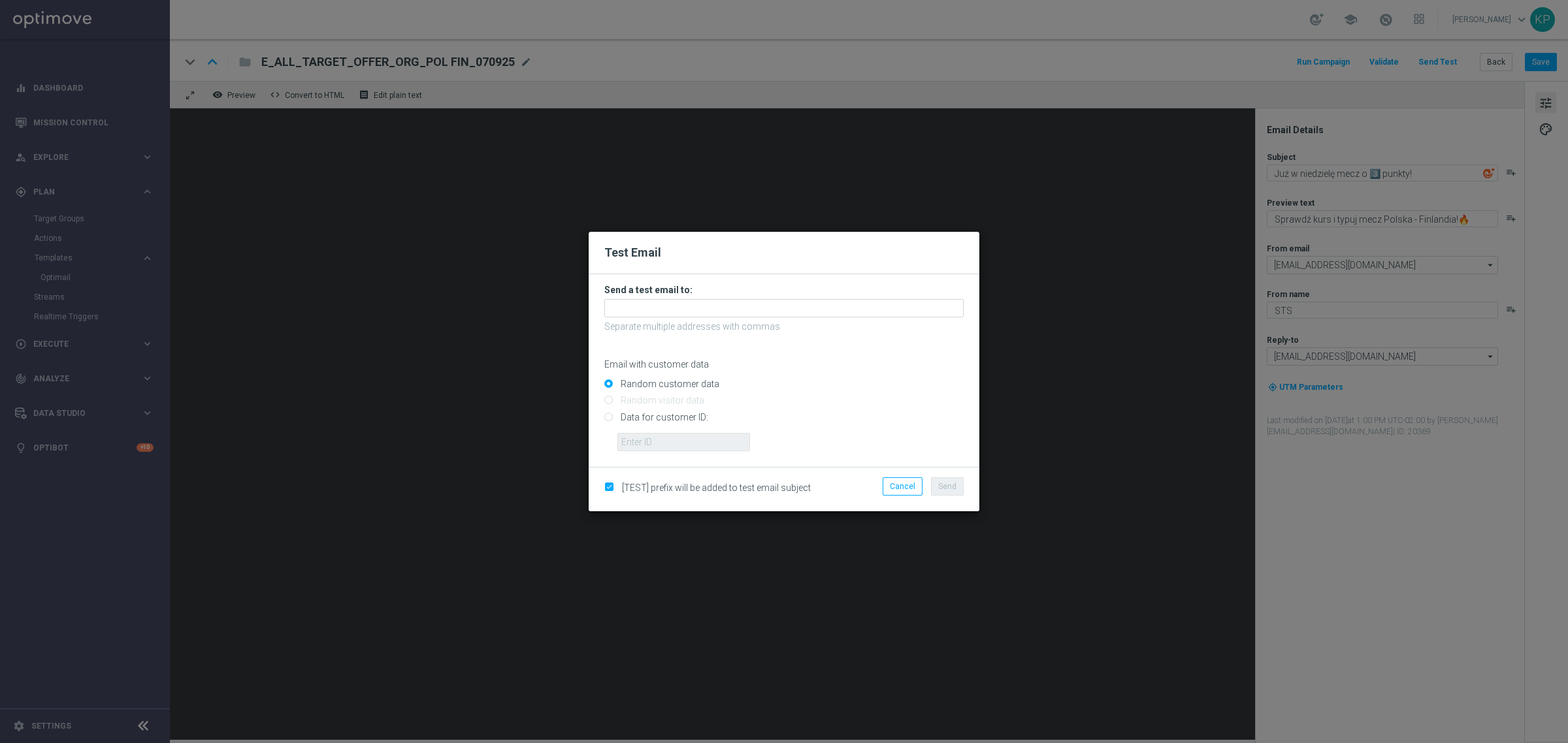
click at [681, 298] on form "Send a test email to: Separate multiple addresses with commas Email with custom…" at bounding box center [783, 368] width 359 height 168
click at [676, 302] on input "text" at bounding box center [783, 308] width 359 height 18
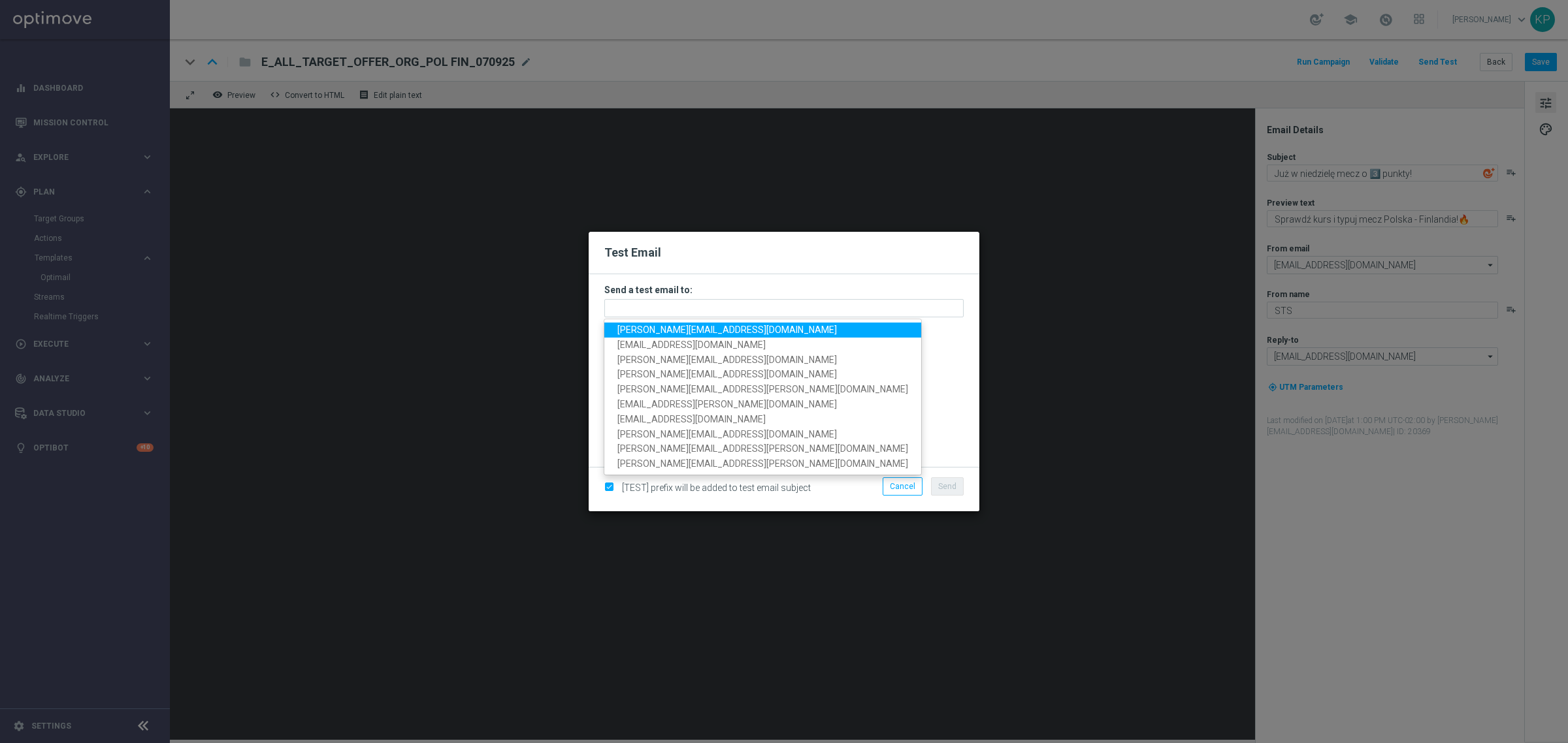
click at [670, 324] on span "[PERSON_NAME][EMAIL_ADDRESS][DOMAIN_NAME]" at bounding box center [727, 329] width 219 height 10
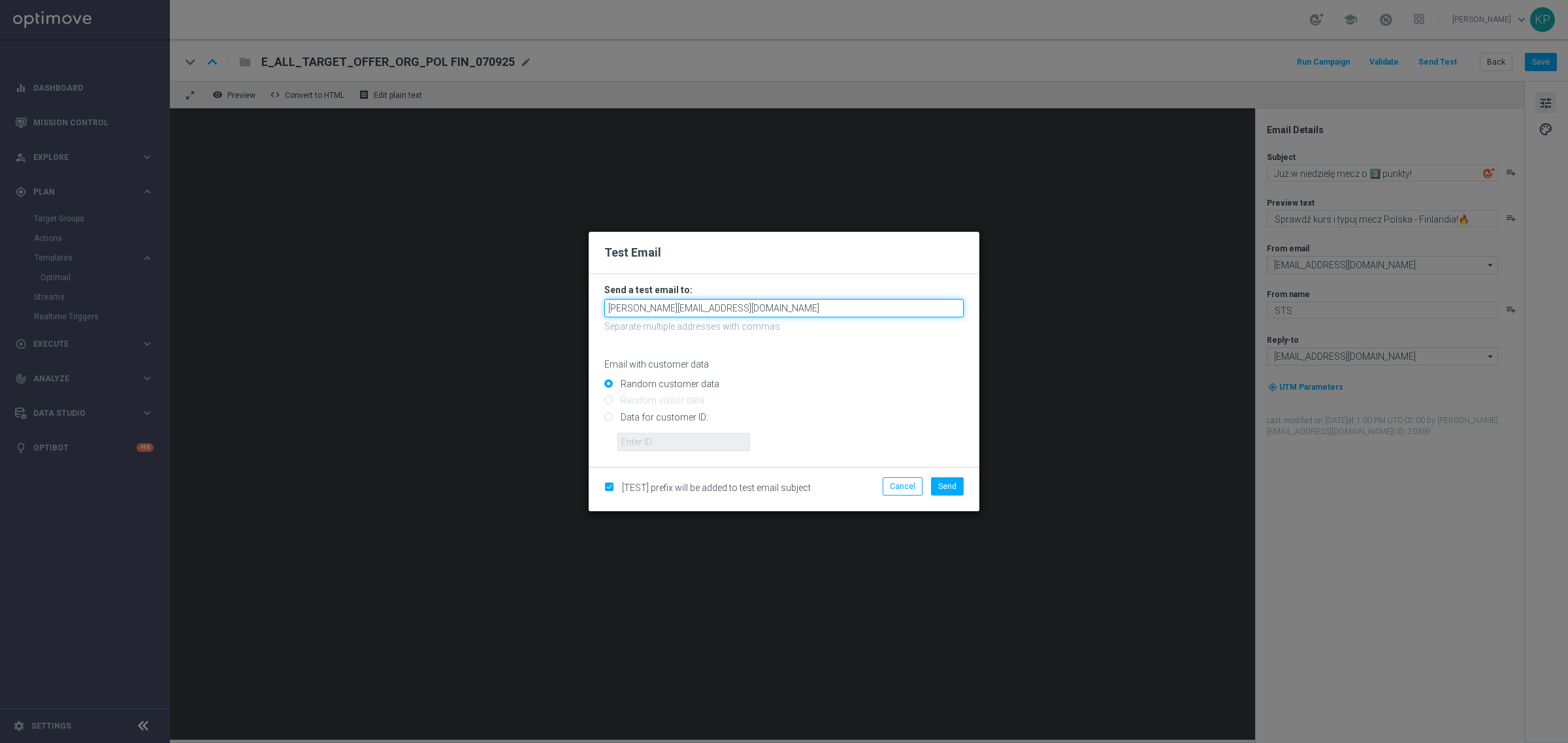
click at [737, 310] on input "[PERSON_NAME][EMAIL_ADDRESS][DOMAIN_NAME]" at bounding box center [783, 308] width 359 height 18
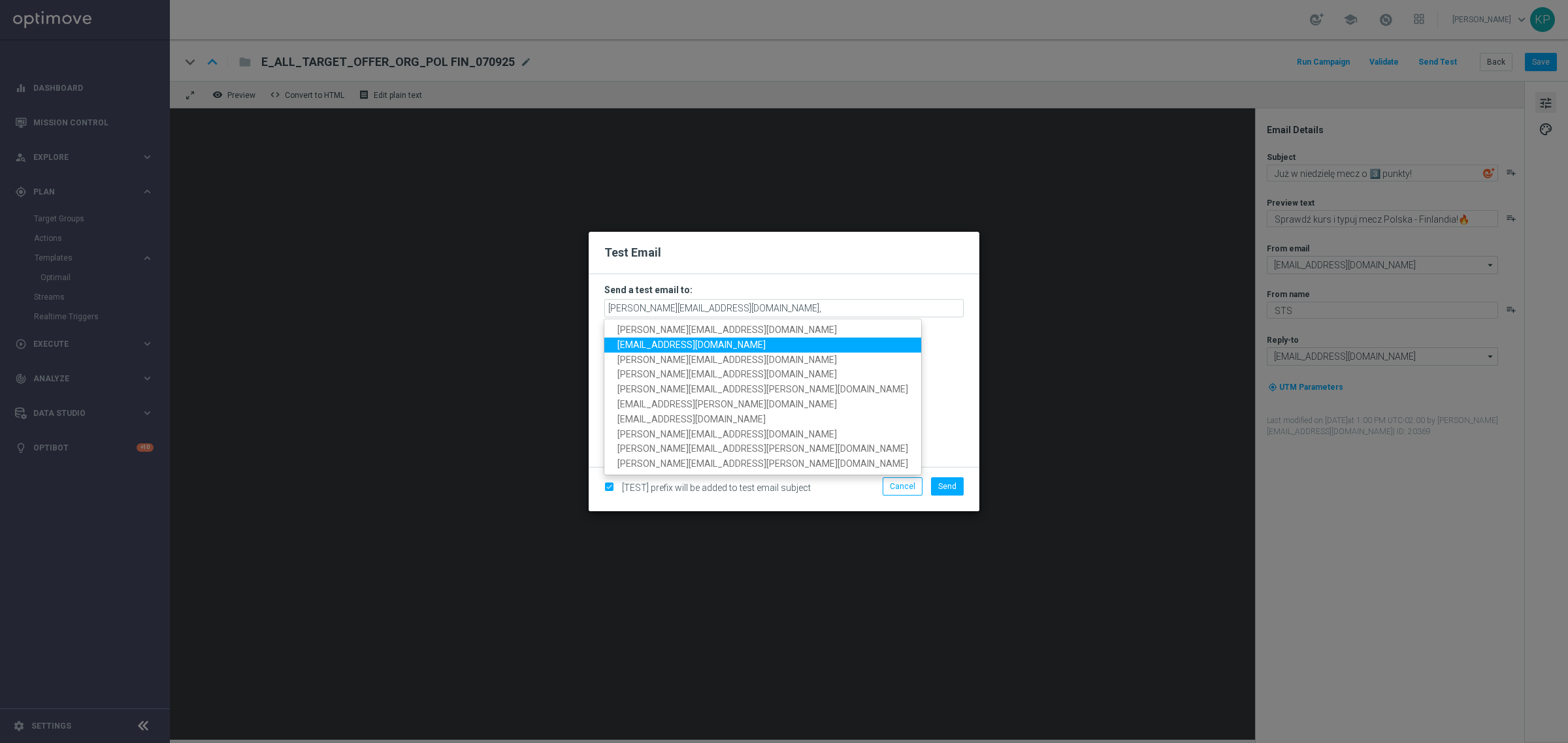
click at [699, 341] on span "[EMAIL_ADDRESS][DOMAIN_NAME]" at bounding box center [691, 344] width 148 height 10
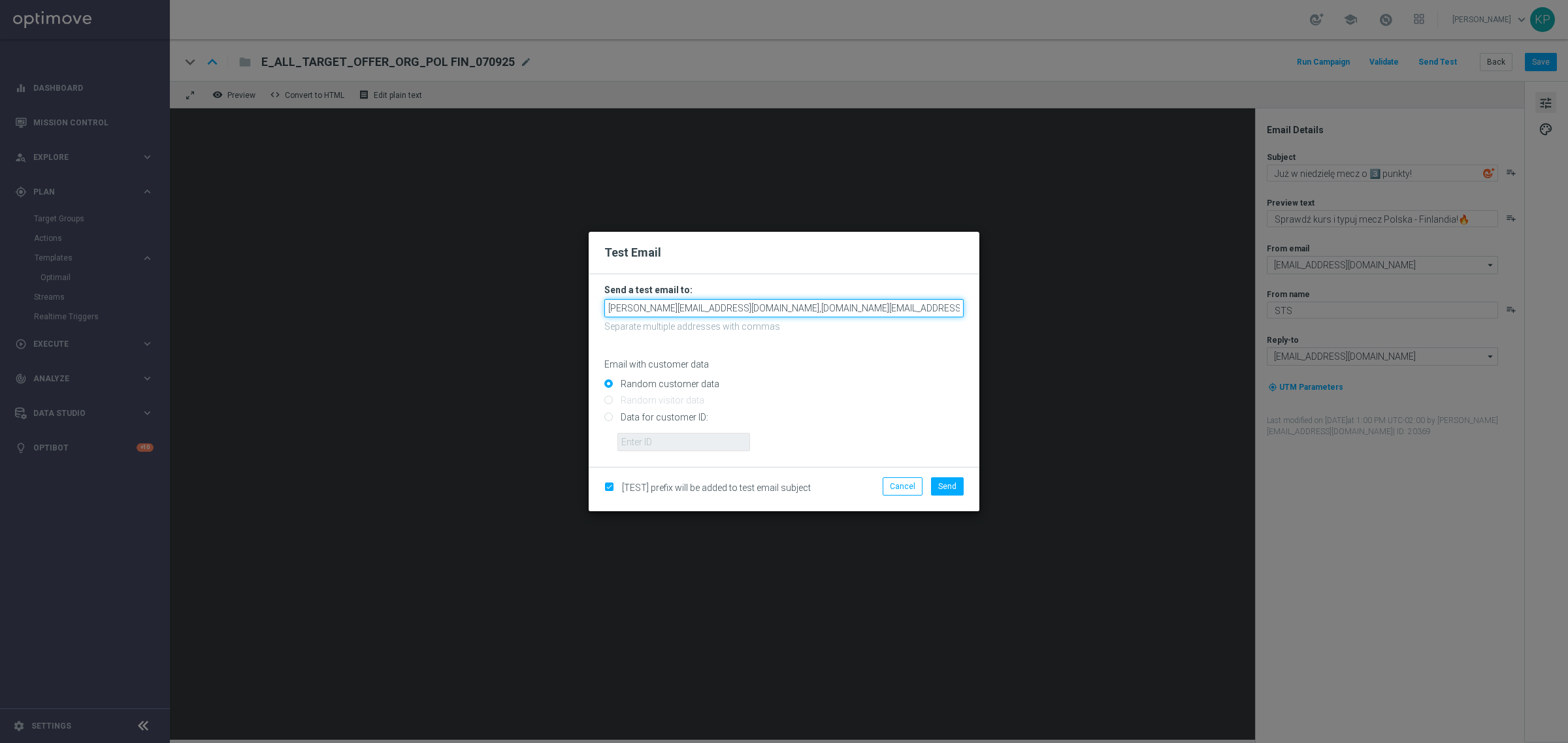
click at [831, 316] on input "[PERSON_NAME][EMAIL_ADDRESS][DOMAIN_NAME],[DOMAIN_NAME][EMAIL_ADDRESS][DOMAIN_N…" at bounding box center [783, 308] width 359 height 18
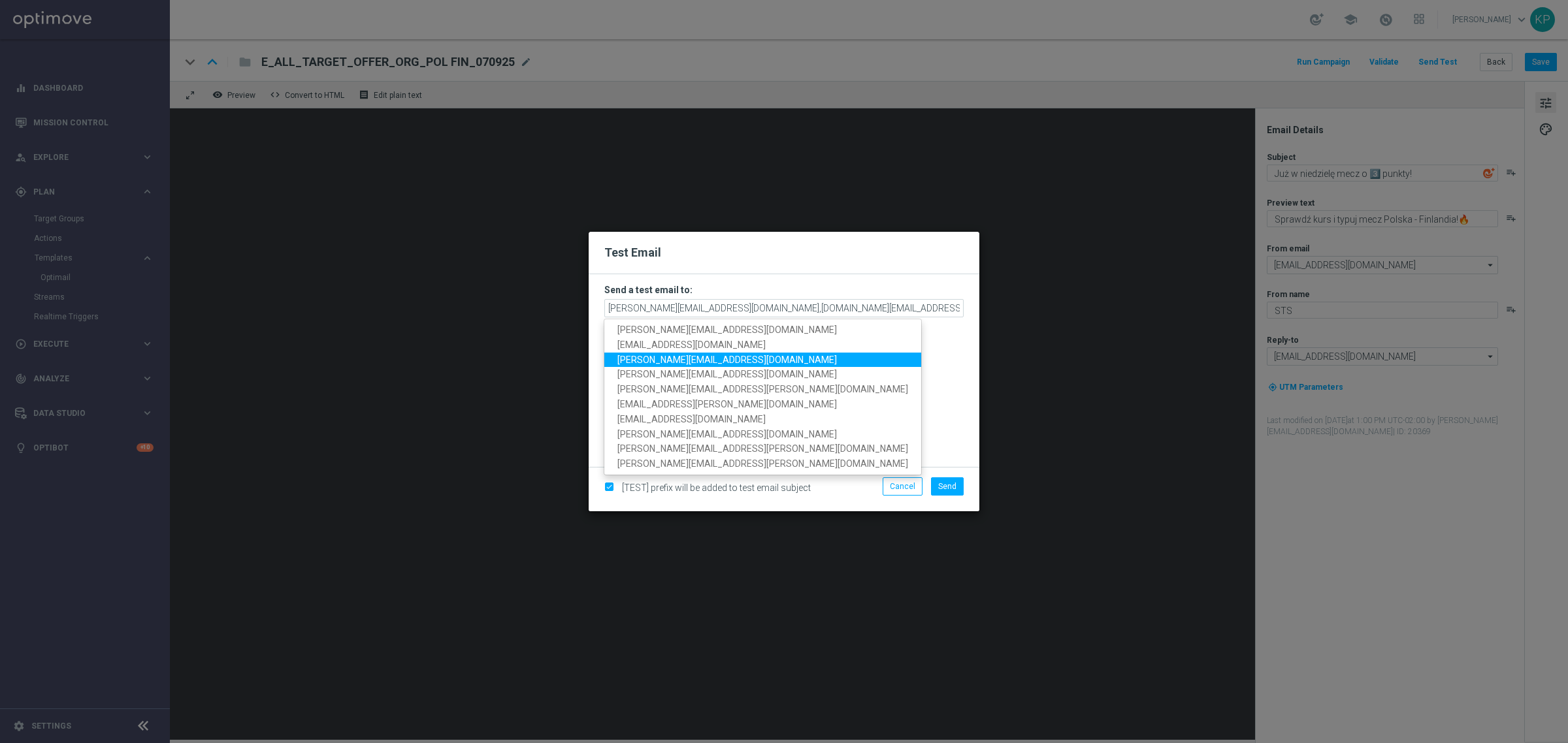
click at [683, 363] on span "[PERSON_NAME][EMAIL_ADDRESS][DOMAIN_NAME]" at bounding box center [727, 359] width 219 height 10
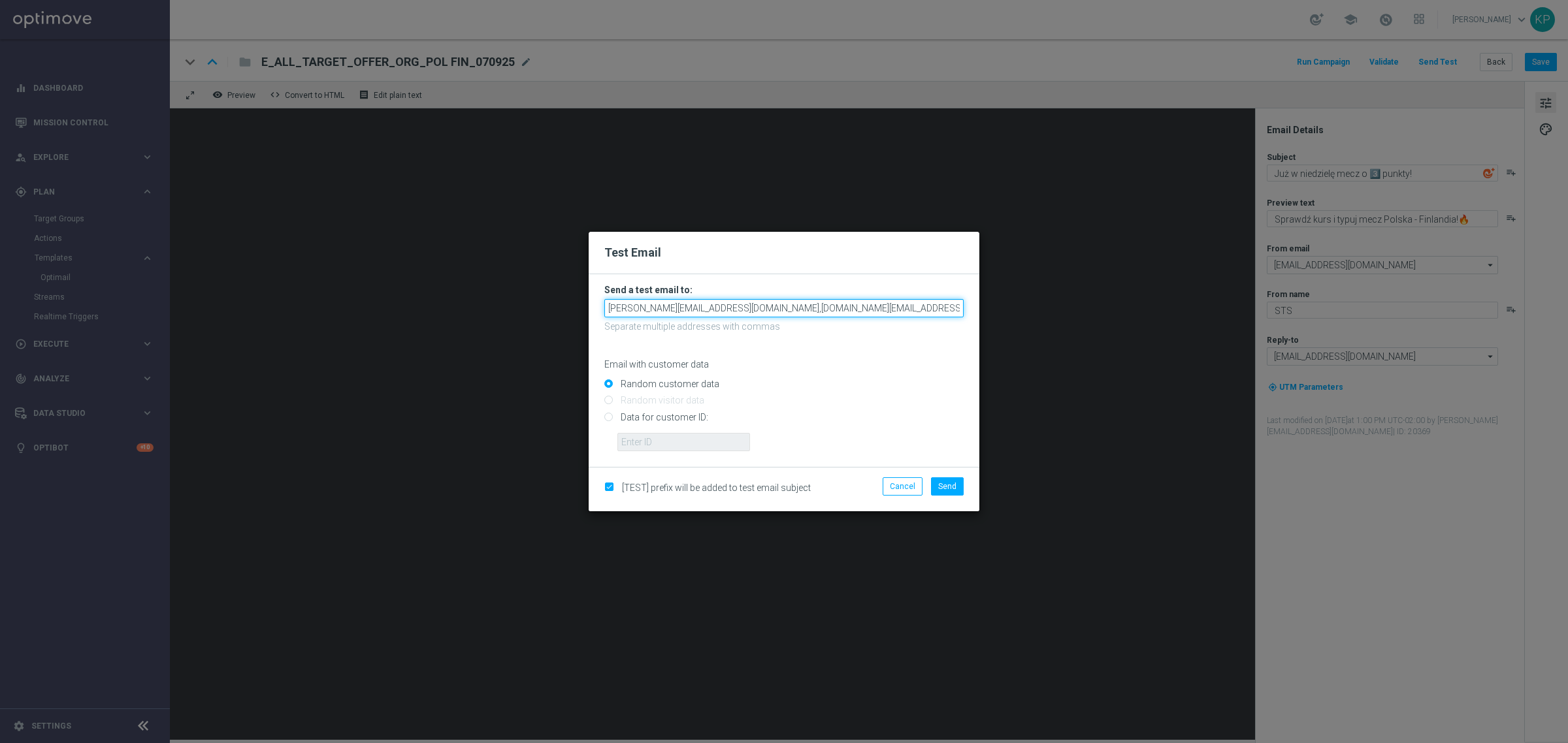
click at [918, 313] on input "[PERSON_NAME][EMAIL_ADDRESS][DOMAIN_NAME],[DOMAIN_NAME][EMAIL_ADDRESS][DOMAIN_N…" at bounding box center [783, 308] width 359 height 18
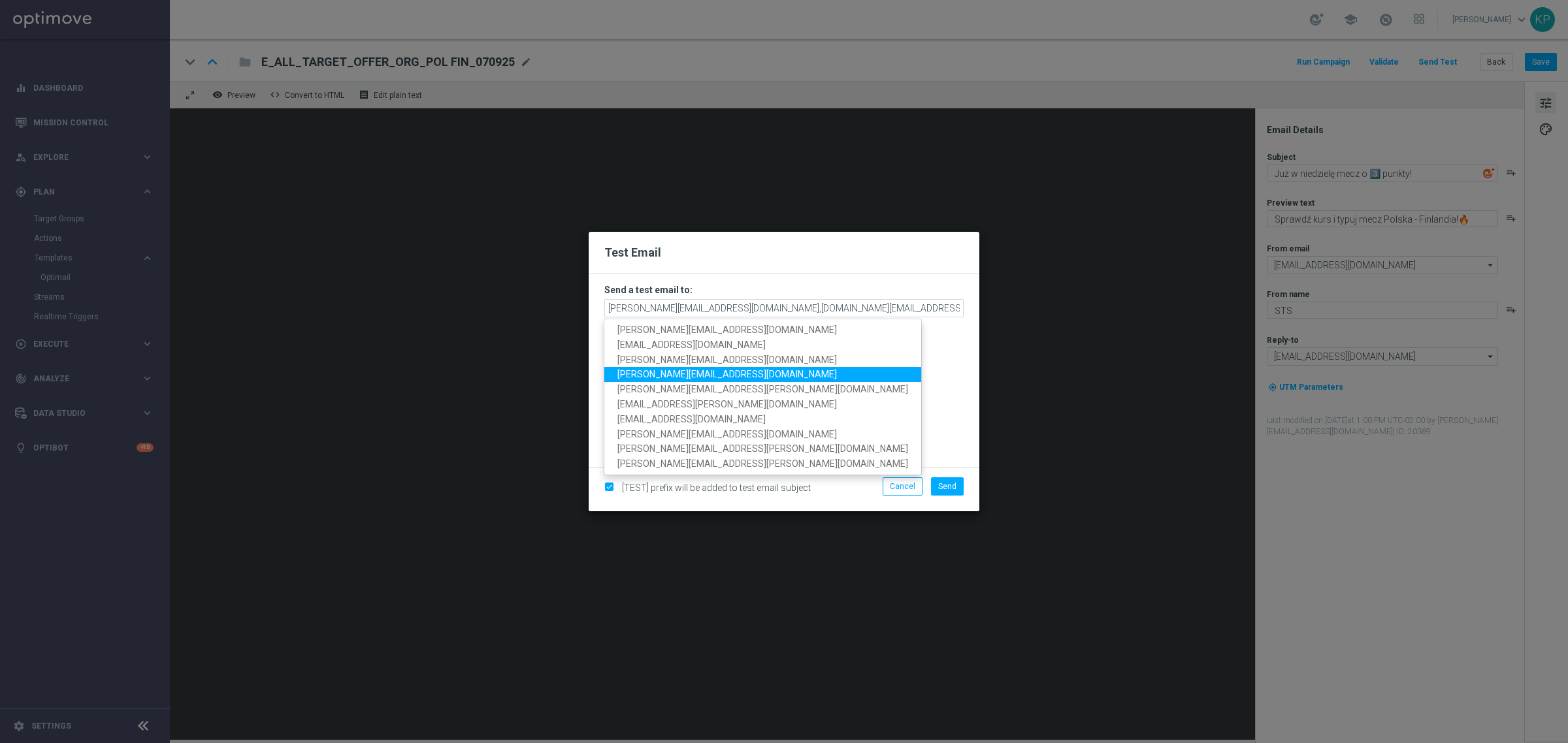
click at [707, 373] on span "[PERSON_NAME][EMAIL_ADDRESS][DOMAIN_NAME]" at bounding box center [727, 373] width 219 height 10
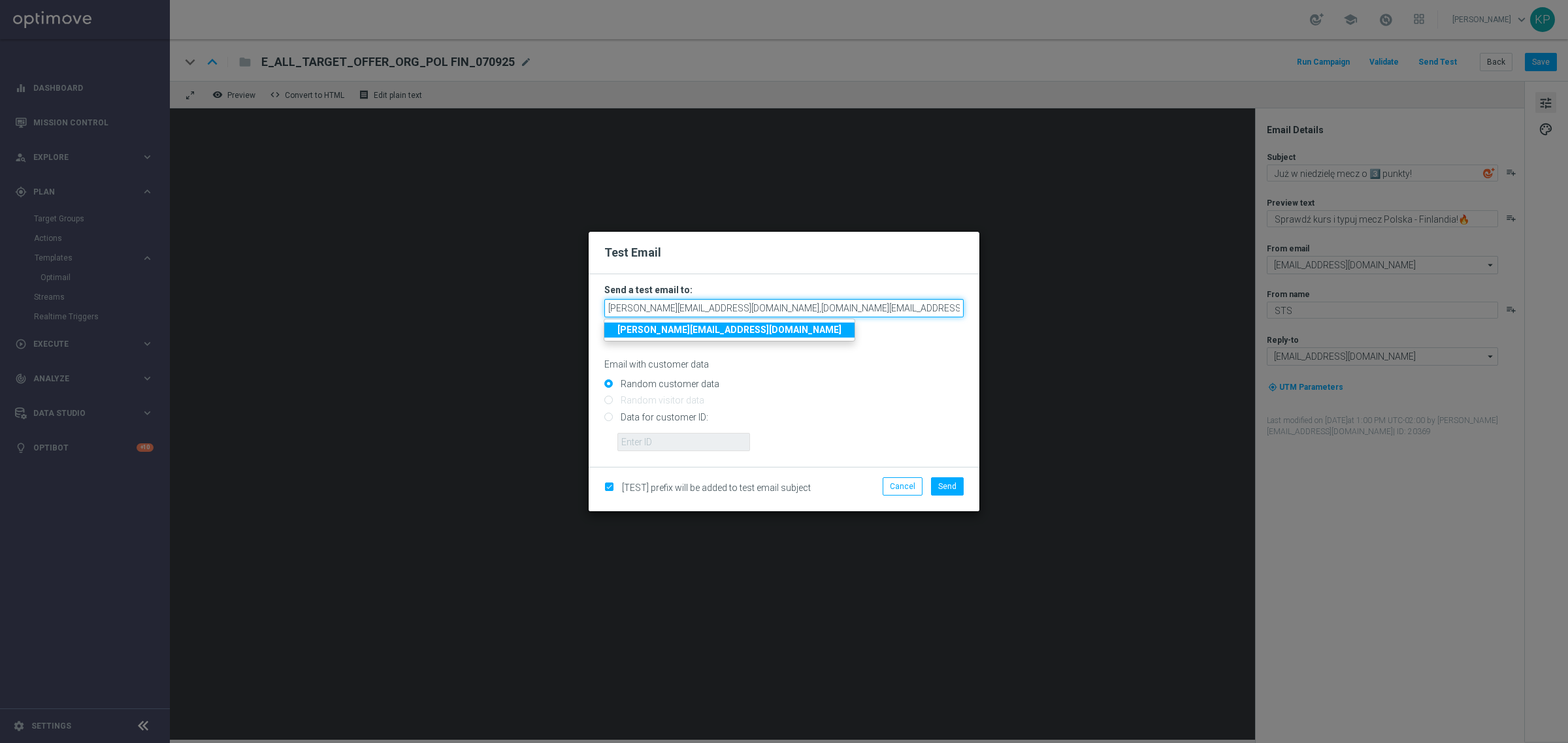
scroll to position [0, 42]
drag, startPoint x: 865, startPoint y: 305, endPoint x: 1075, endPoint y: 317, distance: 210.3
click at [1075, 317] on modal-container "Test Email Send a test email to: [PERSON_NAME][EMAIL_ADDRESS][DOMAIN_NAME],[DOM…" at bounding box center [784, 371] width 1568 height 743
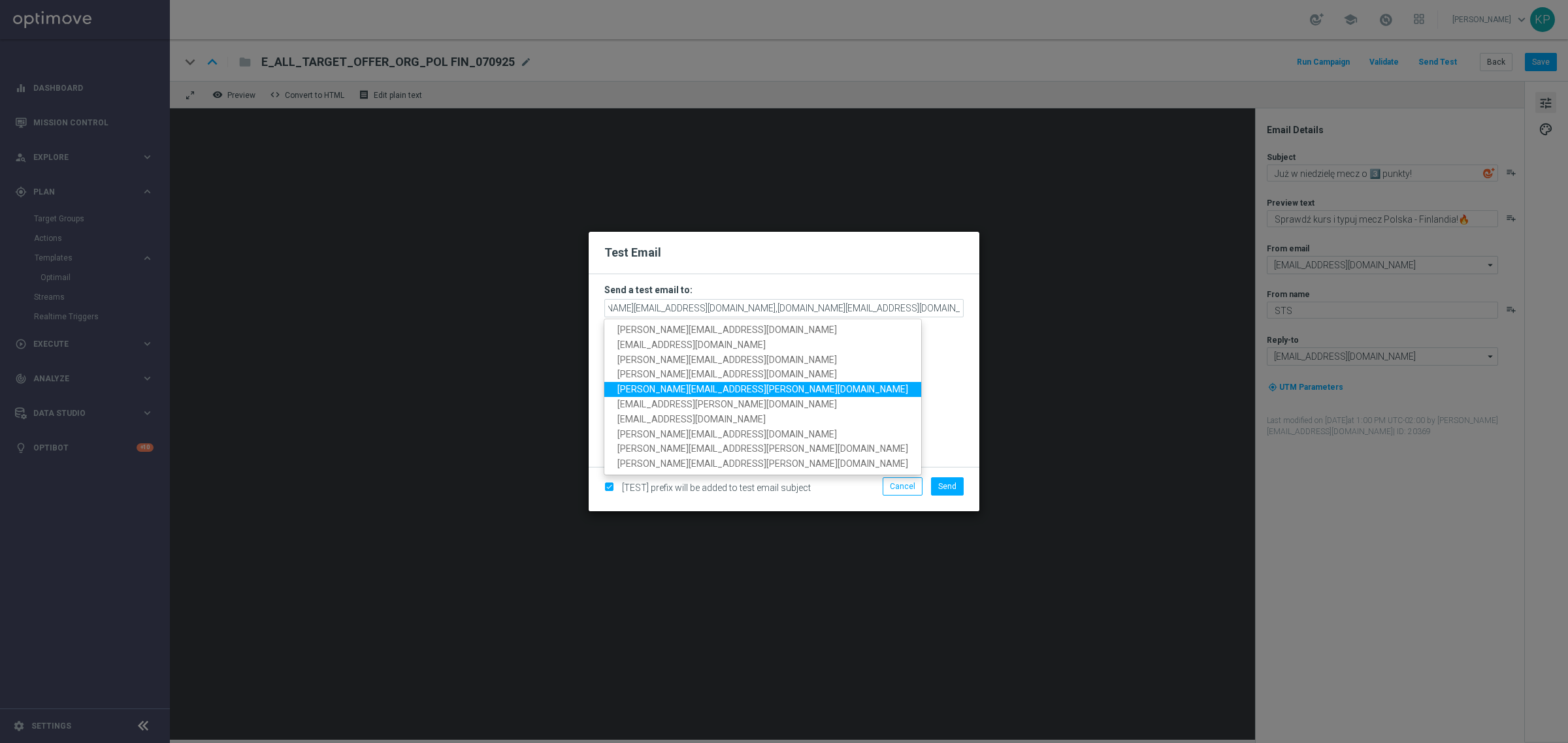
click at [716, 392] on span "[PERSON_NAME][EMAIL_ADDRESS][PERSON_NAME][DOMAIN_NAME]" at bounding box center [762, 388] width 291 height 10
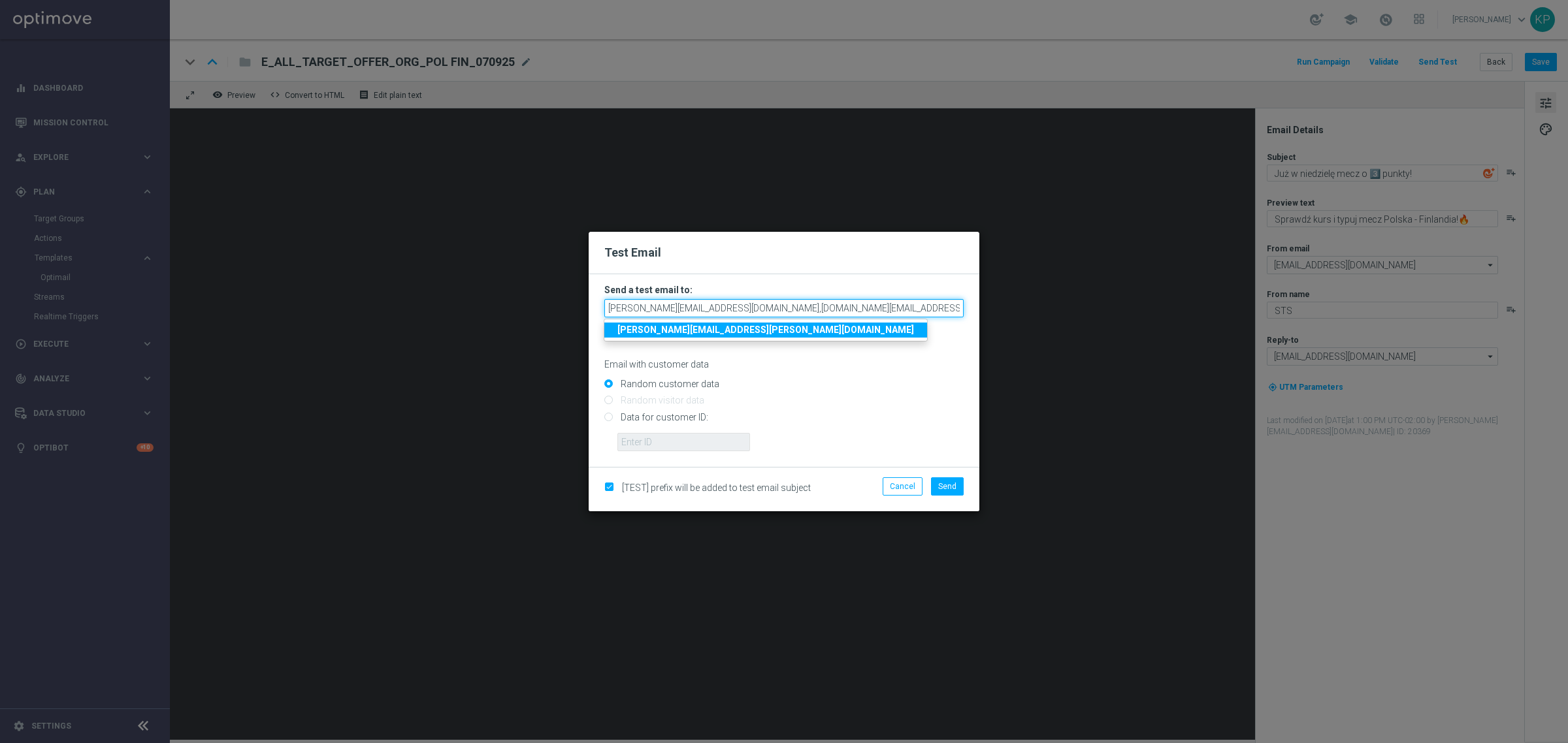
scroll to position [0, 147]
drag, startPoint x: 873, startPoint y: 312, endPoint x: 1085, endPoint y: 317, distance: 212.1
click at [1085, 317] on modal-container "Test Email Send a test email to: [PERSON_NAME][EMAIL_ADDRESS][DOMAIN_NAME],[DOM…" at bounding box center [784, 371] width 1568 height 743
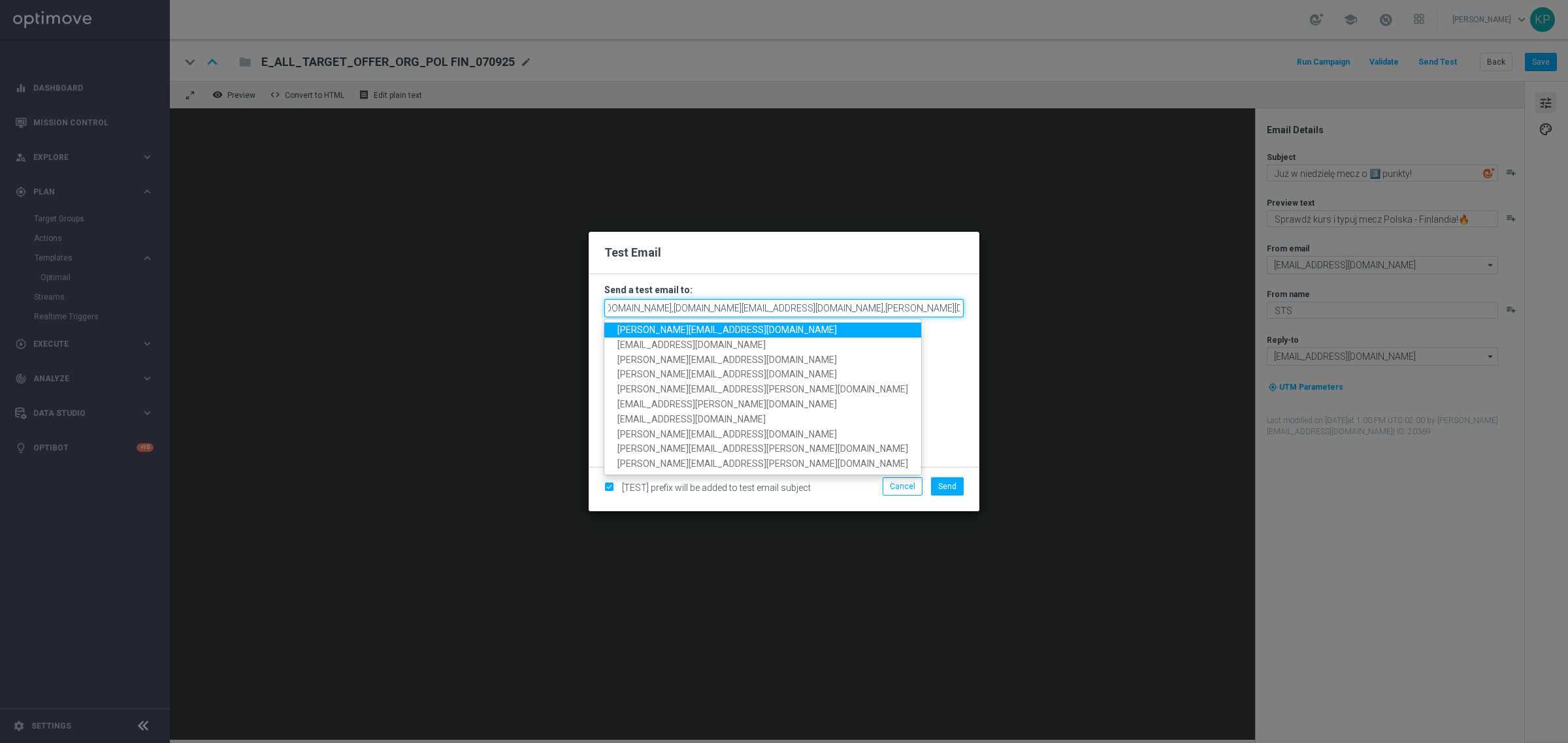
scroll to position [0, 149]
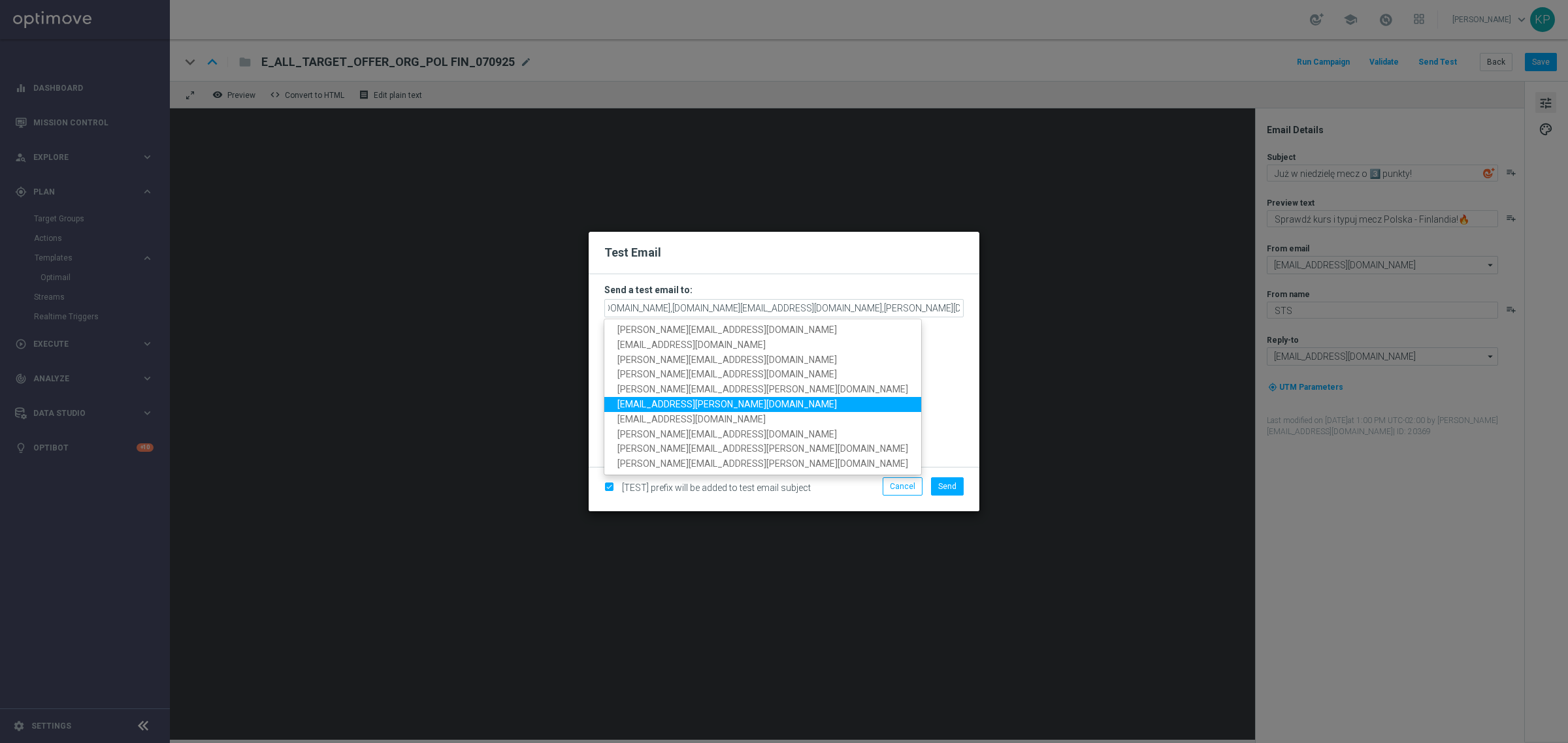
click at [722, 407] on span "[EMAIL_ADDRESS][PERSON_NAME][DOMAIN_NAME]" at bounding box center [727, 404] width 219 height 10
type input "[PERSON_NAME][EMAIL_ADDRESS][DOMAIN_NAME],[DOMAIN_NAME][EMAIL_ADDRESS][DOMAIN_N…"
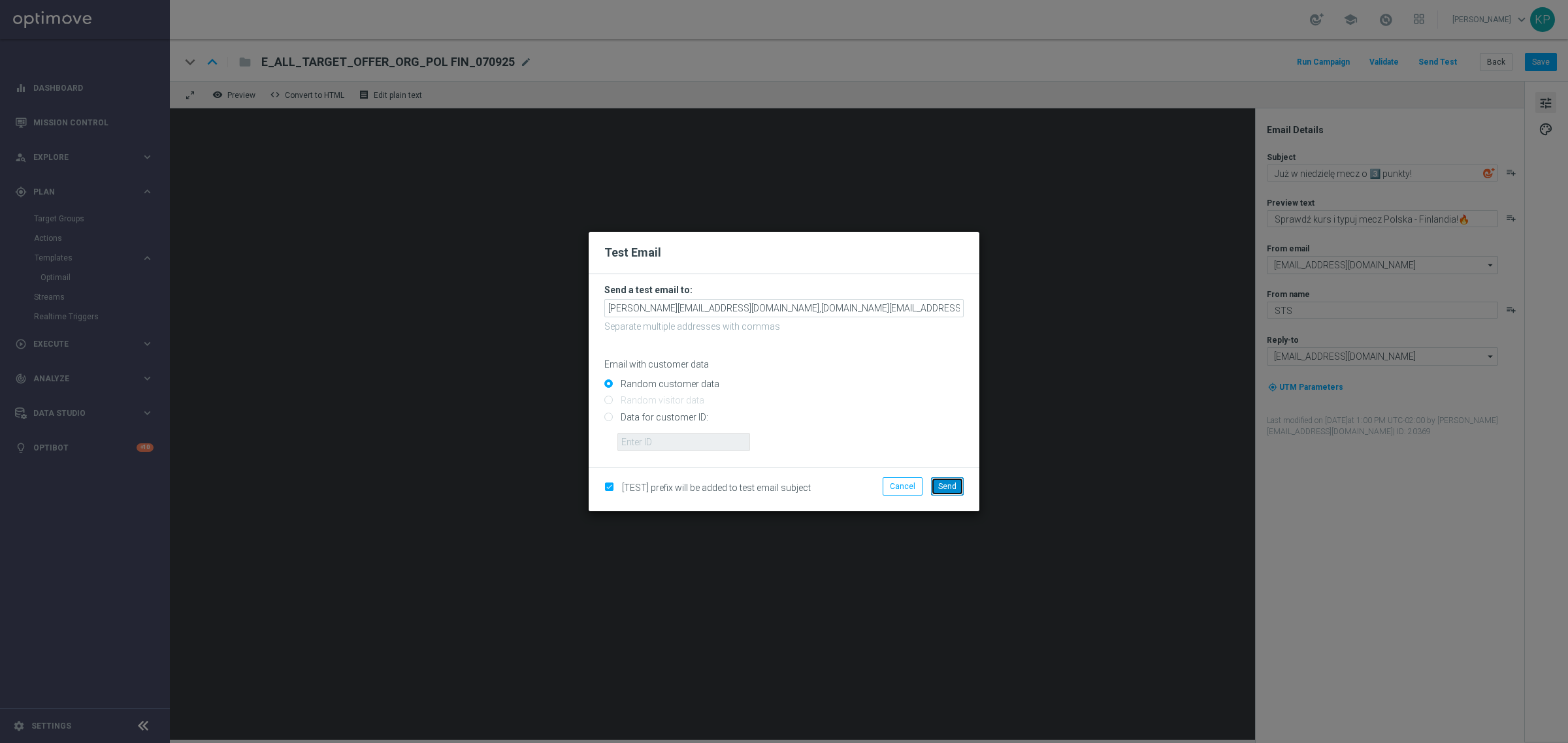
click at [949, 488] on span "Send" at bounding box center [947, 486] width 18 height 9
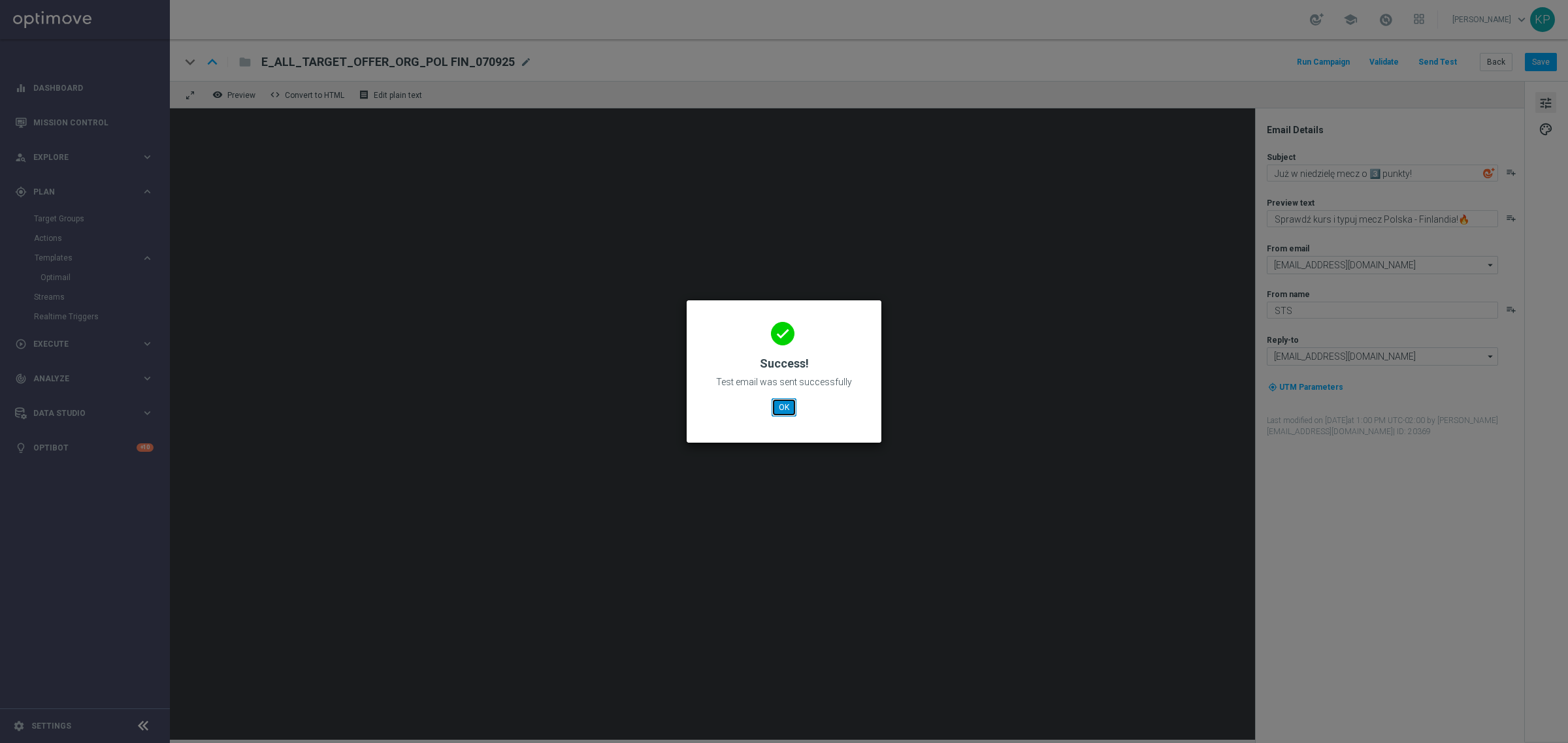
click at [790, 403] on button "OK" at bounding box center [784, 407] width 25 height 18
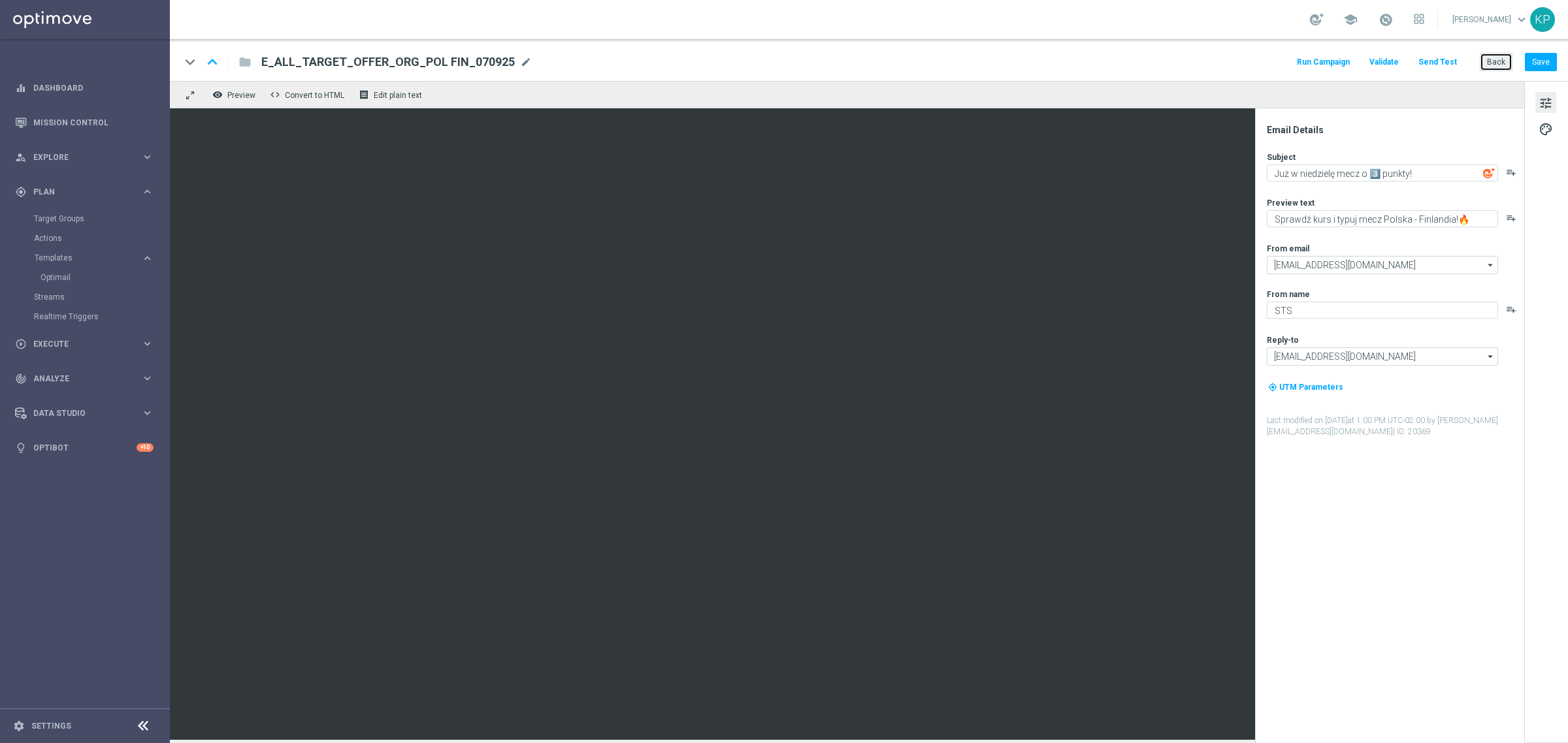
click at [1486, 57] on button "Back" at bounding box center [1496, 62] width 33 height 18
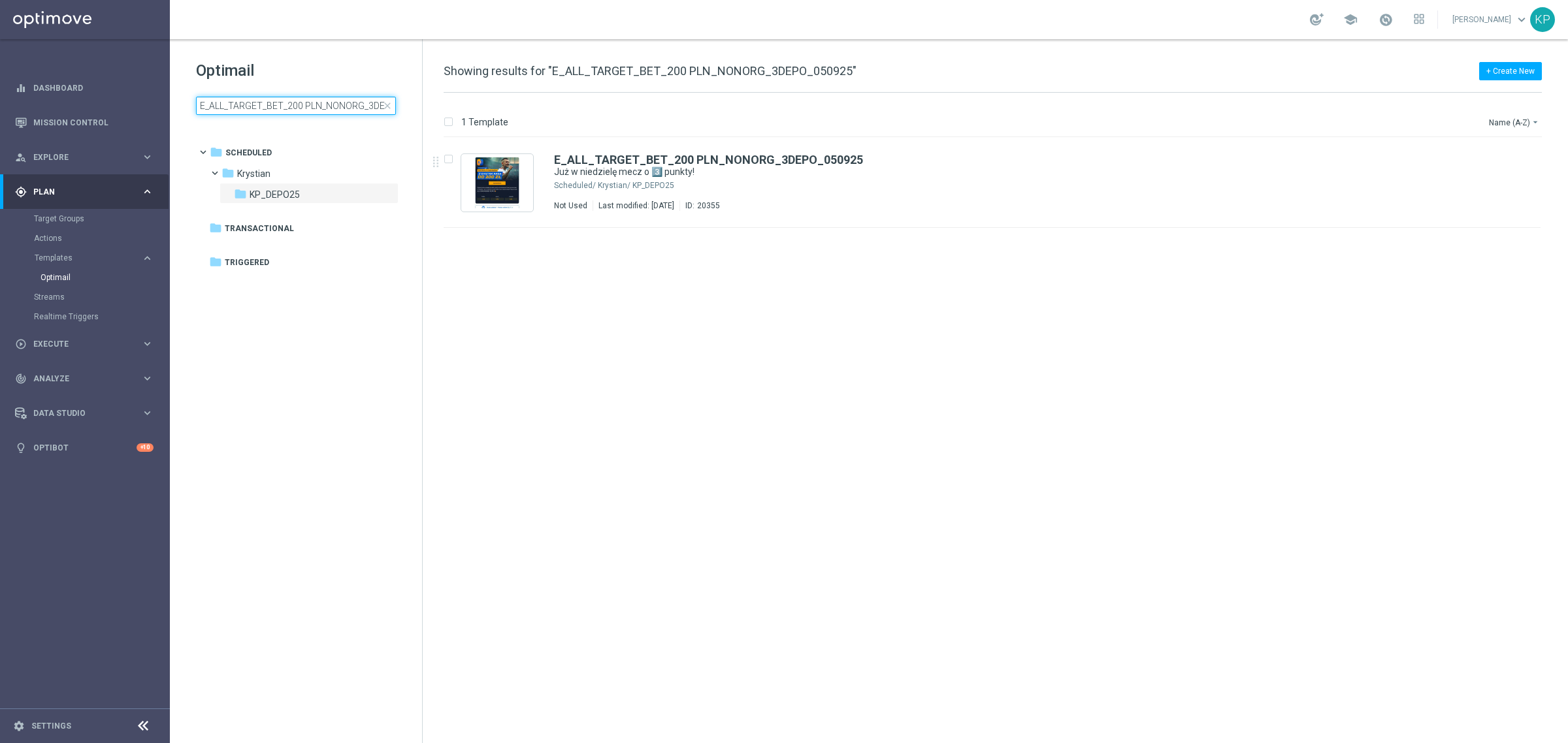
click at [310, 100] on input "E_ALL_TARGET_BET_200 PLN_NONORG_3DEPO_050925" at bounding box center [295, 105] width 200 height 18
type input "E_ALL_TARGET_OFFER_ORG_POL FIN_070925"
click at [1501, 161] on icon "file_copy" at bounding box center [1504, 156] width 10 height 10
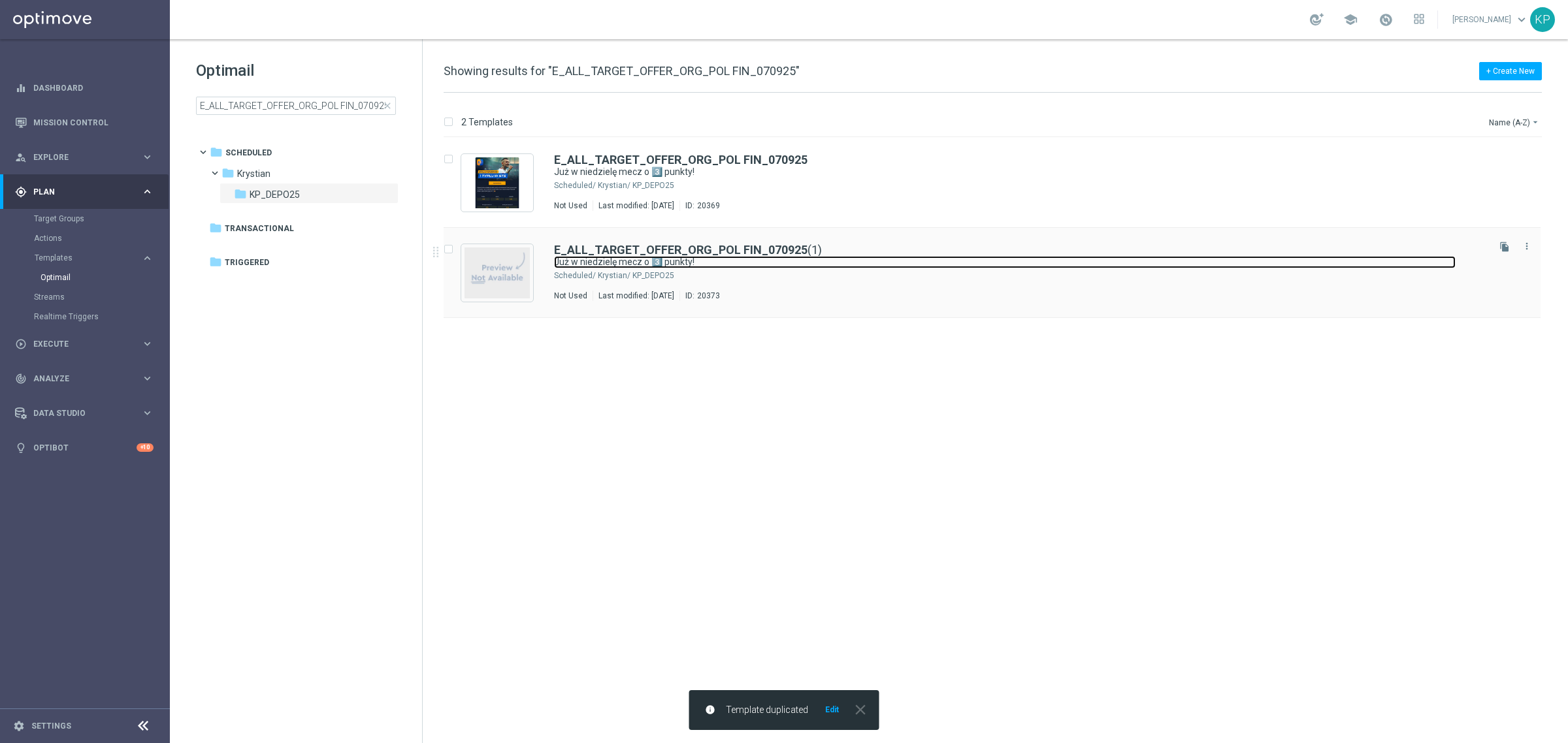
click at [977, 262] on link "Już w niedzielę mecz o 3️⃣ punkty!" at bounding box center [1004, 262] width 901 height 13
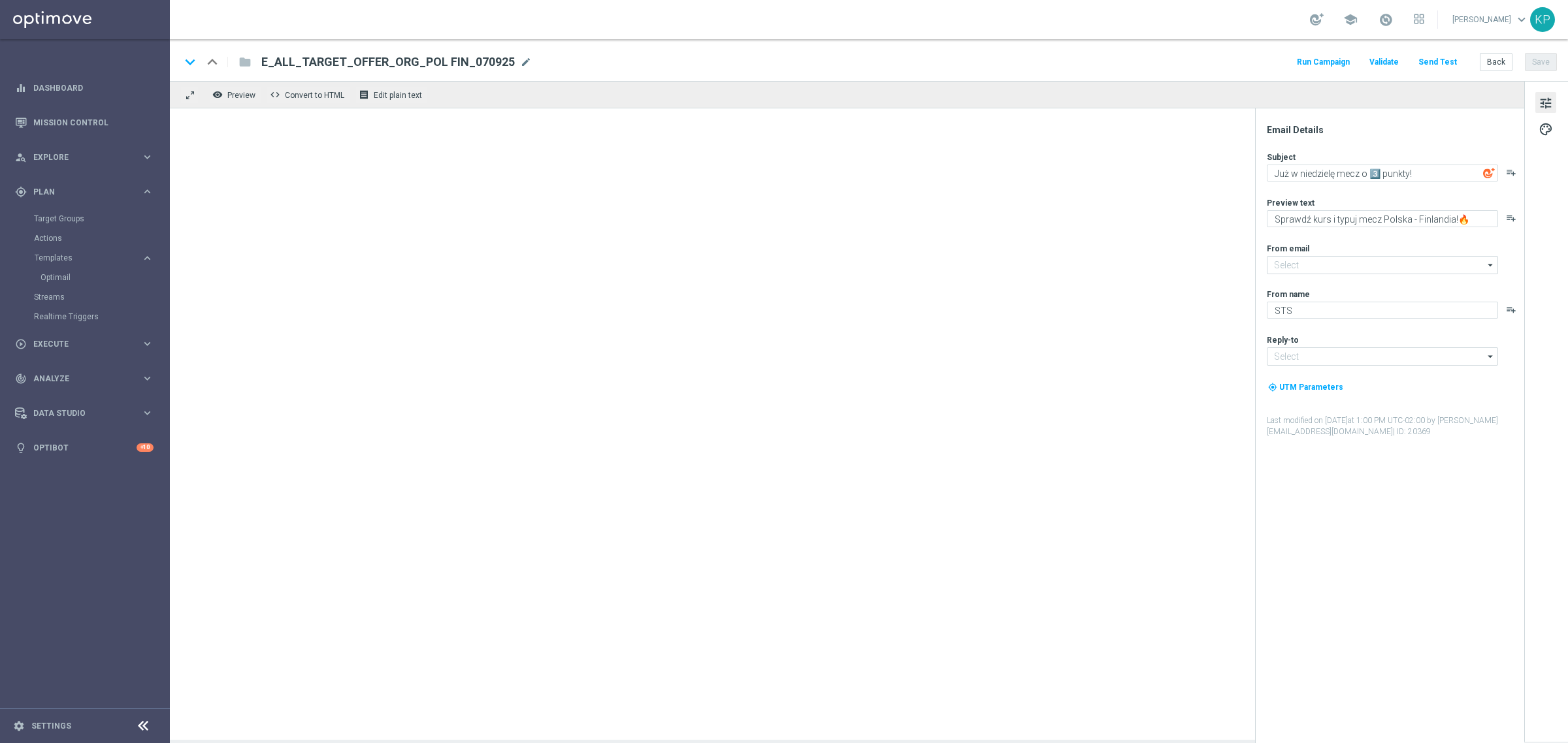
type input "[EMAIL_ADDRESS][DOMAIN_NAME]"
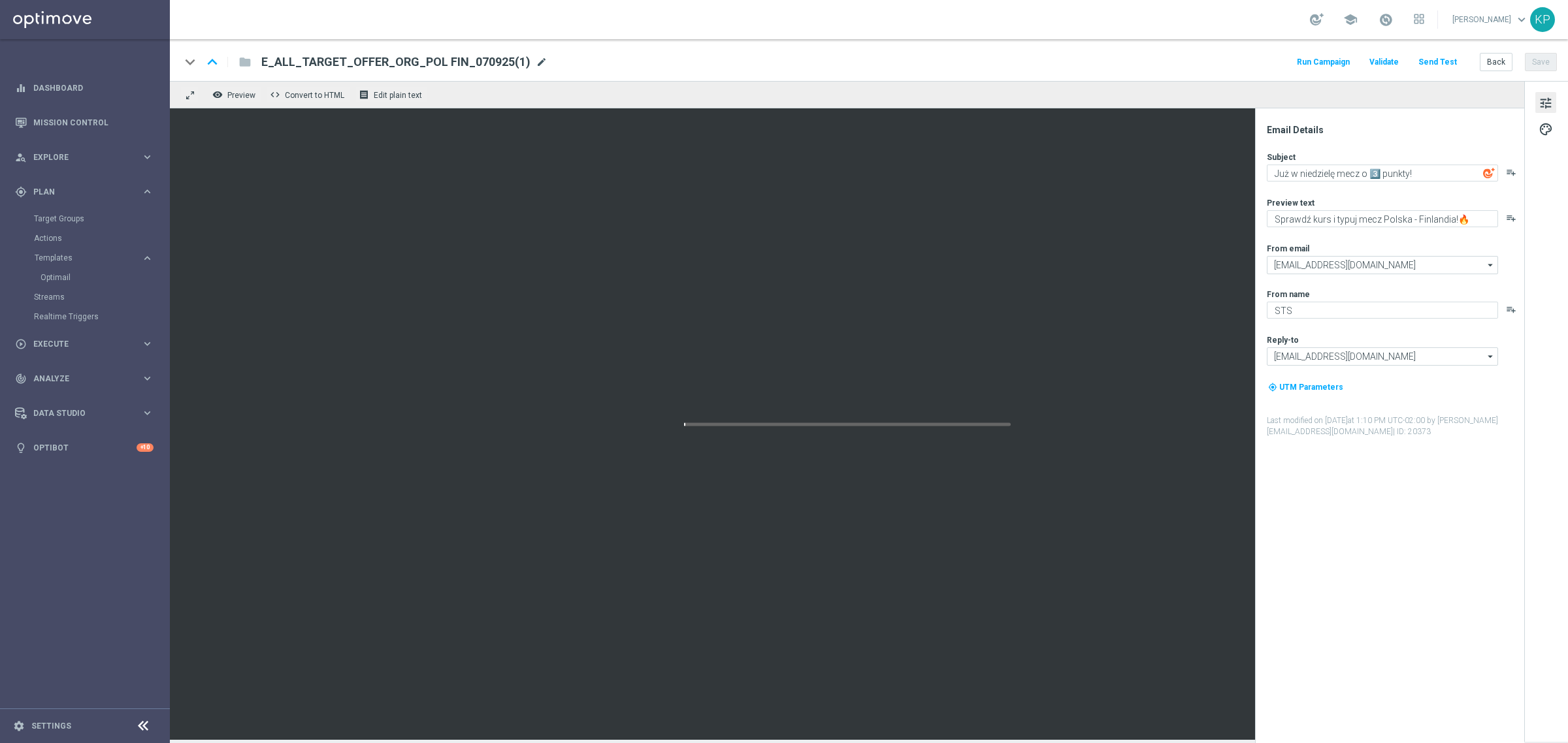
click at [536, 65] on span "mode_edit" at bounding box center [541, 62] width 12 height 12
paste input "NONORG_POL FIN_070925"
type input "E_ALL_TARGET_OFFER_NONORG_POL FIN_070925"
click at [683, 34] on div "school [PERSON_NAME] keyboard_arrow_down KP" at bounding box center [869, 20] width 1398 height 39
click at [990, 46] on div "keyboard_arrow_down keyboard_arrow_up folder E_ALL_TARGET_OFFER_NONORG_POL FIN_…" at bounding box center [869, 60] width 1398 height 41
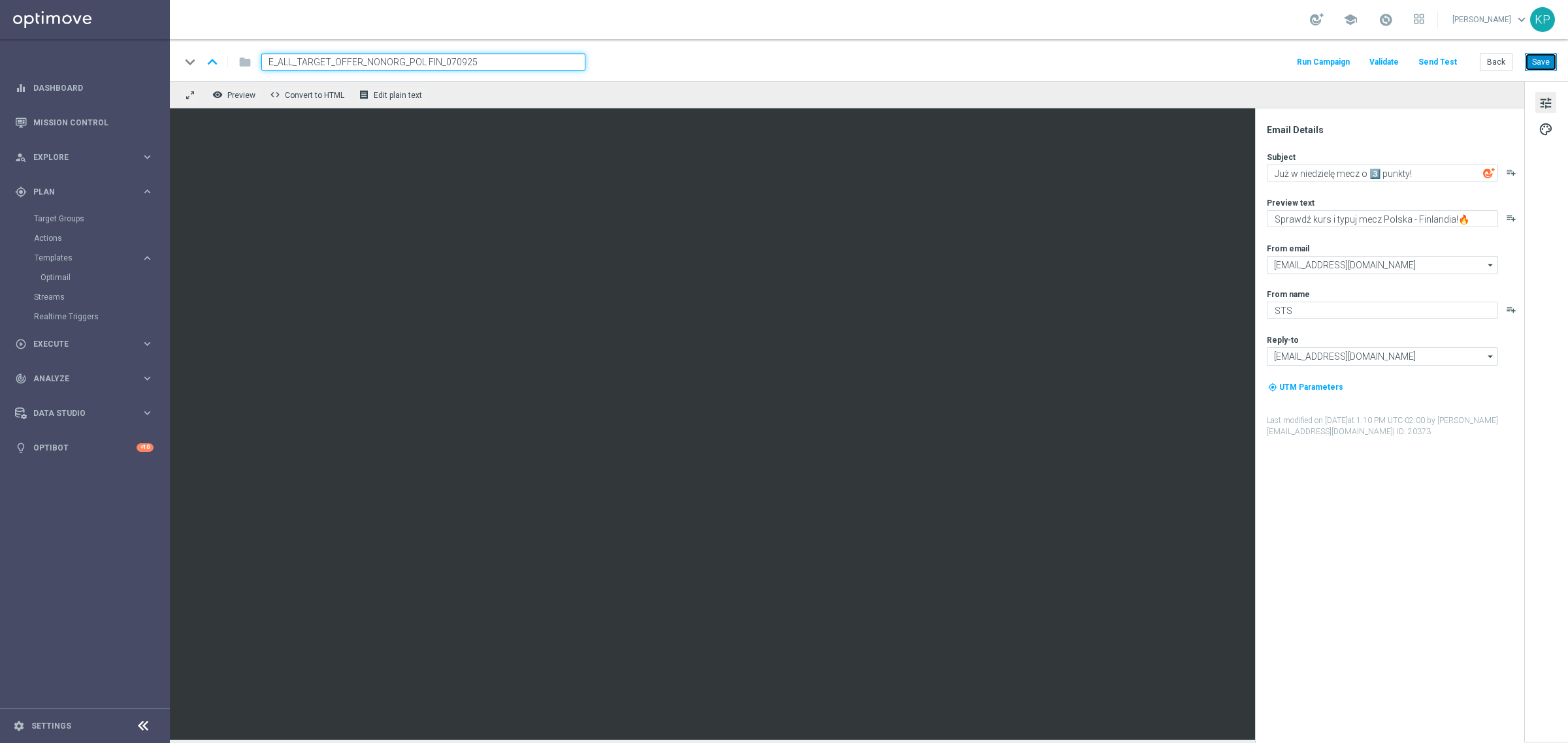
click at [1538, 64] on button "Save" at bounding box center [1541, 62] width 32 height 18
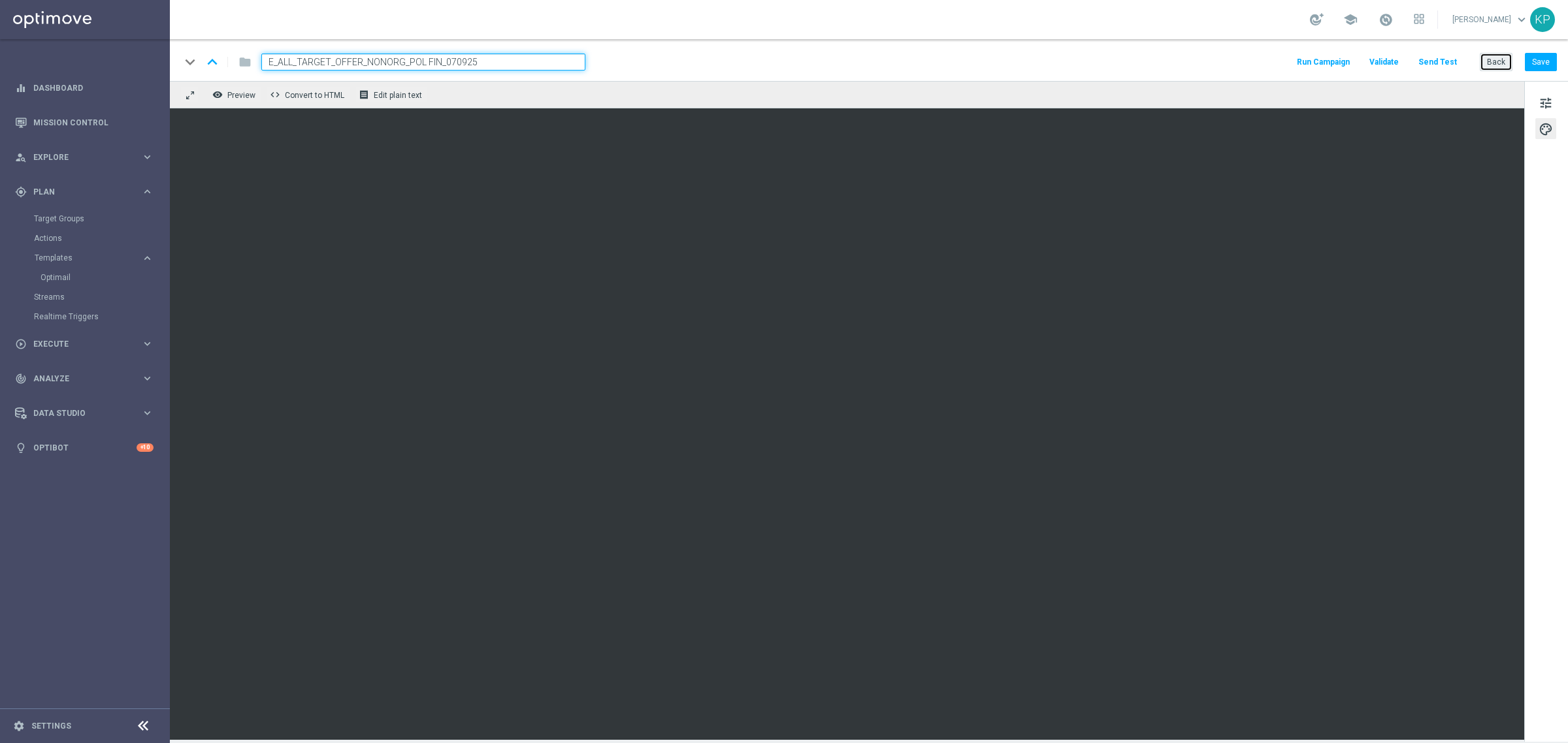
click at [1482, 60] on button "Back" at bounding box center [1496, 62] width 33 height 18
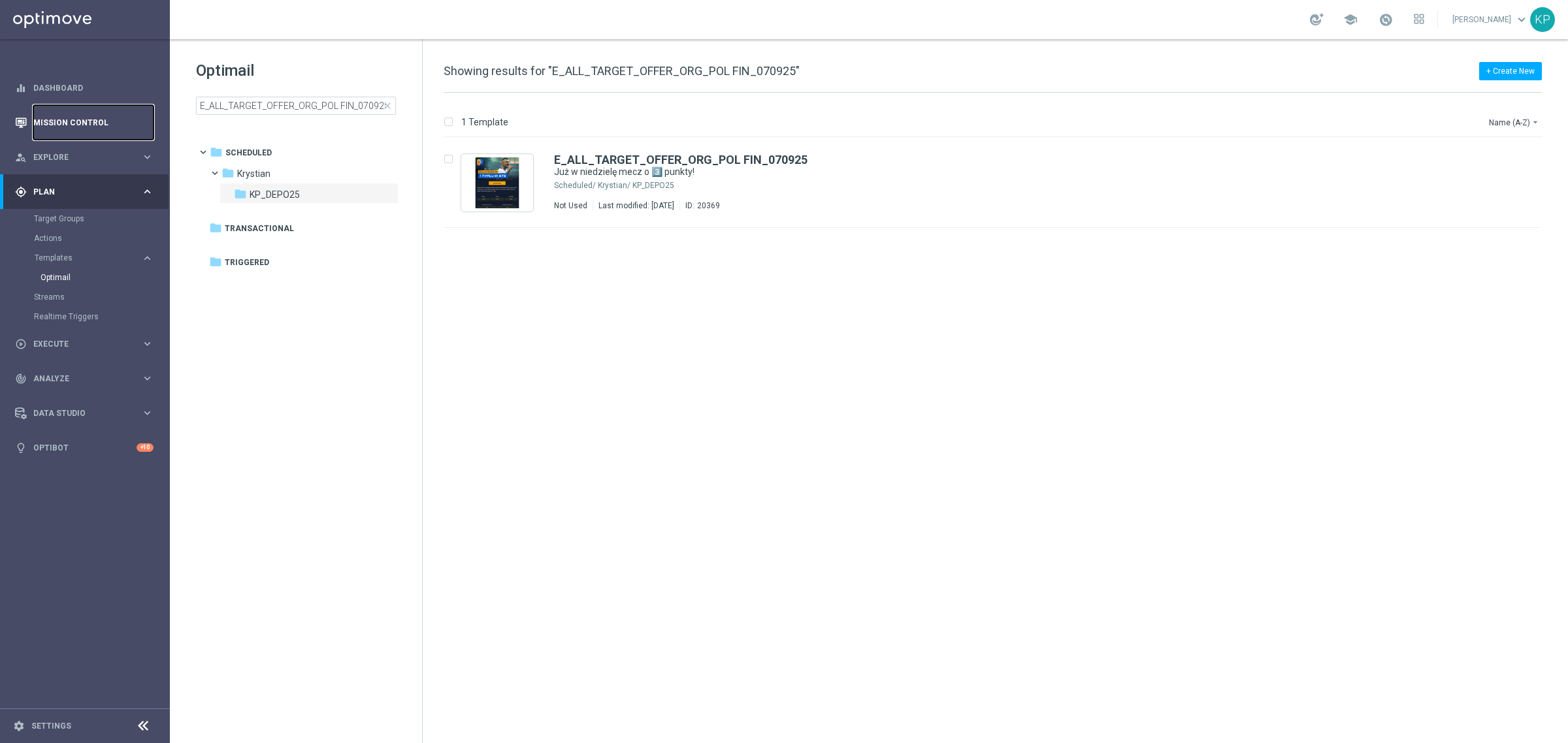
drag, startPoint x: 116, startPoint y: 128, endPoint x: 31, endPoint y: 128, distance: 85.0
click at [116, 128] on link "Mission Control" at bounding box center [93, 122] width 120 height 34
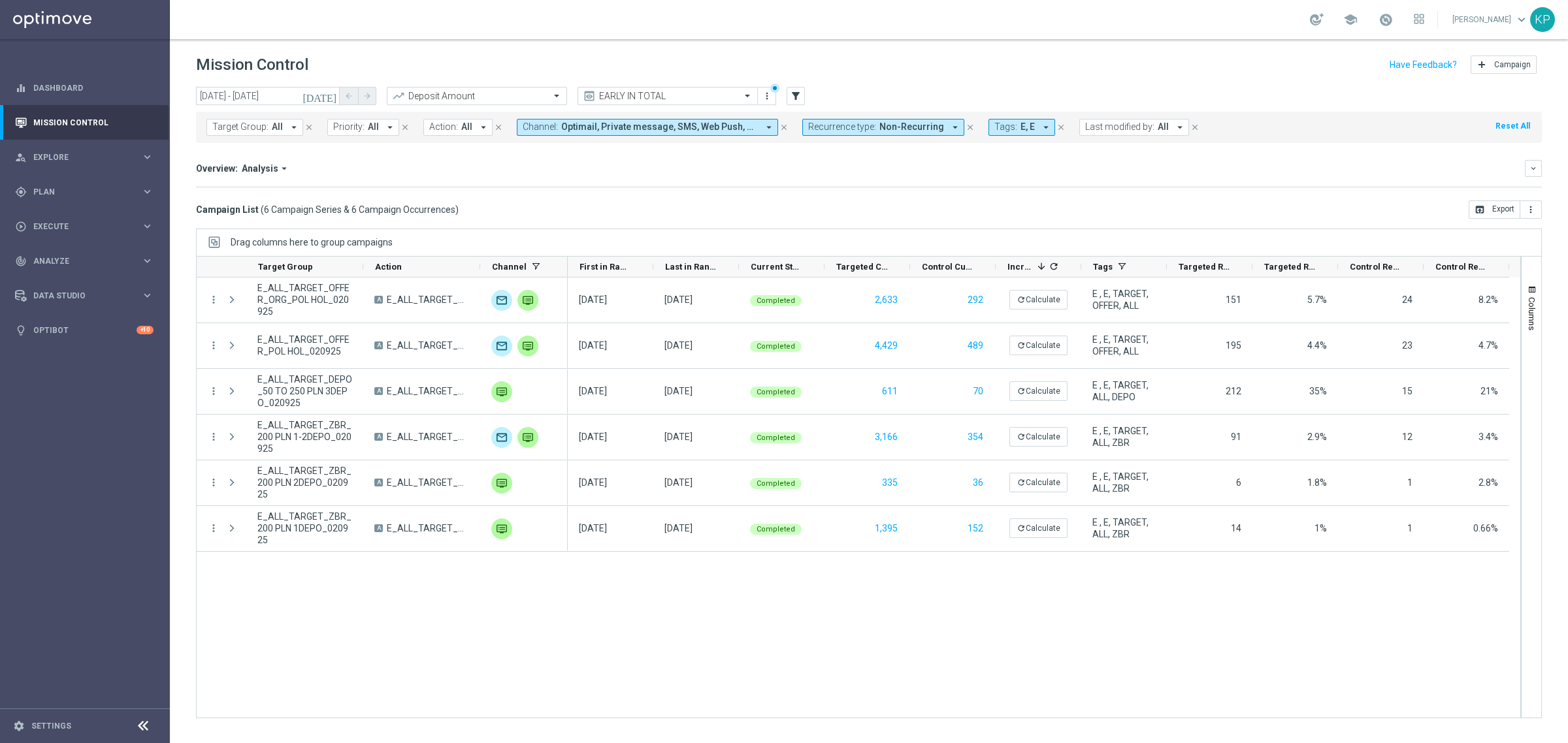
click at [274, 132] on span "All" at bounding box center [277, 127] width 11 height 11
click at [297, 206] on div "E_ALL_TARGET_BET_200 PLN_NONORG_3DEPO_050925" at bounding box center [320, 210] width 215 height 21
type input "E_ALL_TARGET_BET_200 PLN_NONORG_3DEPO_050925"
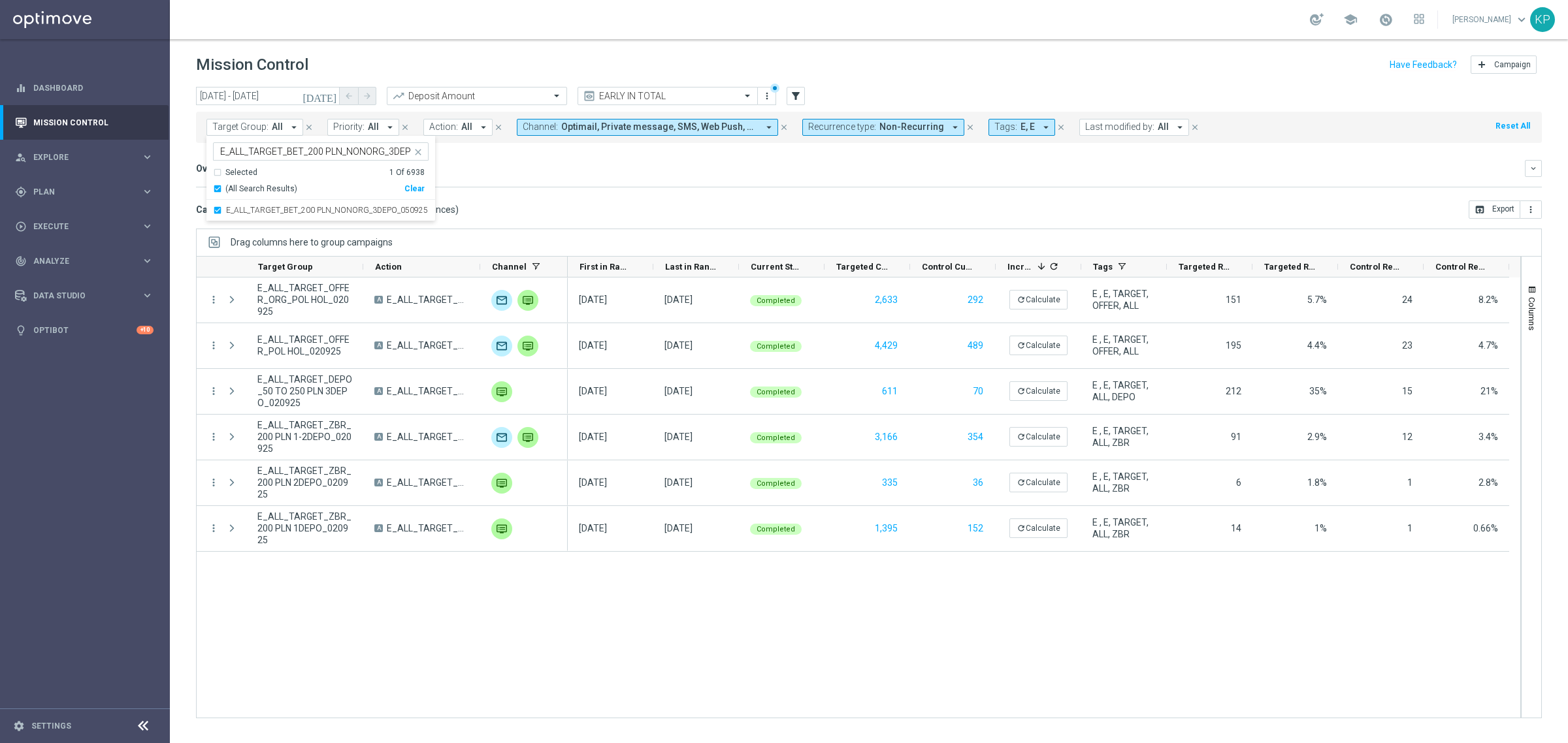
click at [533, 195] on mini-dashboard "Overview: Analysis arrow_drop_down keyboard_arrow_down Increase In Deposit Amou…" at bounding box center [869, 171] width 1346 height 57
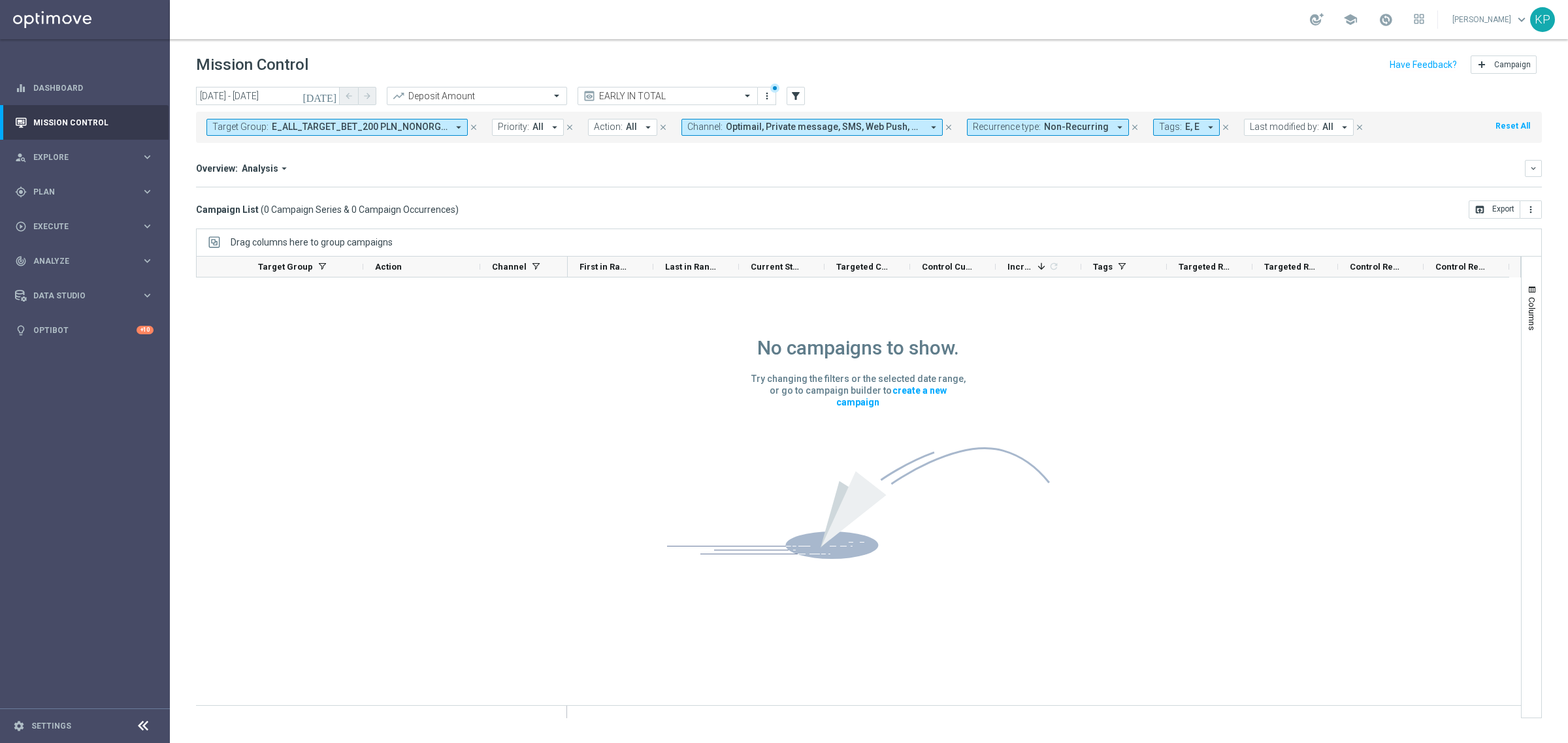
click at [334, 90] on icon "[DATE]" at bounding box center [320, 96] width 35 height 12
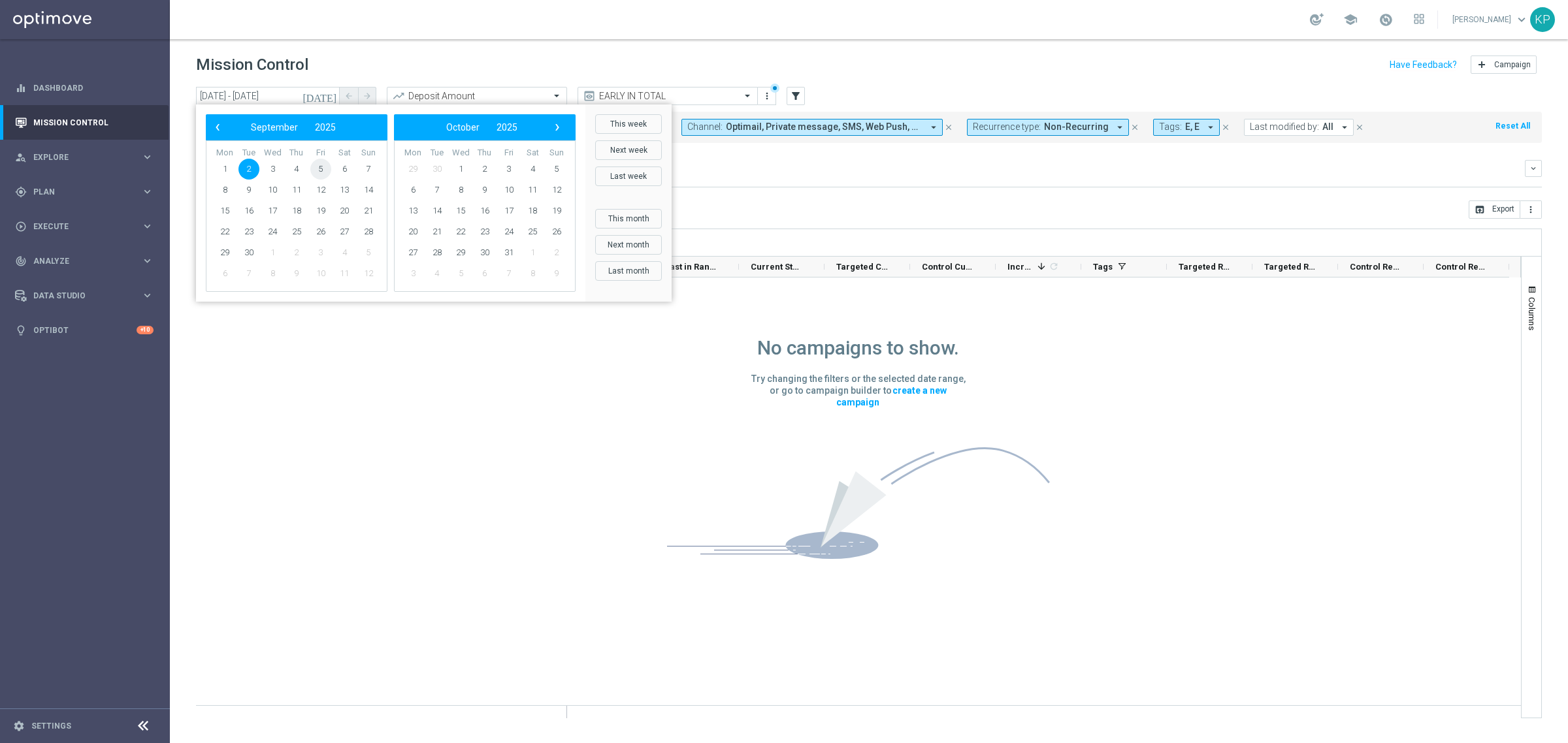
click at [329, 168] on span "5" at bounding box center [320, 169] width 21 height 21
type input "[DATE] - [DATE]"
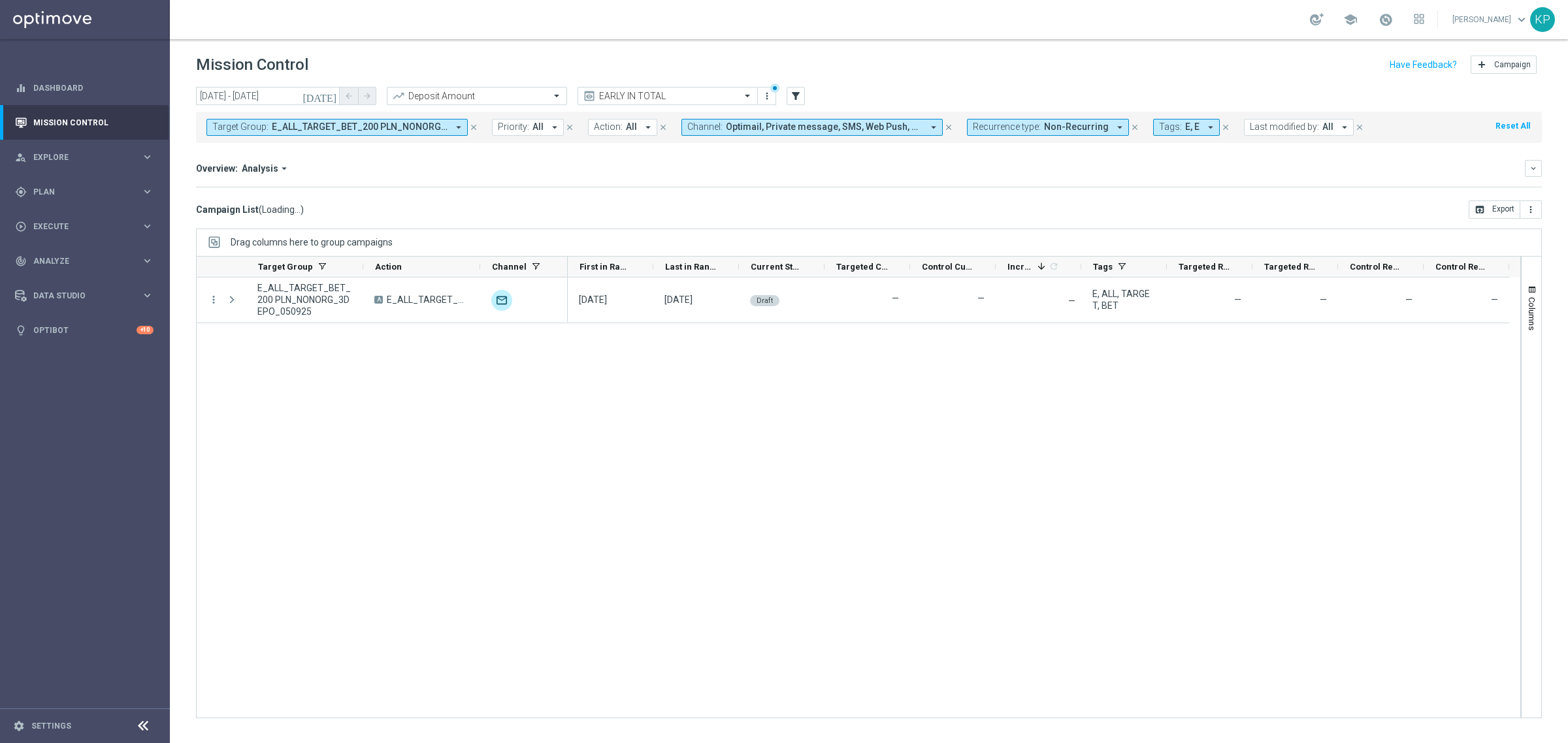
click at [384, 187] on div "Increase In Deposit Amount refresh -- Credible -- Per Customer -- Not Credible …" at bounding box center [869, 187] width 1346 height 1
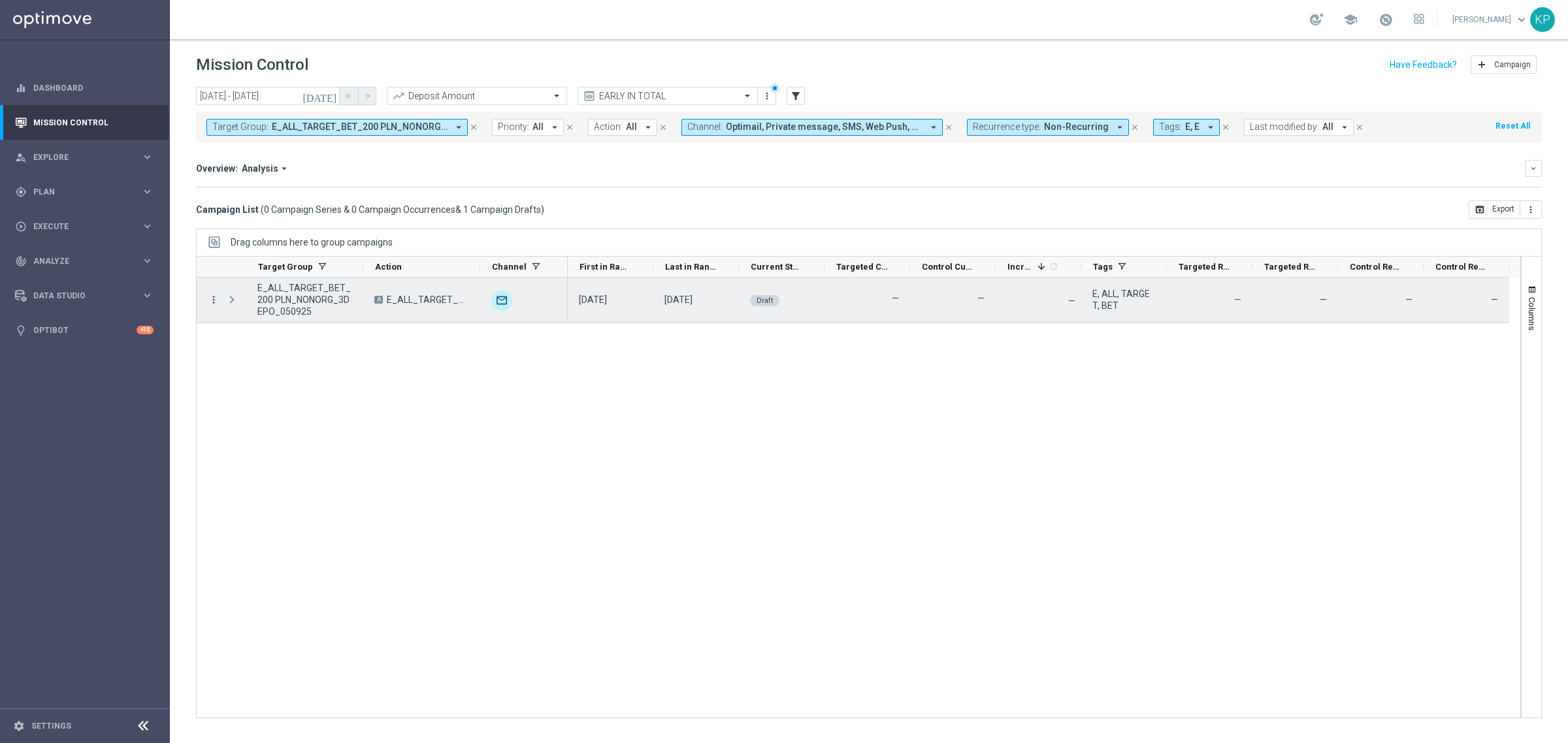
click at [212, 298] on icon "more_vert" at bounding box center [213, 299] width 12 height 12
click at [242, 308] on span "Campaign Details" at bounding box center [272, 309] width 66 height 9
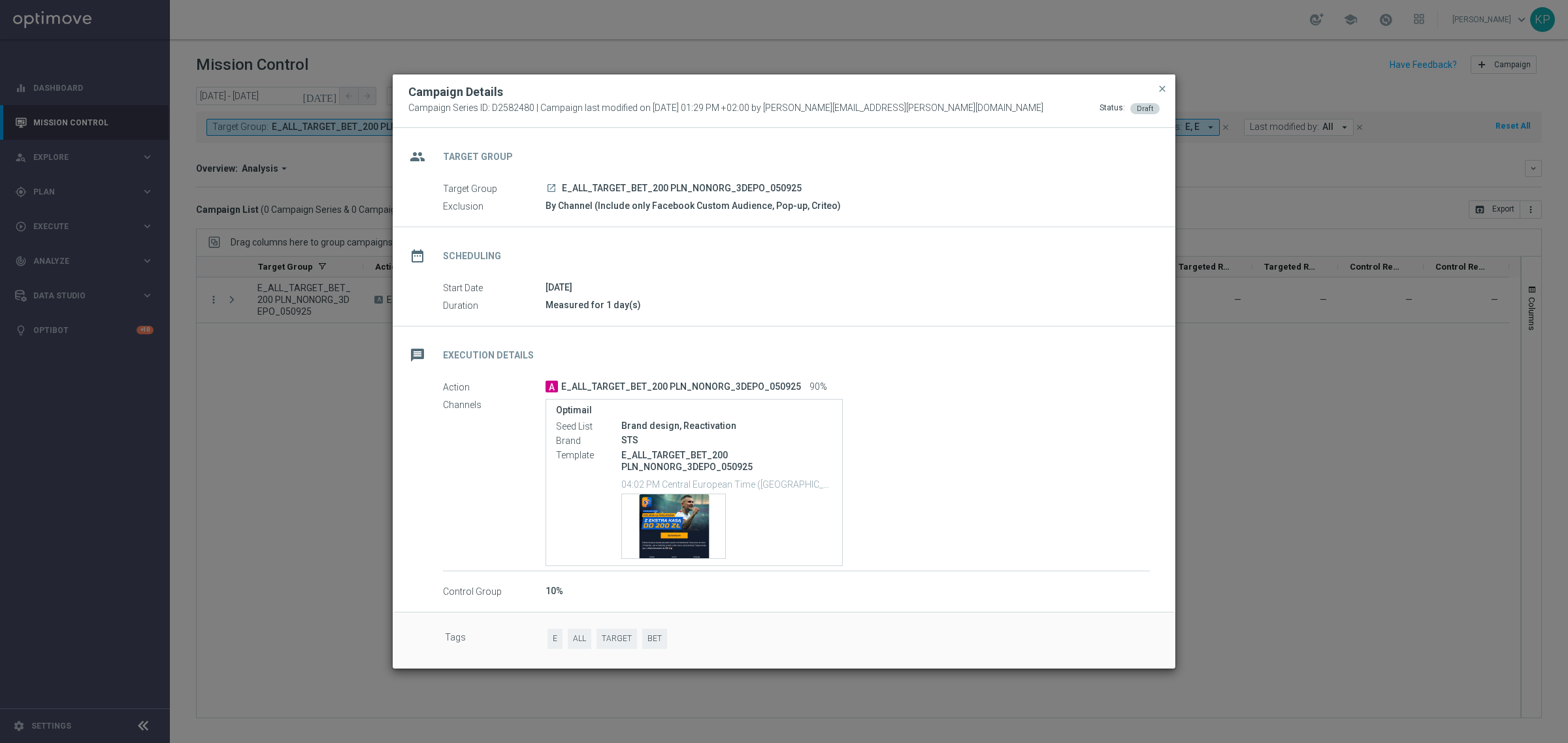
click at [620, 315] on div "date_range Scheduling Start Date [DATE] Duration Measured for 1 day(s)" at bounding box center [783, 276] width 782 height 99
click at [683, 531] on div "Template preview" at bounding box center [674, 526] width 103 height 64
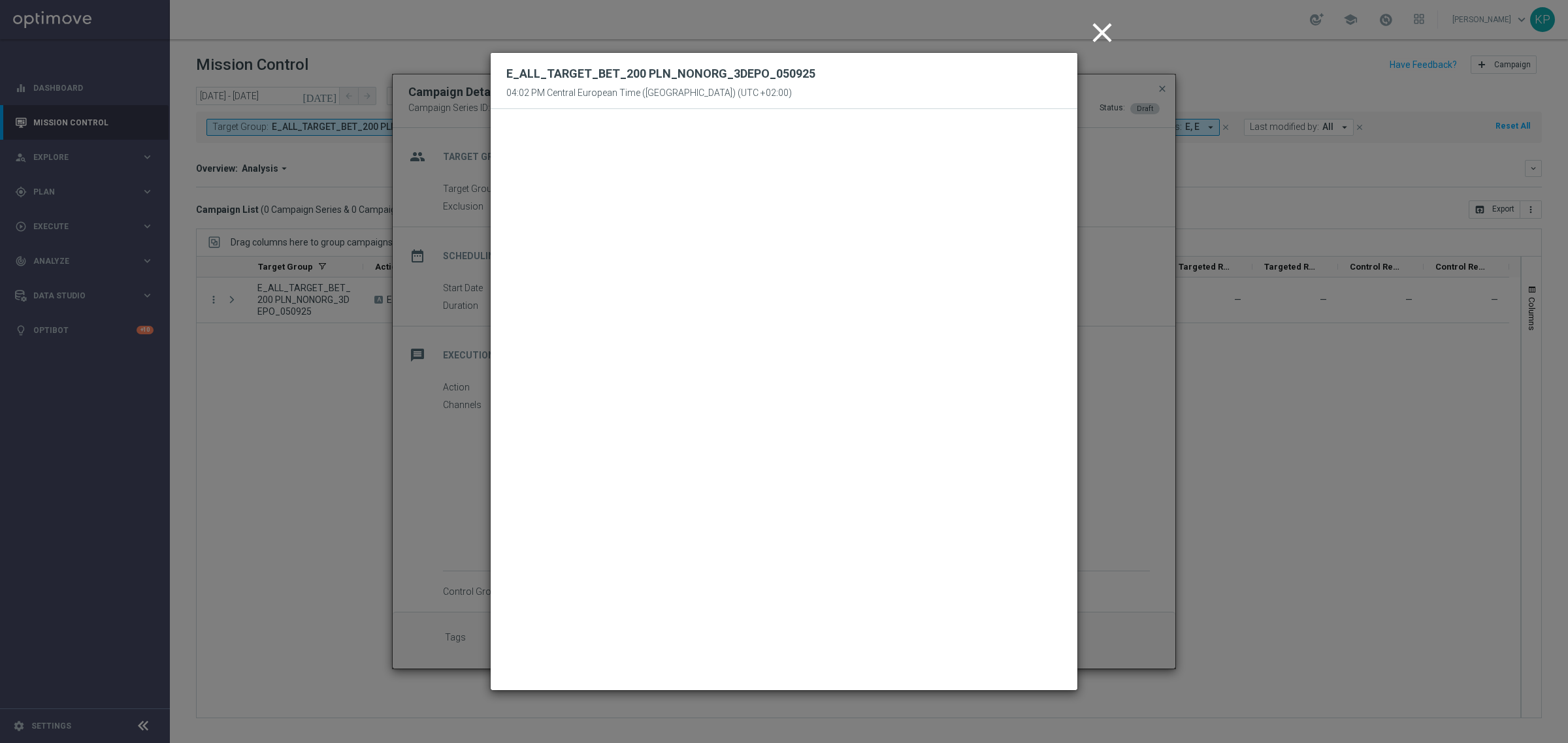
click at [1106, 34] on icon "close" at bounding box center [1102, 33] width 33 height 33
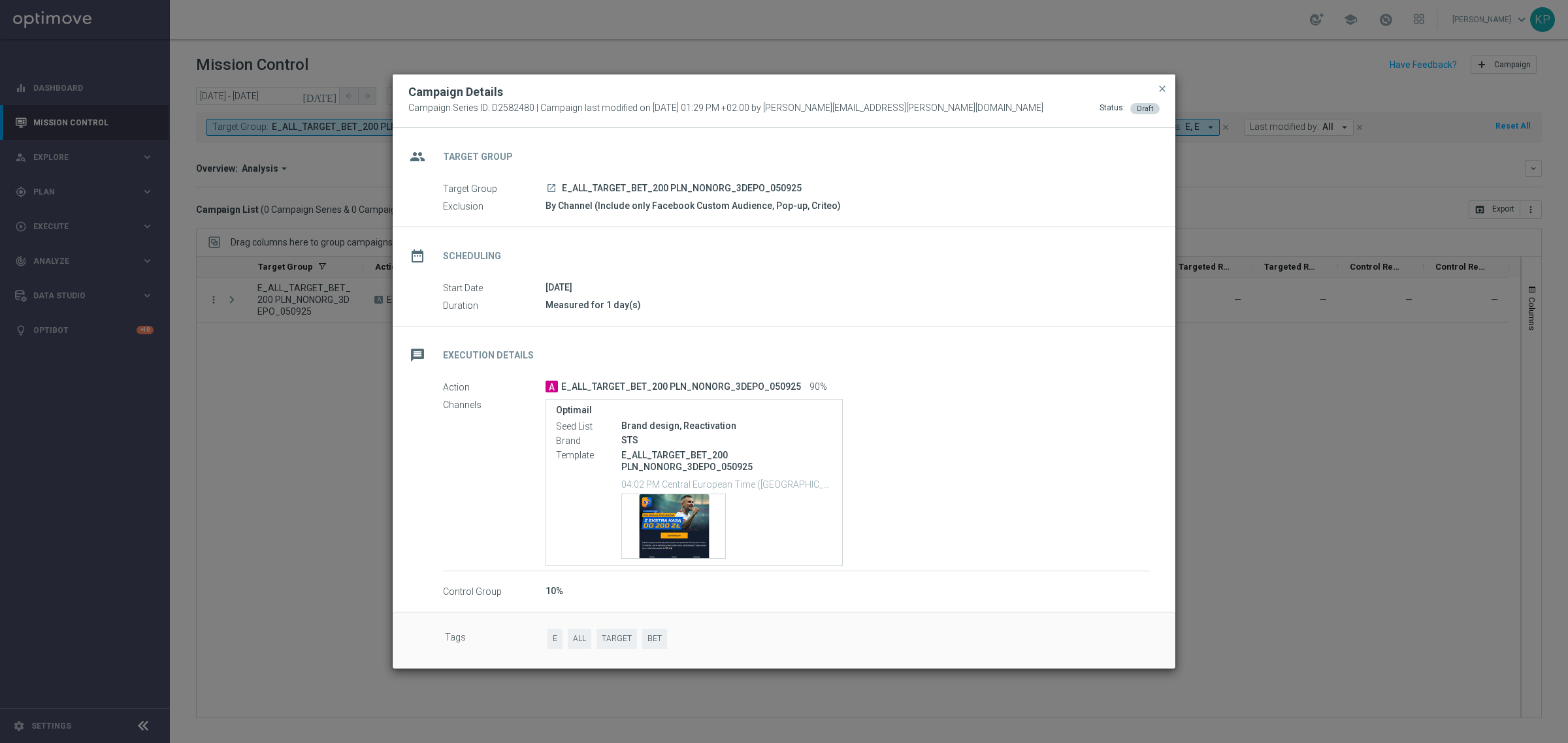
click at [341, 384] on modal-container "Campaign Details Campaign Series ID: D2582480 | Campaign last modified on [DATE…" at bounding box center [784, 371] width 1568 height 743
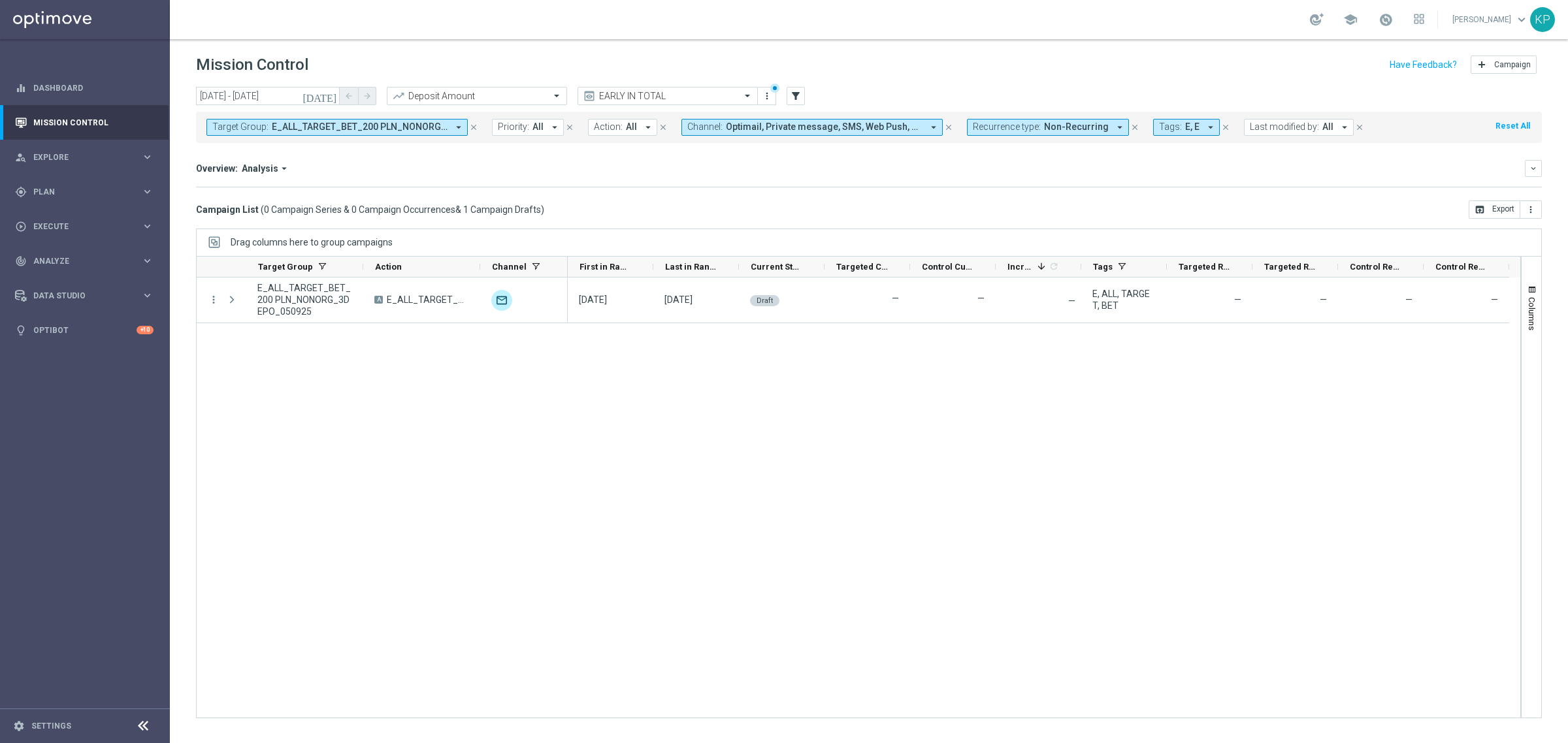
click at [394, 128] on span "E_ALL_TARGET_BET_200 PLN_NONORG_3DEPO_050925" at bounding box center [359, 127] width 175 height 11
type input "E_ALL_TARGET_BET_200 PLN_NONORG_1DEPO_050925"
click at [327, 223] on div "[DATE] [DATE] - [DATE] arrow_back arrow_forward Deposit Amount trending_up EARL…" at bounding box center [869, 409] width 1398 height 644
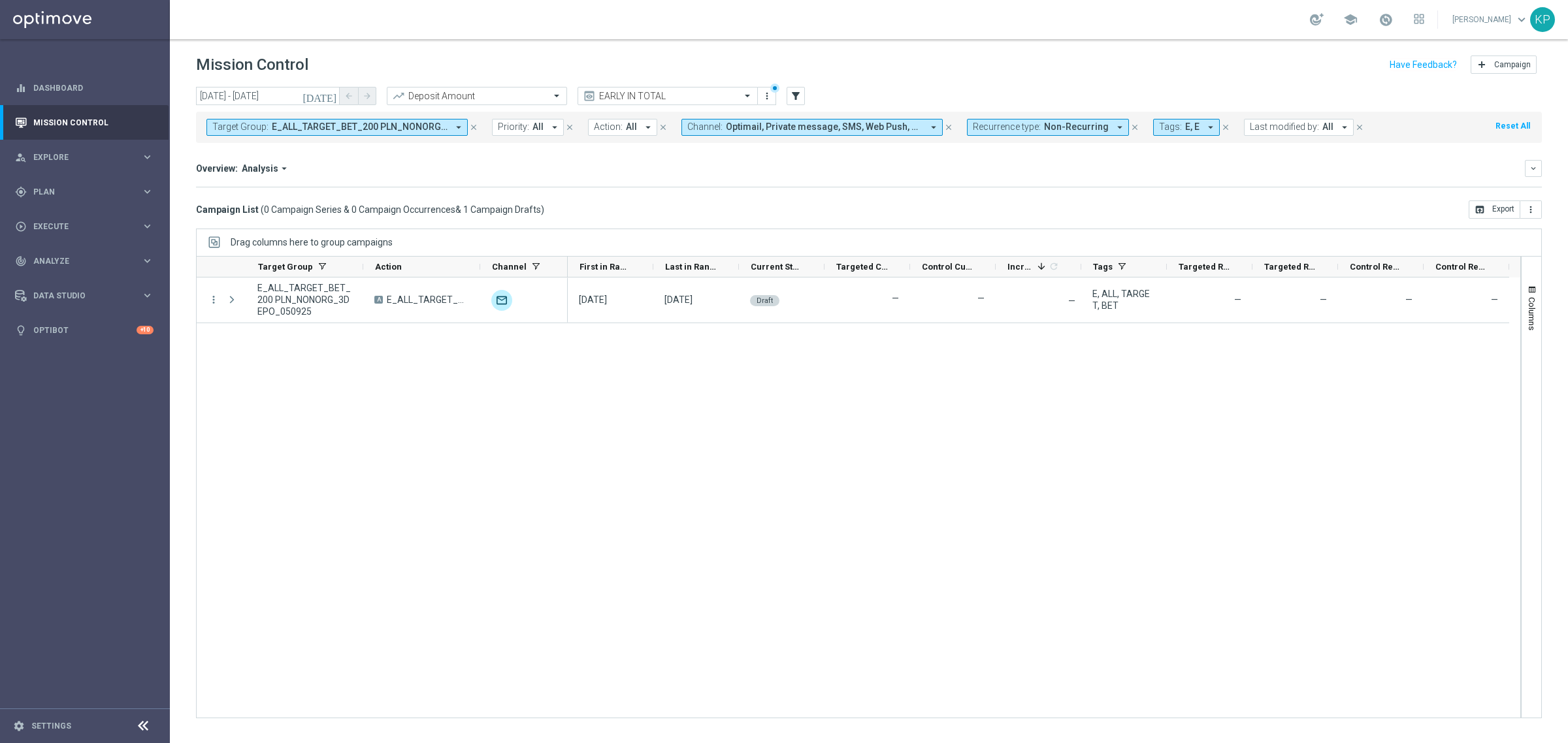
click at [356, 122] on span "E_ALL_TARGET_BET_200 PLN_NONORG_3DEPO_050925" at bounding box center [359, 127] width 175 height 11
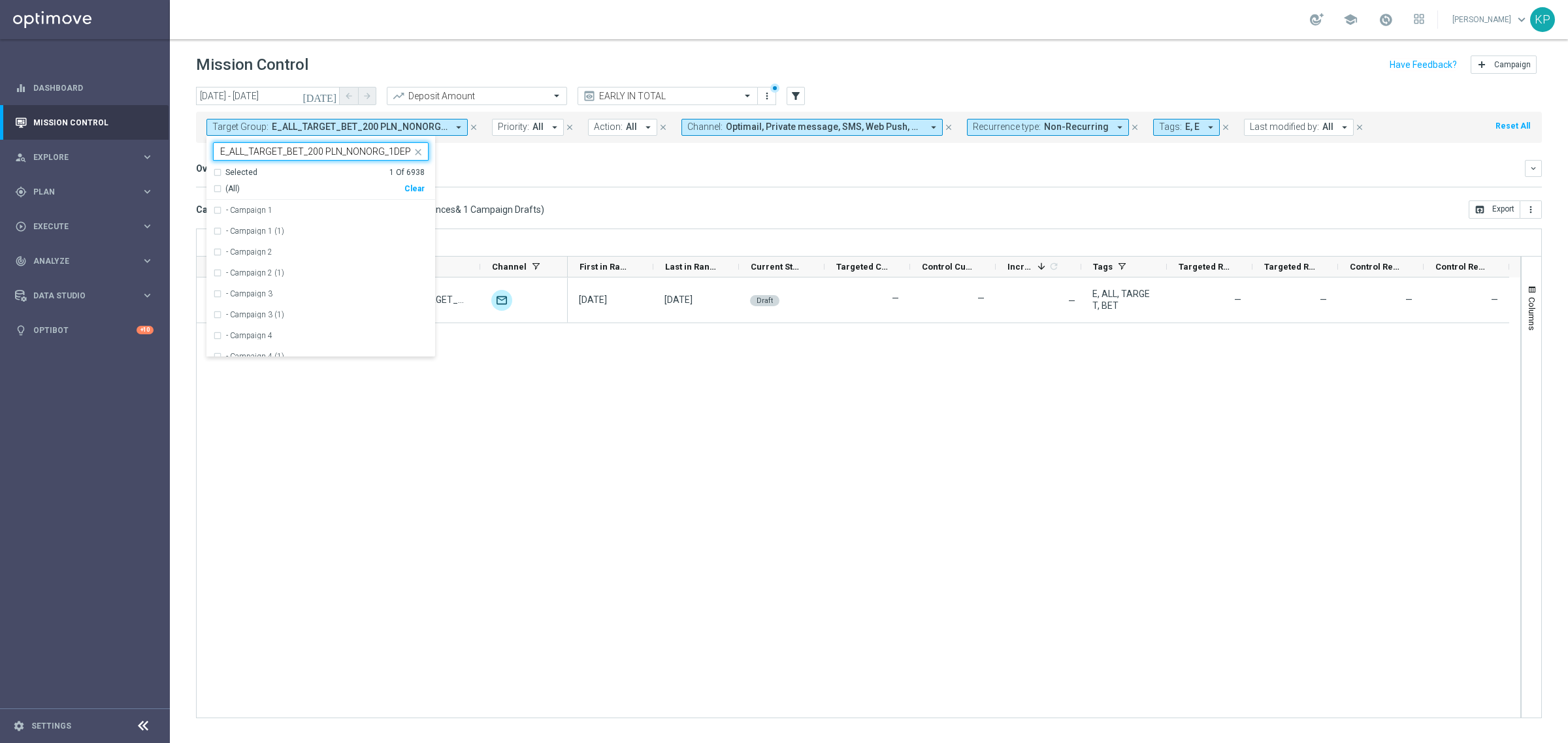
scroll to position [0, 37]
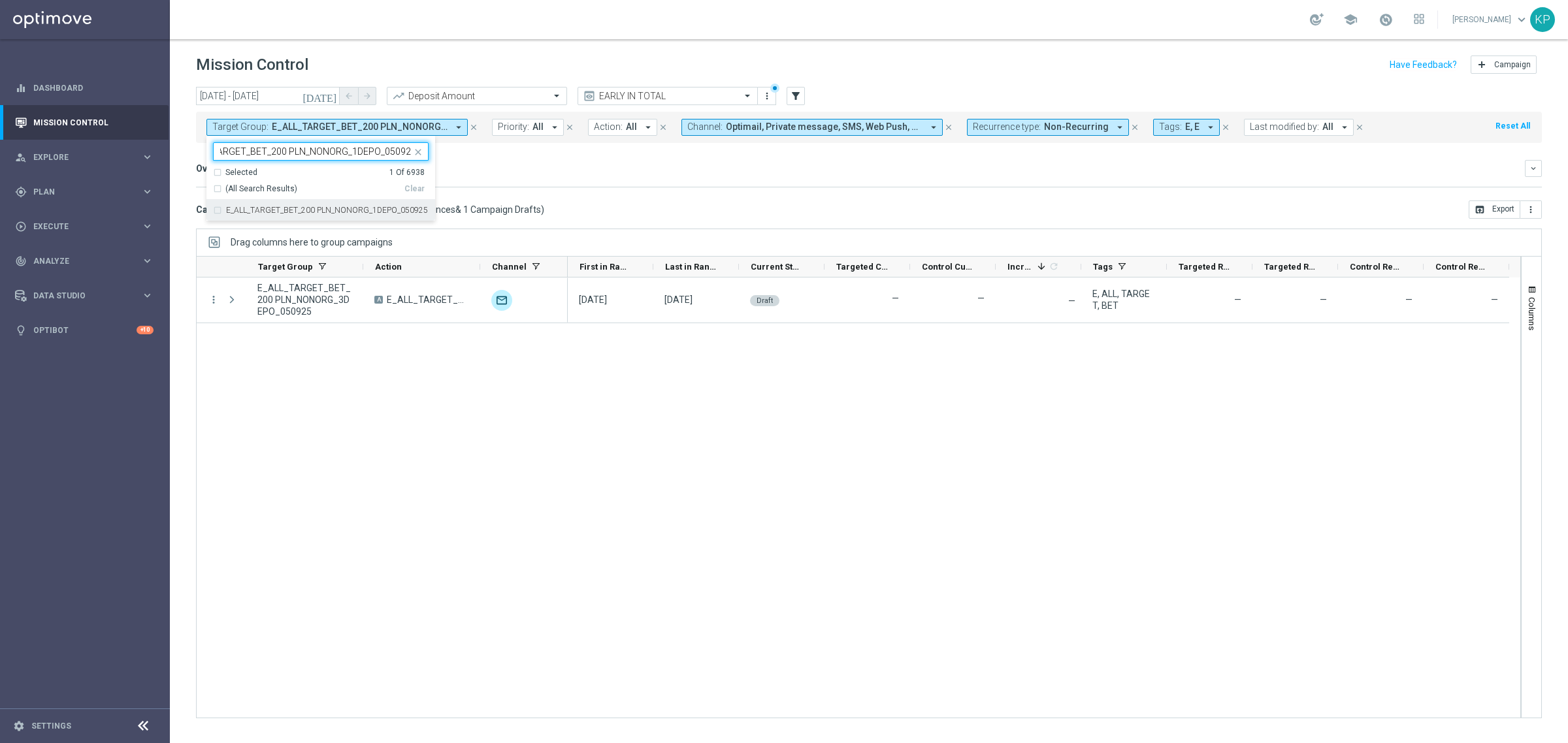
click at [327, 207] on label "E_ALL_TARGET_BET_200 PLN_NONORG_1DEPO_050925" at bounding box center [327, 211] width 202 height 8
type input "E_ALL_TARGET_BET_200 PLN_NONORG_1DEPO_050925"
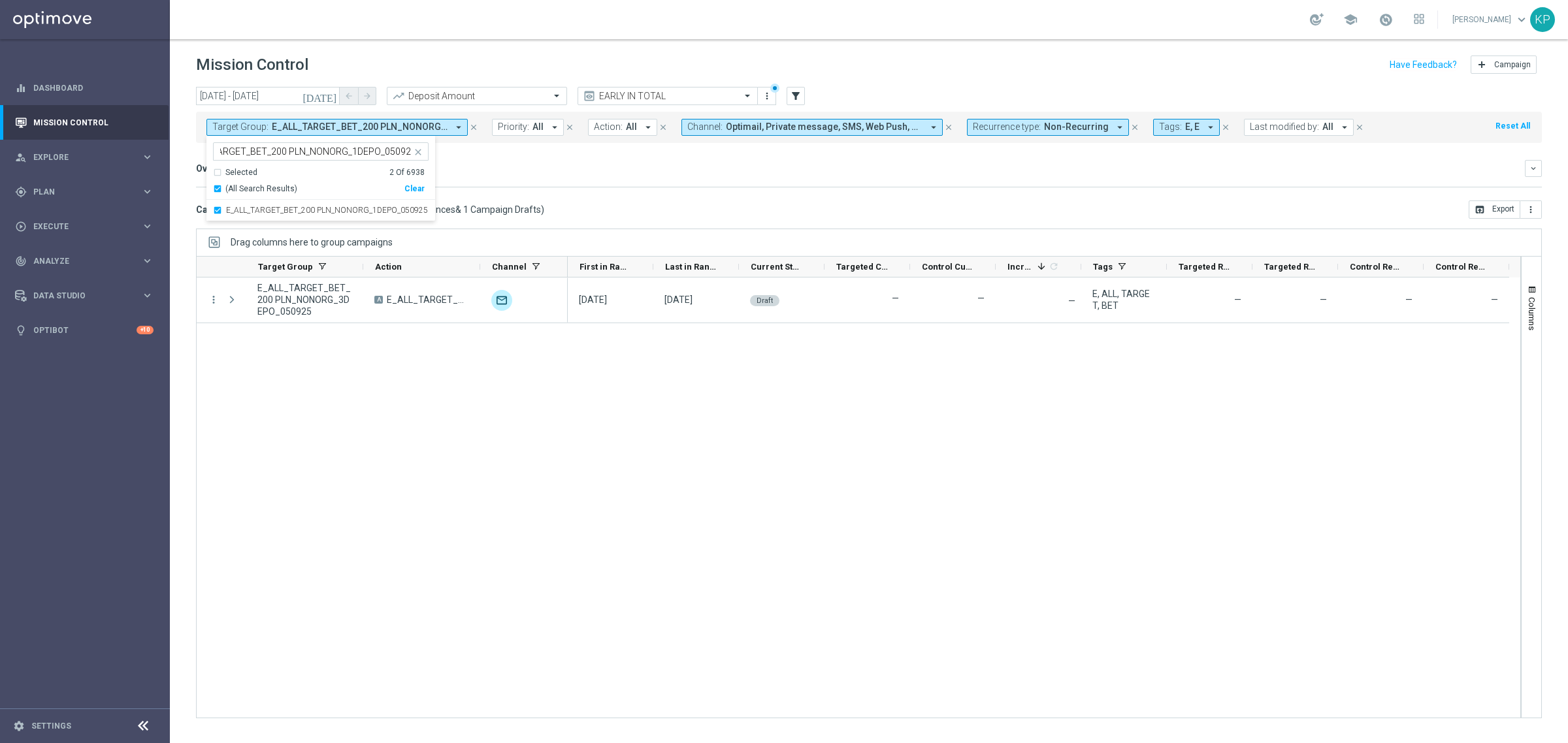
scroll to position [0, 0]
click at [547, 187] on div "Increase In Deposit Amount refresh -- Credible -- Per Customer -- Not Credible …" at bounding box center [869, 187] width 1346 height 1
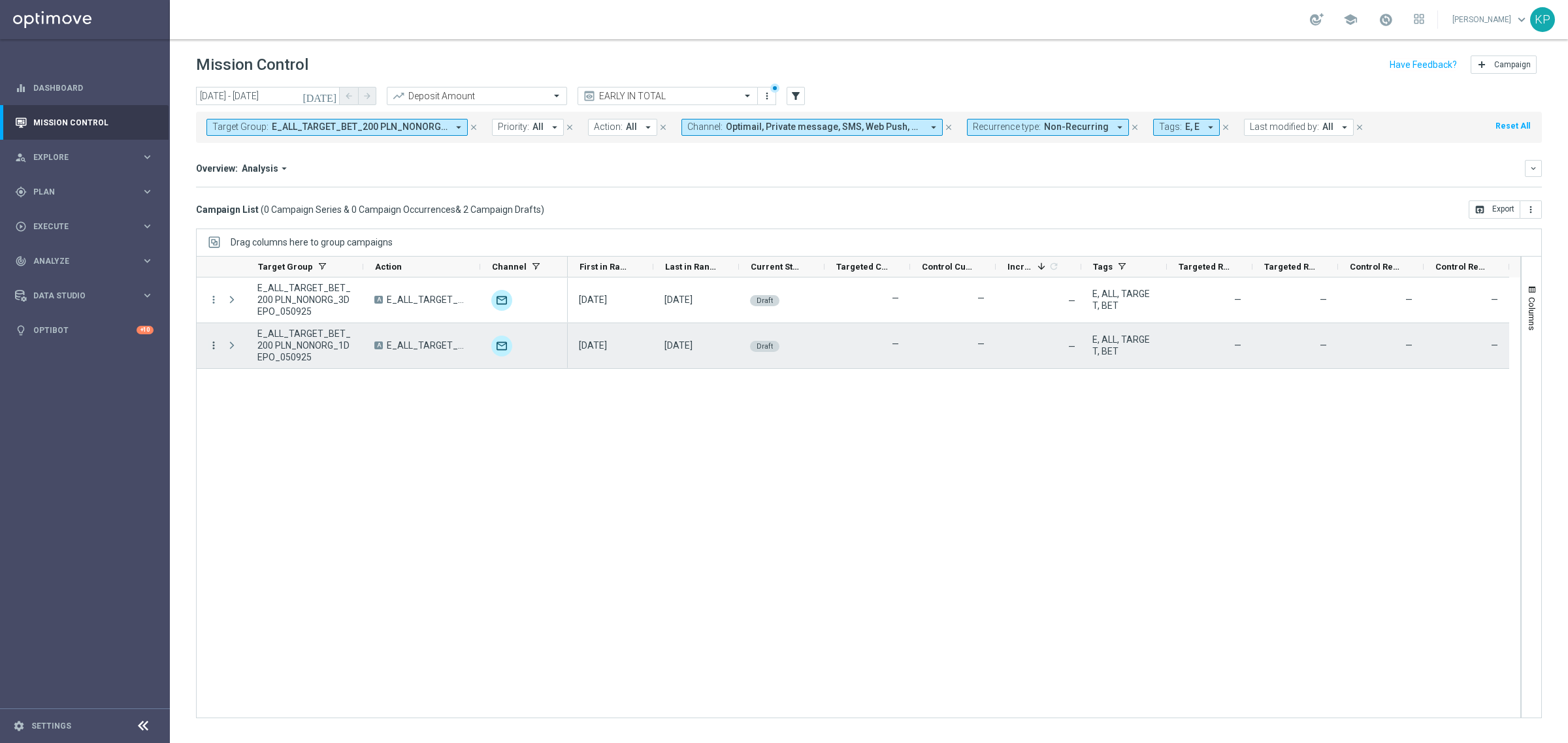
click at [212, 348] on icon "more_vert" at bounding box center [213, 345] width 12 height 12
click at [238, 356] on div "list" at bounding box center [229, 355] width 20 height 9
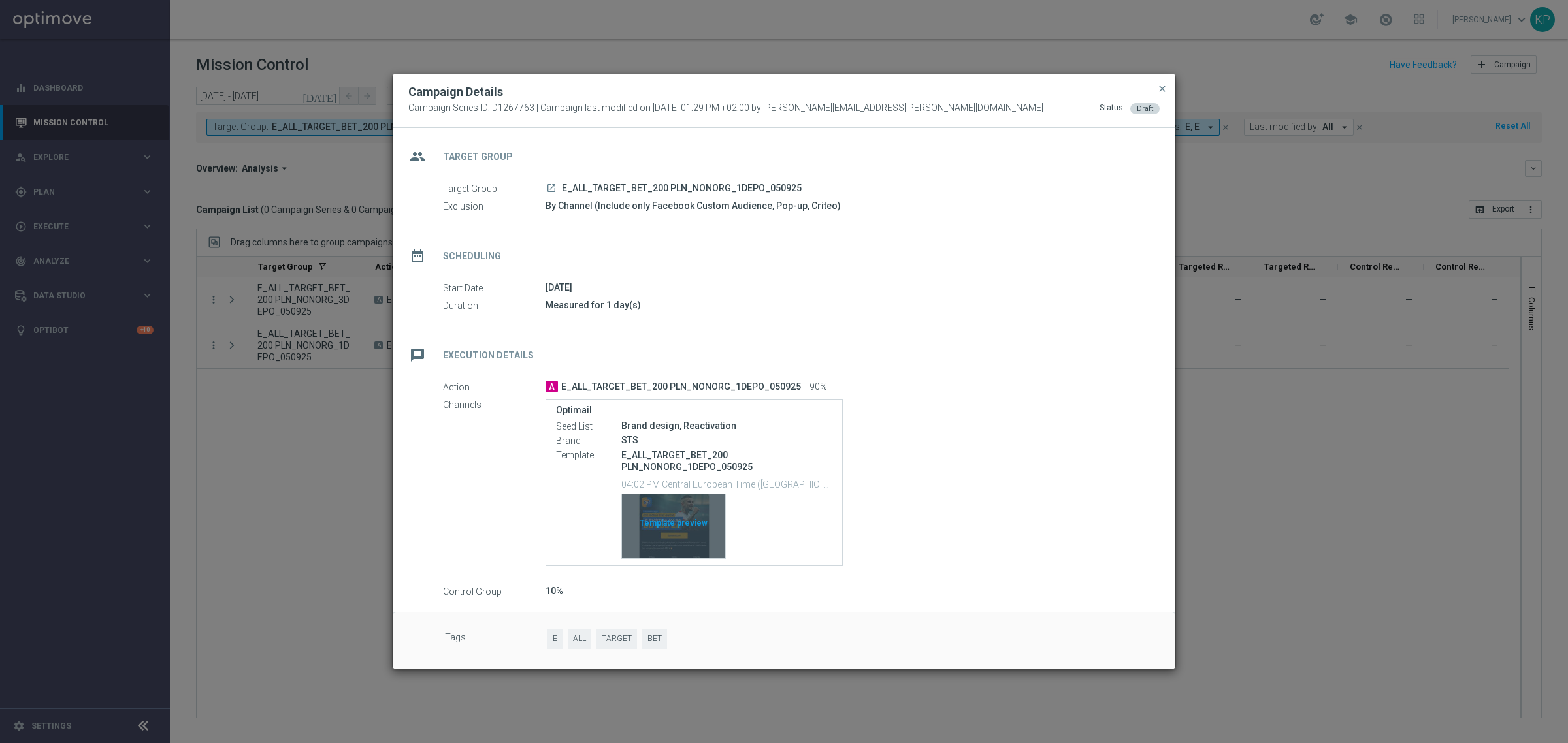
click at [664, 508] on div "Template preview" at bounding box center [674, 526] width 103 height 64
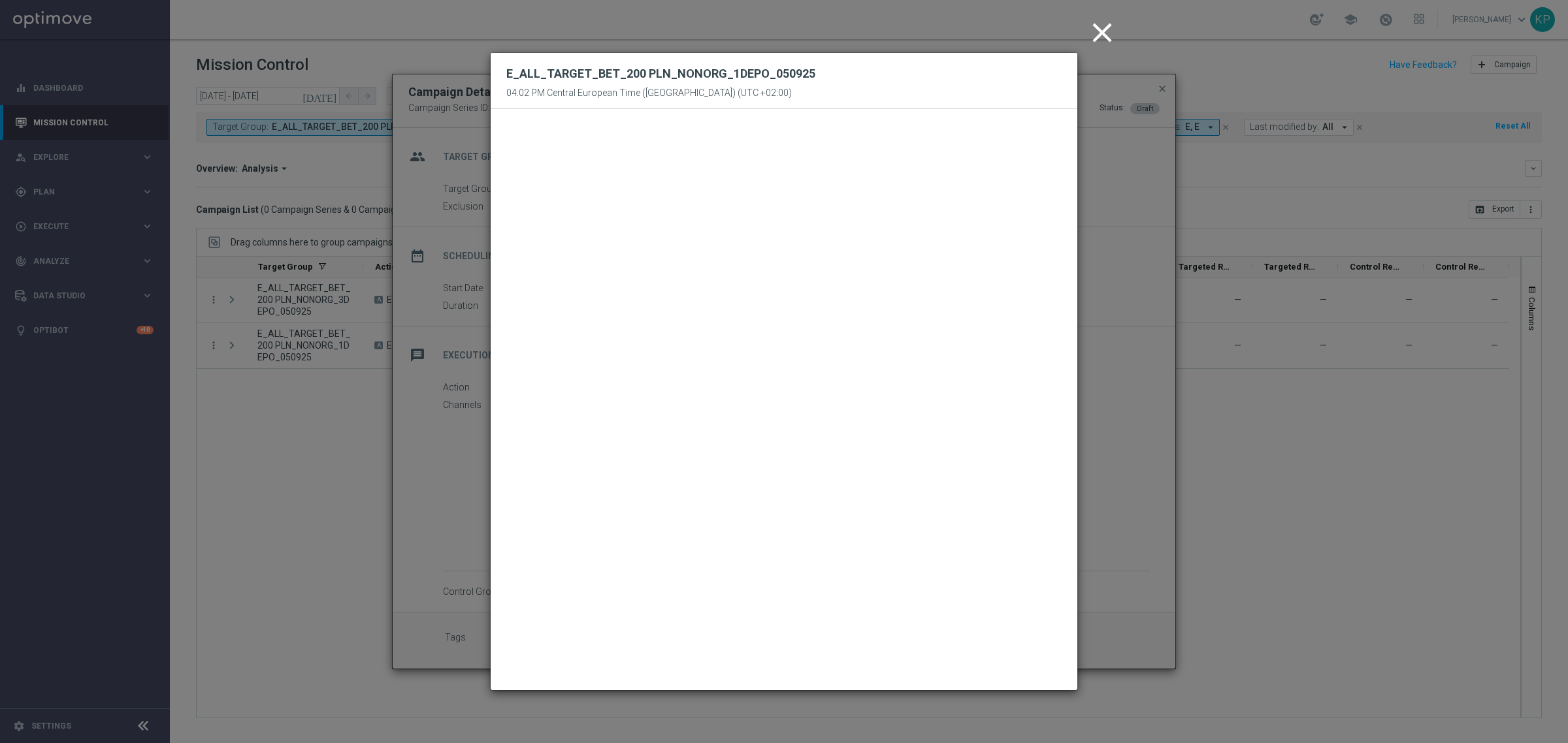
click at [1106, 31] on icon "close" at bounding box center [1102, 33] width 33 height 33
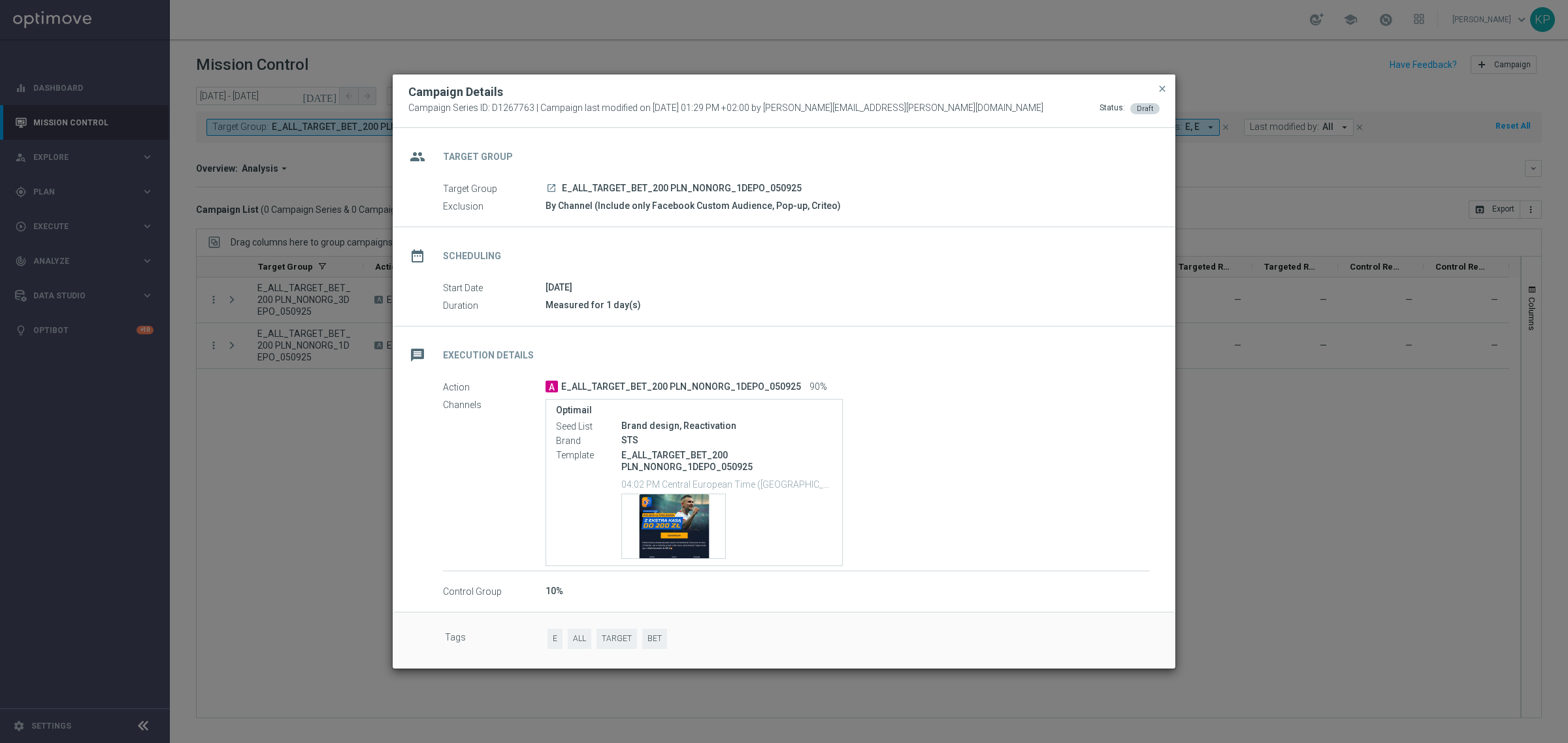
click at [325, 384] on modal-container "Campaign Details Campaign Series ID: D1267763 | Campaign last modified on [DATE…" at bounding box center [784, 371] width 1568 height 743
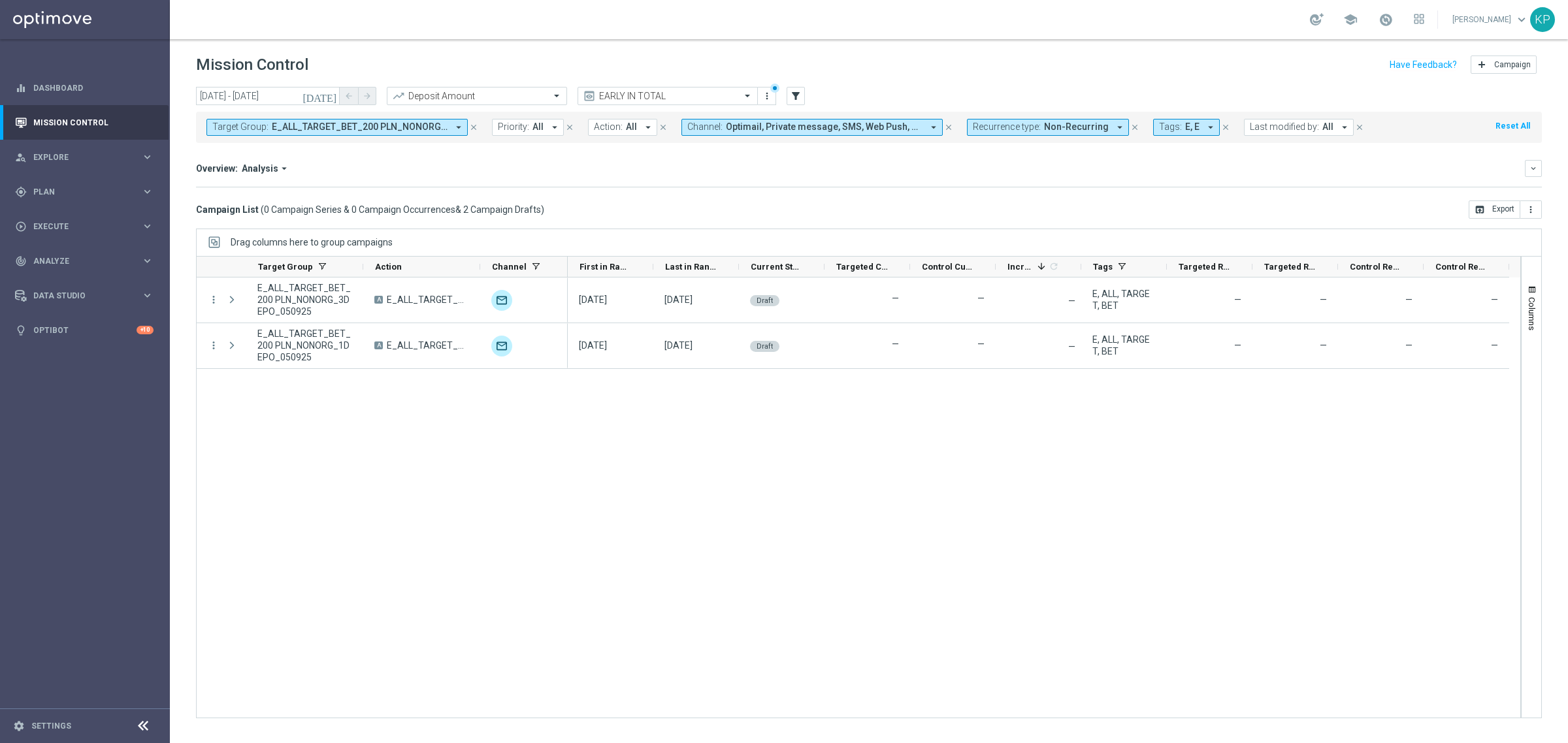
click at [380, 123] on span "E_ALL_TARGET_BET_200 PLN_NONORG_1DEPO_050925, E_ALL_TARGET_BET_200 PLN_NONORG_3…" at bounding box center [359, 127] width 175 height 11
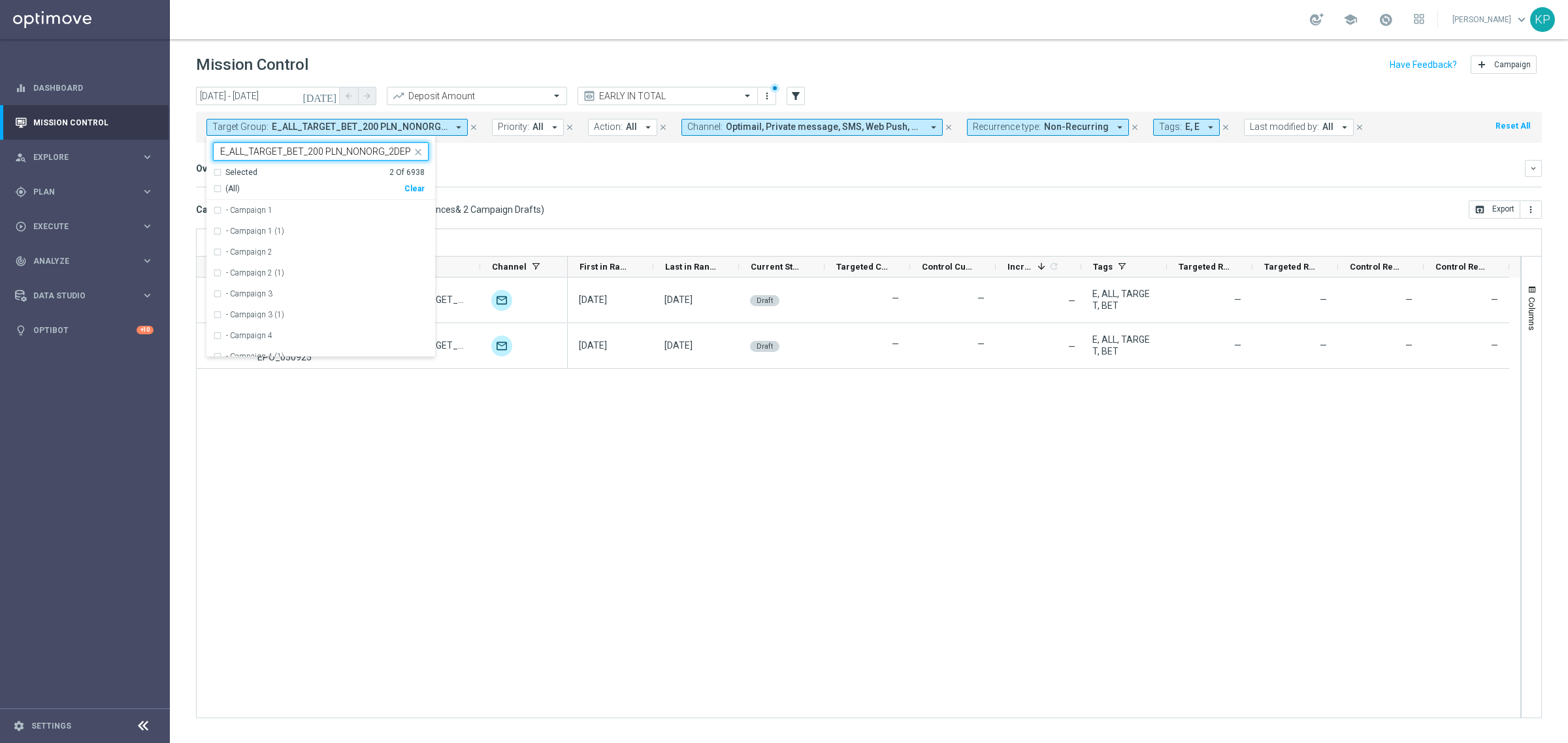
scroll to position [0, 37]
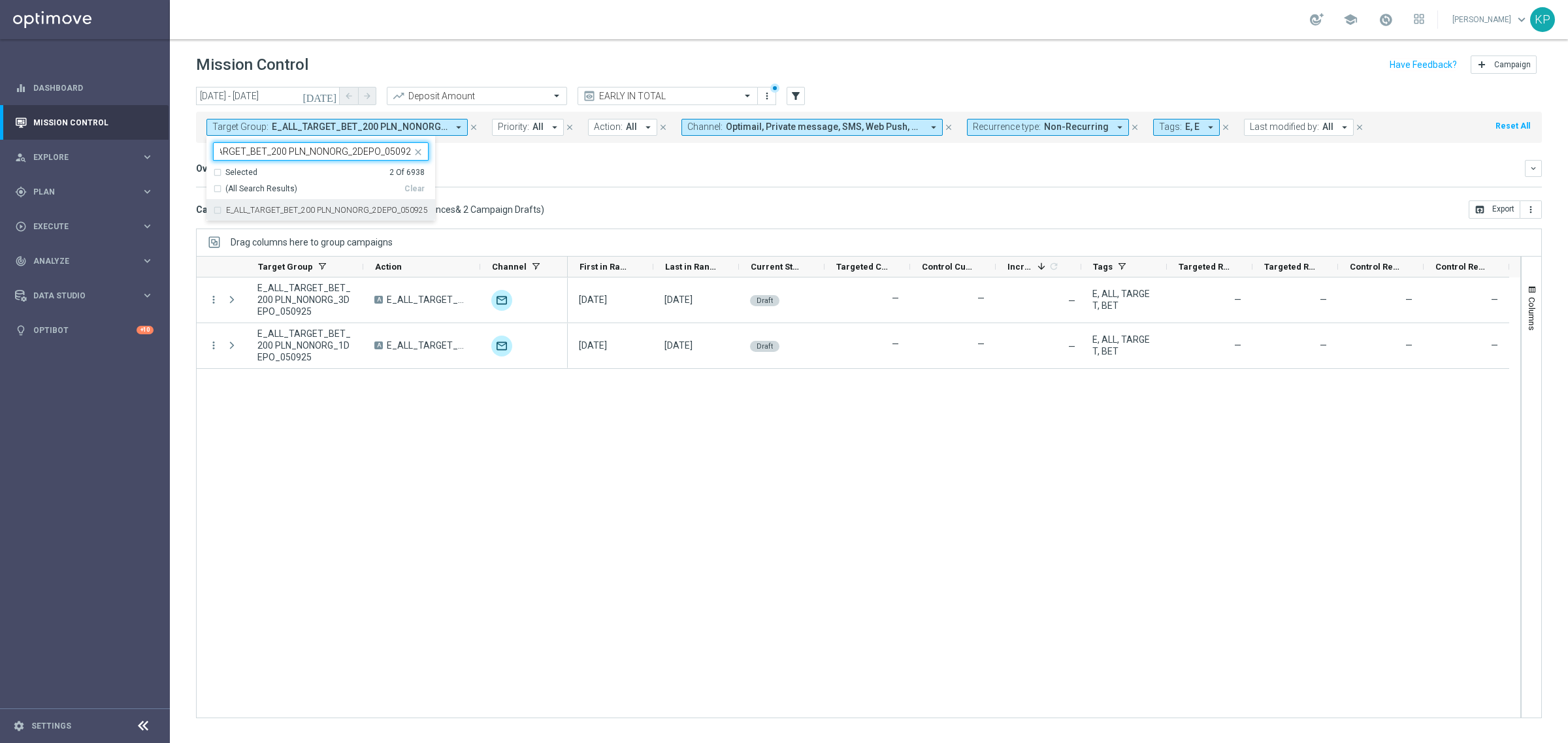
click at [320, 204] on div "E_ALL_TARGET_BET_200 PLN_NONORG_2DEPO_050925" at bounding box center [320, 210] width 215 height 21
type input "E_ALL_TARGET_BET_200 PLN_NONORG_2DEPO_050925"
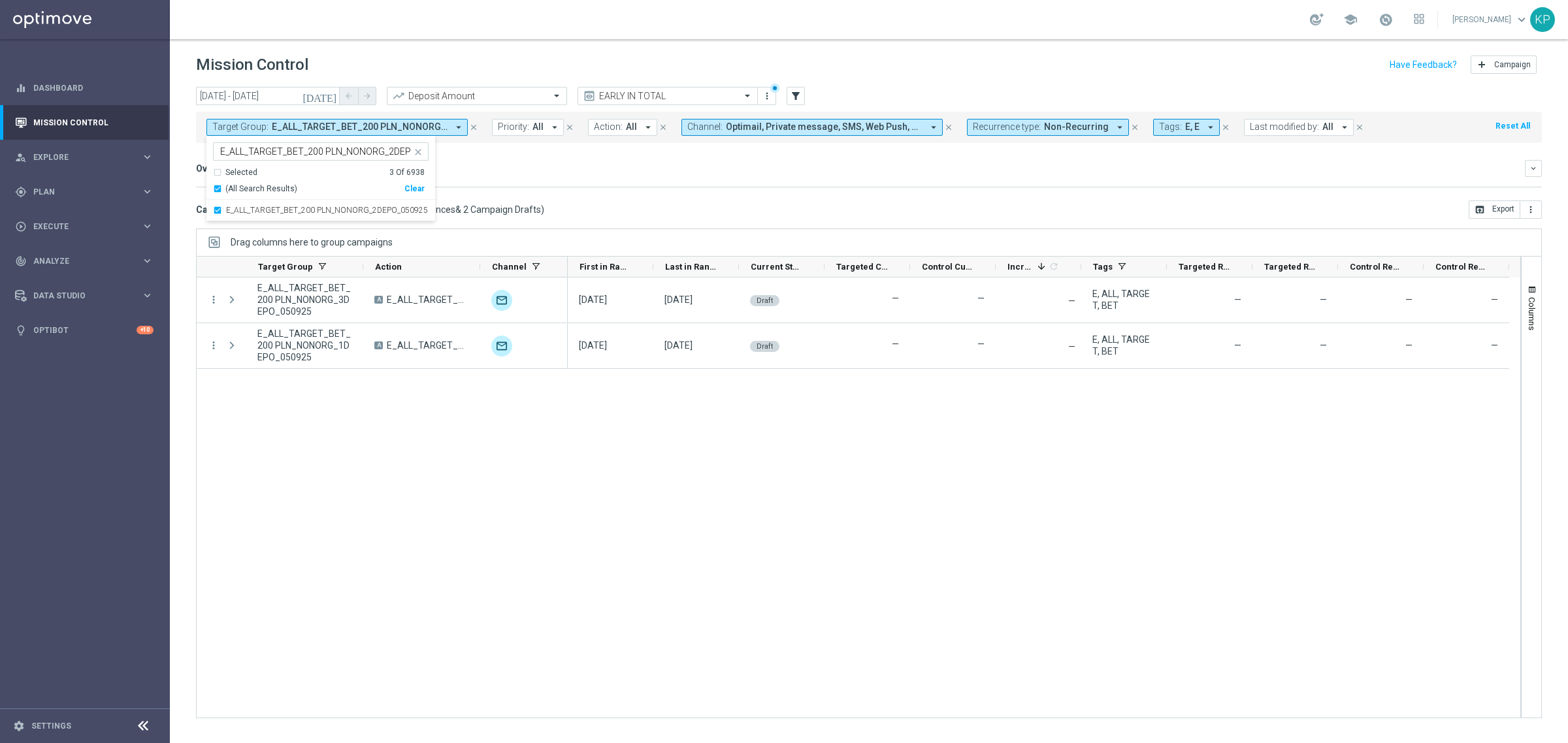
click at [543, 197] on mini-dashboard "Overview: Analysis arrow_drop_down keyboard_arrow_down Increase In Deposit Amou…" at bounding box center [869, 171] width 1346 height 57
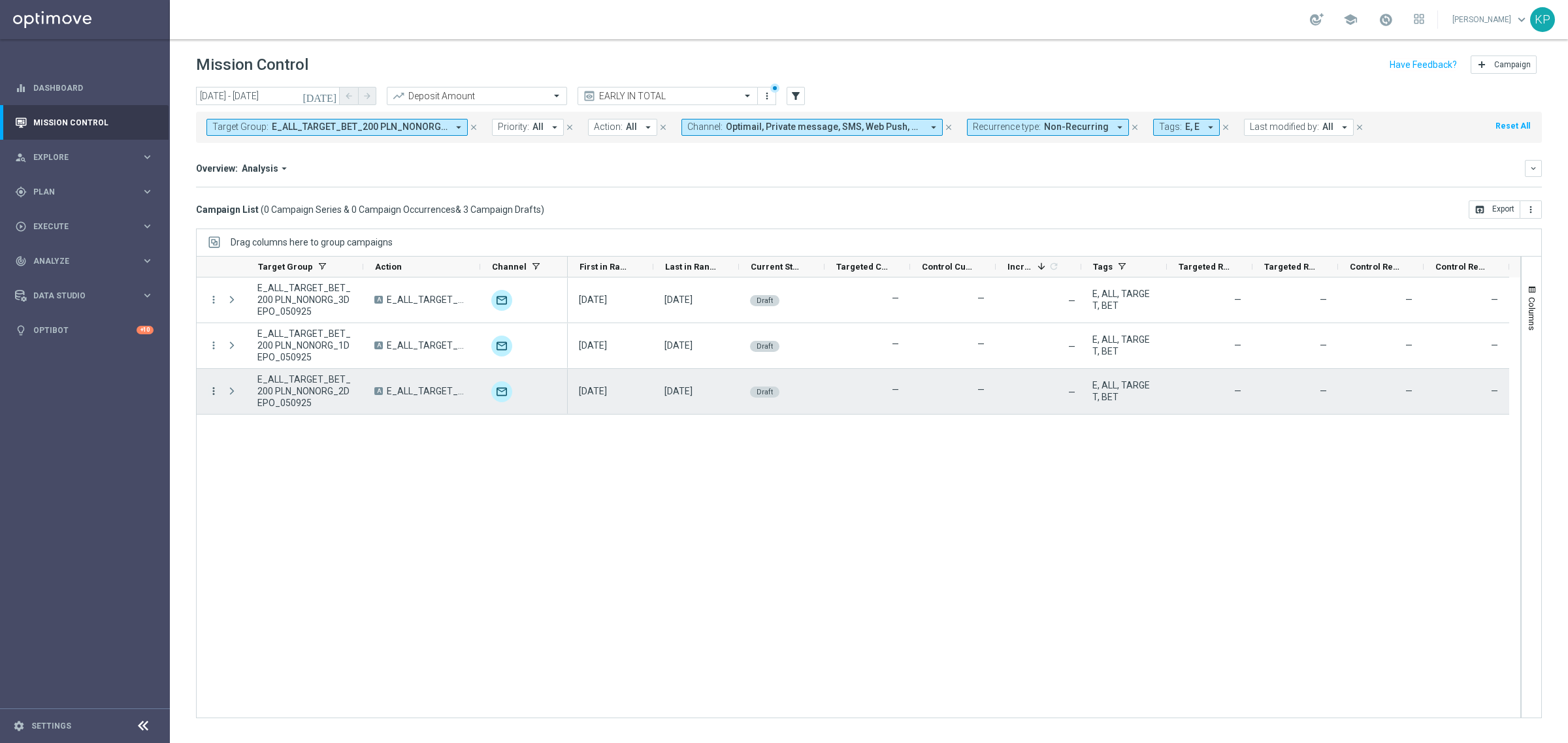
click at [215, 395] on icon "more_vert" at bounding box center [213, 391] width 12 height 12
click at [229, 406] on div "list Campaign Details" at bounding box center [293, 400] width 147 height 18
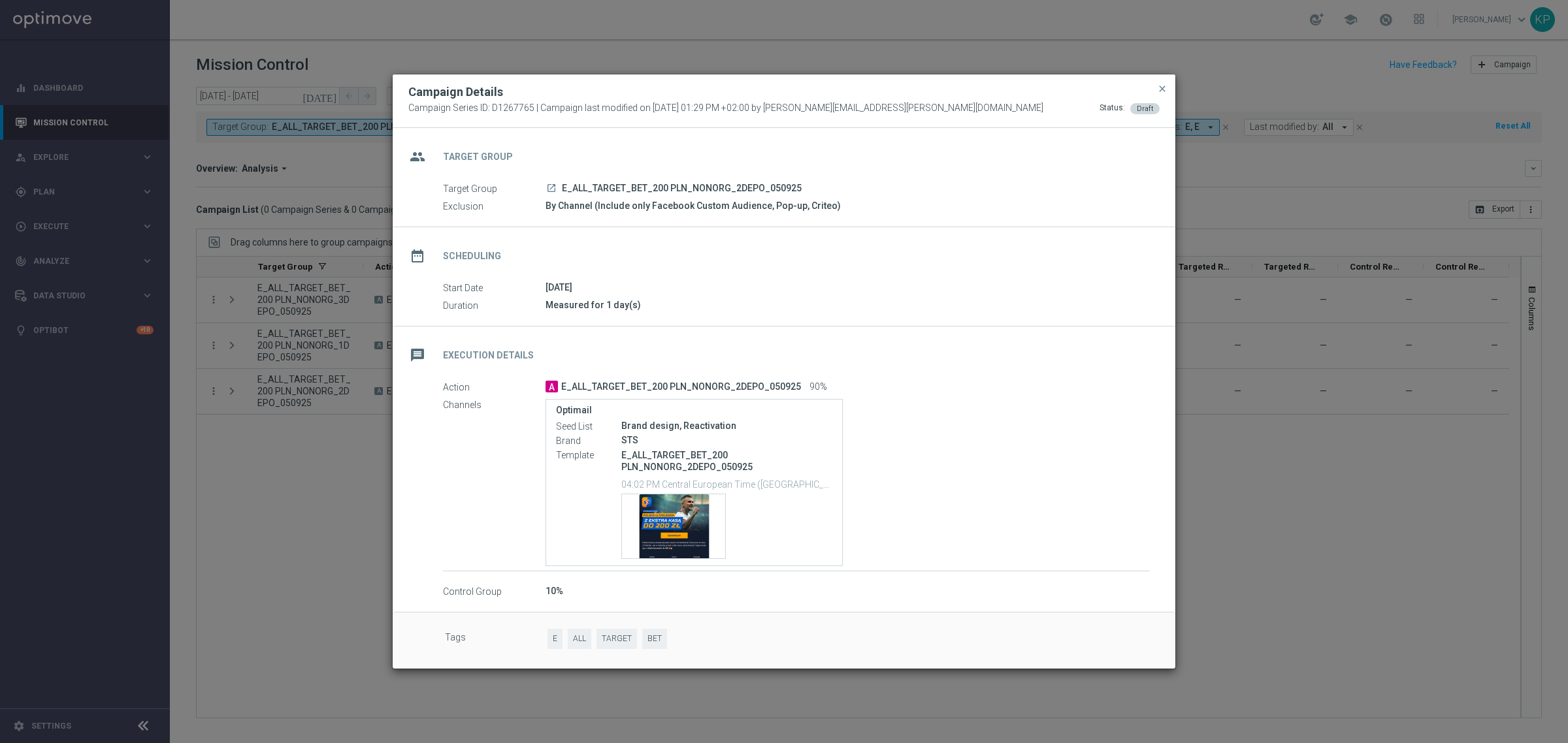
click at [647, 285] on div "[DATE]" at bounding box center [847, 287] width 604 height 13
click at [677, 514] on div "Template preview" at bounding box center [674, 526] width 103 height 64
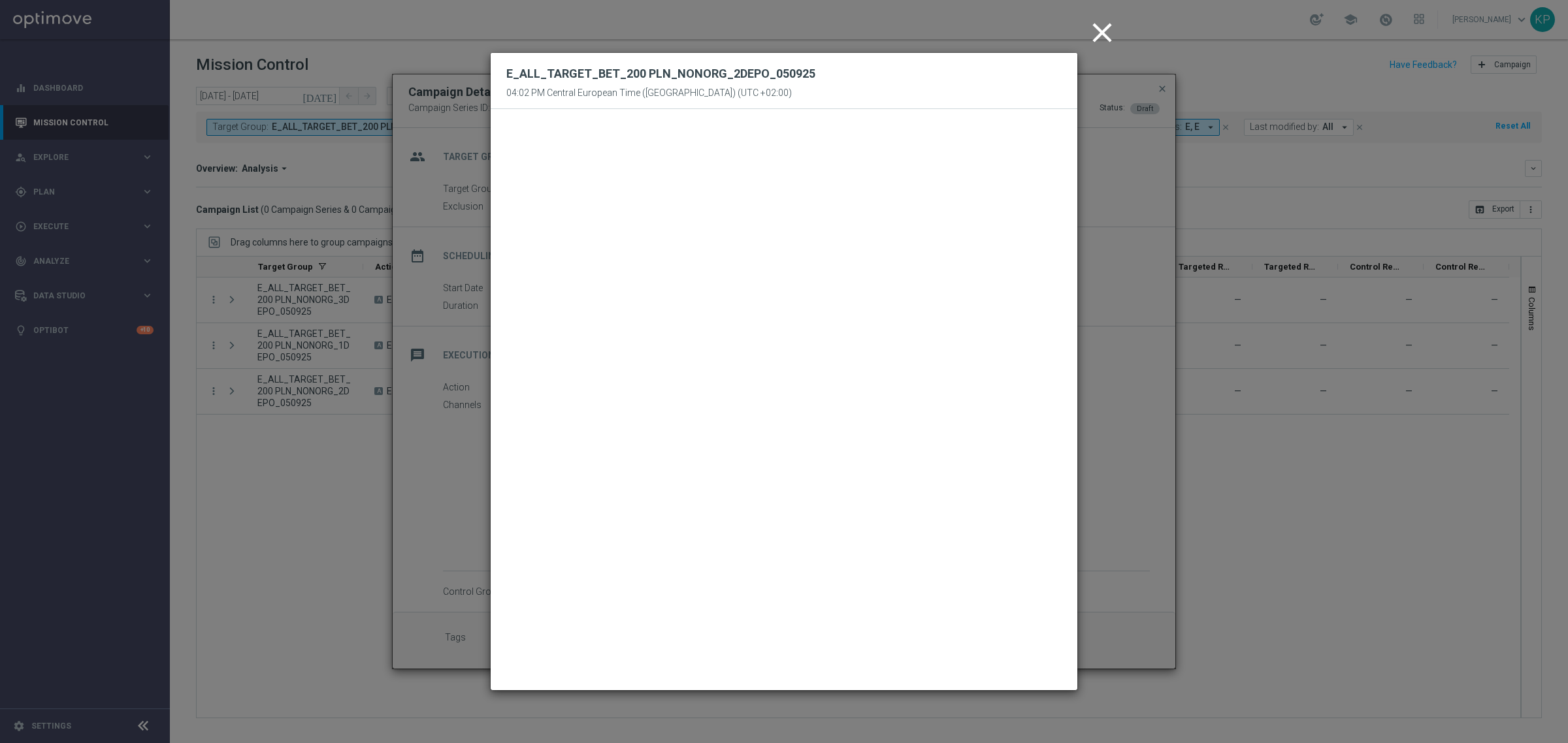
click at [1096, 27] on icon "close" at bounding box center [1102, 33] width 33 height 33
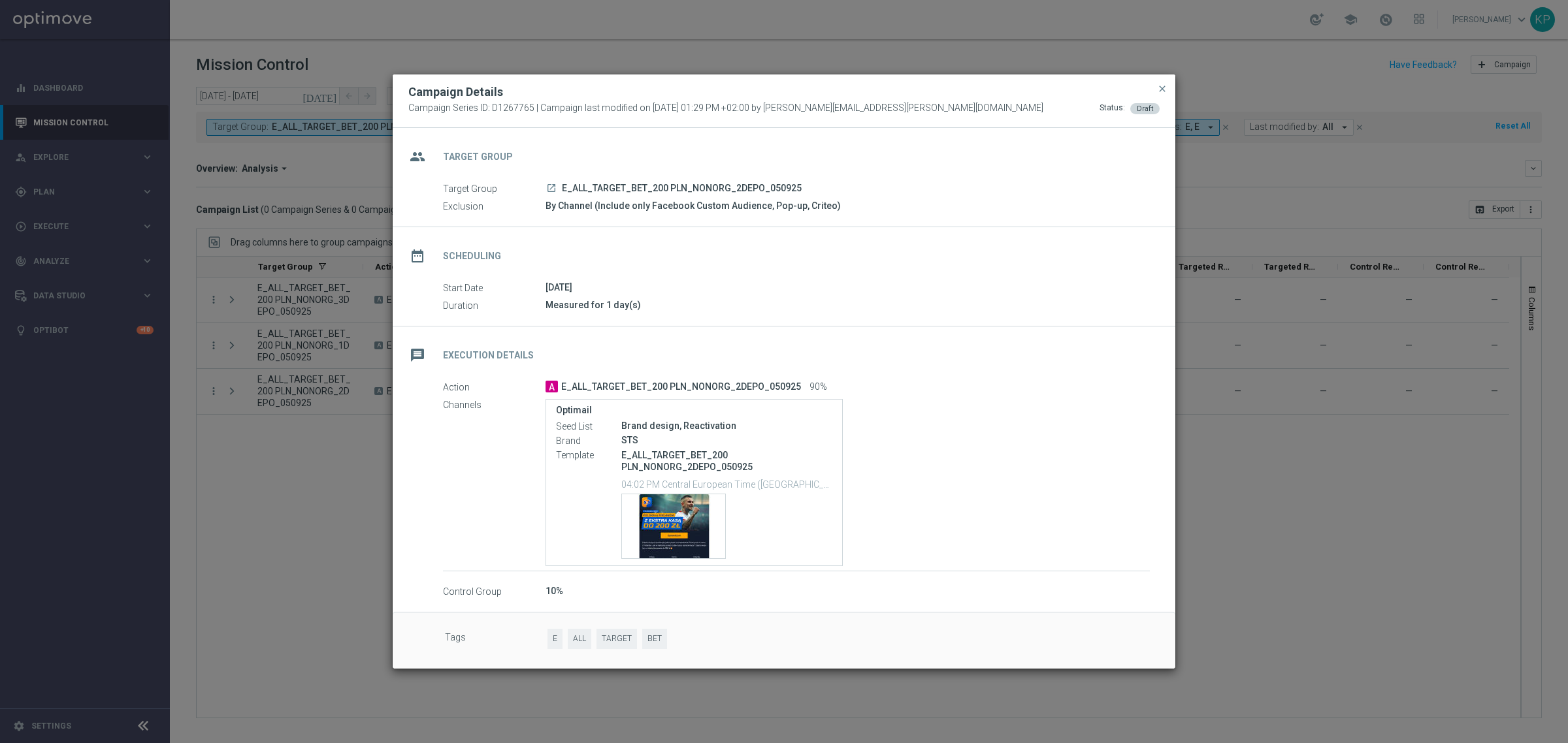
drag, startPoint x: 329, startPoint y: 195, endPoint x: 329, endPoint y: 175, distance: 20.0
click at [329, 195] on modal-container "Campaign Details Campaign Series ID: D1267765 | Campaign last modified on [DATE…" at bounding box center [784, 371] width 1568 height 743
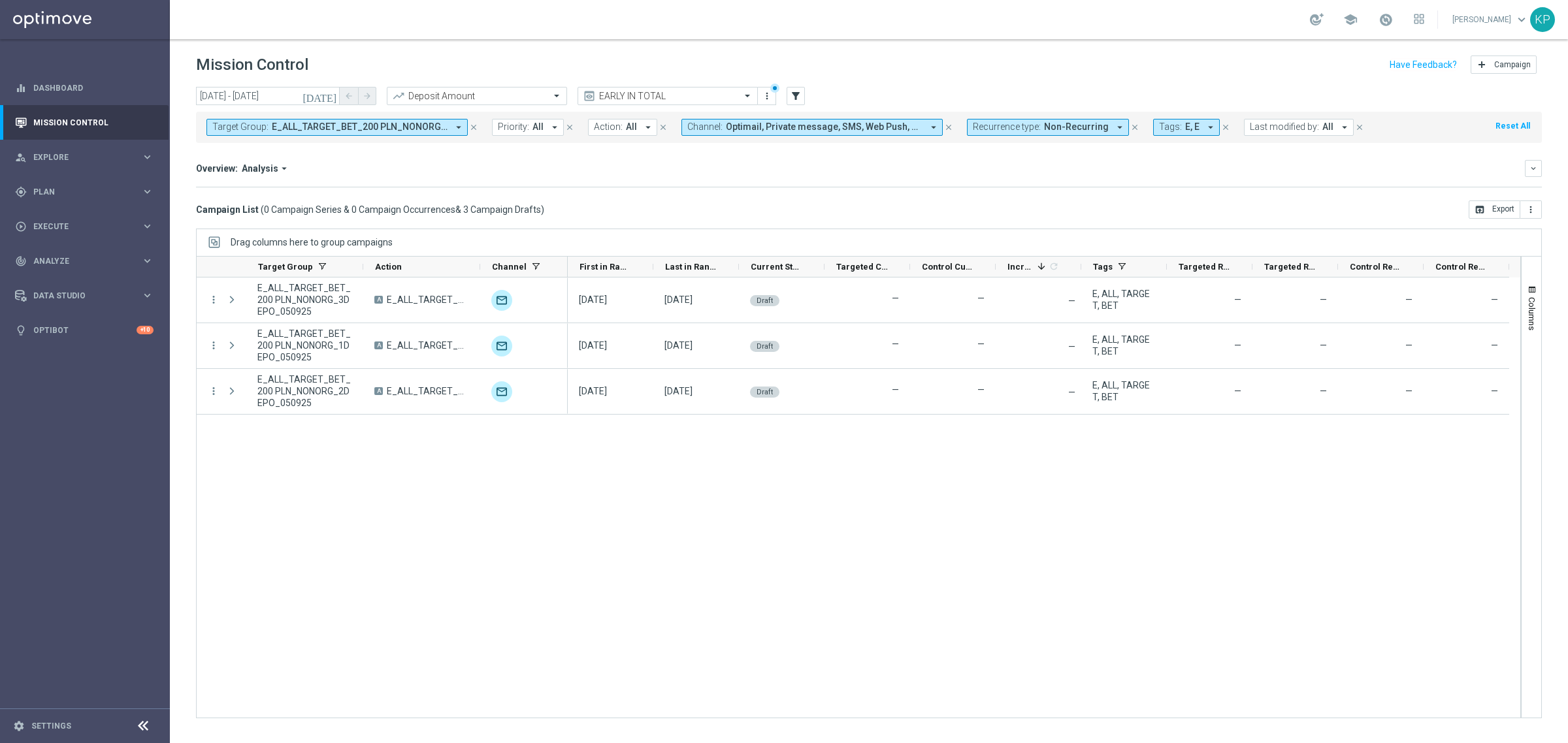
click at [333, 128] on span "E_ALL_TARGET_BET_200 PLN_NONORG_1DEPO_050925, E_ALL_TARGET_BET_200 PLN_NONORG_2…" at bounding box center [359, 127] width 175 height 11
click at [304, 210] on label "REACQ_ALL_TARGET_BET_100 DO 200ZL_050925" at bounding box center [316, 211] width 179 height 8
type input "REACQ_ALL_TARGET_BET_100 DO 200ZL_050925"
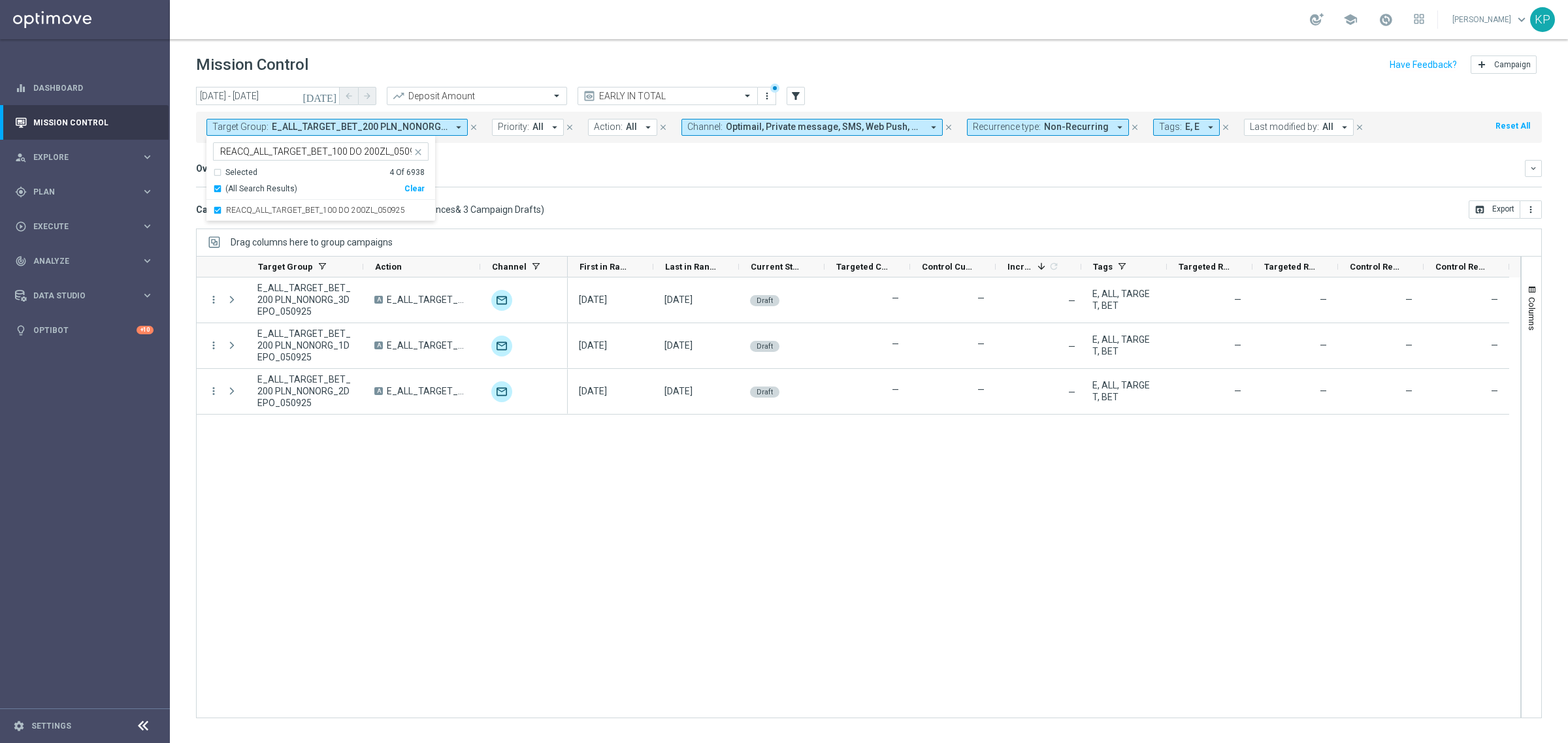
click at [531, 175] on div "Overview: Analysis arrow_drop_down keyboard_arrow_down" at bounding box center [869, 168] width 1346 height 17
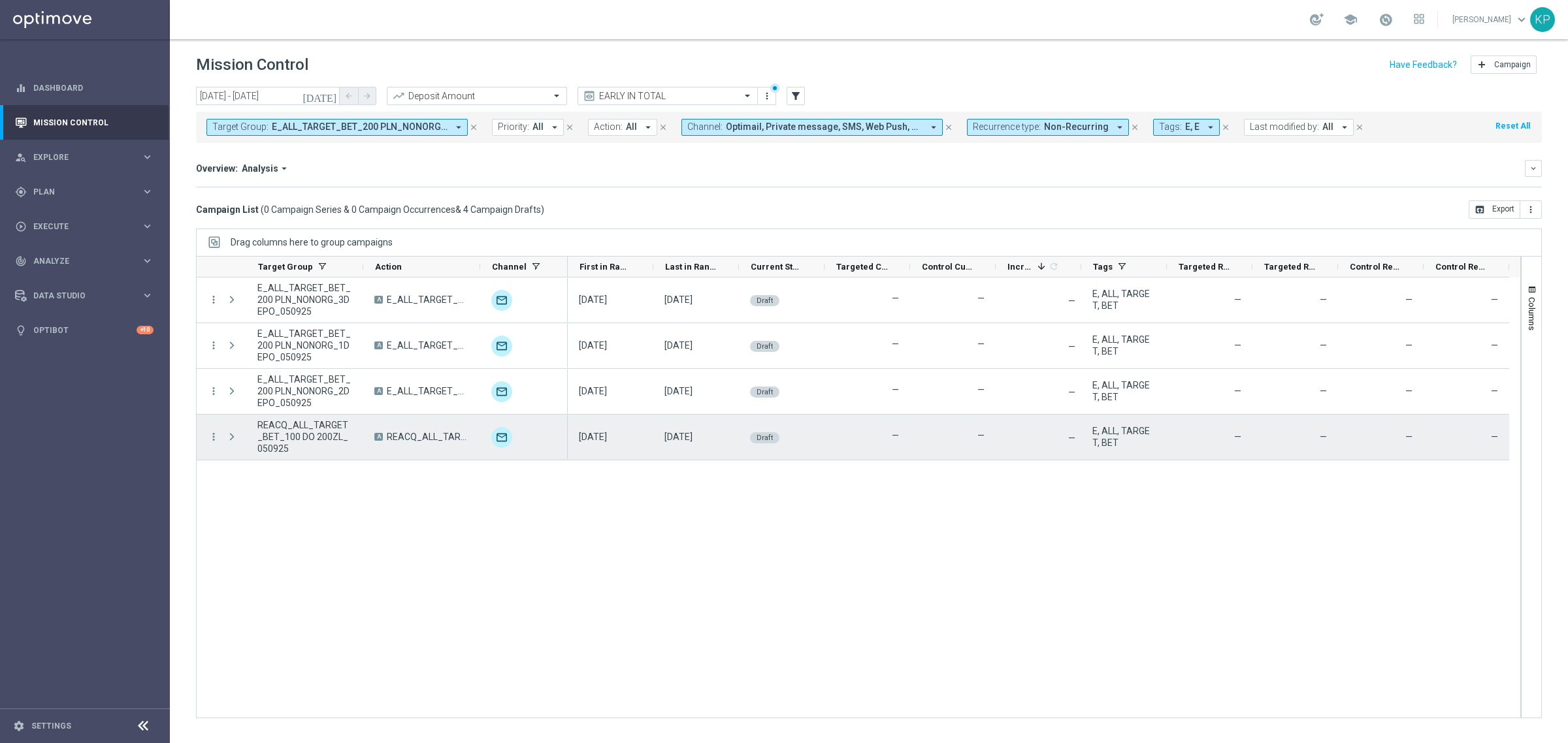
click at [206, 438] on div "more_vert" at bounding box center [208, 438] width 23 height 45
click at [212, 438] on icon "more_vert" at bounding box center [213, 436] width 12 height 12
click at [229, 444] on icon "list" at bounding box center [229, 446] width 9 height 9
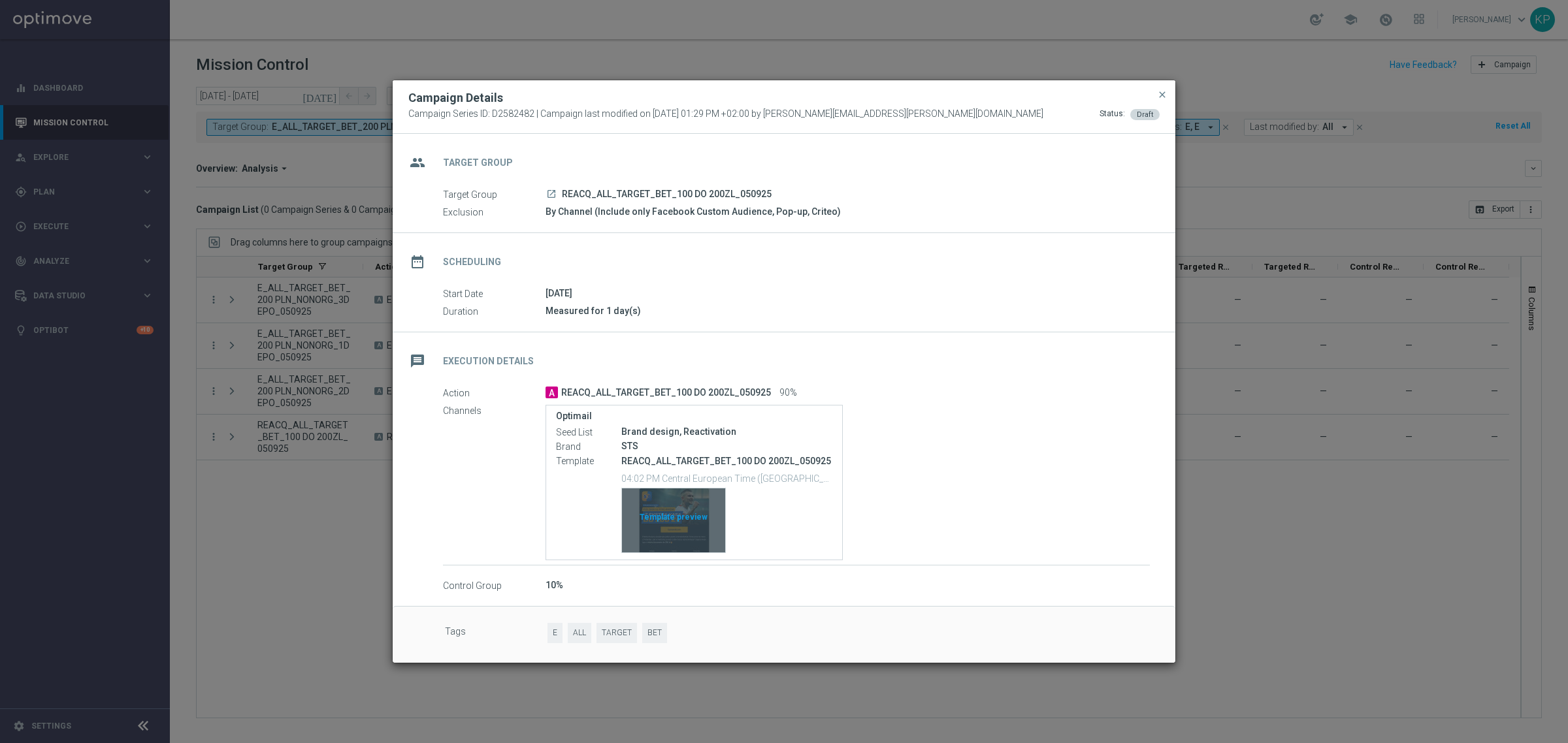
click at [667, 507] on div "Template preview" at bounding box center [674, 521] width 103 height 64
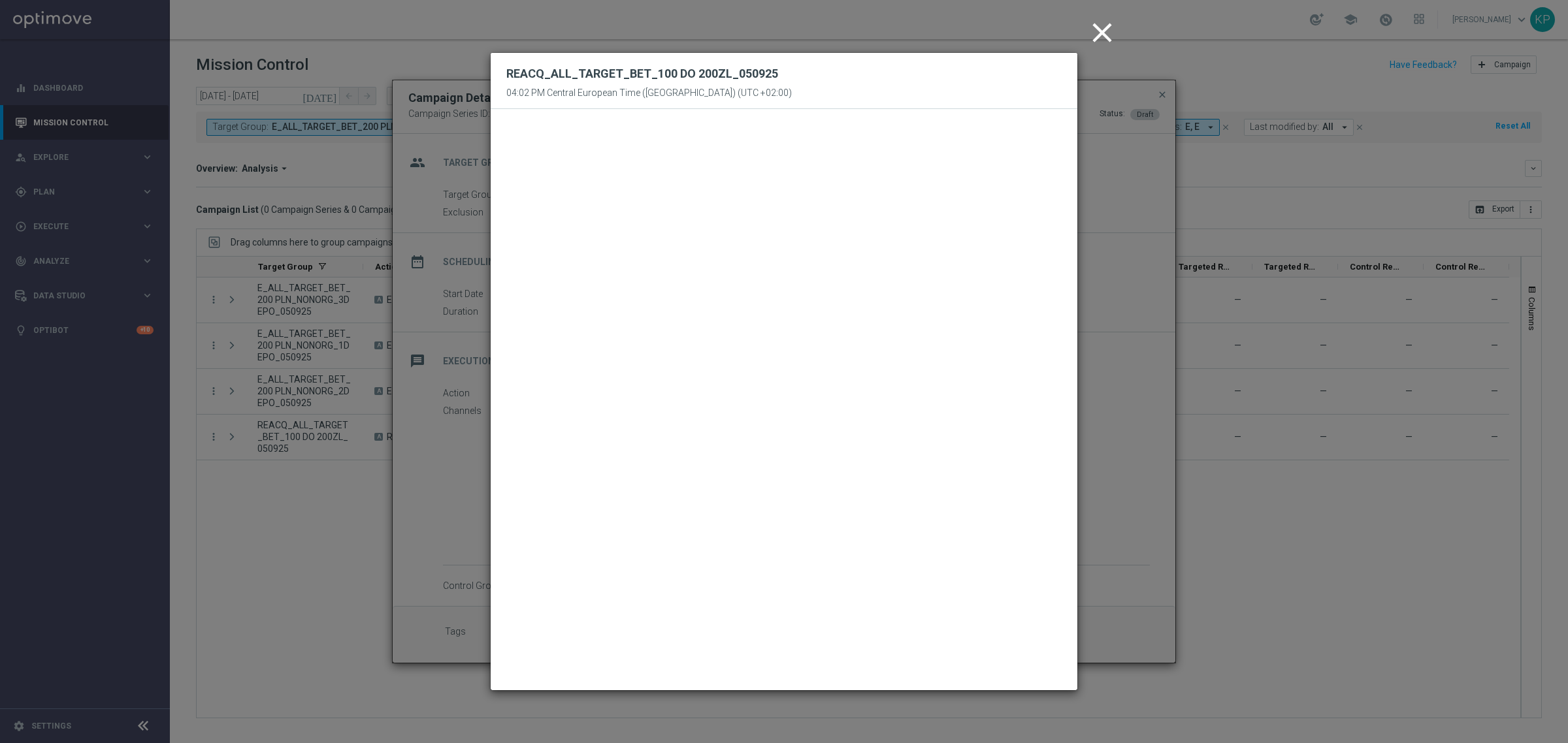
click at [457, 254] on modal-container "close REACQ_ALL_TARGET_BET_100 DO 200ZL_[DATE] 04:02 PM Central European Time (…" at bounding box center [784, 371] width 1568 height 743
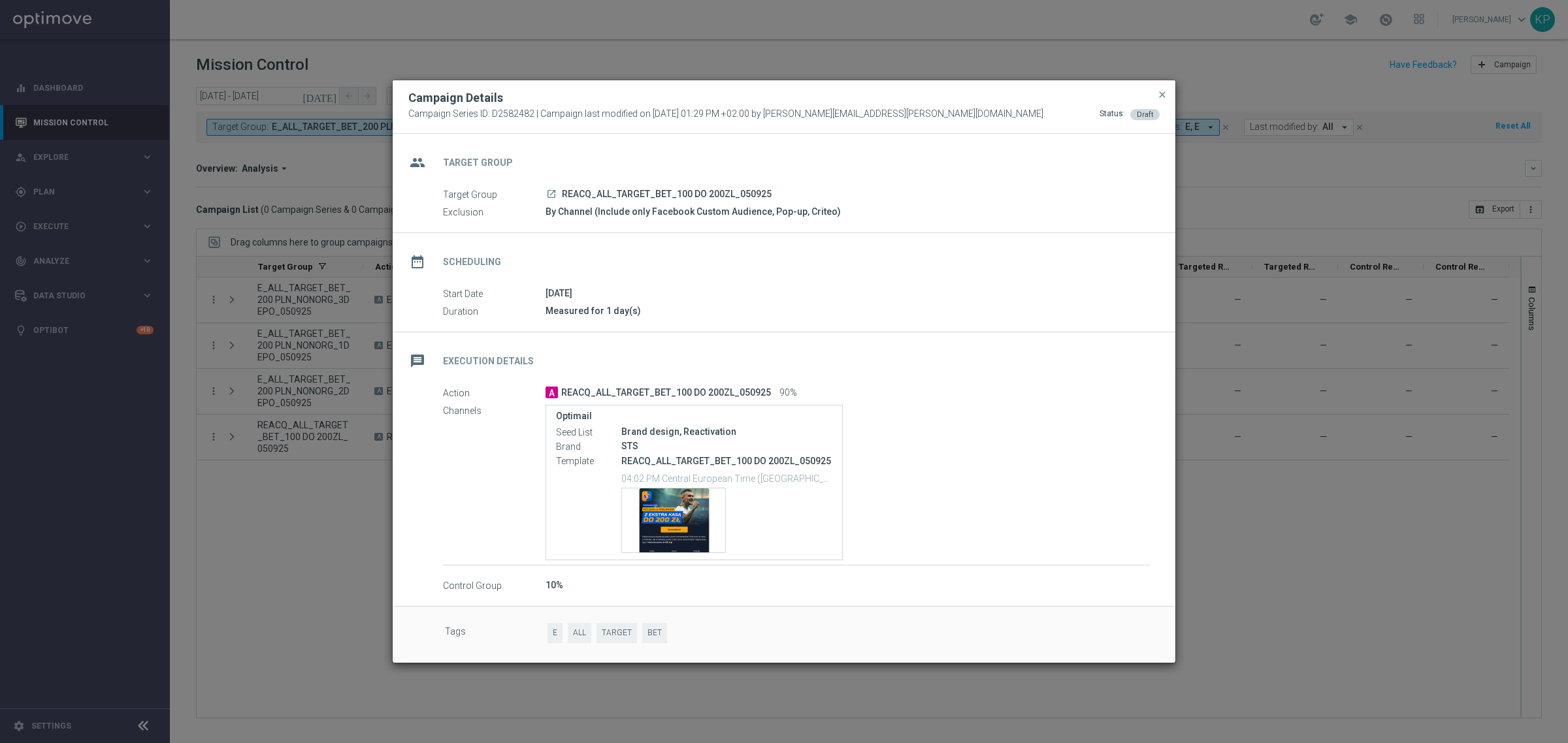
drag, startPoint x: 1164, startPoint y: 95, endPoint x: 760, endPoint y: 2, distance: 414.6
click at [1164, 95] on span "close" at bounding box center [1162, 94] width 10 height 10
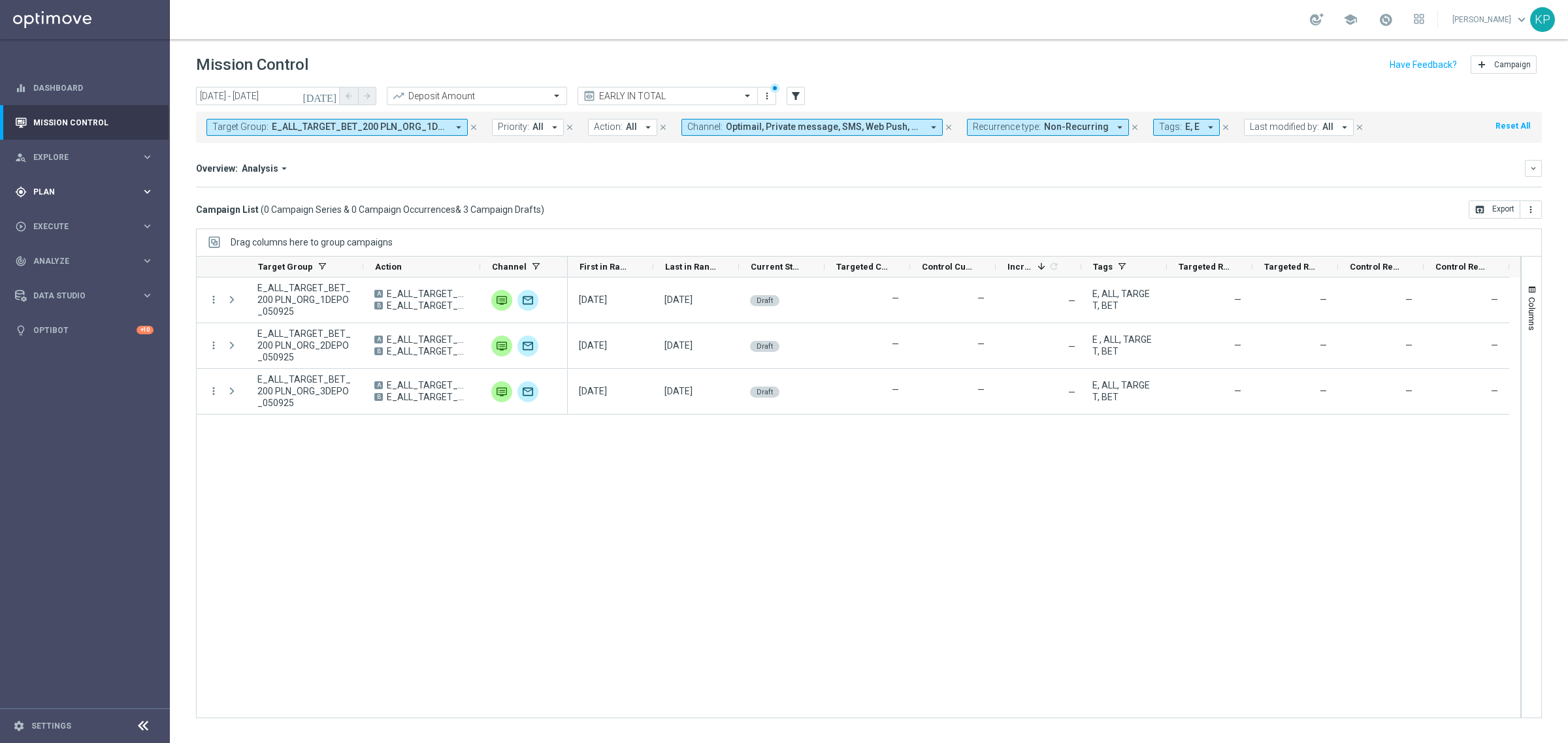
click at [116, 188] on span "Plan" at bounding box center [88, 192] width 108 height 8
click at [74, 212] on div "Target Groups" at bounding box center [101, 218] width 135 height 20
click at [70, 214] on link "Target Groups" at bounding box center [85, 218] width 102 height 10
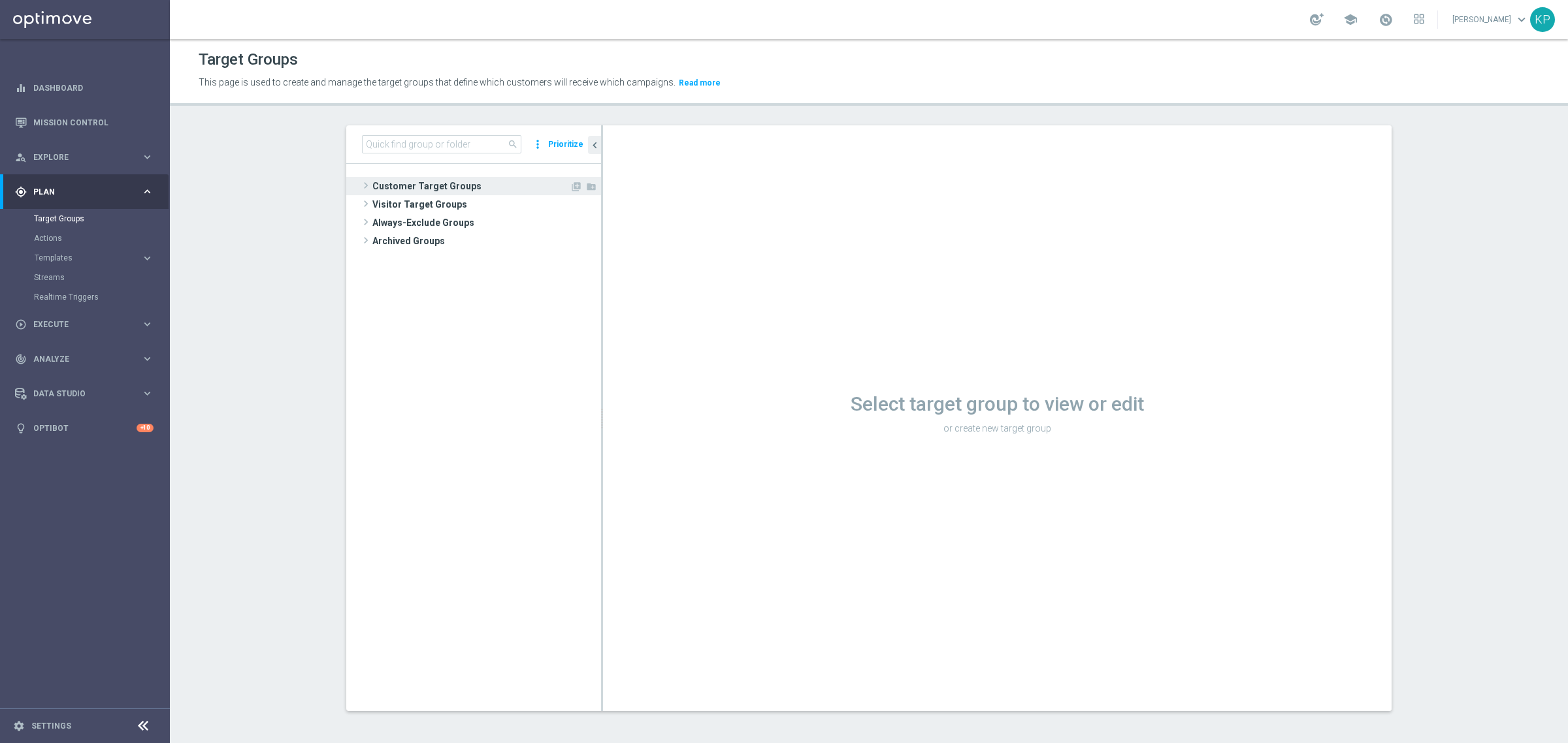
click at [410, 179] on span "Customer Target Groups" at bounding box center [471, 186] width 197 height 18
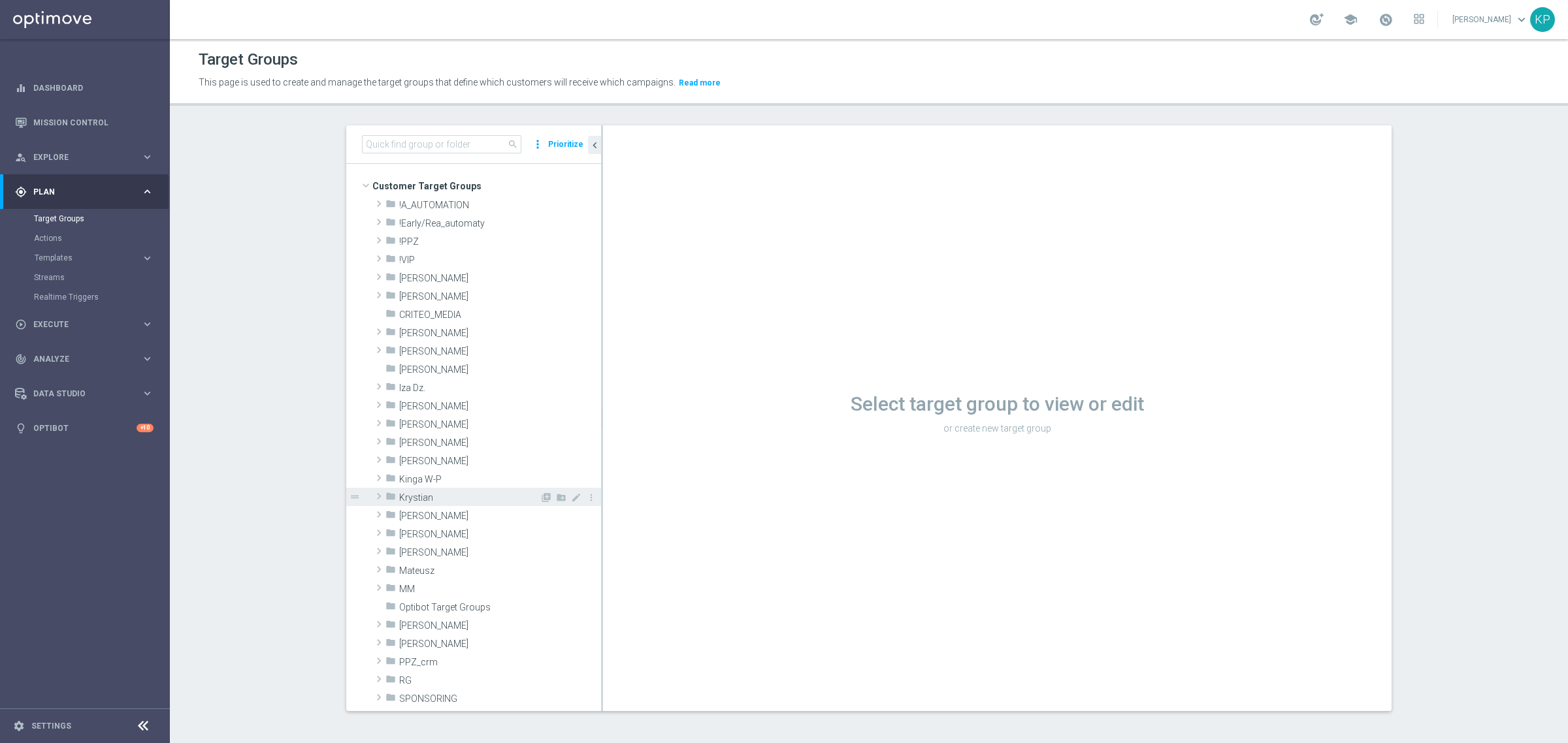
click at [435, 500] on span "Krystian" at bounding box center [469, 498] width 140 height 11
click at [461, 514] on span "[PERSON_NAME]" at bounding box center [475, 516] width 128 height 11
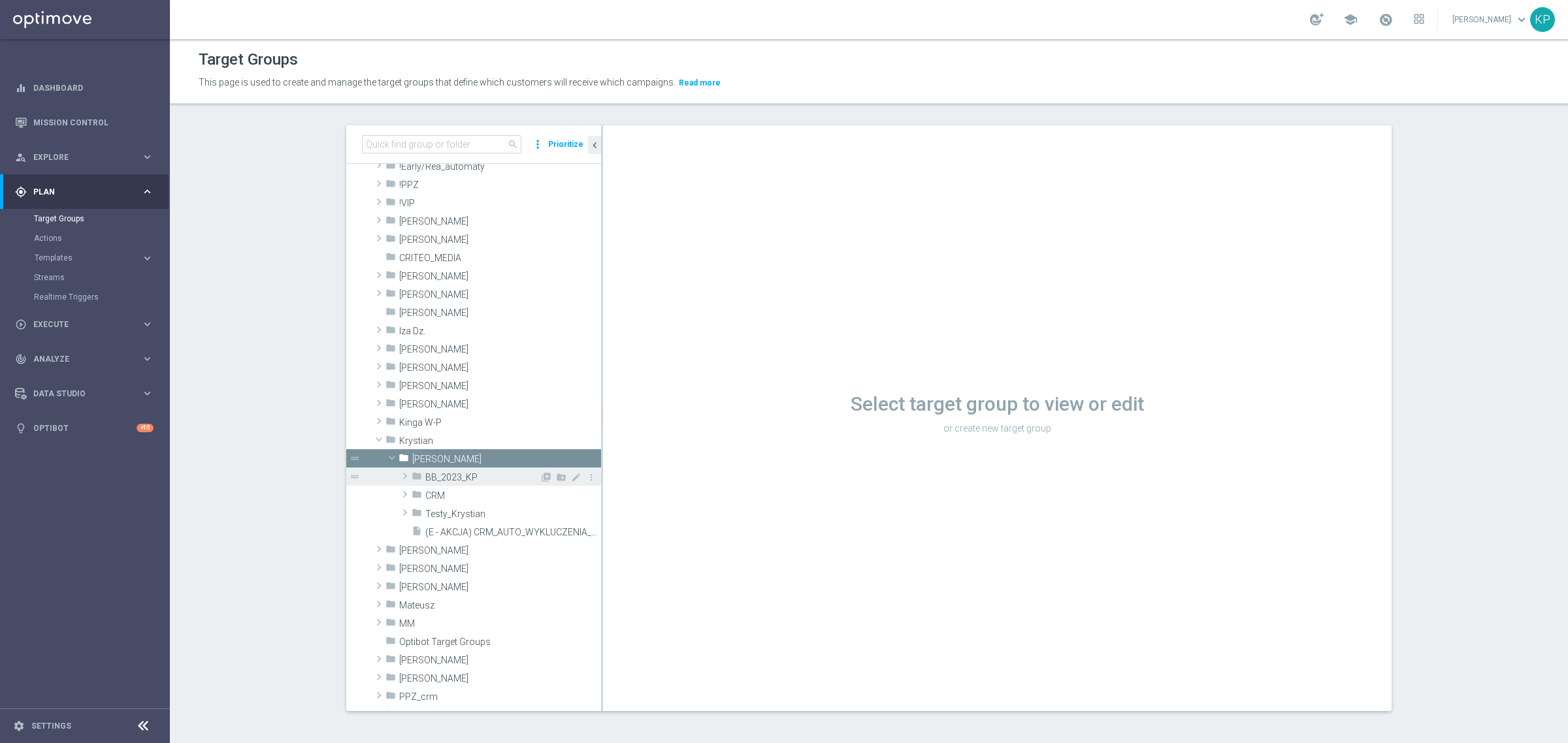
scroll to position [81, 0]
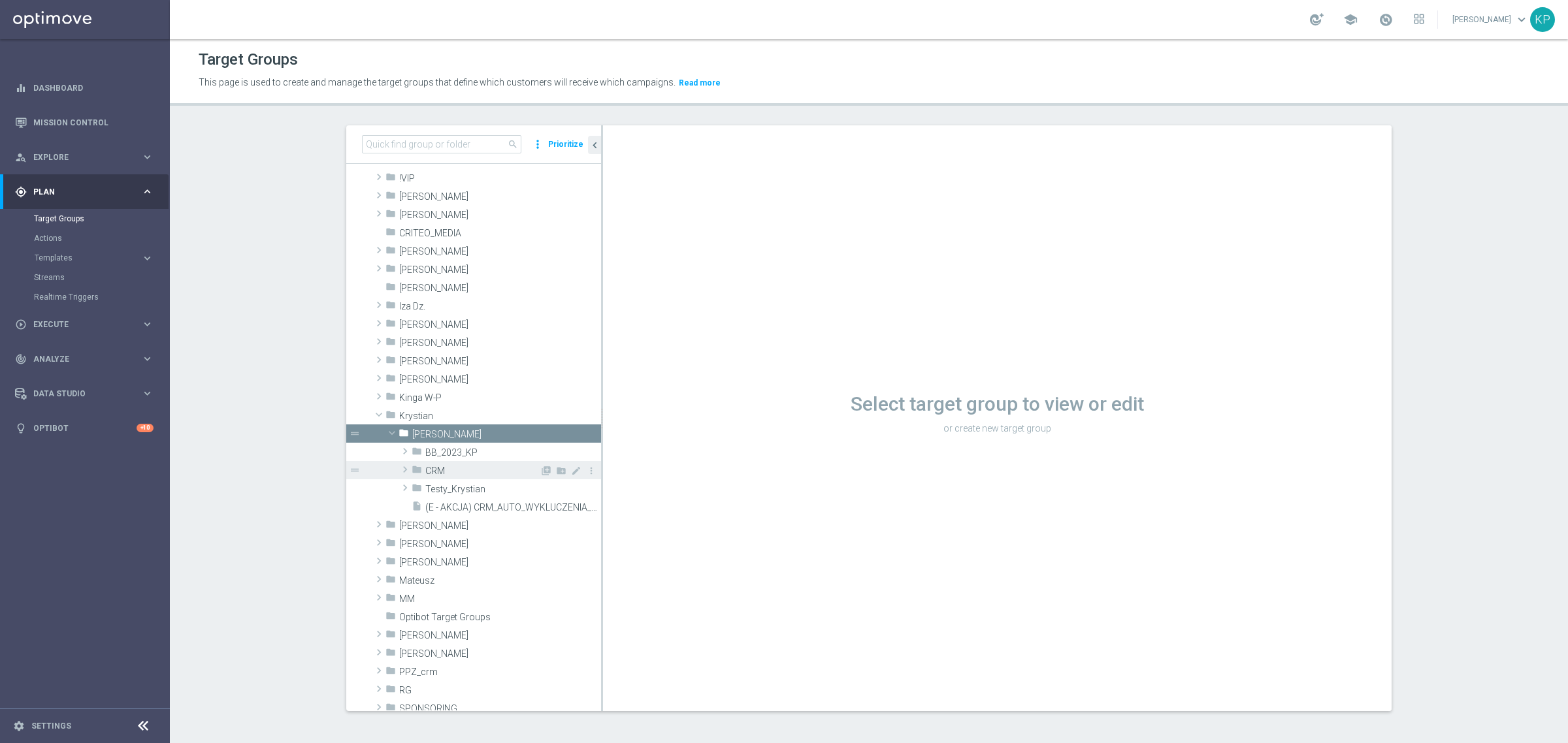
click at [483, 470] on span "CRM" at bounding box center [482, 471] width 114 height 11
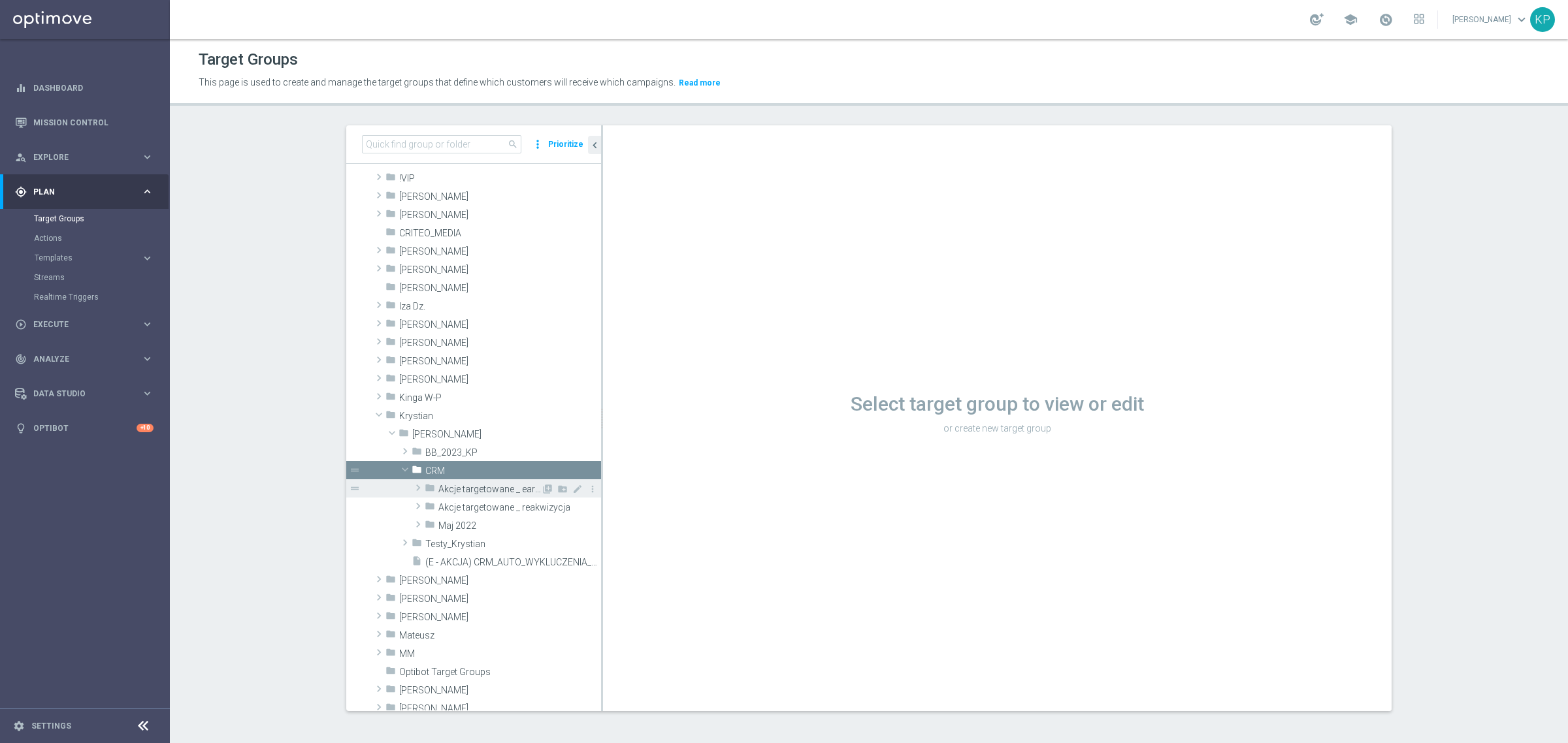
click at [490, 488] on span "Akcje targetowane _ early" at bounding box center [490, 489] width 103 height 11
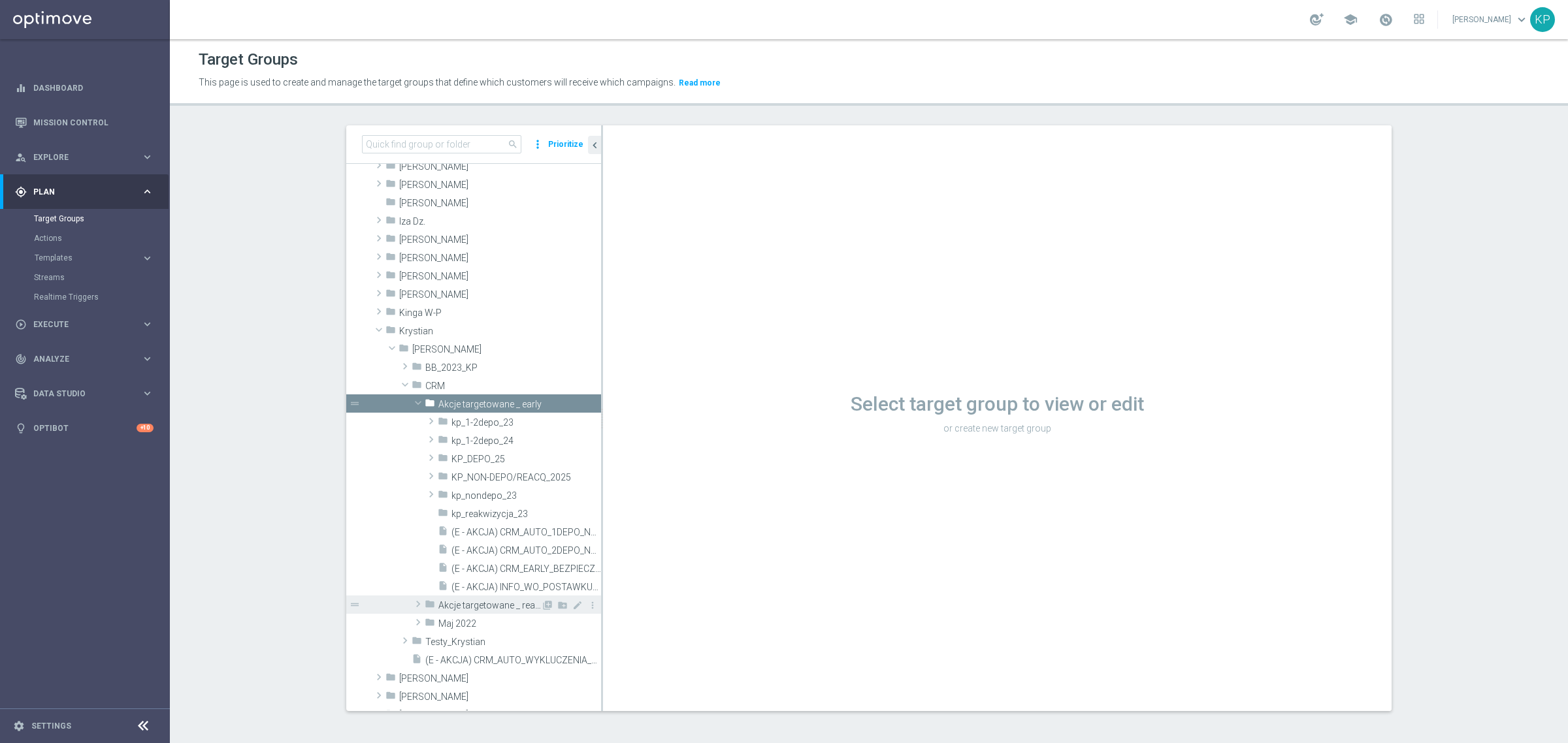
scroll to position [245, 0]
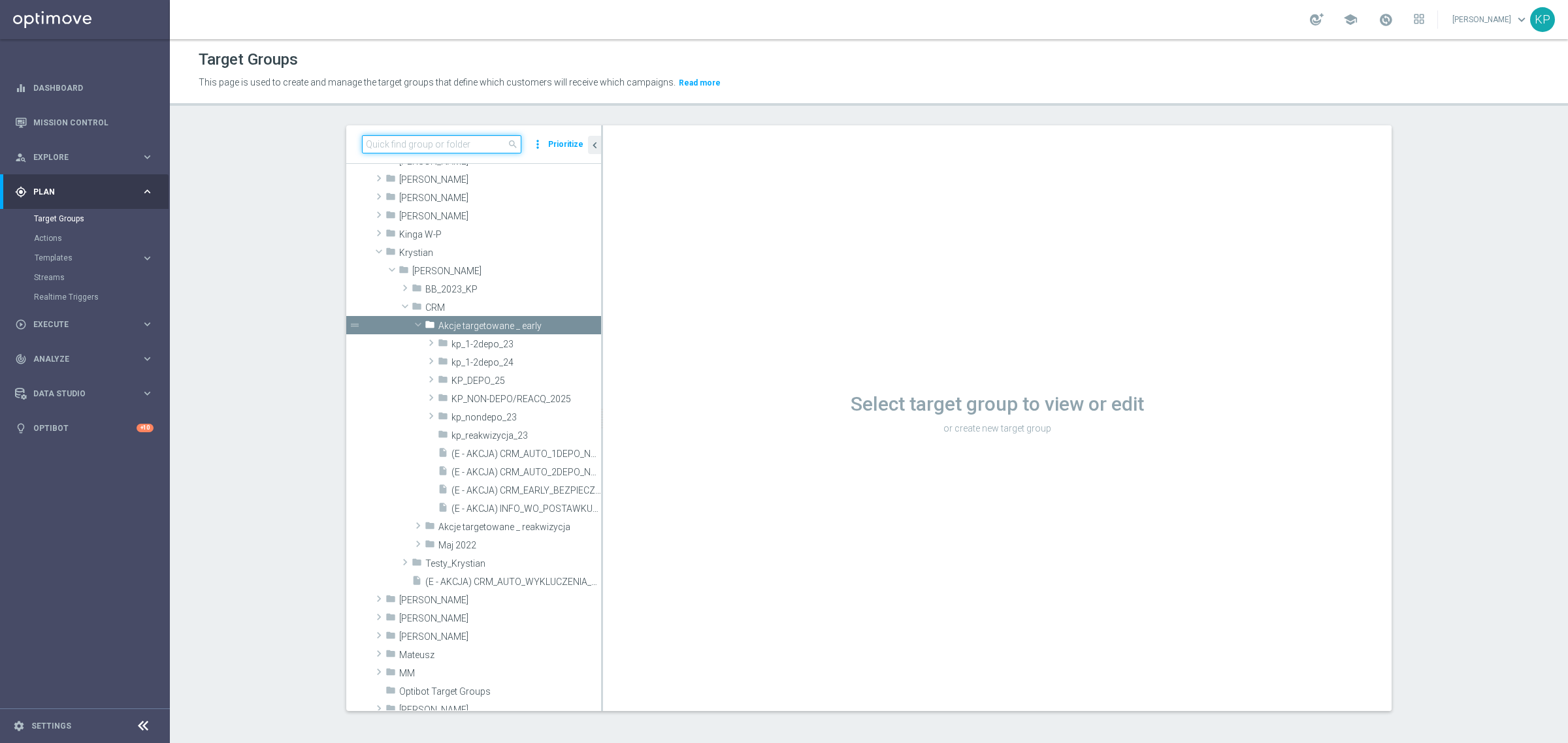
click at [379, 138] on input at bounding box center [441, 144] width 159 height 18
click at [406, 145] on input "reacq" at bounding box center [441, 144] width 159 height 18
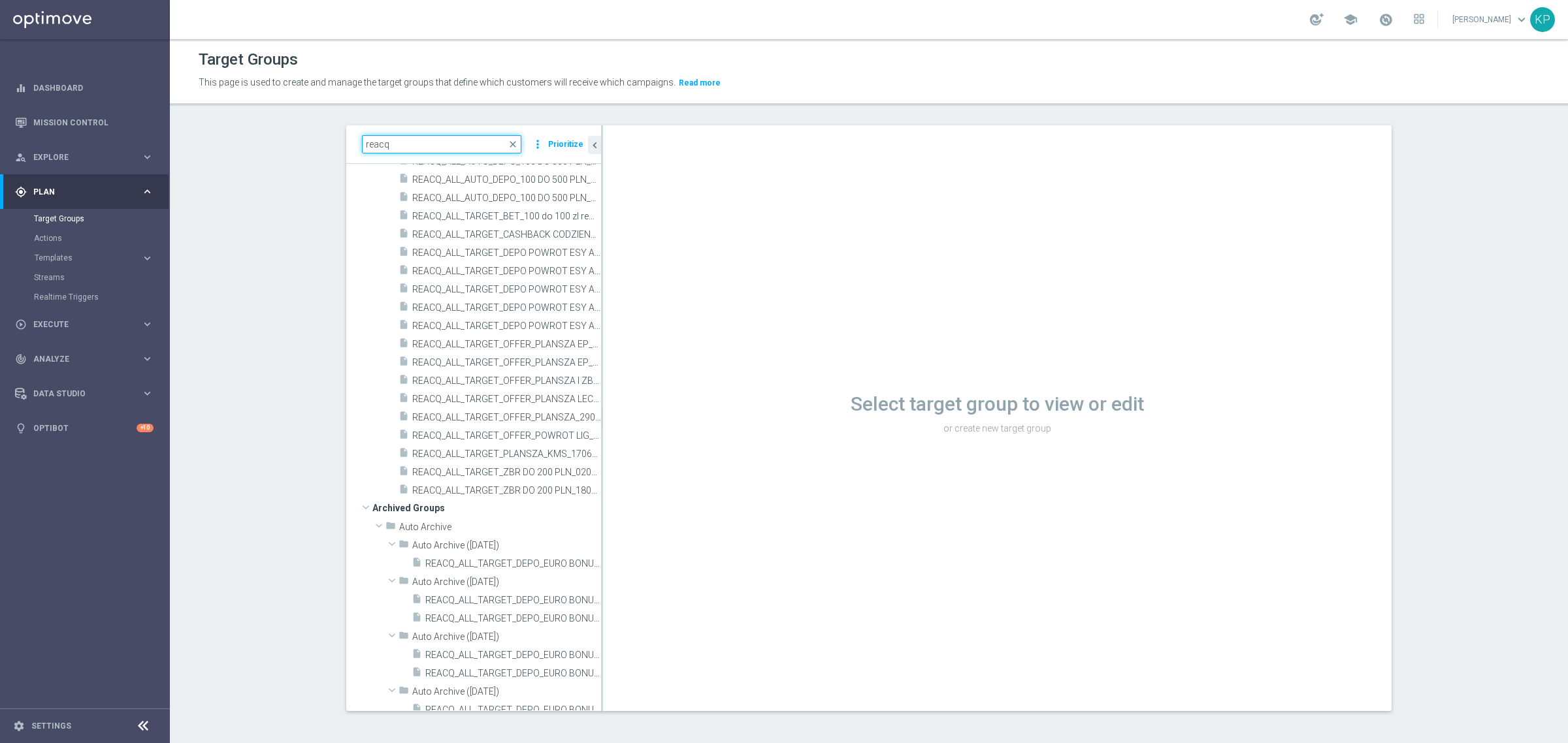
type input "reacq"
click at [594, 388] on tree-viewport "Customer Target Groups library_add create_new_folder folder" at bounding box center [473, 437] width 255 height 546
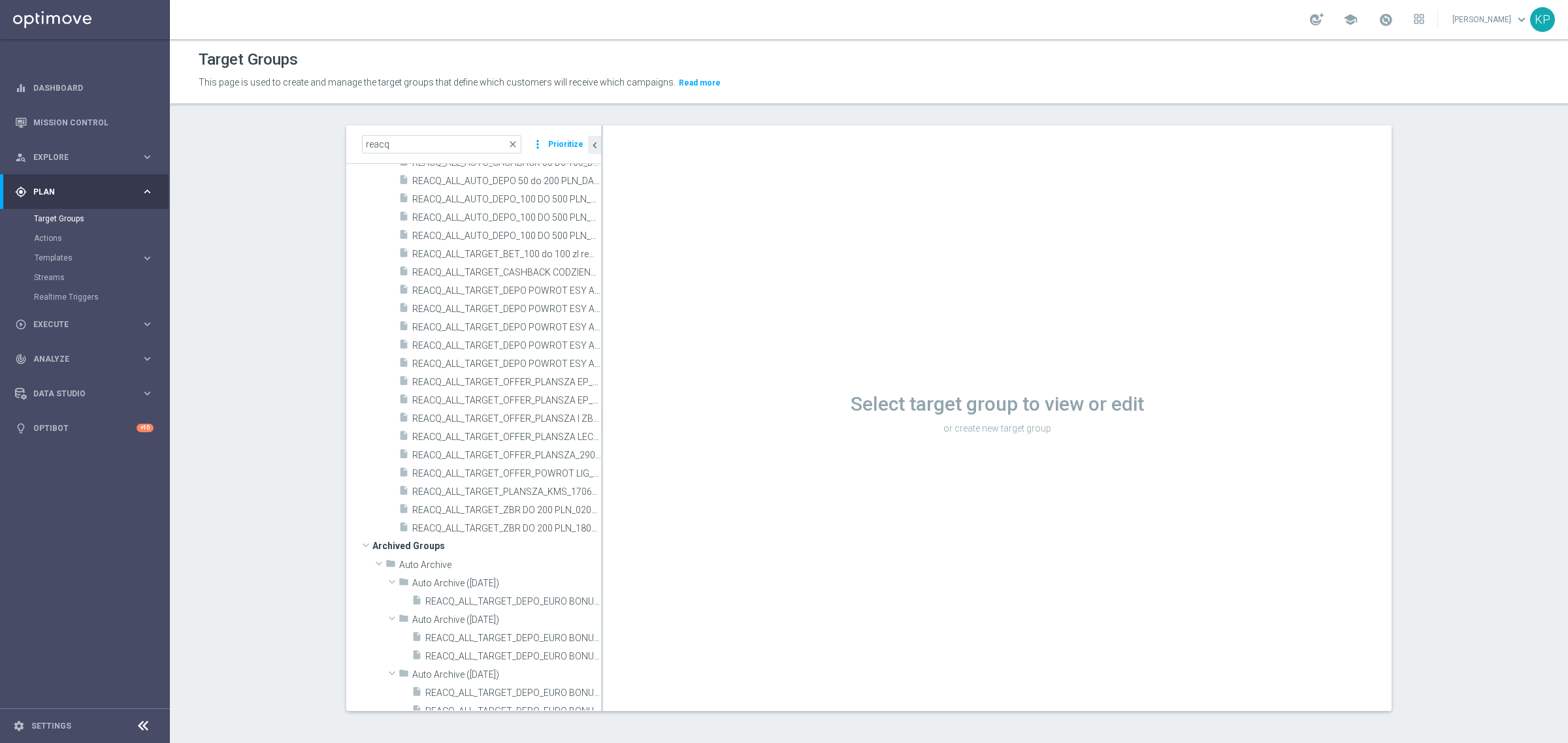
scroll to position [0, 0]
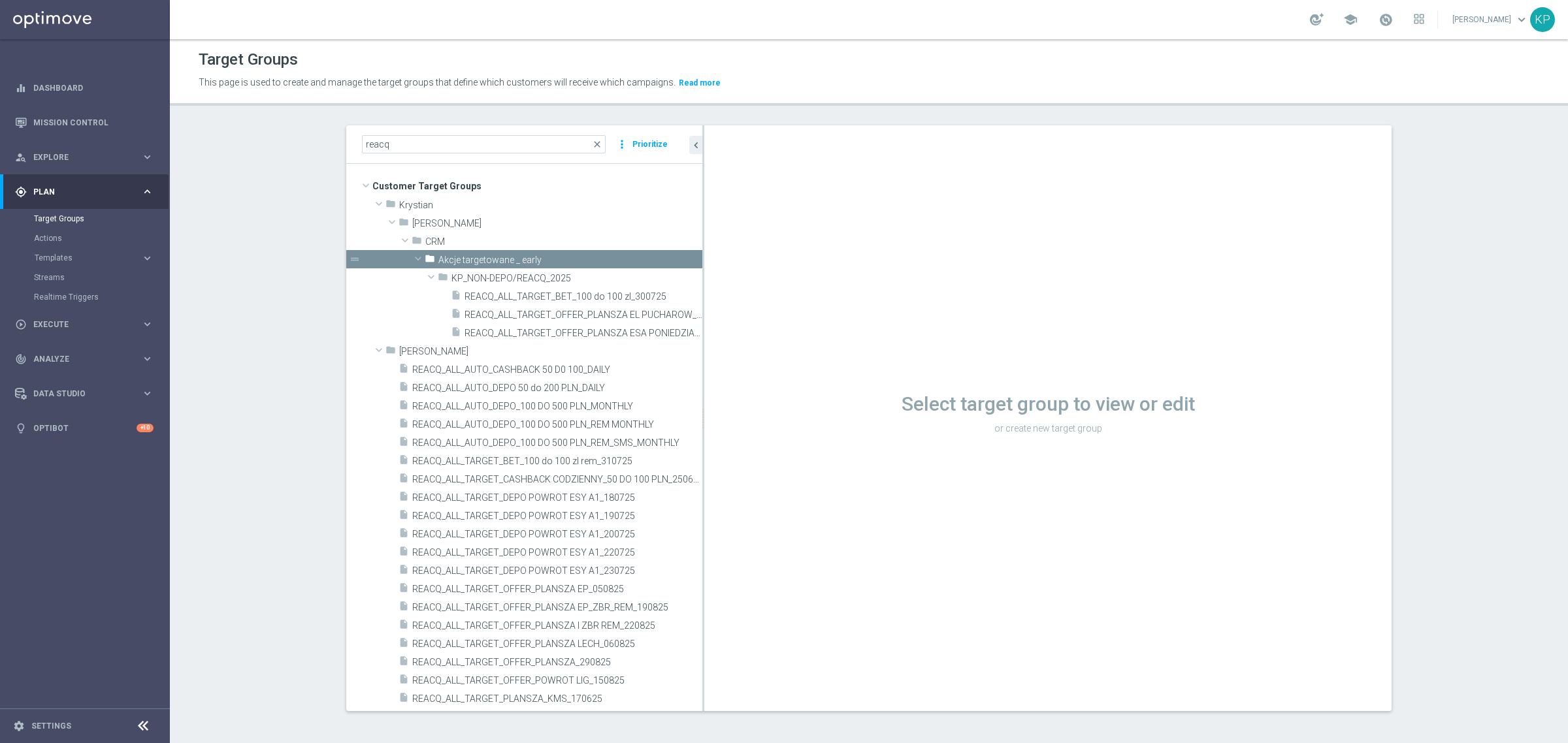
drag, startPoint x: 595, startPoint y: 243, endPoint x: 750, endPoint y: 246, distance: 155.0
click at [750, 246] on as-split "reacq close more_vert Prioritize Customer Target Groups library_add create_new_…" at bounding box center [869, 418] width 1045 height 586
click at [569, 301] on span "REACQ_ALL_TARGET_BET_100 do 100 zl_300725" at bounding box center [568, 297] width 207 height 11
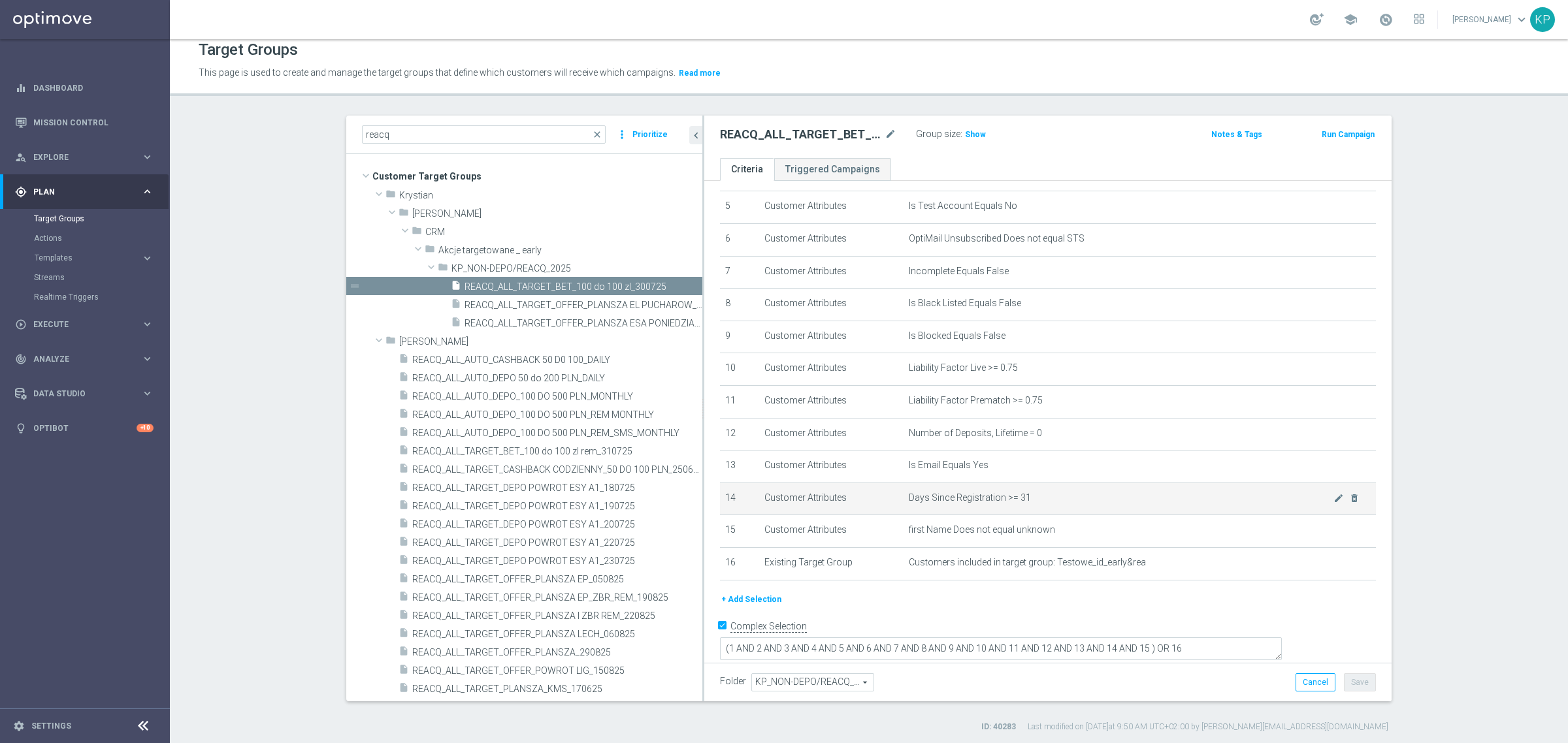
scroll to position [12, 0]
click at [672, 287] on icon "content_copy" at bounding box center [677, 284] width 10 height 10
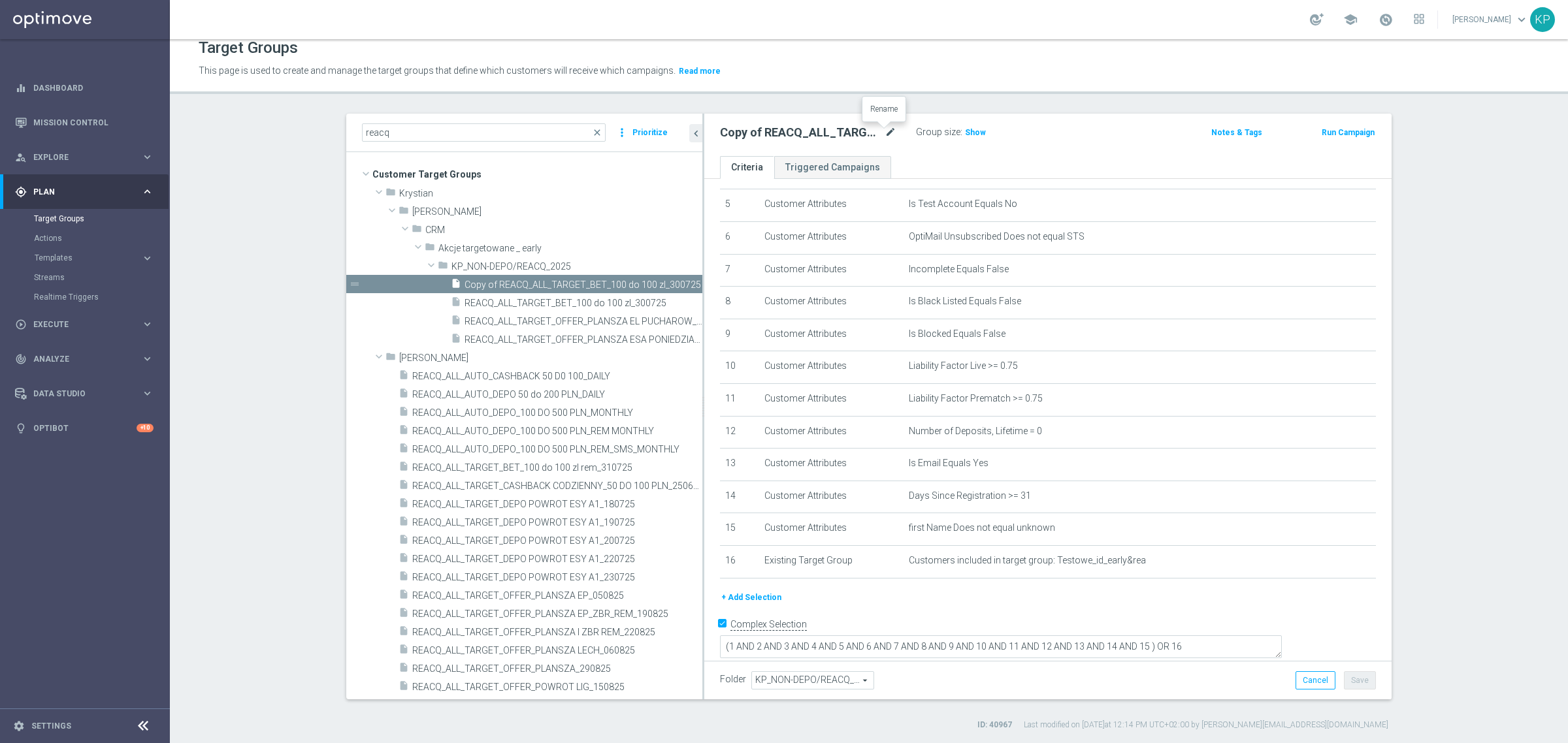
click at [884, 132] on icon "mode_edit" at bounding box center [890, 132] width 12 height 16
click at [789, 132] on input "Copy of REACQ_ALL_TARGET_BET_100 do 100 zl_300725" at bounding box center [807, 133] width 176 height 18
drag, startPoint x: 764, startPoint y: 135, endPoint x: 696, endPoint y: 135, distance: 68.0
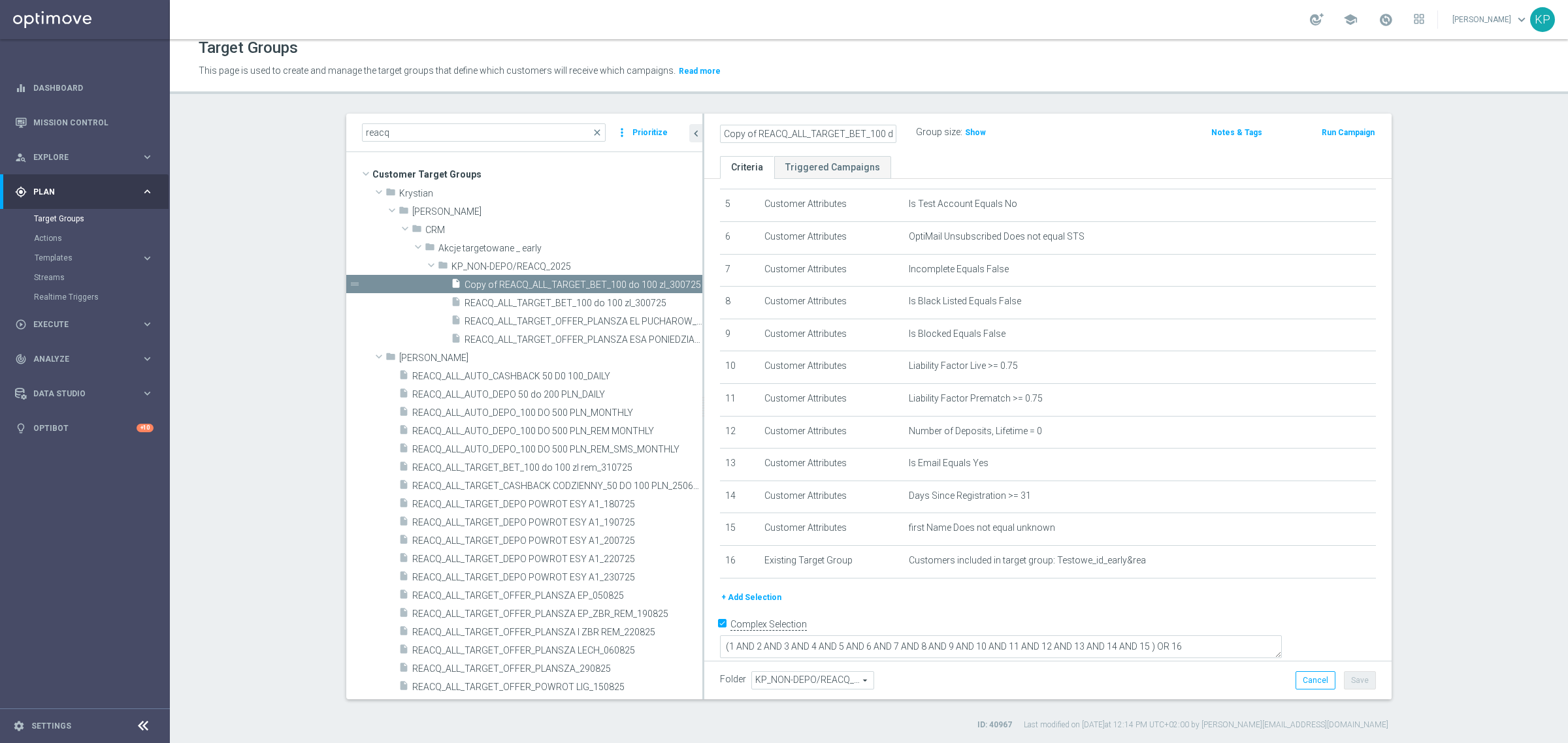
click at [696, 135] on as-split "reacq close more_vert Prioritize Customer Target Groups library_add create_new_…" at bounding box center [869, 406] width 1045 height 586
click at [728, 135] on input "Copy of REACQ_ALL_TARGET_BET_100 do 100 zl_300725" at bounding box center [807, 133] width 176 height 18
click at [751, 129] on input "Copy of REACQ_ALL_TARGET_BET_100 do 100 zl_300725" at bounding box center [807, 133] width 176 height 18
drag, startPoint x: 816, startPoint y: 131, endPoint x: 919, endPoint y: 131, distance: 103.0
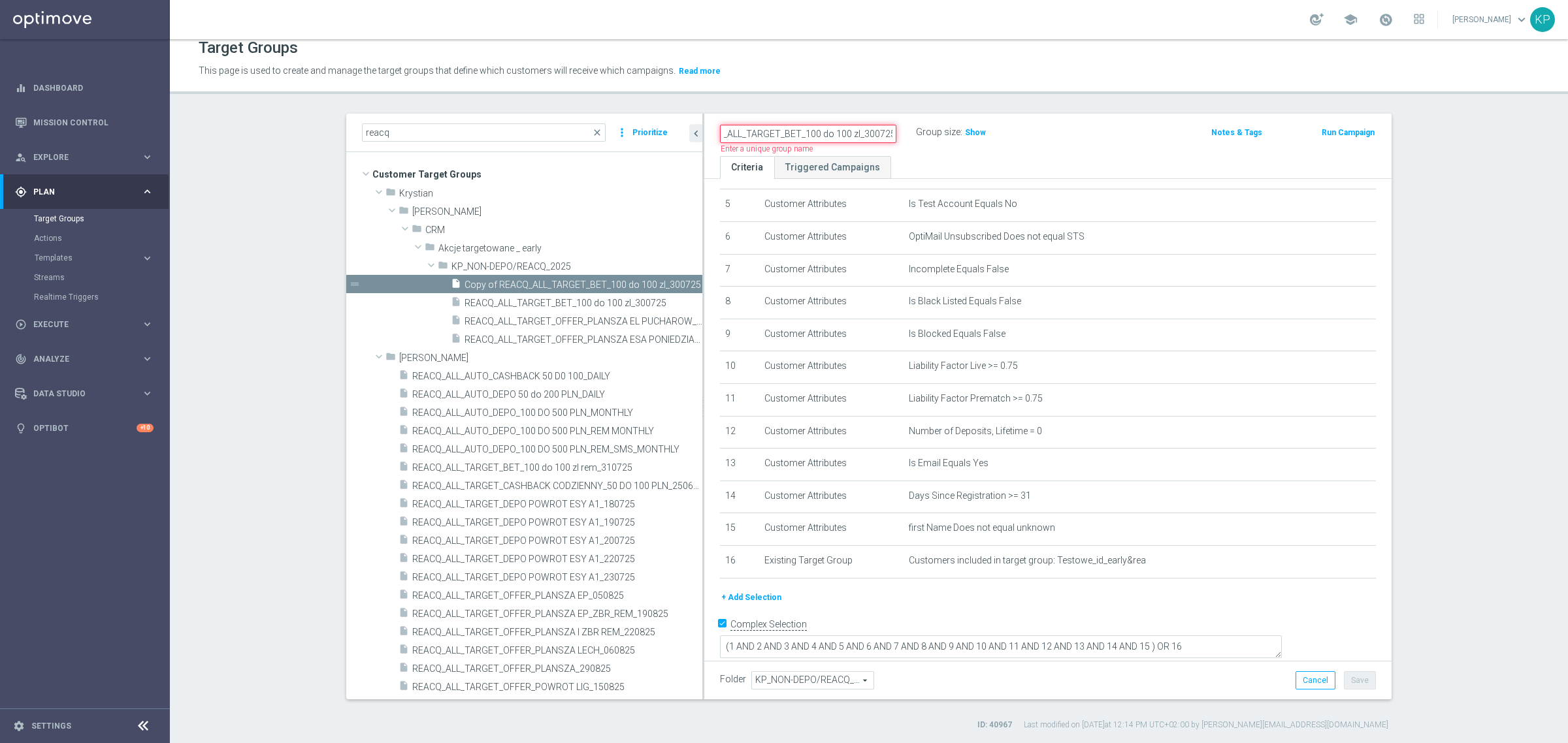
click at [919, 131] on div "REACQ_ALL_TARGET_BET_100 do 100 zl_300725 Name length must be more than 2 chara…" at bounding box center [935, 133] width 450 height 20
click at [831, 131] on input "REACQ_ALL_TARGET_BET_100 do 100 zl_300725" at bounding box center [807, 133] width 176 height 18
drag, startPoint x: 851, startPoint y: 131, endPoint x: 817, endPoint y: 129, distance: 34.1
click at [817, 129] on input "REACQ_ALL_TARGET_BET_100 do 100 zl_300725" at bounding box center [807, 133] width 176 height 18
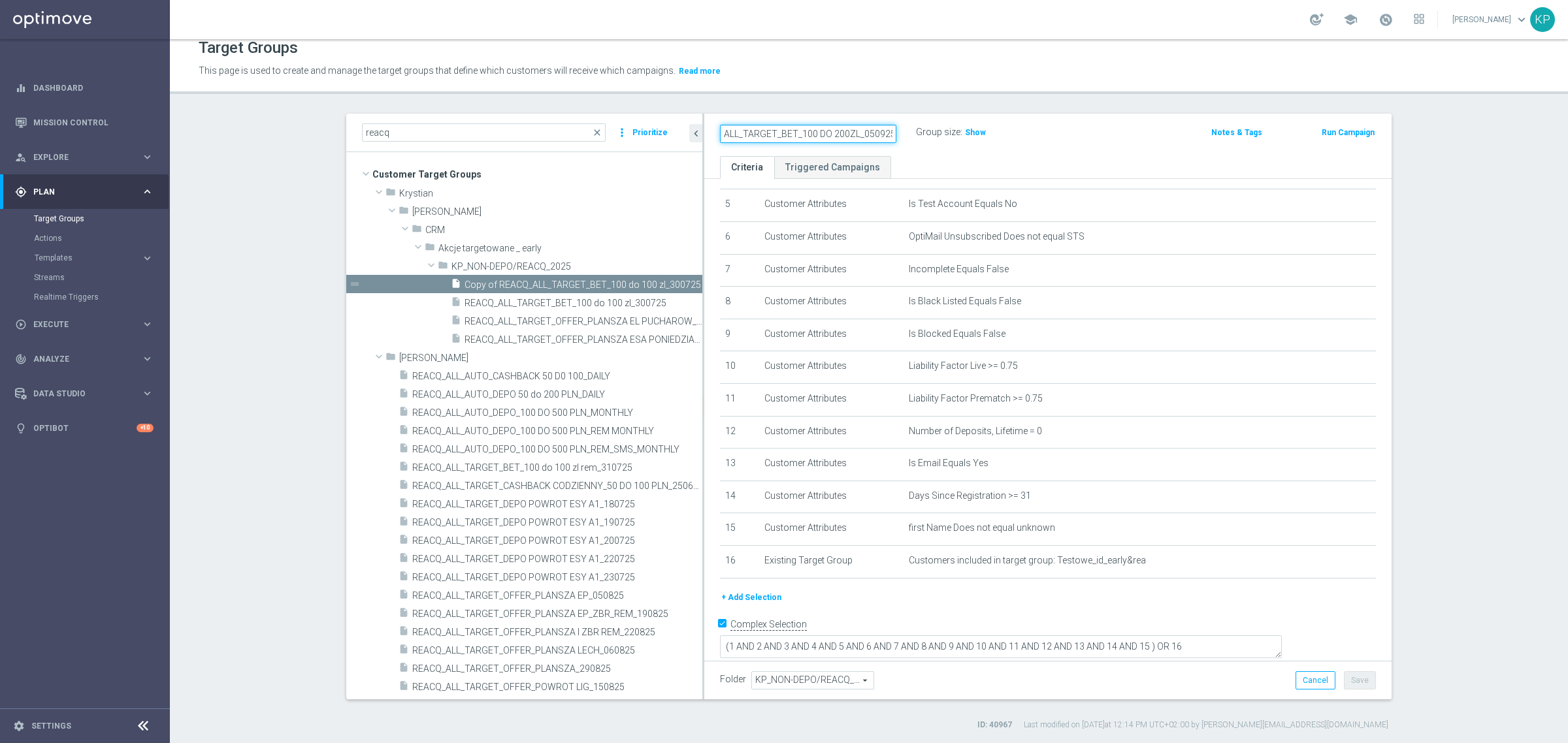
type input "REACQ_ALL_TARGET_BET_100 DO 200ZL_050925"
click at [836, 98] on div "Target Groups This page is used to create and manage the target groups that def…" at bounding box center [869, 391] width 1398 height 704
click at [965, 134] on span "Show" at bounding box center [975, 132] width 21 height 9
click at [782, 134] on h2 "REACQ_ALL_TARGET_BET_100 DO 200ZL_050925" at bounding box center [800, 132] width 162 height 16
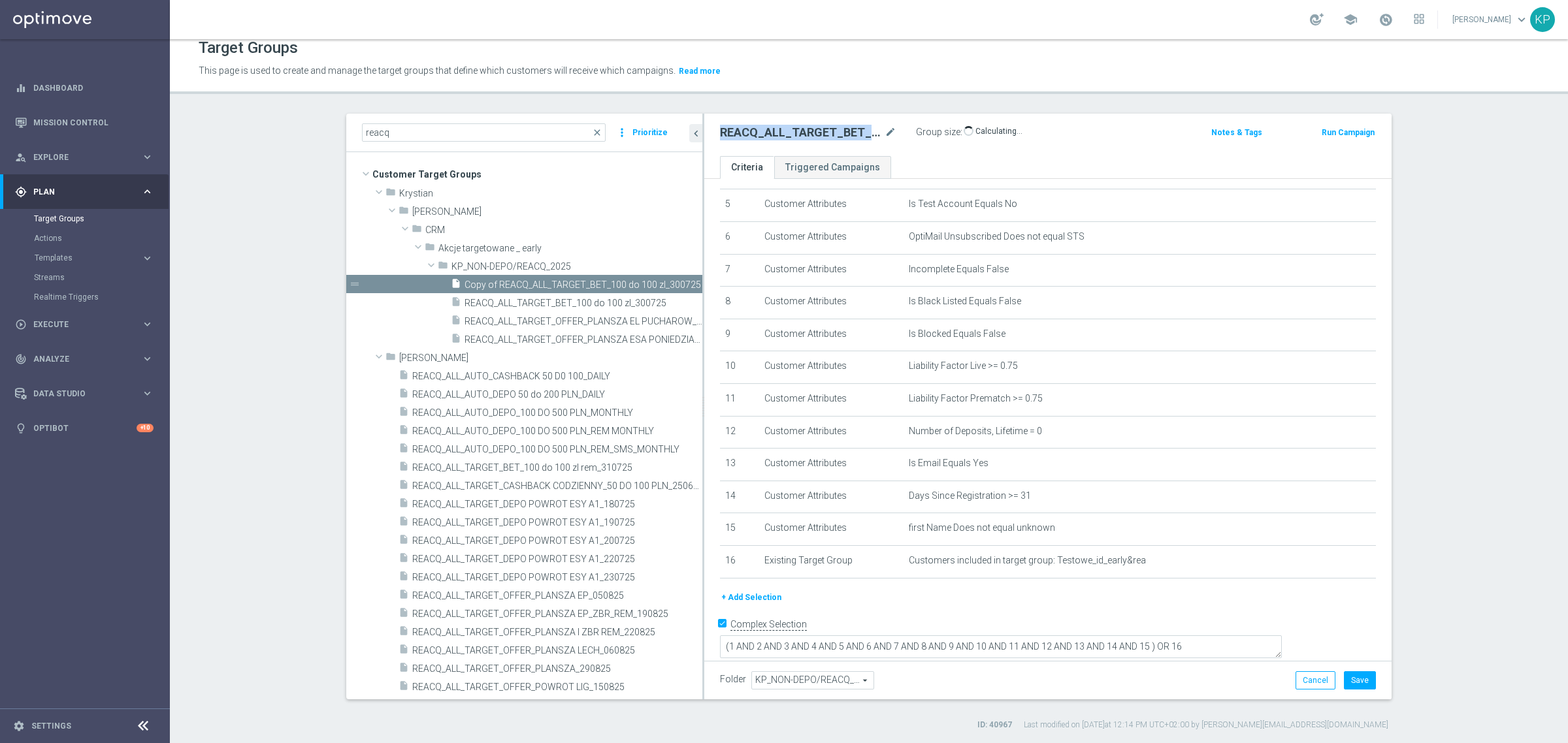
click at [782, 134] on h2 "REACQ_ALL_TARGET_BET_100 DO 200ZL_050925" at bounding box center [800, 132] width 162 height 16
copy h2 "REACQ_ALL_TARGET_BET_100"
click at [818, 132] on h2 "REACQ_ALL_TARGET_BET_100 DO 200ZL_050925" at bounding box center [800, 132] width 162 height 16
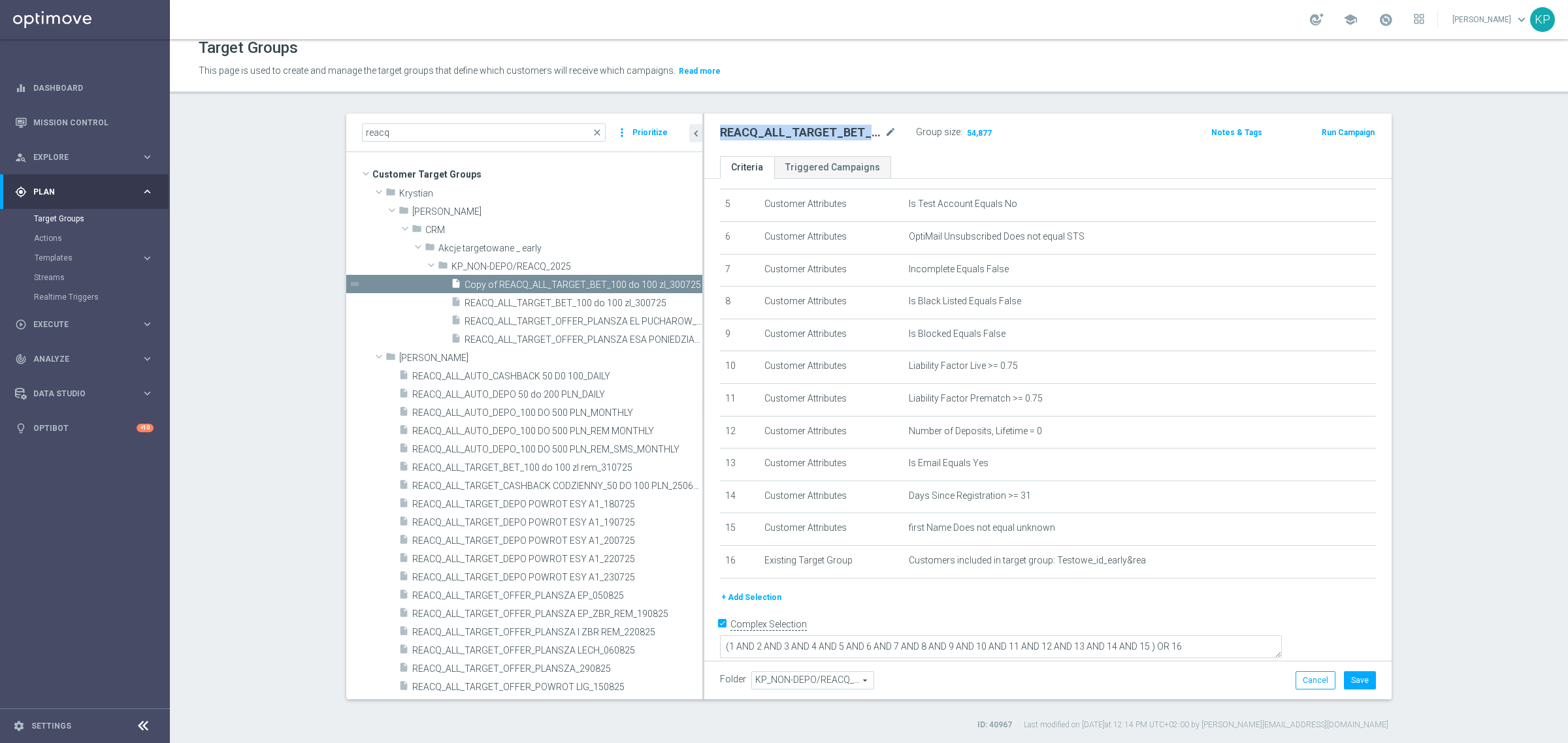
click at [876, 126] on div "REACQ_ALL_TARGET_BET_100 DO 200ZL_050925 mode_edit" at bounding box center [807, 132] width 176 height 16
click at [884, 132] on icon "mode_edit" at bounding box center [890, 132] width 12 height 16
click at [945, 57] on div "Target Groups" at bounding box center [869, 48] width 1340 height 26
click at [1356, 683] on button "Save" at bounding box center [1360, 680] width 32 height 18
click at [739, 82] on header "Target Groups This page is used to create and manage the target groups that def…" at bounding box center [869, 60] width 1398 height 67
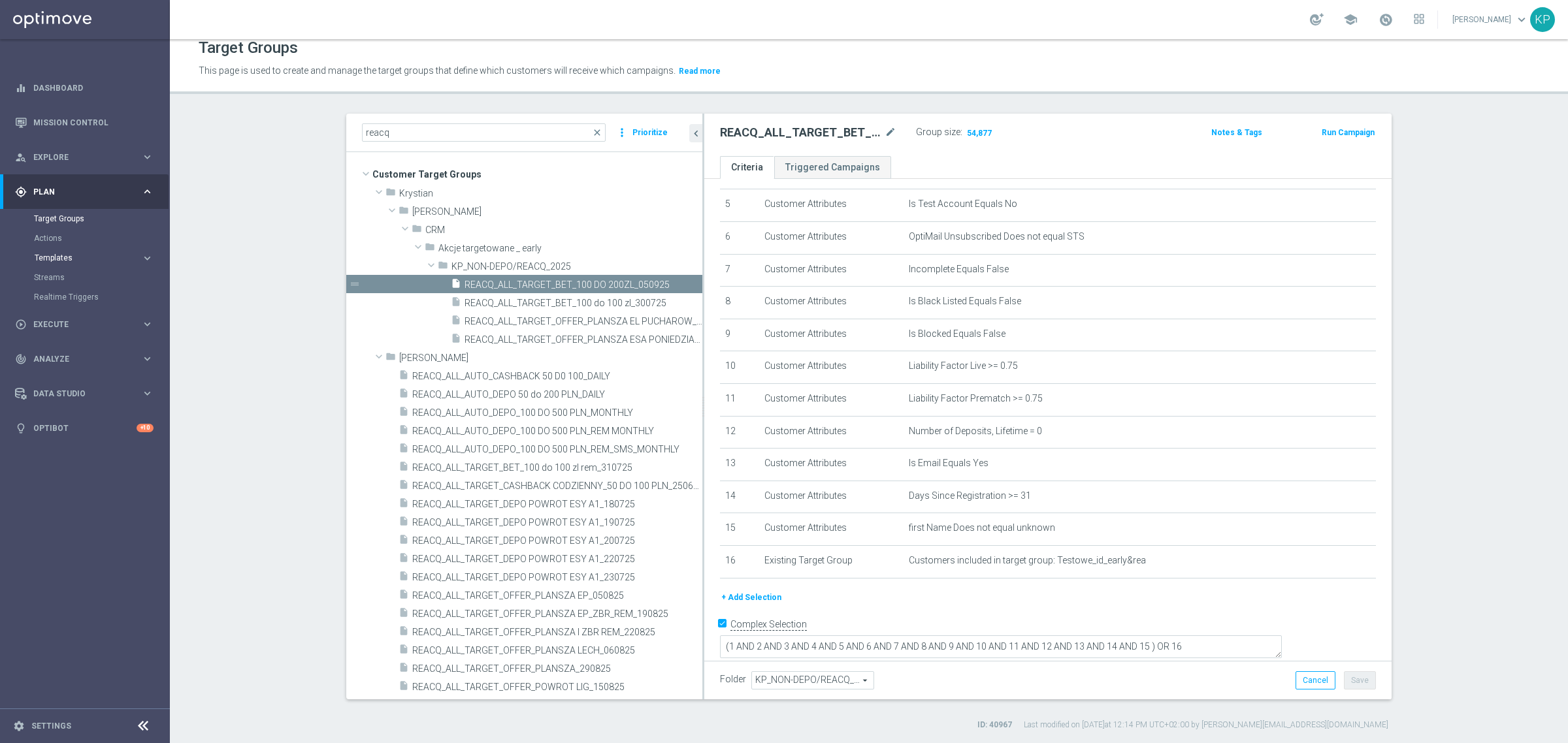
click at [81, 257] on span "Templates" at bounding box center [81, 258] width 93 height 8
click at [60, 274] on link "Optimail" at bounding box center [89, 277] width 96 height 10
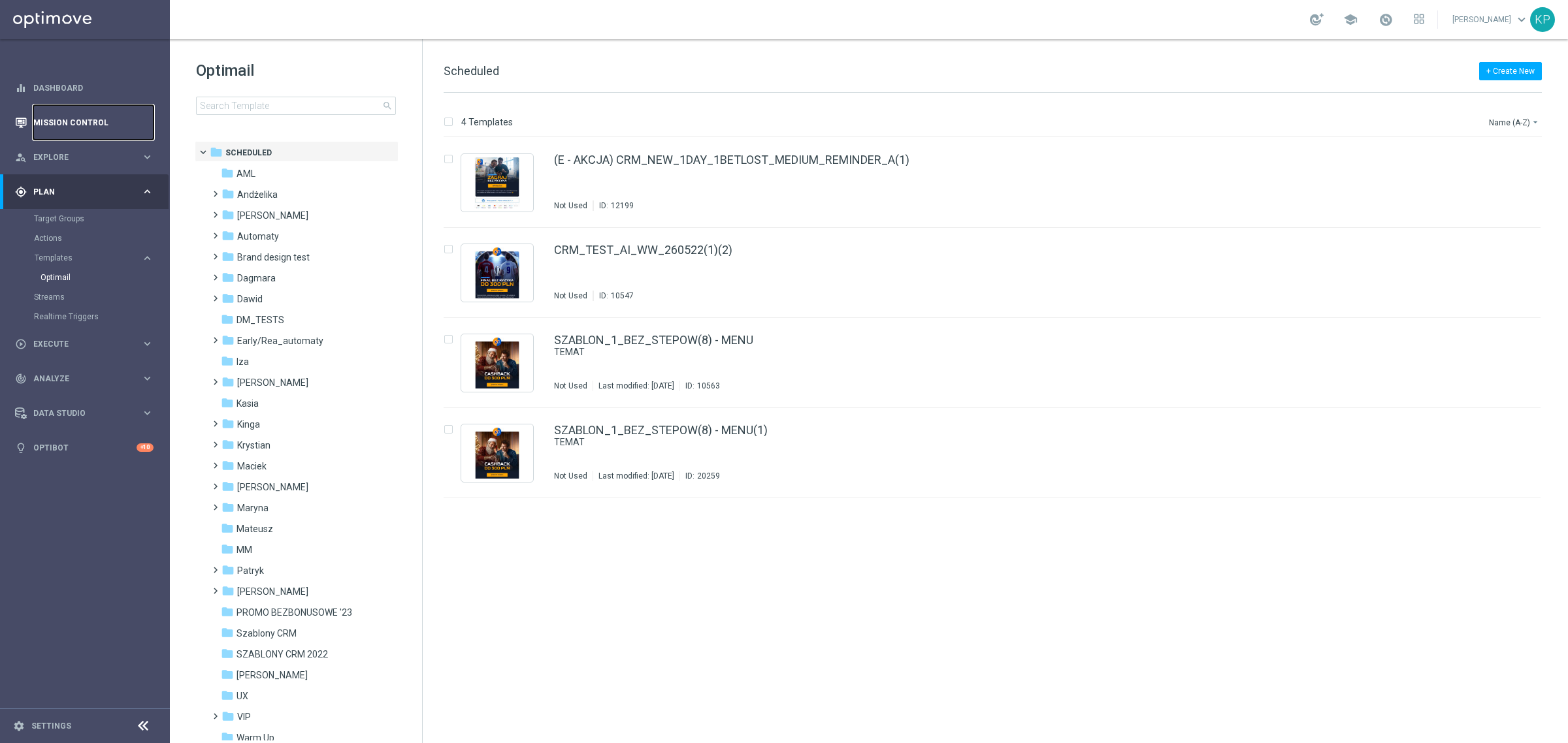
click at [105, 115] on link "Mission Control" at bounding box center [93, 122] width 120 height 34
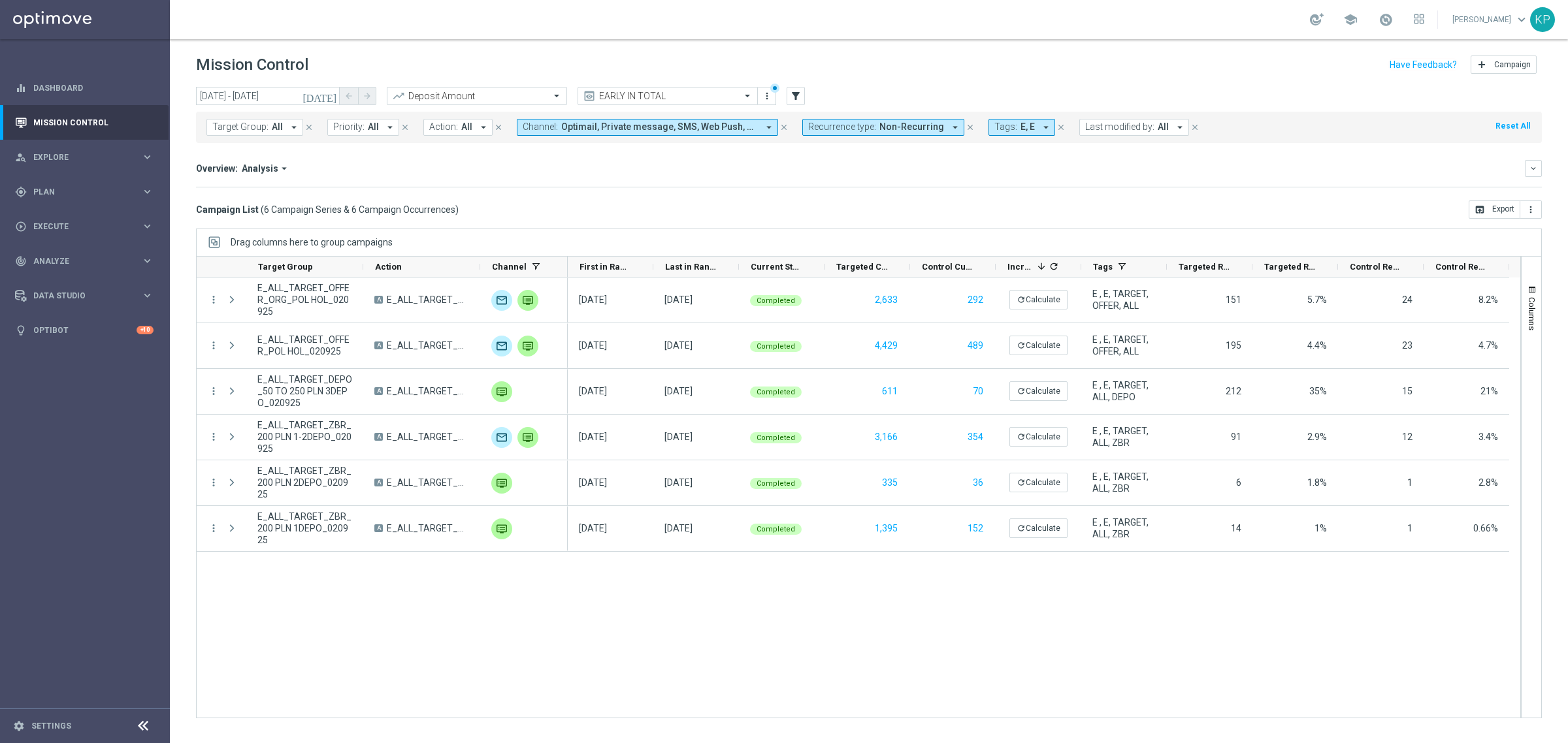
click at [690, 210] on div "Campaign List ( 6 Campaign Series & 6 Campaign Occurrences ) open_in_browser Ex…" at bounding box center [869, 209] width 1346 height 18
click at [115, 184] on div "gps_fixed Plan keyboard_arrow_right" at bounding box center [84, 192] width 168 height 34
click at [78, 218] on link "Target Groups" at bounding box center [85, 218] width 102 height 10
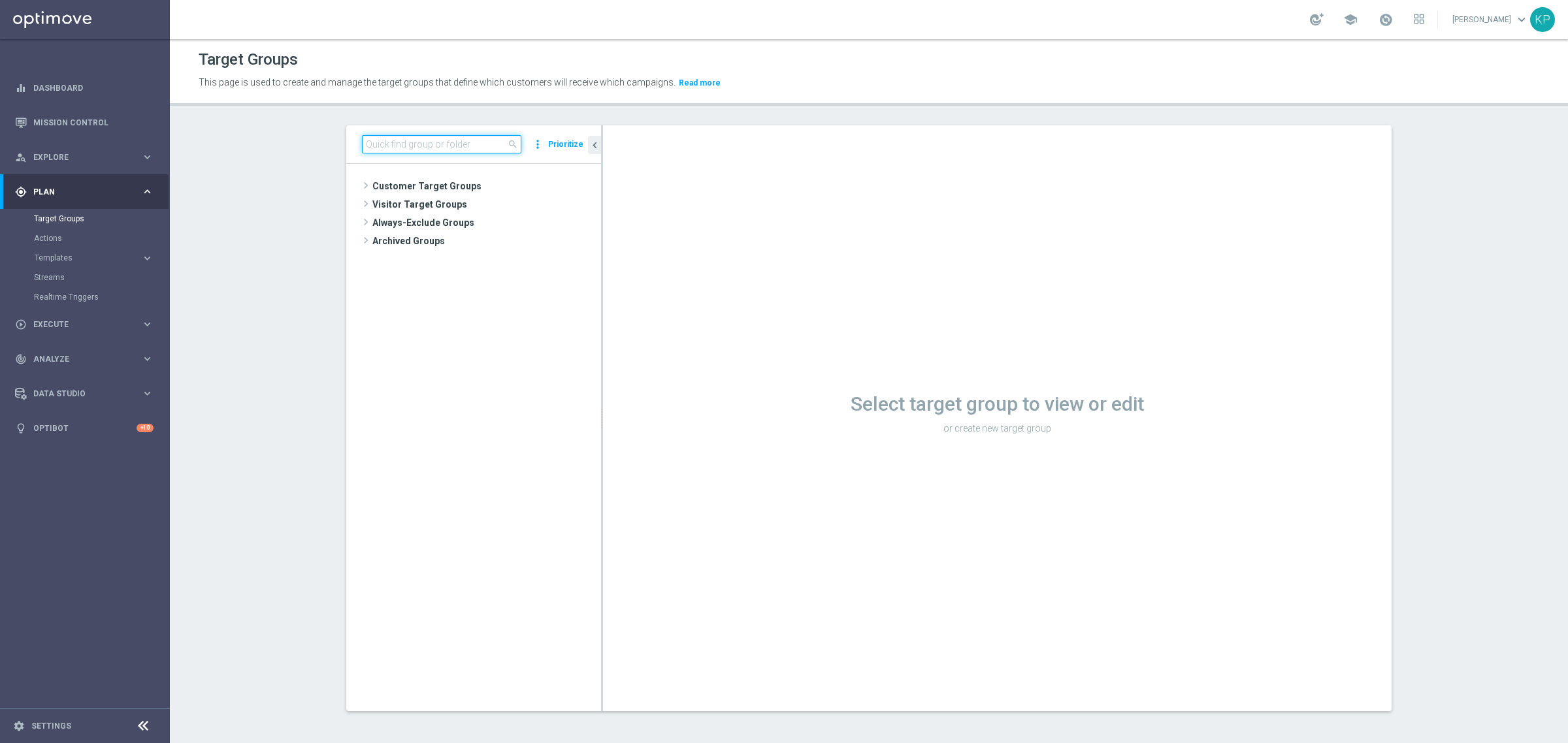
click at [438, 135] on input at bounding box center [441, 144] width 159 height 18
paste input "E_ALL_TARGET_OFFER_ORG_POL HOL_020925"
type input "E_ALL_TARGET_OFFER_ORG_POL HOL_020925"
click at [481, 218] on span "E_ALL_TARGET_OFFER_ORG_POL HOL_020925" at bounding box center [491, 224] width 159 height 11
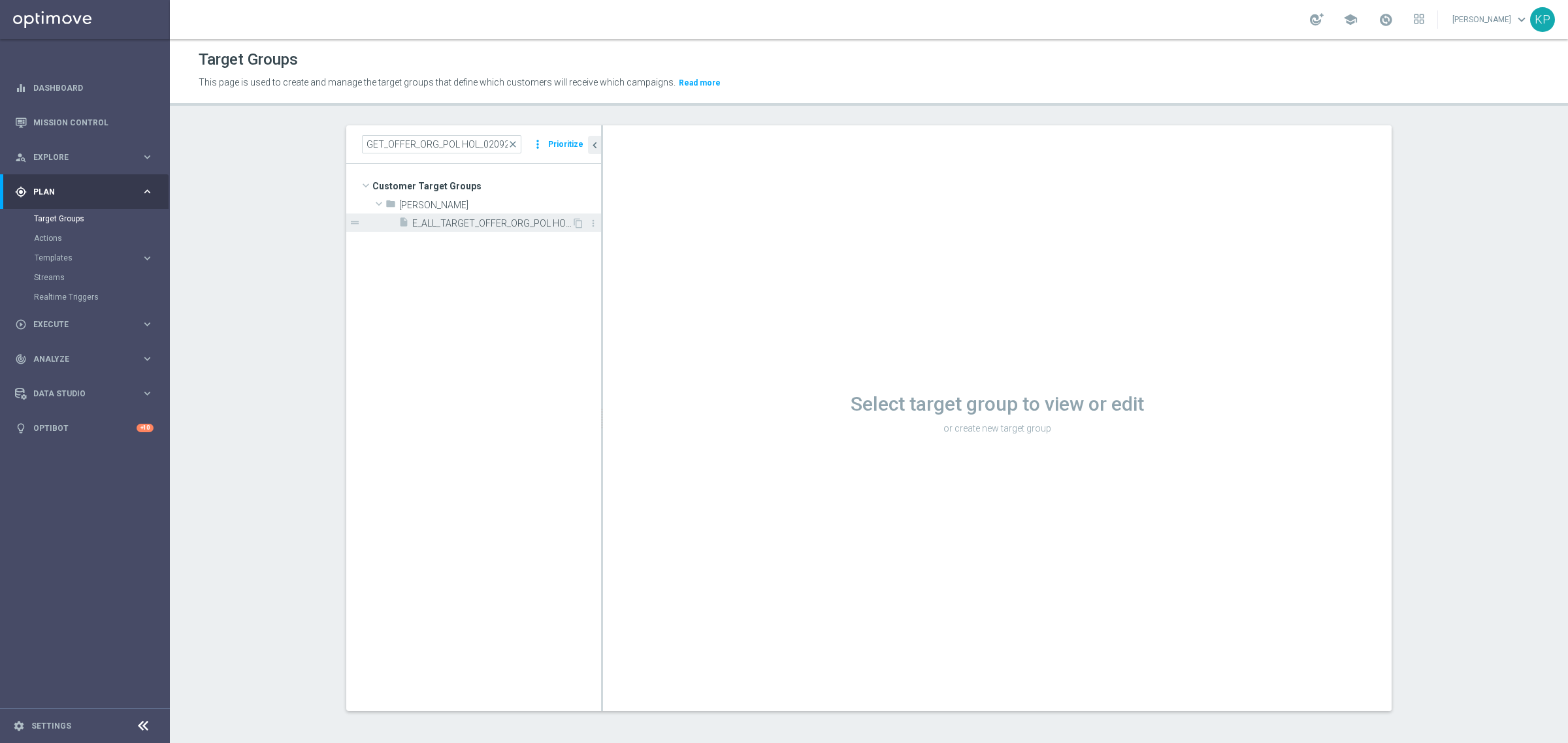
scroll to position [0, 0]
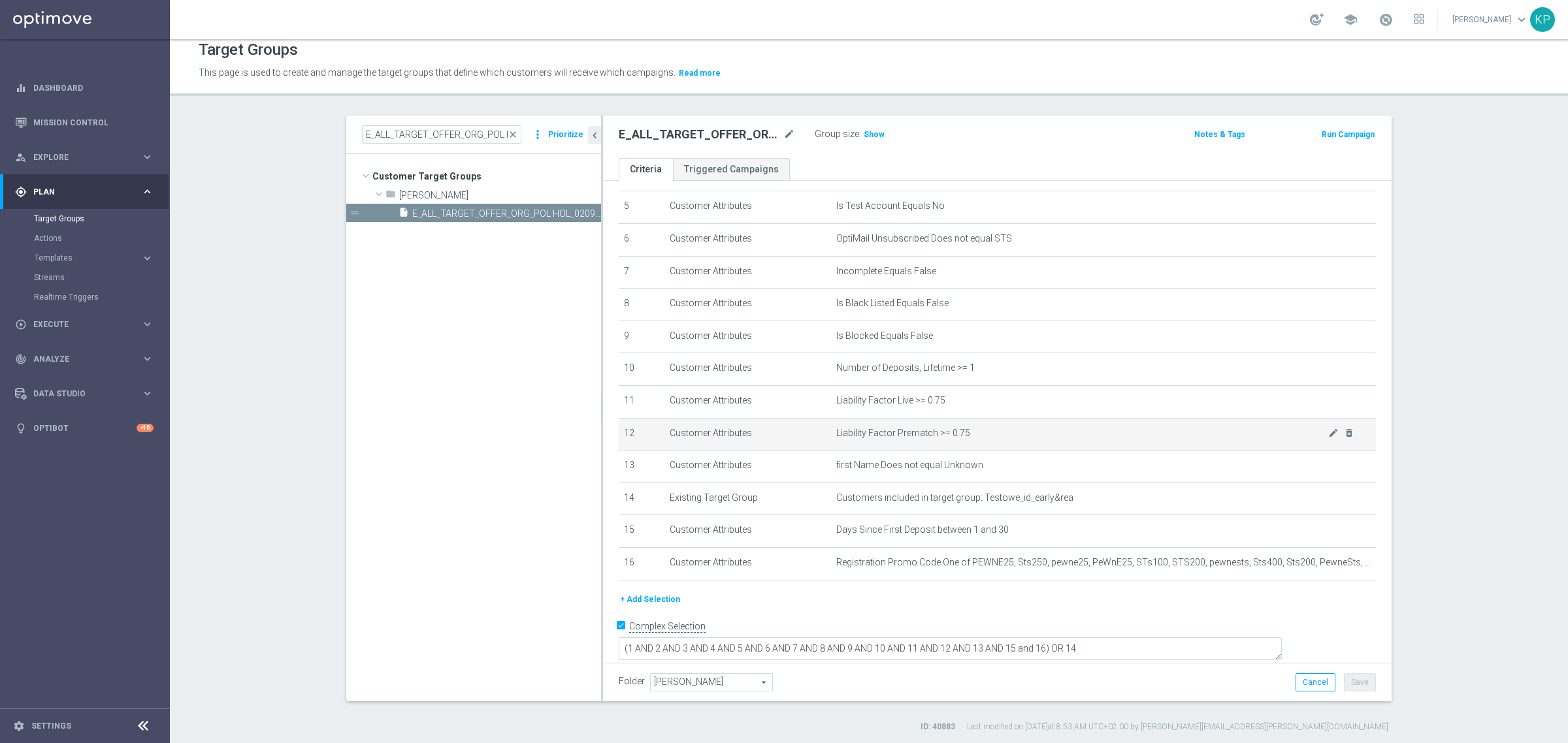
scroll to position [12, 0]
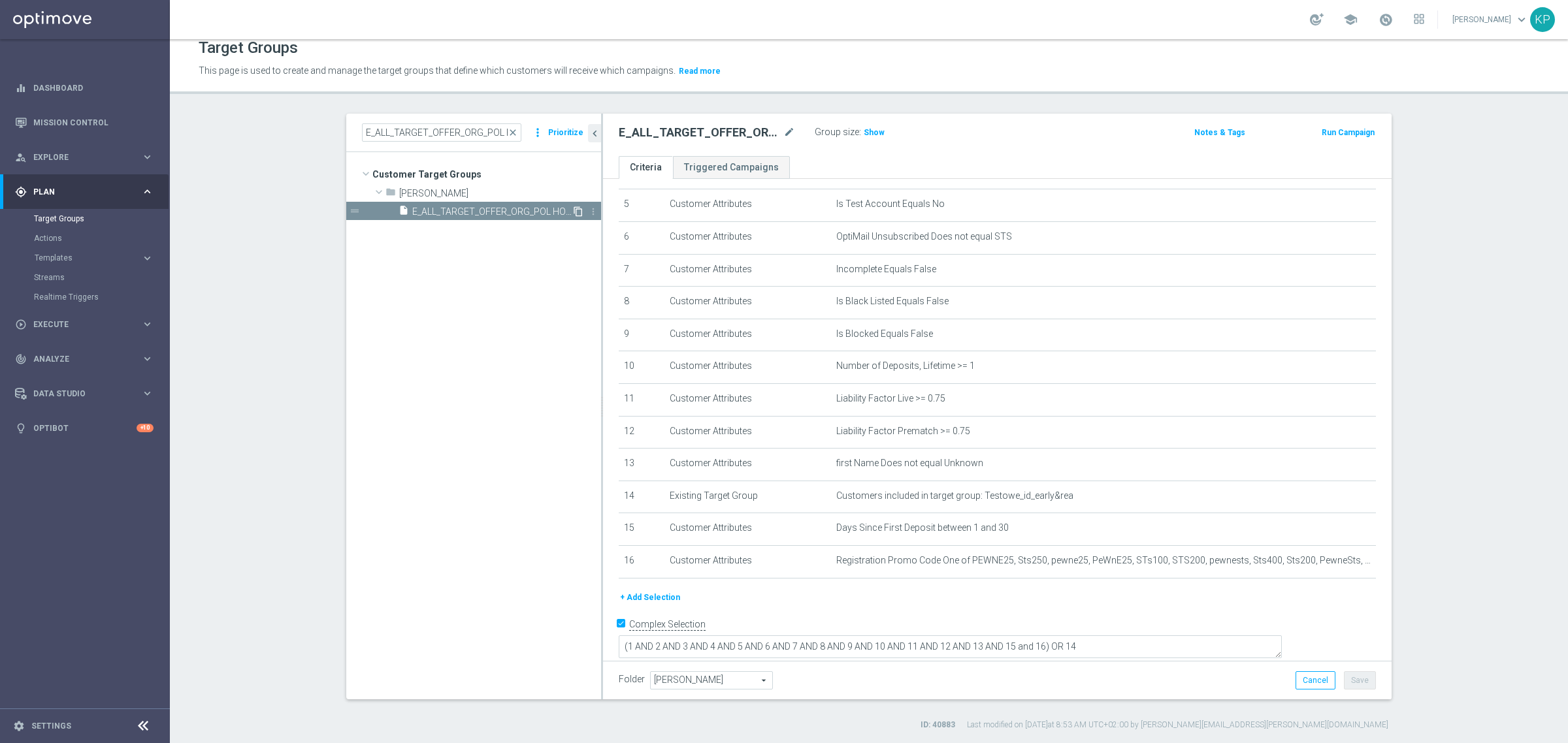
click at [573, 207] on icon "content_copy" at bounding box center [577, 211] width 10 height 10
click at [774, 129] on h2 "Copy of E_ALL_TARGET_OFFER_ORG_POL HOL_020925" at bounding box center [699, 132] width 162 height 16
click at [785, 128] on icon "mode_edit" at bounding box center [789, 132] width 12 height 16
click at [694, 132] on input "Copy of E_ALL_TARGET_OFFER_ORG_POL HOL_020925" at bounding box center [706, 133] width 176 height 18
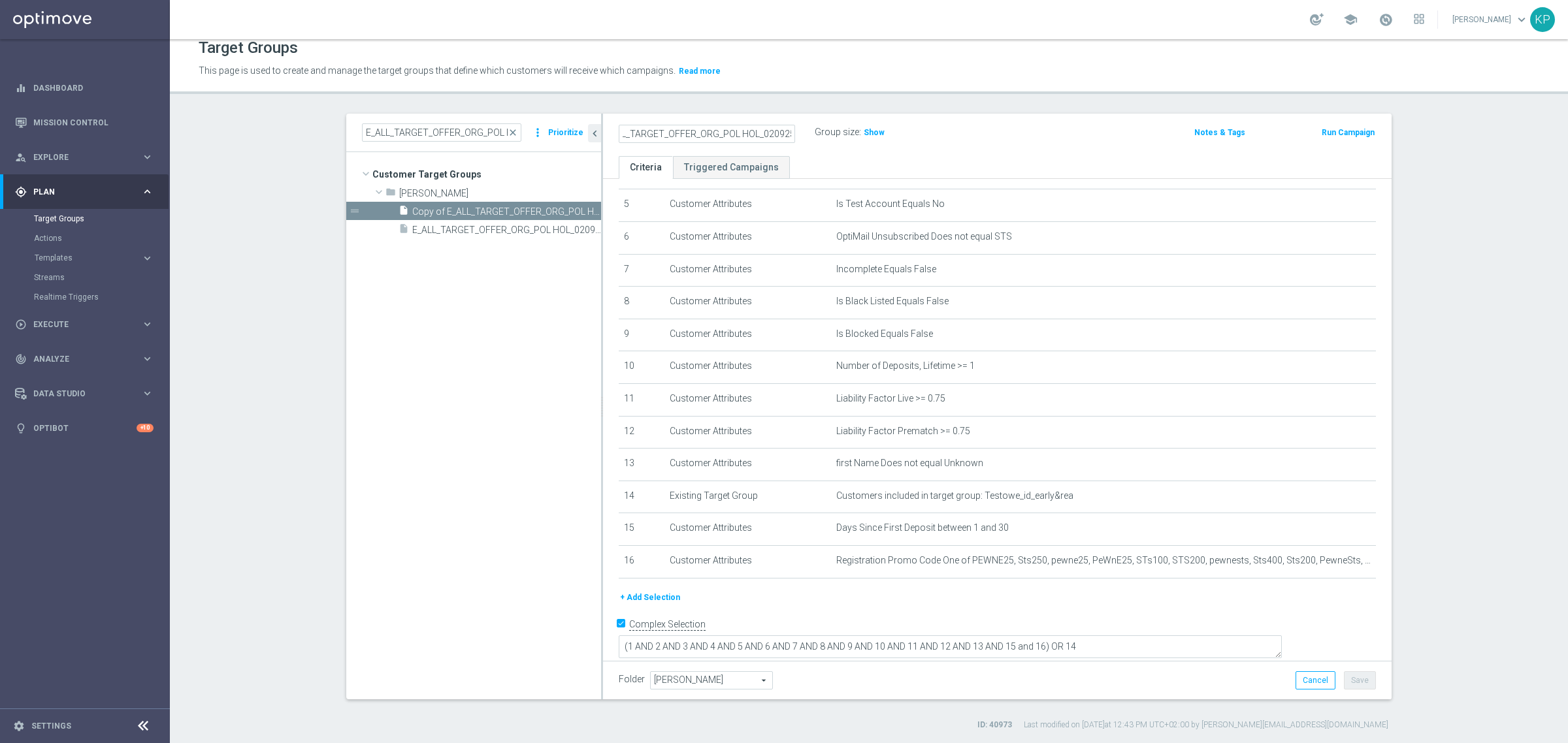
scroll to position [0, 0]
drag, startPoint x: 680, startPoint y: 135, endPoint x: 596, endPoint y: 135, distance: 84.0
click at [603, 135] on div "Copy of E_ALL_TARGET_OFFER_ORG_POL HOL_020925 Group size : Show Notes & Tags Ru…" at bounding box center [997, 135] width 789 height 42
click at [645, 135] on input "Copy of E_ALL_TARGET_OFFER_ORG_POL HOL_020925" at bounding box center [706, 133] width 176 height 18
click at [654, 132] on input "Copy of E_ALL_TARGET_OFFER_ORG_POL HOL_020925" at bounding box center [706, 133] width 176 height 18
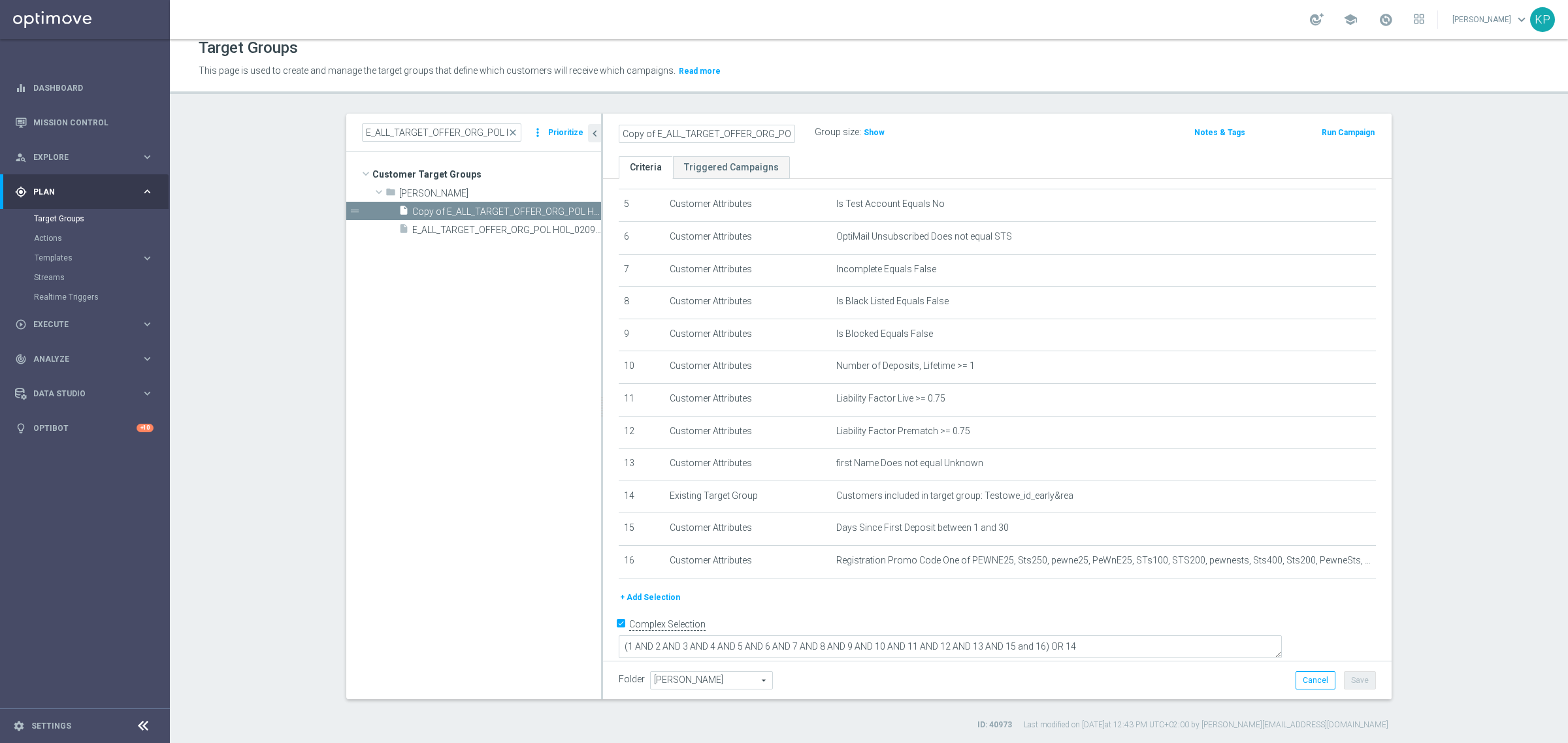
click at [653, 128] on input "Copy of E_ALL_TARGET_OFFER_ORG_POL HOL_020925" at bounding box center [706, 133] width 176 height 18
drag, startPoint x: 714, startPoint y: 135, endPoint x: 876, endPoint y: 141, distance: 162.1
click at [876, 141] on div "E_ALL_TARGET_OFFER_ORG_POL HOL_020925 Group size : Show" at bounding box center [867, 133] width 518 height 20
click at [774, 142] on div "E_ALL_TARGET_OFFER_ORG_POL HOL_020925 Group size : Show Notes & Tags Run Campai…" at bounding box center [997, 135] width 789 height 42
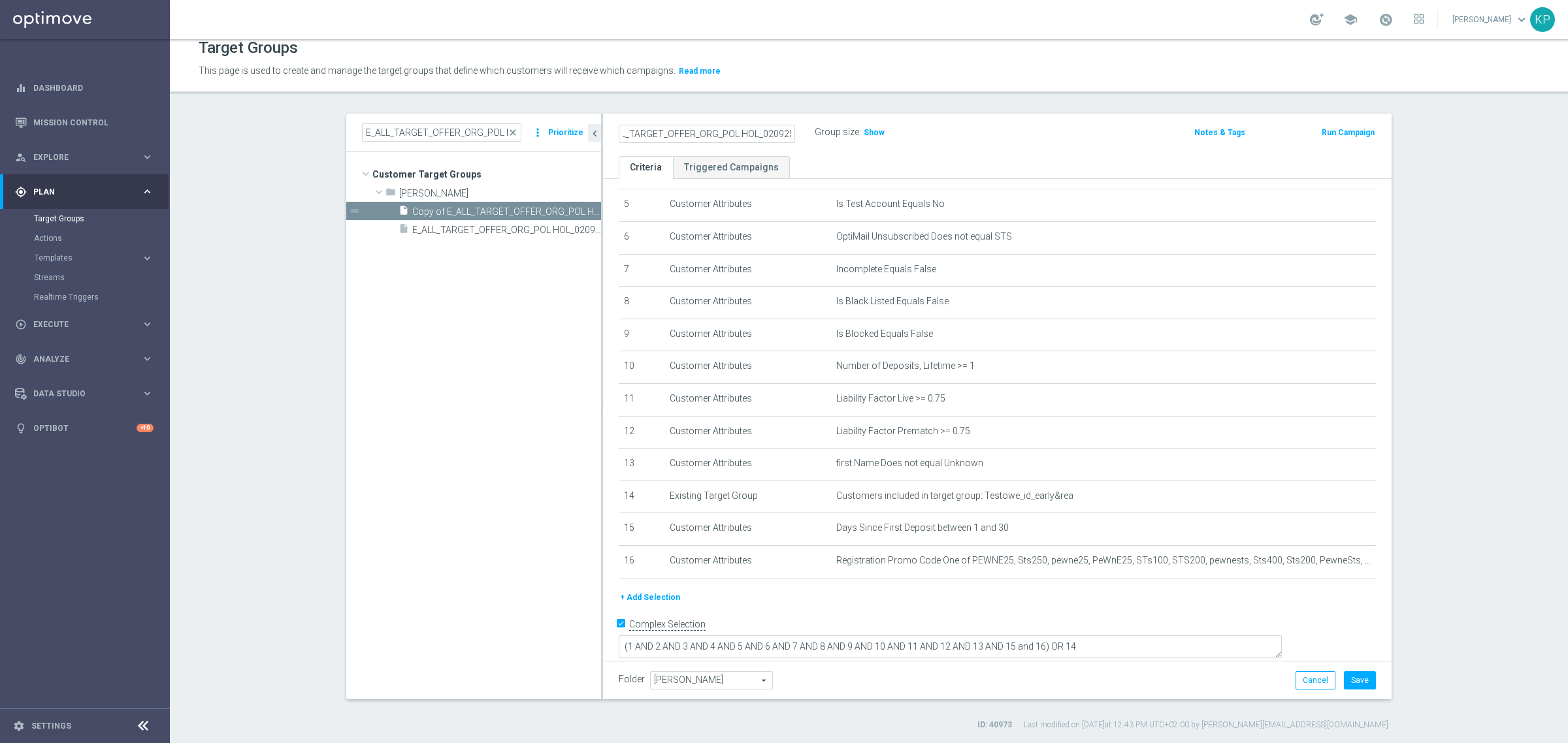
scroll to position [0, 0]
click at [769, 135] on input "E_ALL_TARGET_OFFER_ORG_POL HOL_020925" at bounding box center [706, 133] width 176 height 18
type input "E_ALL_TARGET_OFFER_ORG_POL FIN_070925"
click at [772, 102] on div "Target Groups This page is used to create and manage the target groups that def…" at bounding box center [869, 391] width 1398 height 704
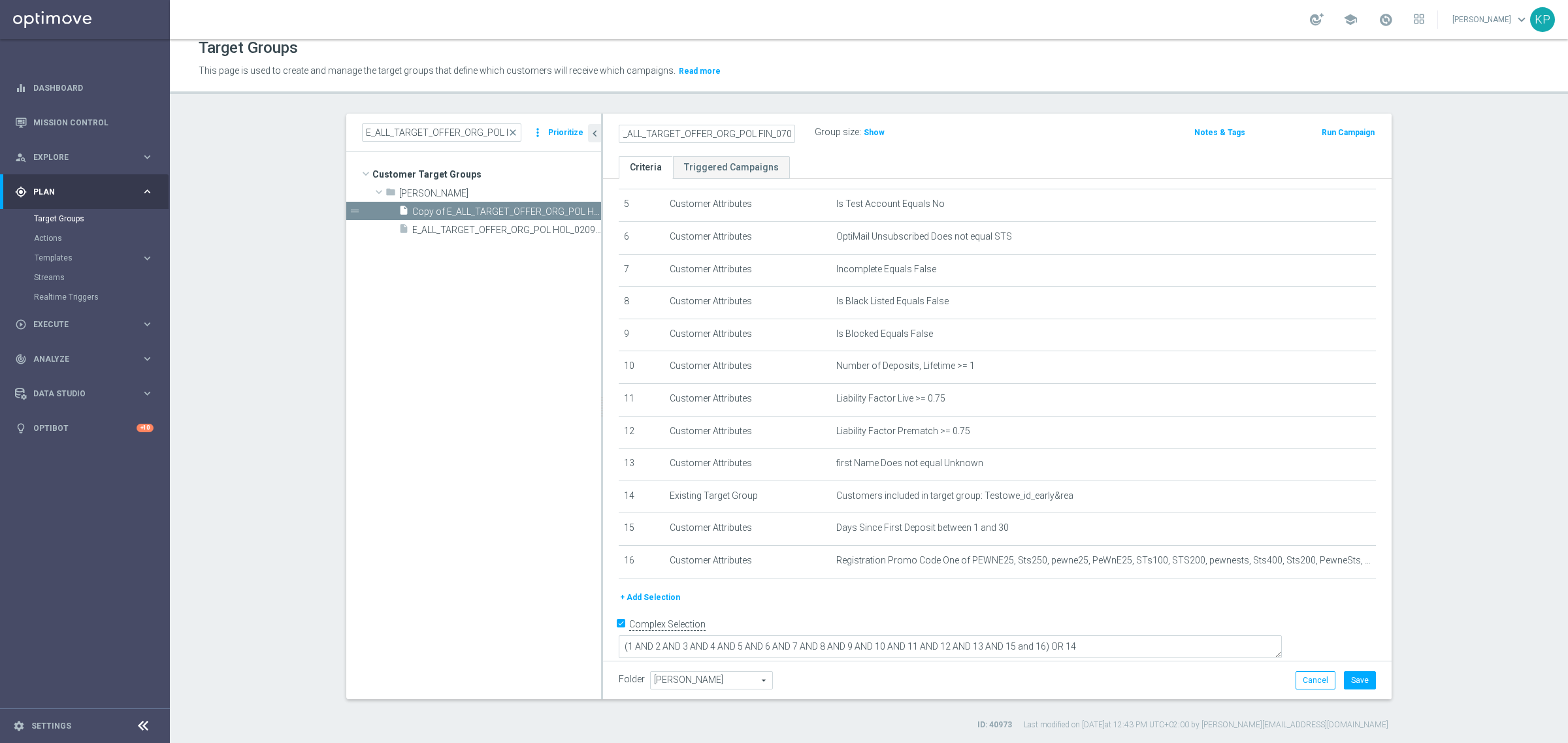
scroll to position [0, 0]
click at [1349, 674] on button "Save" at bounding box center [1360, 680] width 32 height 18
click at [647, 134] on h2 "E_ALL_TARGET_OFFER_ORG_POL FIN_070925" at bounding box center [699, 132] width 162 height 16
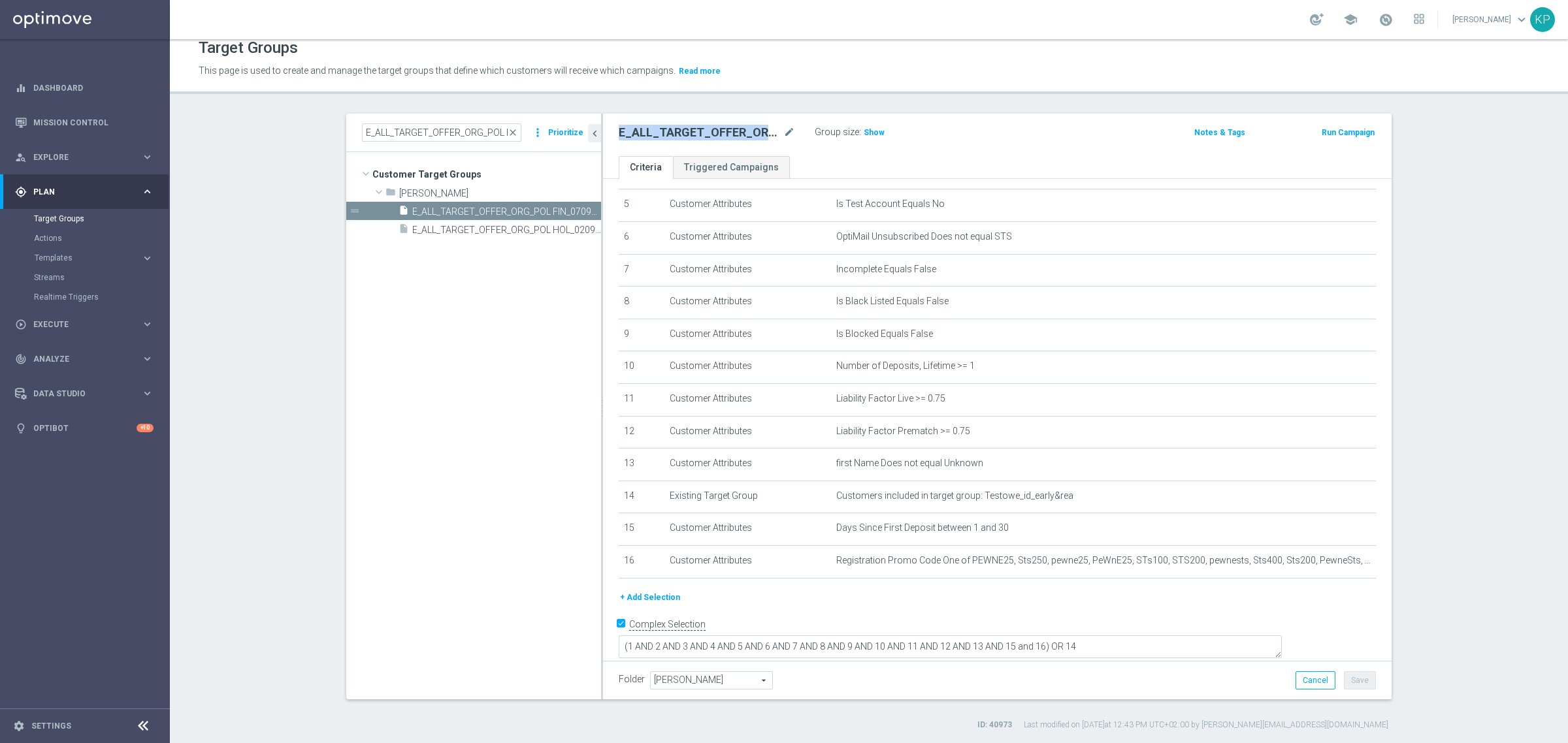
click at [647, 134] on h2 "E_ALL_TARGET_OFFER_ORG_POL FIN_070925" at bounding box center [699, 132] width 162 height 16
copy div "E_ALL_TARGET_OFFER_ORG_POL FIN_070925"
click at [573, 210] on icon "content_copy" at bounding box center [577, 211] width 10 height 10
click at [787, 128] on icon "mode_edit" at bounding box center [789, 132] width 12 height 16
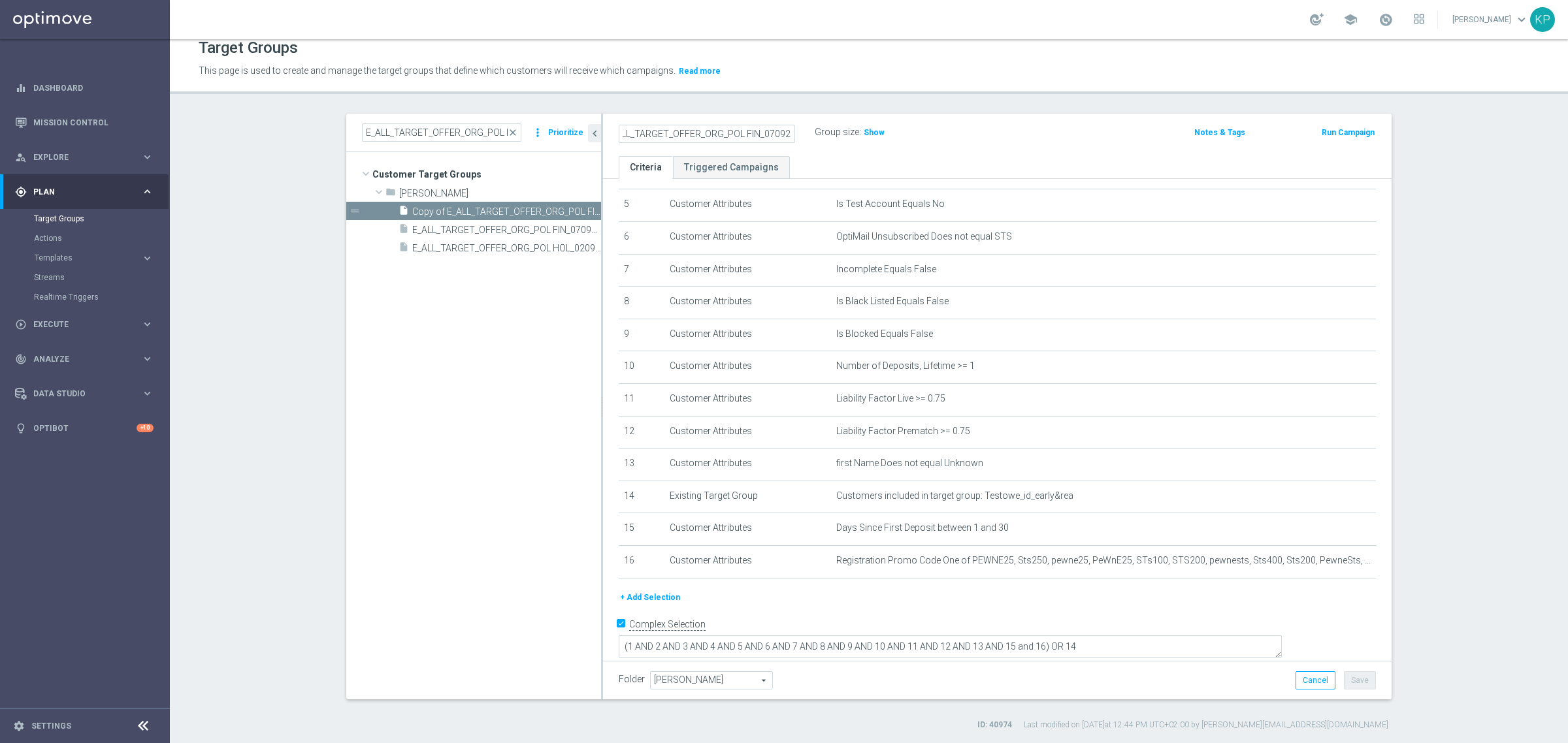
click at [735, 135] on input "Copy of E_ALL_TARGET_OFFER_ORG_POL FIN_070925" at bounding box center [706, 133] width 176 height 18
click at [700, 135] on input "Copy of E_ALL_TARGET_OFFER_ORG_POL FIN_070925" at bounding box center [706, 133] width 176 height 18
type input "E_ALL_TARGET_OFFER_NONORG_POL FIN_070925"
click at [698, 100] on div "Target Groups This page is used to create and manage the target groups that def…" at bounding box center [869, 391] width 1398 height 704
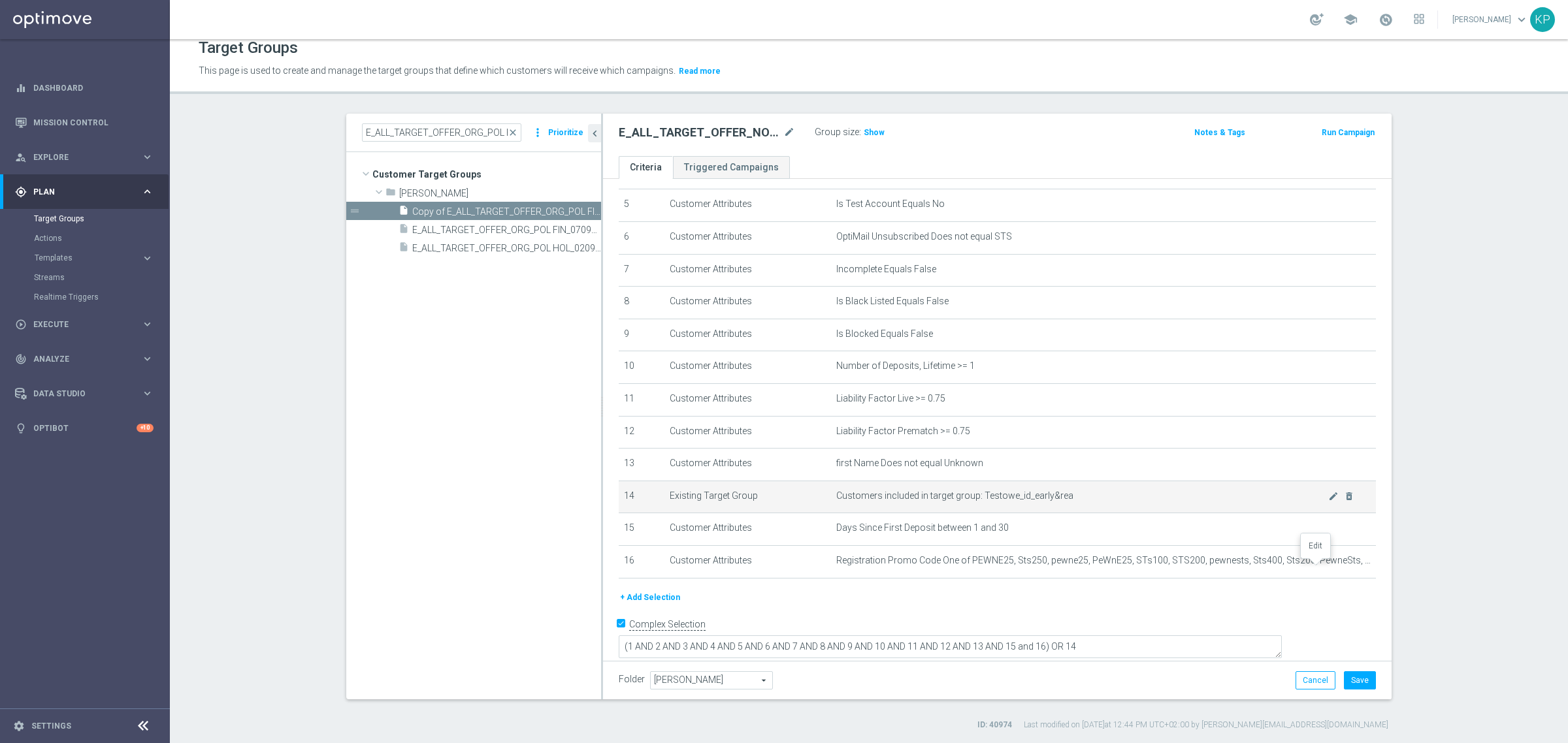
click at [0, 0] on icon "mode_edit" at bounding box center [0, 0] width 0 height 0
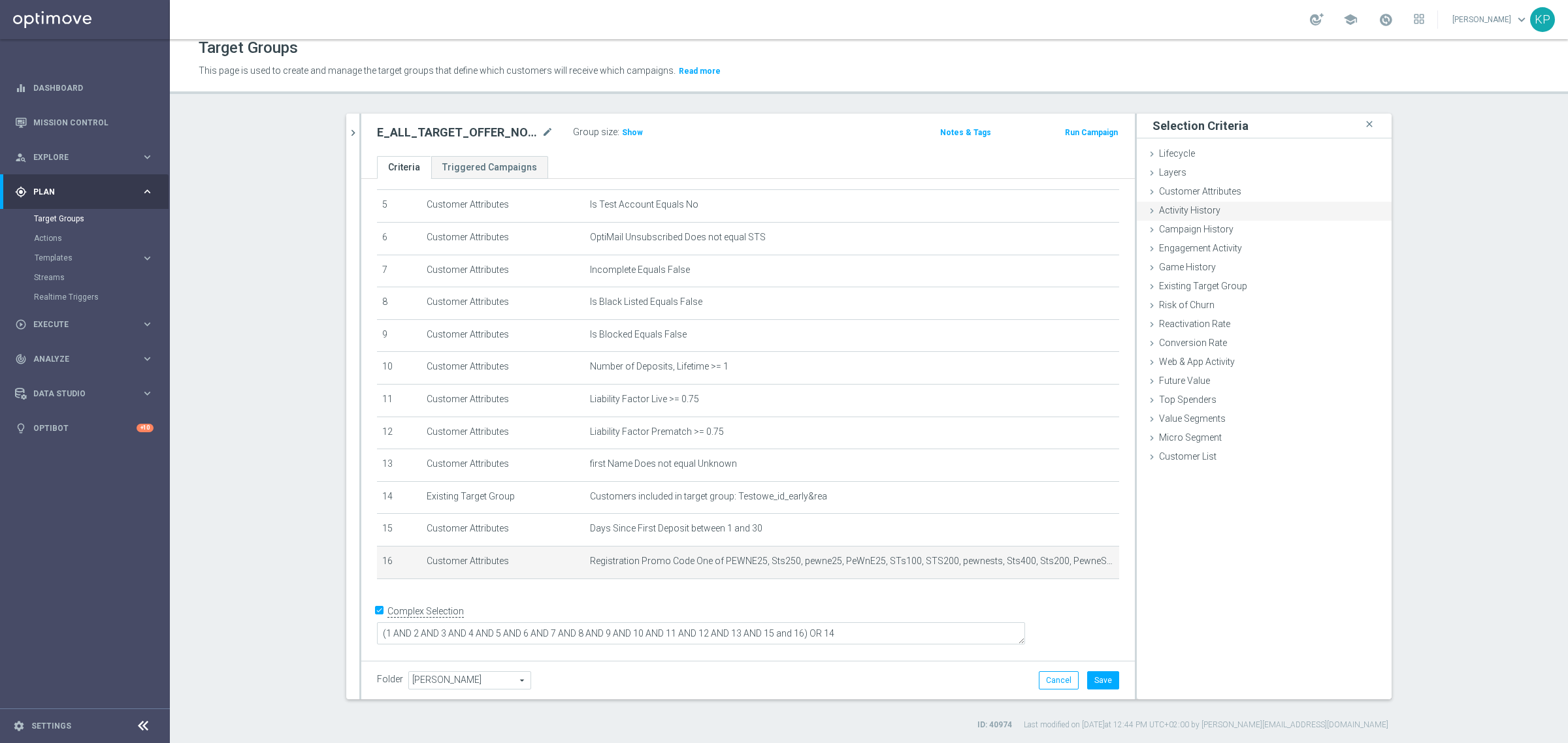
scroll to position [151, 0]
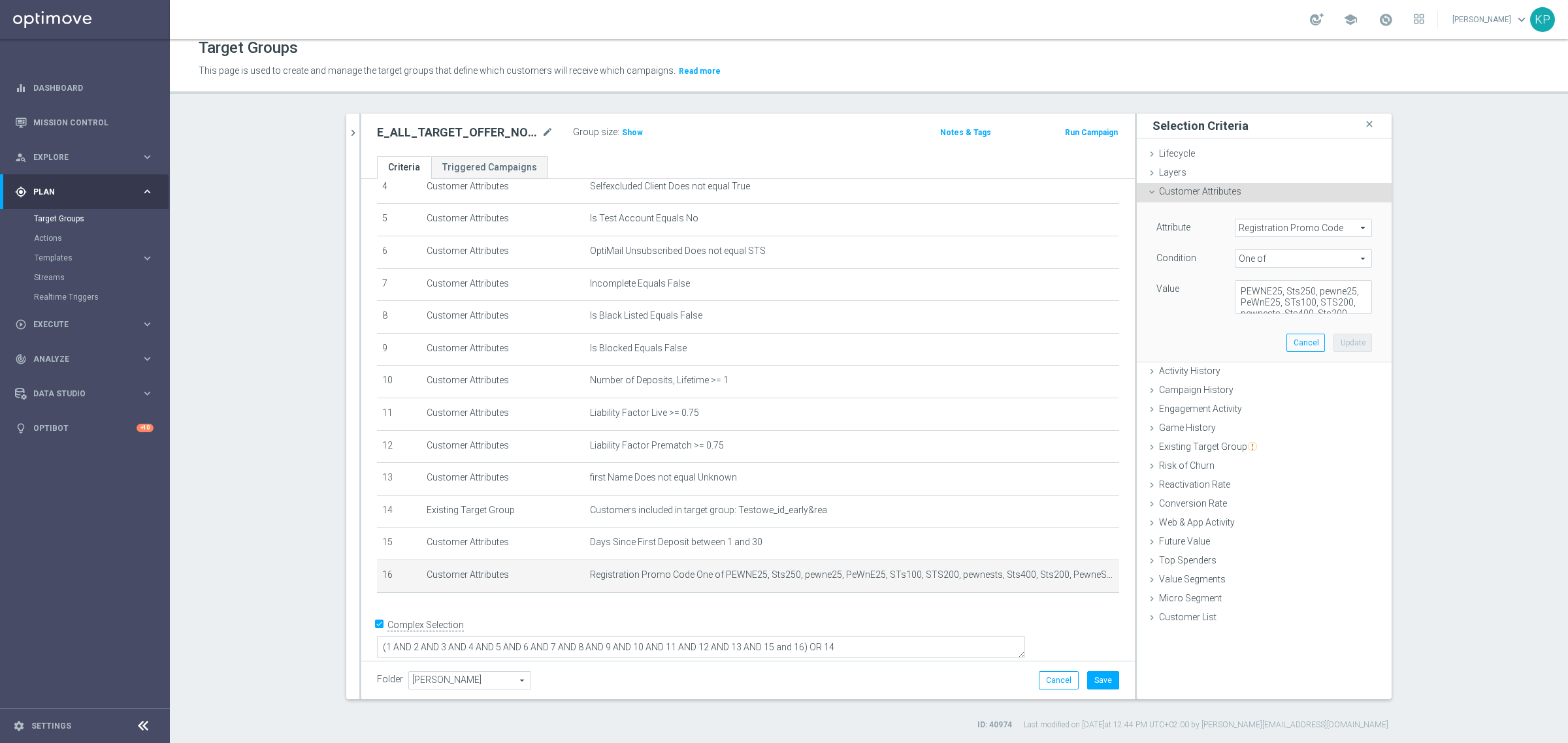
click at [1310, 261] on span "One of" at bounding box center [1302, 258] width 135 height 17
click at [1271, 406] on label "Not one of" at bounding box center [1302, 414] width 137 height 17
type input "Not one of"
click at [1349, 341] on button "Update" at bounding box center [1352, 342] width 38 height 18
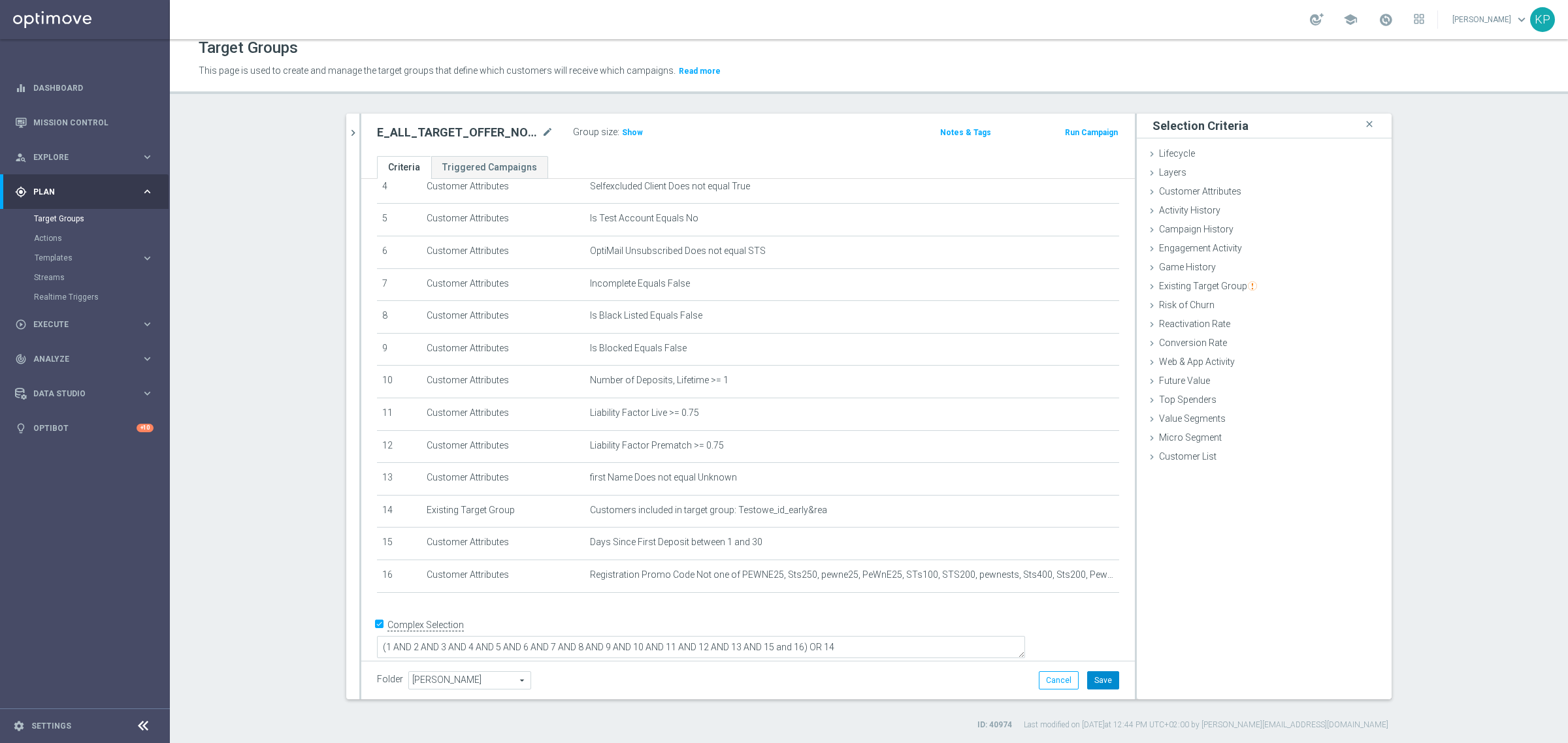
click at [1102, 683] on button "Save" at bounding box center [1103, 680] width 32 height 18
click at [503, 139] on h2 "E_ALL_TARGET_OFFER_NONORG_POL FIN_070925" at bounding box center [457, 132] width 162 height 16
click at [504, 137] on h2 "E_ALL_TARGET_OFFER_NONORG_POL FIN_070925" at bounding box center [457, 132] width 162 height 16
click at [428, 135] on h2 "E_ALL_TARGET_OFFER_NONORG_POL FIN_070925" at bounding box center [457, 132] width 162 height 16
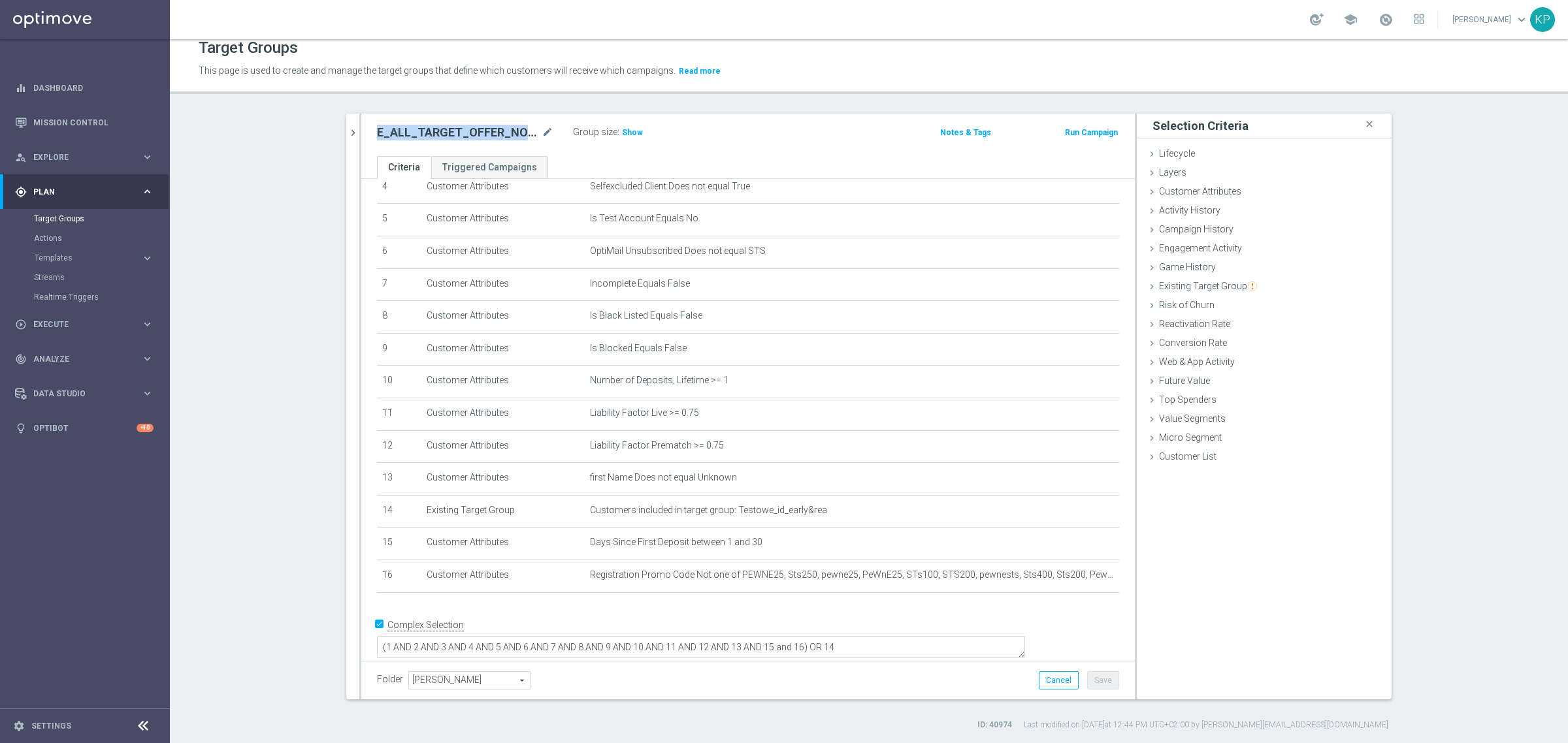
click at [428, 135] on h2 "E_ALL_TARGET_OFFER_NONORG_POL FIN_070925" at bounding box center [457, 132] width 162 height 16
copy div "E_ALL_TARGET_OFFER_NONORG_POL FIN_070925"
click at [359, 128] on div at bounding box center [360, 406] width 2 height 586
click at [350, 127] on icon "chevron_right" at bounding box center [353, 133] width 13 height 13
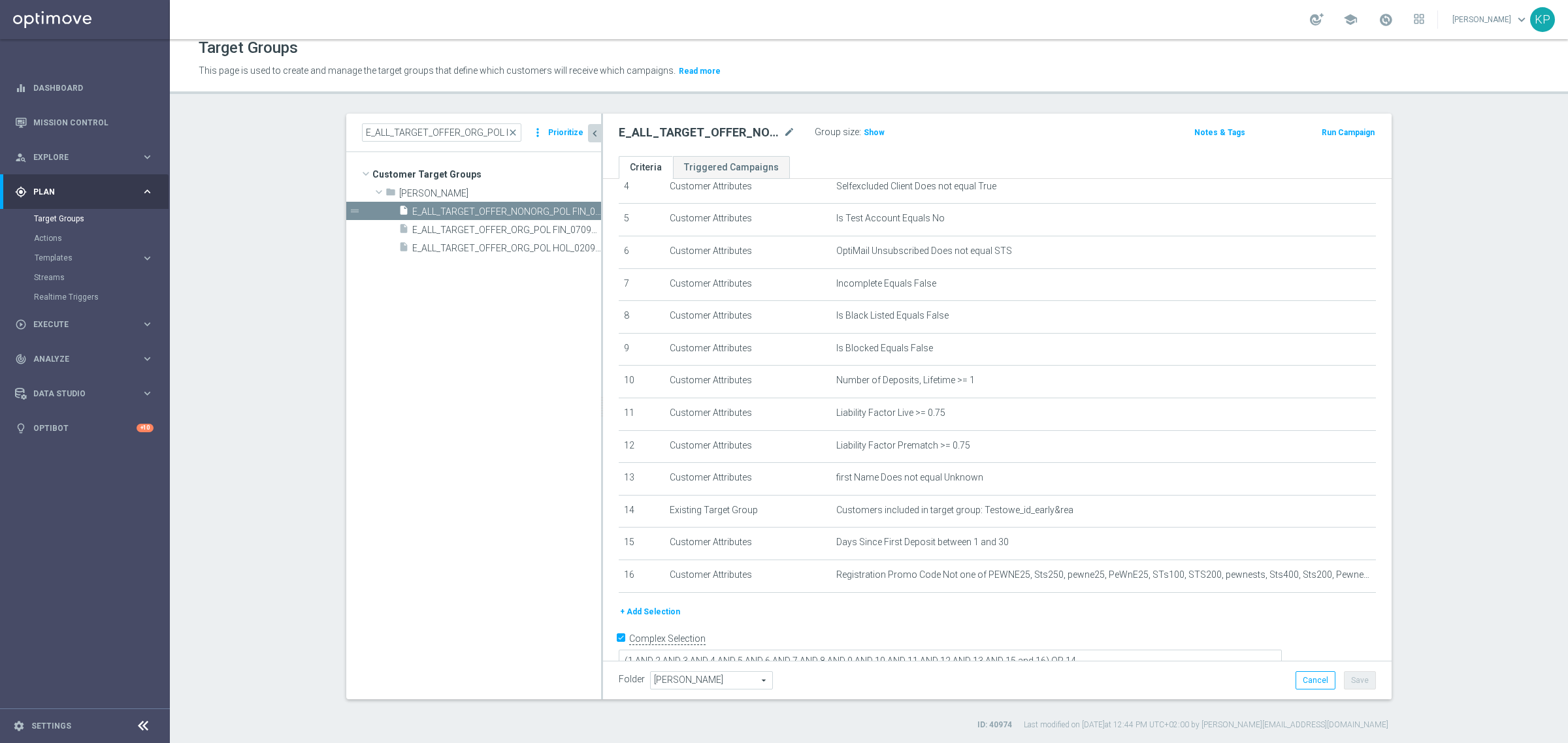
click at [692, 680] on span "[PERSON_NAME]" at bounding box center [711, 680] width 121 height 17
click at [692, 680] on input "search" at bounding box center [710, 680] width 121 height 18
type input "kp"
click at [709, 609] on span "KP_DEPO_25" at bounding box center [710, 611] width 108 height 10
click at [1357, 683] on button "Save" at bounding box center [1360, 680] width 32 height 18
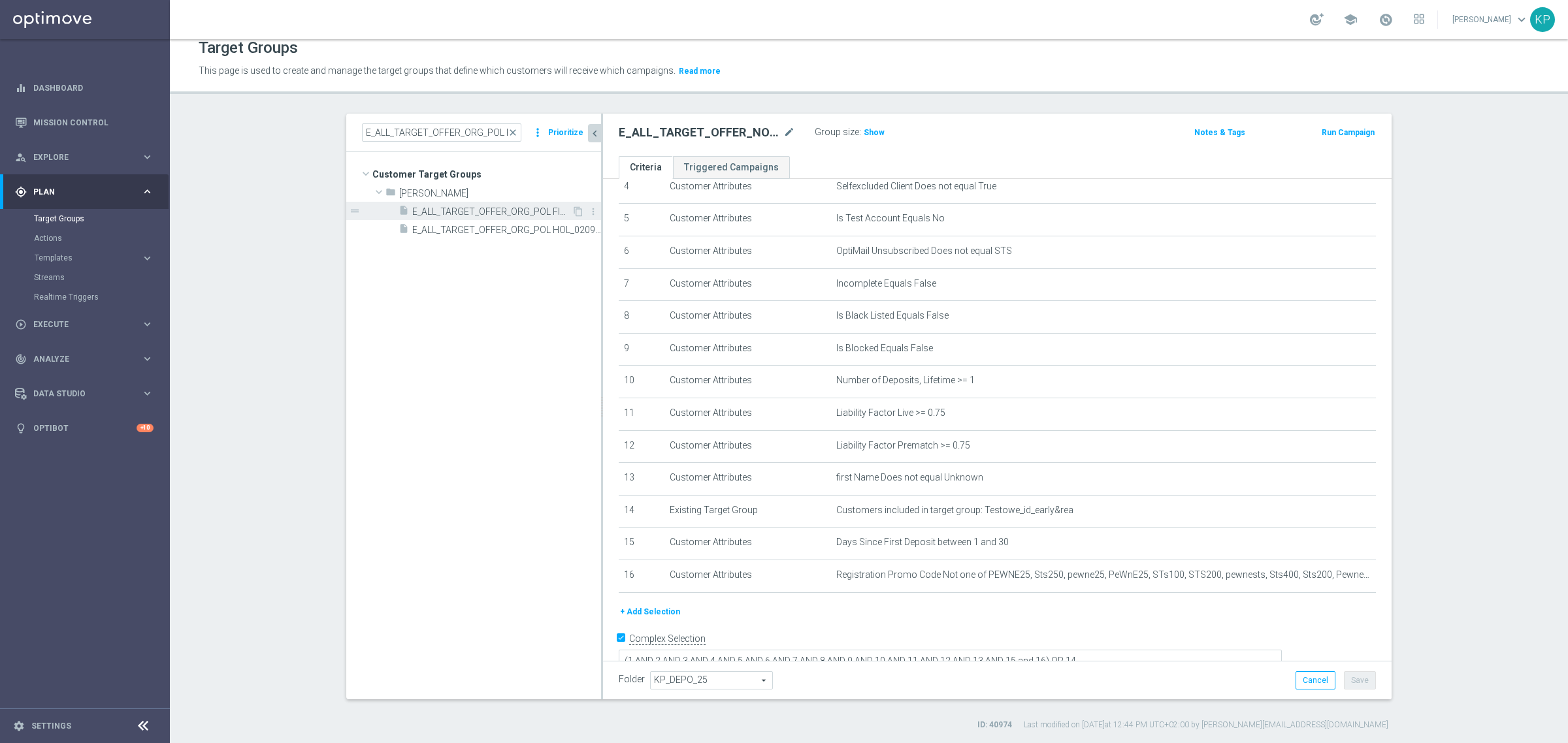
click at [503, 214] on span "E_ALL_TARGET_OFFER_ORG_POL FIN_070925" at bounding box center [491, 212] width 159 height 11
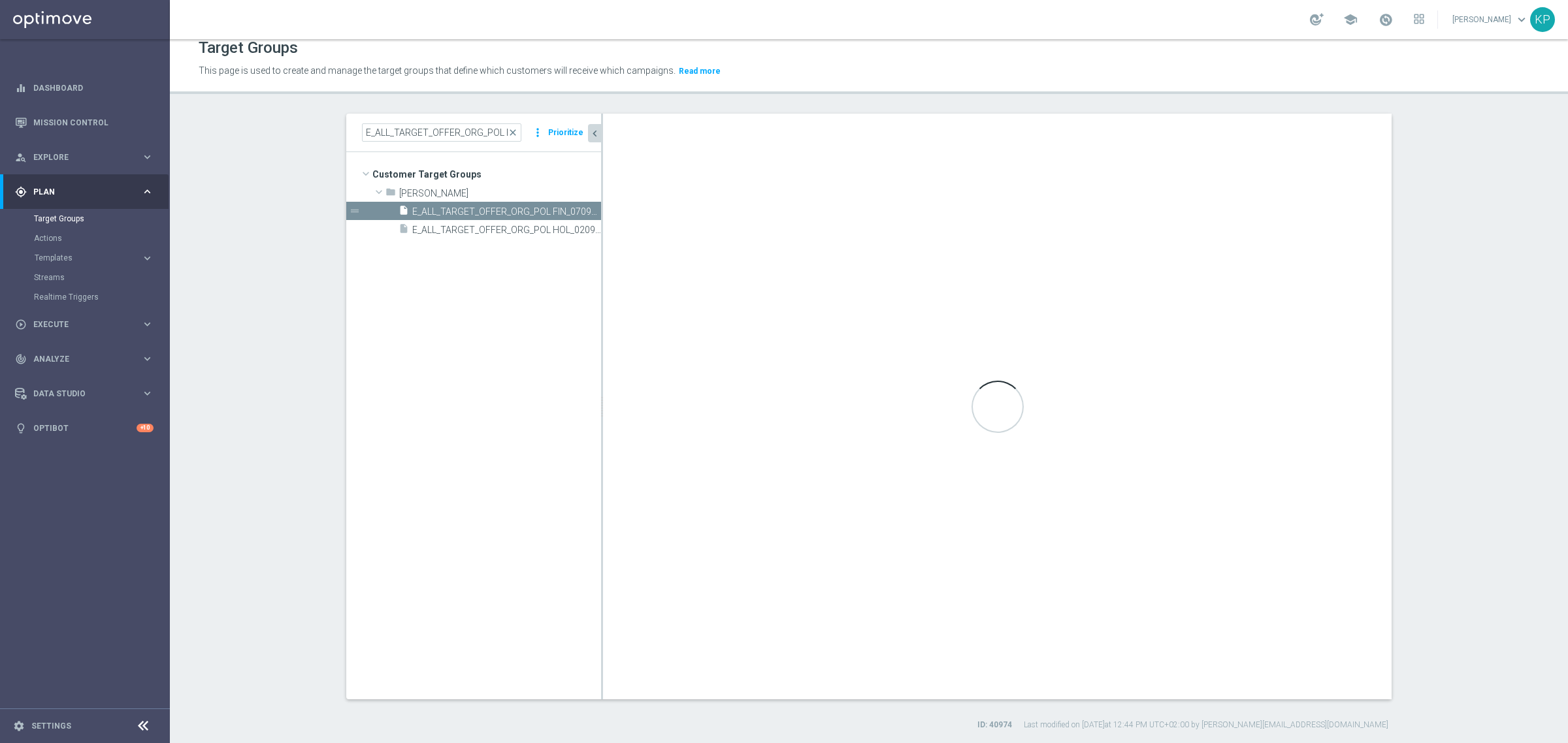
type input "[PERSON_NAME]"
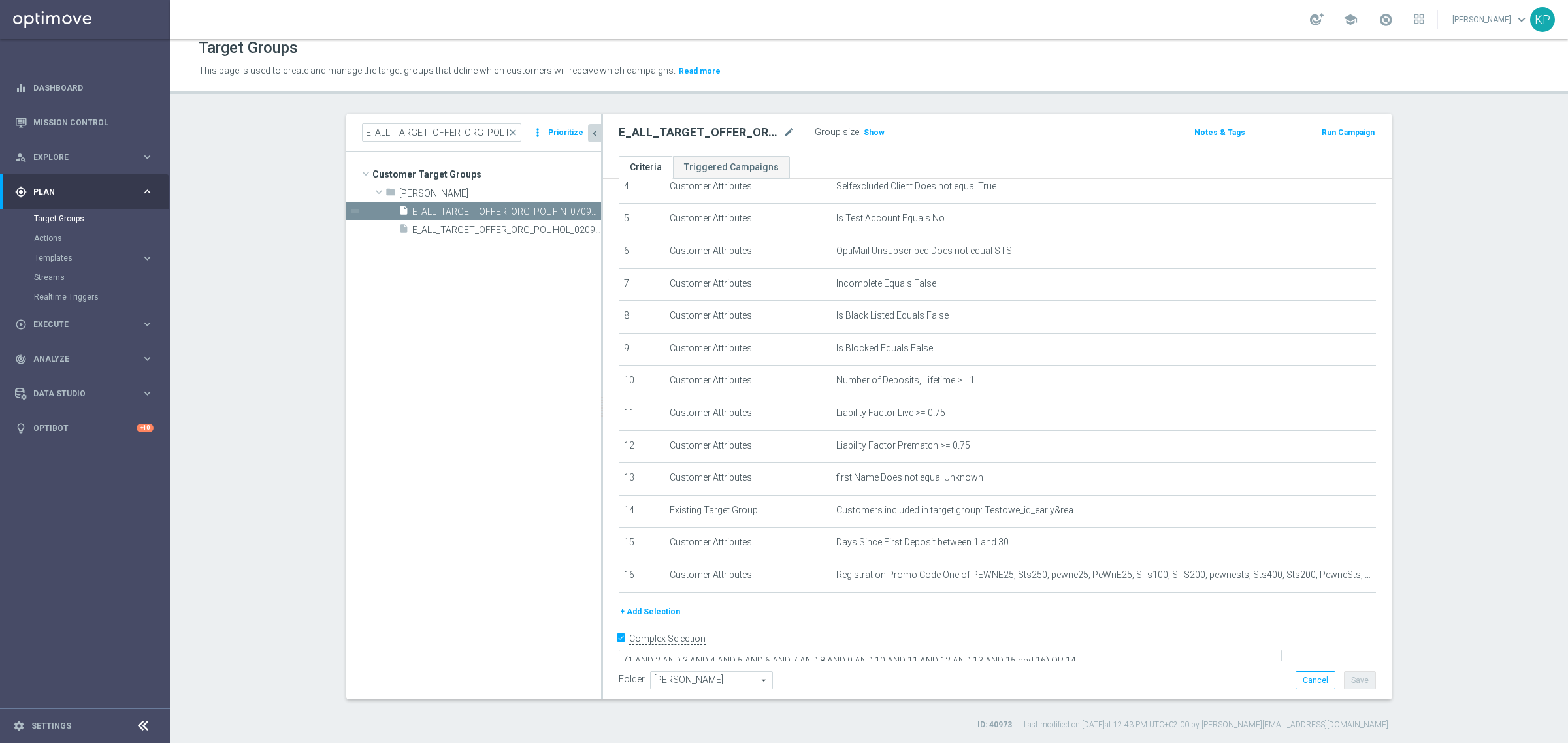
click at [742, 679] on span "[PERSON_NAME]" at bounding box center [711, 680] width 121 height 17
click at [0, 0] on input "search" at bounding box center [0, 0] width 0 height 0
type input "kp"
click at [710, 612] on span "KP_DEPO_25" at bounding box center [710, 611] width 108 height 10
type input "KP_DEPO_25"
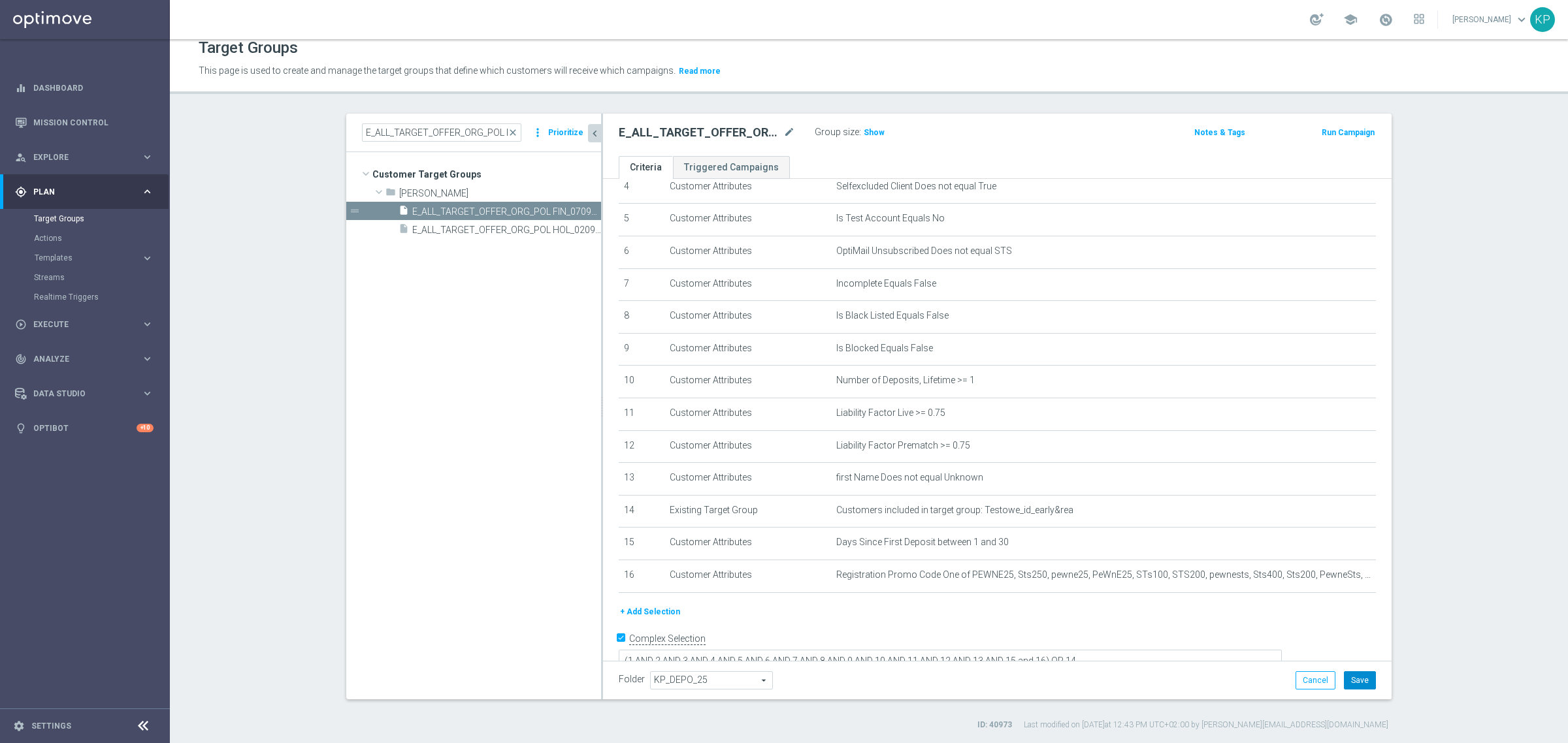
click at [1360, 683] on button "Save" at bounding box center [1360, 680] width 32 height 18
click at [761, 34] on div "school [PERSON_NAME] keyboard_arrow_down KP" at bounding box center [869, 20] width 1398 height 39
click at [864, 132] on span "Show" at bounding box center [874, 132] width 21 height 9
click at [825, 132] on label "Group size" at bounding box center [836, 132] width 45 height 11
